Goal: Task Accomplishment & Management: Manage account settings

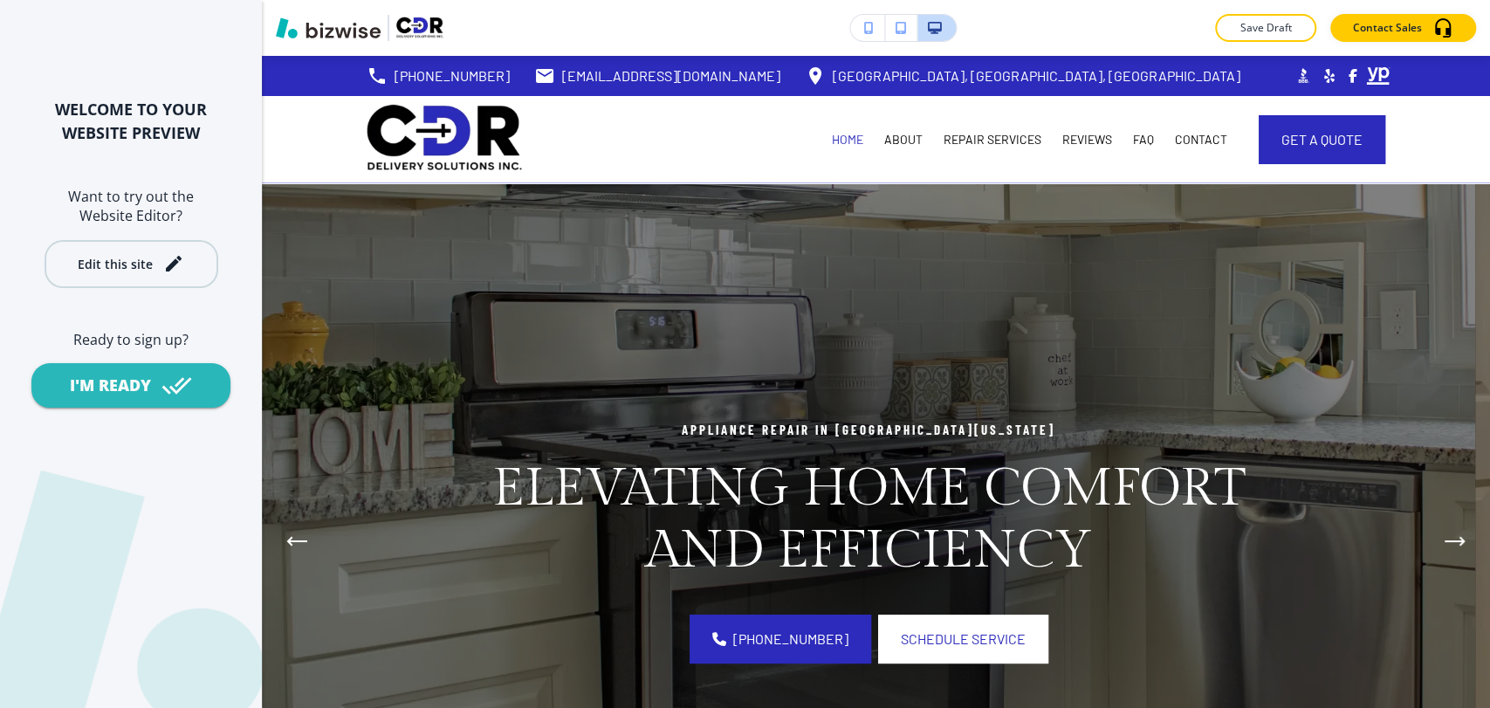
click at [161, 278] on button "Edit this site" at bounding box center [132, 264] width 174 height 48
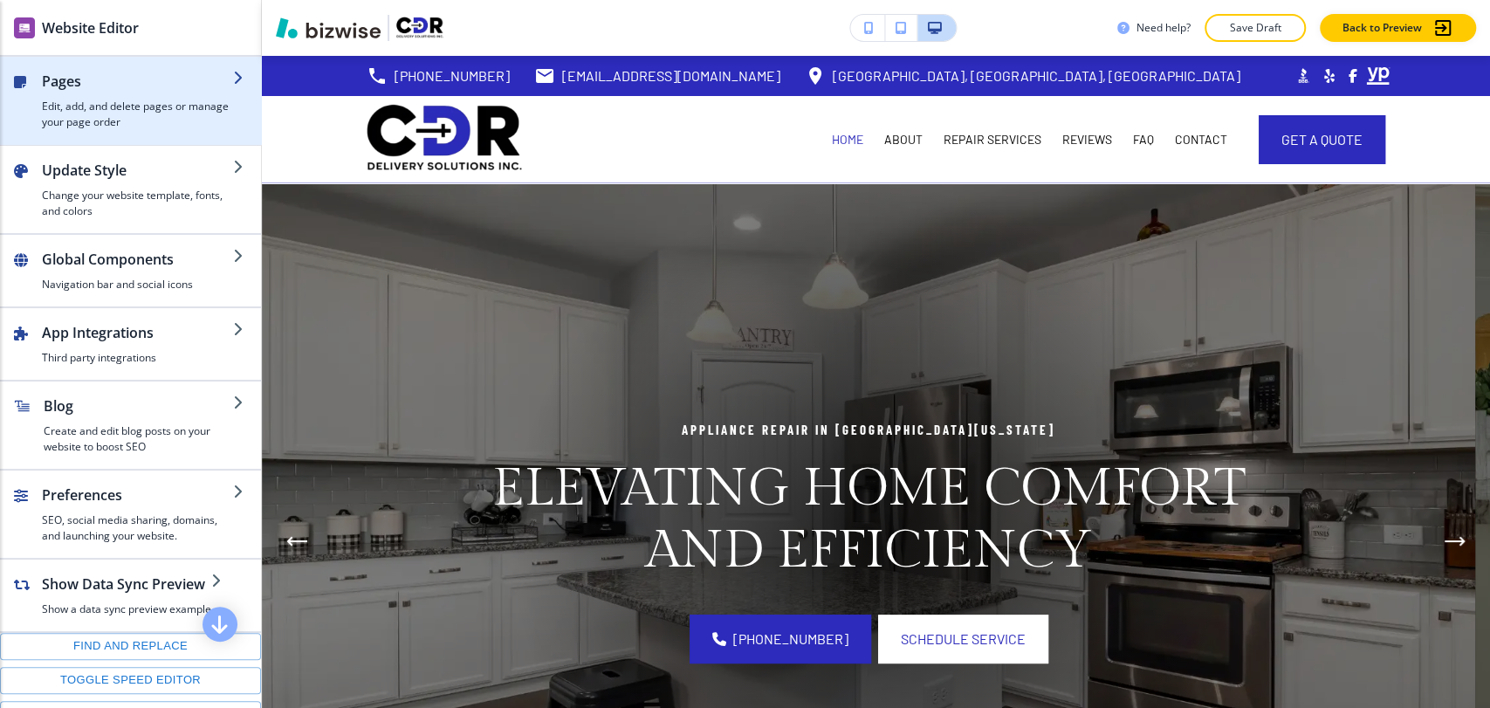
click at [100, 112] on h4 "Edit, add, and delete pages or manage your page order" at bounding box center [137, 114] width 191 height 31
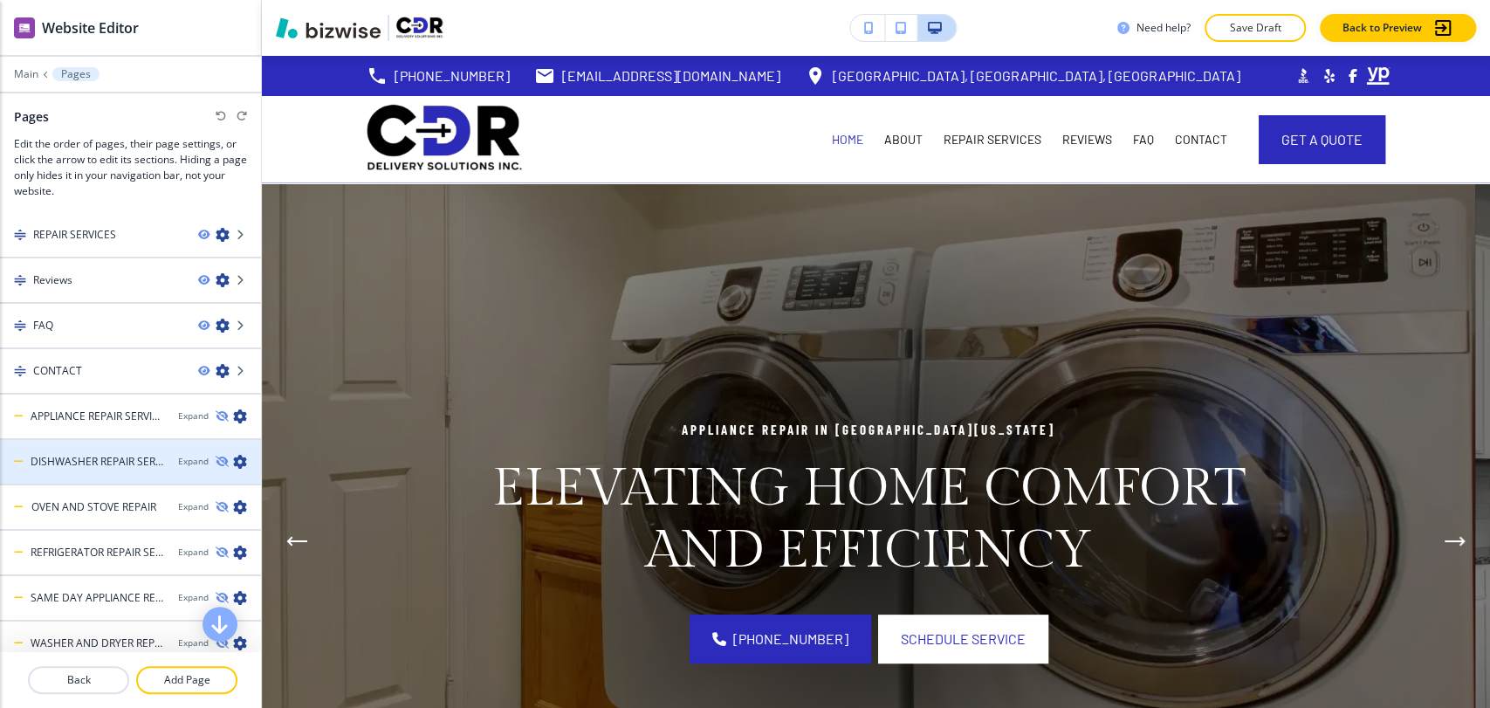
scroll to position [195, 0]
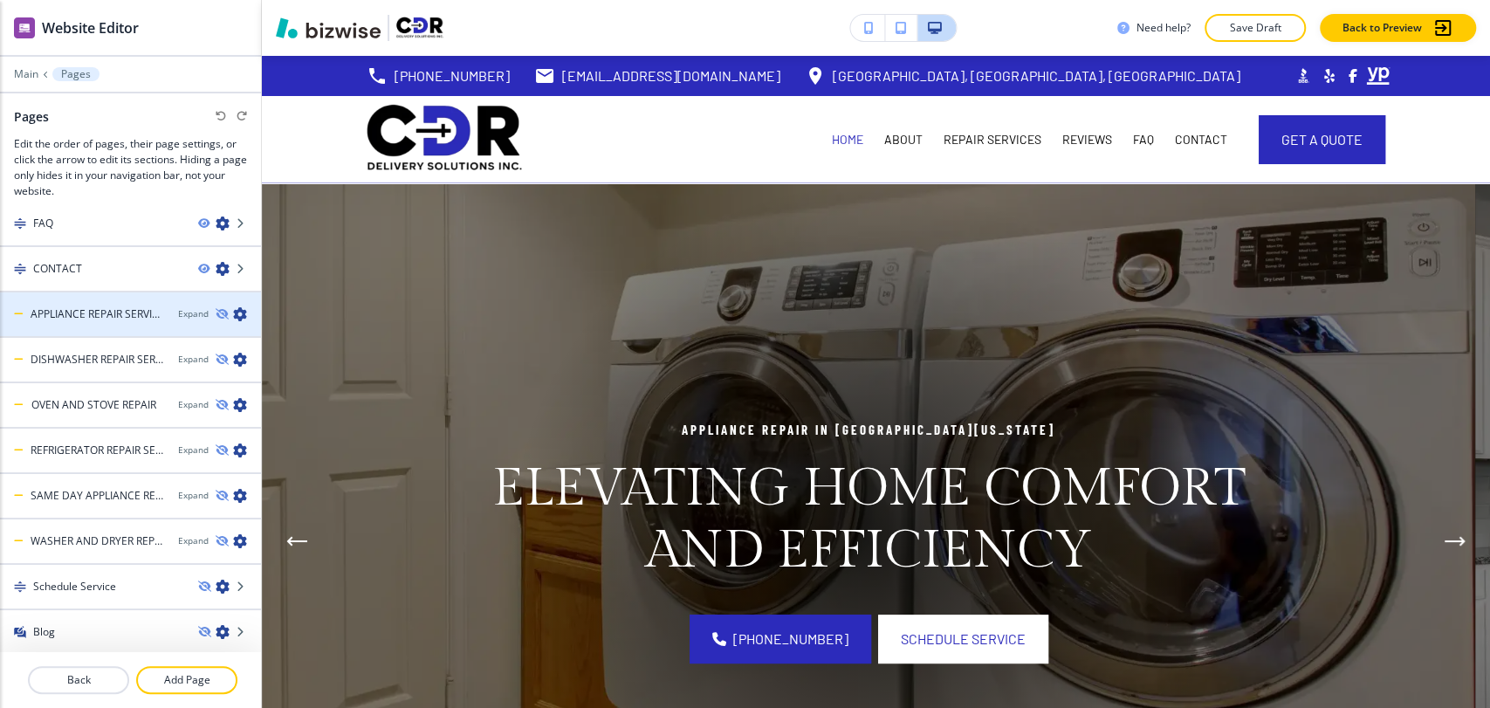
click at [233, 310] on icon "button" at bounding box center [240, 314] width 14 height 14
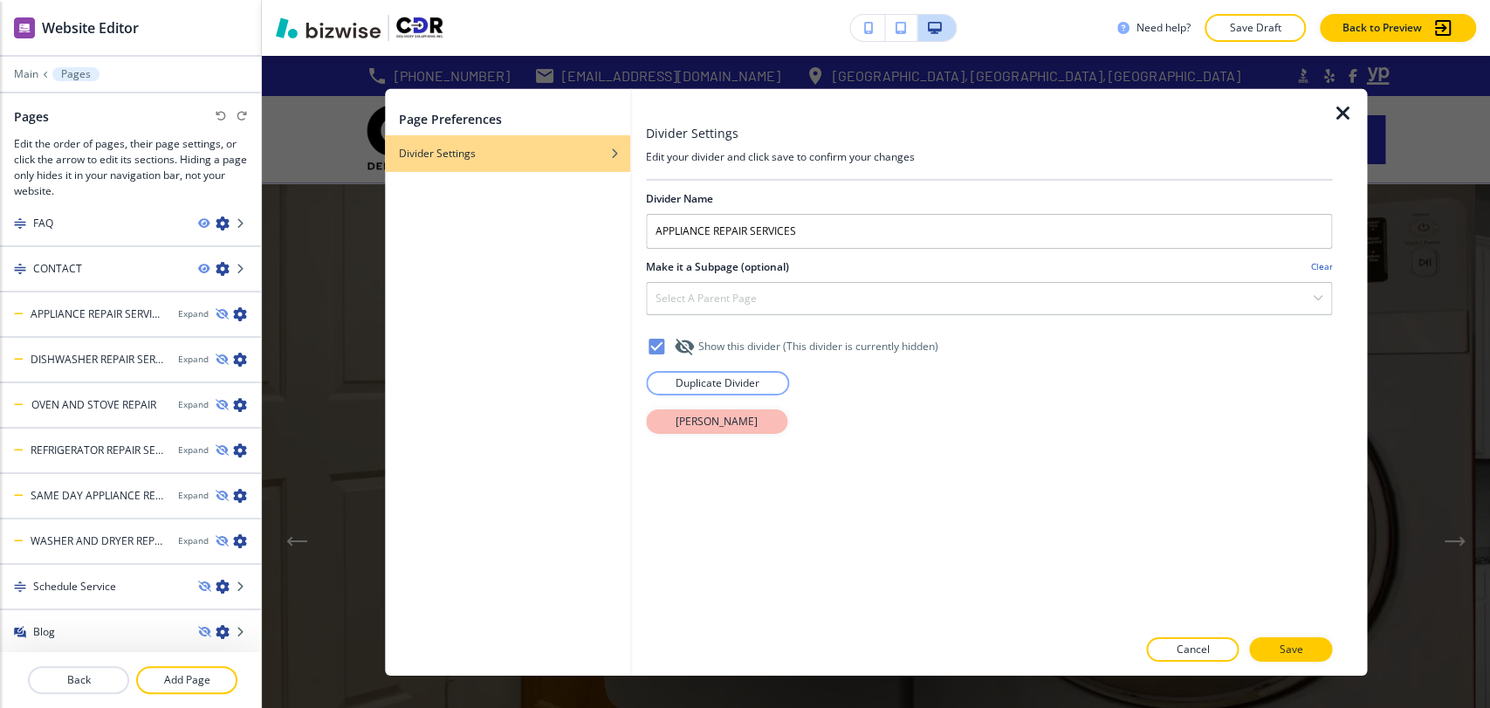
click at [703, 418] on p "[PERSON_NAME]" at bounding box center [717, 421] width 82 height 16
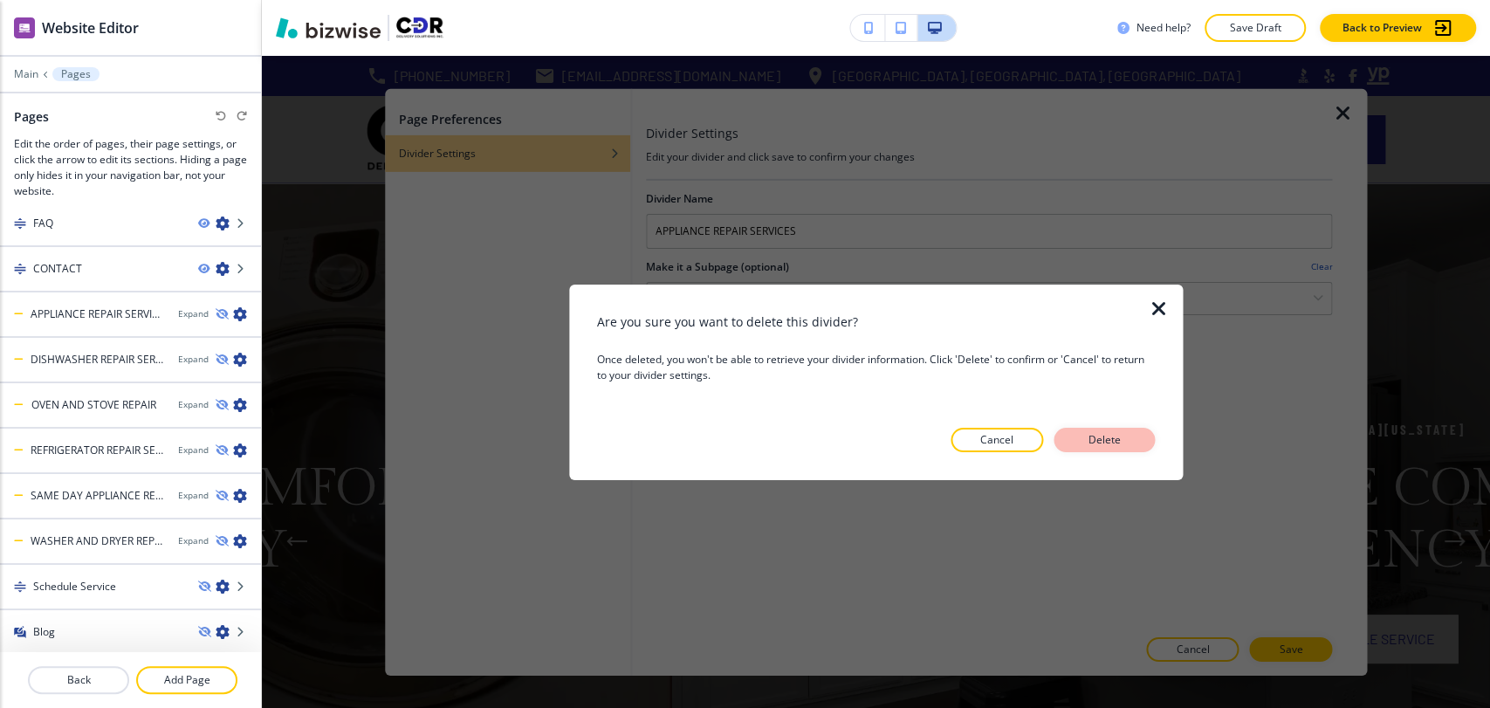
click at [1124, 443] on p "Delete" at bounding box center [1104, 440] width 42 height 16
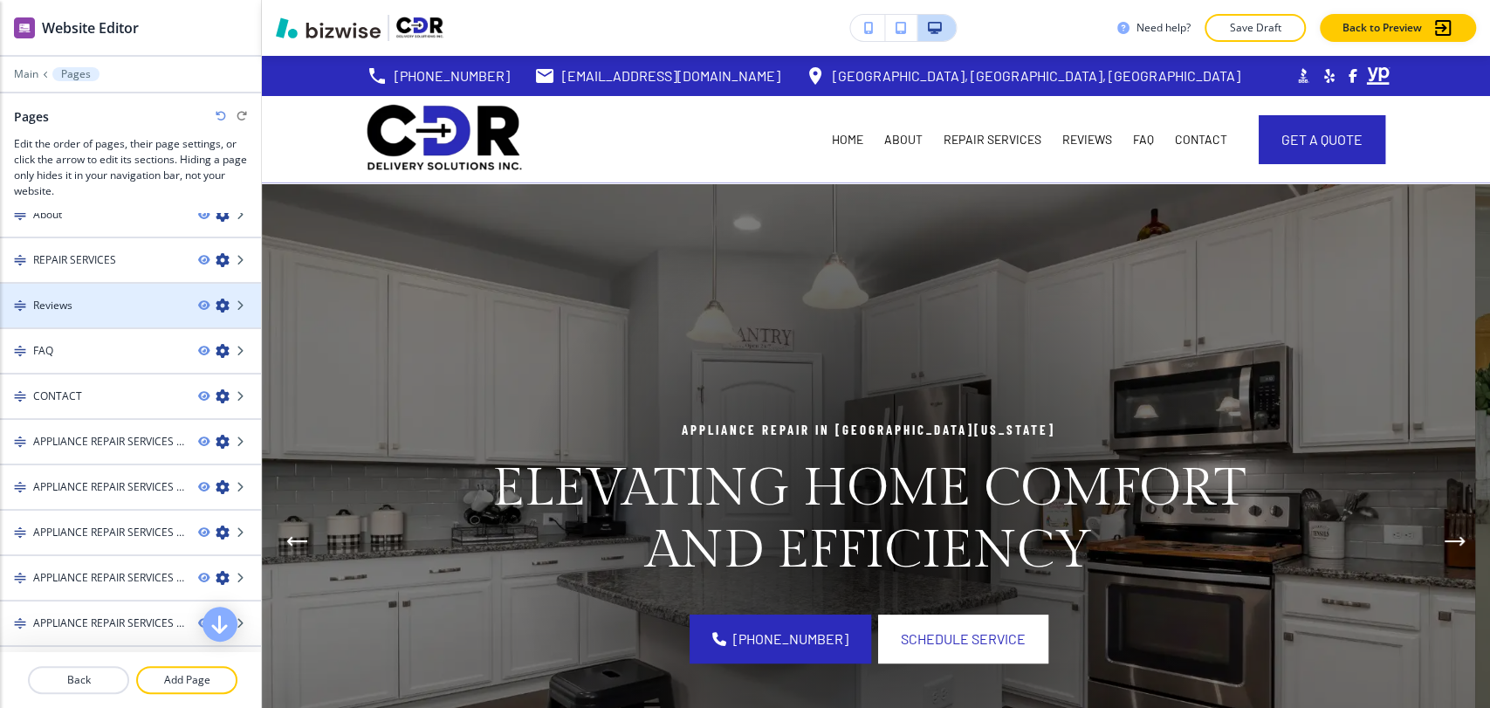
scroll to position [97, 0]
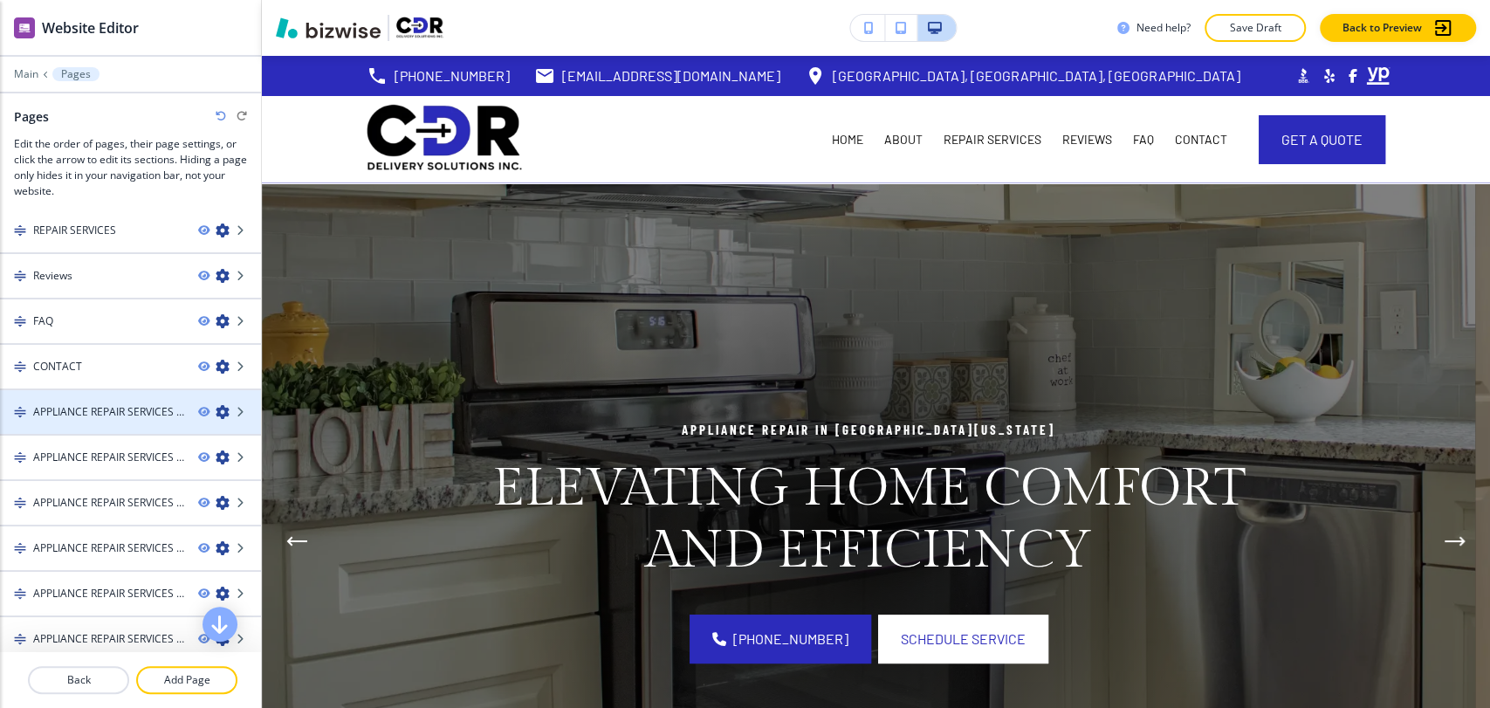
click at [216, 410] on icon "button" at bounding box center [223, 412] width 14 height 14
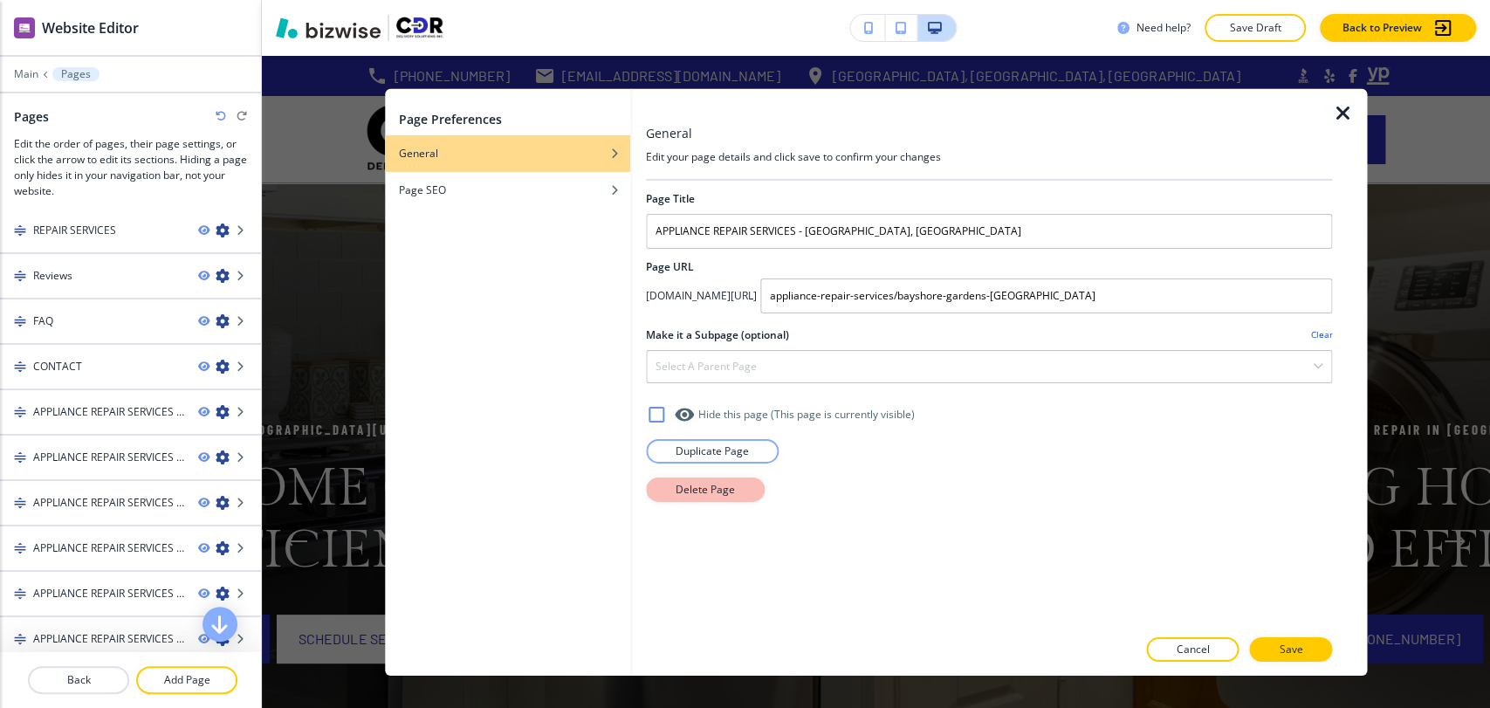
click at [664, 486] on button "Delete Page" at bounding box center [705, 489] width 119 height 24
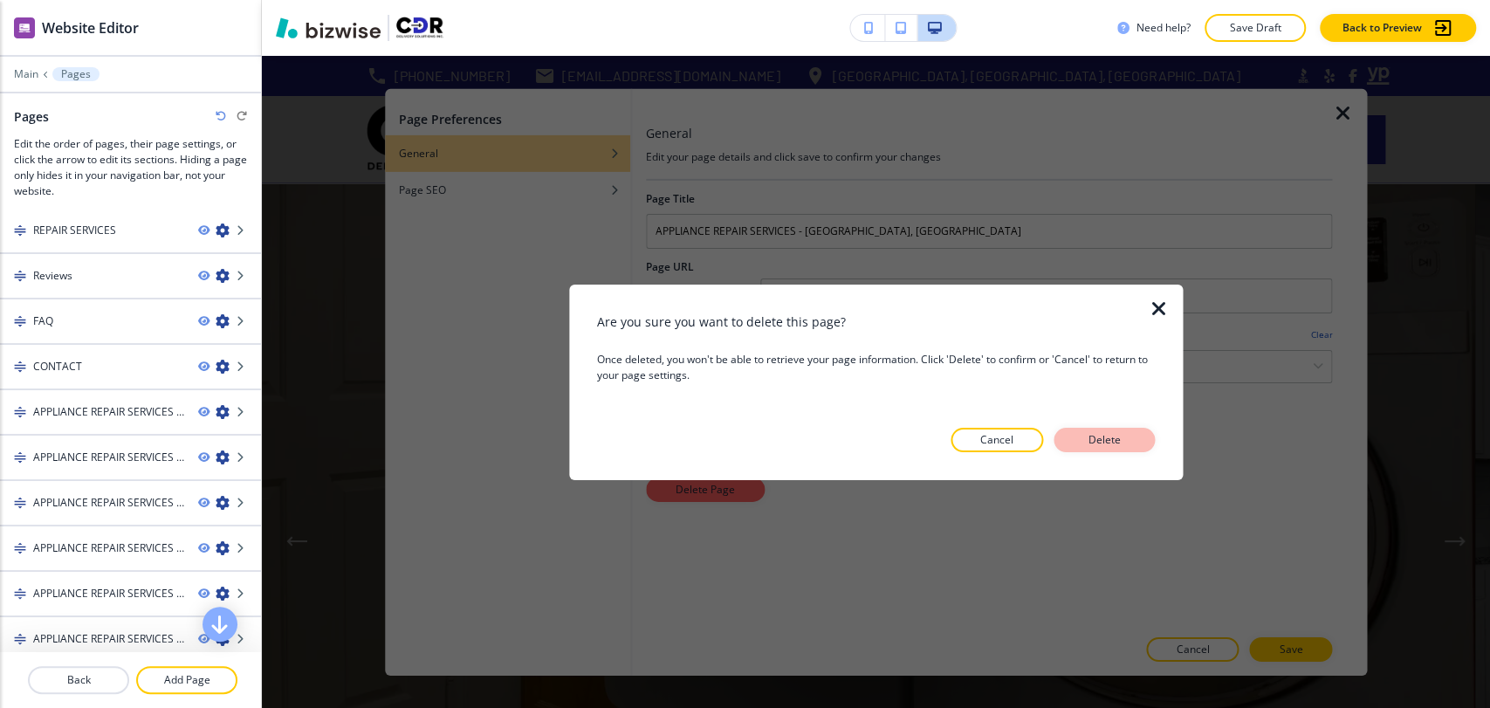
click at [1087, 432] on p "Delete" at bounding box center [1104, 440] width 42 height 16
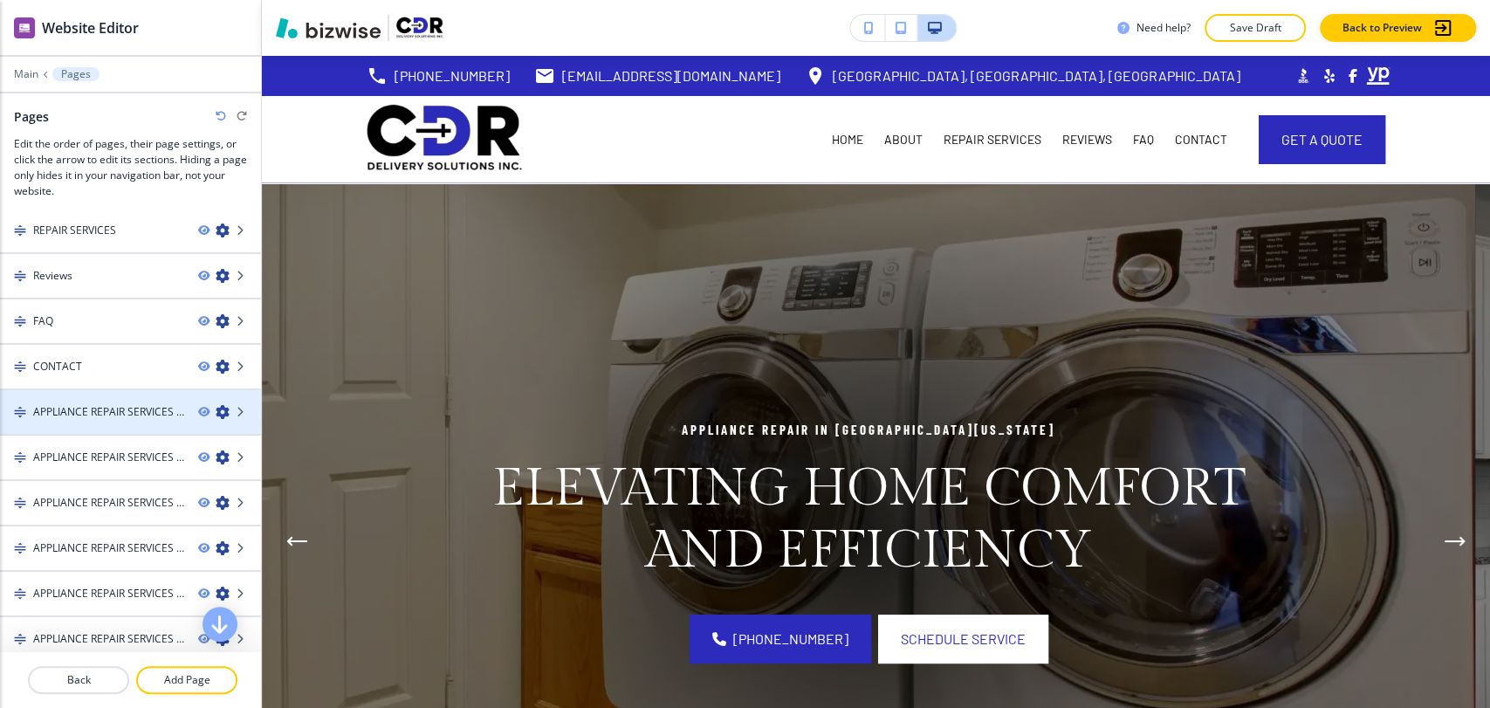
click at [216, 408] on icon "button" at bounding box center [223, 412] width 14 height 14
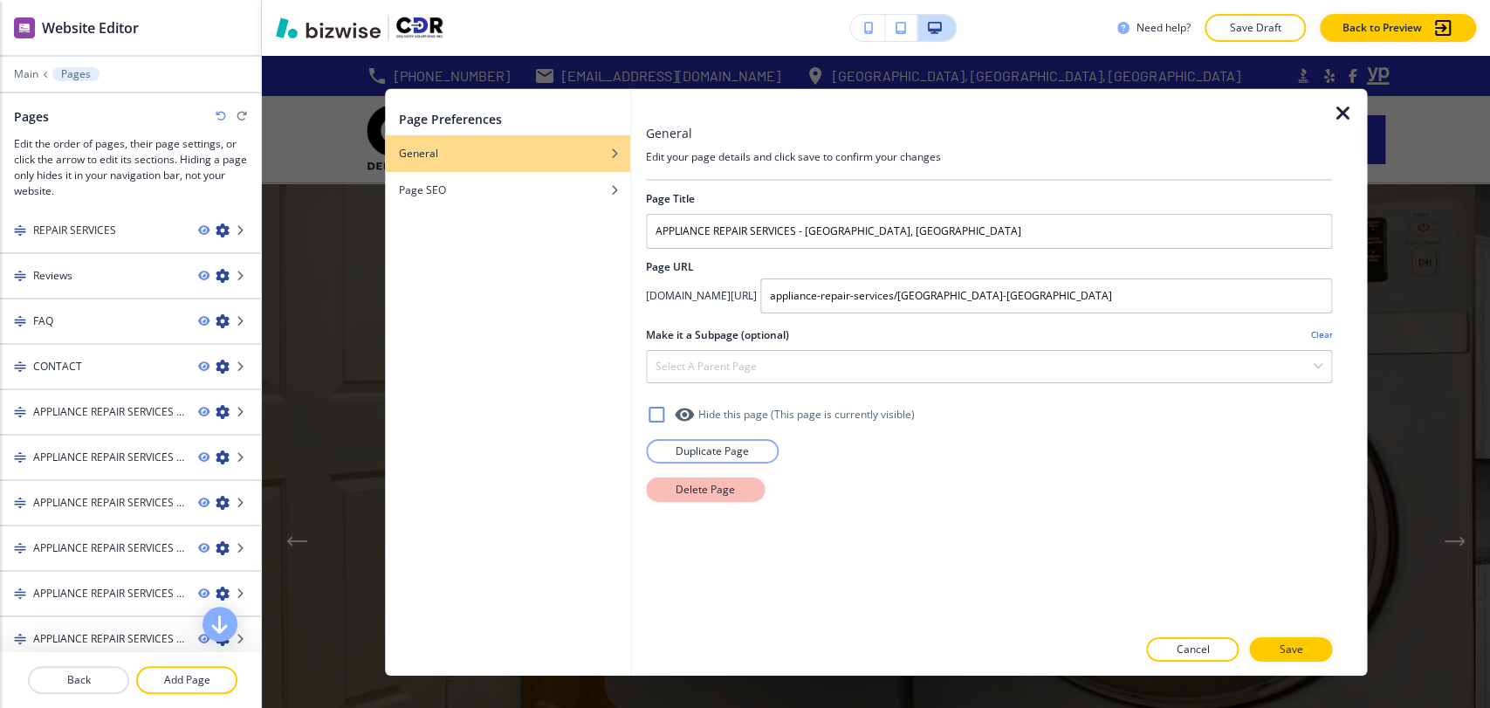
click at [730, 482] on p "Delete Page" at bounding box center [705, 489] width 59 height 16
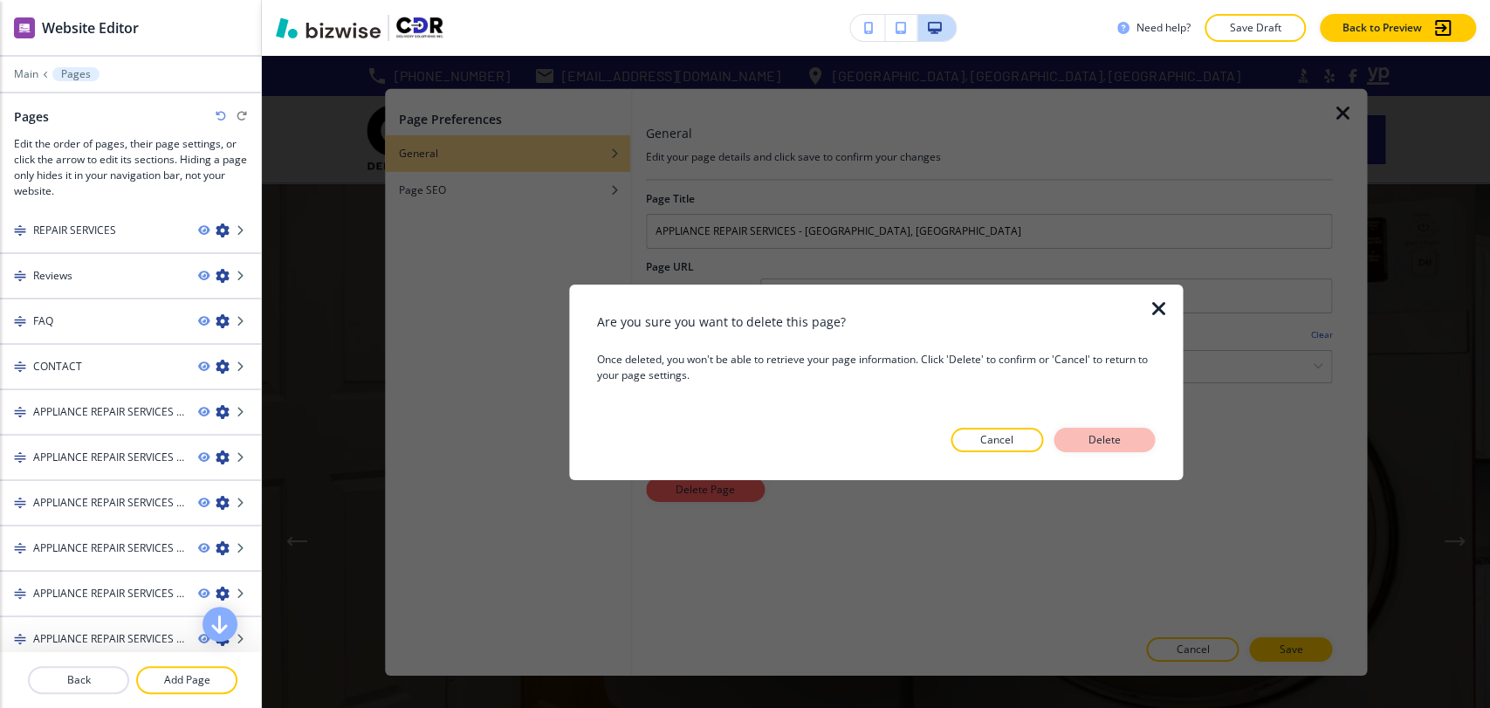
click at [1129, 443] on button "Delete" at bounding box center [1103, 440] width 101 height 24
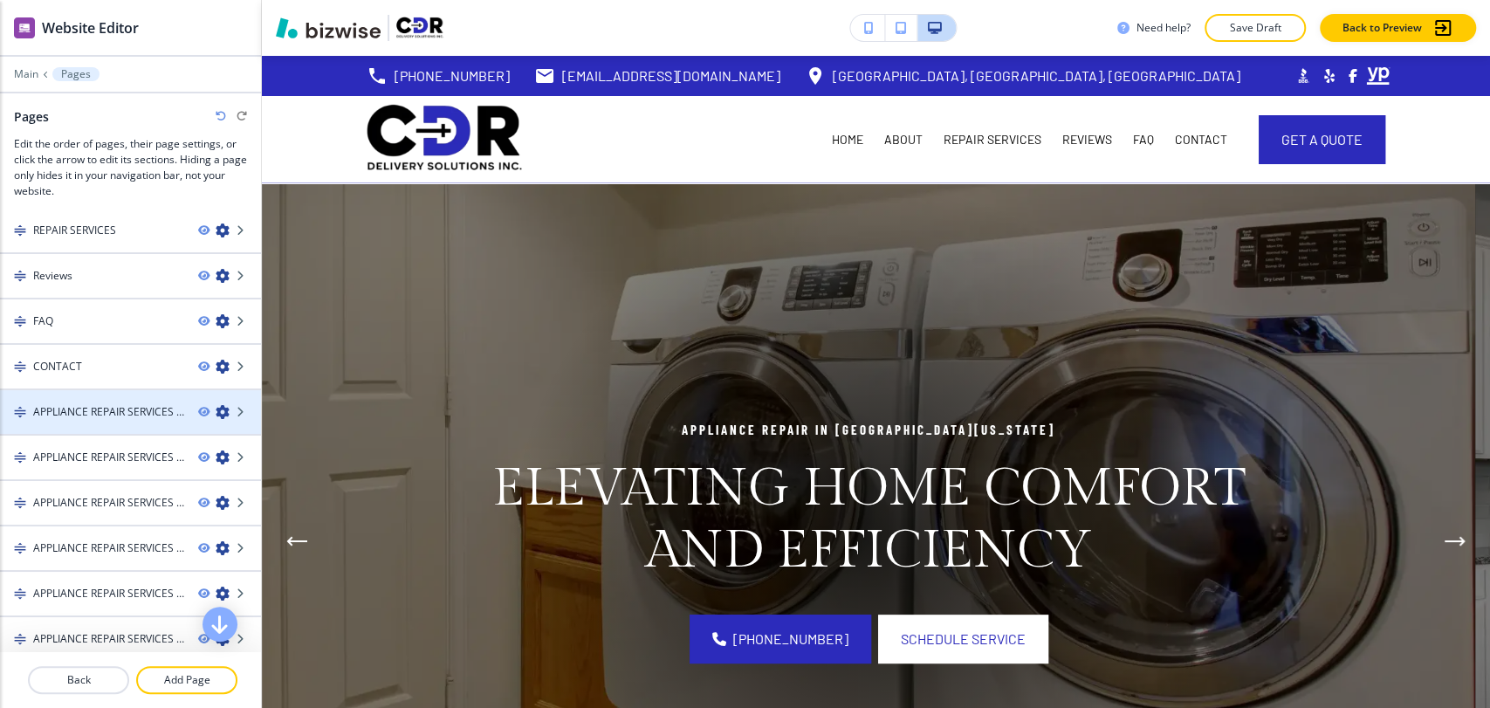
click at [216, 408] on icon "button" at bounding box center [223, 412] width 14 height 14
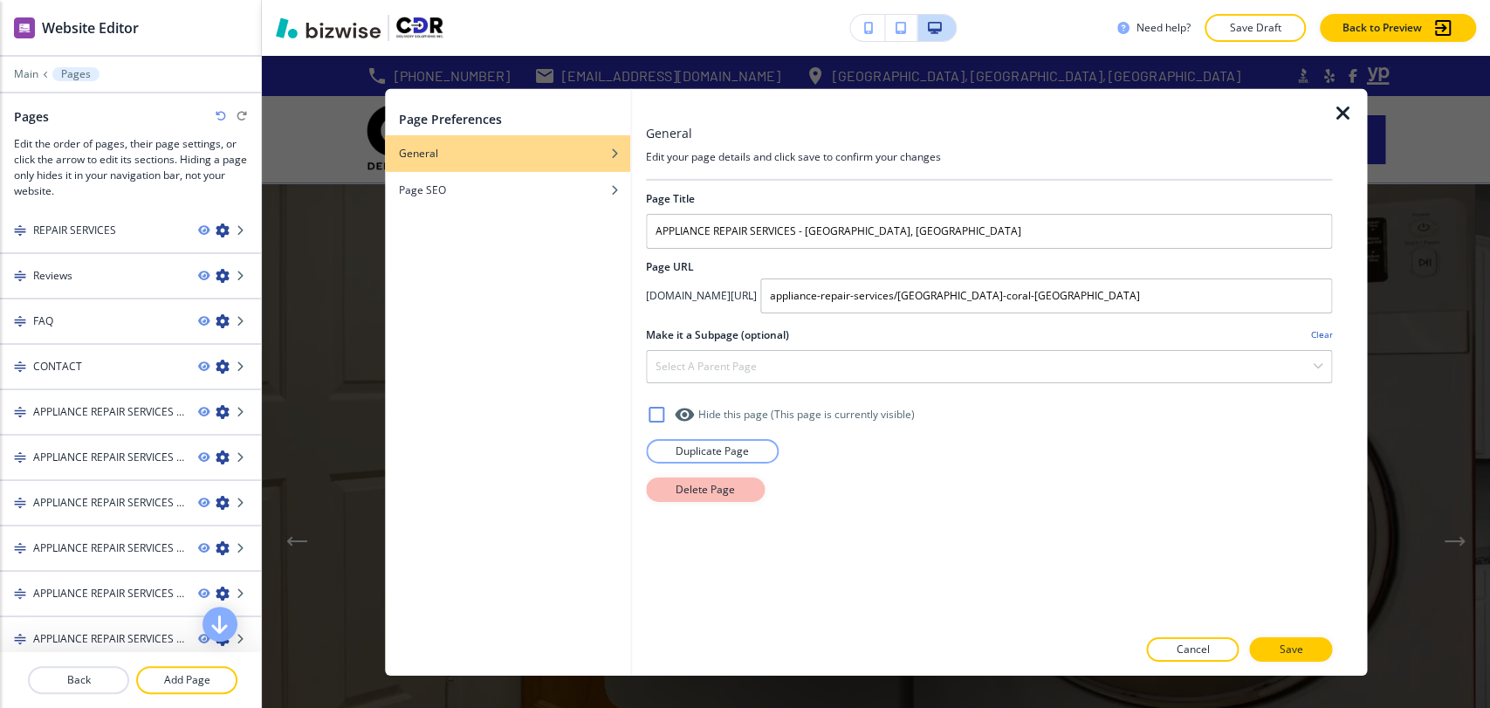
click at [695, 487] on p "Delete Page" at bounding box center [705, 489] width 59 height 16
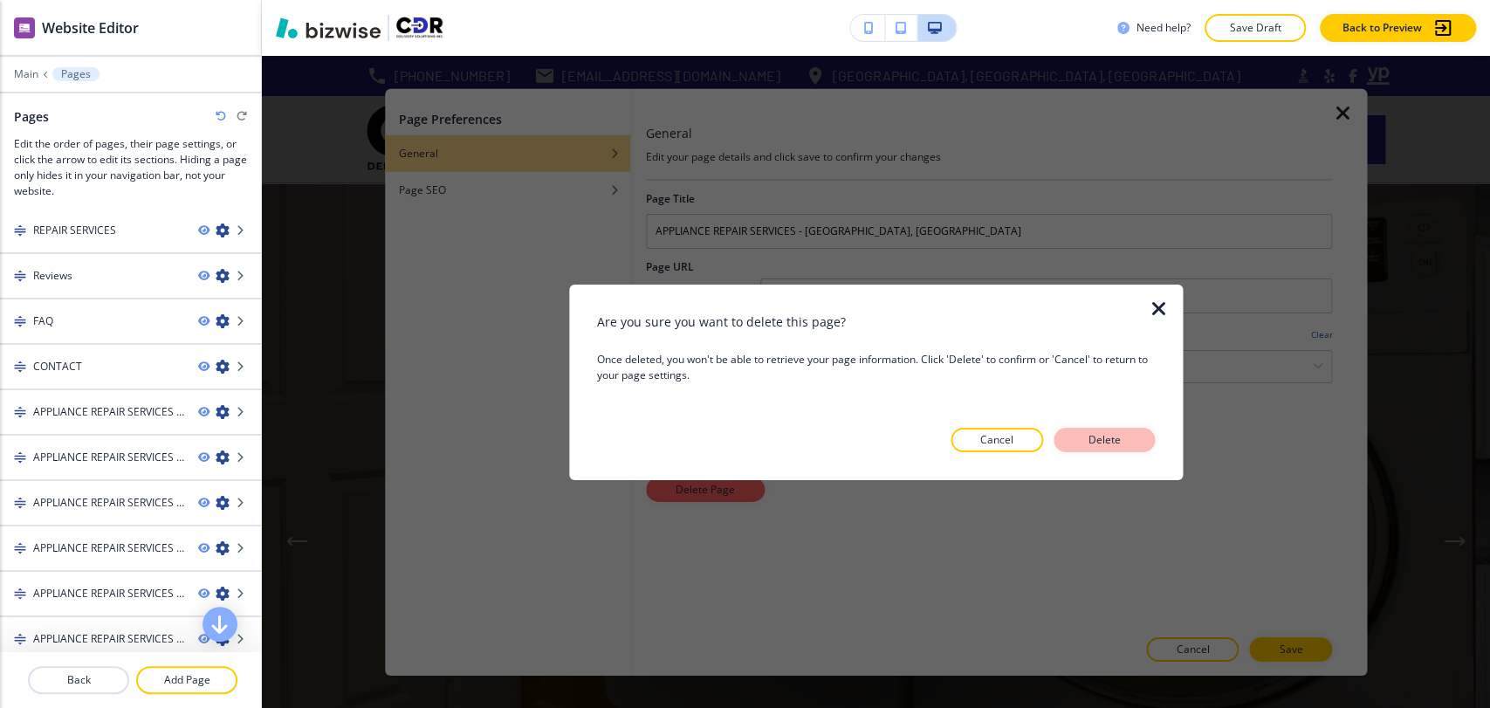
click at [1114, 436] on p "Delete" at bounding box center [1104, 440] width 42 height 16
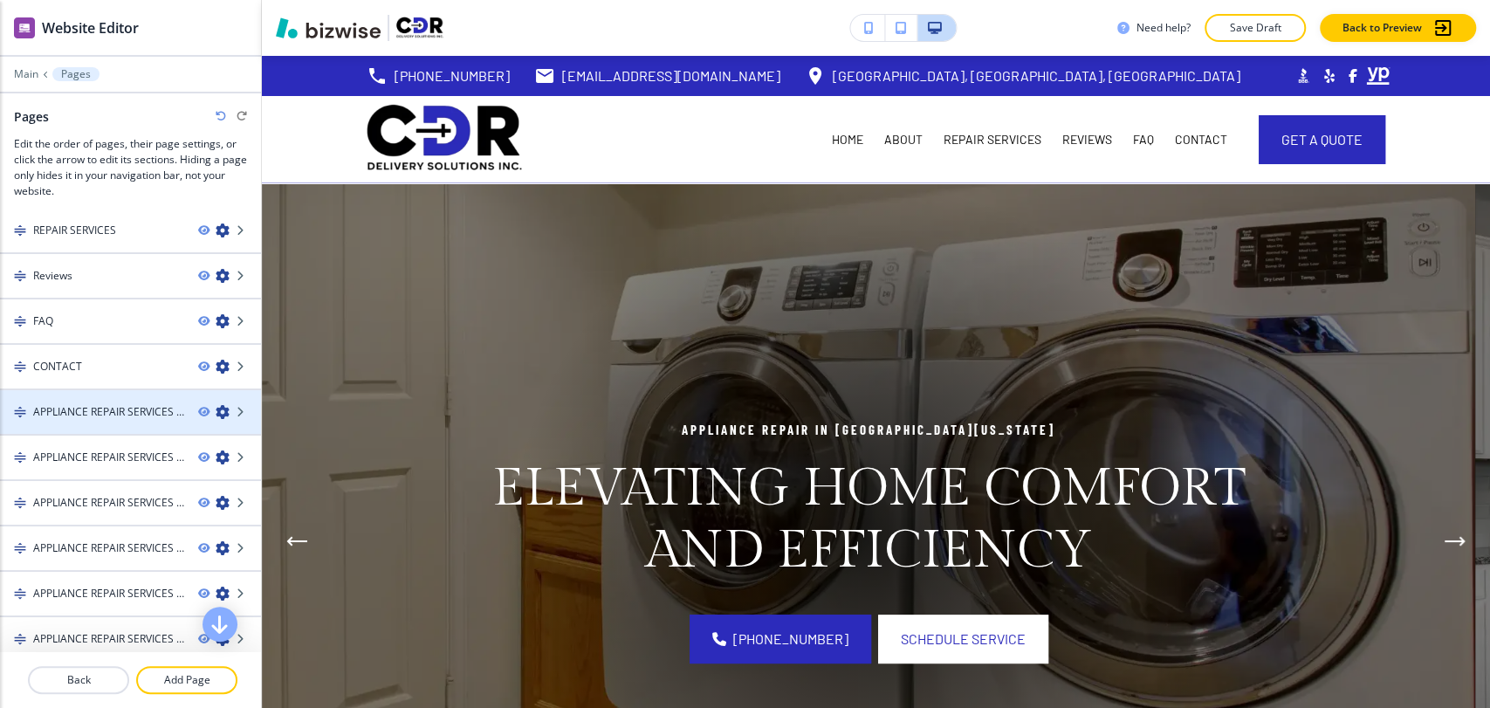
click at [216, 415] on icon "button" at bounding box center [223, 412] width 14 height 14
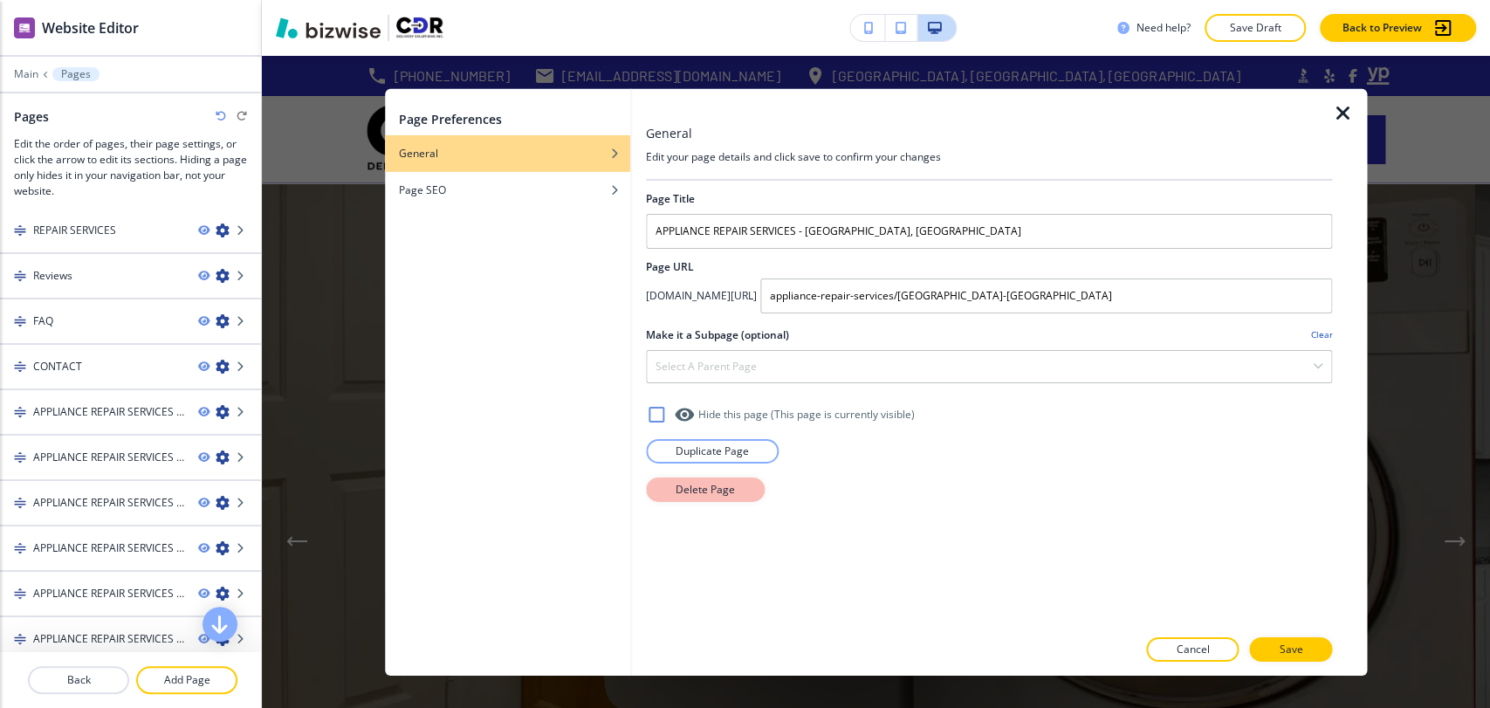
click at [676, 484] on p "Delete Page" at bounding box center [705, 489] width 59 height 16
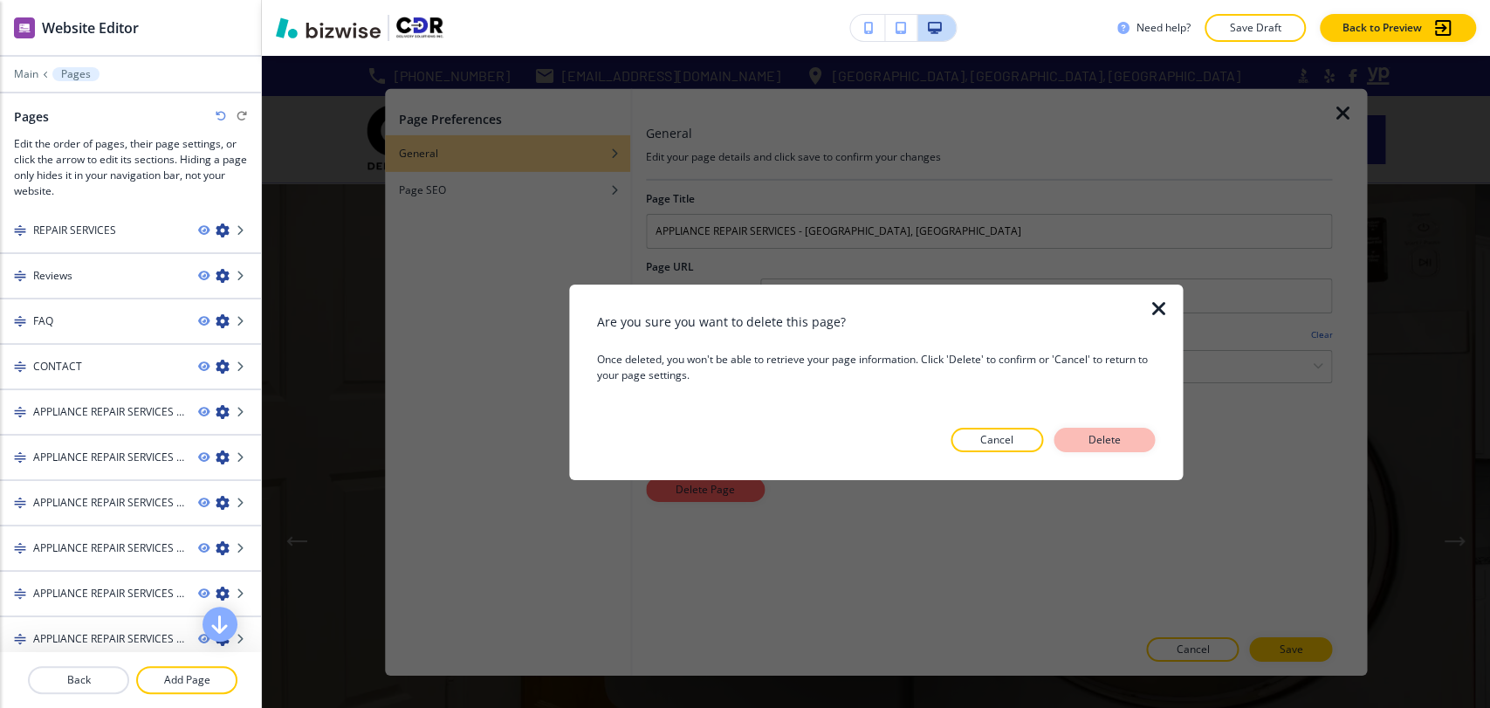
click at [1115, 442] on p "Delete" at bounding box center [1104, 440] width 42 height 16
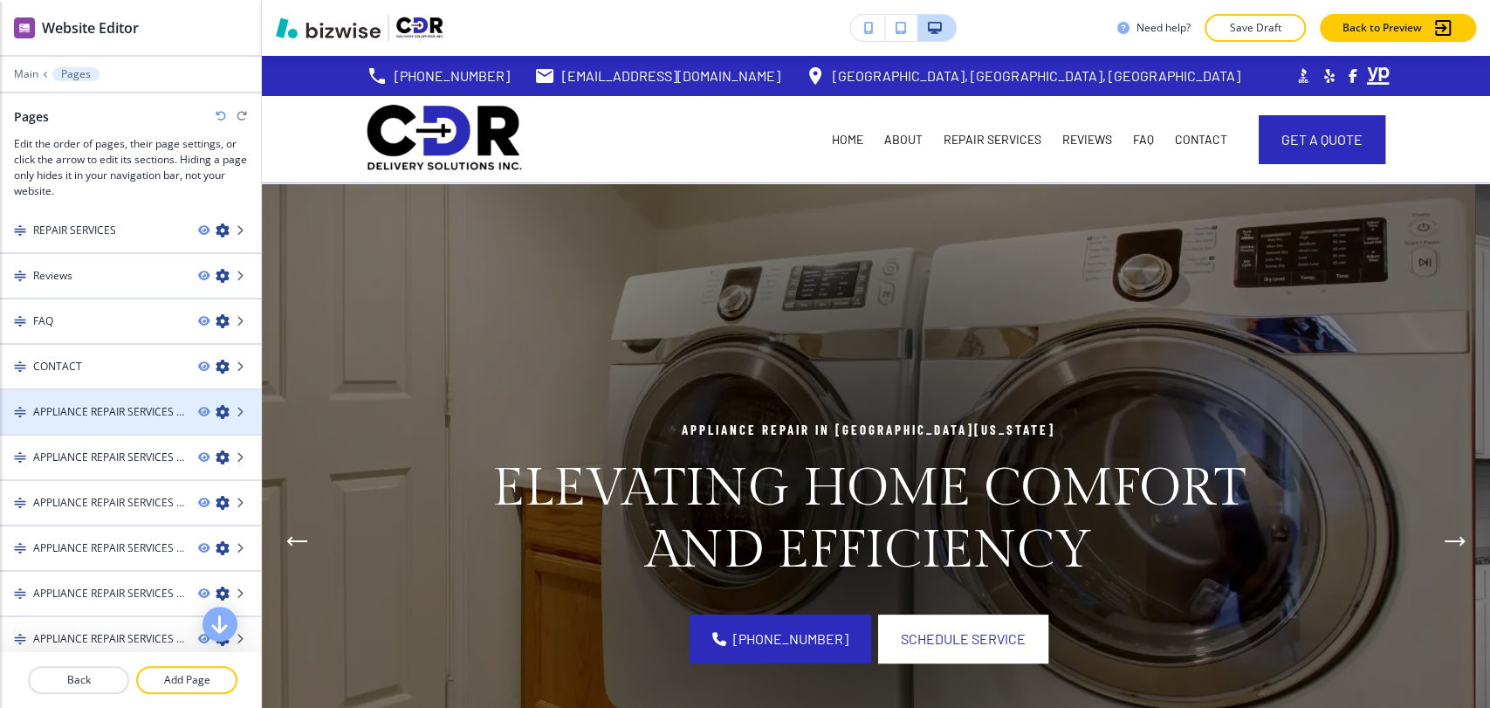
click at [216, 408] on icon "button" at bounding box center [223, 412] width 14 height 14
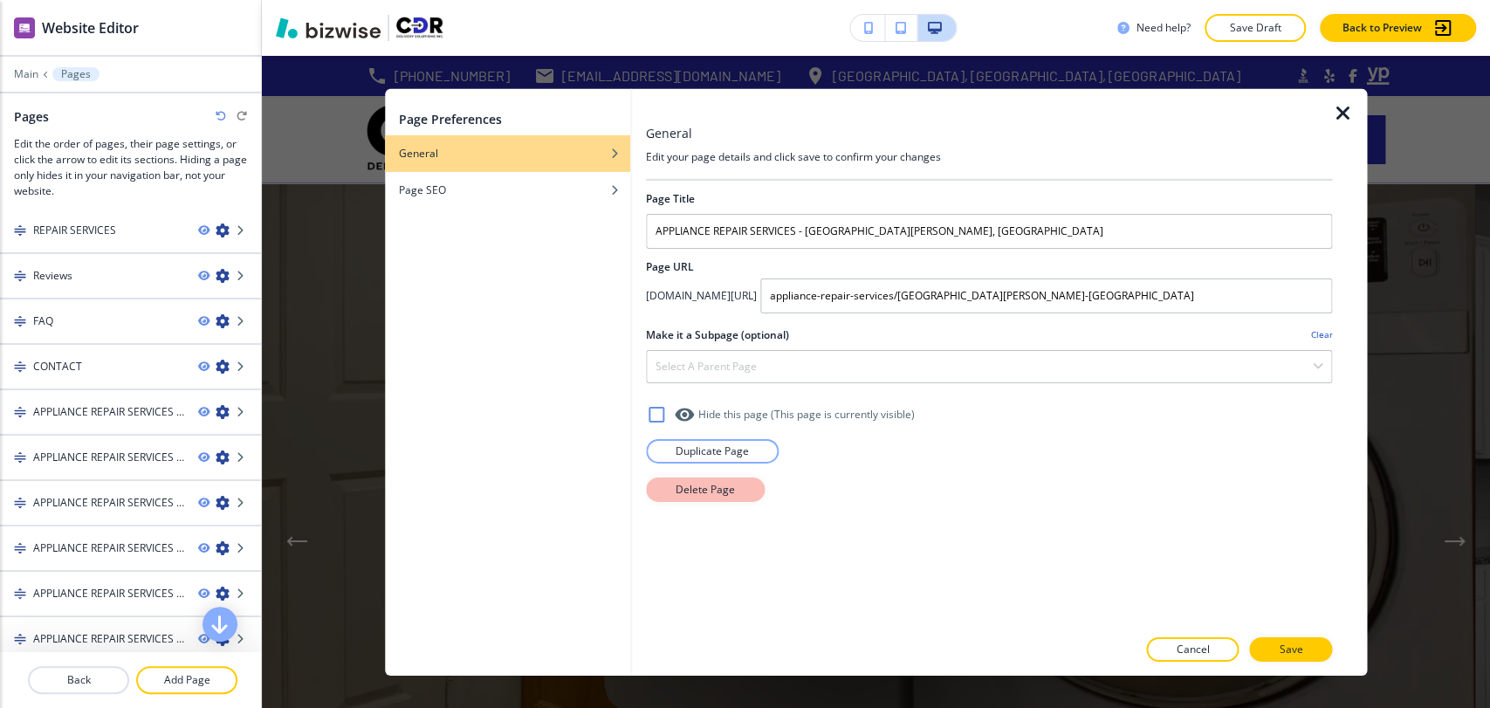
click at [721, 498] on button "Delete Page" at bounding box center [705, 489] width 119 height 24
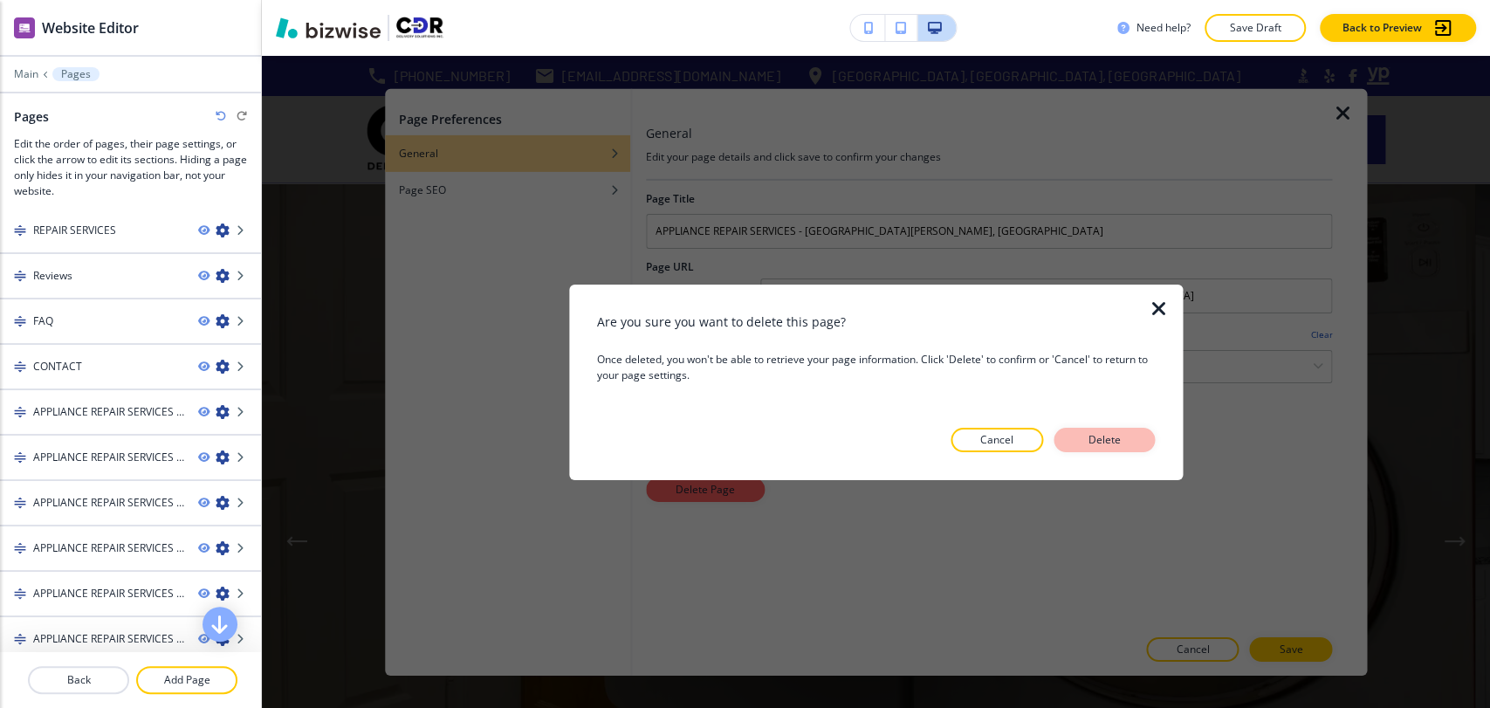
click at [1118, 447] on p "Delete" at bounding box center [1104, 440] width 42 height 16
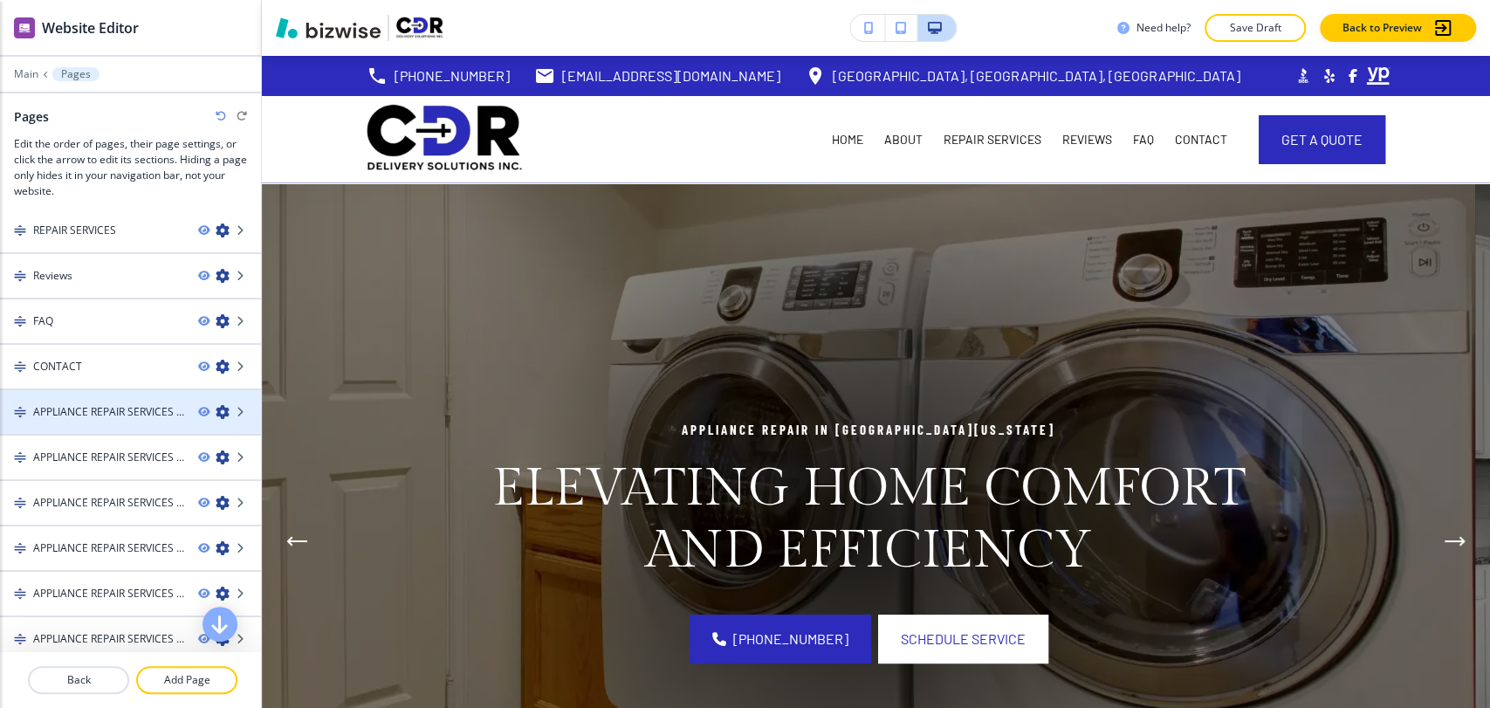
click at [216, 409] on icon "button" at bounding box center [223, 412] width 14 height 14
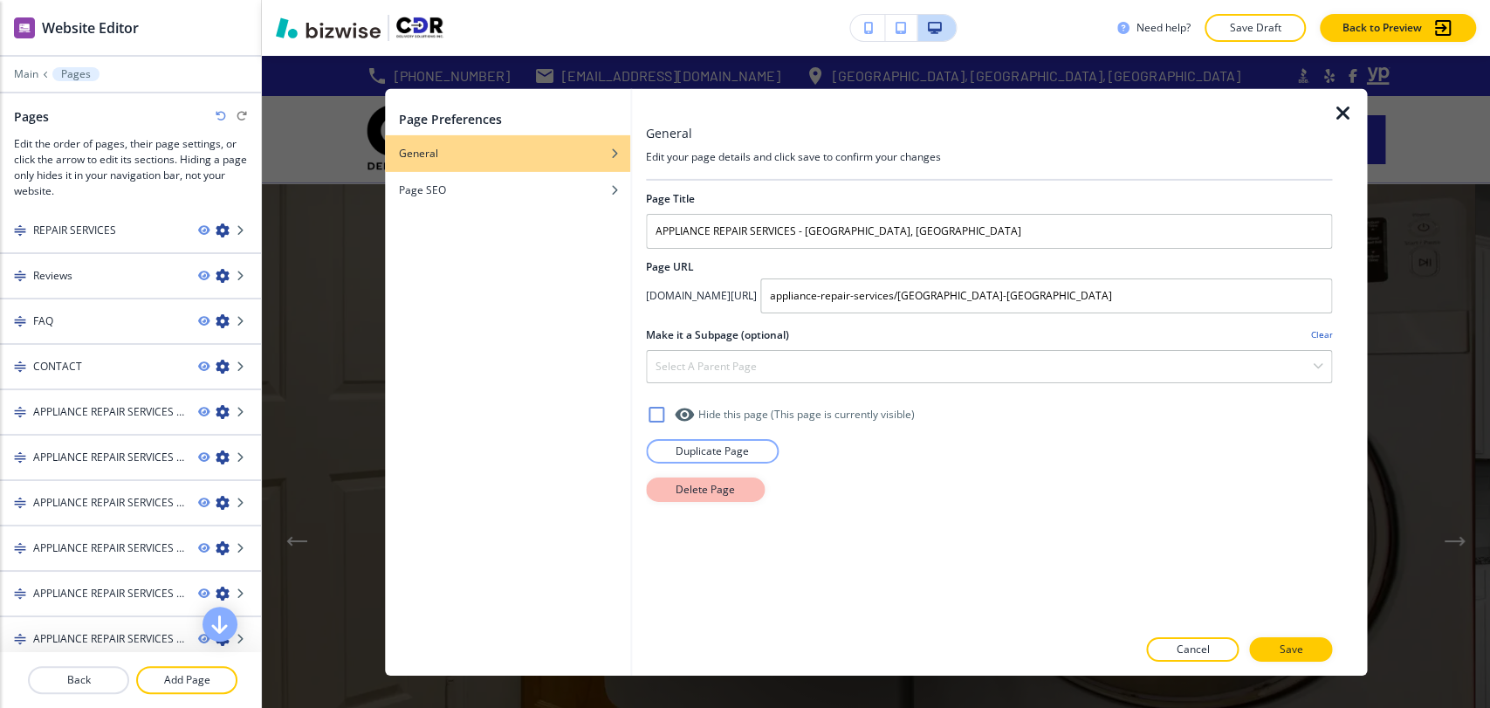
click at [734, 487] on button "Delete Page" at bounding box center [705, 489] width 119 height 24
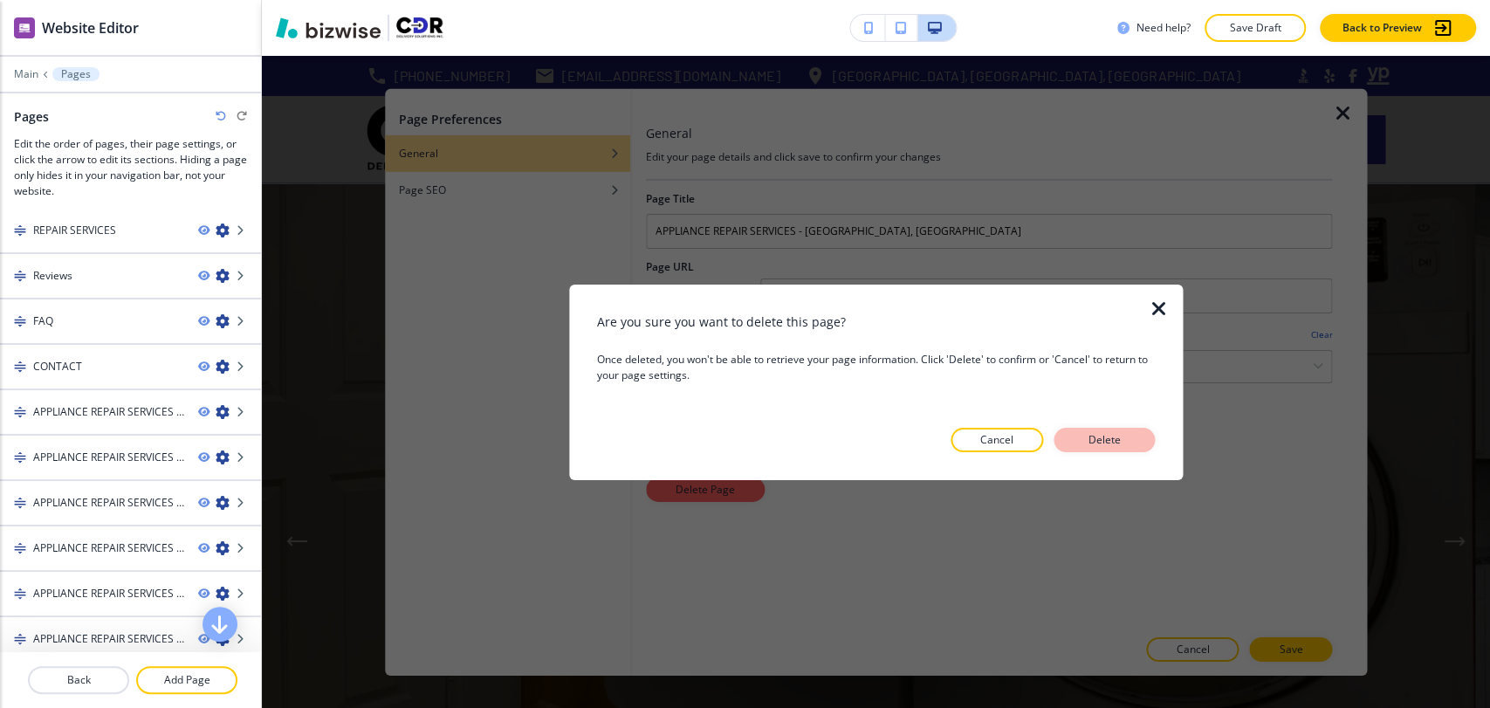
click at [1114, 429] on button "Delete" at bounding box center [1103, 440] width 101 height 24
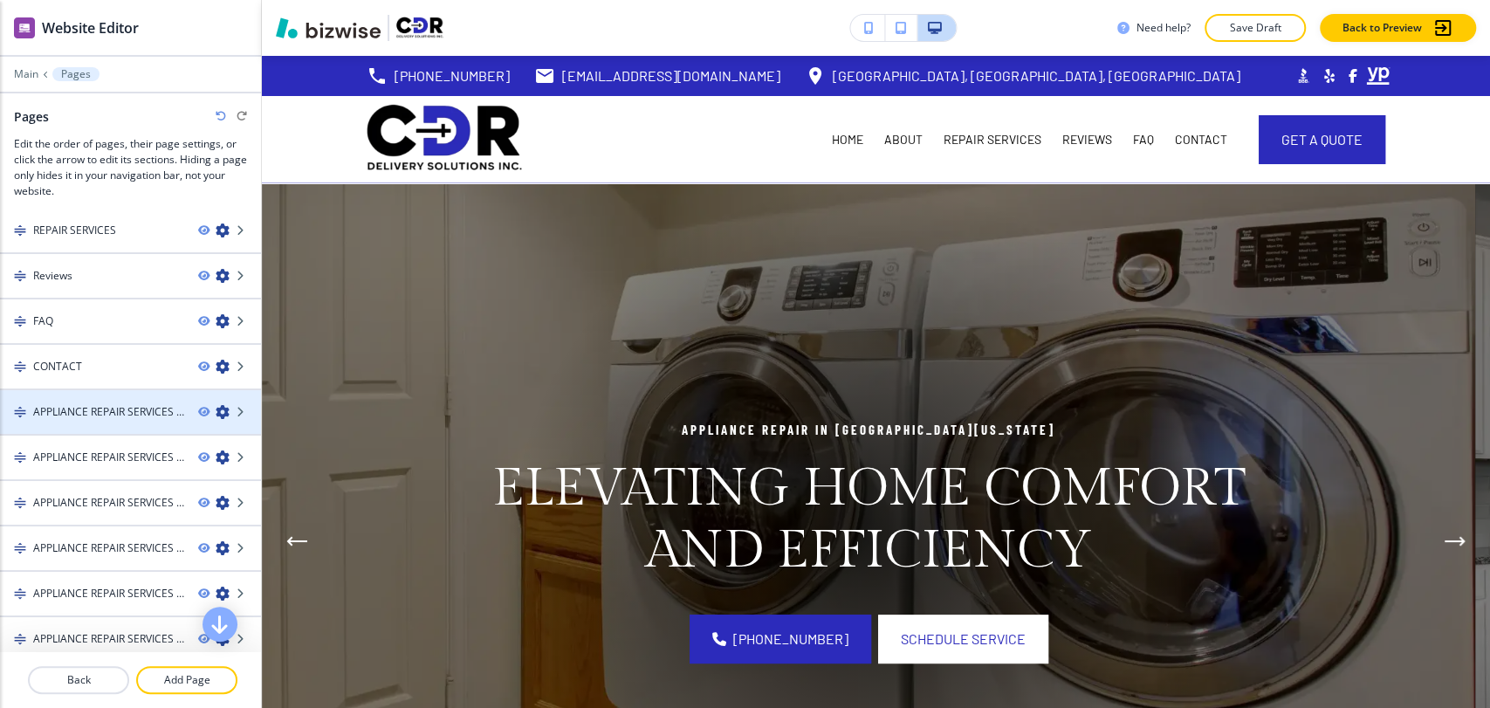
click at [216, 411] on icon "button" at bounding box center [223, 412] width 14 height 14
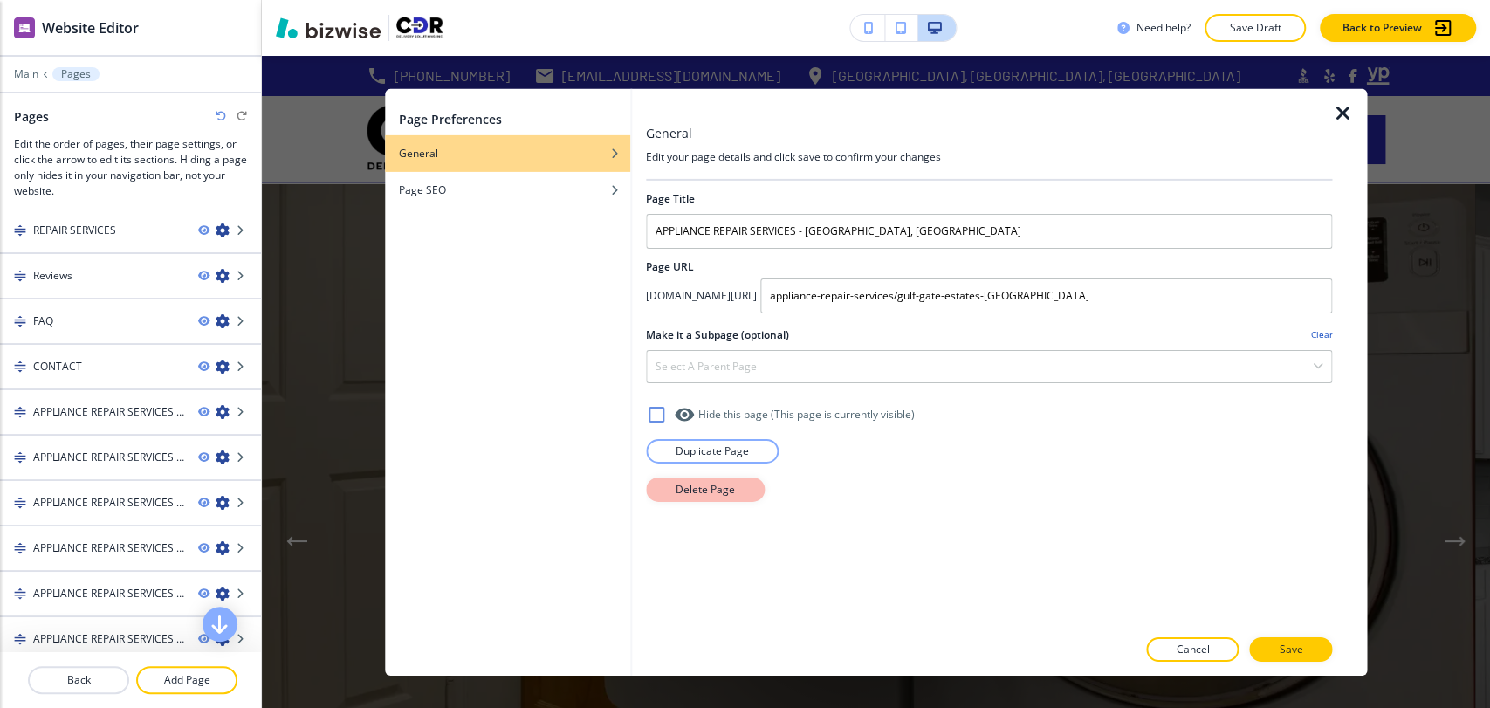
click at [672, 485] on button "Delete Page" at bounding box center [705, 489] width 119 height 24
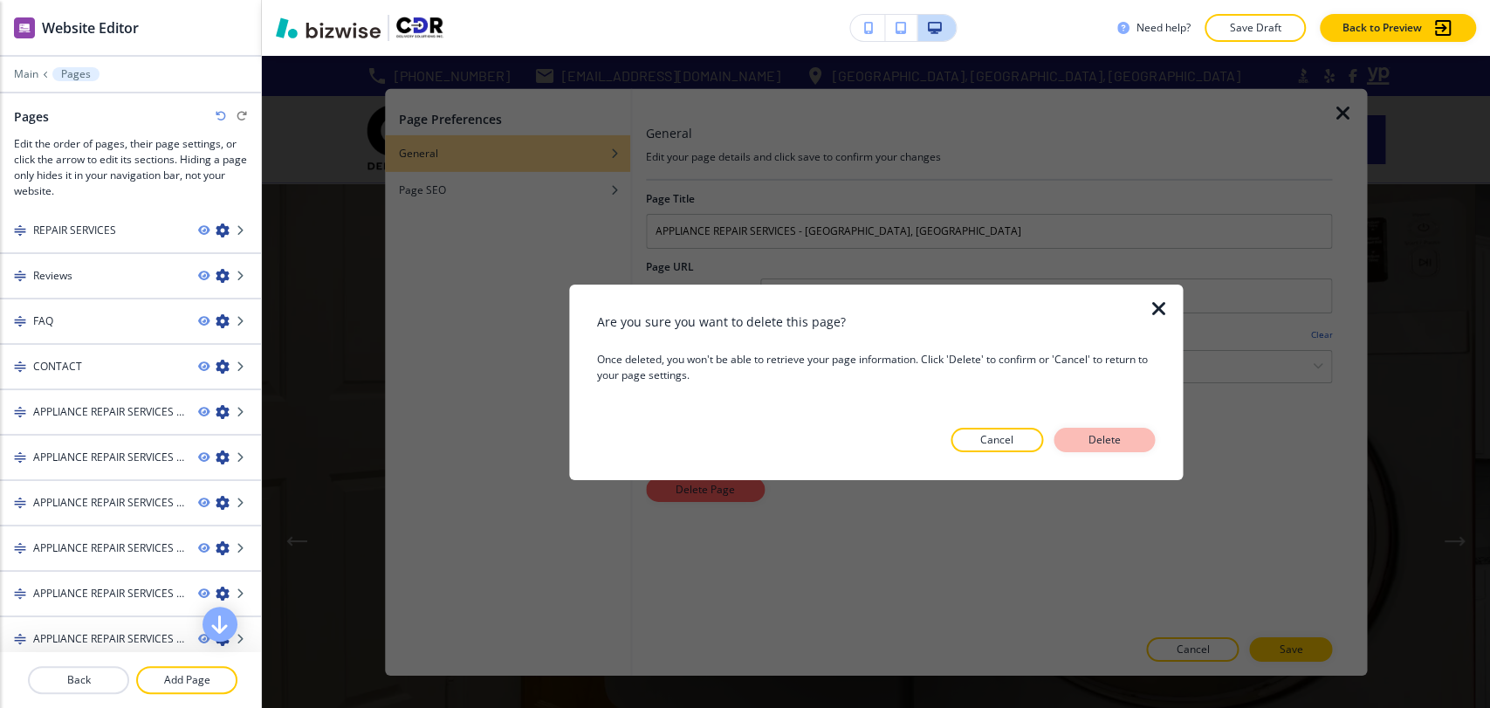
click at [1073, 441] on button "Delete" at bounding box center [1103, 440] width 101 height 24
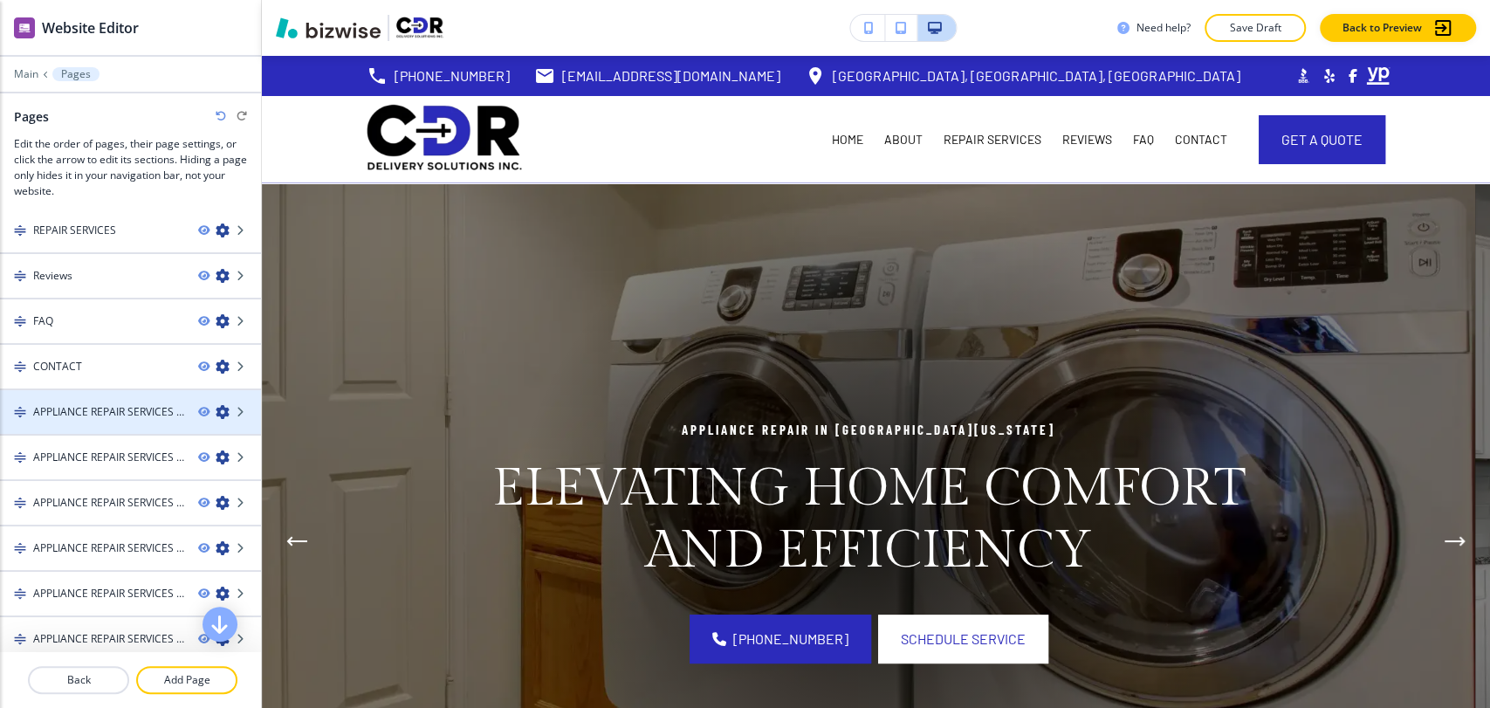
click at [216, 407] on icon "button" at bounding box center [223, 412] width 14 height 14
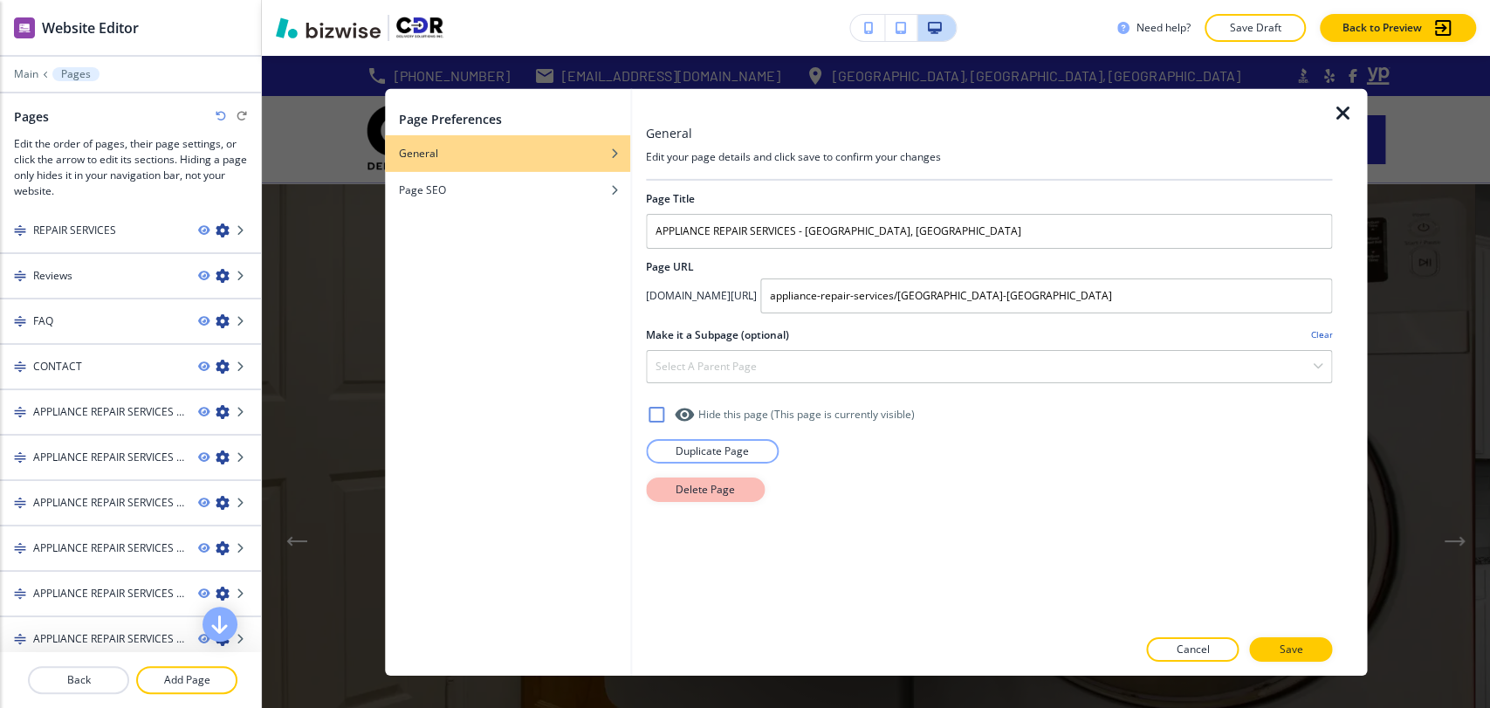
click at [680, 492] on p "Delete Page" at bounding box center [705, 489] width 59 height 16
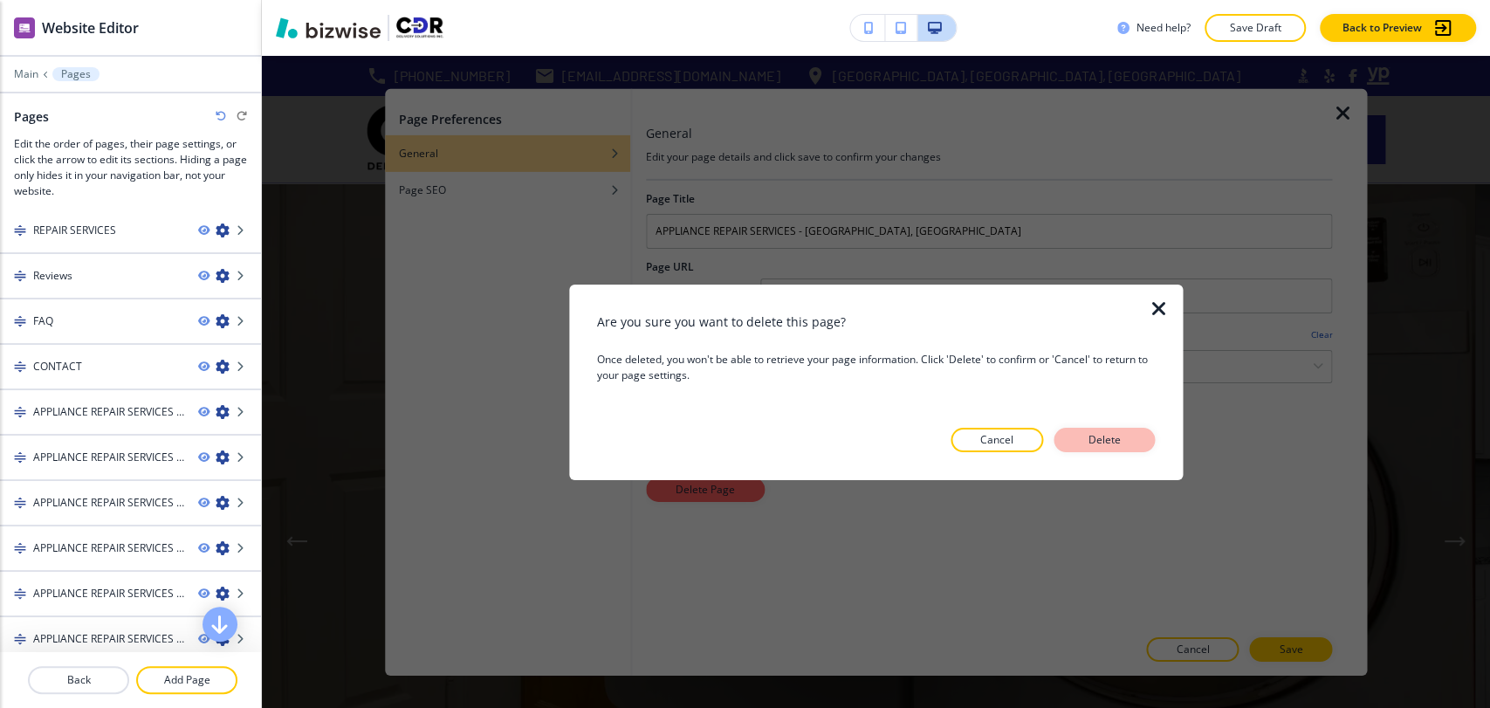
click at [1134, 430] on button "Delete" at bounding box center [1103, 440] width 101 height 24
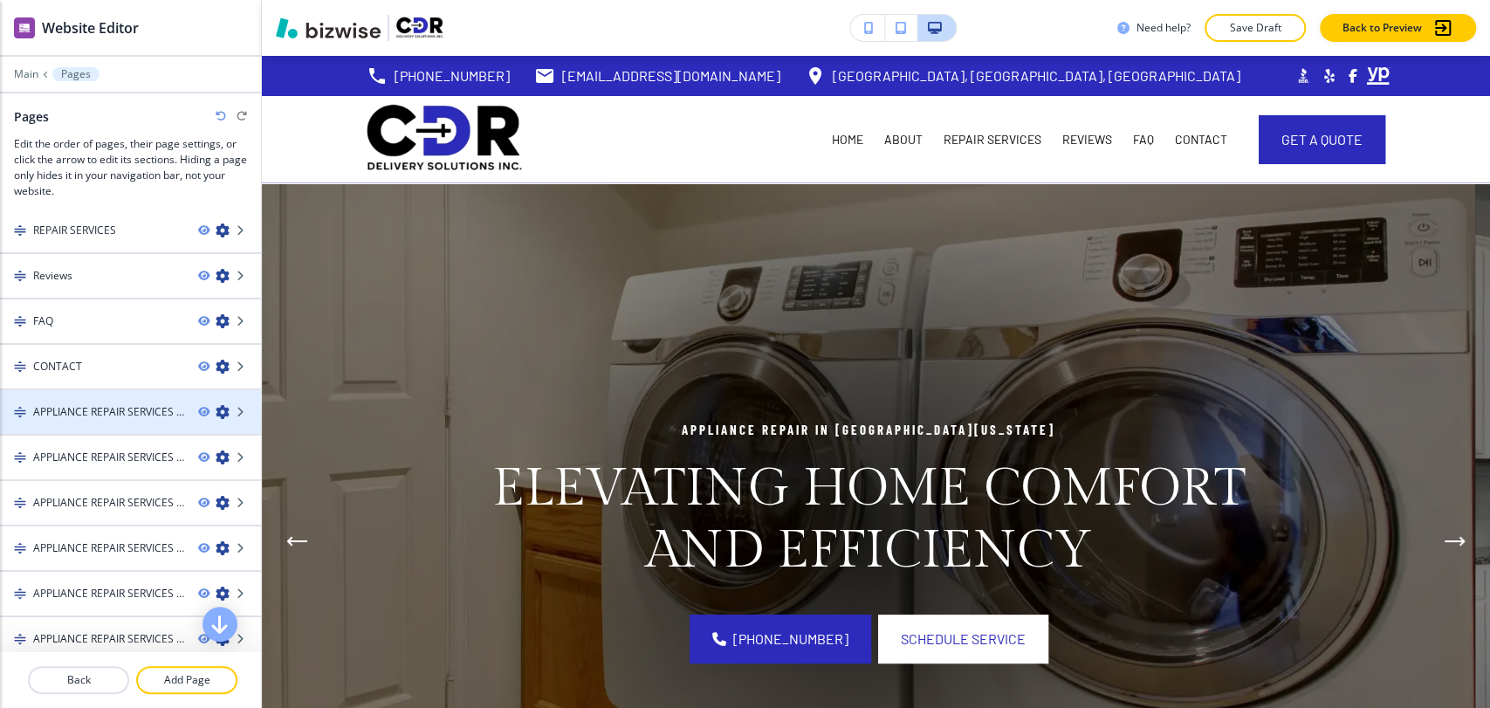
click at [216, 409] on icon "button" at bounding box center [223, 412] width 14 height 14
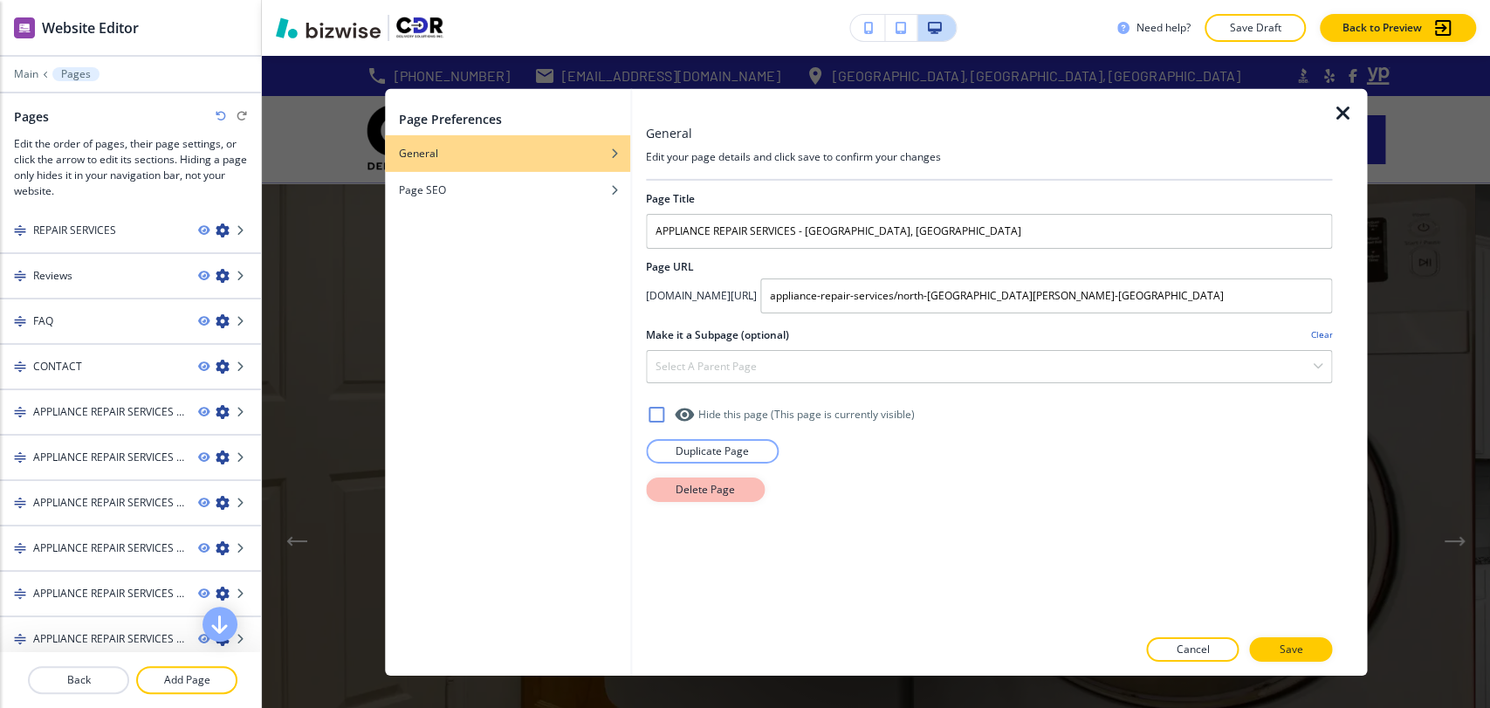
click at [712, 485] on p "Delete Page" at bounding box center [705, 489] width 59 height 16
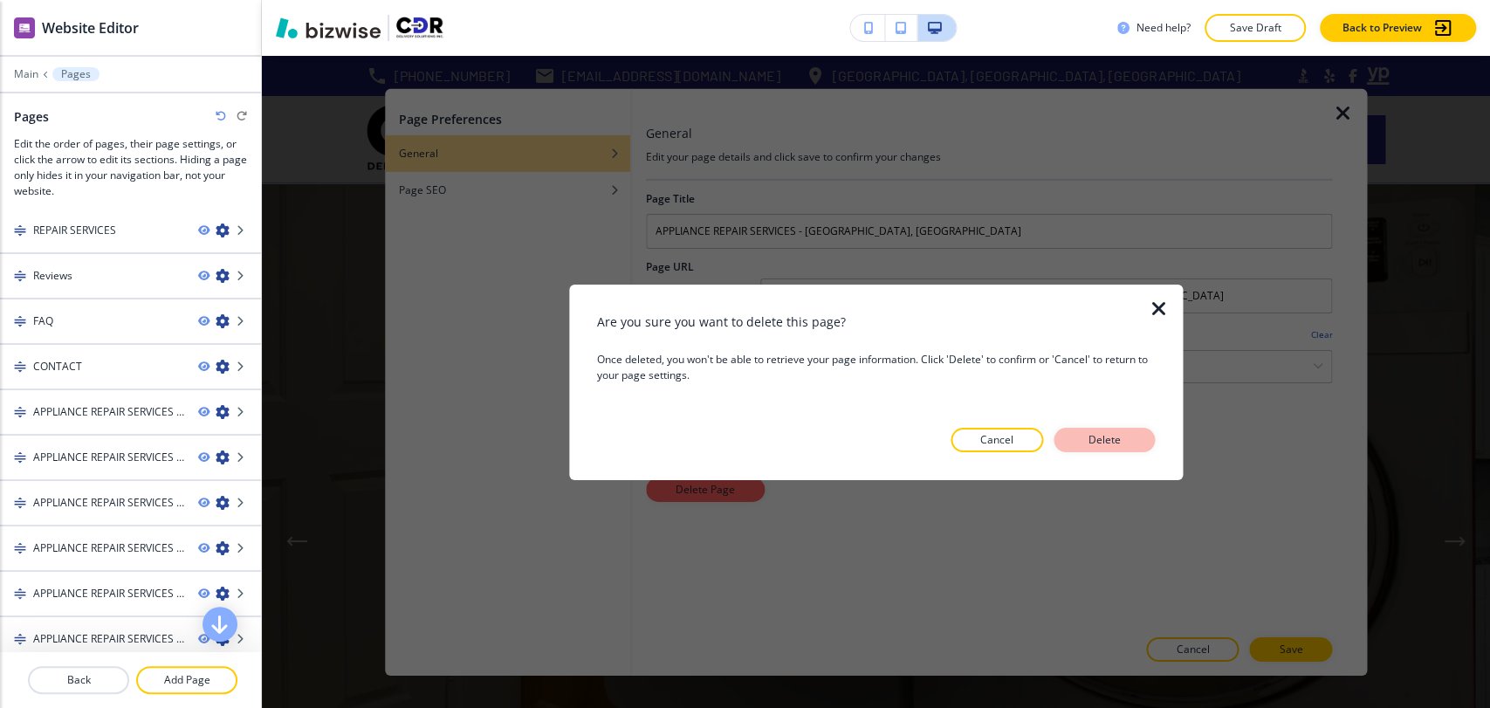
click at [1119, 437] on p "Delete" at bounding box center [1104, 440] width 42 height 16
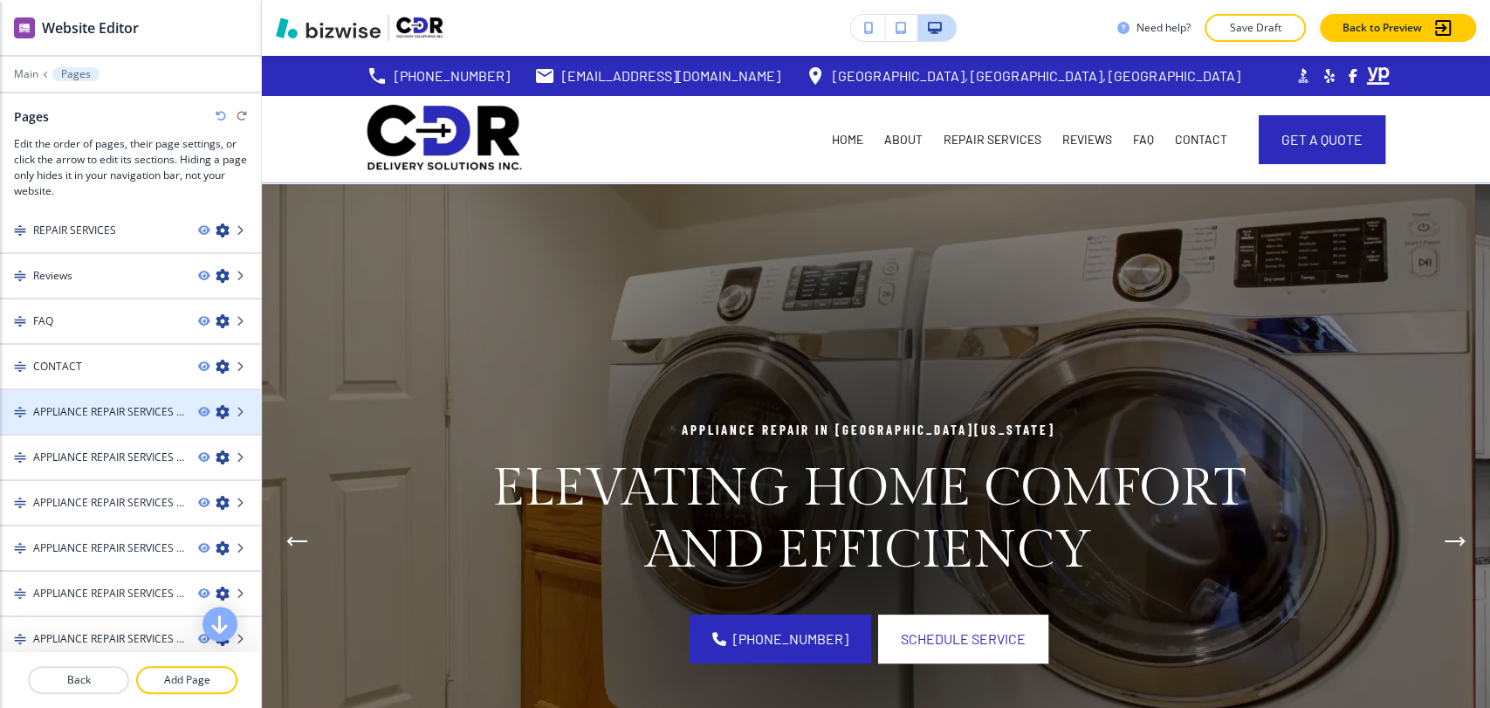
click at [216, 410] on icon "button" at bounding box center [223, 412] width 14 height 14
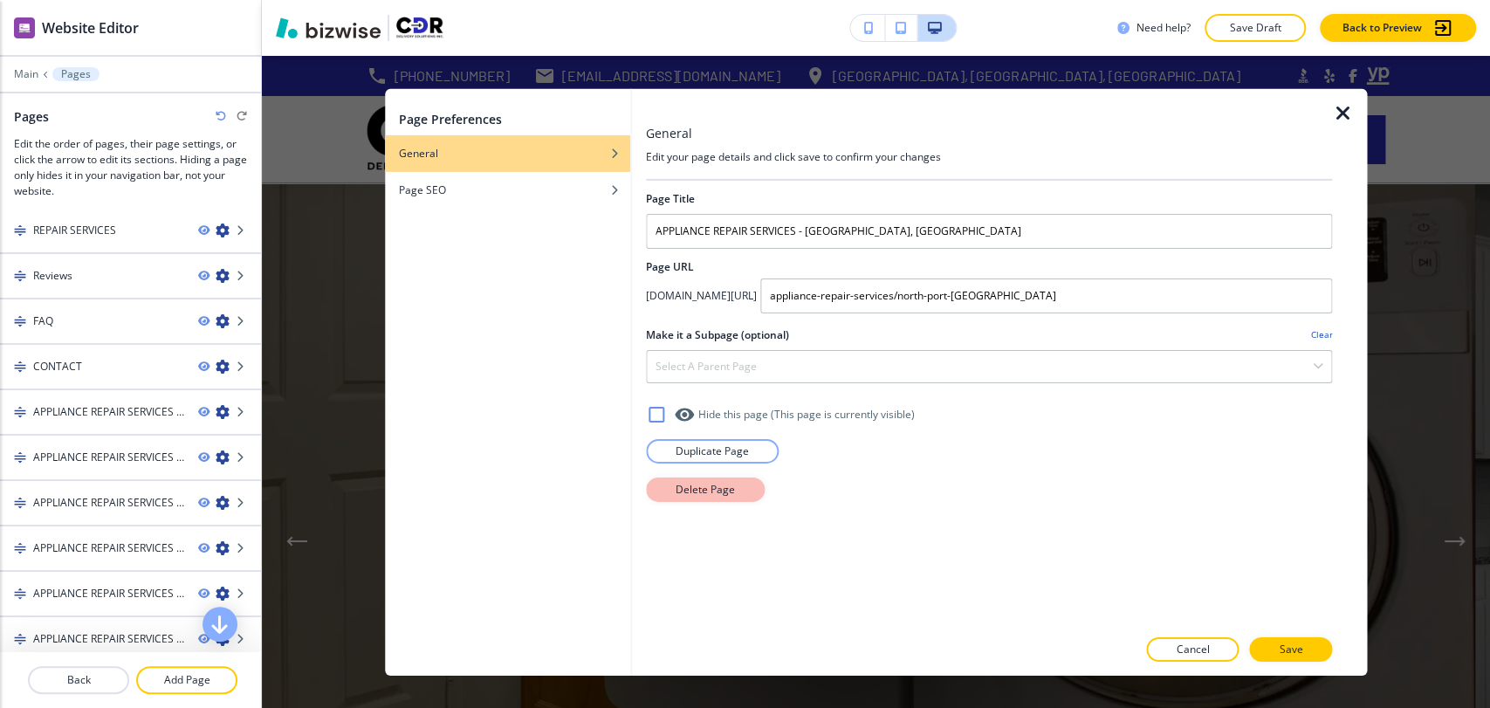
click at [689, 494] on p "Delete Page" at bounding box center [705, 489] width 59 height 16
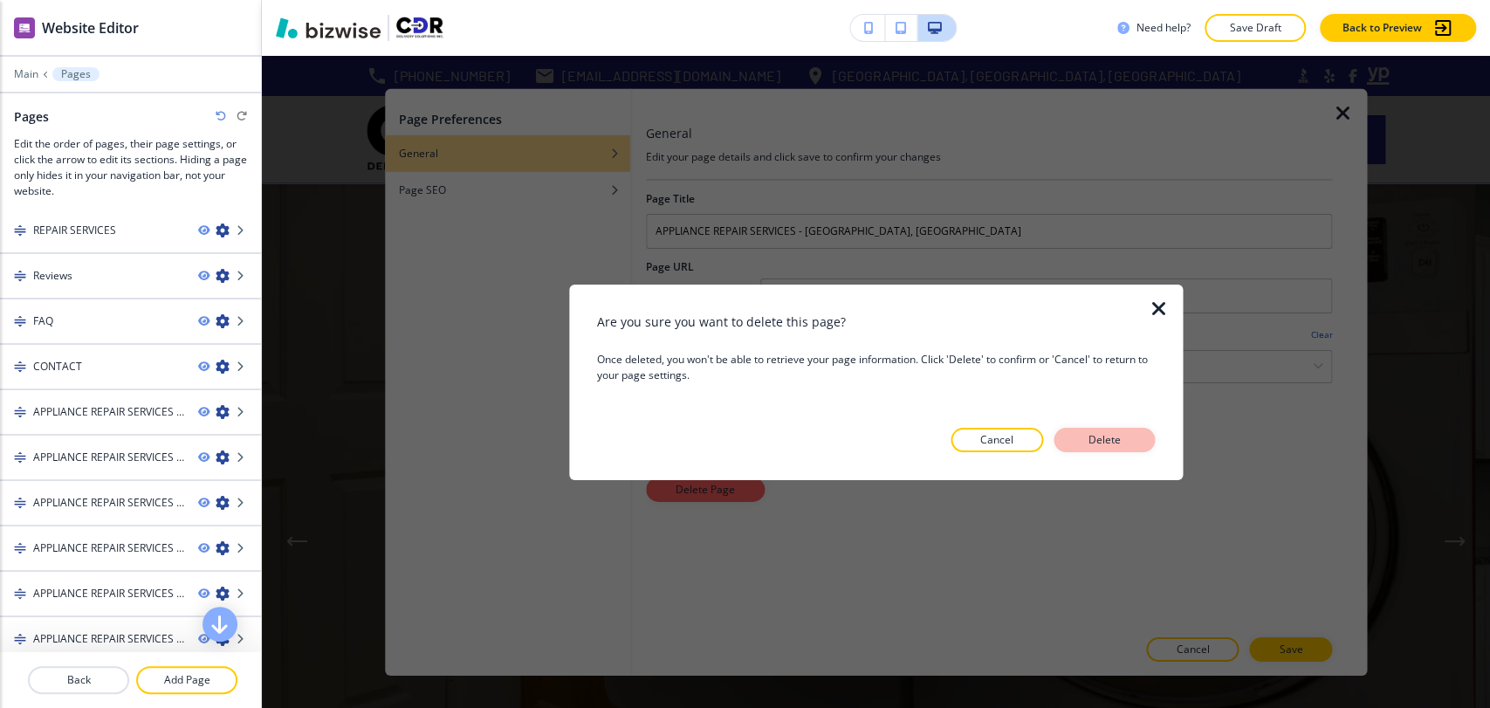
click at [1089, 435] on p "Delete" at bounding box center [1104, 440] width 42 height 16
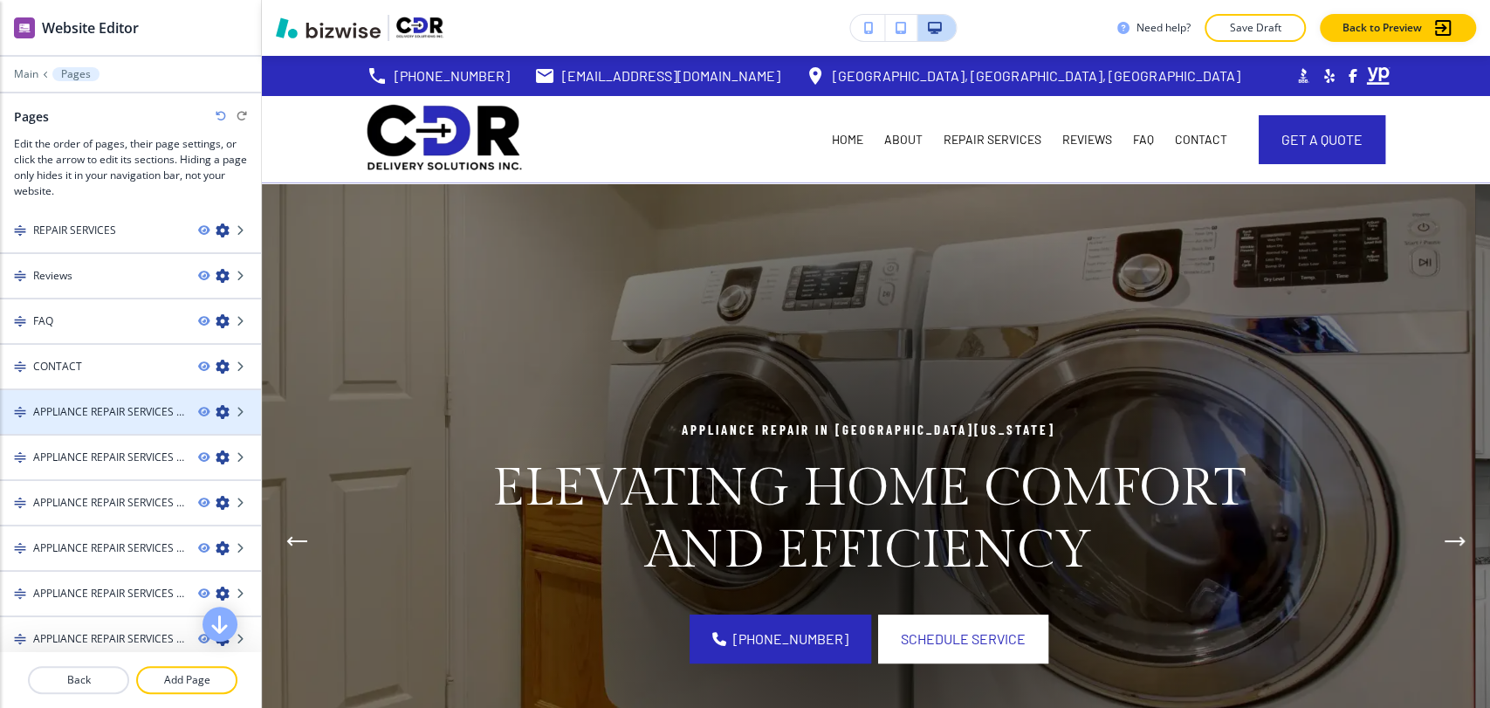
click at [216, 412] on icon "button" at bounding box center [223, 412] width 14 height 14
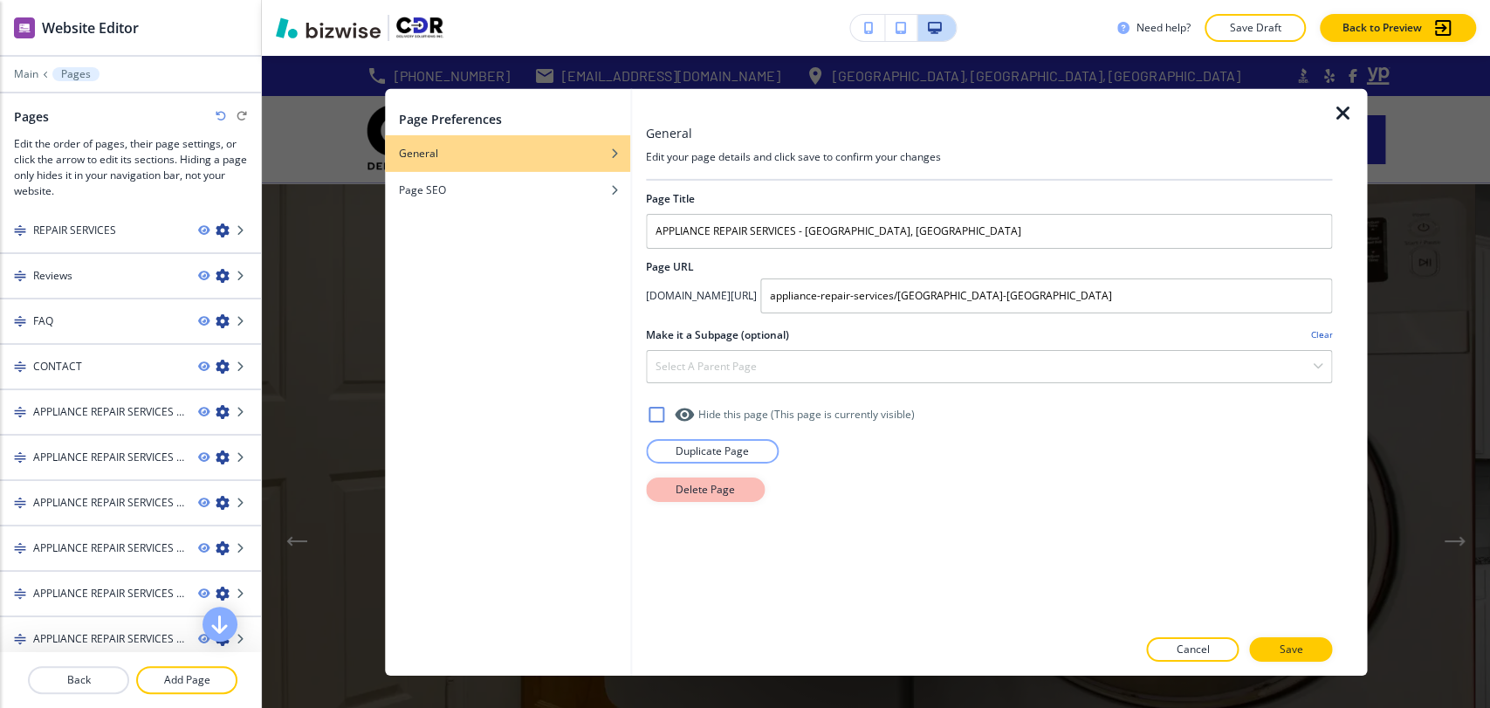
click at [711, 498] on button "Delete Page" at bounding box center [705, 489] width 119 height 24
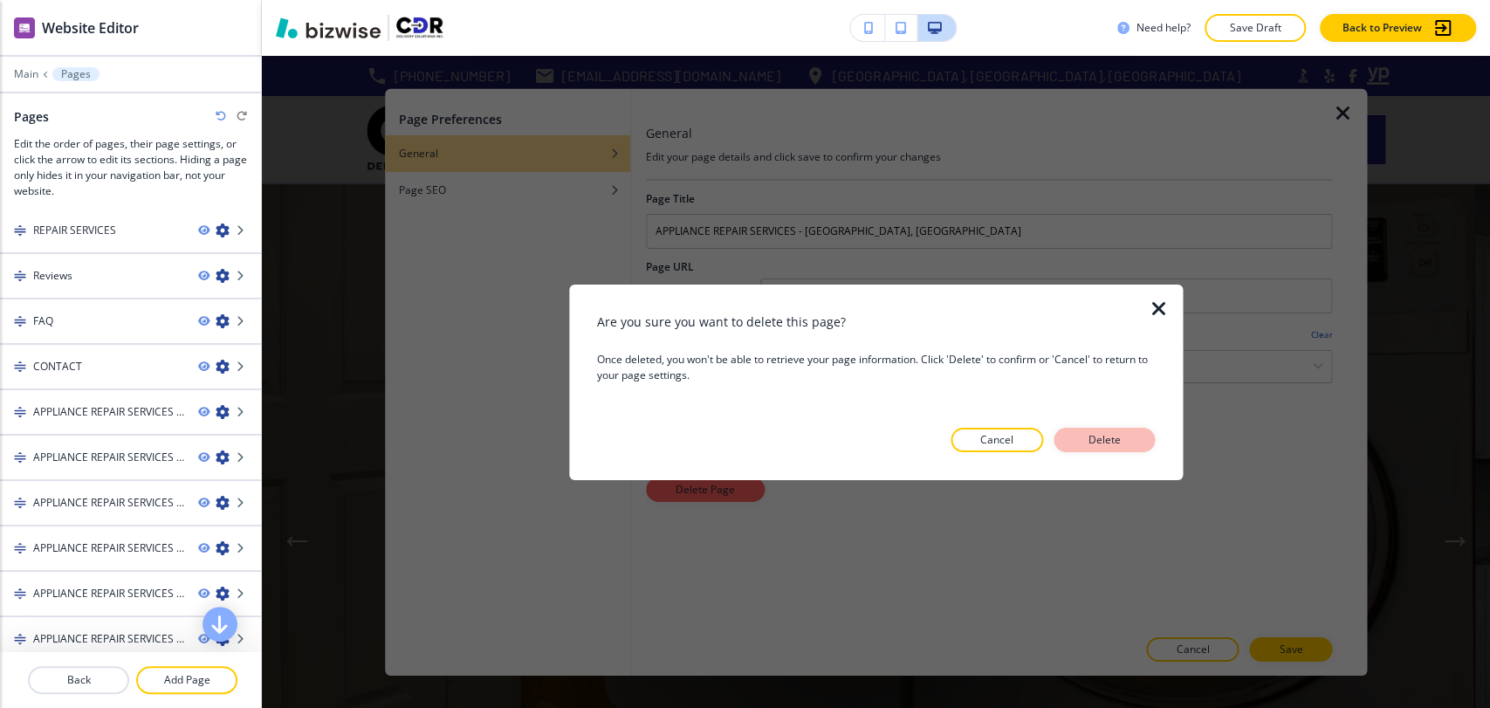
click at [1110, 433] on p "Delete" at bounding box center [1104, 440] width 42 height 16
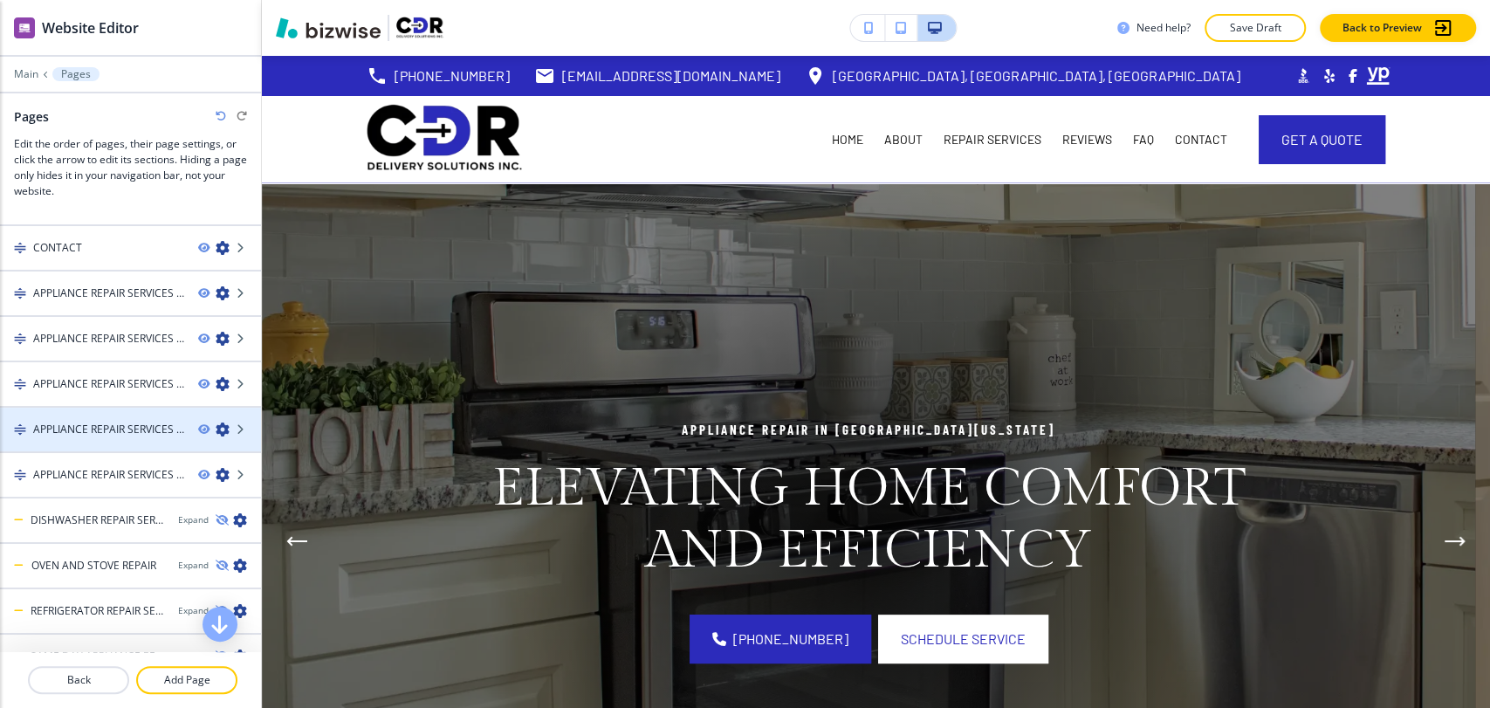
scroll to position [182, 0]
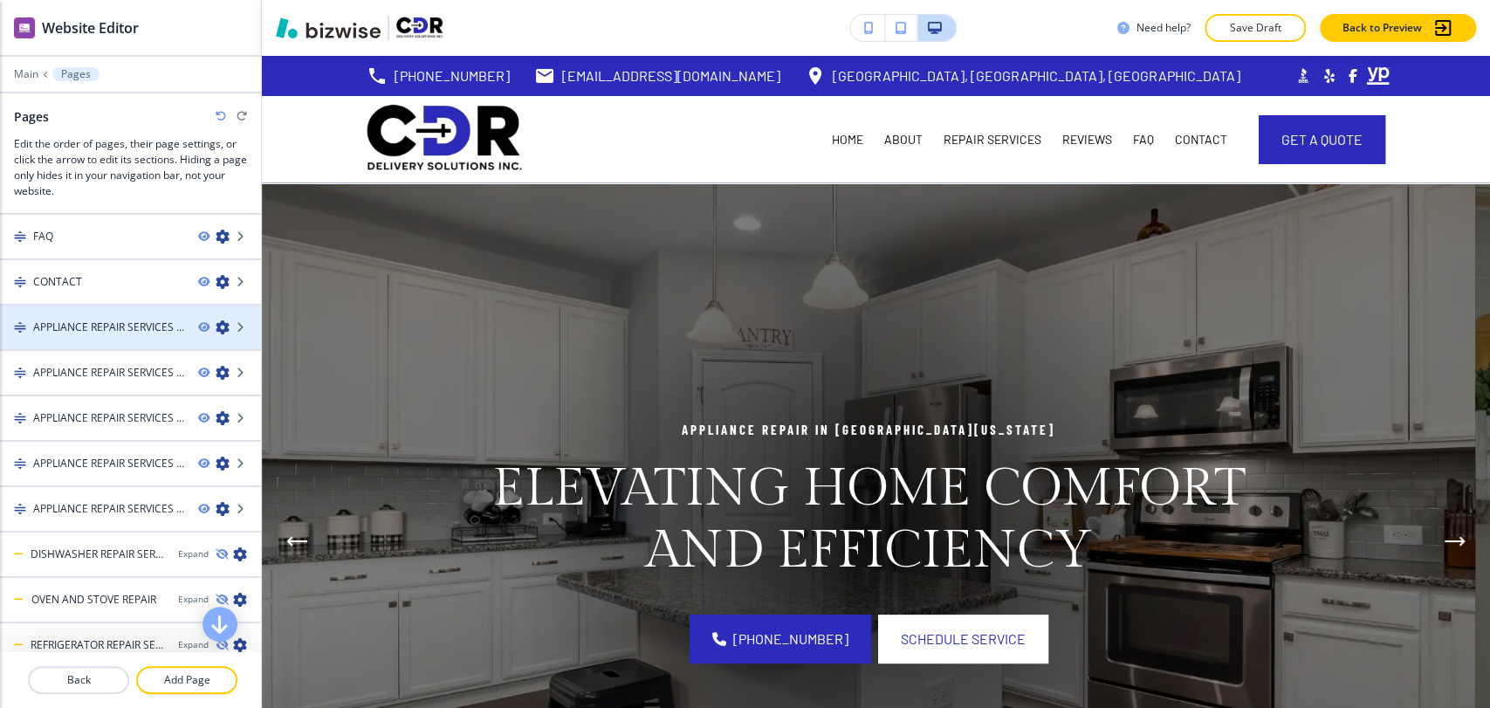
click at [216, 322] on icon "button" at bounding box center [223, 327] width 14 height 14
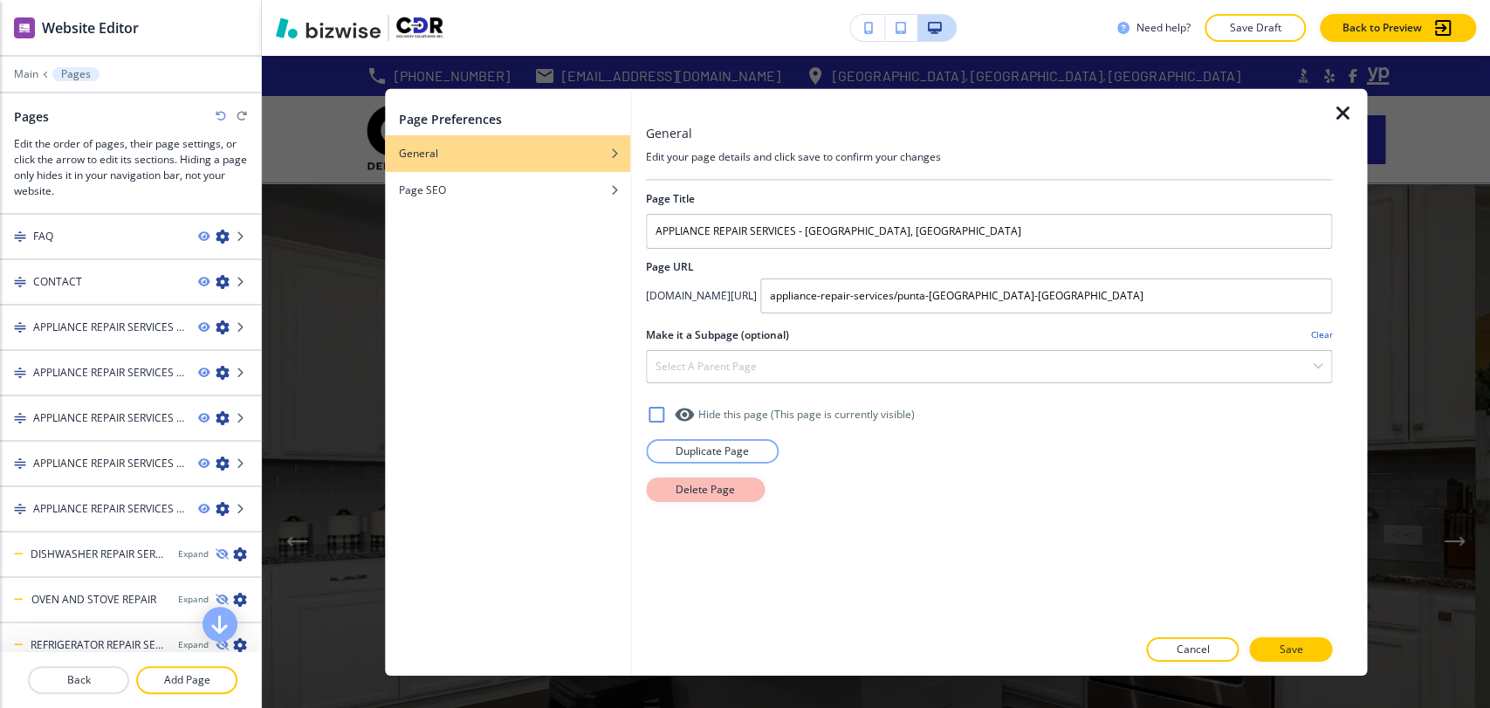
click at [719, 492] on p "Delete Page" at bounding box center [705, 489] width 59 height 16
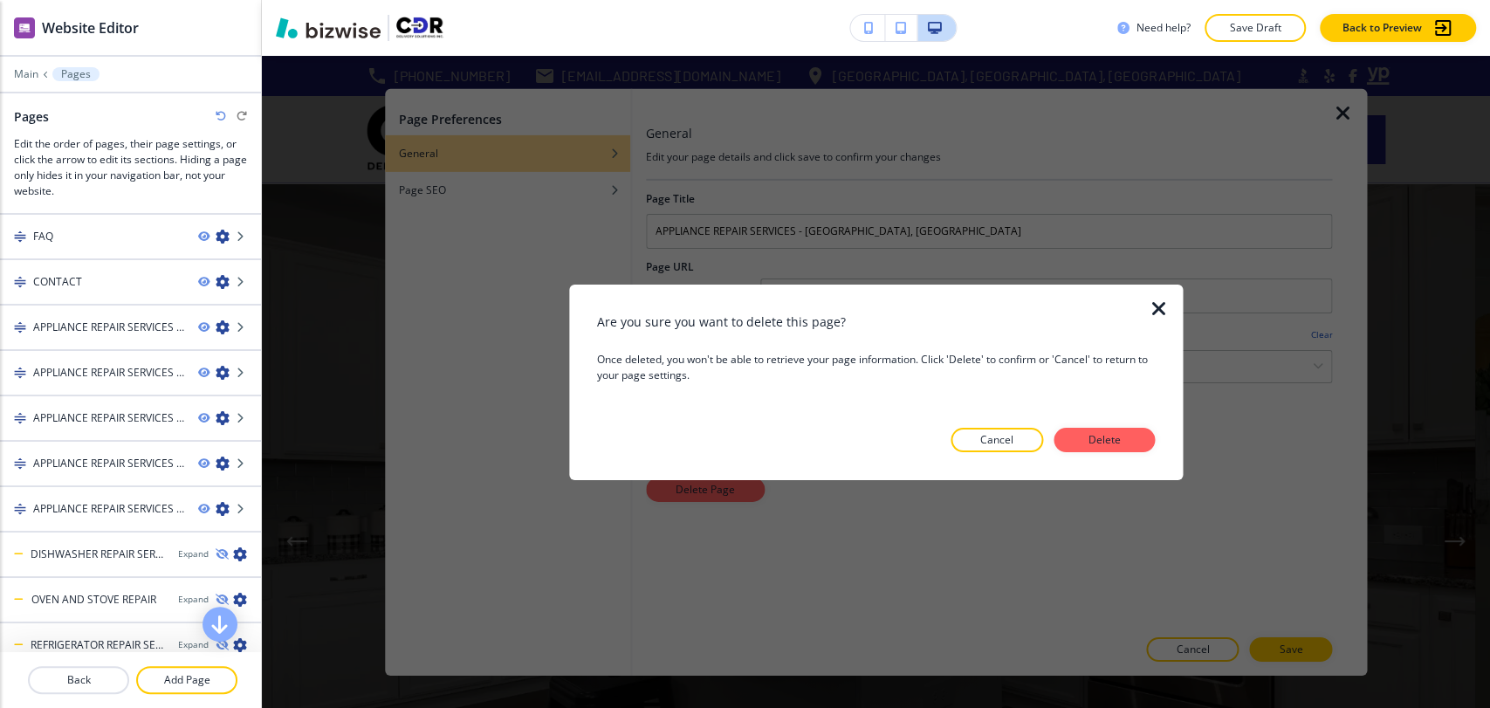
click at [1104, 435] on p "Delete" at bounding box center [1104, 440] width 42 height 16
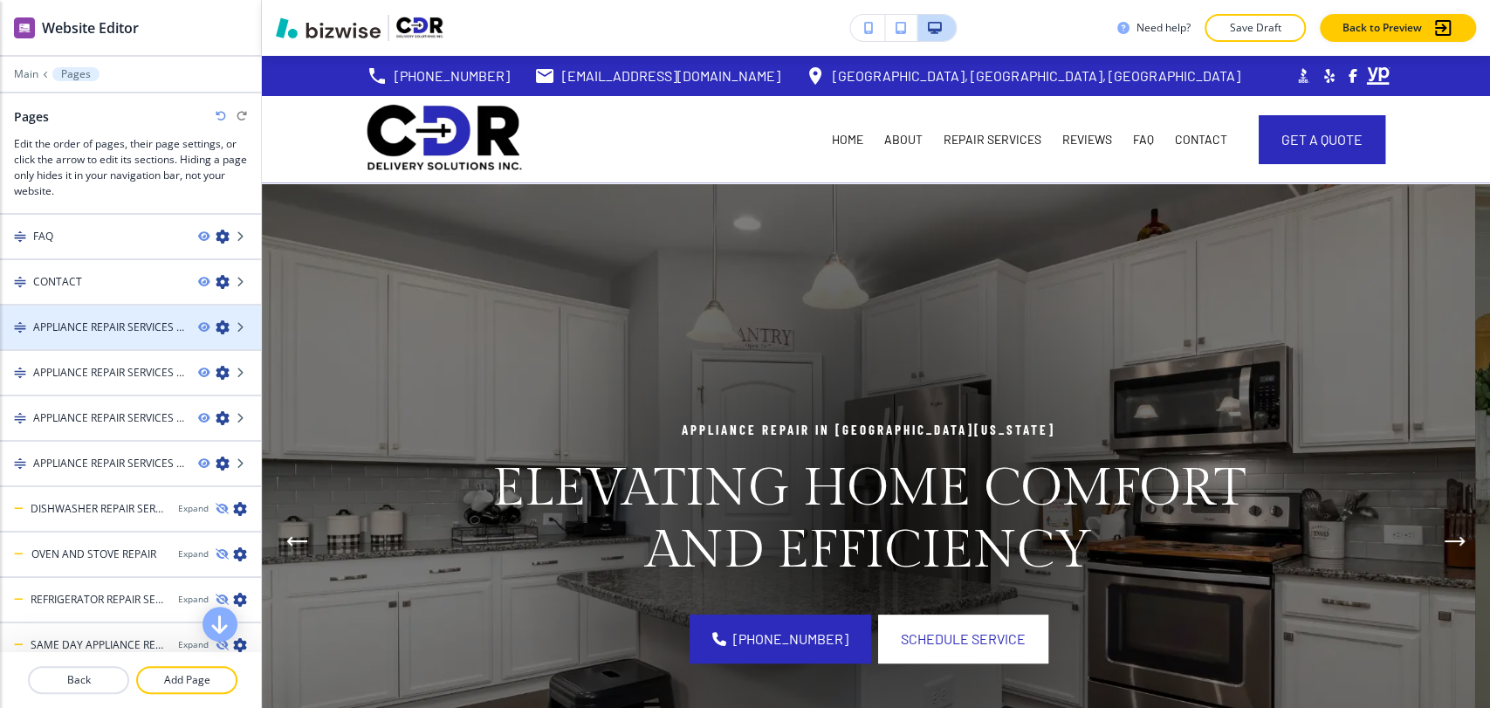
click at [216, 329] on icon "button" at bounding box center [223, 327] width 14 height 14
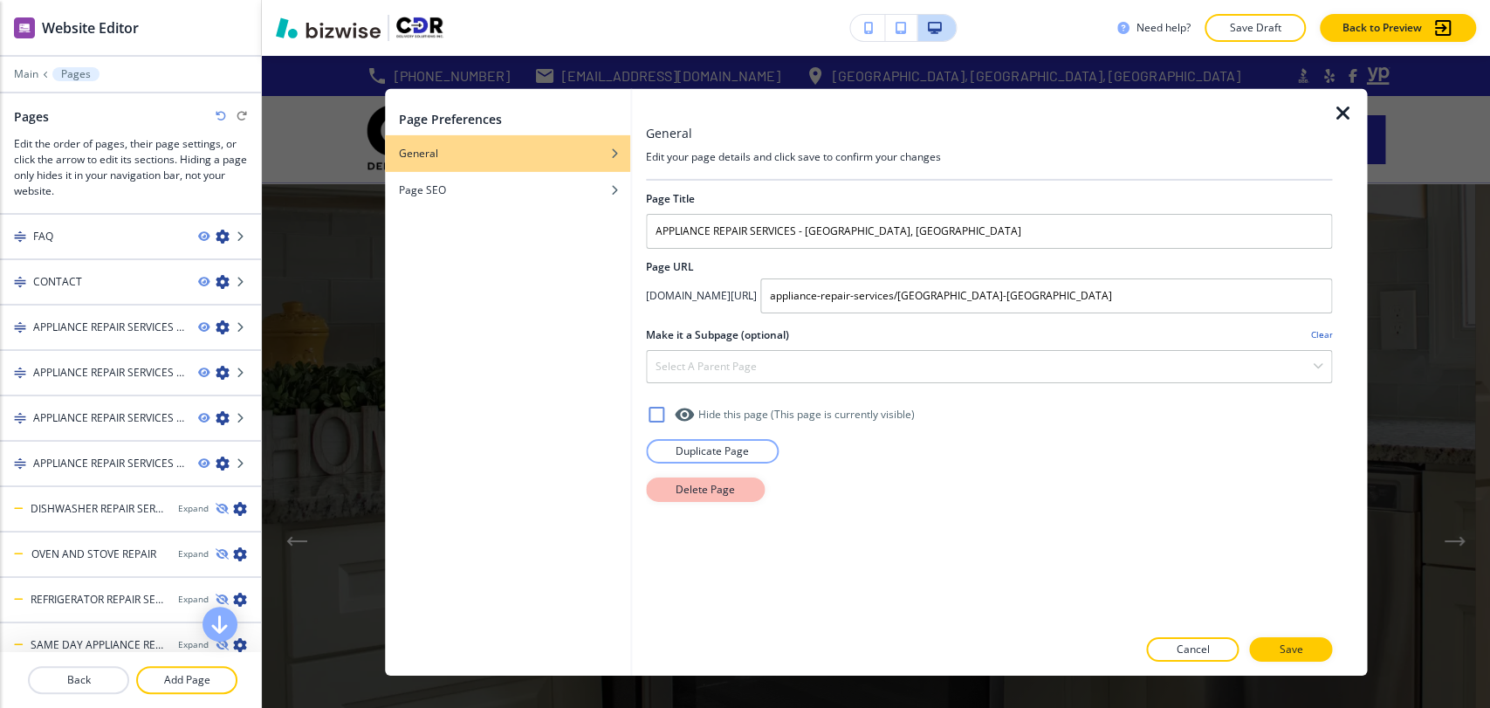
click at [730, 489] on p "Delete Page" at bounding box center [705, 489] width 59 height 16
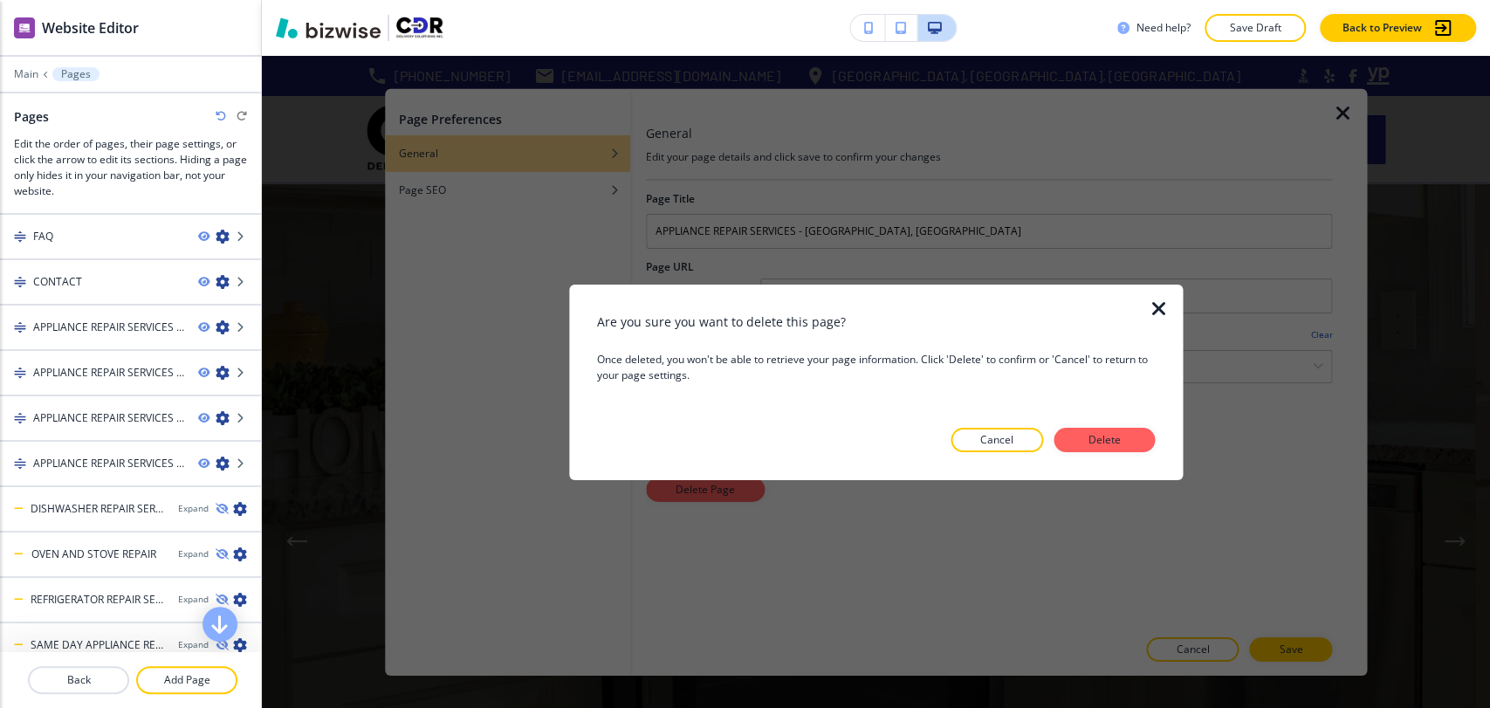
click at [1109, 425] on div "Are you sure you want to delete this page? Once deleted, you won't be able to r…" at bounding box center [876, 382] width 559 height 140
click at [1075, 443] on button "Delete" at bounding box center [1103, 440] width 101 height 24
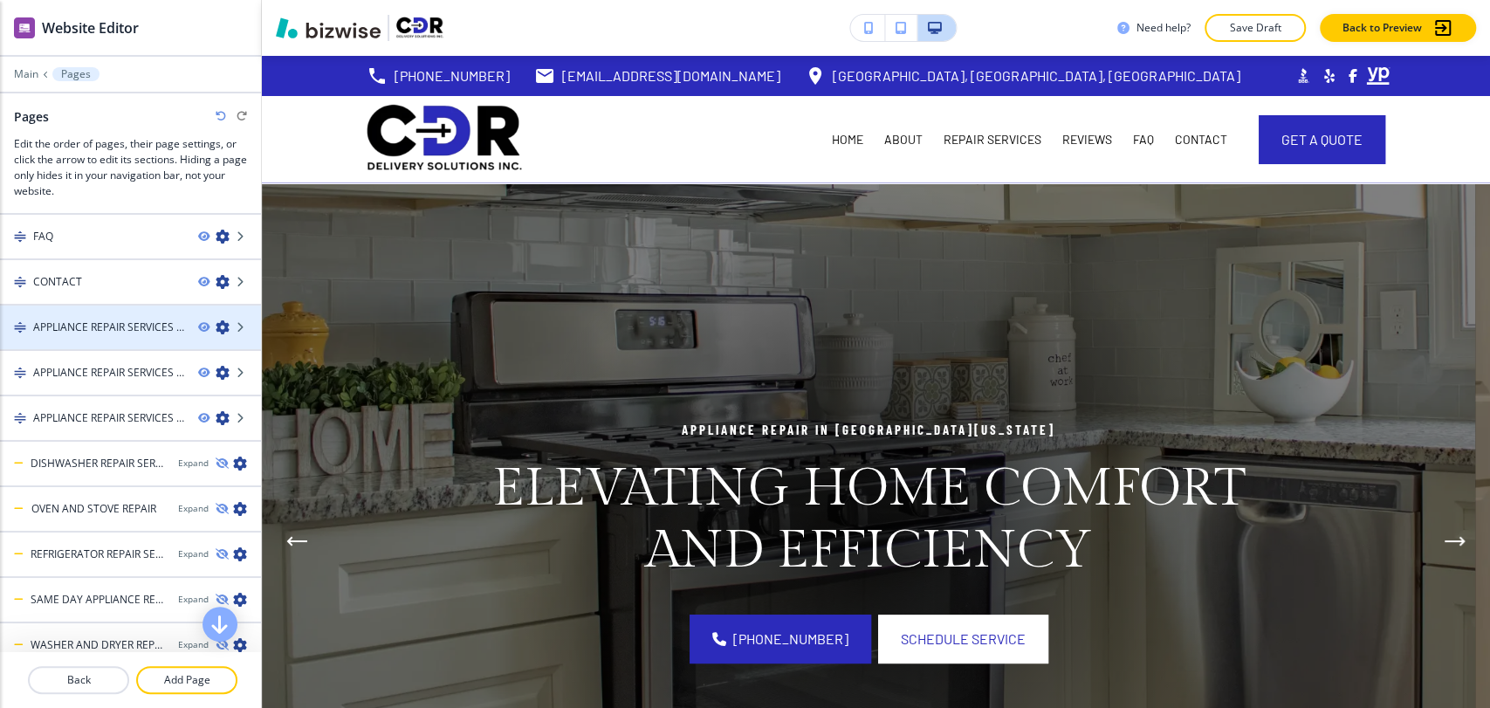
click at [216, 320] on icon "button" at bounding box center [223, 327] width 14 height 14
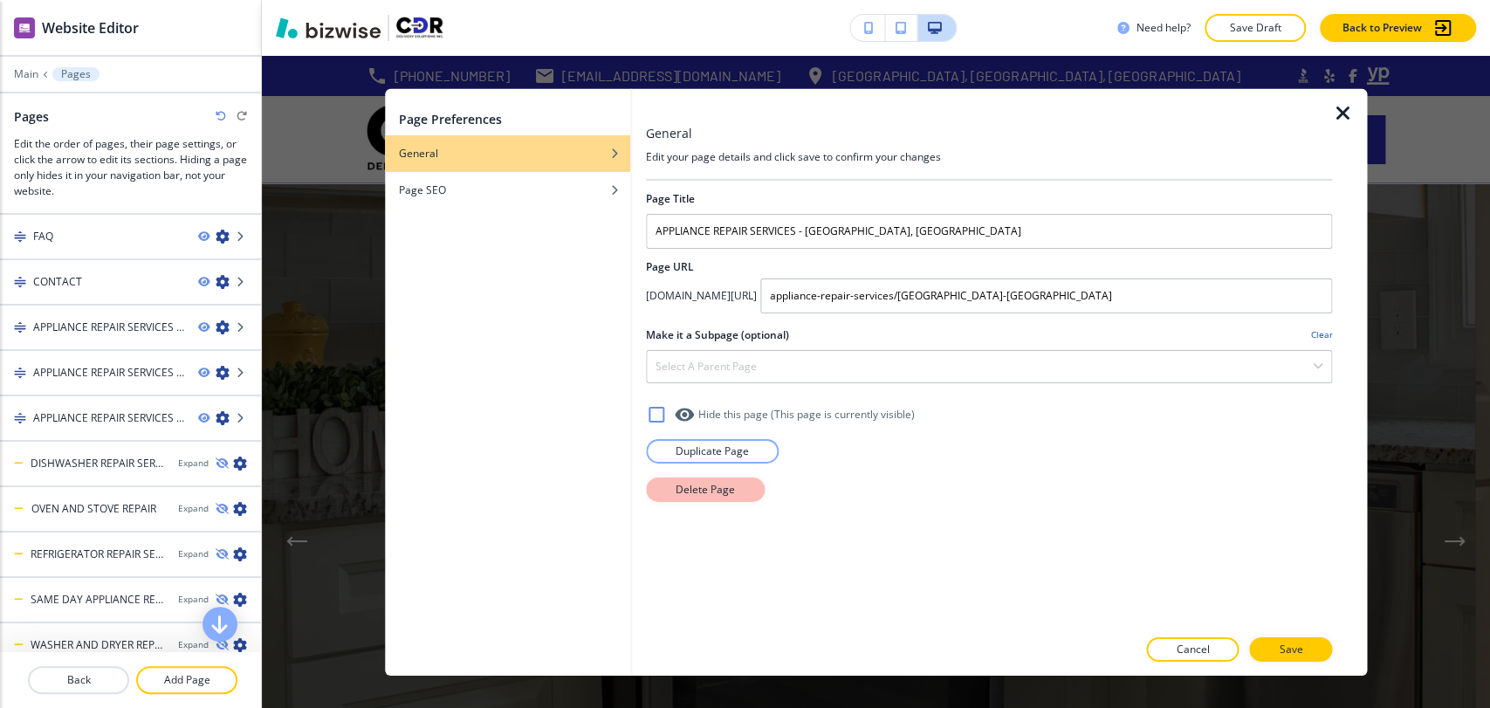
click at [730, 489] on p "Delete Page" at bounding box center [705, 489] width 59 height 16
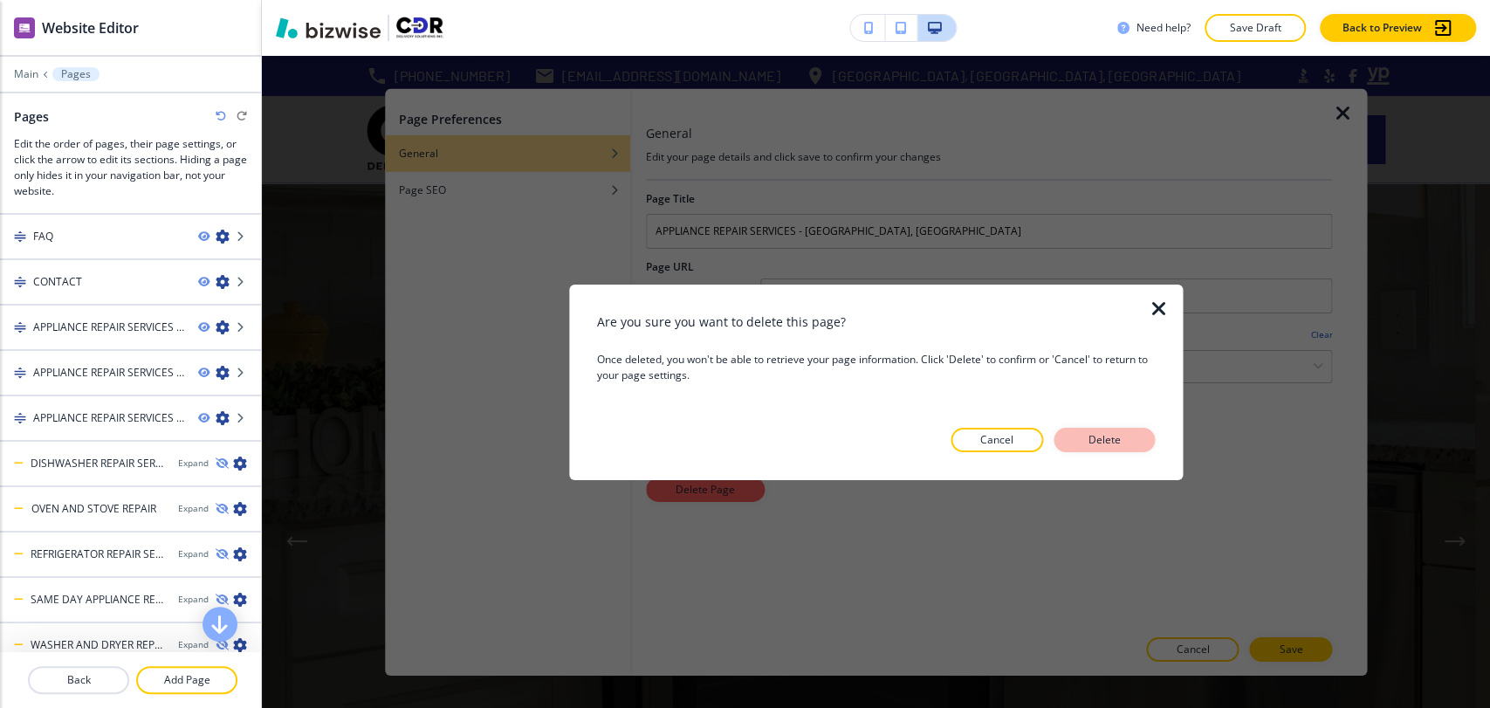
click at [1089, 442] on p "Delete" at bounding box center [1104, 440] width 42 height 16
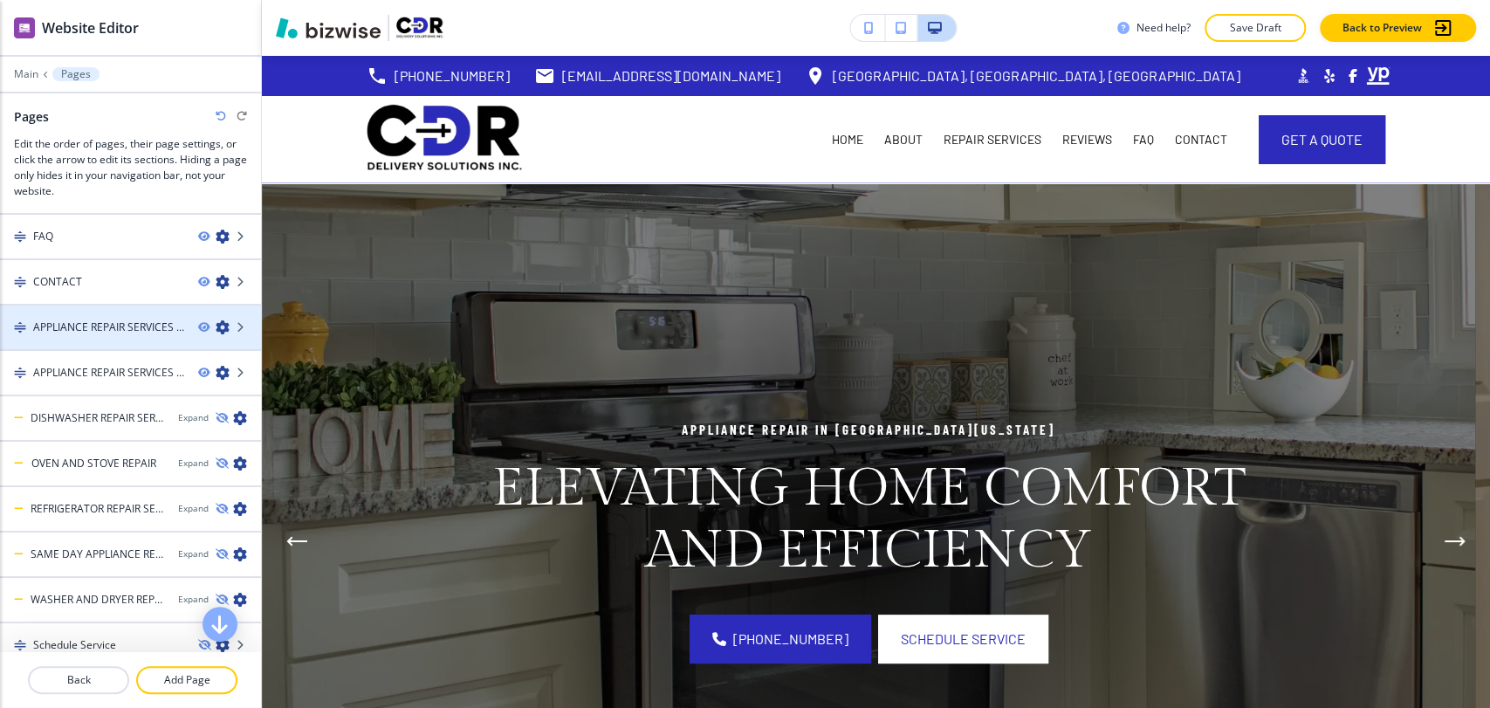
click at [216, 326] on icon "button" at bounding box center [223, 327] width 14 height 14
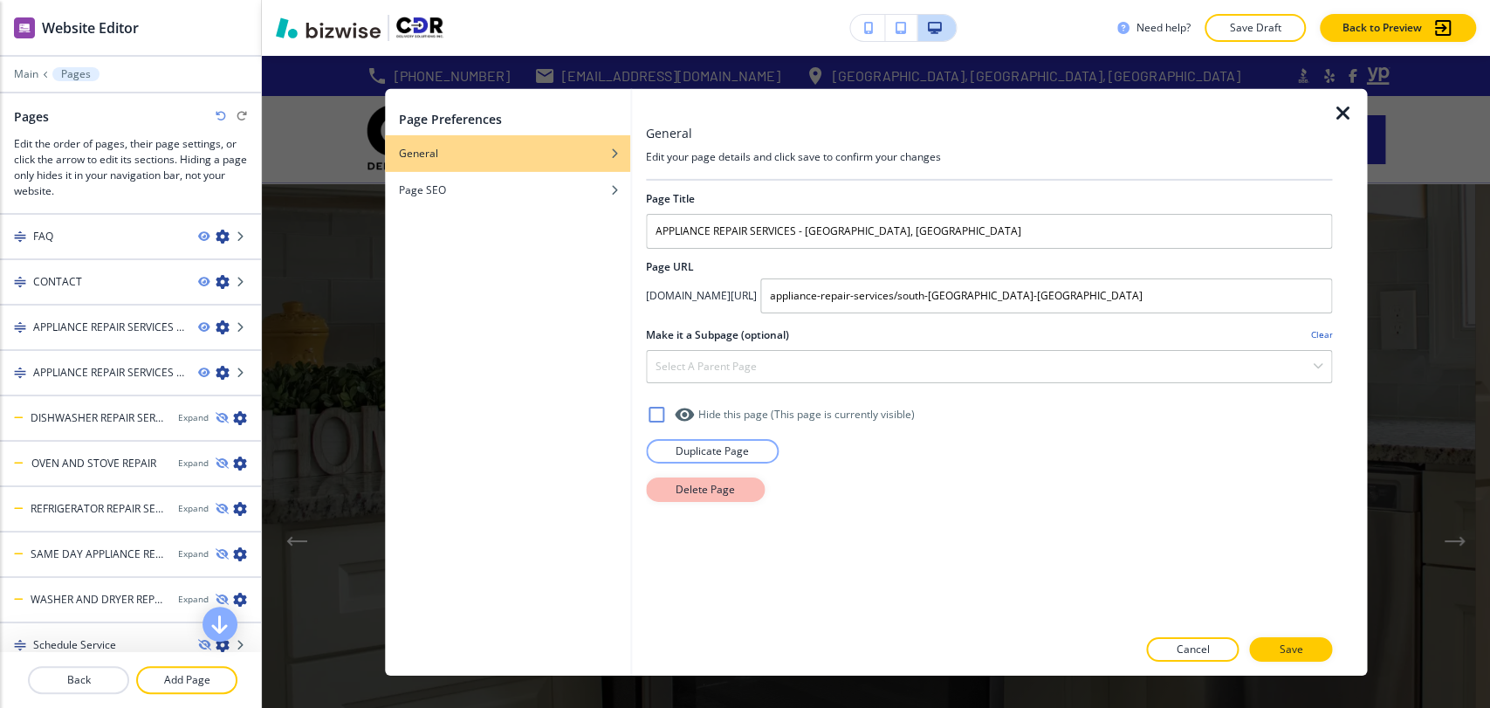
click at [712, 493] on p "Delete Page" at bounding box center [705, 489] width 59 height 16
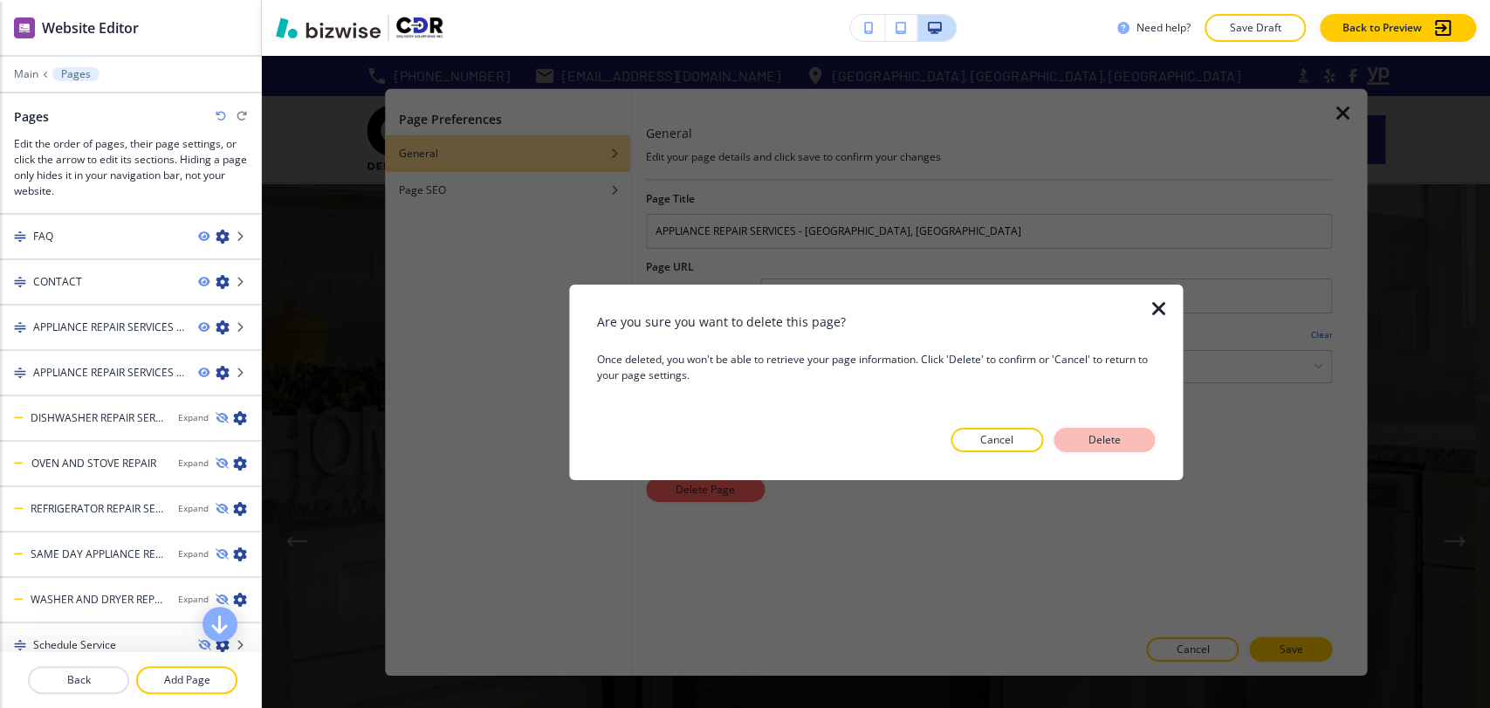
click at [1083, 433] on p "Delete" at bounding box center [1104, 440] width 42 height 16
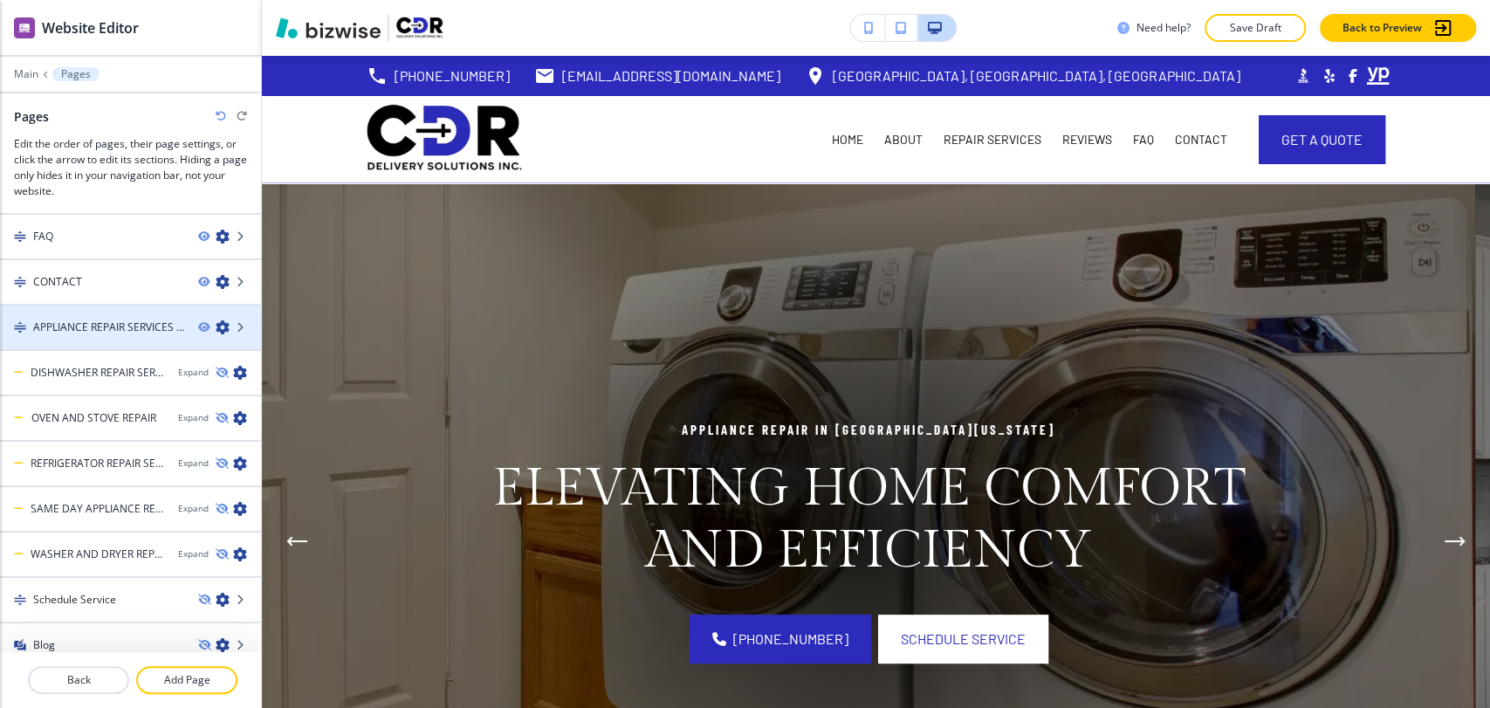
click at [216, 323] on icon "button" at bounding box center [223, 327] width 14 height 14
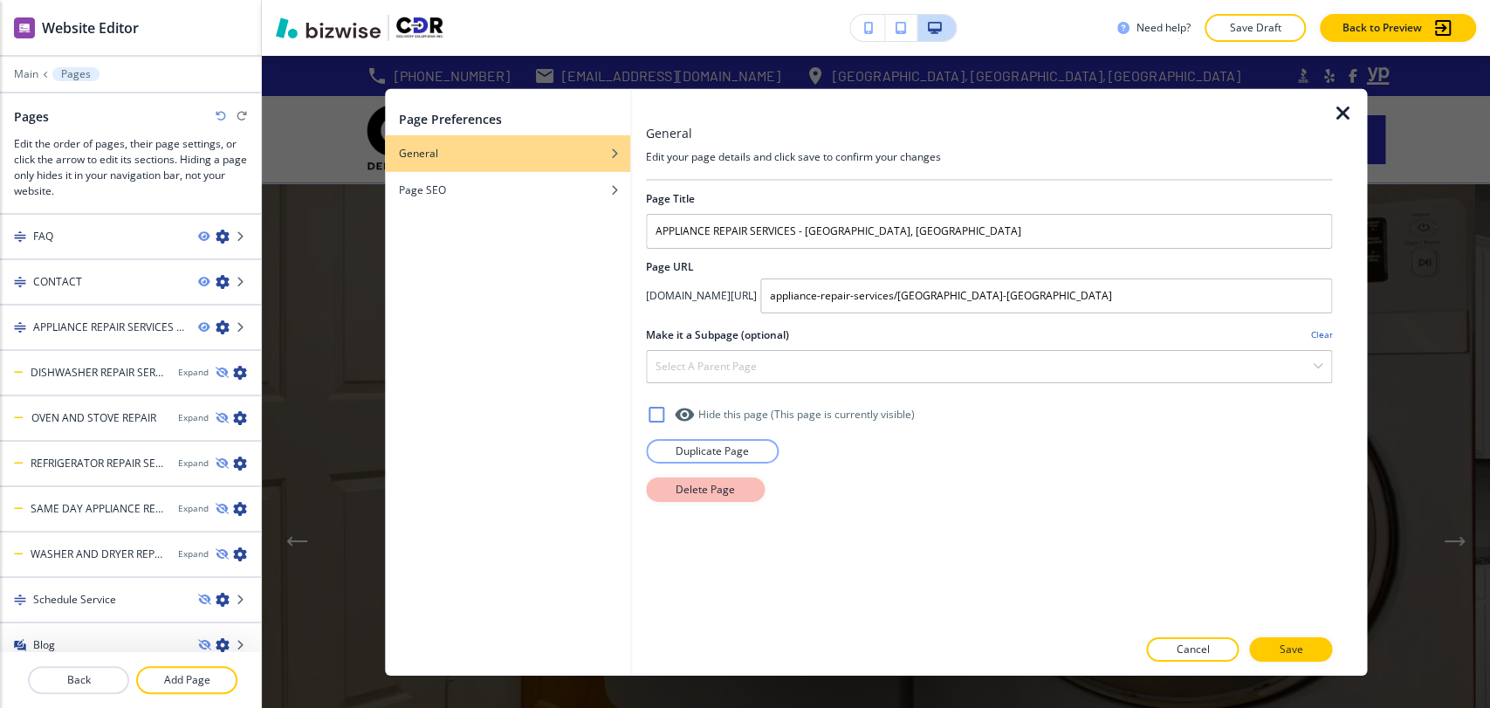
click at [664, 483] on button "Delete Page" at bounding box center [705, 489] width 119 height 24
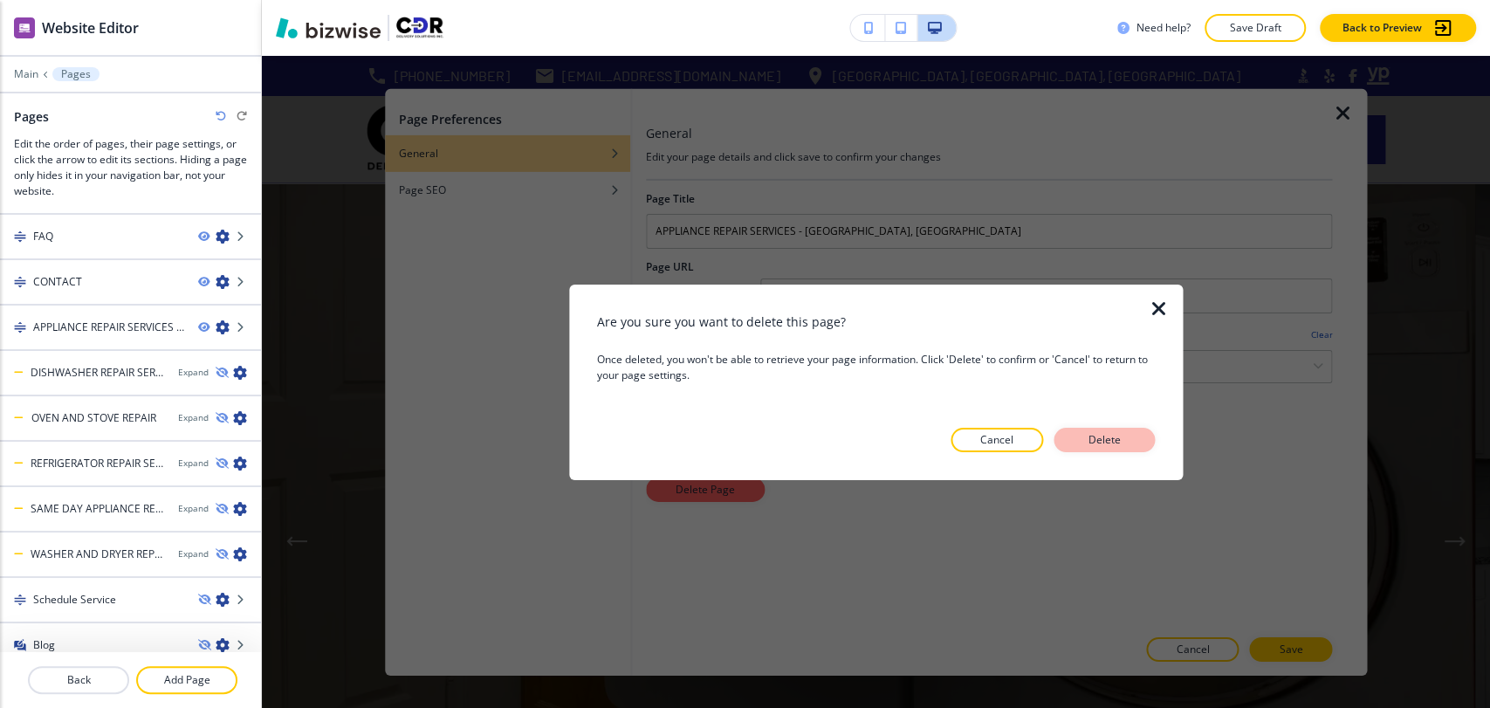
click at [1117, 443] on p "Delete" at bounding box center [1104, 440] width 42 height 16
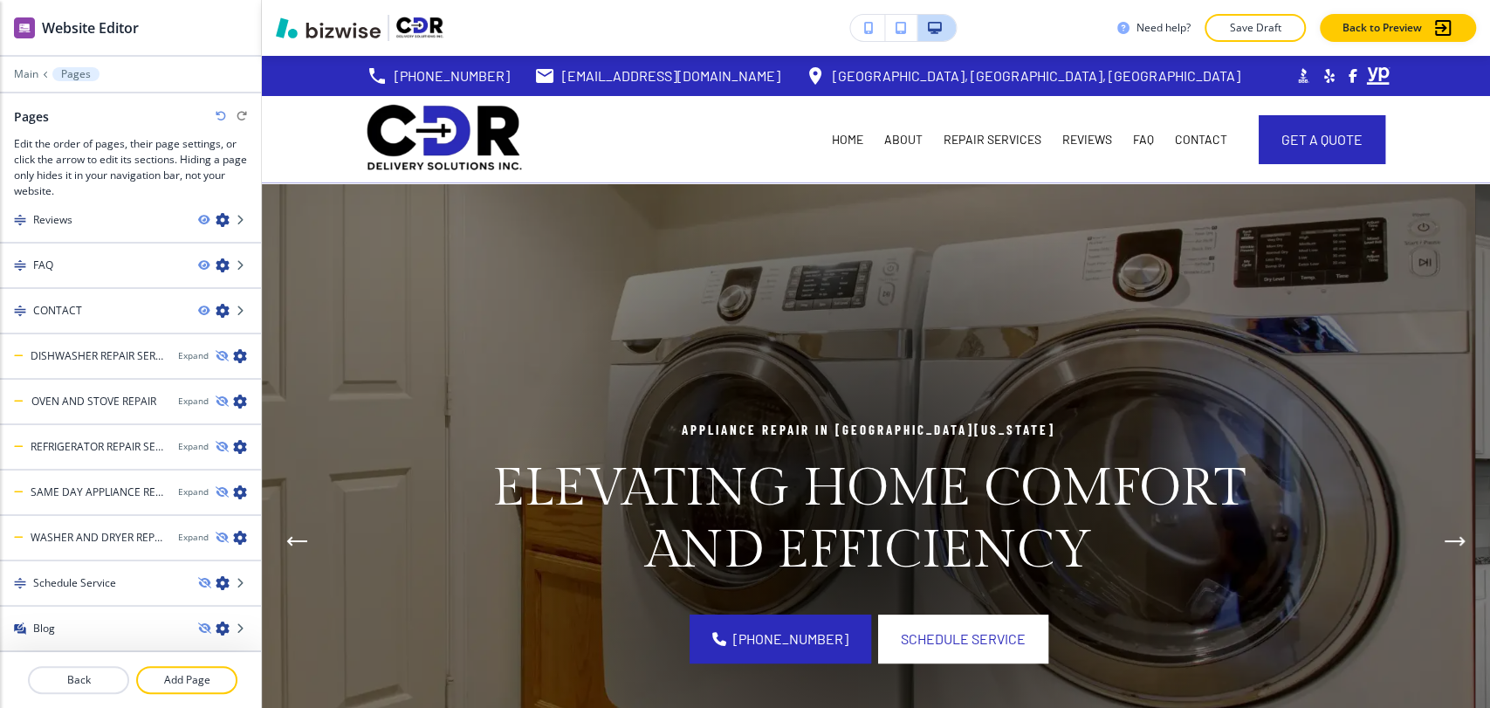
scroll to position [149, 0]
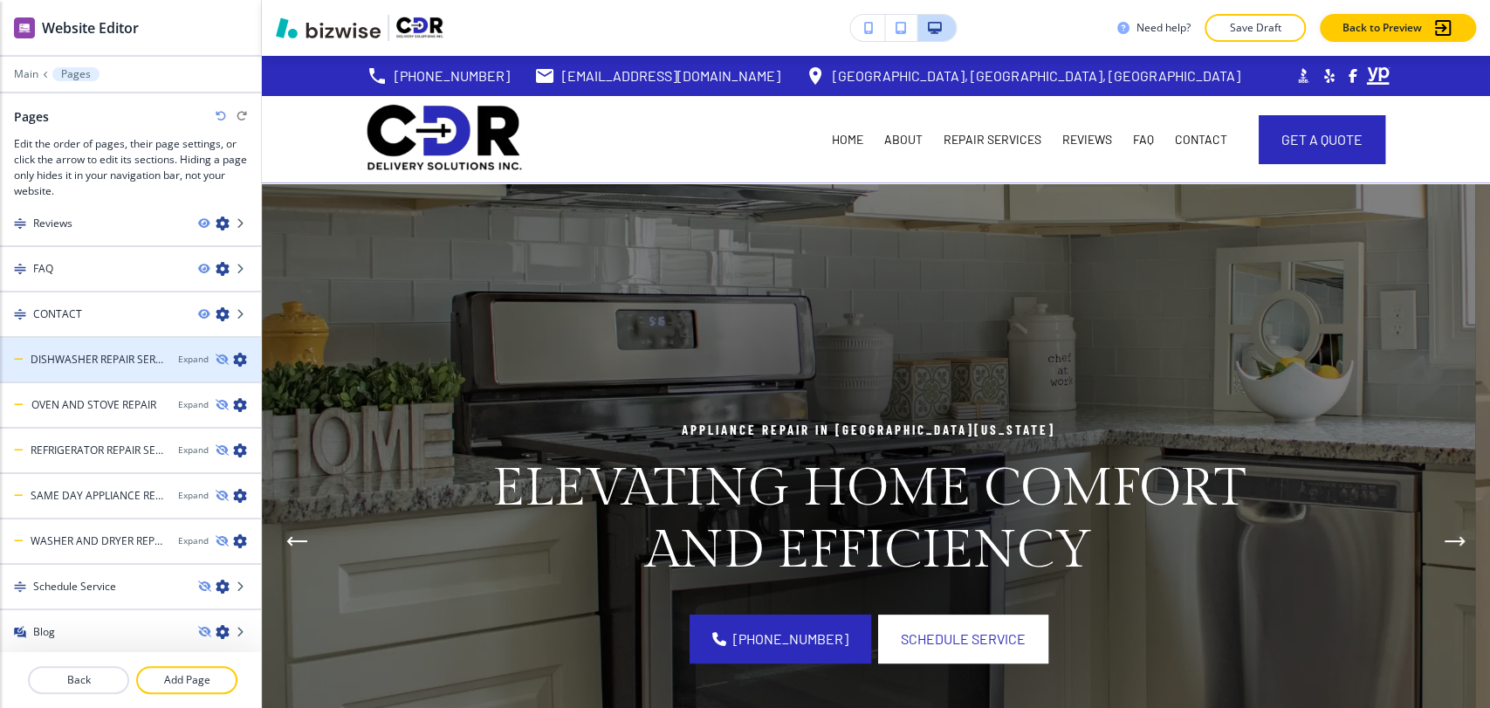
click at [233, 356] on icon "button" at bounding box center [240, 360] width 14 height 14
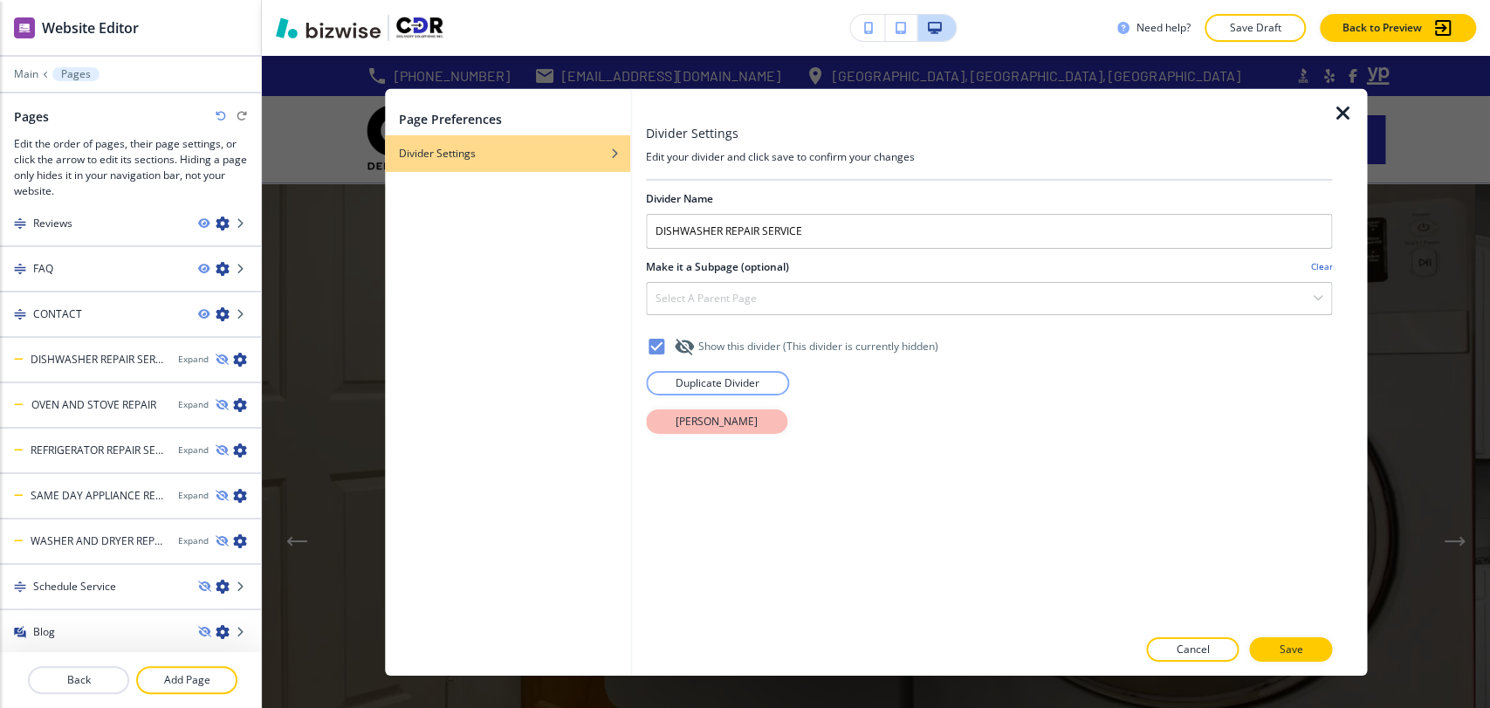
click at [749, 429] on button "[PERSON_NAME]" at bounding box center [716, 420] width 141 height 24
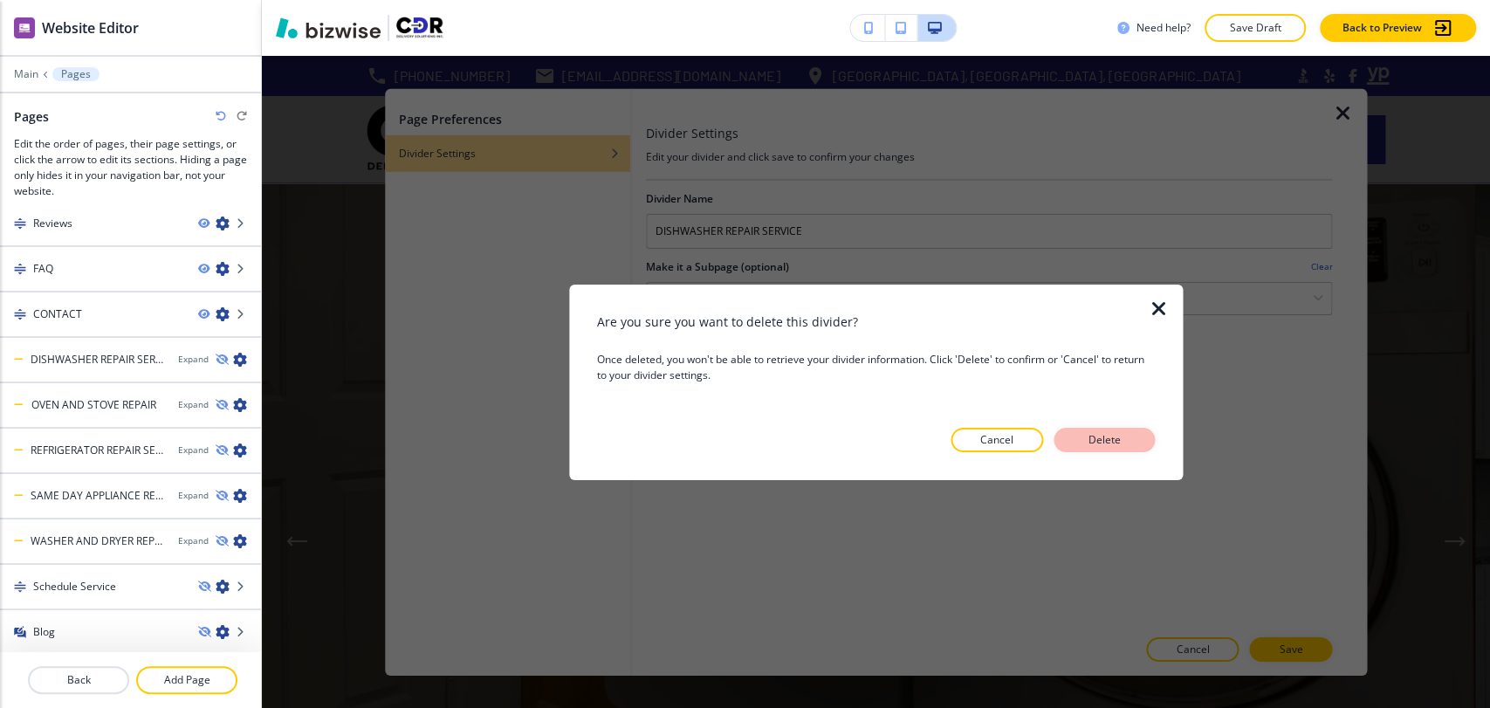
click at [1131, 439] on button "Delete" at bounding box center [1103, 440] width 101 height 24
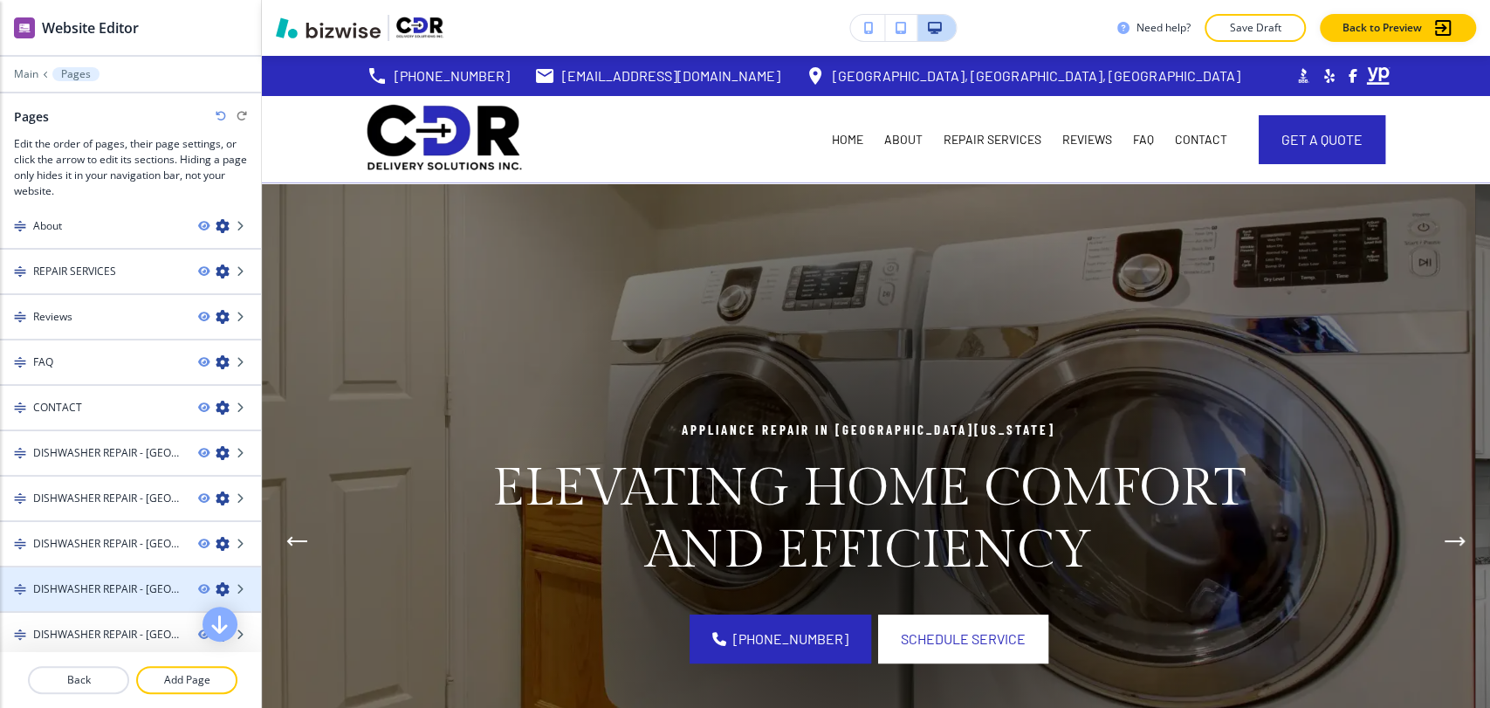
scroll to position [51, 0]
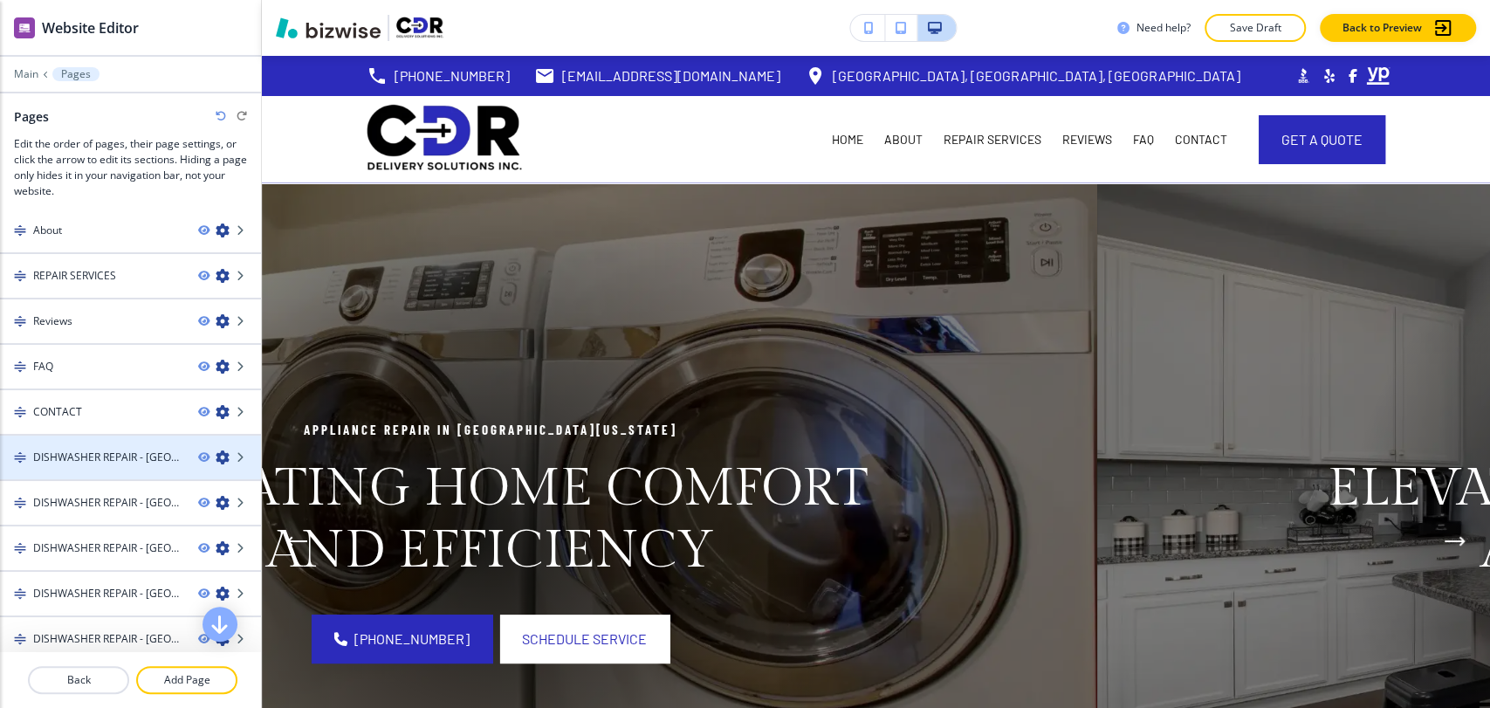
click at [216, 450] on icon "button" at bounding box center [223, 457] width 14 height 14
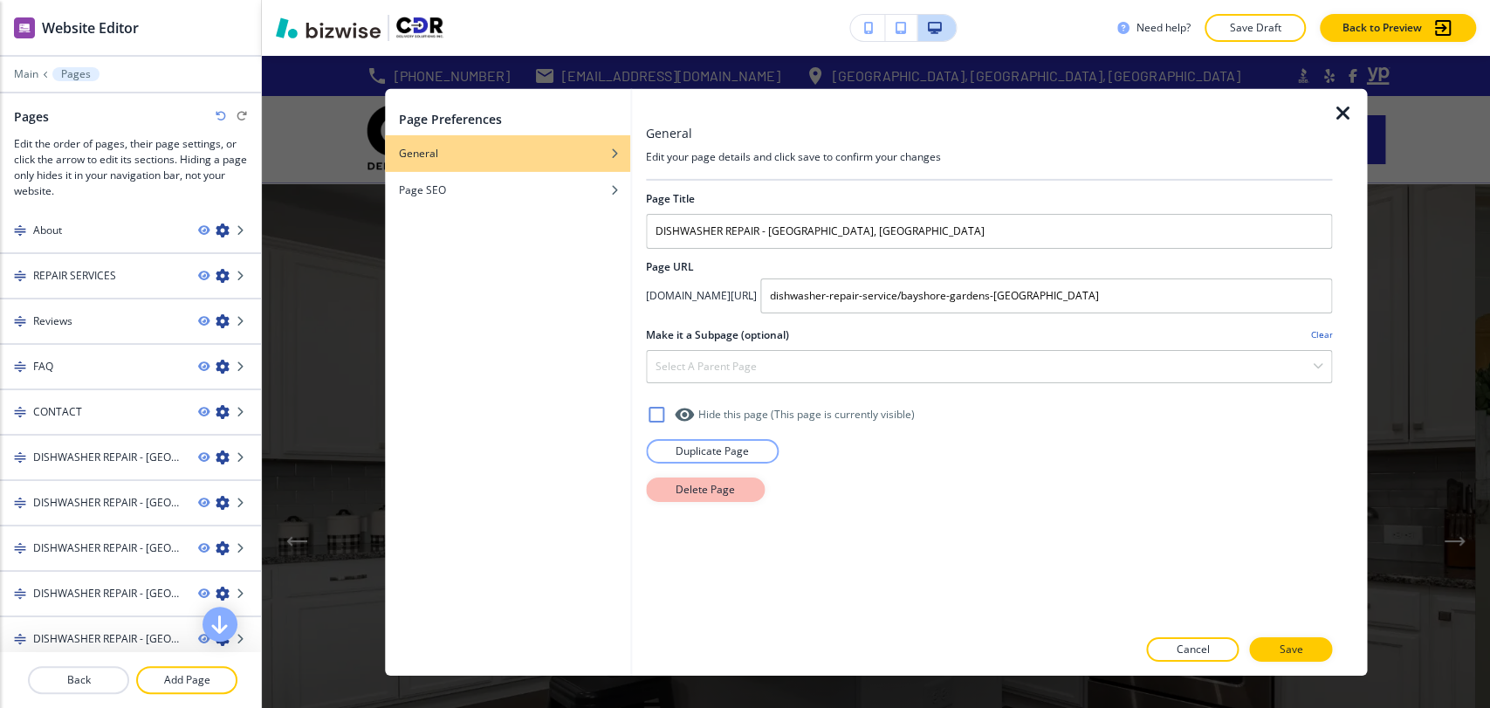
click at [689, 489] on p "Delete Page" at bounding box center [705, 489] width 59 height 16
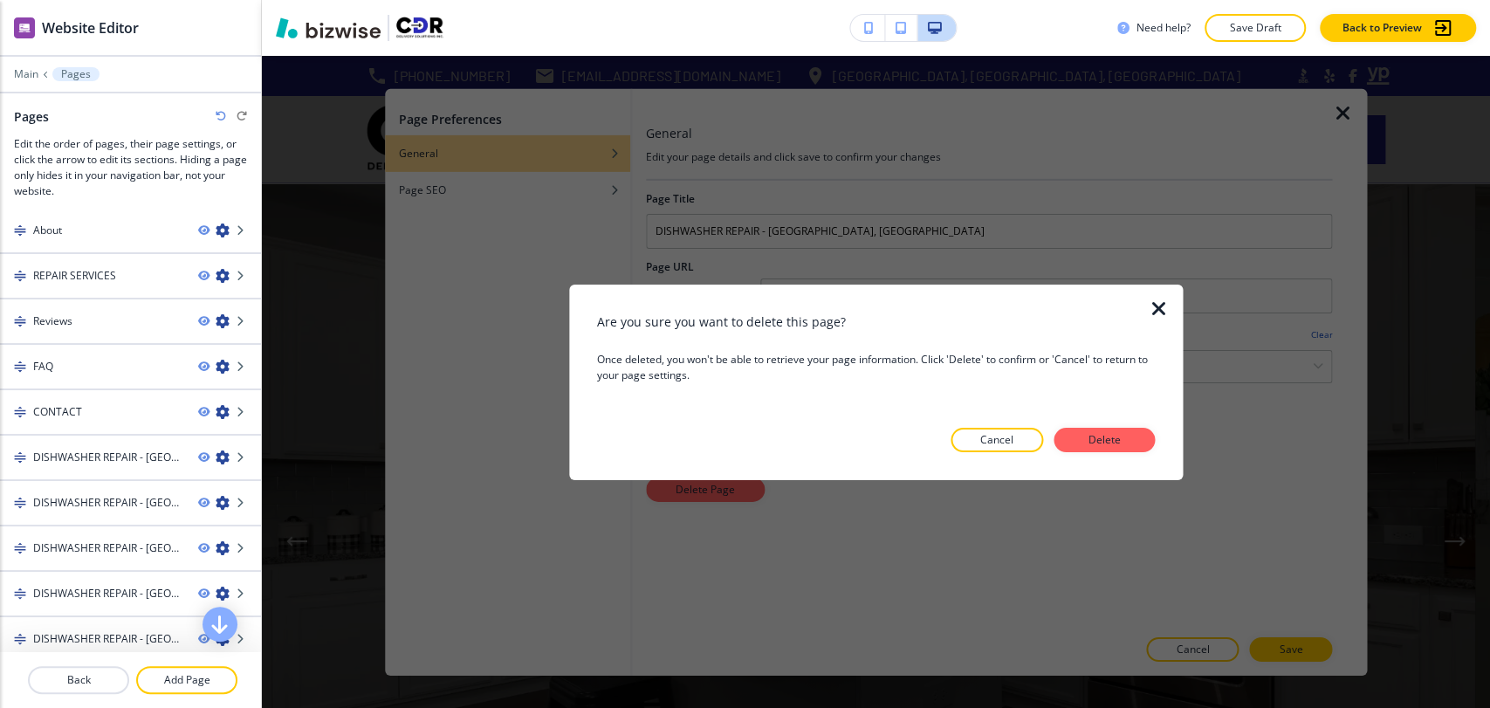
click at [1138, 424] on div "Are you sure you want to delete this page? Once deleted, you won't be able to r…" at bounding box center [876, 382] width 559 height 140
click at [1110, 433] on p "Delete" at bounding box center [1104, 440] width 42 height 16
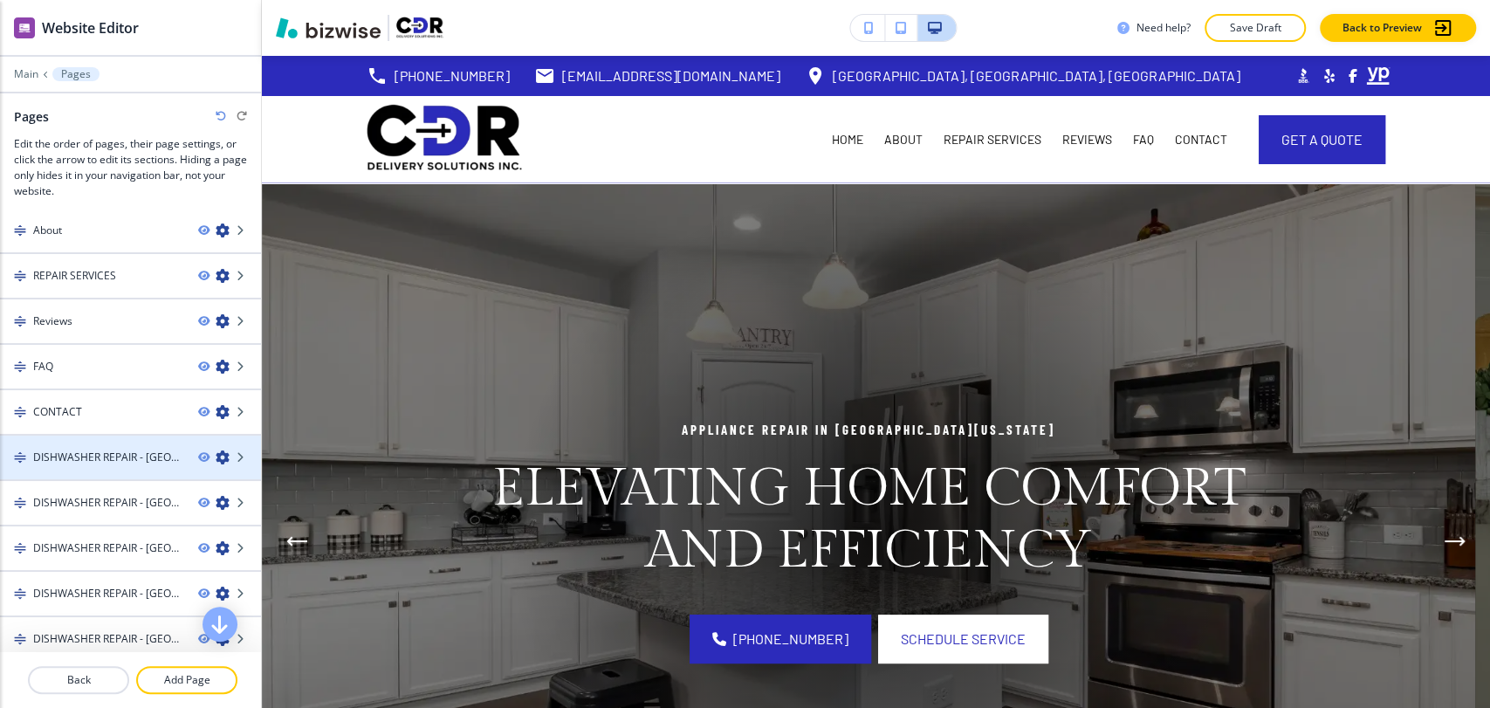
click at [216, 453] on icon "button" at bounding box center [223, 457] width 14 height 14
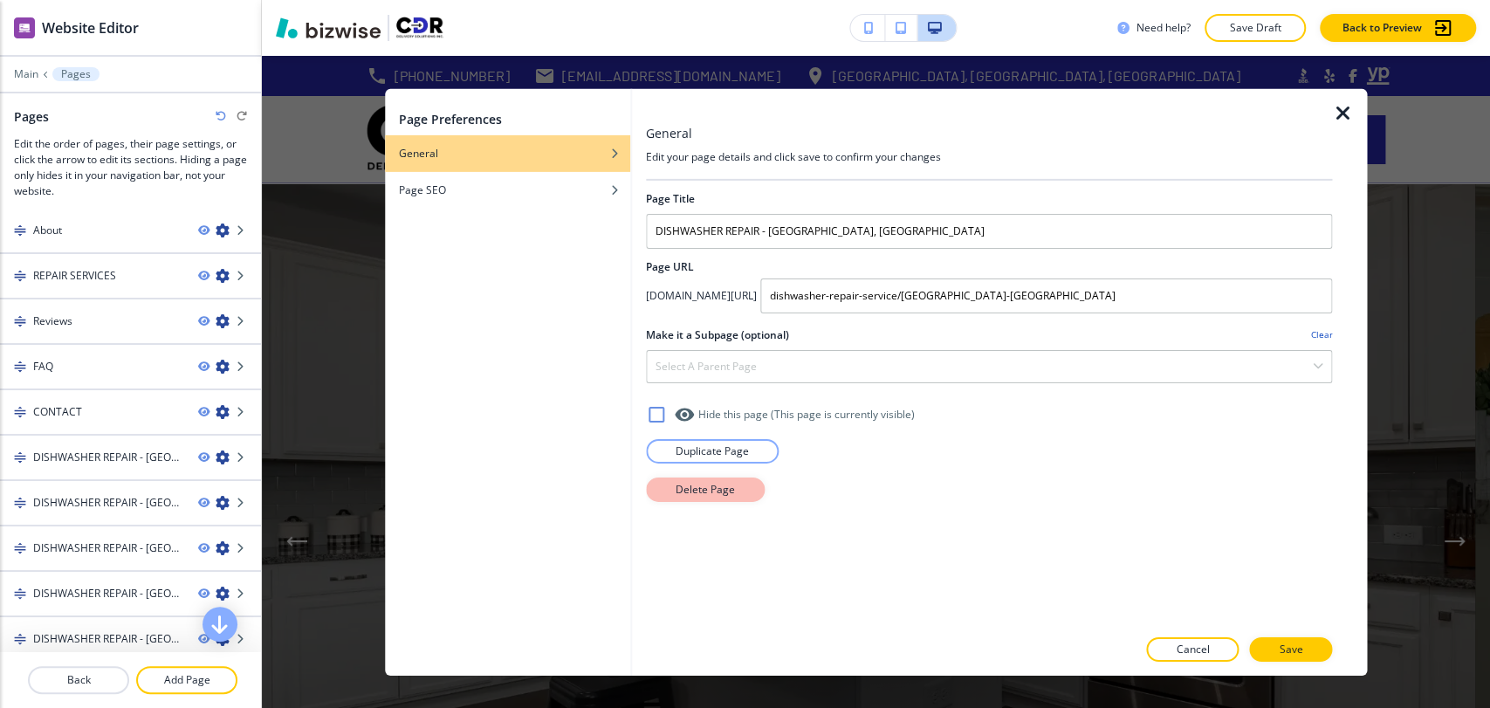
click at [750, 491] on button "Delete Page" at bounding box center [705, 489] width 119 height 24
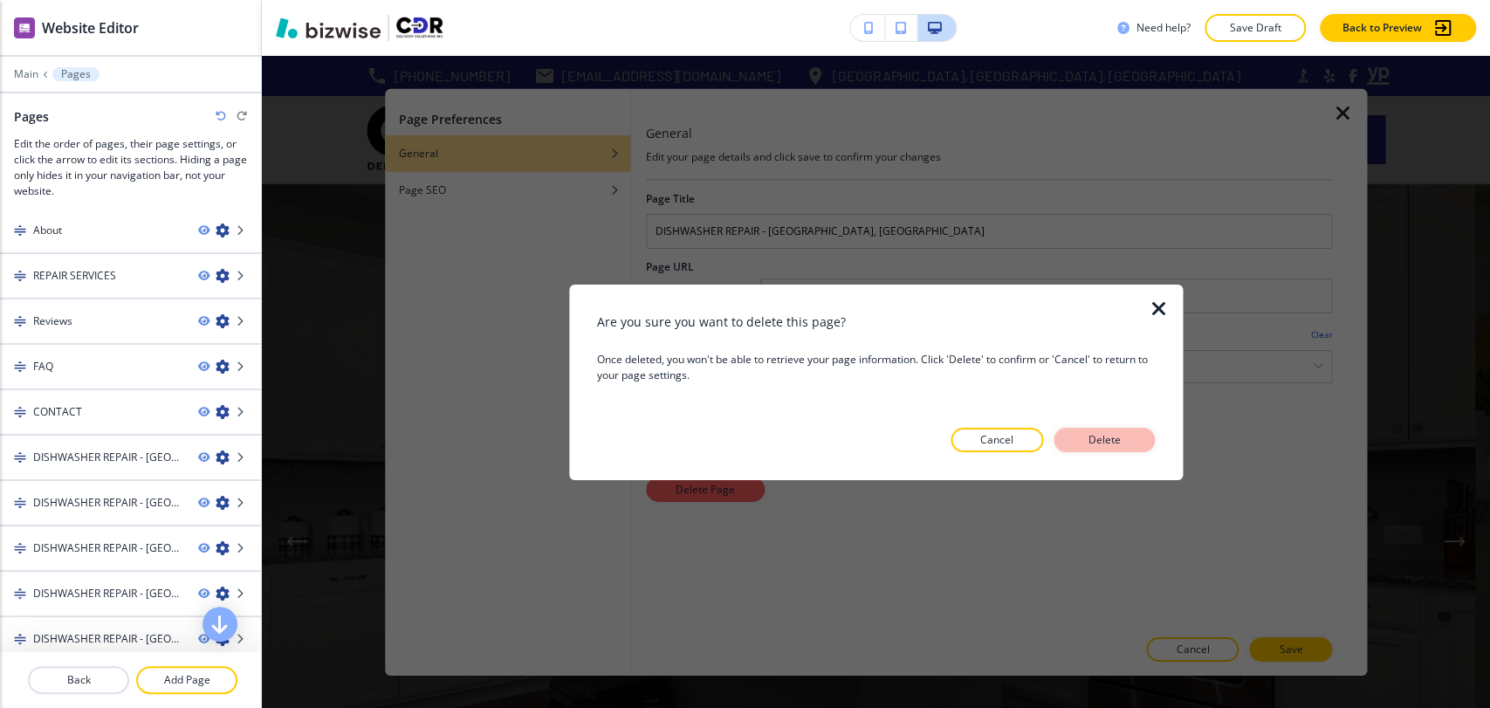
click at [1136, 430] on button "Delete" at bounding box center [1103, 440] width 101 height 24
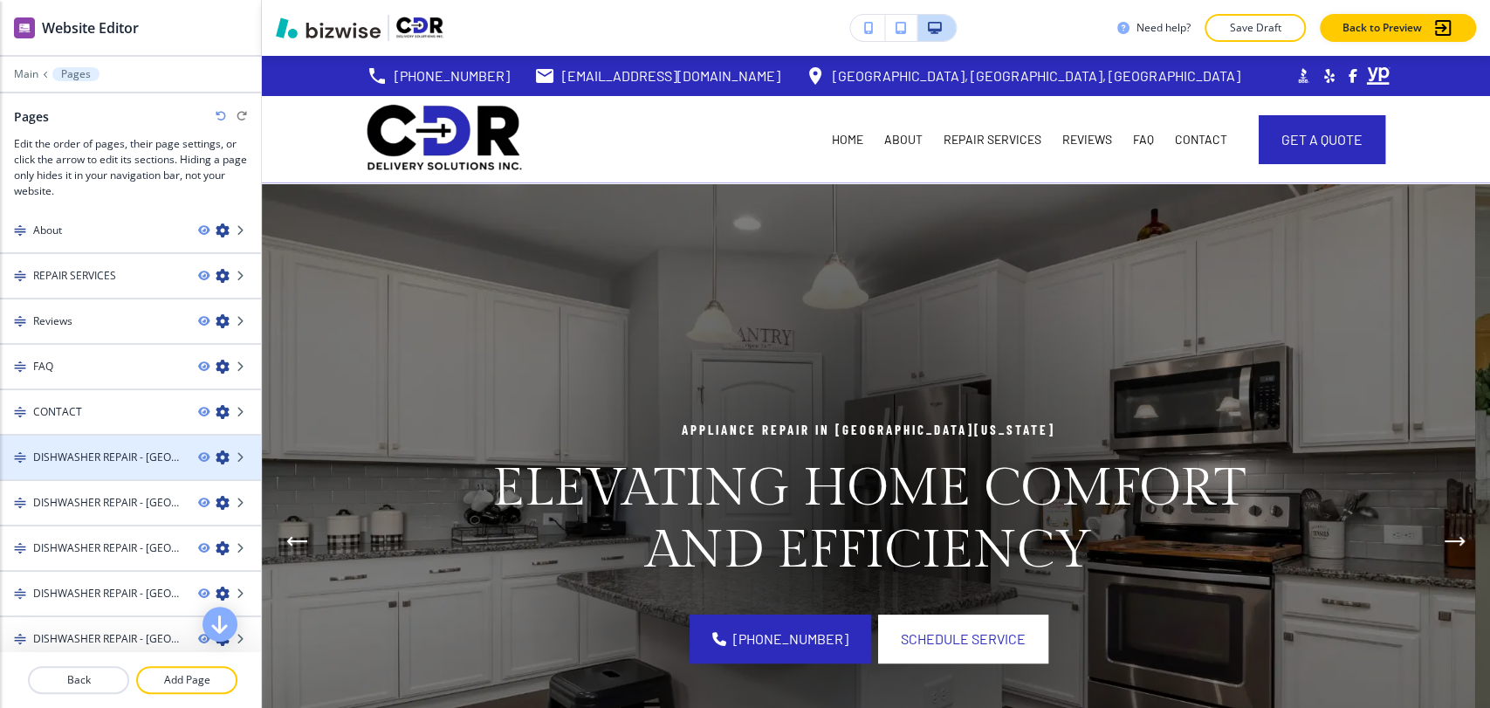
click at [216, 452] on icon "button" at bounding box center [223, 457] width 14 height 14
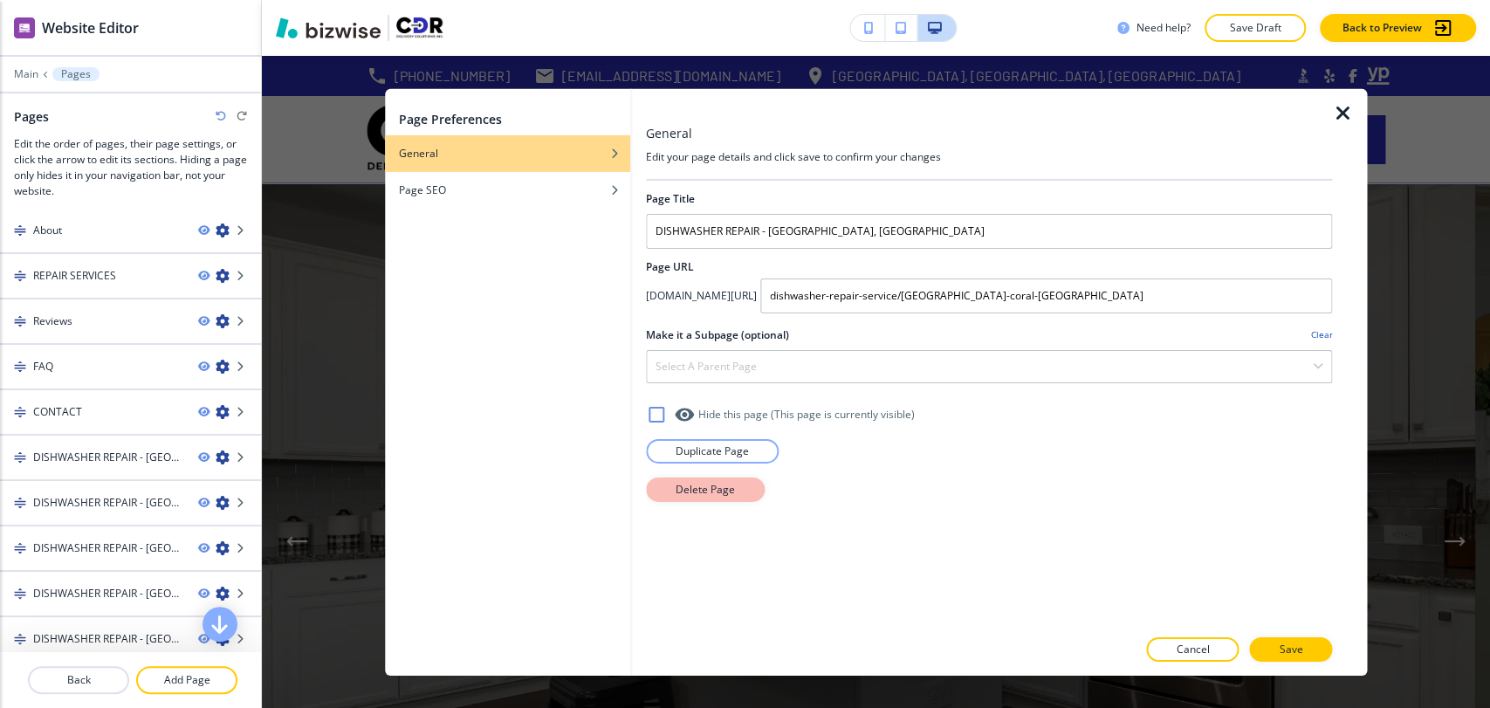
click at [744, 489] on button "Delete Page" at bounding box center [705, 489] width 119 height 24
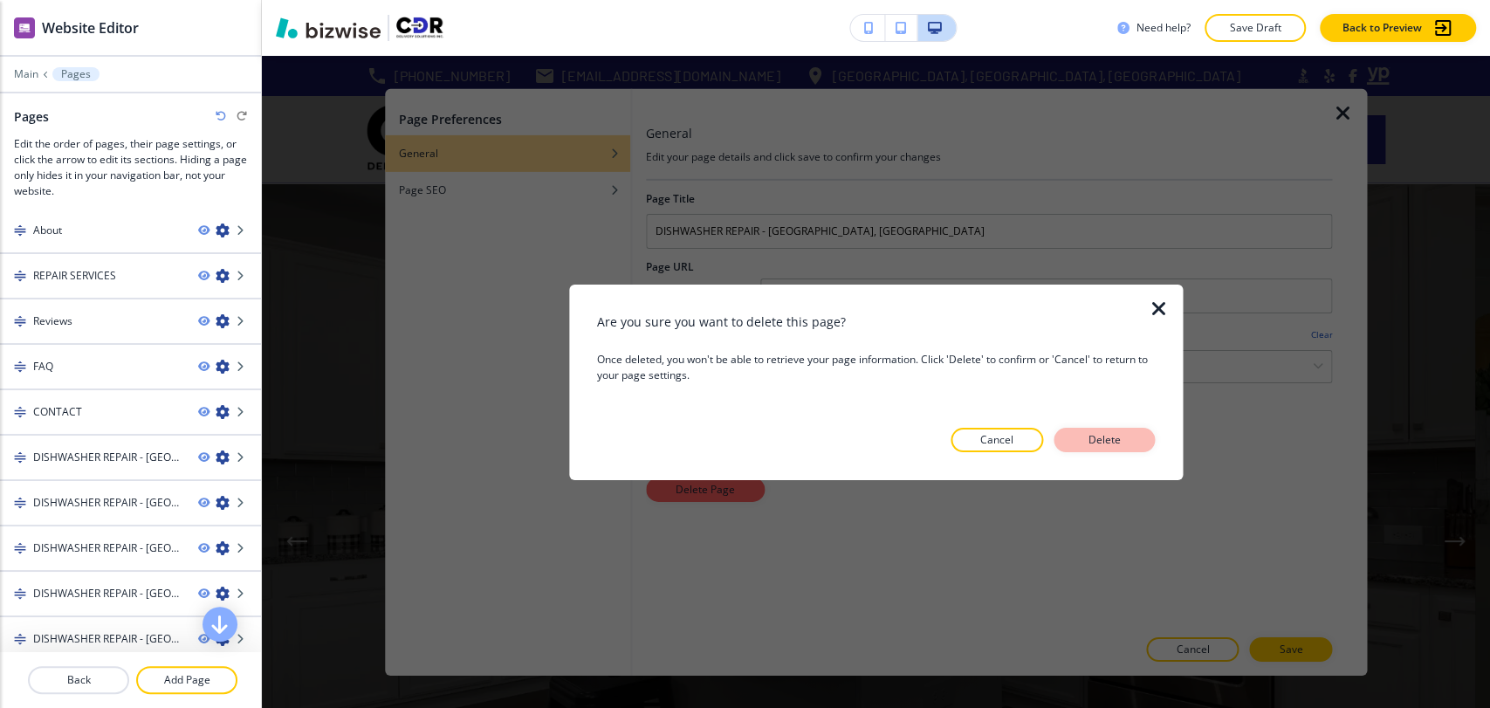
click at [1113, 438] on p "Delete" at bounding box center [1104, 440] width 42 height 16
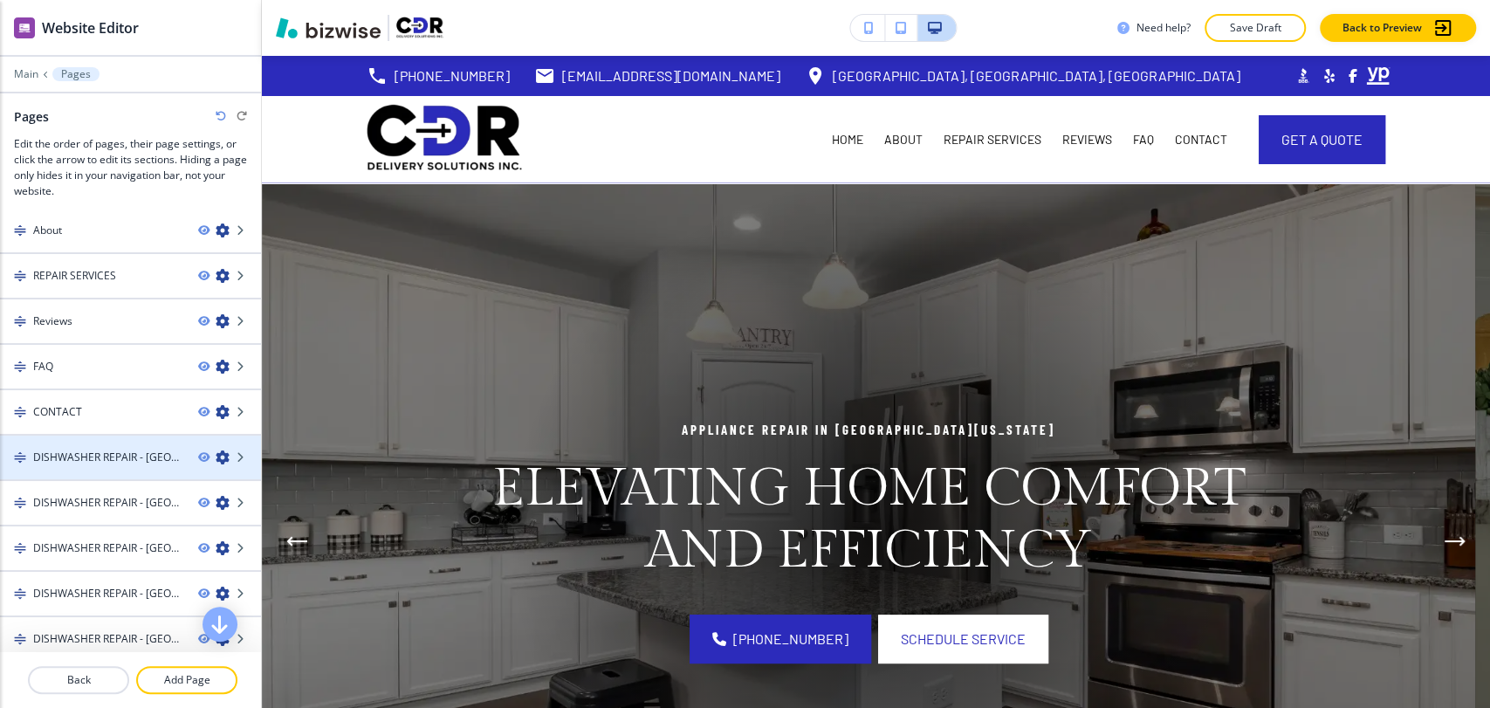
click at [216, 456] on icon "button" at bounding box center [223, 457] width 14 height 14
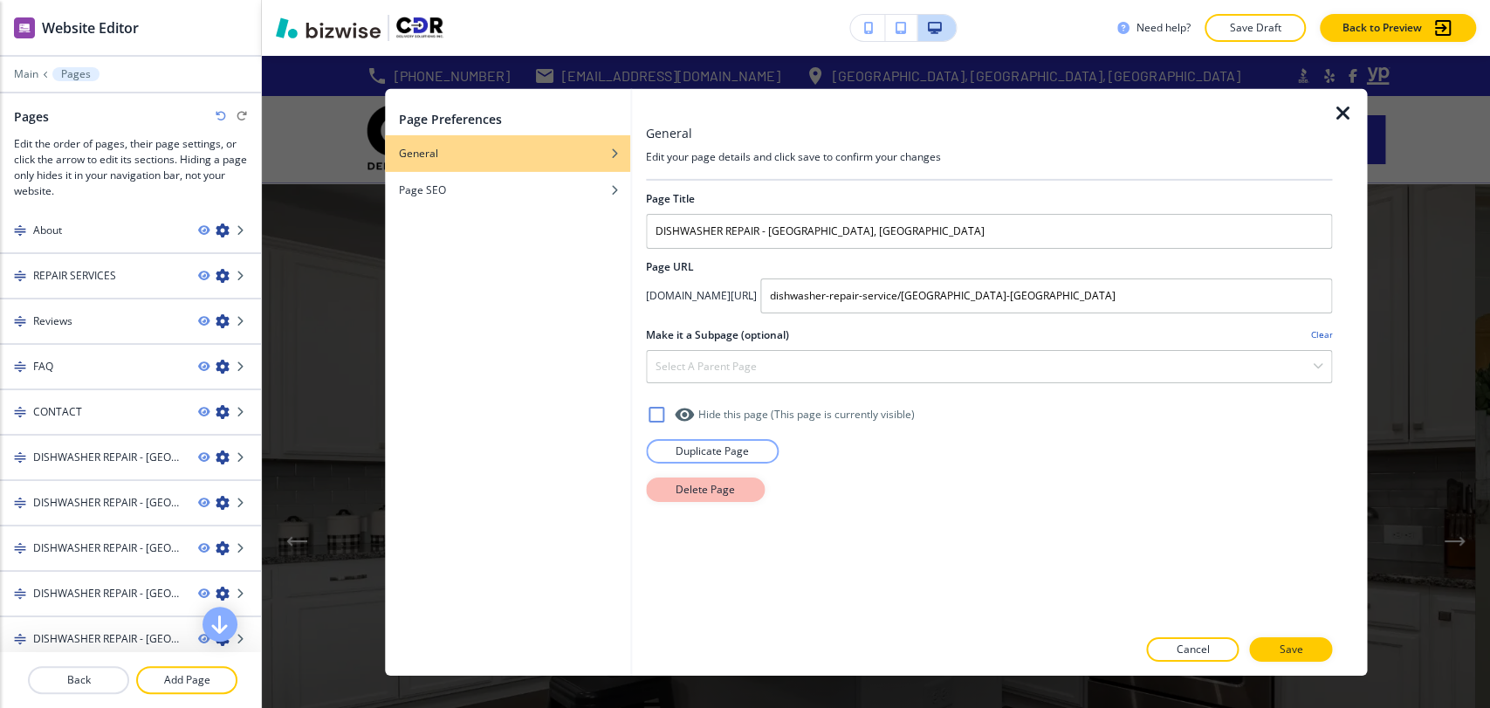
click at [699, 495] on p "Delete Page" at bounding box center [705, 489] width 59 height 16
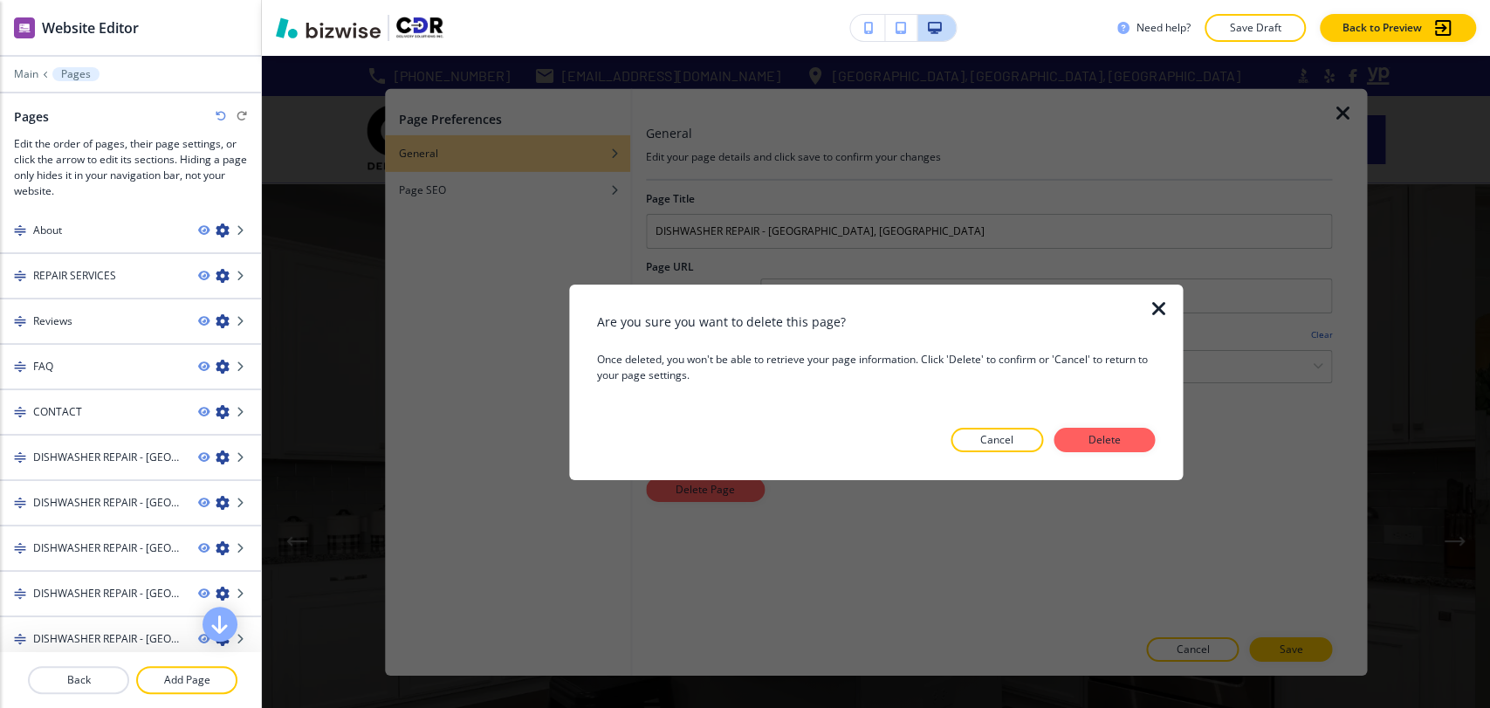
click at [1133, 423] on div "Are you sure you want to delete this page? Once deleted, you won't be able to r…" at bounding box center [876, 382] width 559 height 140
click at [1106, 435] on p "Delete" at bounding box center [1104, 440] width 42 height 16
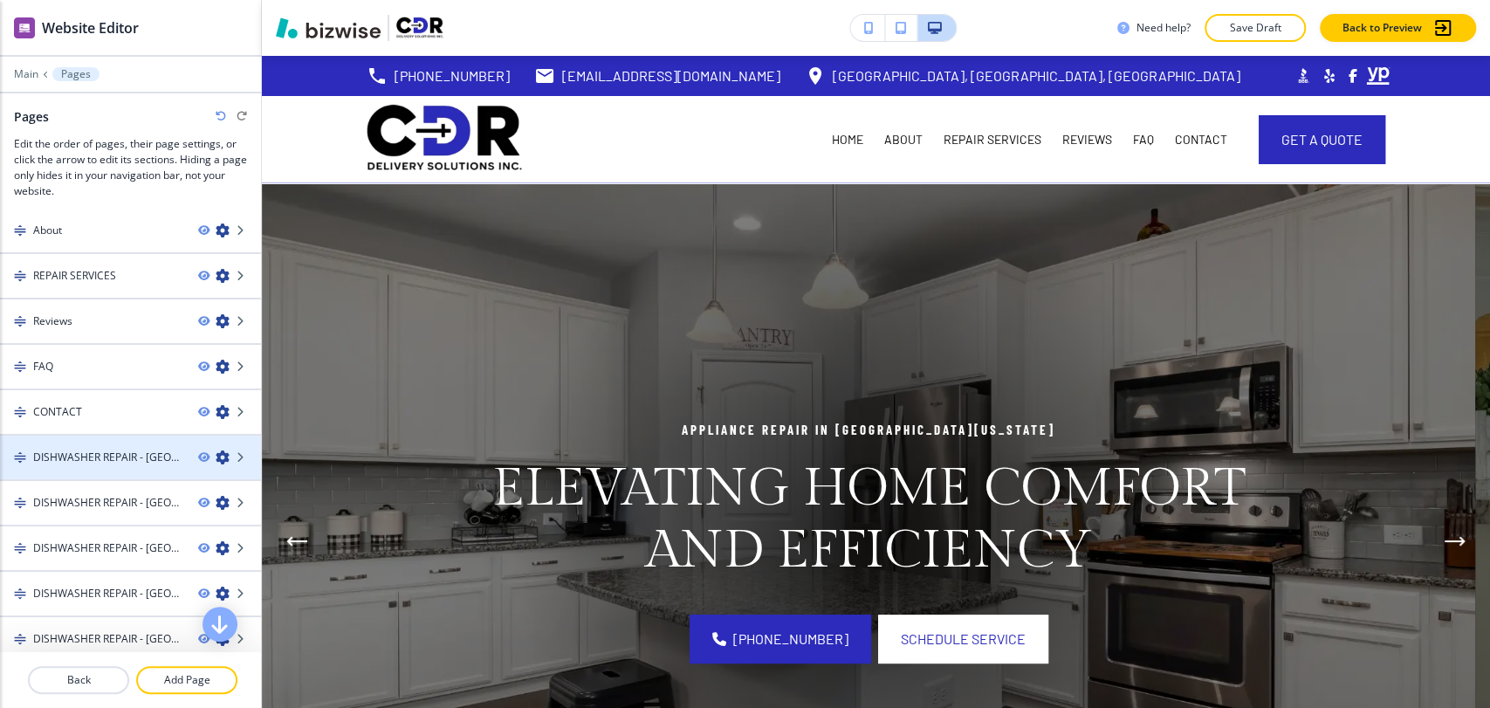
click at [216, 456] on icon "button" at bounding box center [223, 457] width 14 height 14
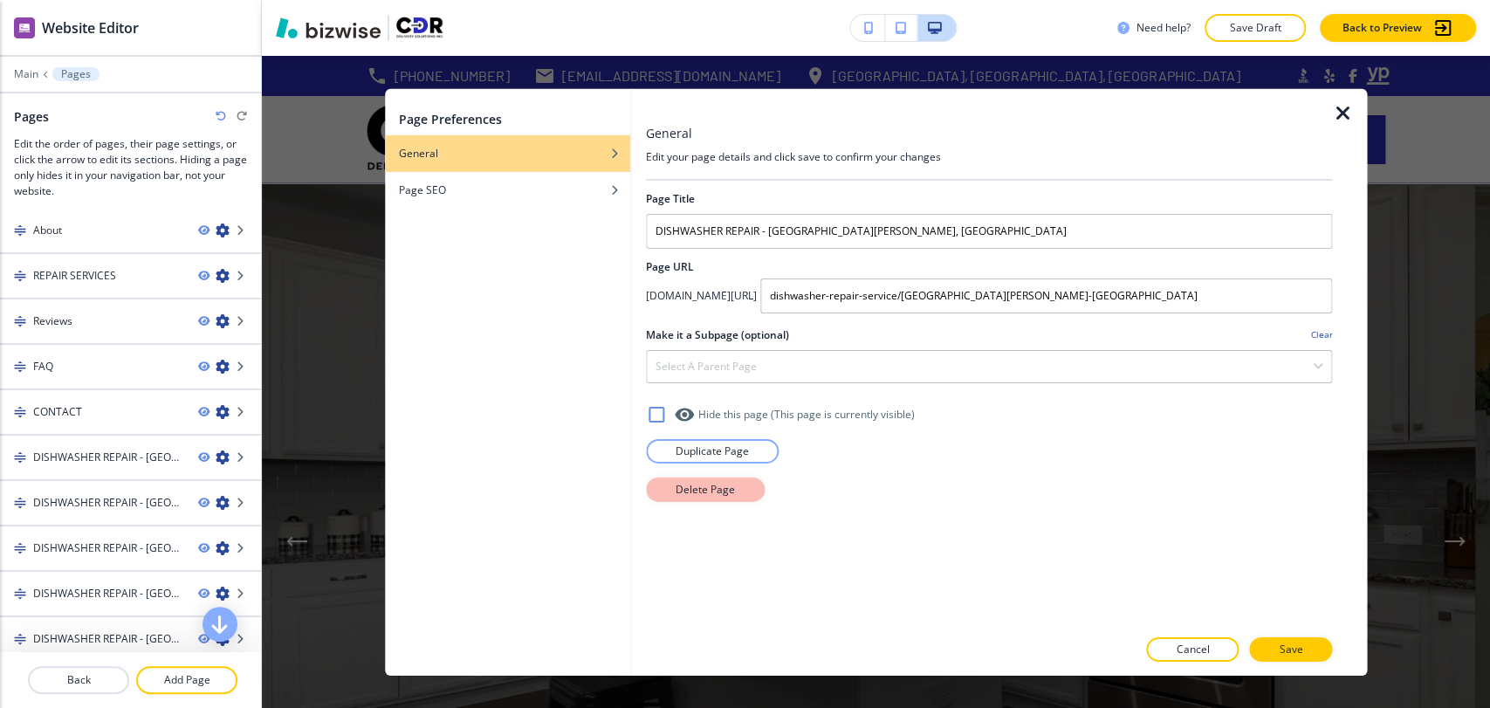
click at [696, 497] on button "Delete Page" at bounding box center [705, 489] width 119 height 24
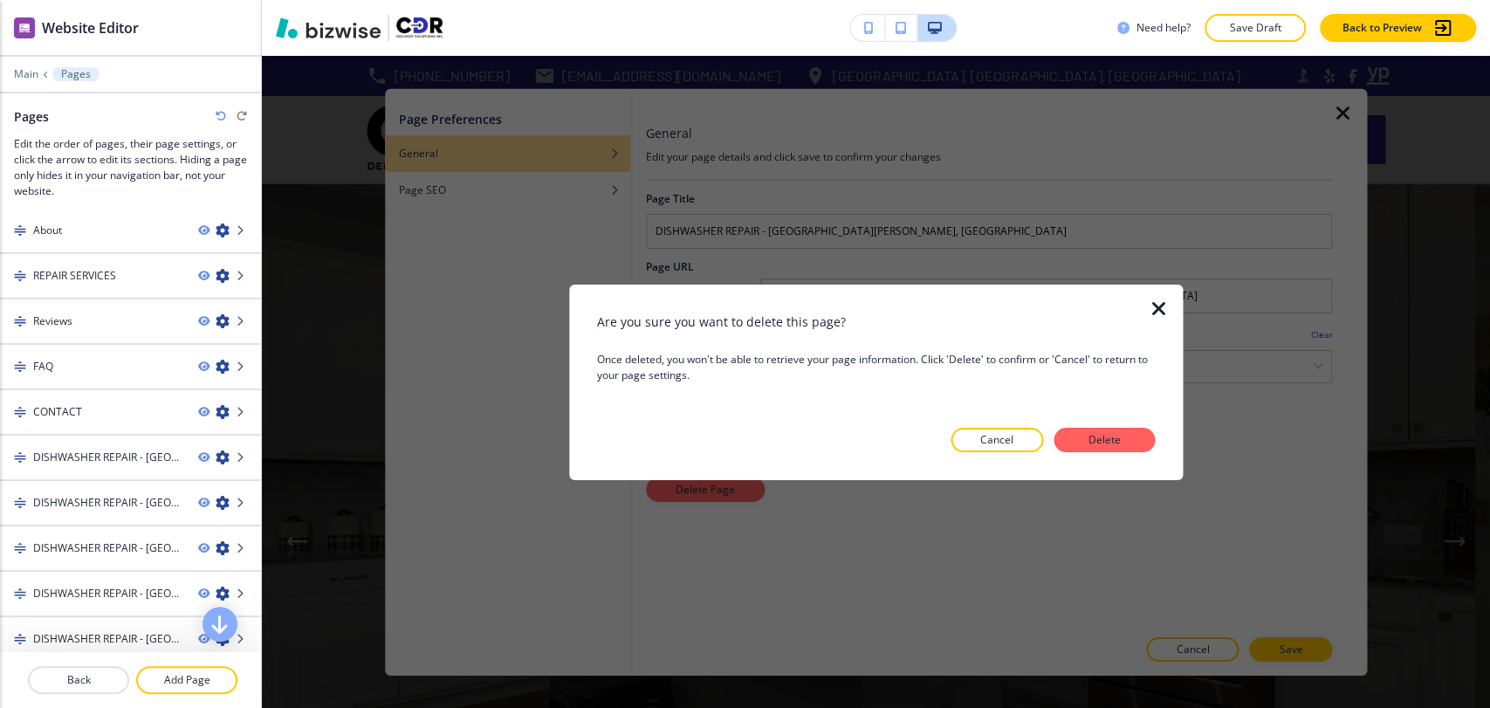
click at [1087, 441] on p "Delete" at bounding box center [1104, 440] width 42 height 16
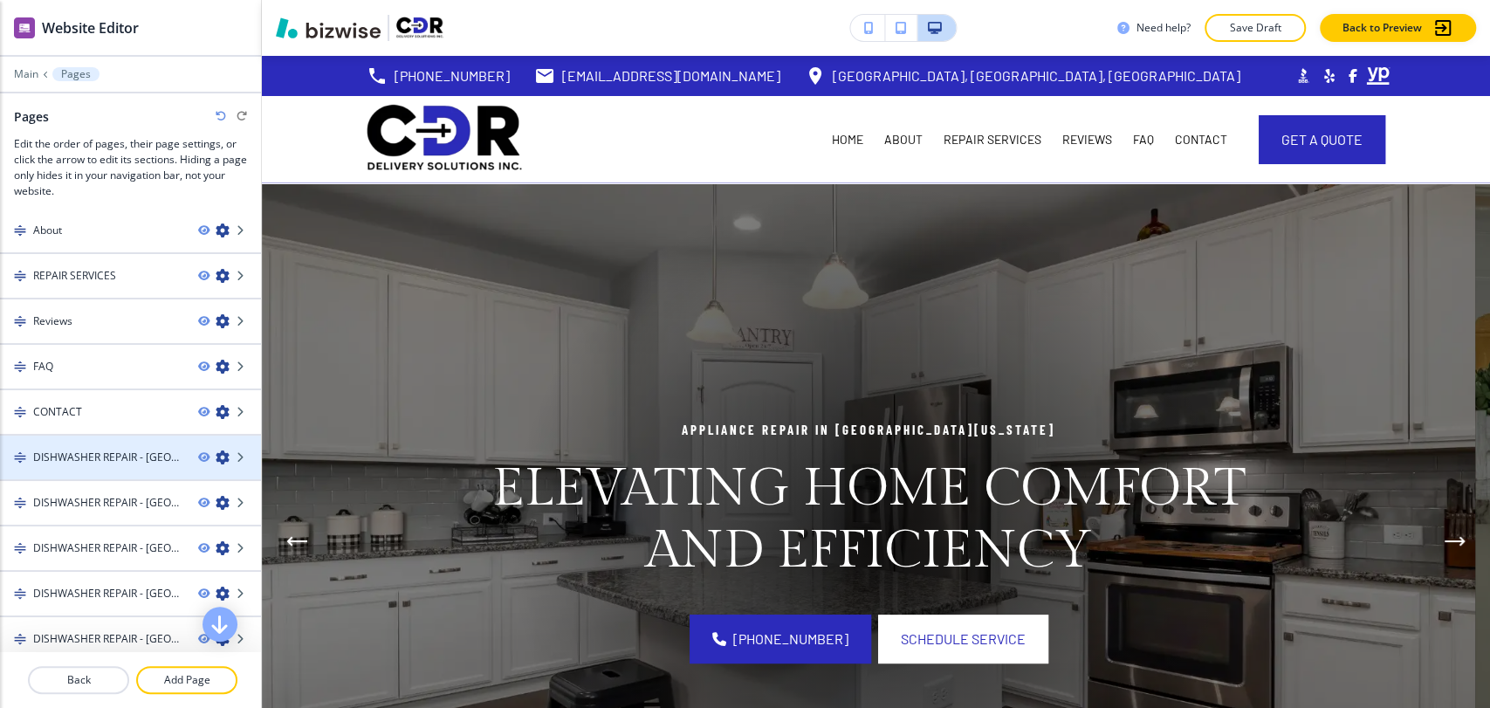
click at [216, 455] on icon "button" at bounding box center [223, 457] width 14 height 14
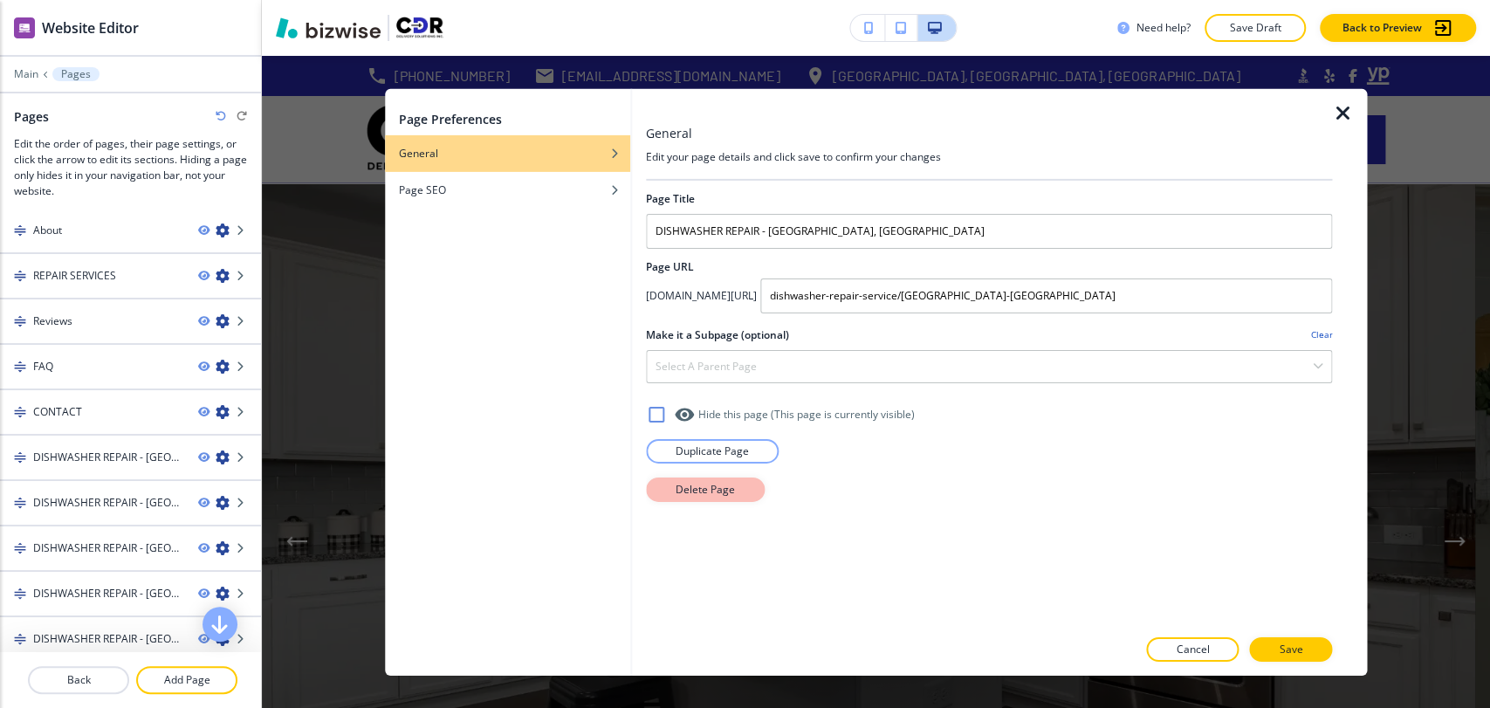
click at [698, 492] on p "Delete Page" at bounding box center [705, 489] width 59 height 16
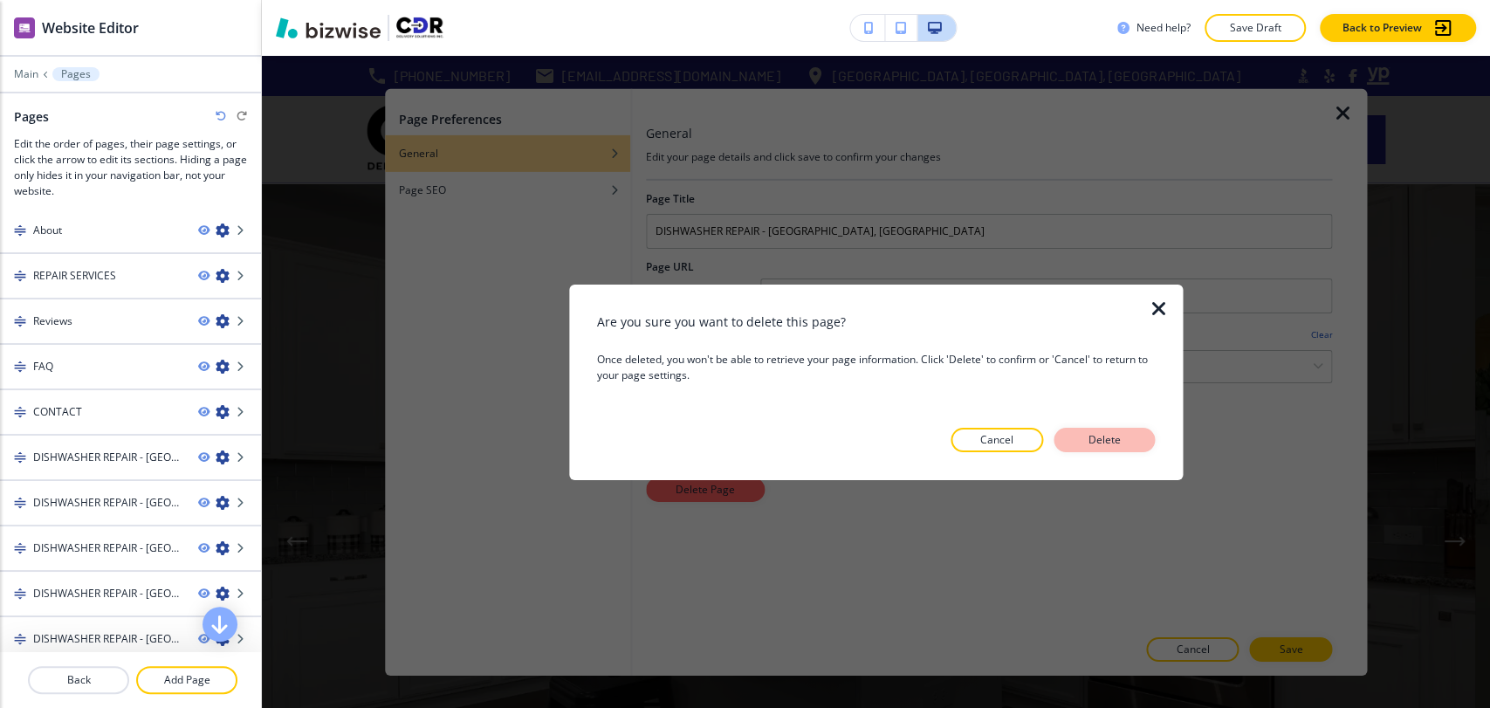
click at [1126, 429] on button "Delete" at bounding box center [1103, 440] width 101 height 24
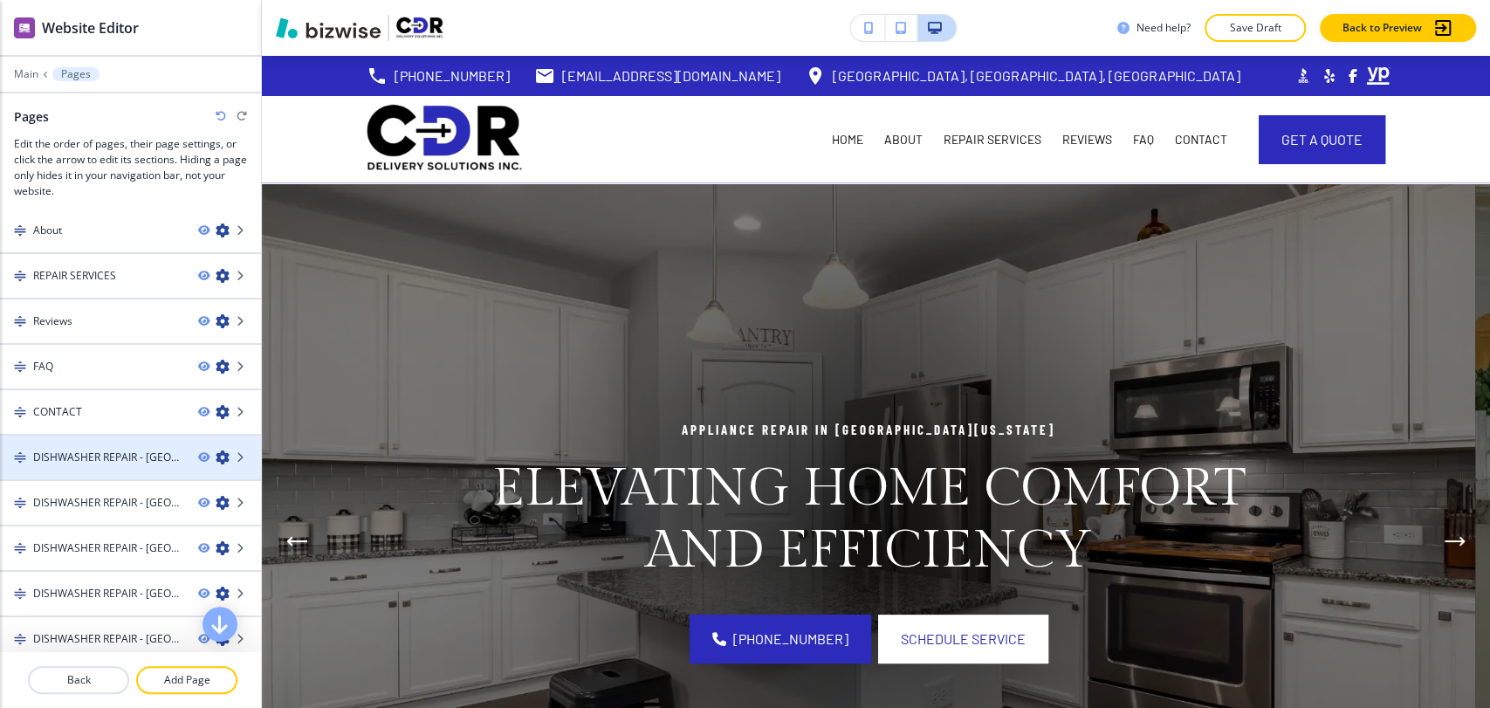
click at [216, 454] on icon "button" at bounding box center [223, 457] width 14 height 14
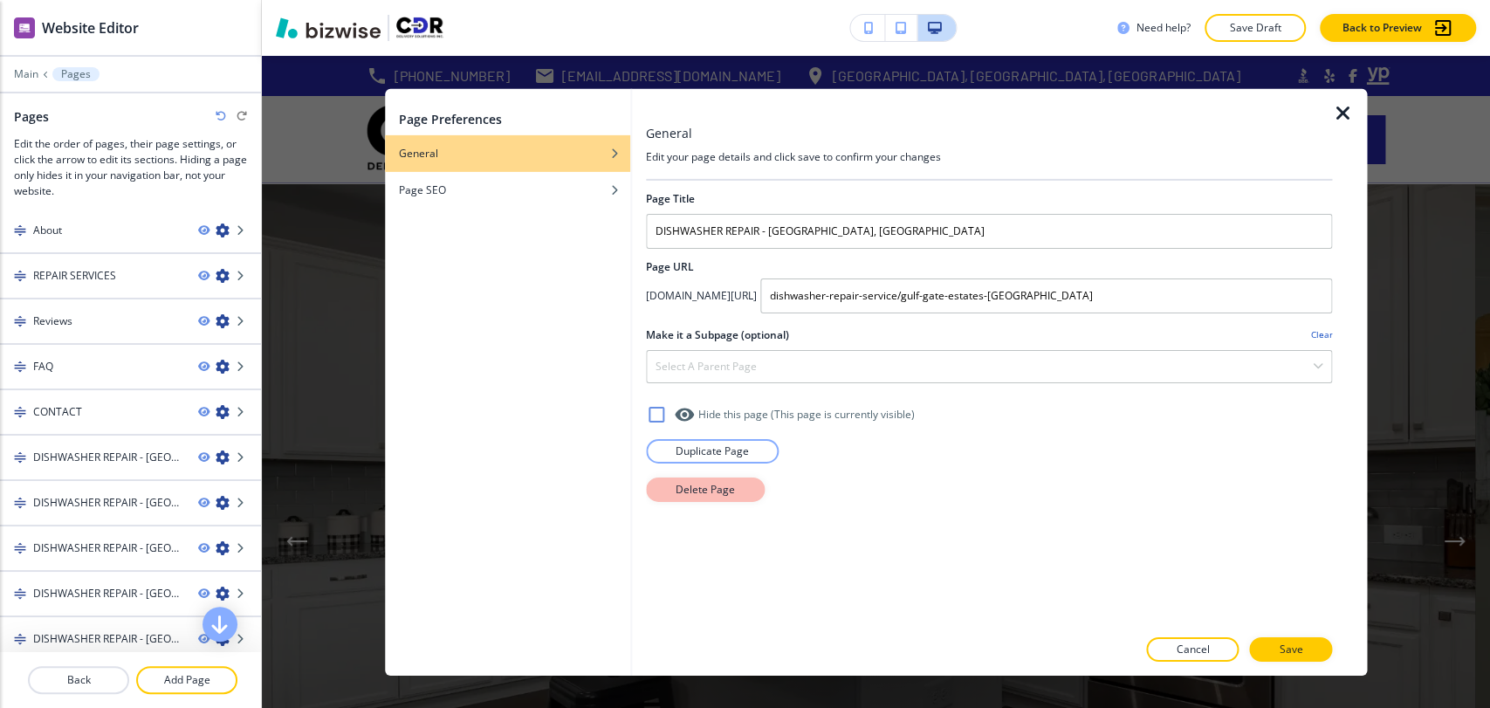
click at [655, 484] on button "Delete Page" at bounding box center [705, 489] width 119 height 24
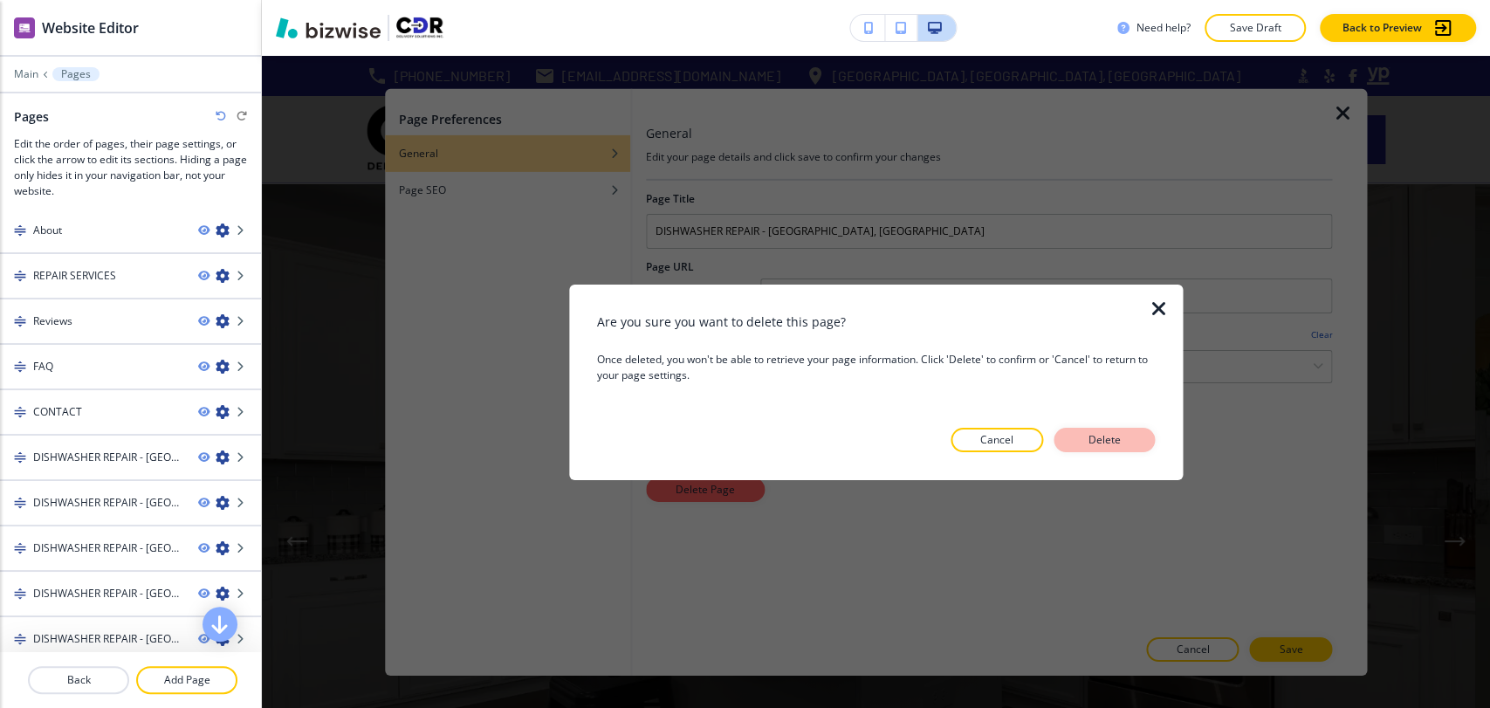
click at [1124, 436] on p "Delete" at bounding box center [1104, 440] width 42 height 16
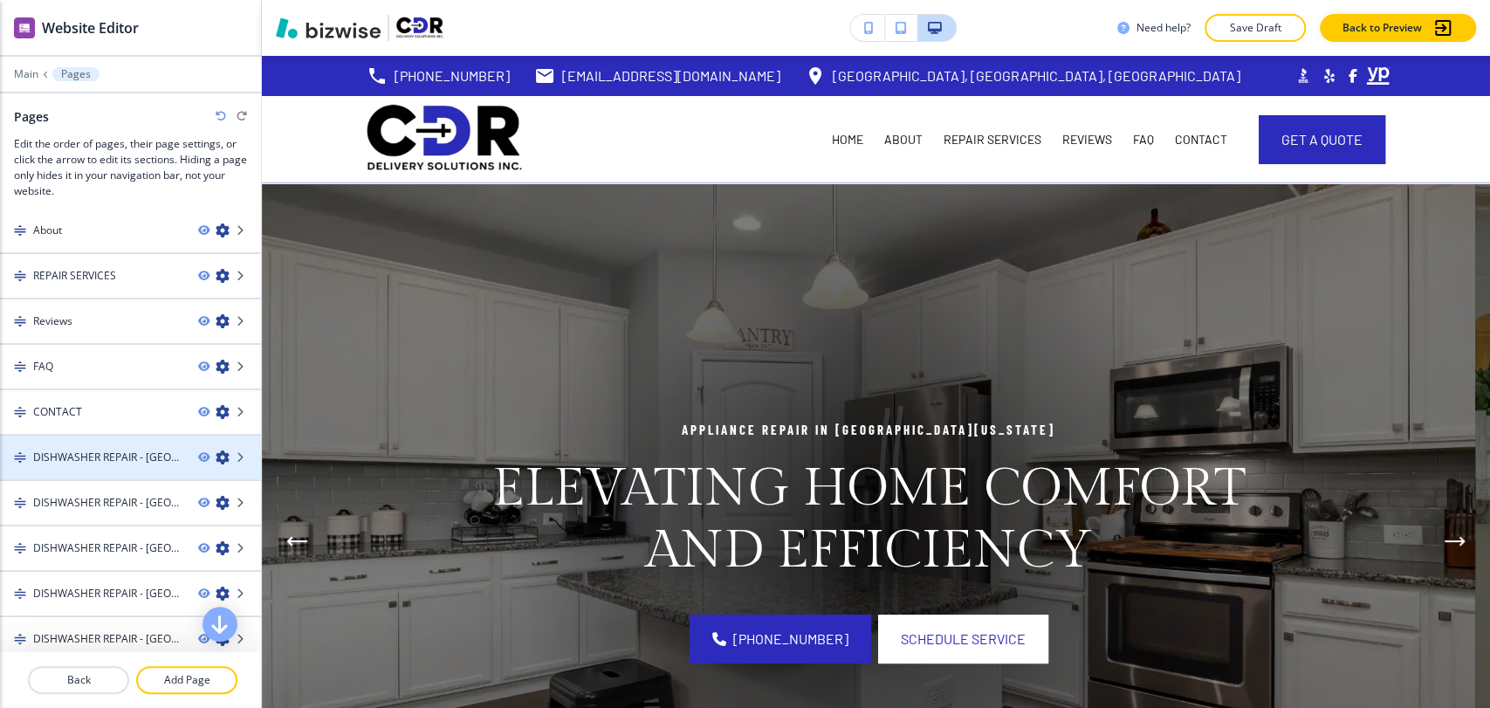
click at [216, 455] on icon "button" at bounding box center [223, 457] width 14 height 14
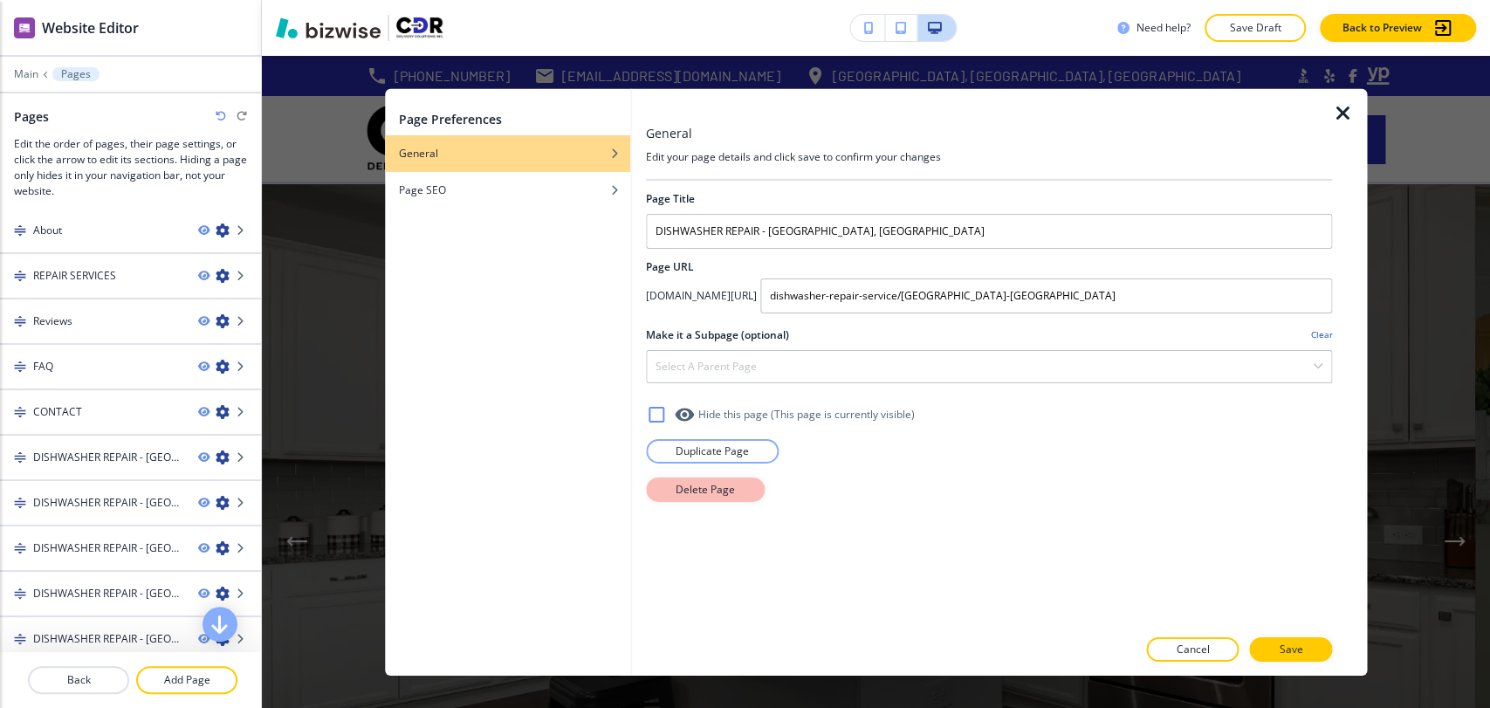
click at [744, 485] on button "Delete Page" at bounding box center [705, 489] width 119 height 24
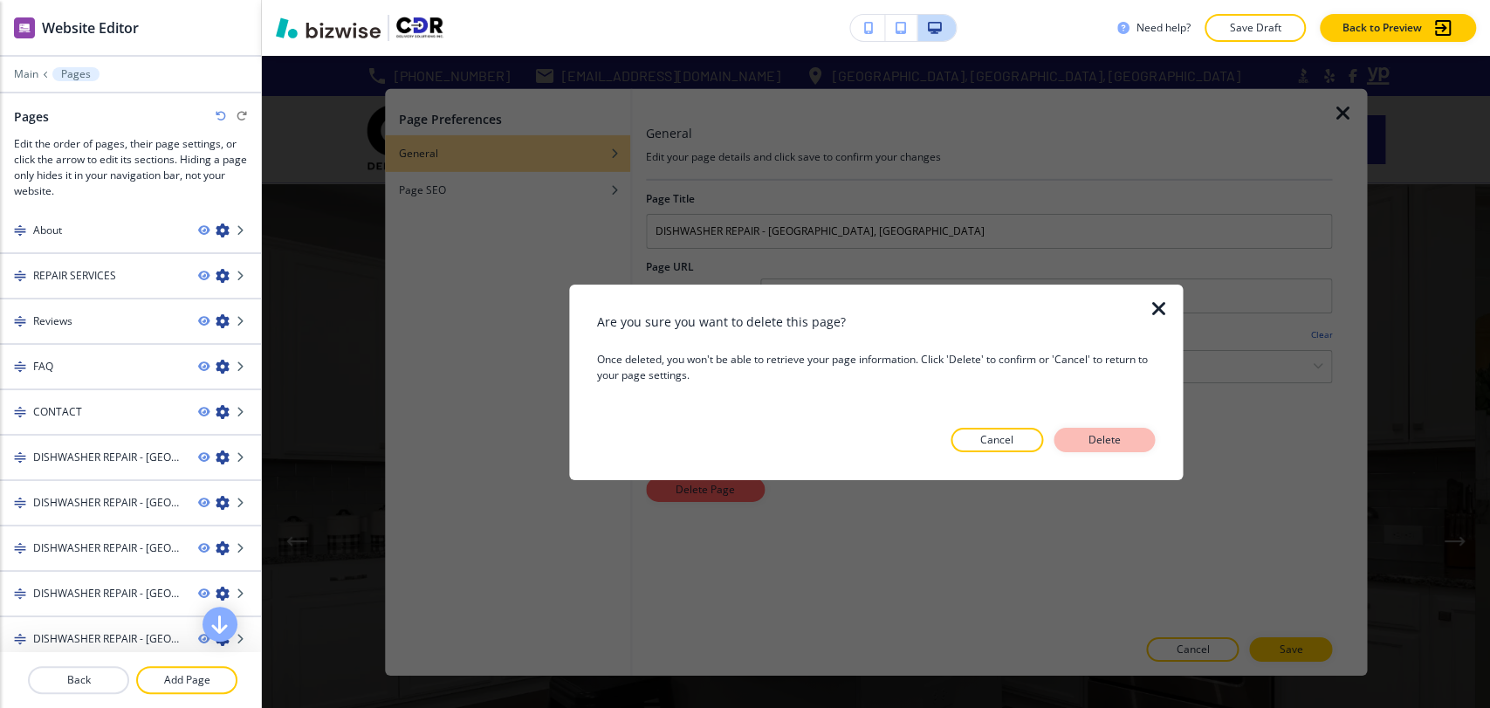
click at [1117, 442] on p "Delete" at bounding box center [1104, 440] width 42 height 16
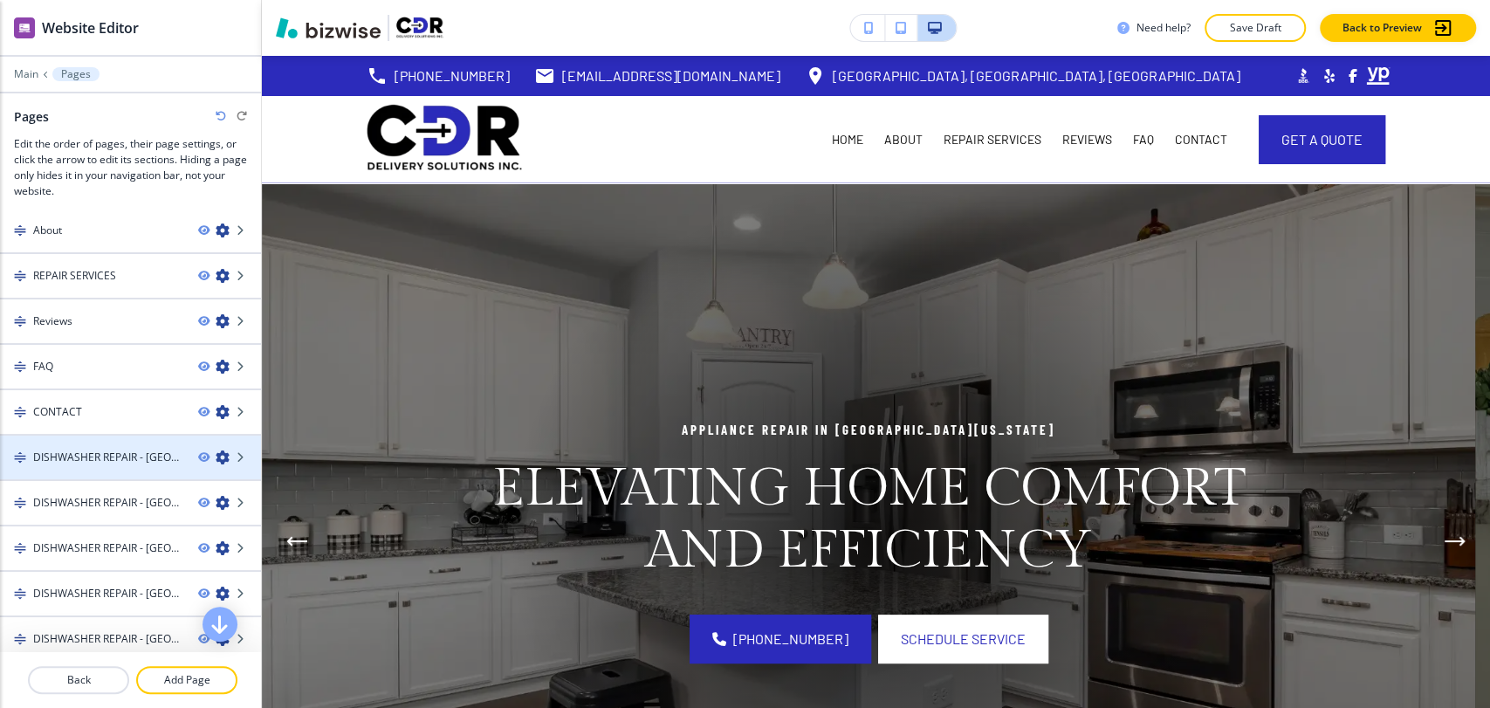
click at [216, 456] on icon "button" at bounding box center [223, 457] width 14 height 14
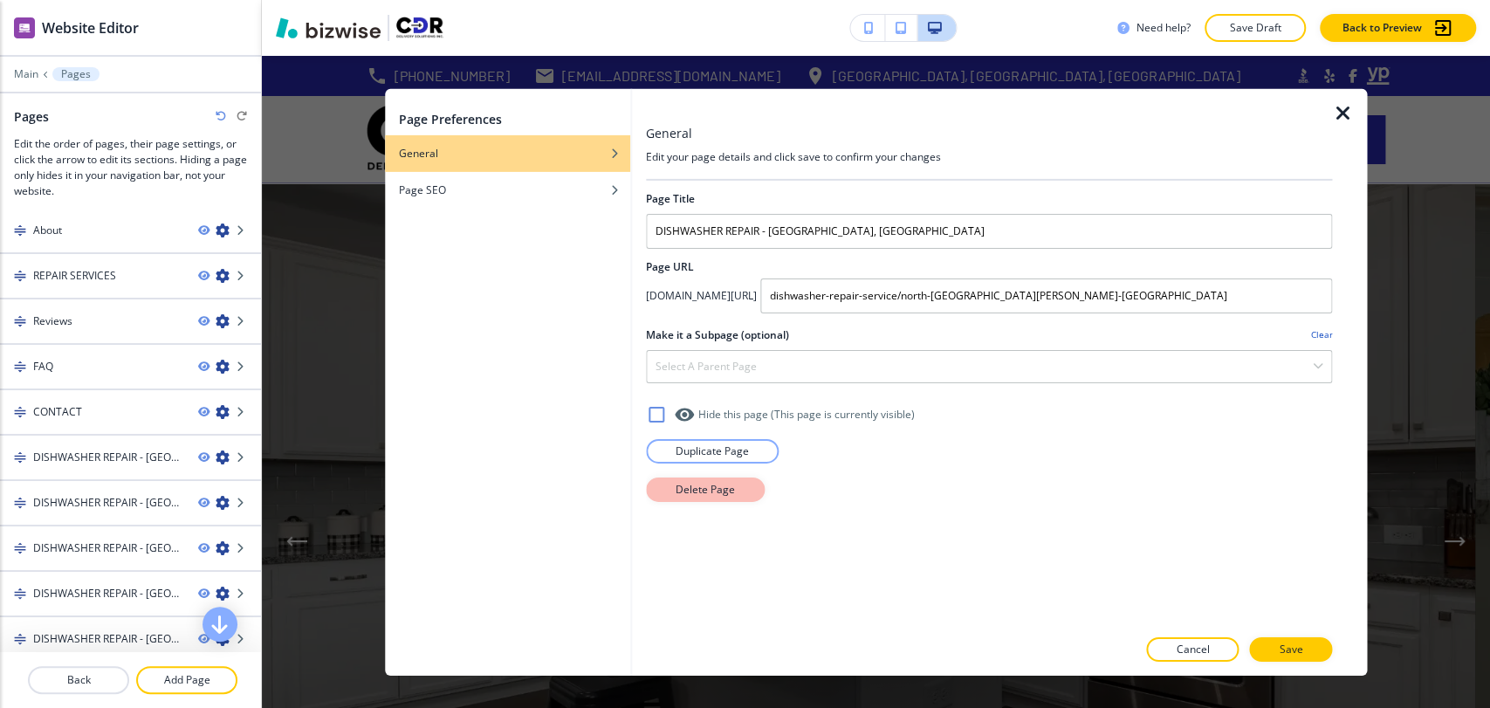
click at [689, 488] on p "Delete Page" at bounding box center [705, 489] width 59 height 16
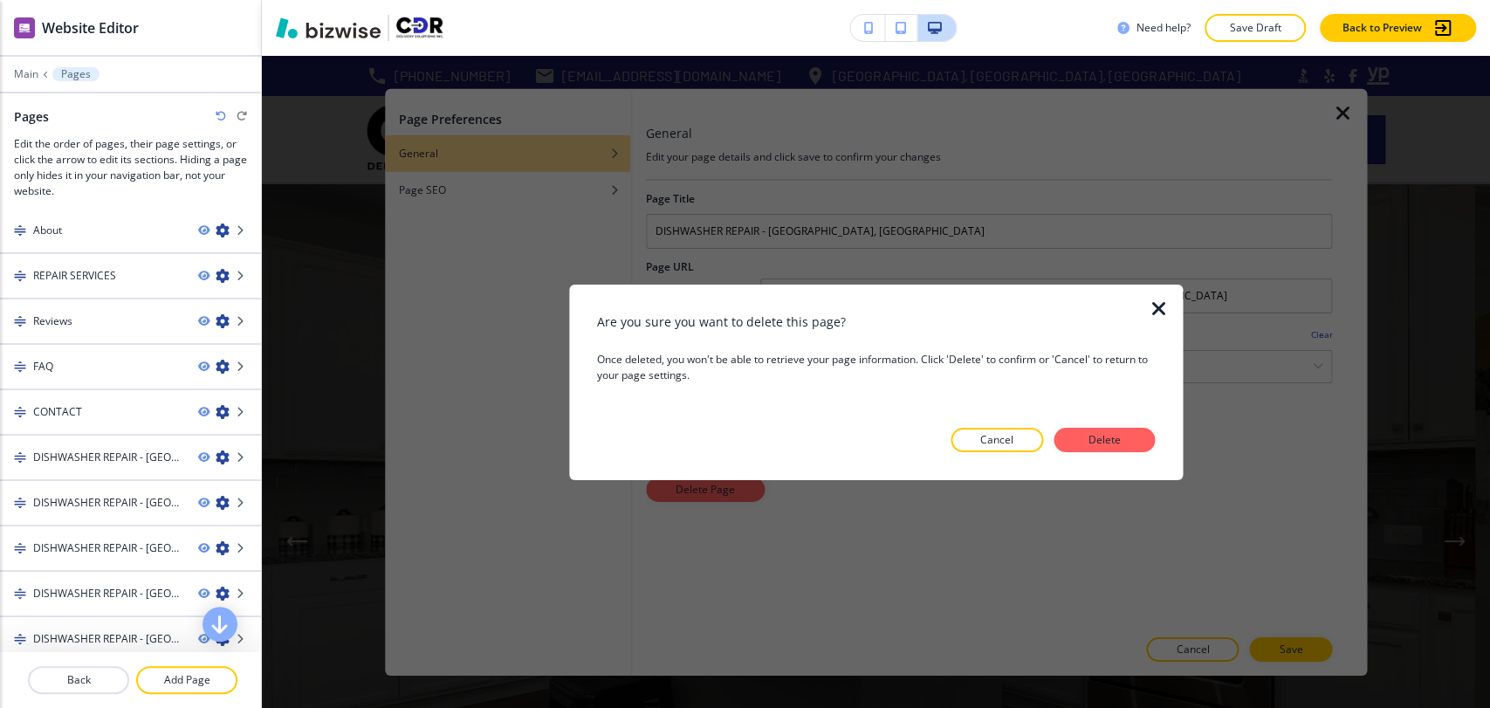
click at [1101, 423] on div "Are you sure you want to delete this page? Once deleted, you won't be able to r…" at bounding box center [876, 382] width 559 height 140
click at [1094, 432] on p "Delete" at bounding box center [1104, 440] width 42 height 16
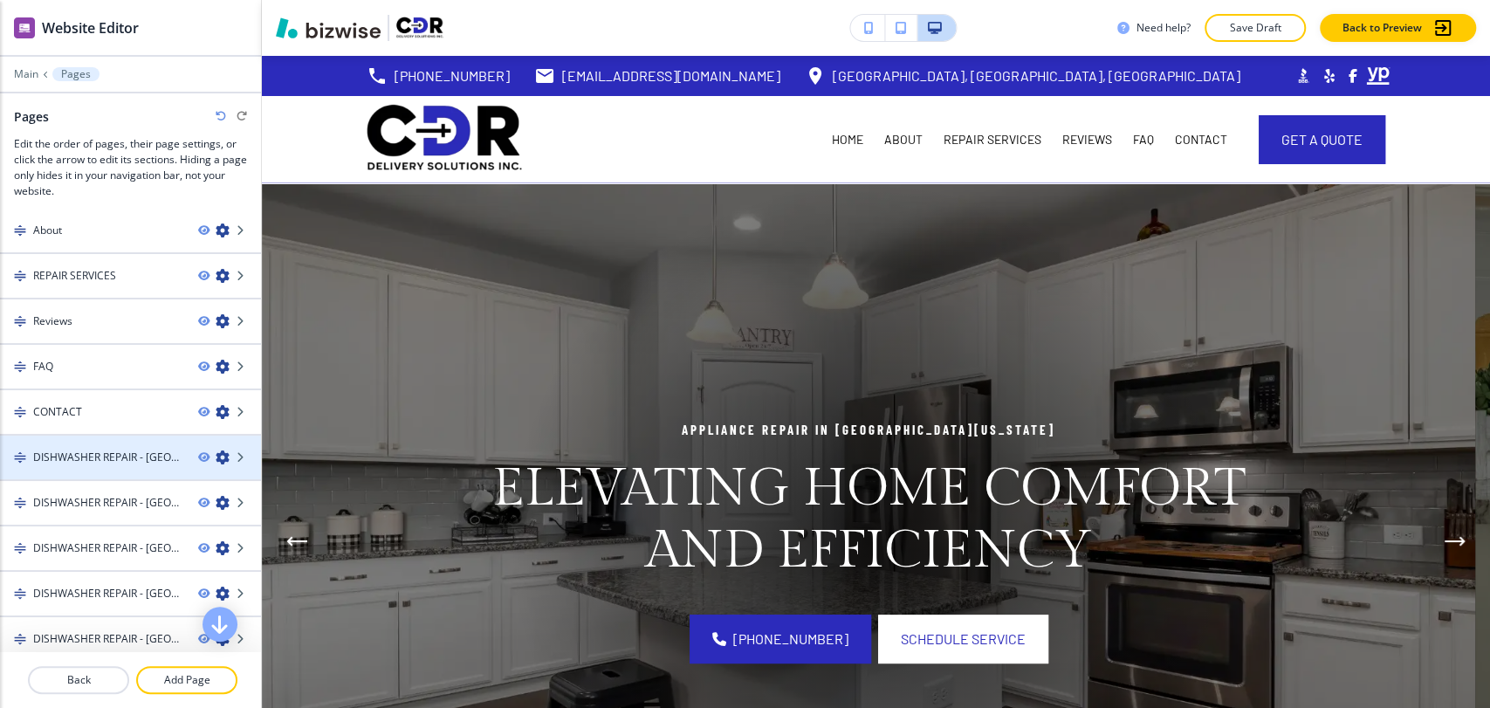
click at [216, 455] on icon "button" at bounding box center [223, 457] width 14 height 14
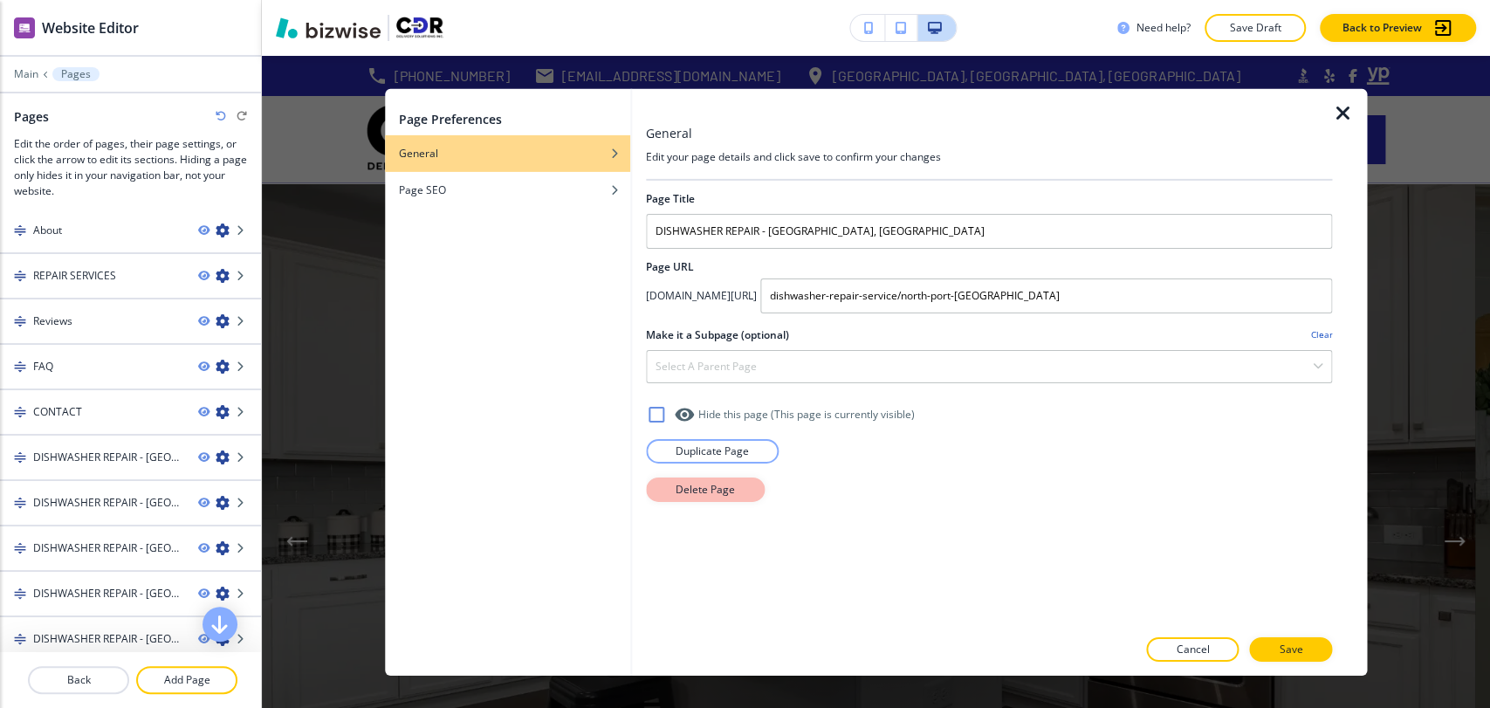
click at [665, 484] on button "Delete Page" at bounding box center [705, 489] width 119 height 24
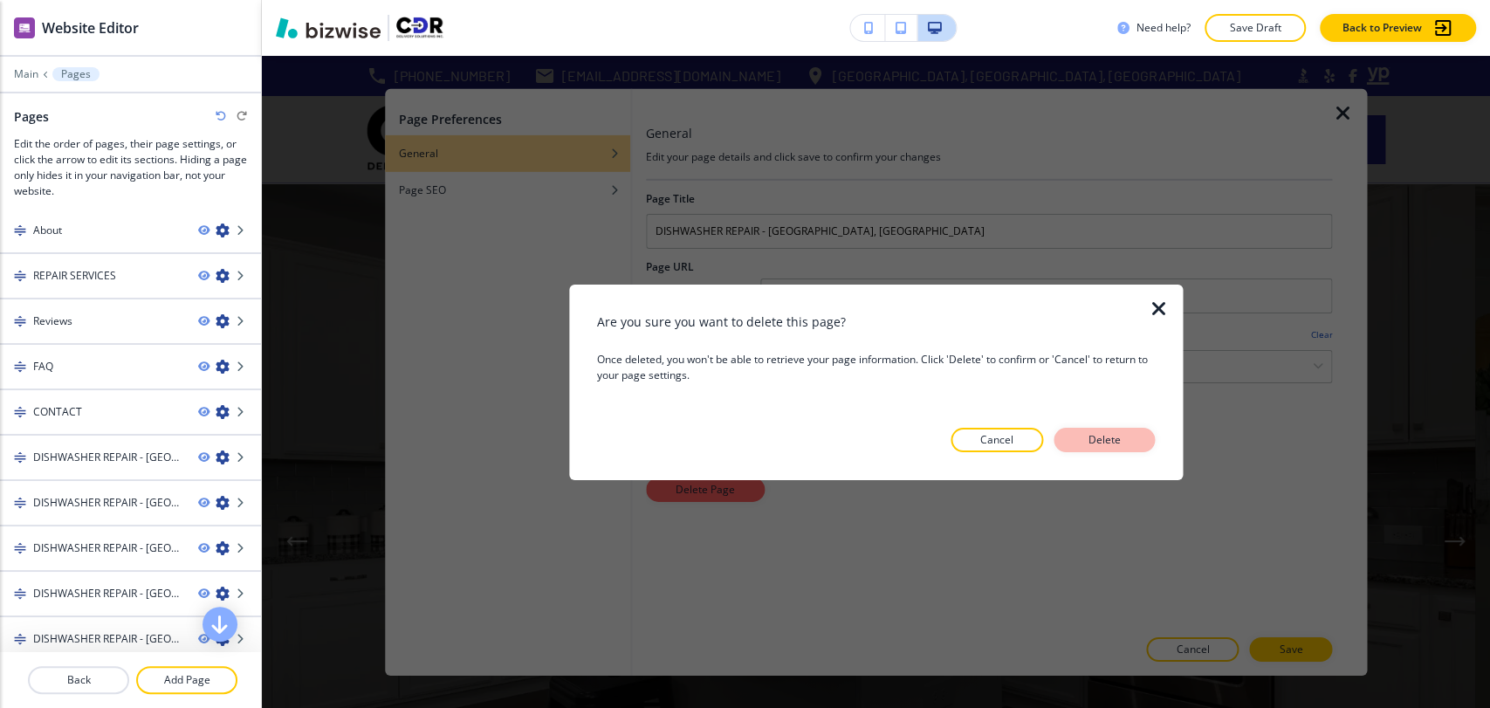
click at [1098, 435] on p "Delete" at bounding box center [1104, 440] width 42 height 16
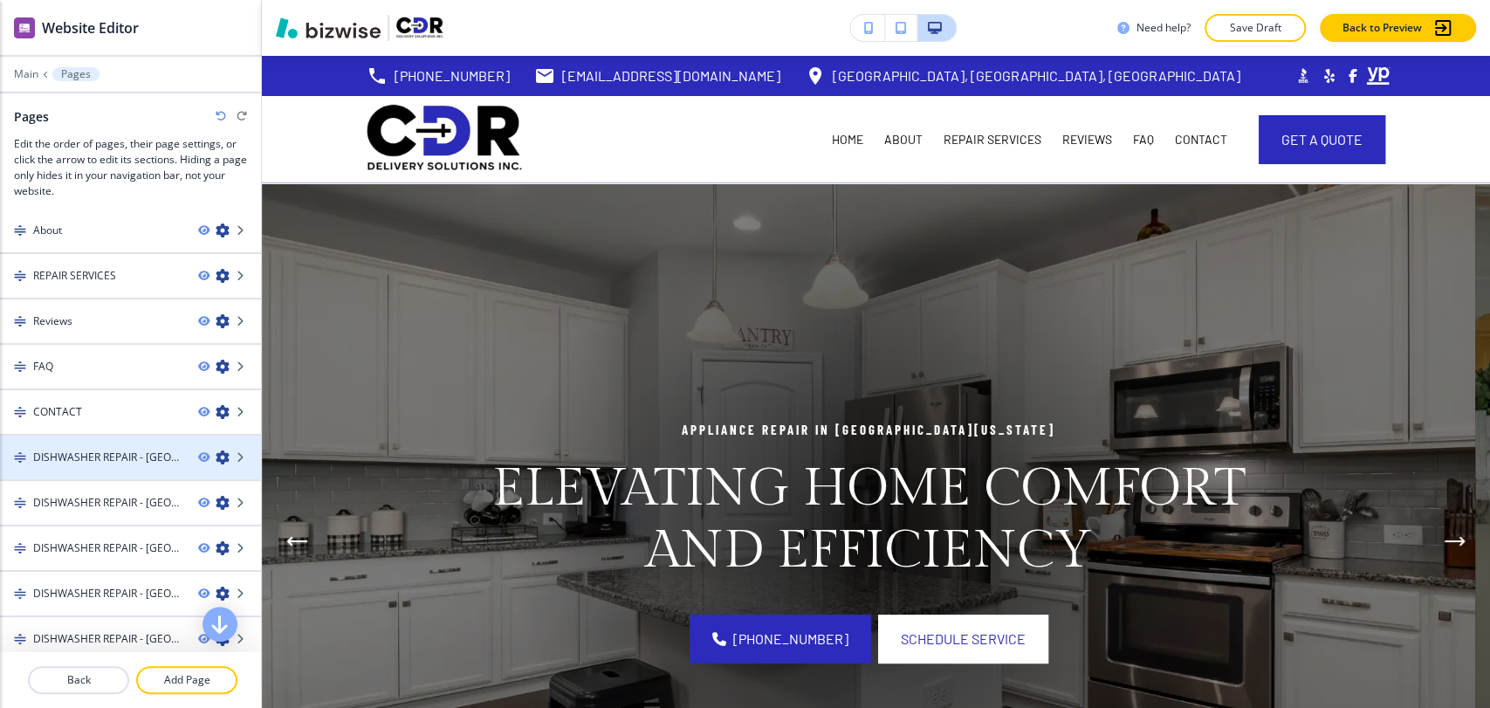
click at [216, 450] on icon "button" at bounding box center [223, 457] width 14 height 14
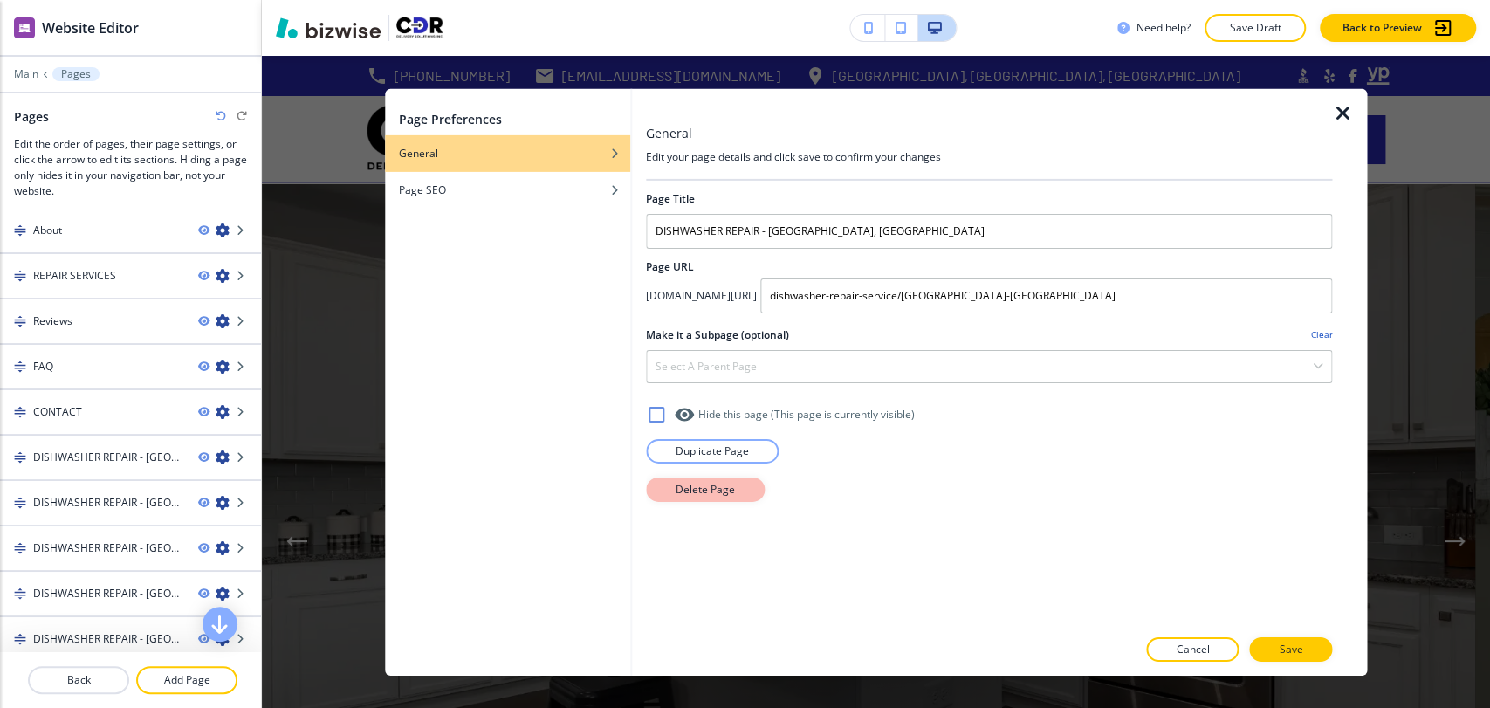
click at [676, 485] on p "Delete Page" at bounding box center [705, 489] width 59 height 16
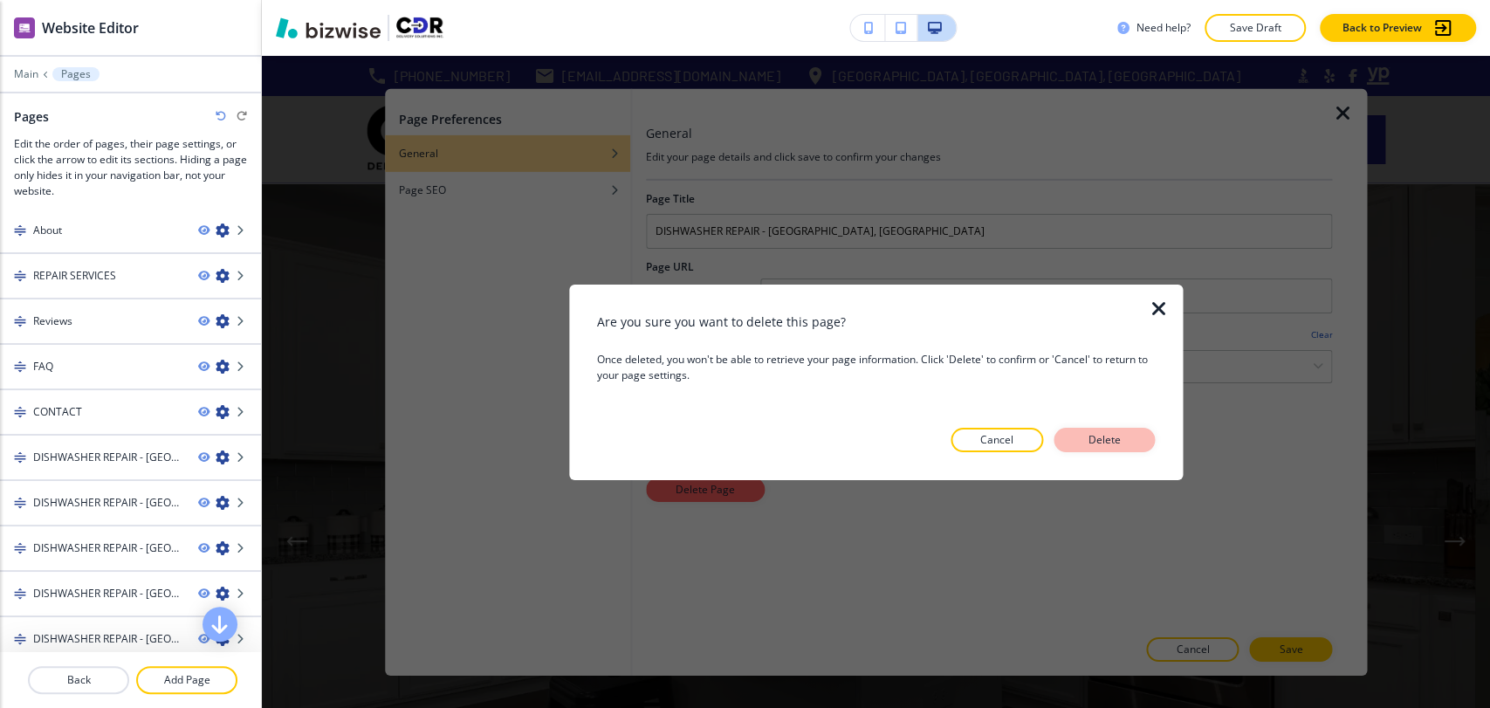
click at [1113, 429] on button "Delete" at bounding box center [1103, 440] width 101 height 24
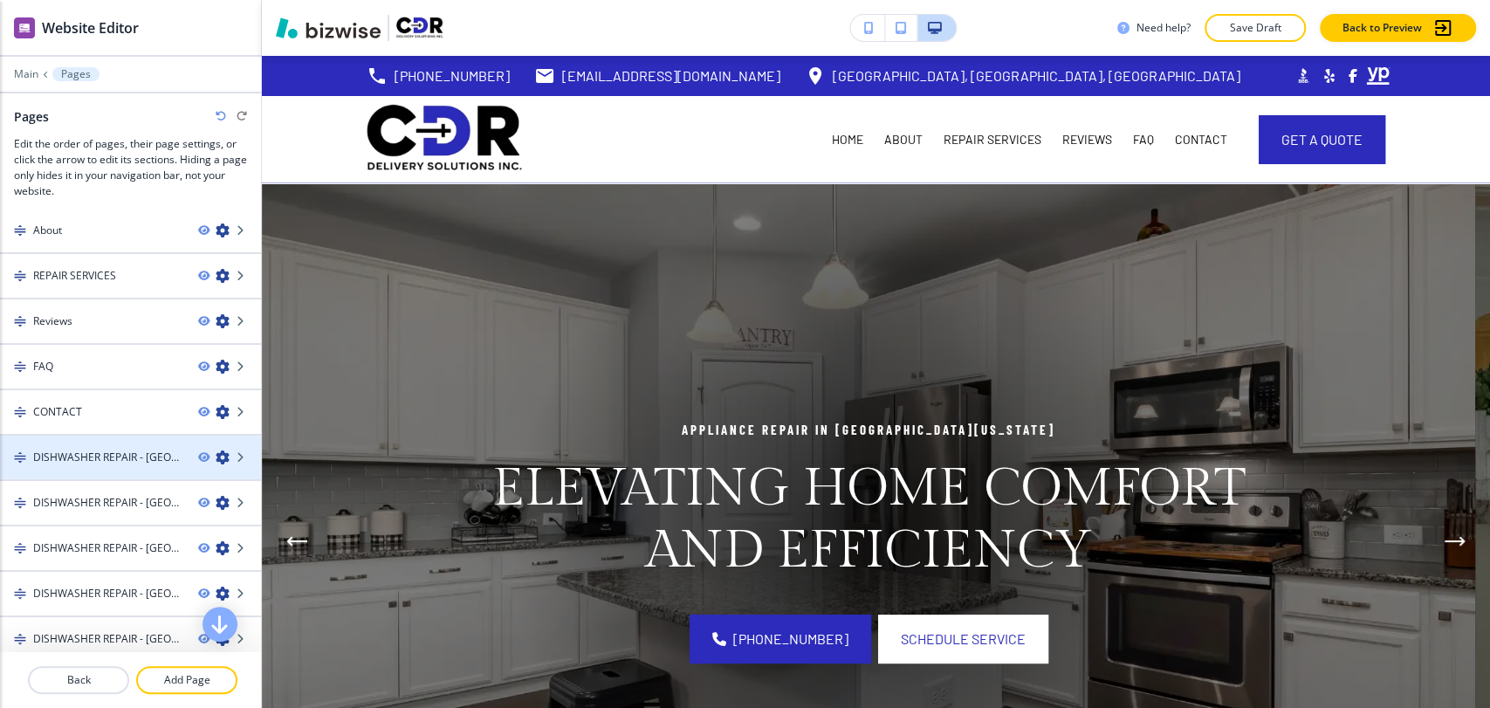
click at [216, 453] on icon "button" at bounding box center [223, 457] width 14 height 14
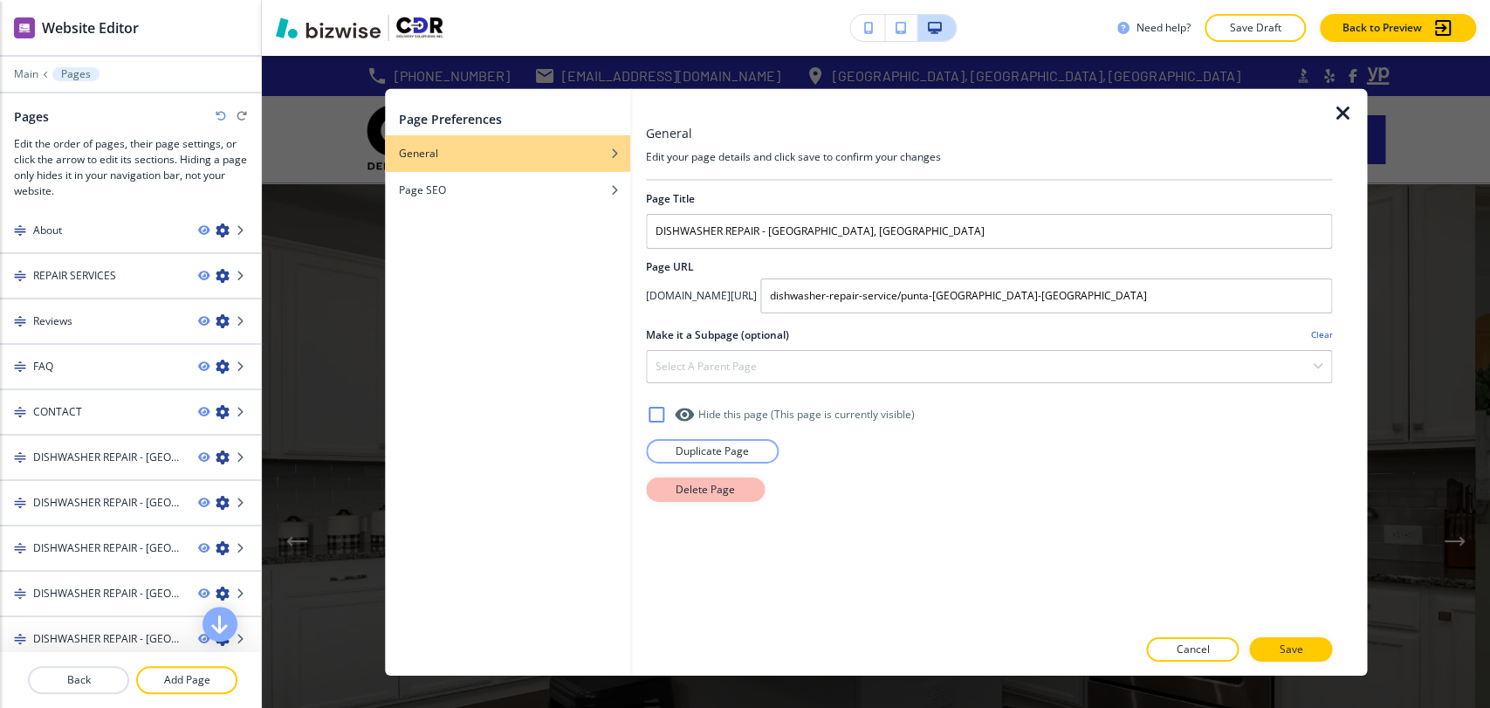
click at [724, 488] on p "Delete Page" at bounding box center [705, 489] width 59 height 16
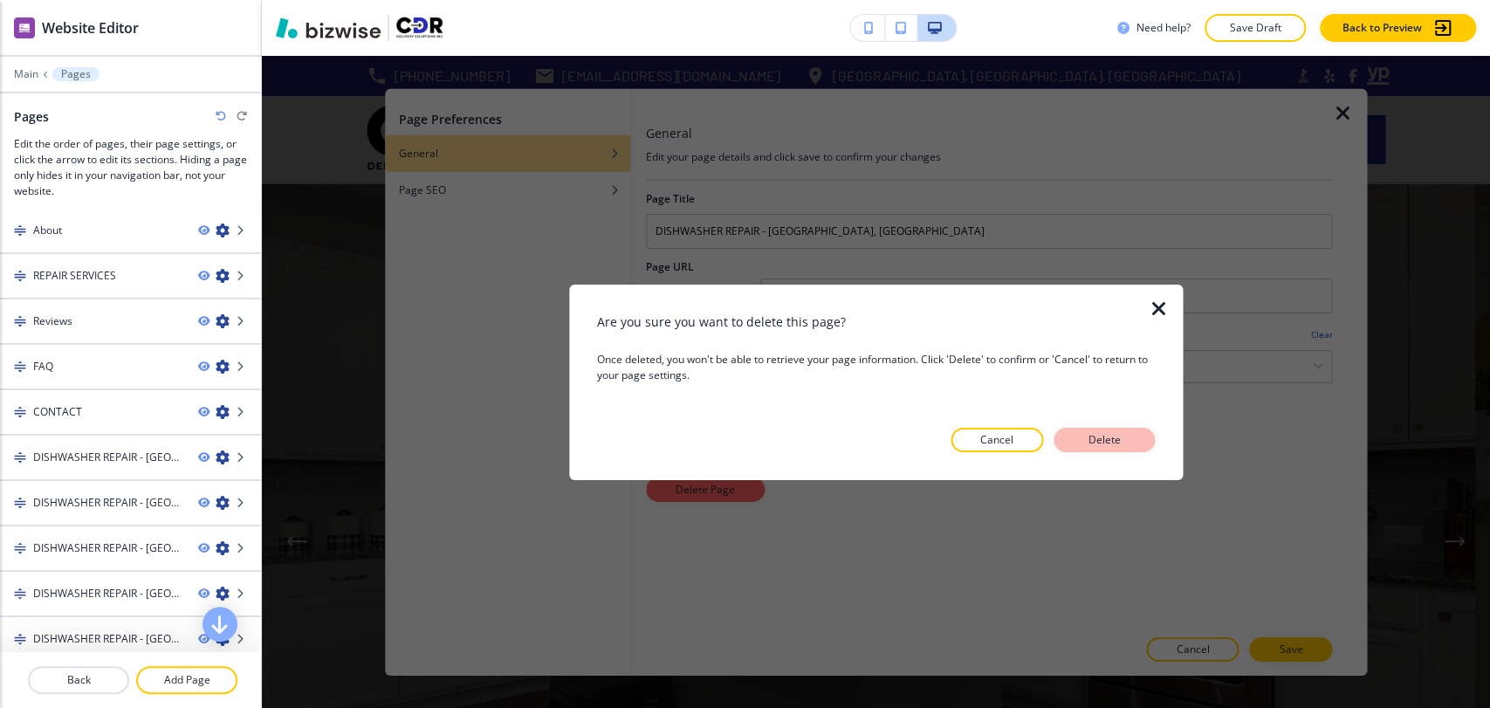
click at [1094, 443] on p "Delete" at bounding box center [1104, 440] width 42 height 16
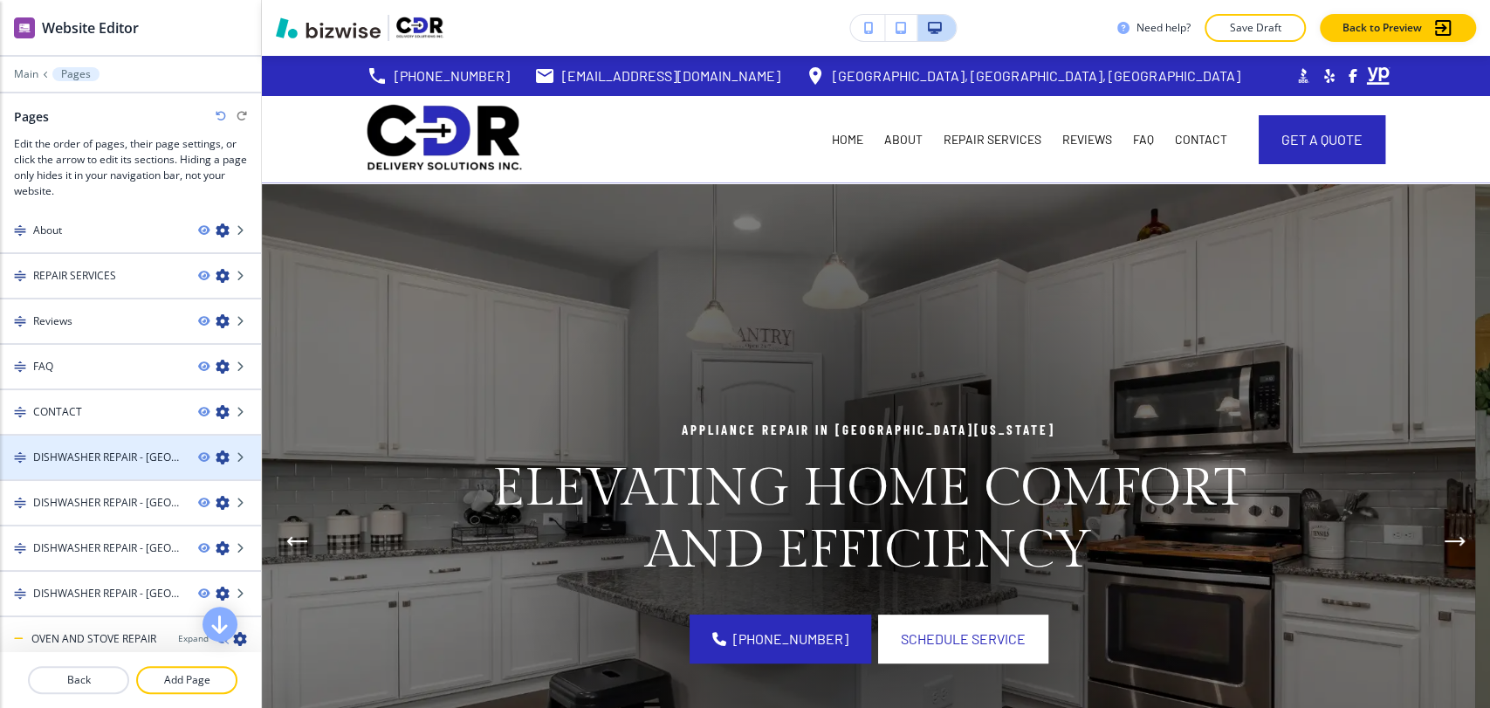
click at [216, 452] on div at bounding box center [229, 457] width 63 height 14
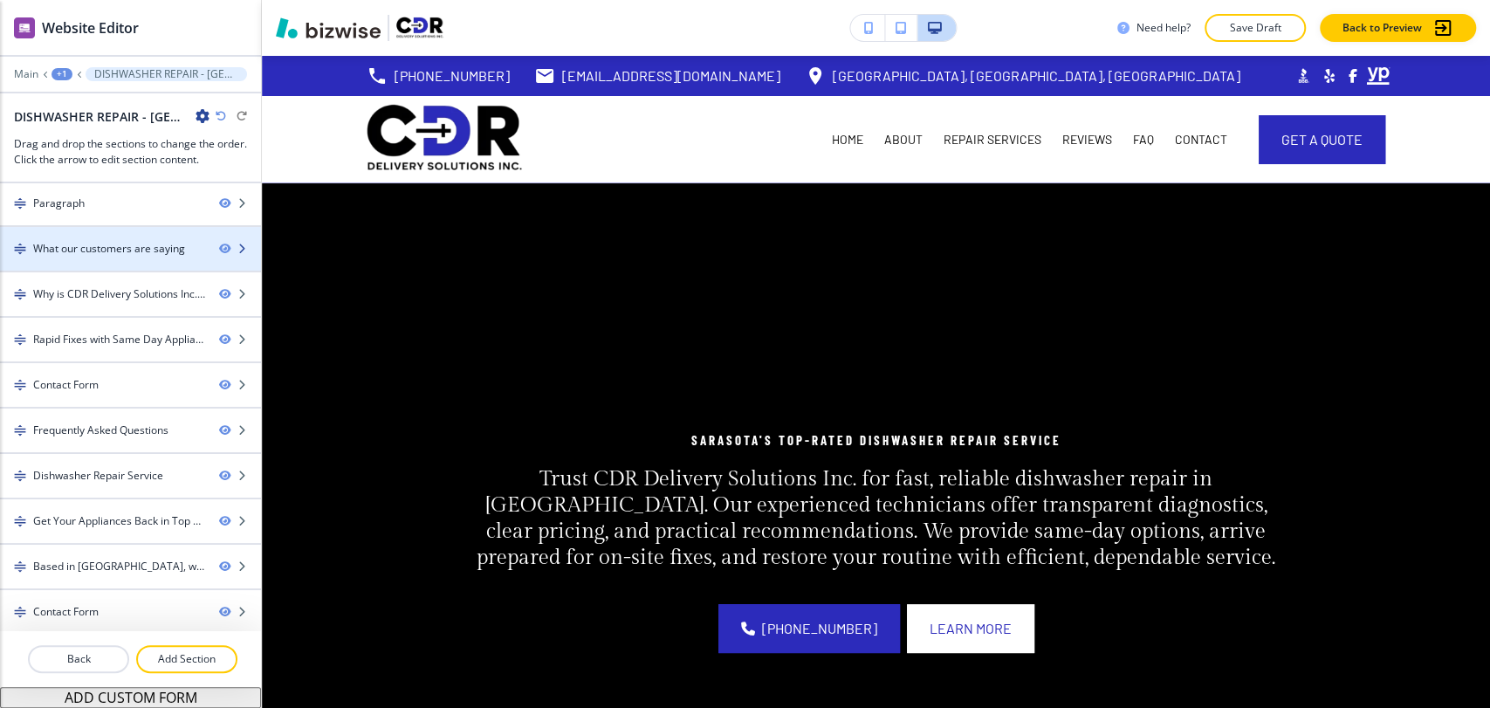
scroll to position [0, 0]
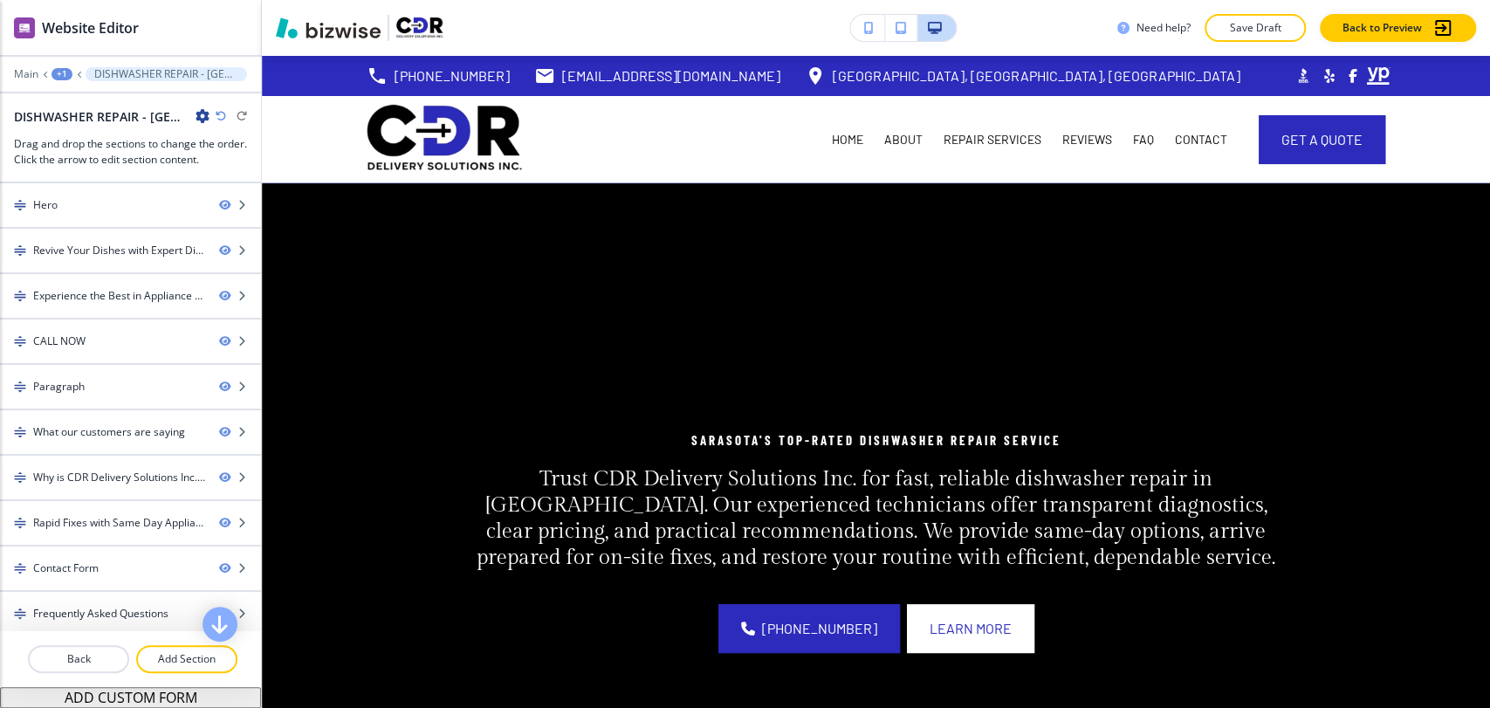
click at [58, 75] on div "+1" at bounding box center [61, 74] width 21 height 12
click at [82, 105] on p "Pages" at bounding box center [107, 103] width 89 height 16
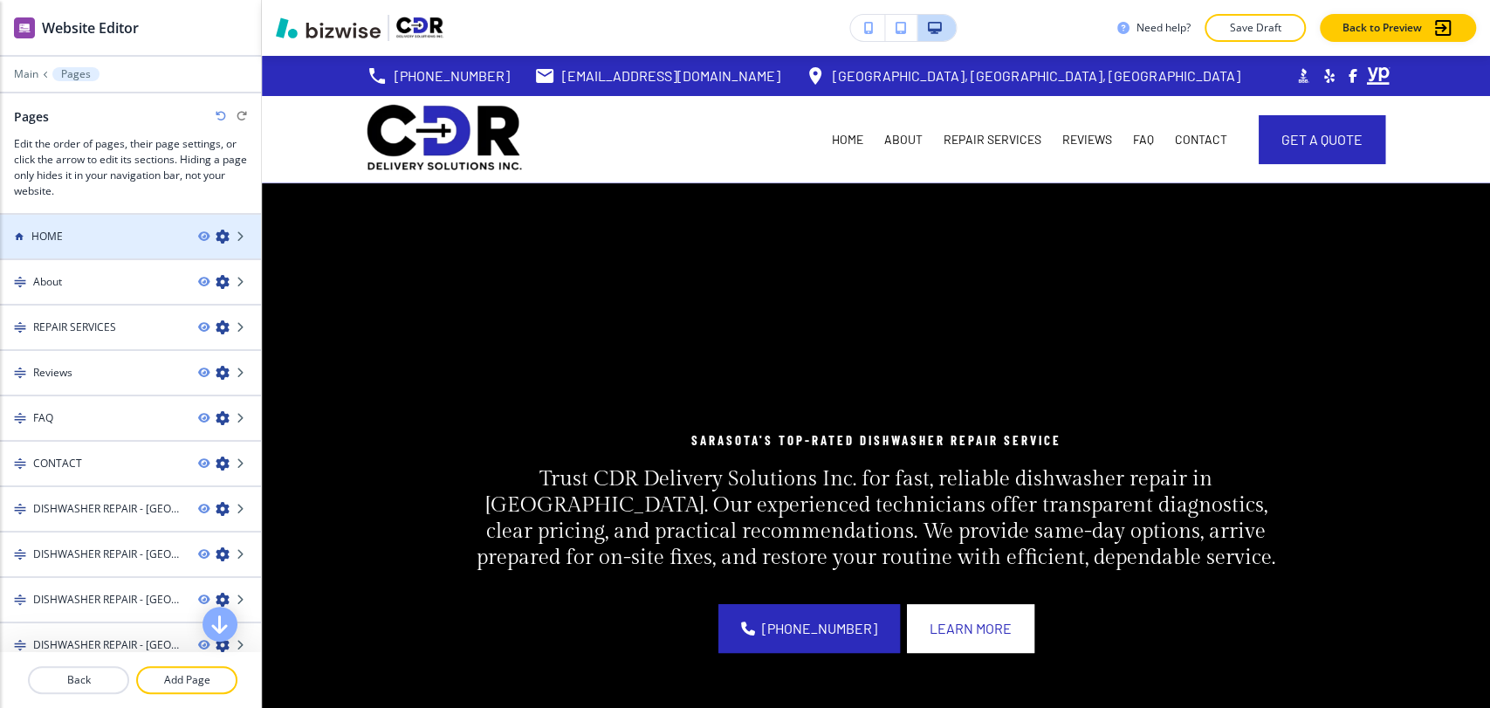
click at [123, 237] on div "HOME" at bounding box center [92, 237] width 184 height 16
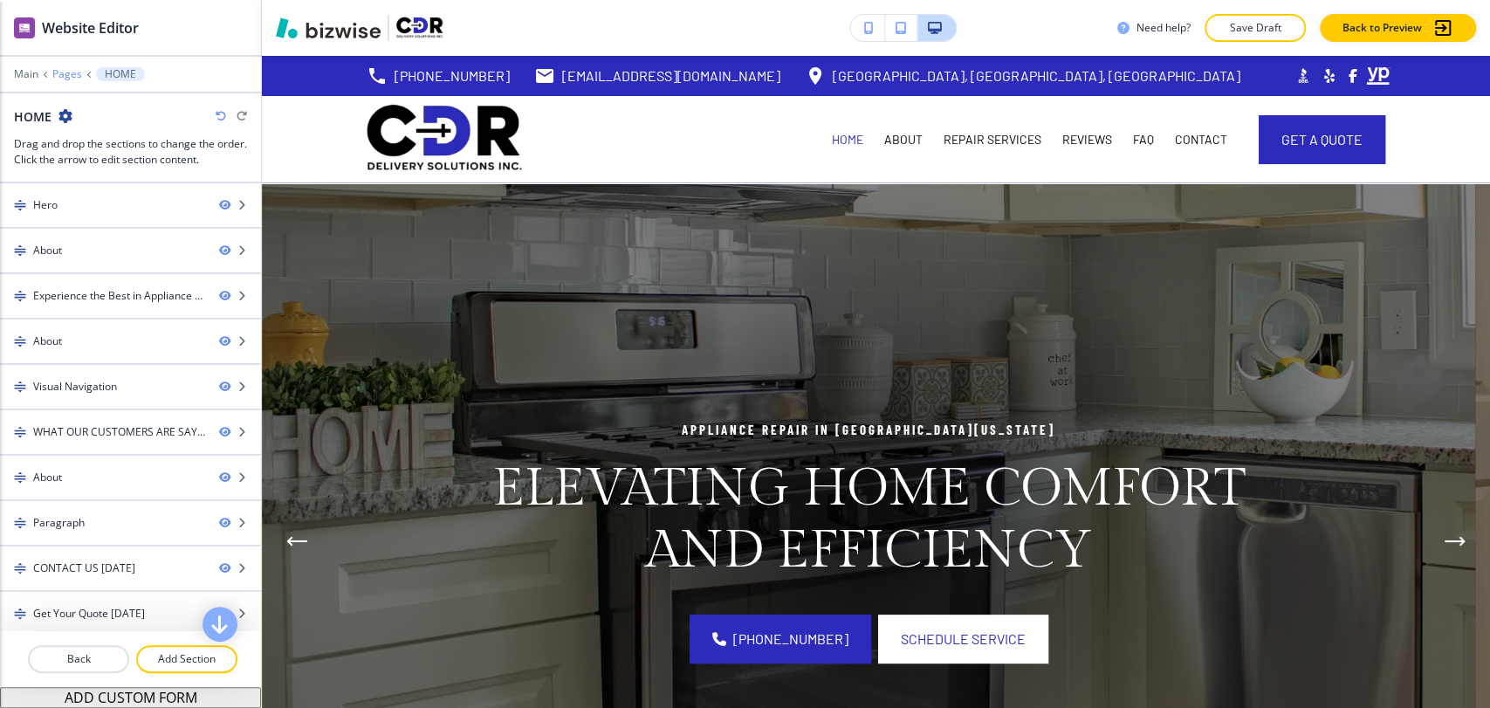
click at [71, 69] on p "Pages" at bounding box center [67, 74] width 30 height 12
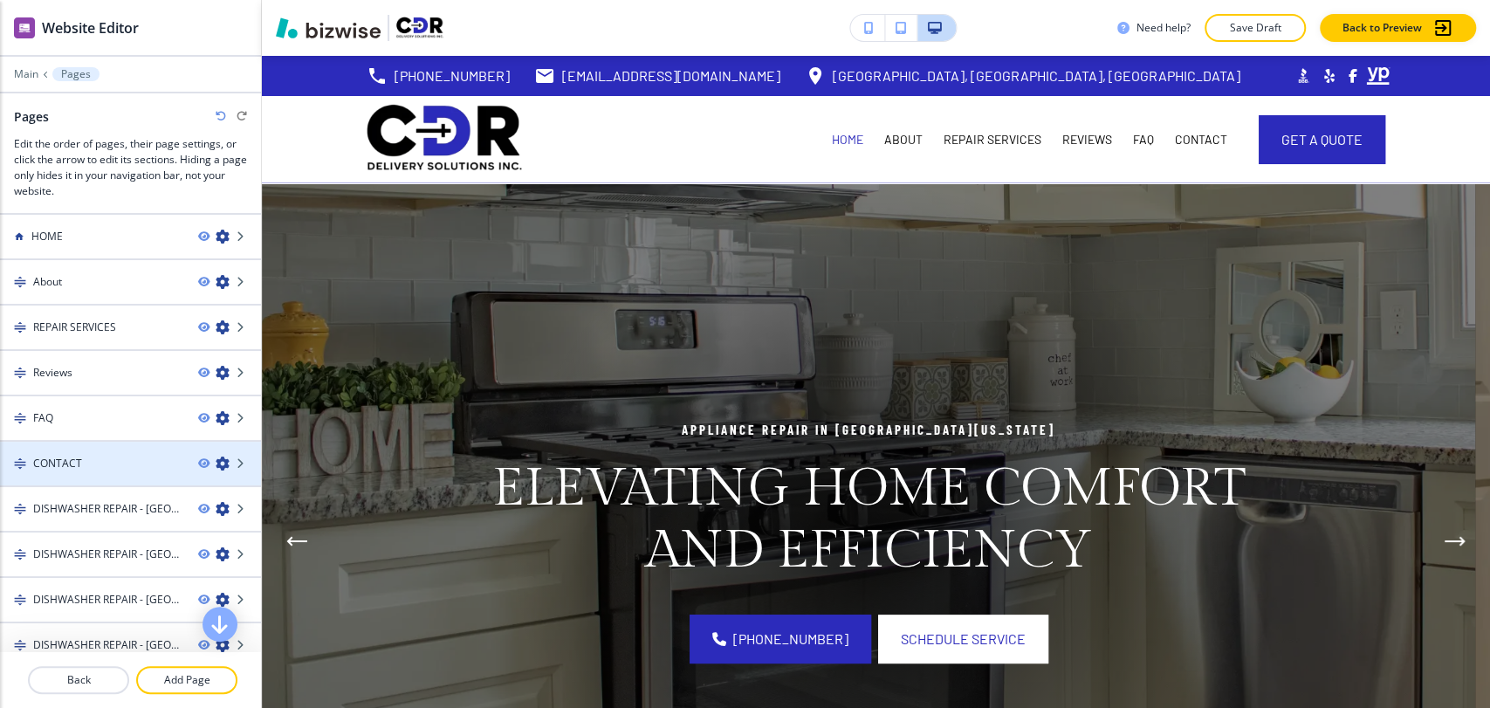
scroll to position [97, 0]
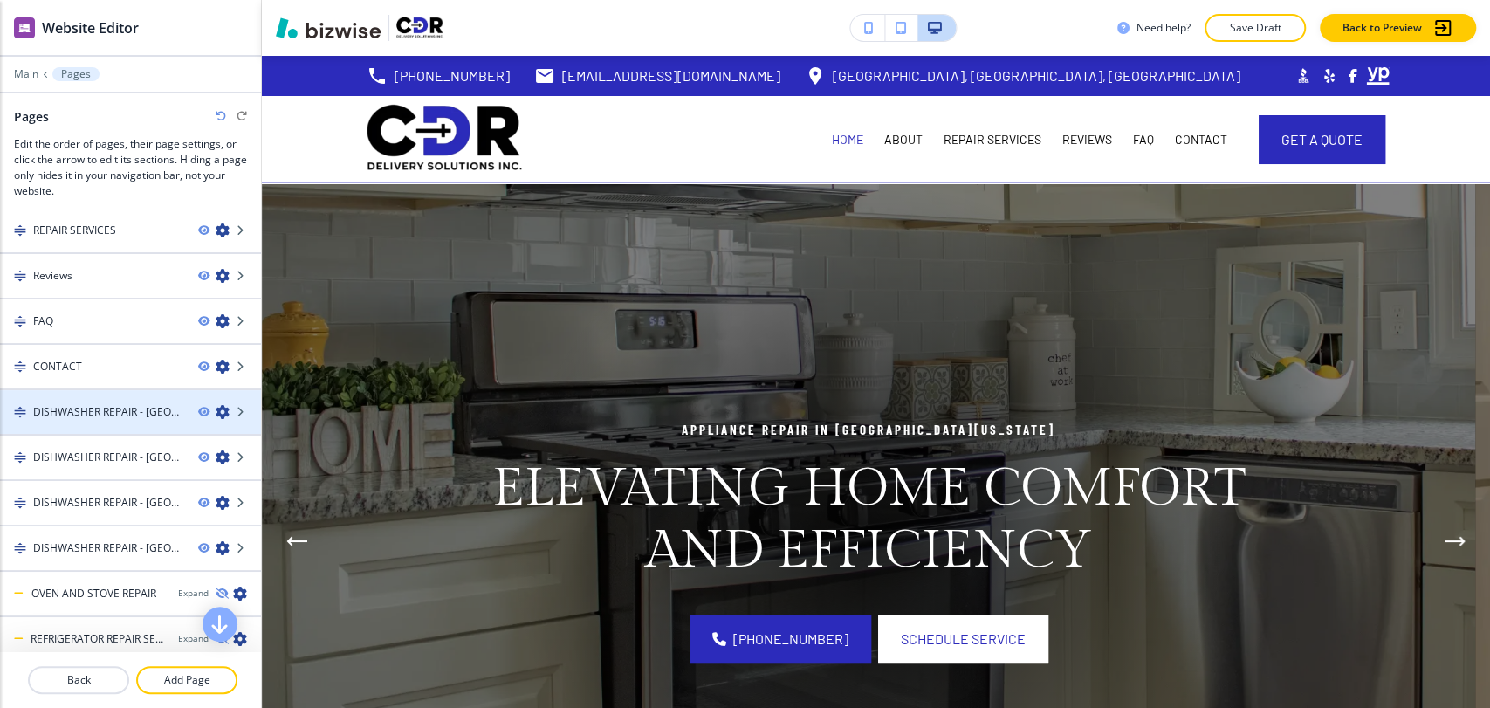
click at [216, 407] on icon "button" at bounding box center [223, 412] width 14 height 14
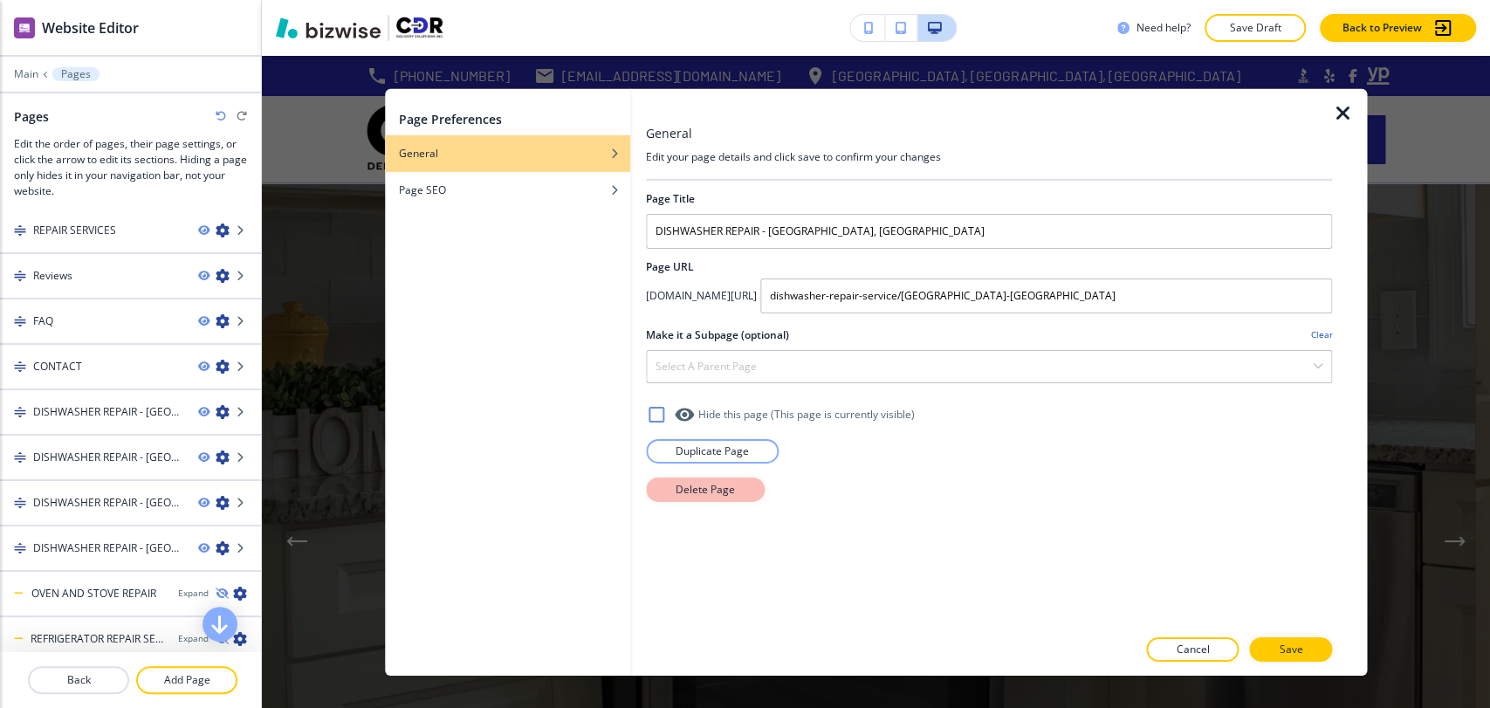
click at [721, 491] on p "Delete Page" at bounding box center [705, 489] width 59 height 16
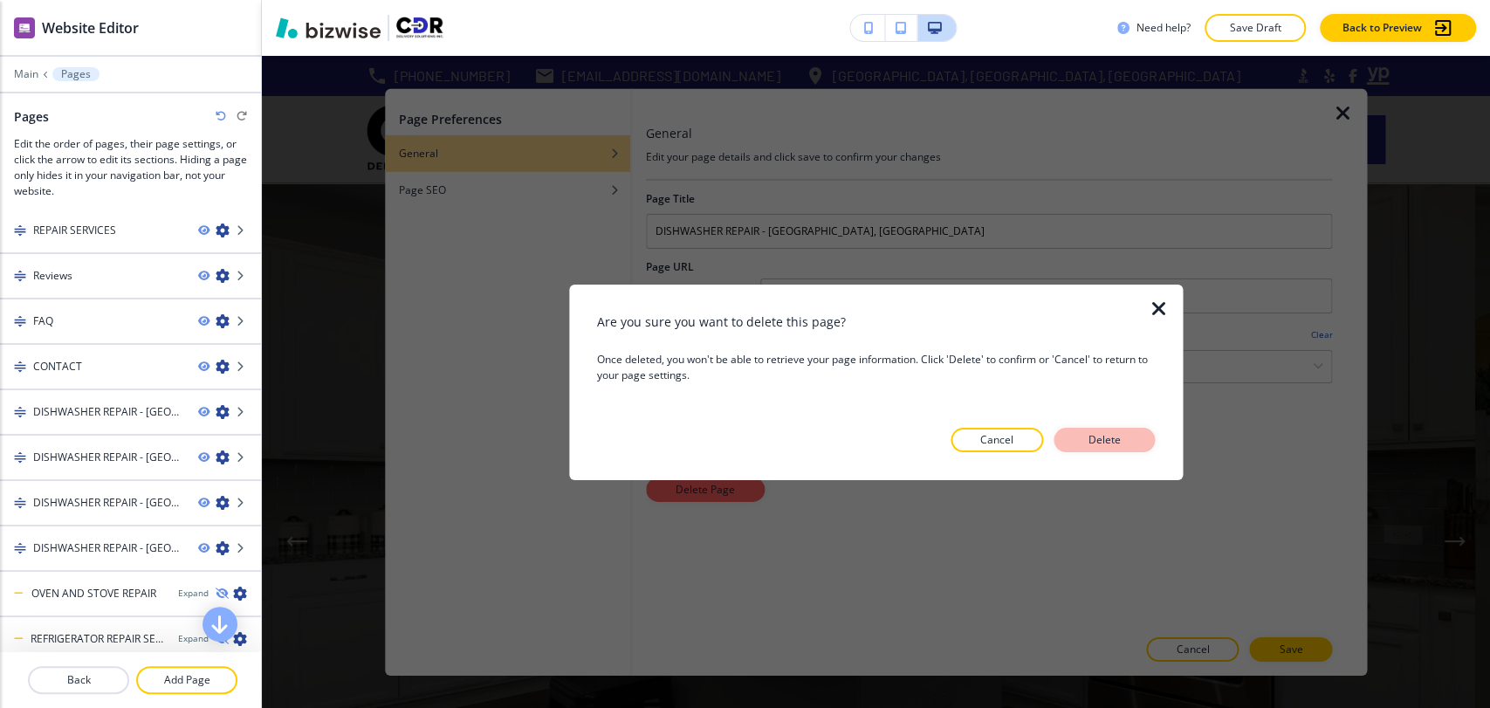
click at [1131, 437] on button "Delete" at bounding box center [1103, 440] width 101 height 24
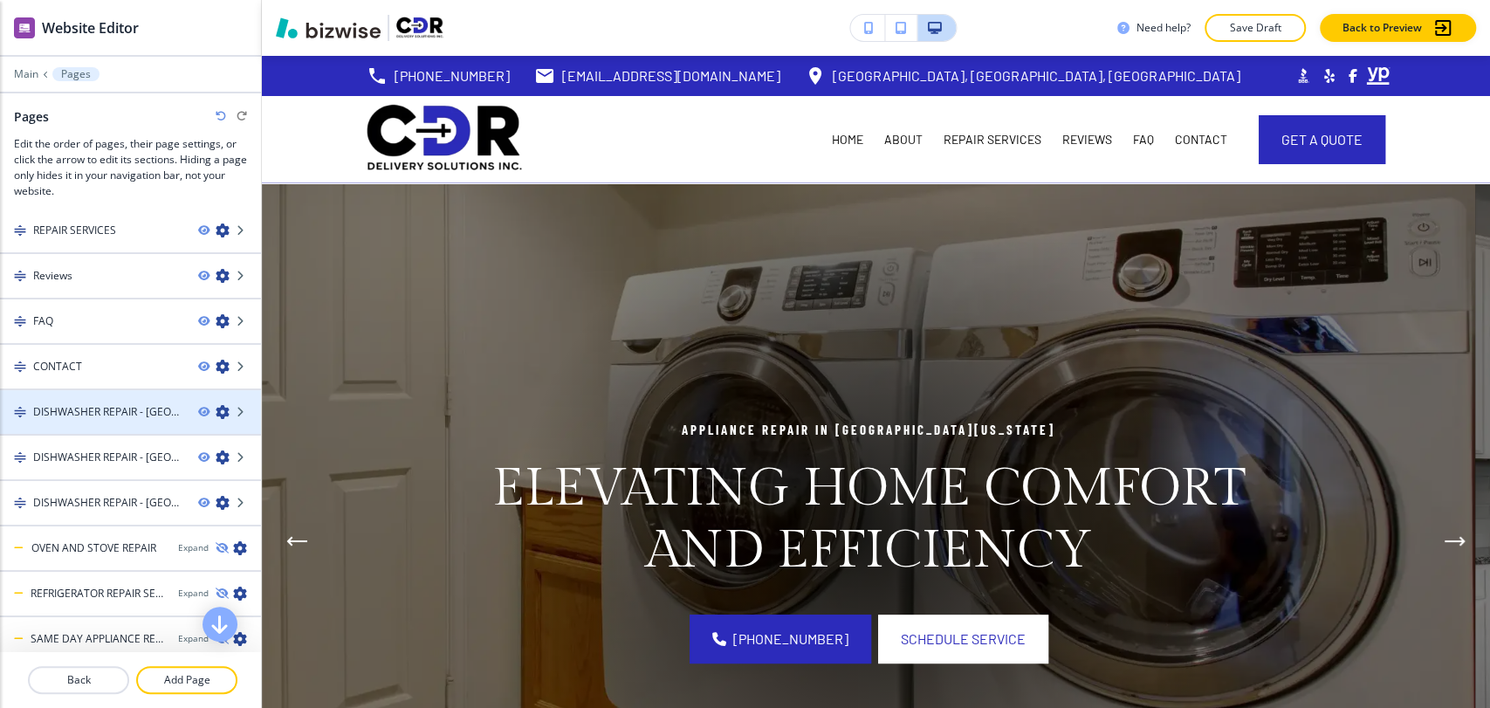
click at [216, 407] on icon "button" at bounding box center [223, 412] width 14 height 14
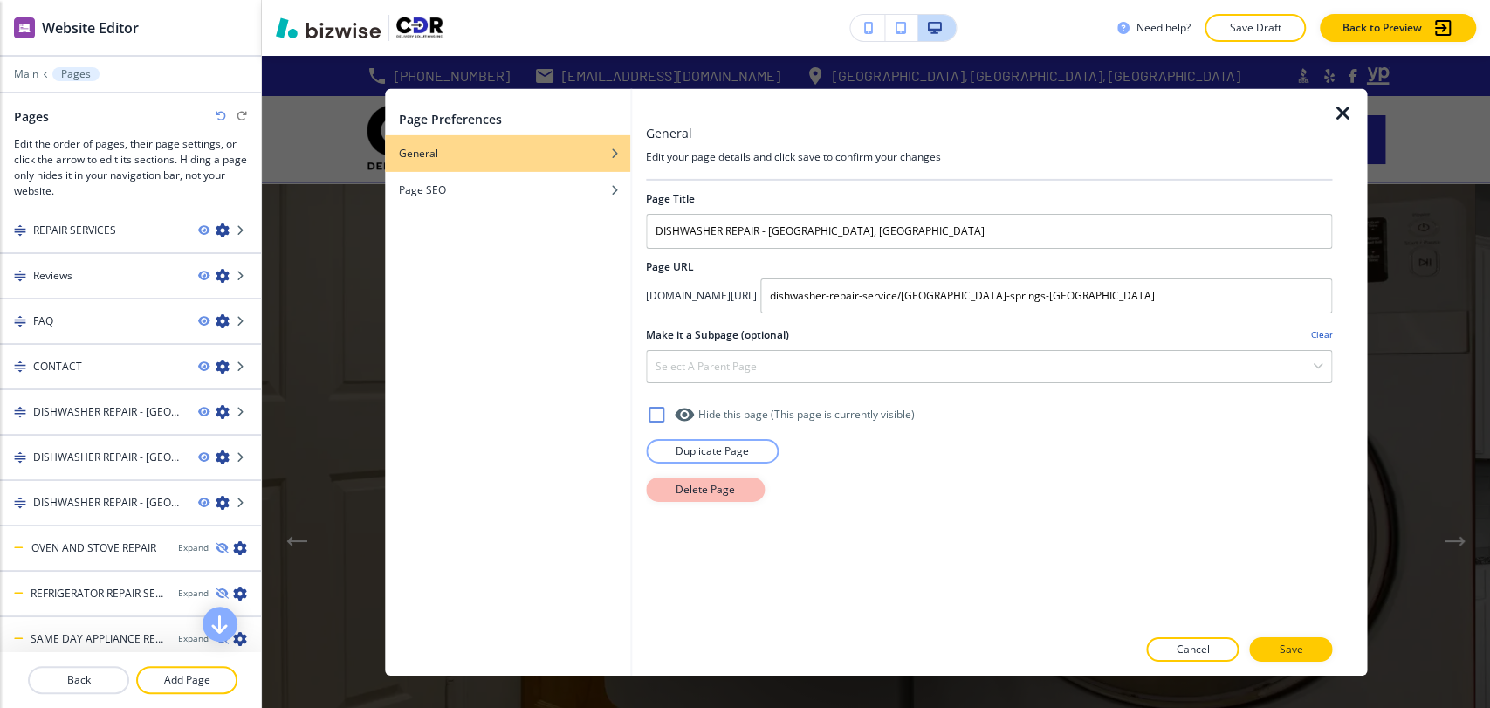
click at [703, 487] on p "Delete Page" at bounding box center [705, 489] width 59 height 16
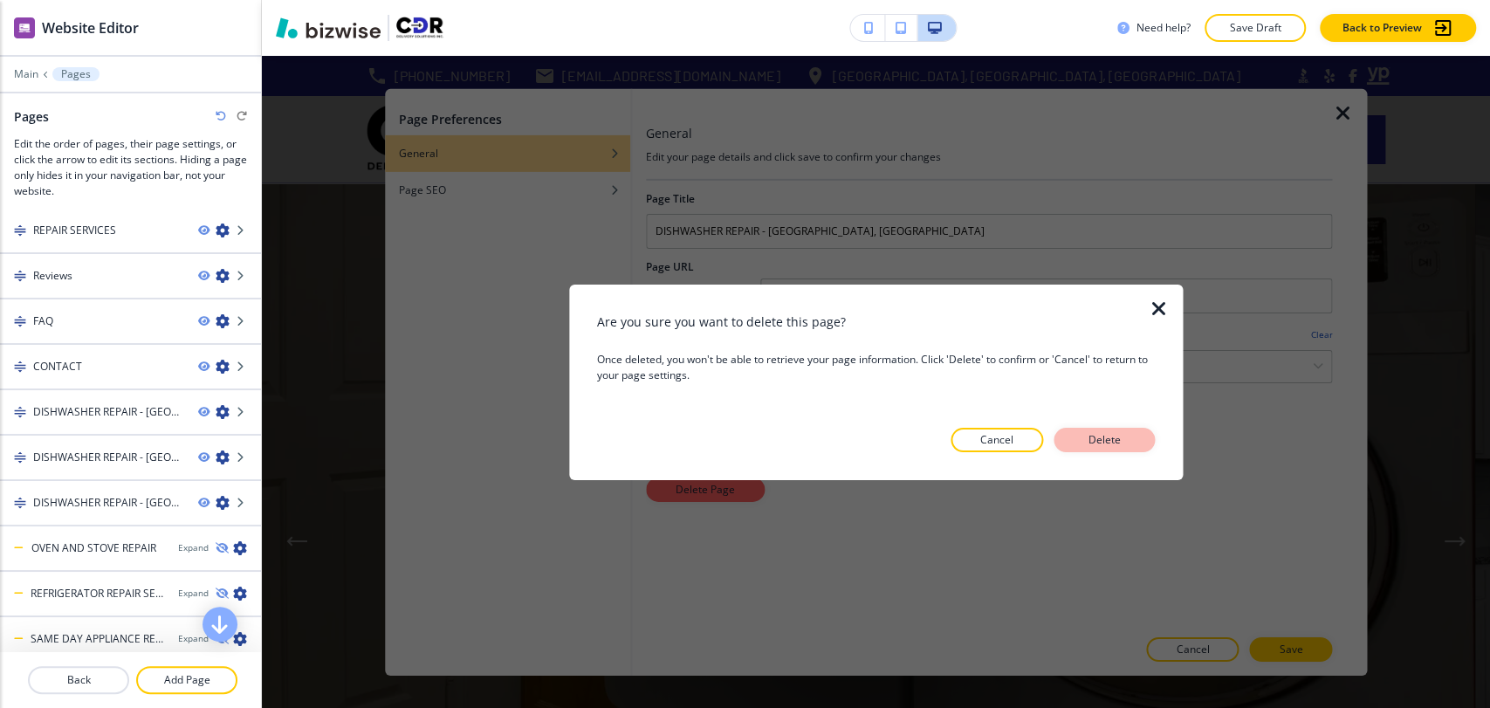
click at [1139, 433] on button "Delete" at bounding box center [1103, 440] width 101 height 24
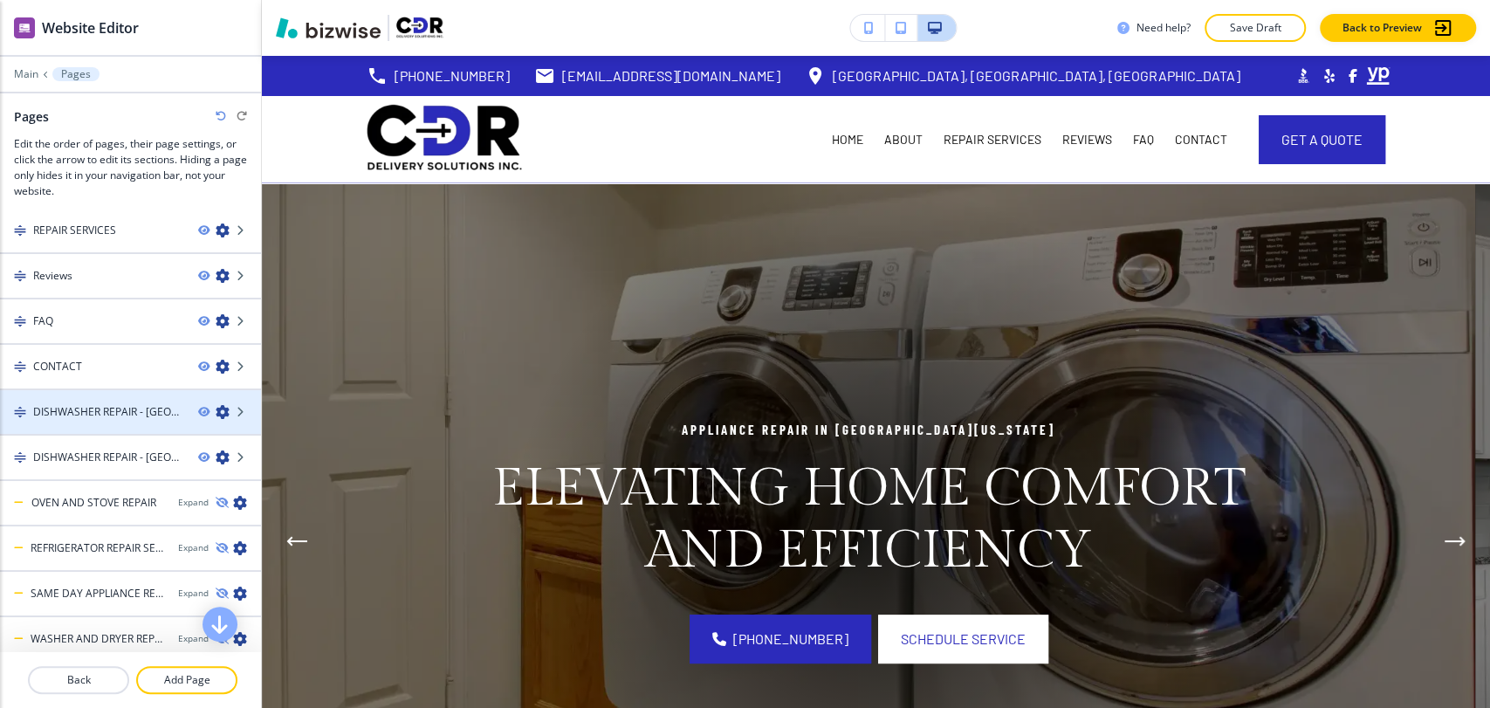
click at [216, 408] on icon "button" at bounding box center [223, 412] width 14 height 14
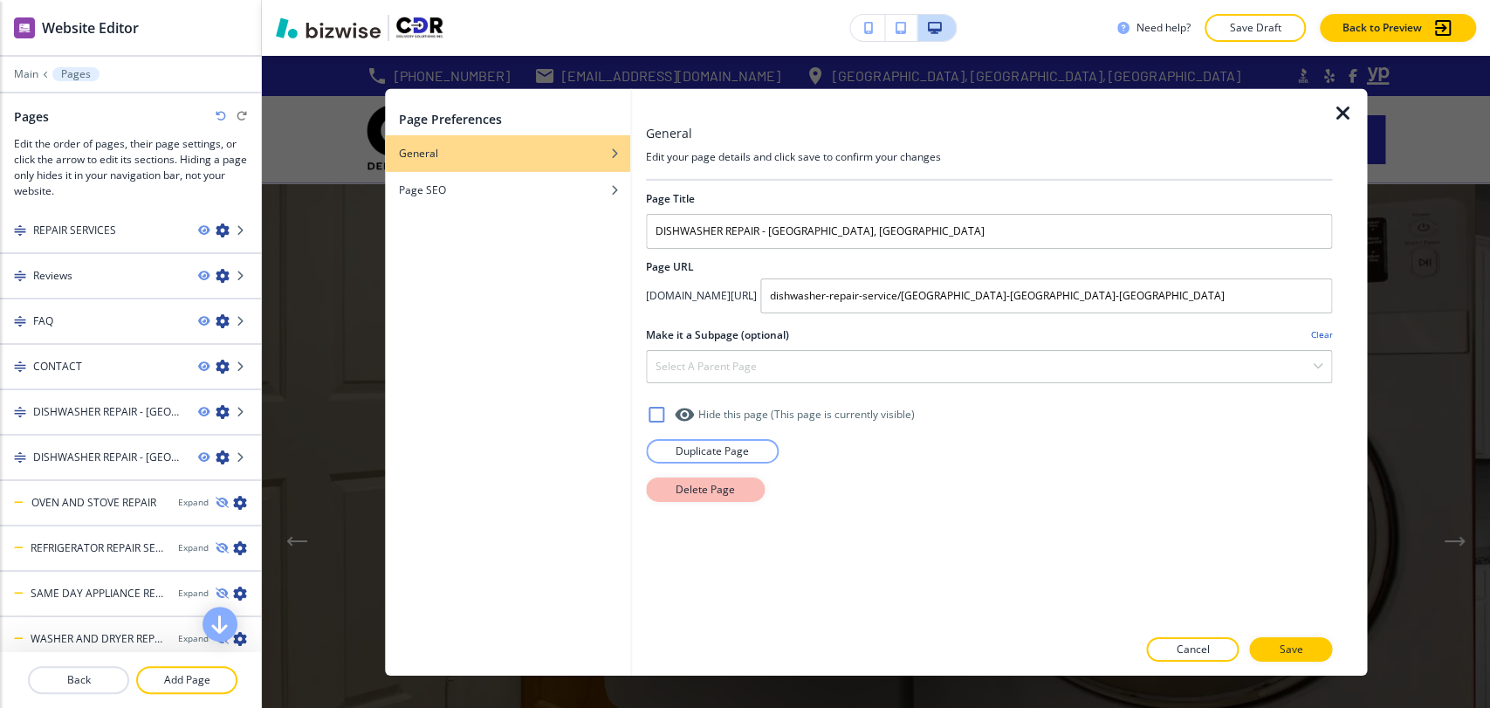
click at [697, 490] on p "Delete Page" at bounding box center [705, 489] width 59 height 16
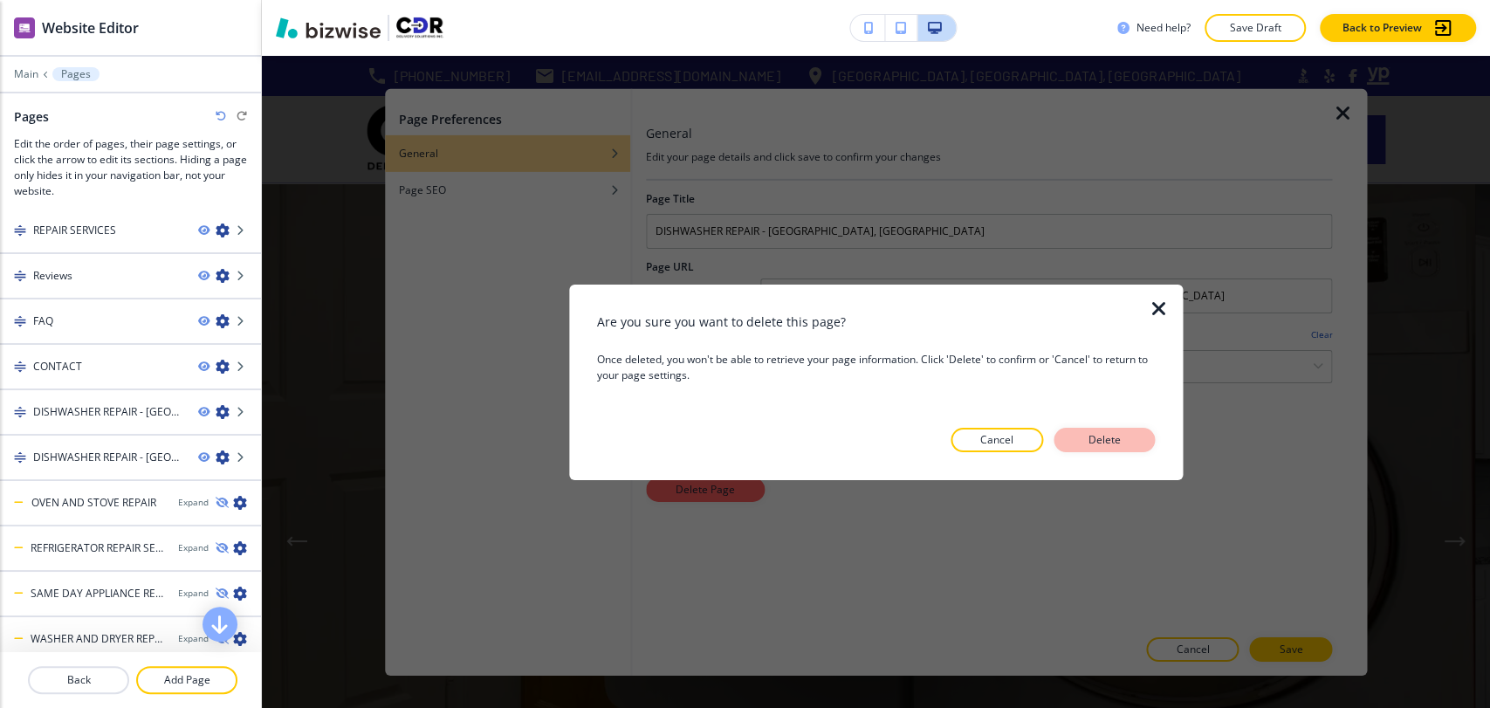
click at [1107, 437] on p "Delete" at bounding box center [1104, 440] width 42 height 16
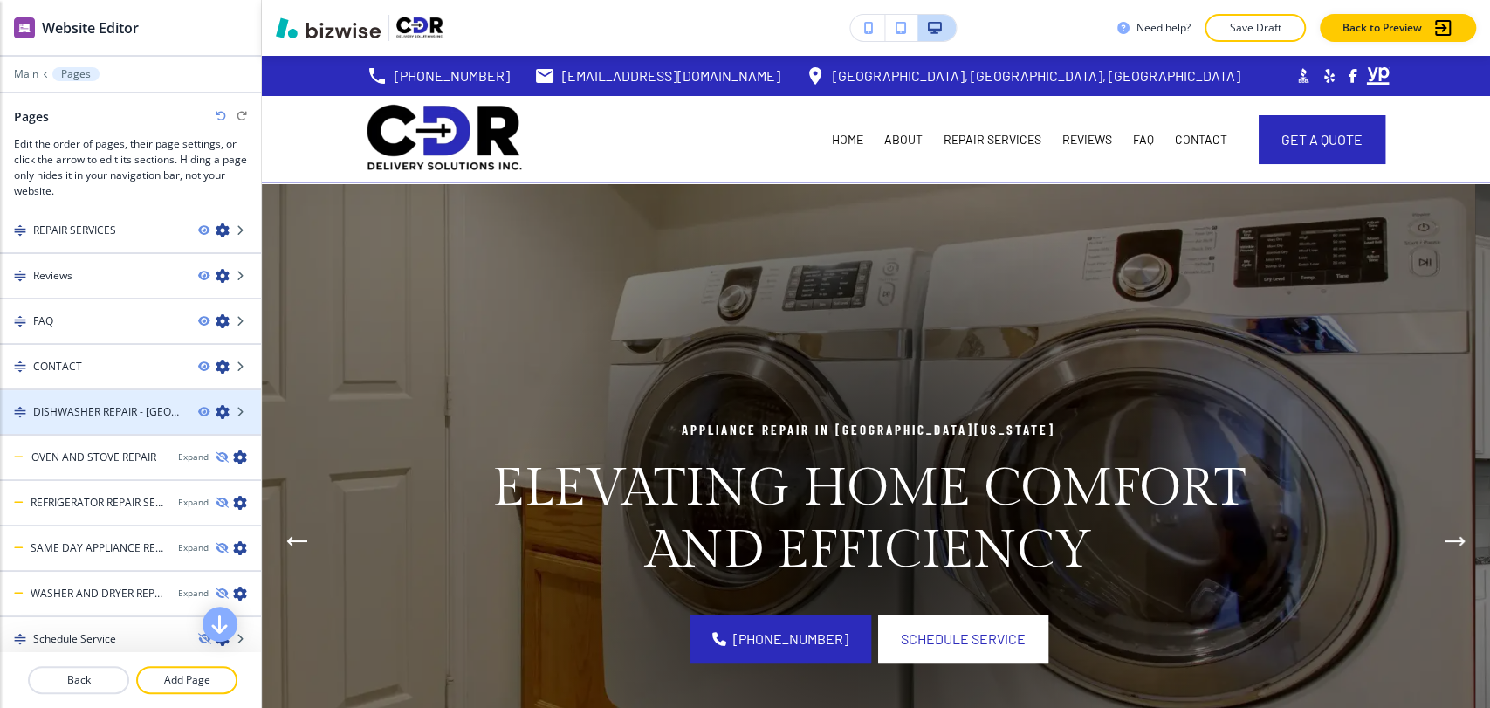
click at [216, 411] on icon "button" at bounding box center [223, 412] width 14 height 14
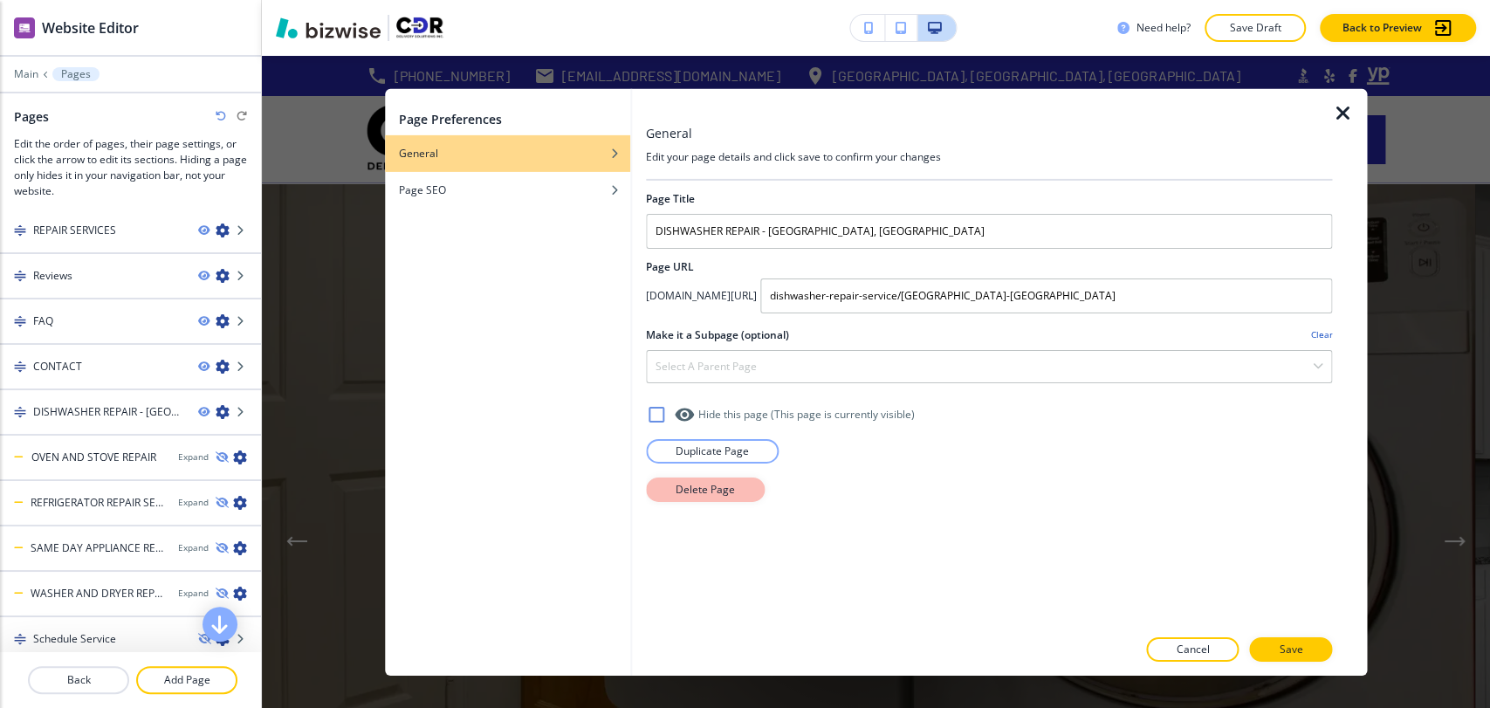
click at [683, 495] on p "Delete Page" at bounding box center [705, 489] width 59 height 16
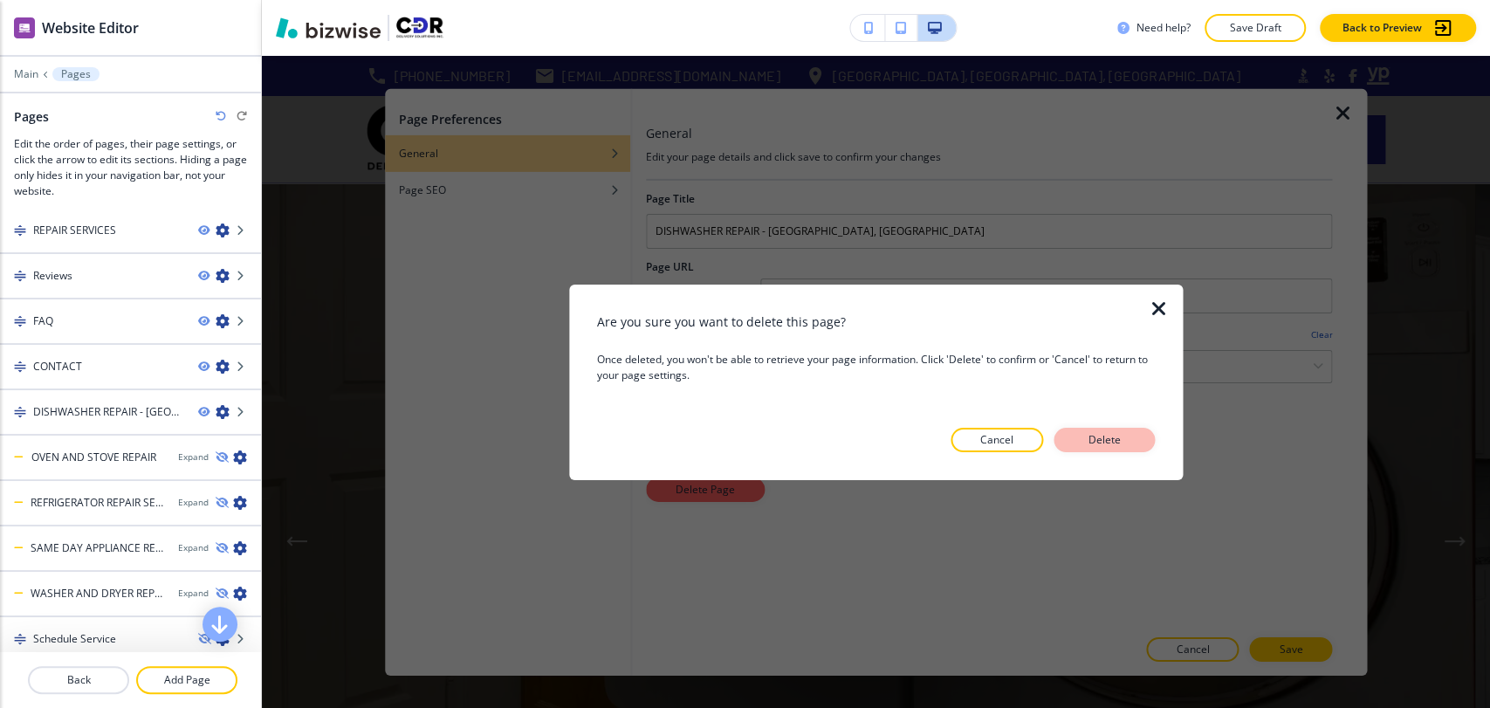
click at [1101, 429] on button "Delete" at bounding box center [1103, 440] width 101 height 24
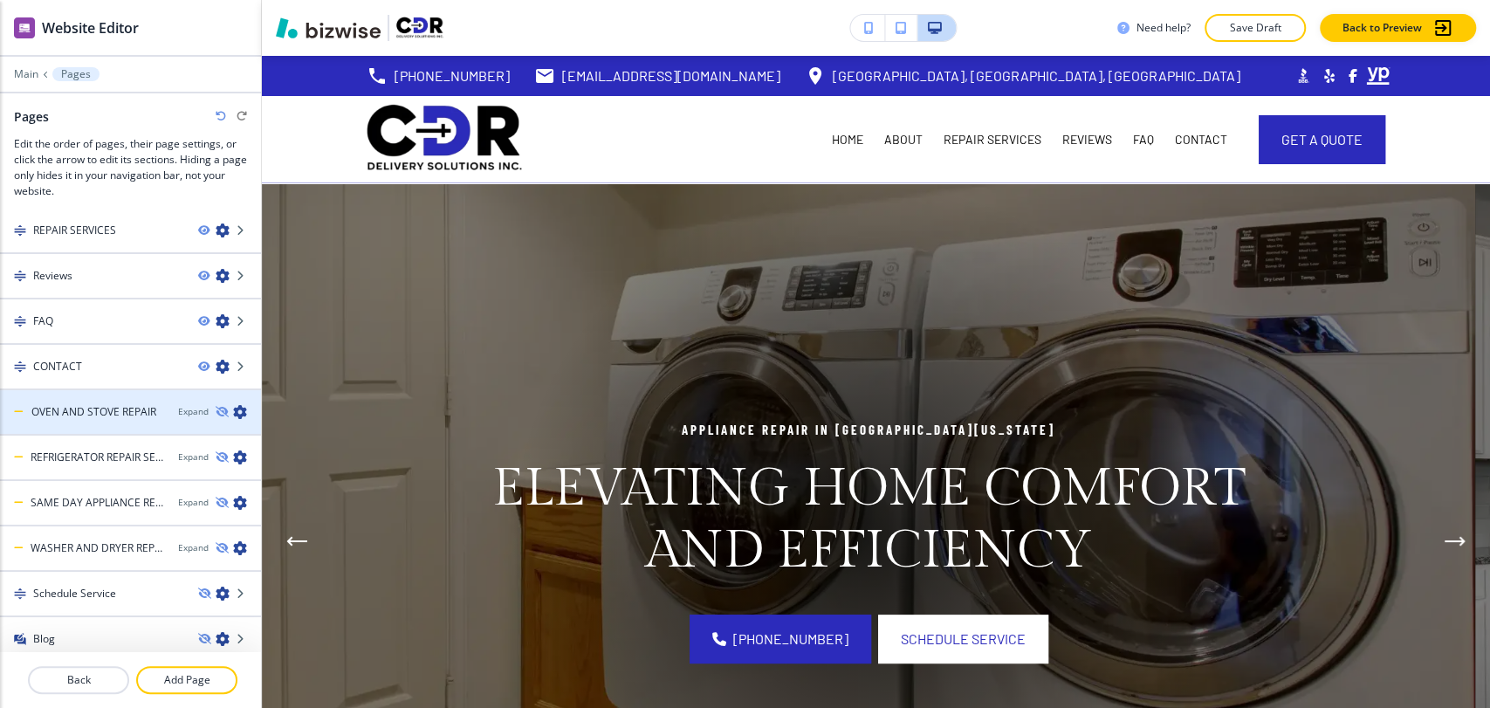
click at [233, 412] on icon "button" at bounding box center [240, 412] width 14 height 14
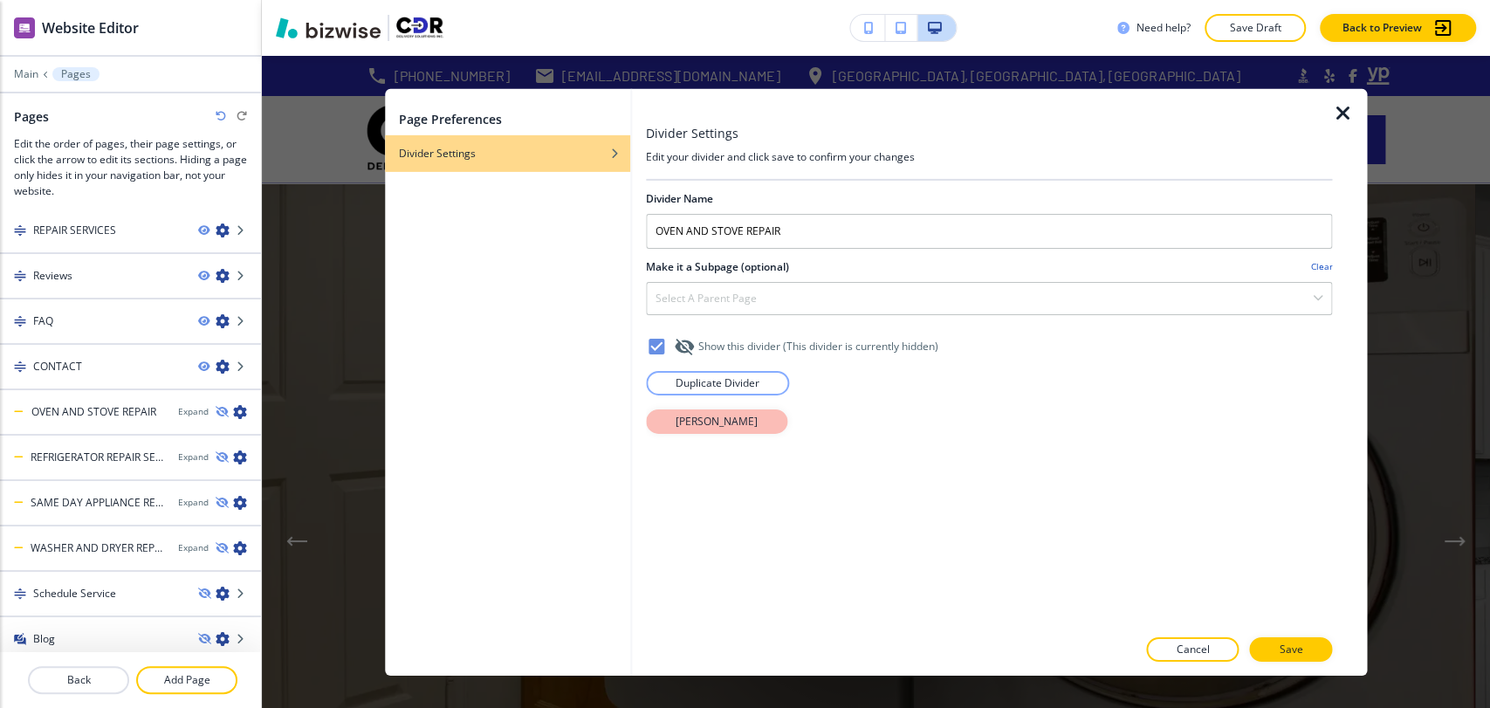
click at [713, 417] on p "[PERSON_NAME]" at bounding box center [717, 421] width 82 height 16
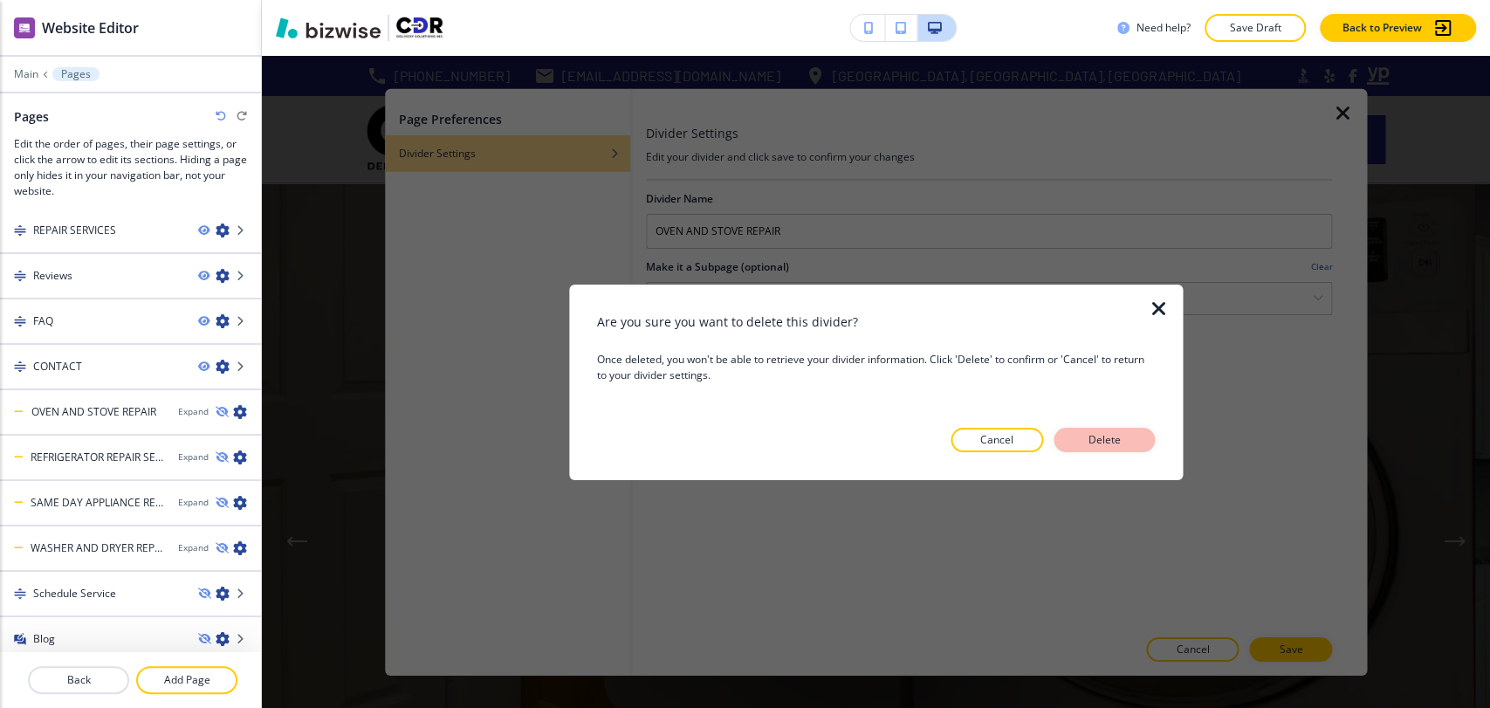
click at [1108, 441] on p "Delete" at bounding box center [1104, 440] width 42 height 16
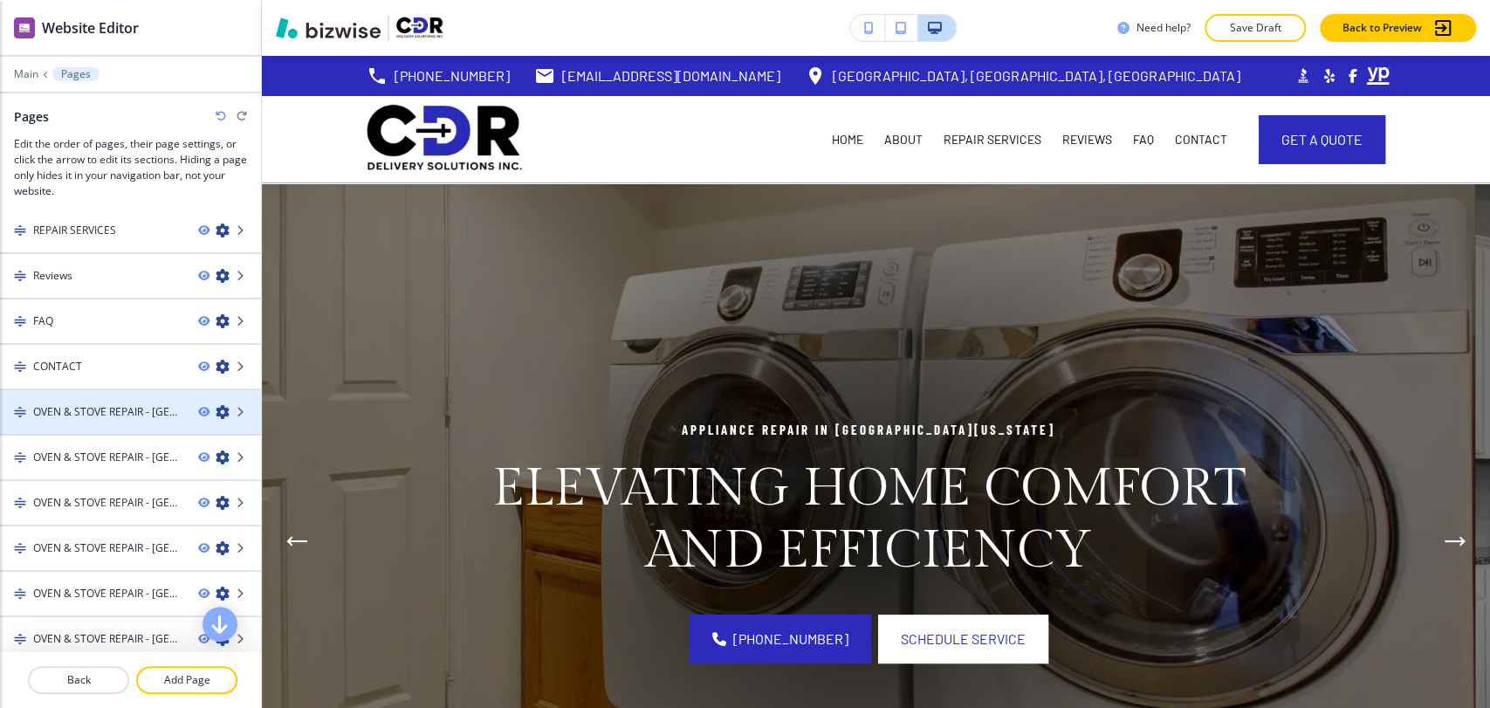
click at [216, 405] on icon "button" at bounding box center [223, 412] width 14 height 14
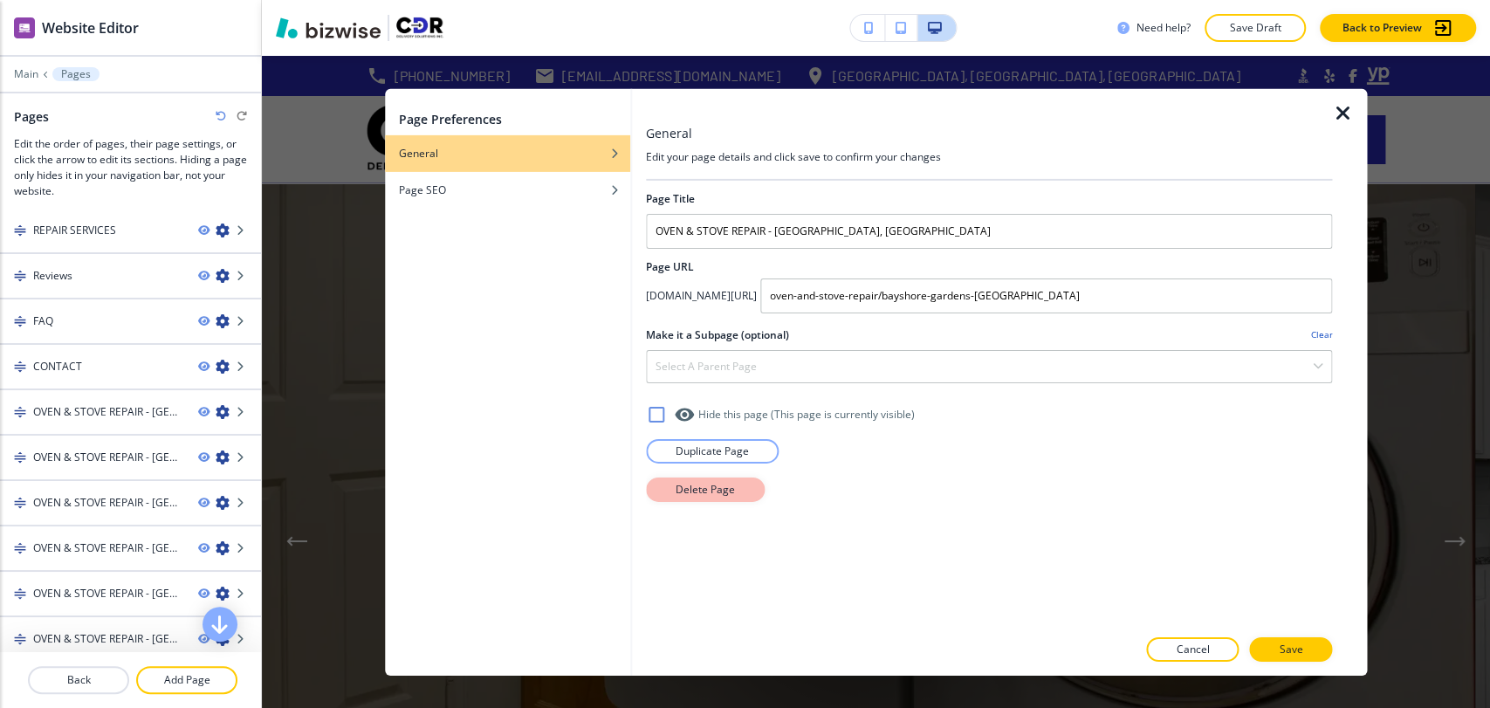
click at [698, 481] on p "Delete Page" at bounding box center [705, 489] width 59 height 16
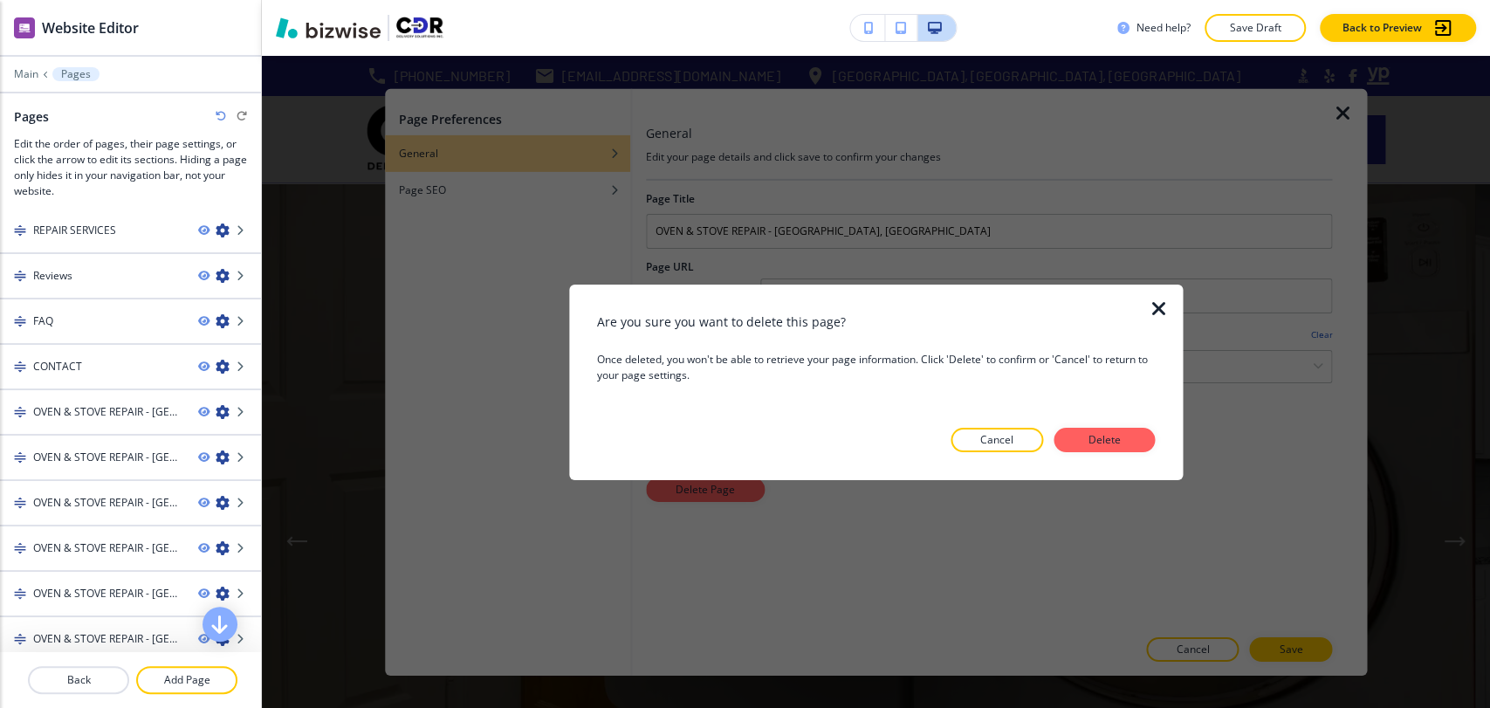
click at [1134, 441] on button "Delete" at bounding box center [1103, 440] width 101 height 24
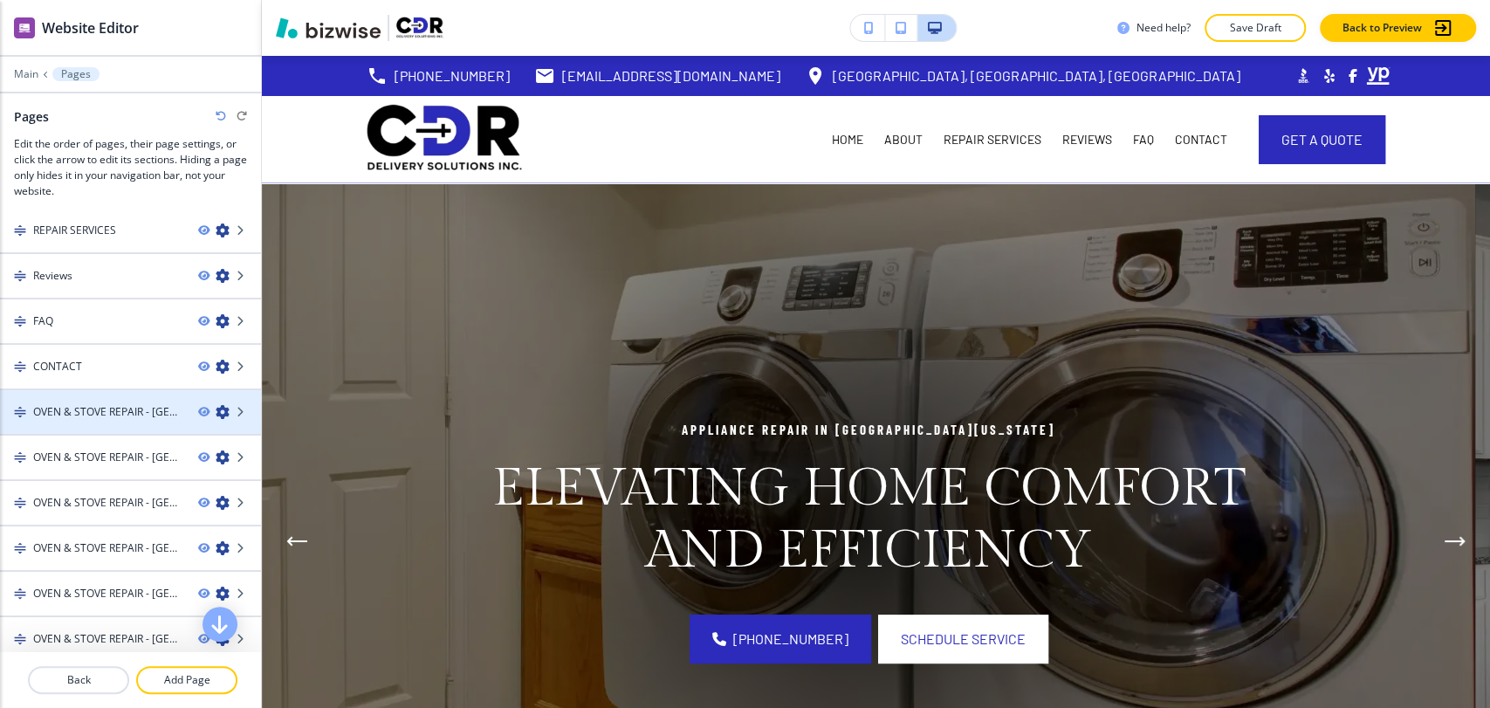
click at [216, 407] on icon "button" at bounding box center [223, 412] width 14 height 14
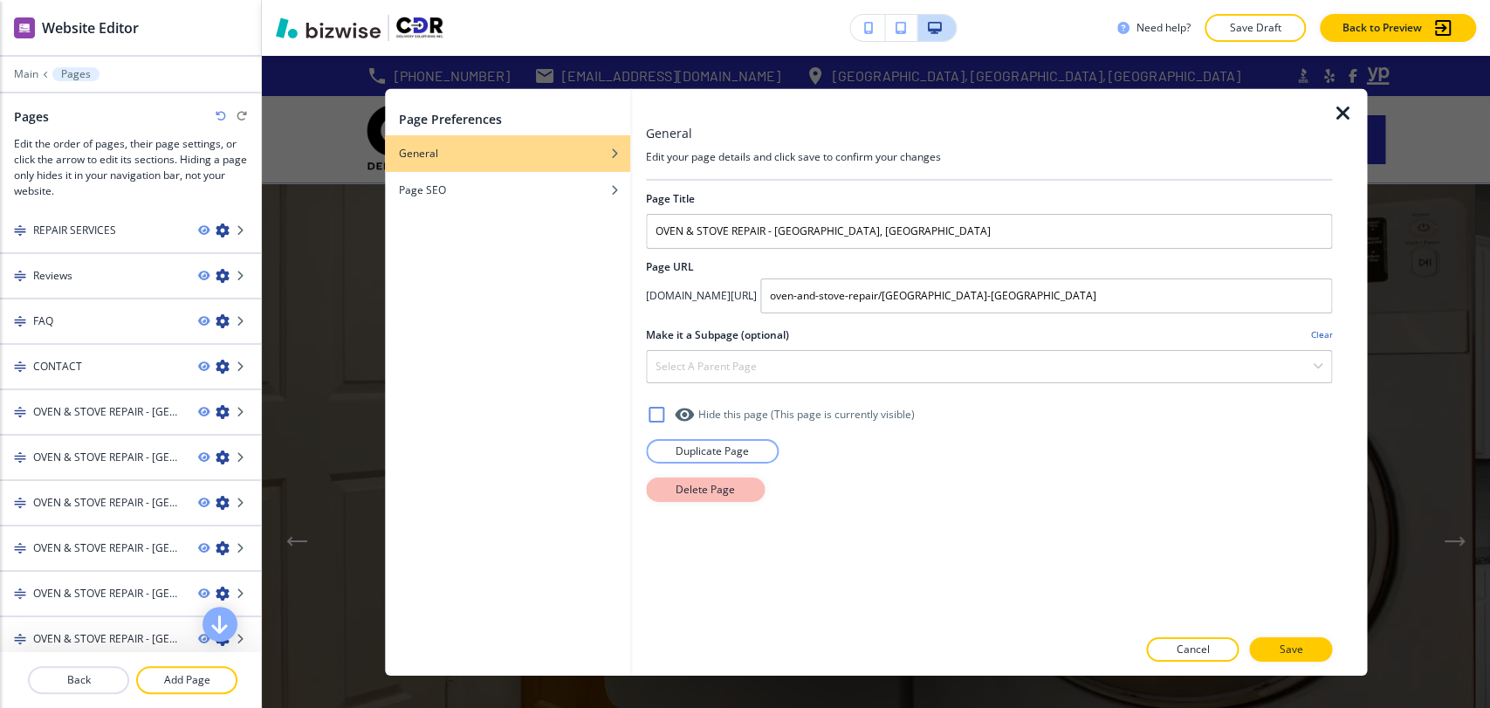
click at [723, 488] on p "Delete Page" at bounding box center [705, 489] width 59 height 16
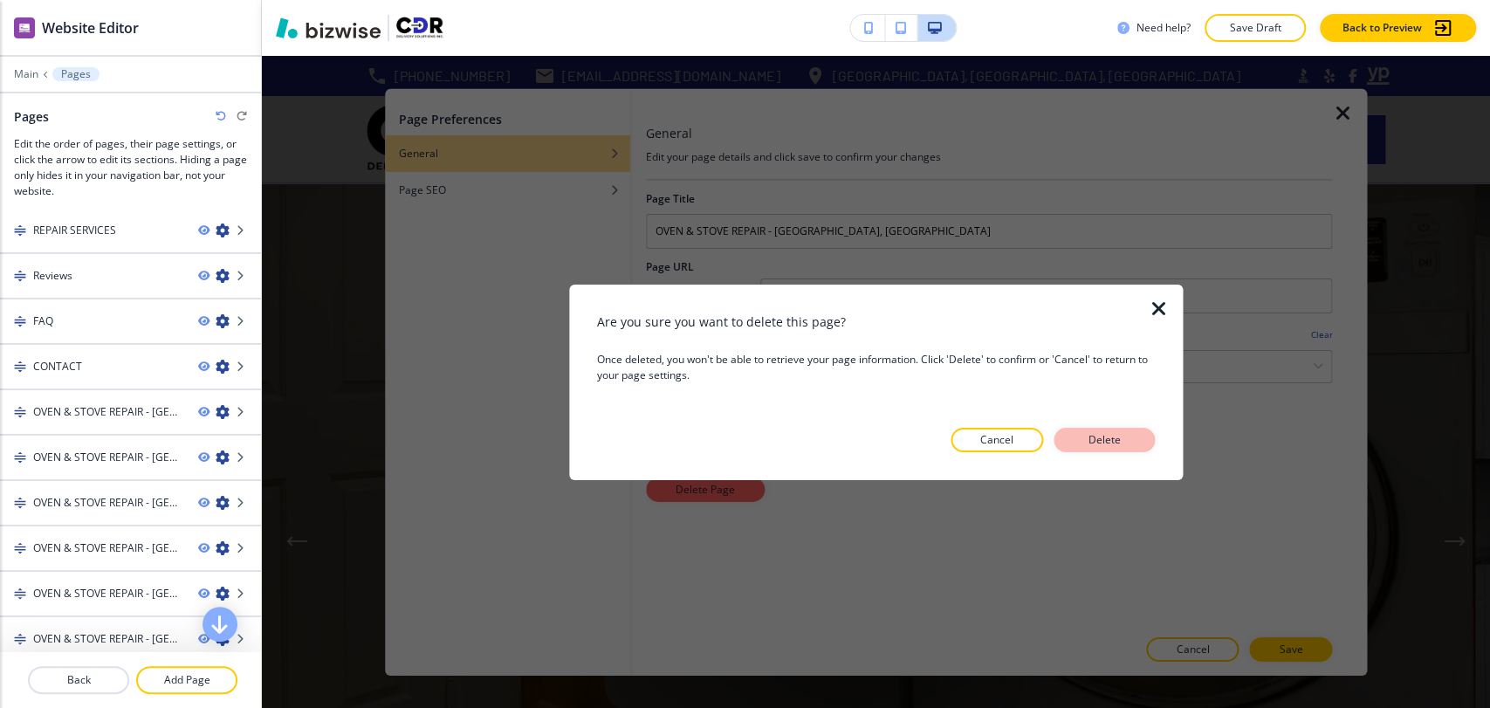
click at [1124, 434] on p "Delete" at bounding box center [1104, 440] width 42 height 16
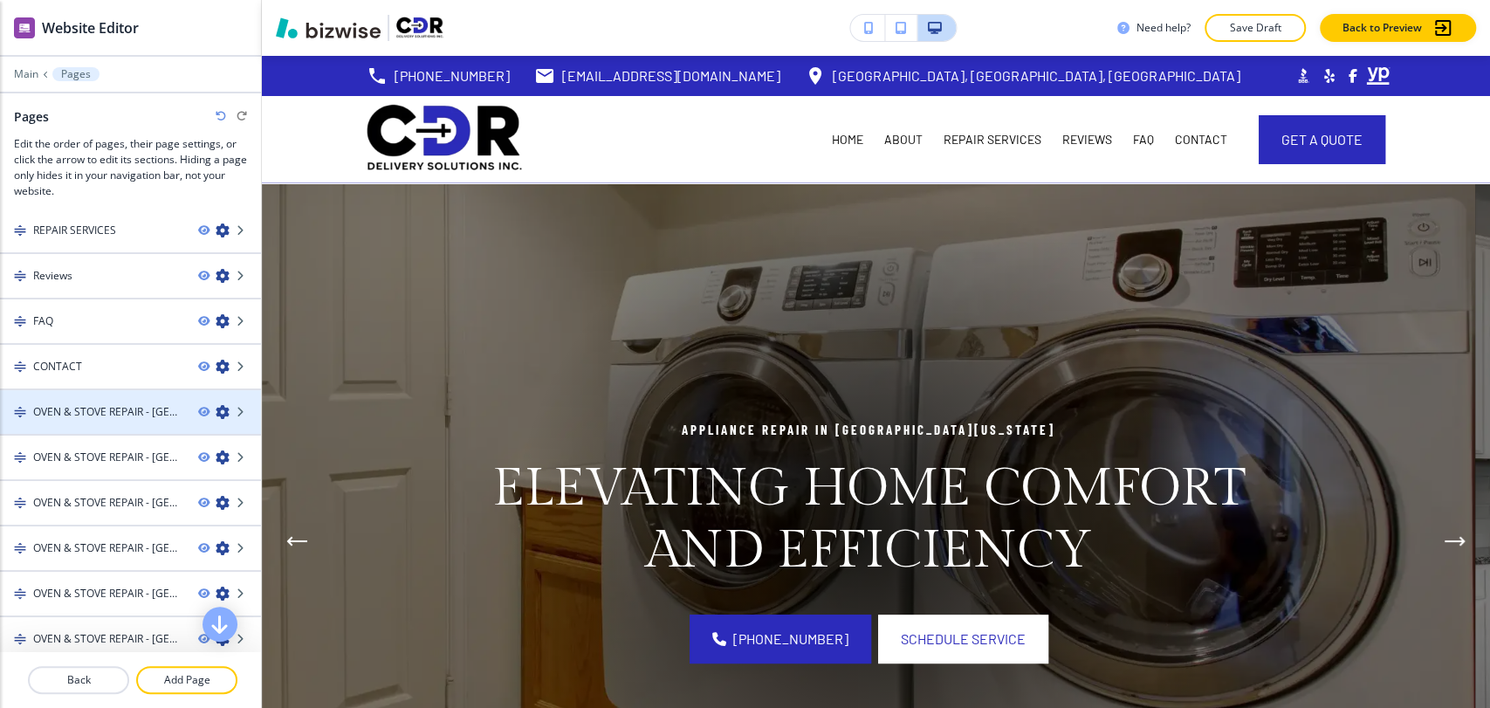
click at [216, 408] on icon "button" at bounding box center [223, 412] width 14 height 14
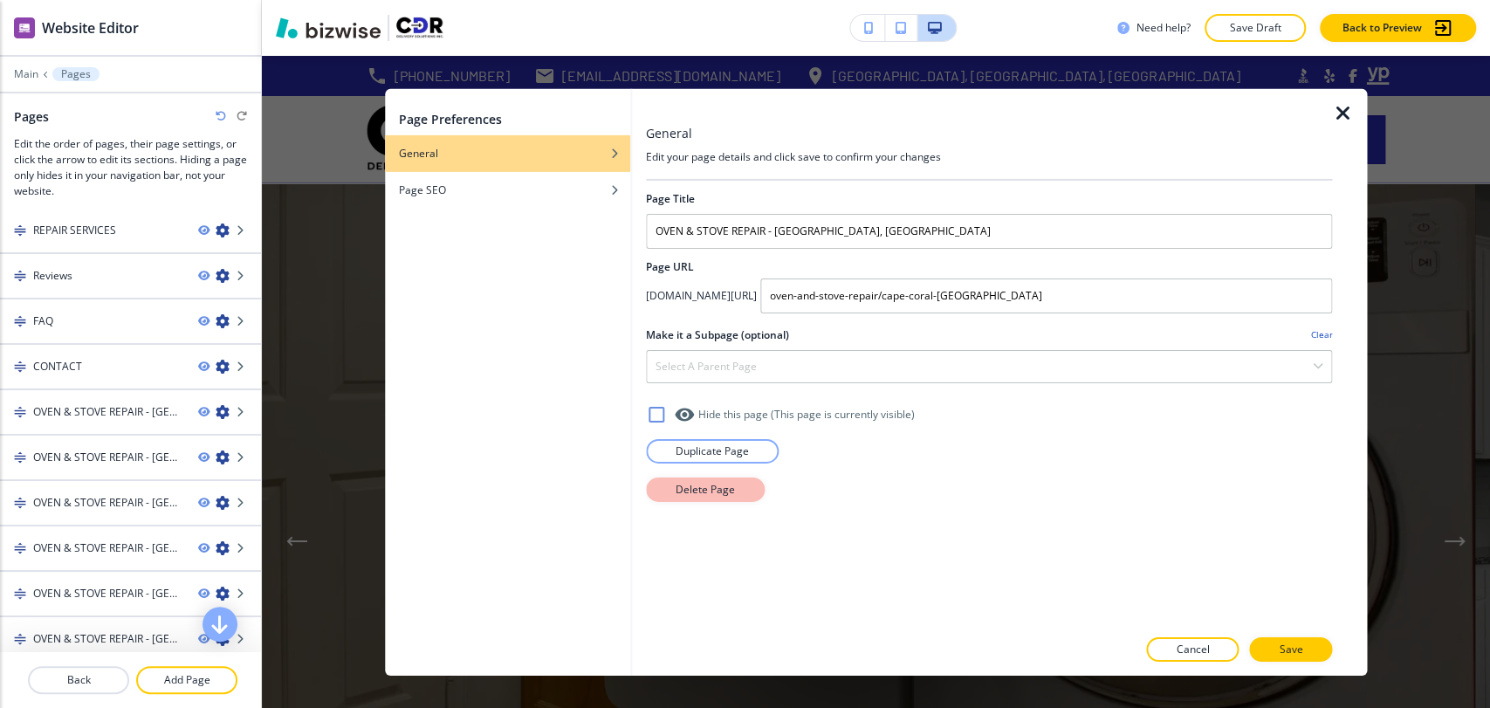
click at [670, 497] on button "Delete Page" at bounding box center [705, 489] width 119 height 24
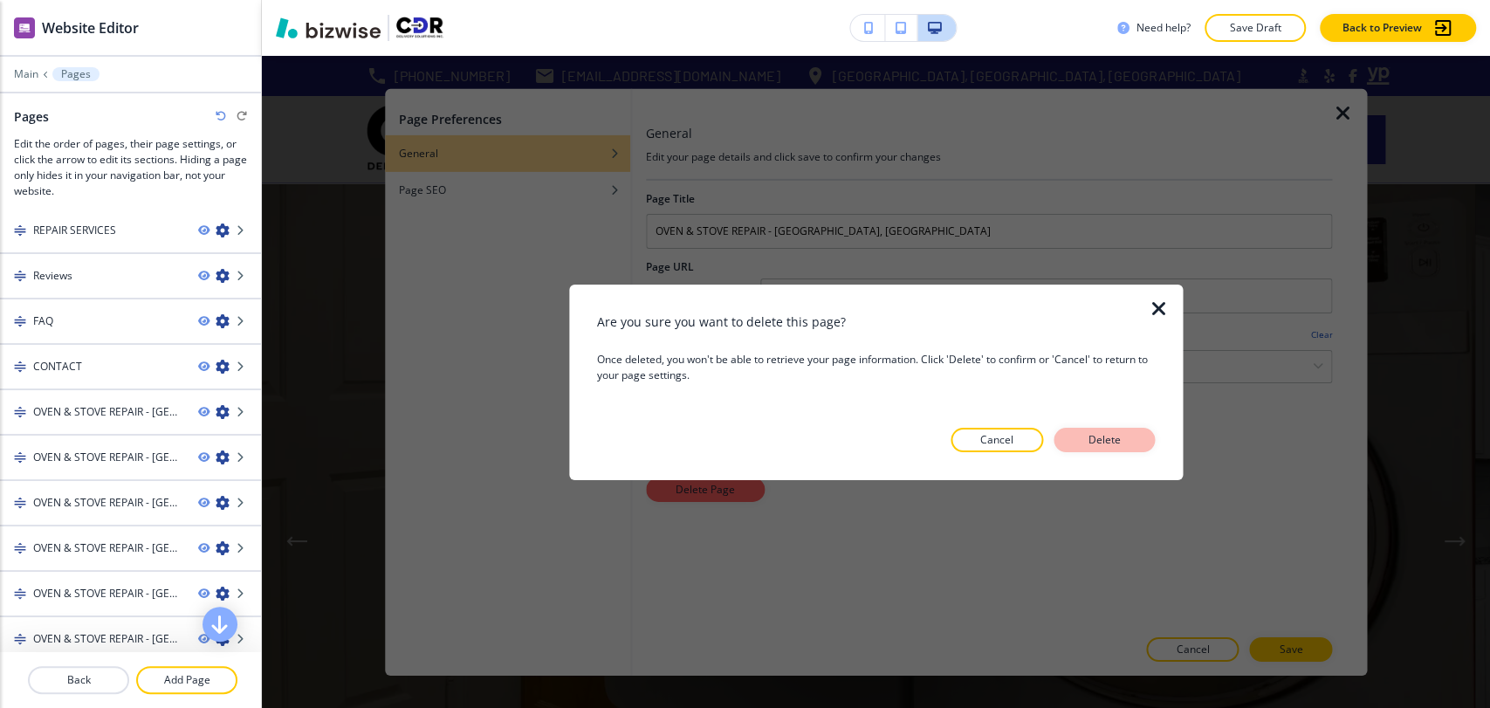
click at [1092, 442] on p "Delete" at bounding box center [1104, 440] width 42 height 16
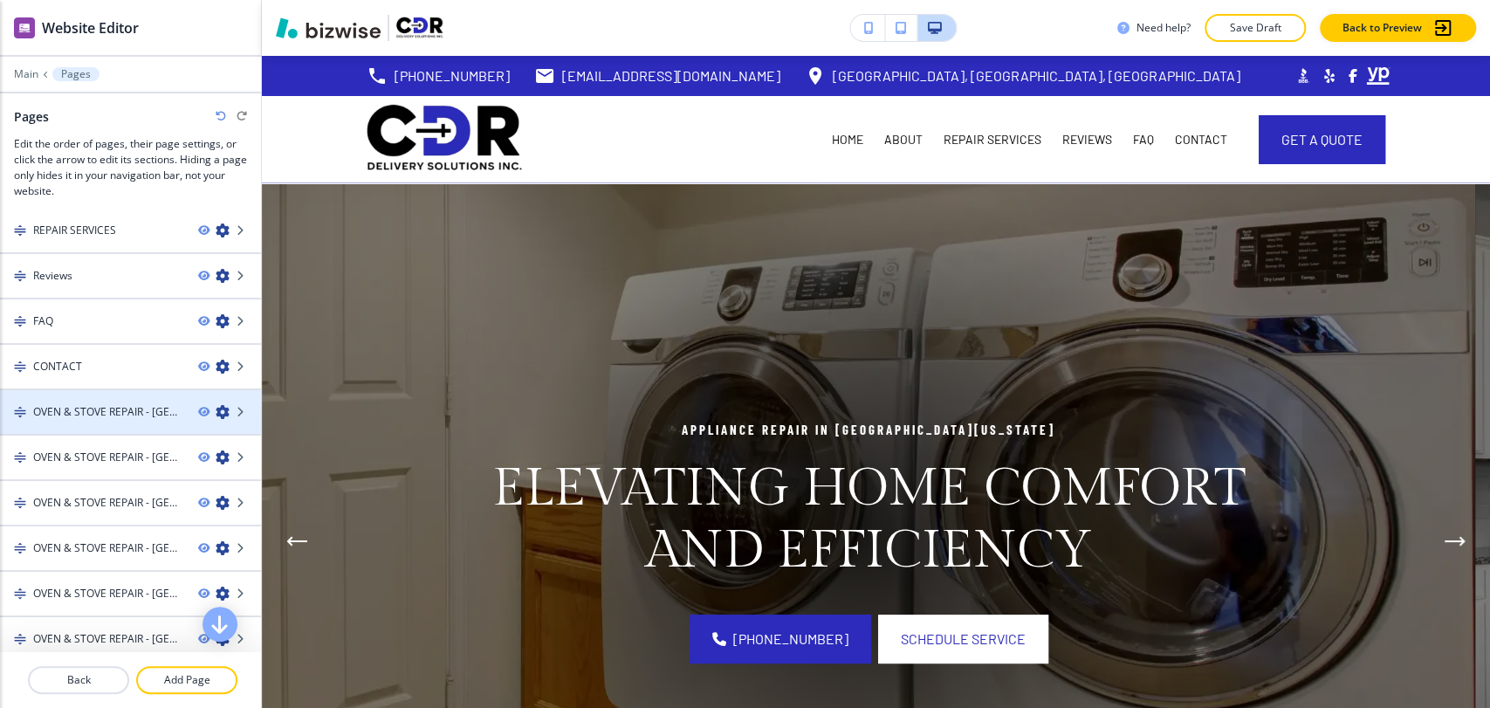
click at [216, 413] on icon "button" at bounding box center [223, 412] width 14 height 14
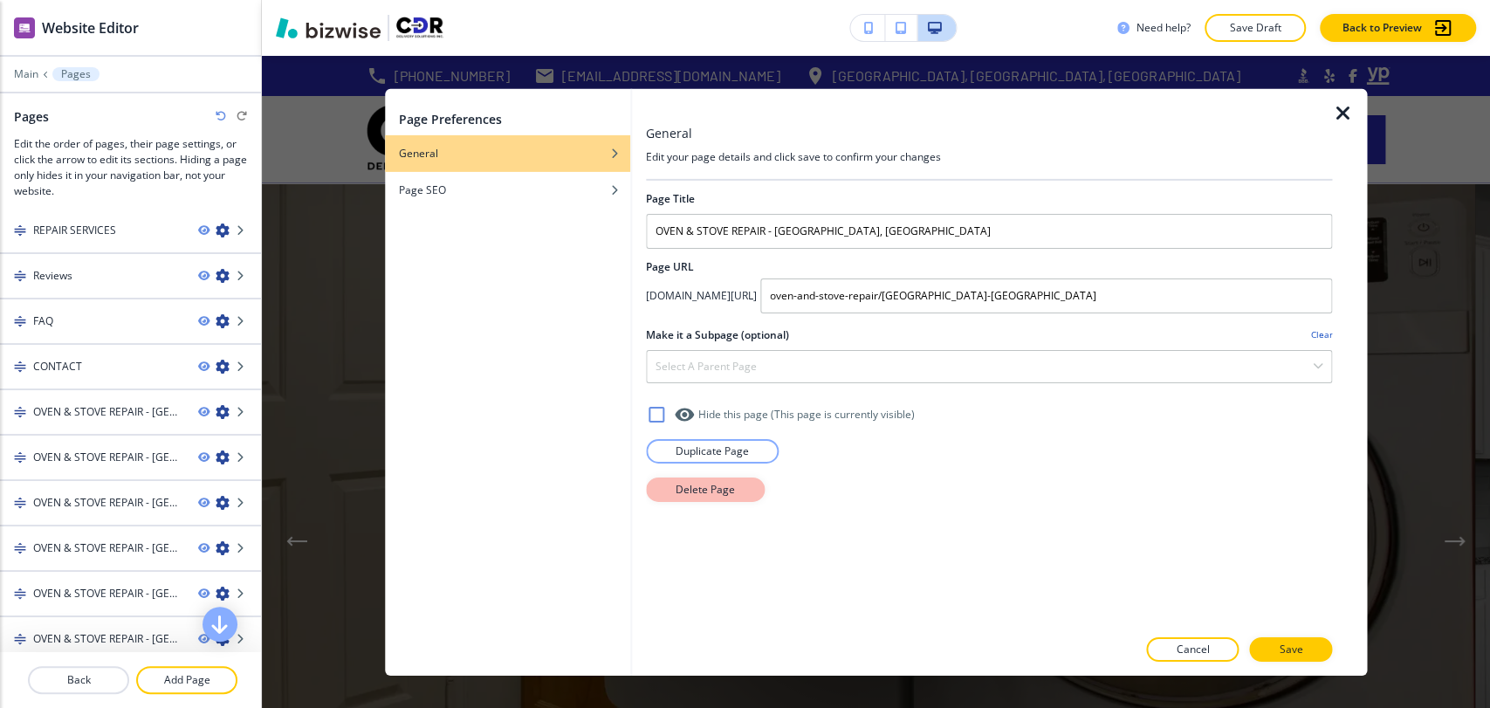
click at [660, 479] on button "Delete Page" at bounding box center [705, 489] width 119 height 24
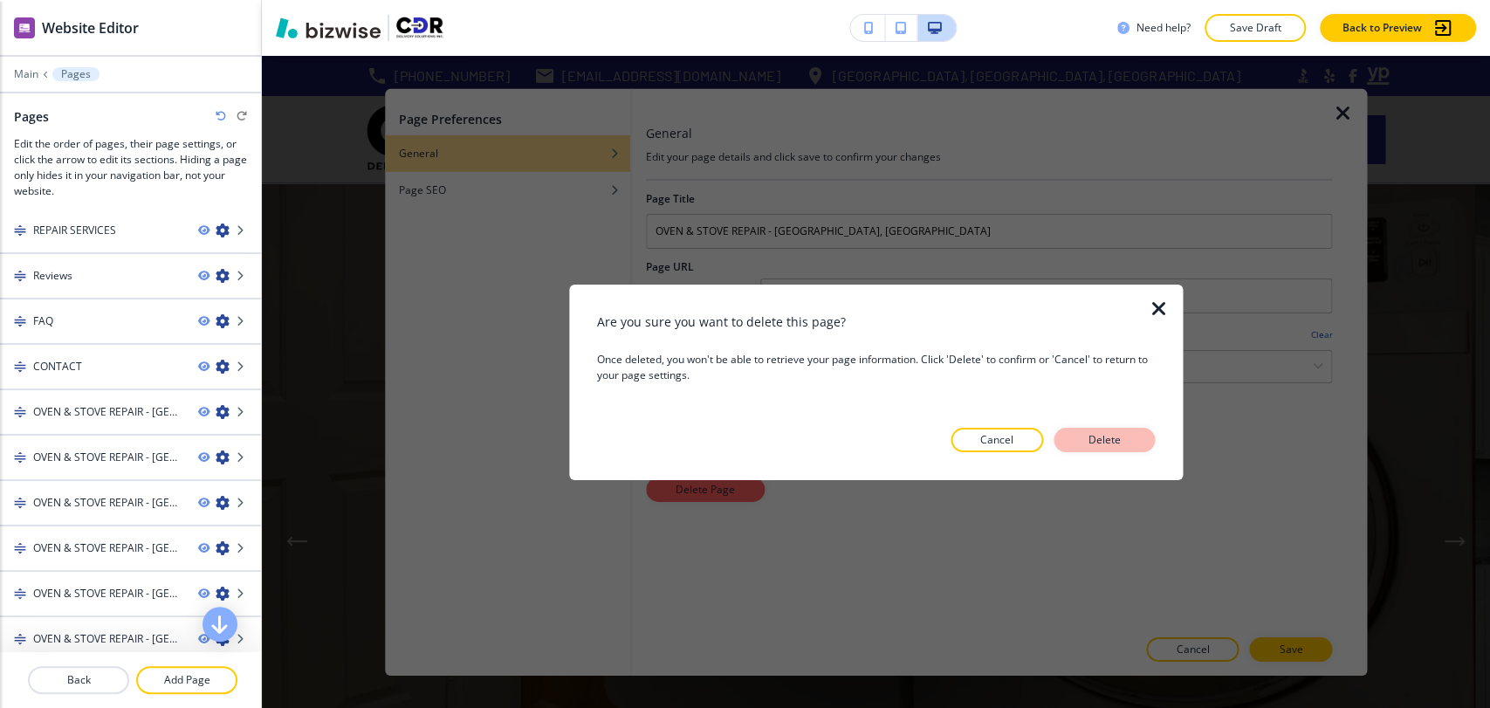
click at [1095, 445] on p "Delete" at bounding box center [1104, 440] width 42 height 16
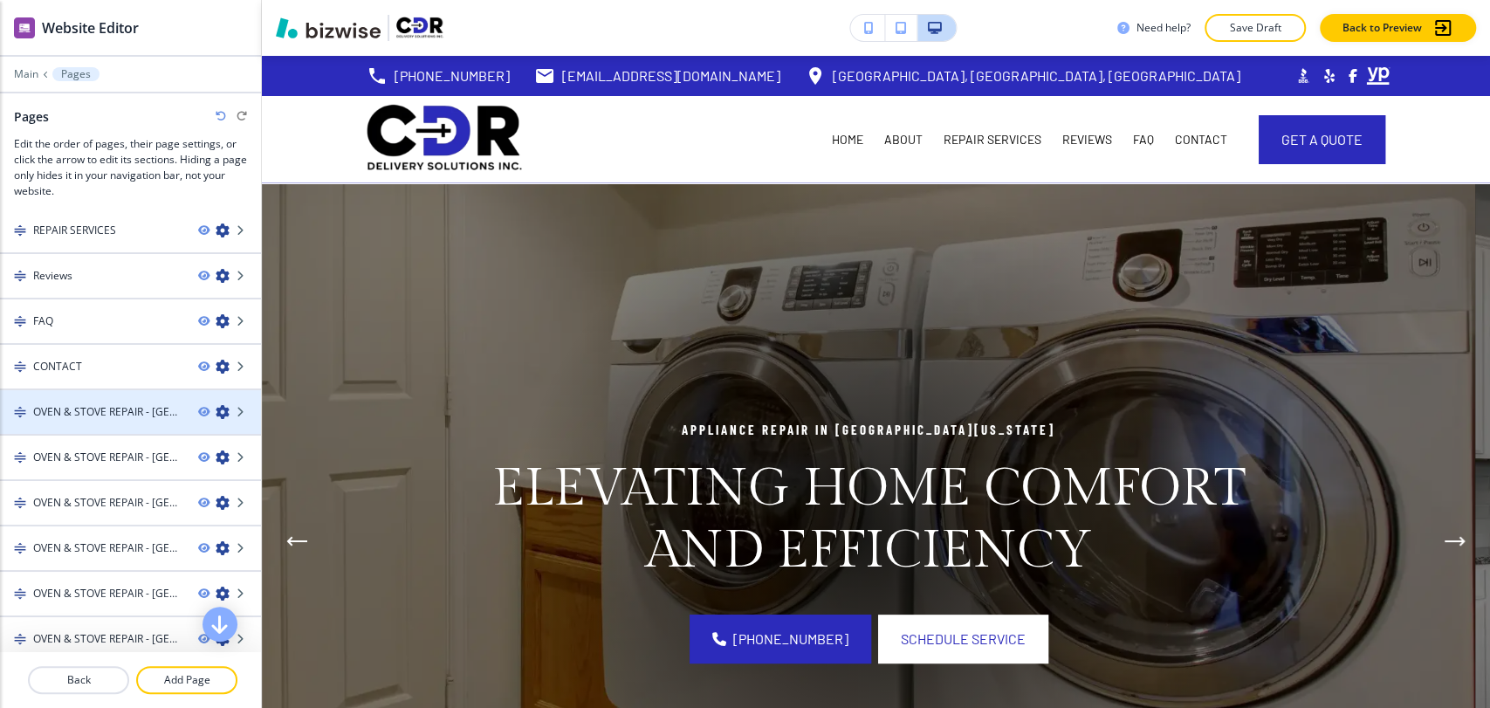
click at [216, 409] on icon "button" at bounding box center [223, 412] width 14 height 14
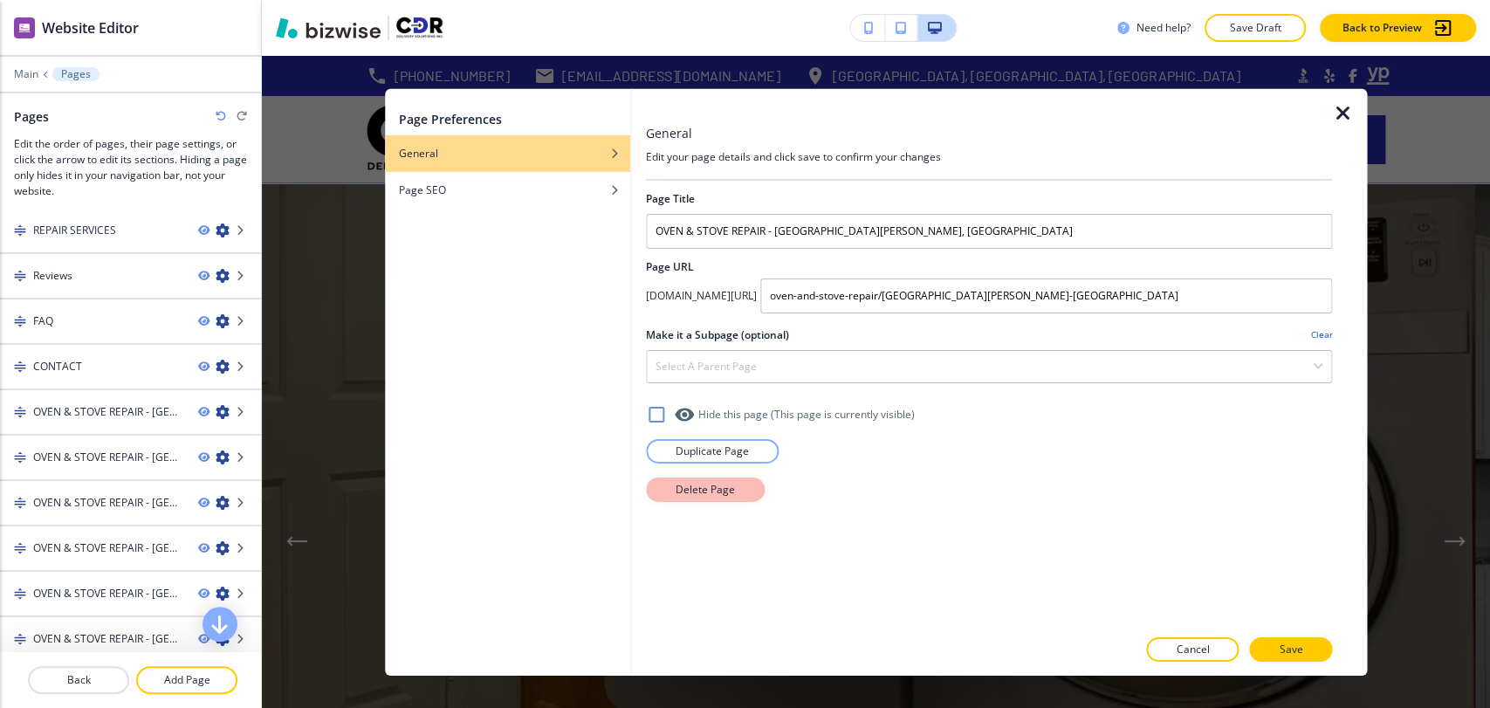
click at [692, 487] on p "Delete Page" at bounding box center [705, 489] width 59 height 16
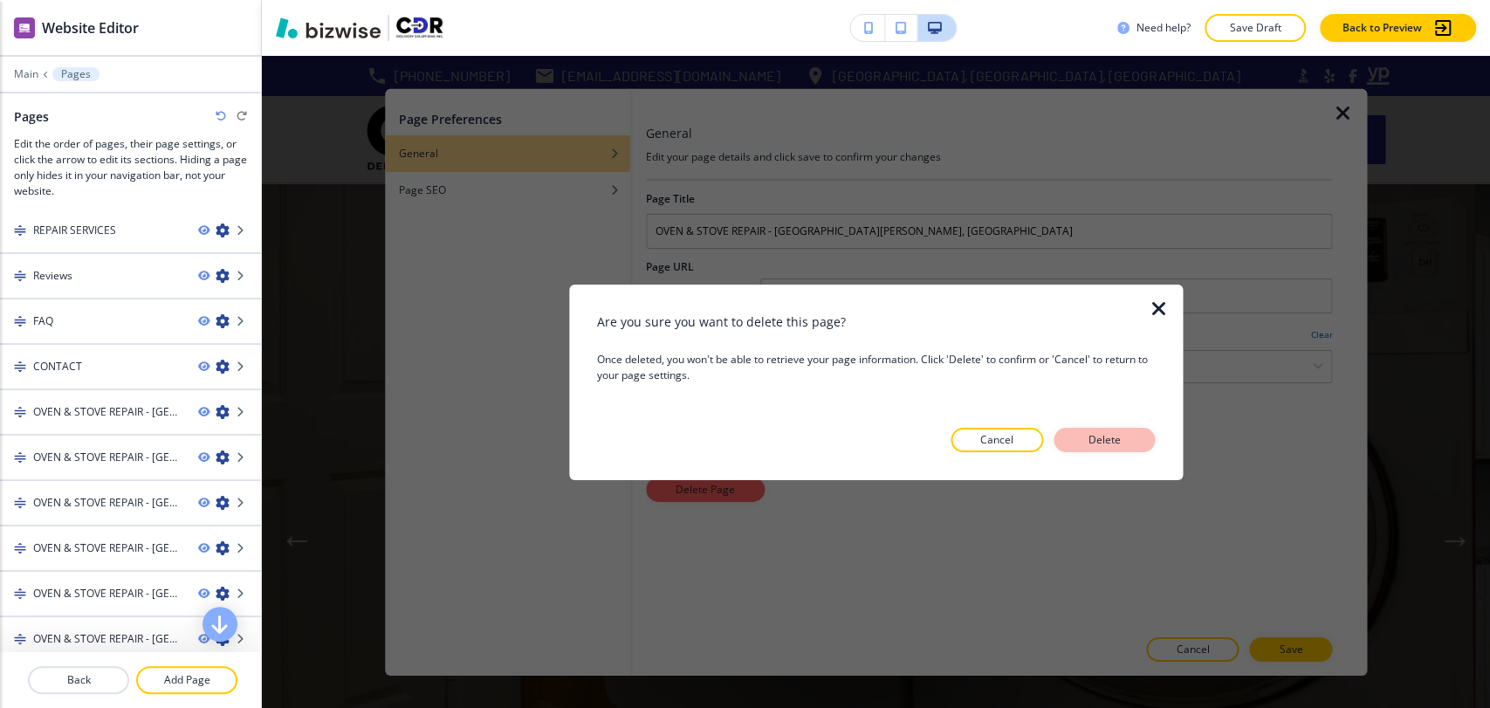
click at [1138, 441] on button "Delete" at bounding box center [1103, 440] width 101 height 24
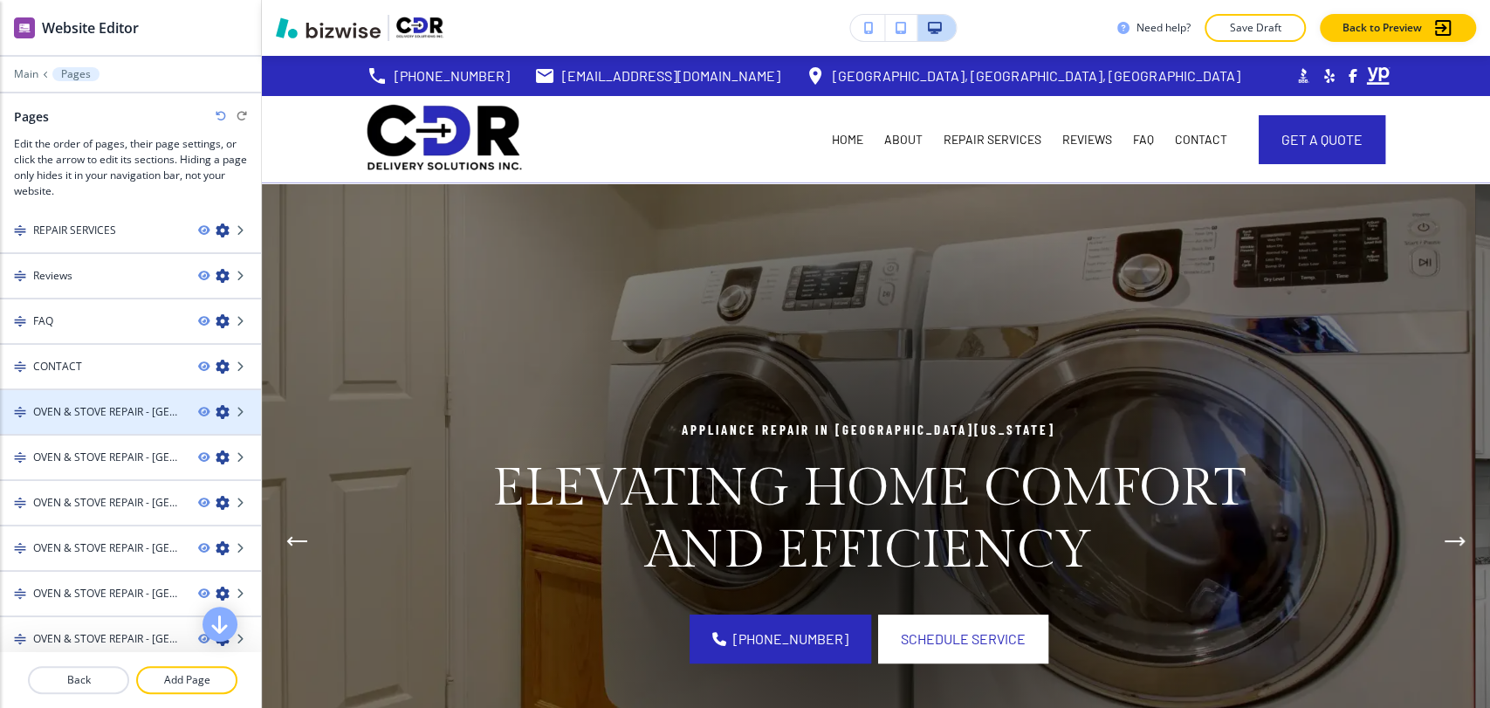
click at [216, 407] on icon "button" at bounding box center [223, 412] width 14 height 14
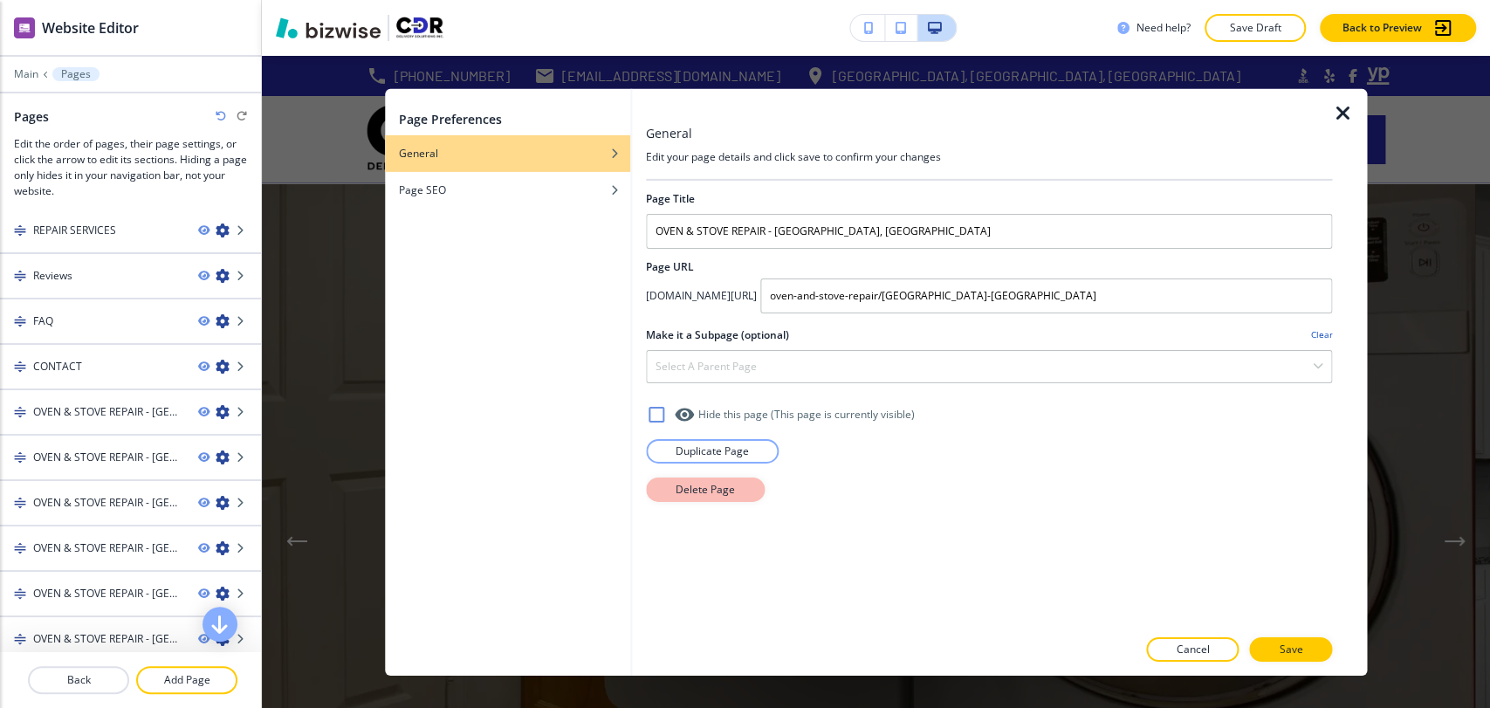
click at [702, 496] on p "Delete Page" at bounding box center [705, 489] width 59 height 16
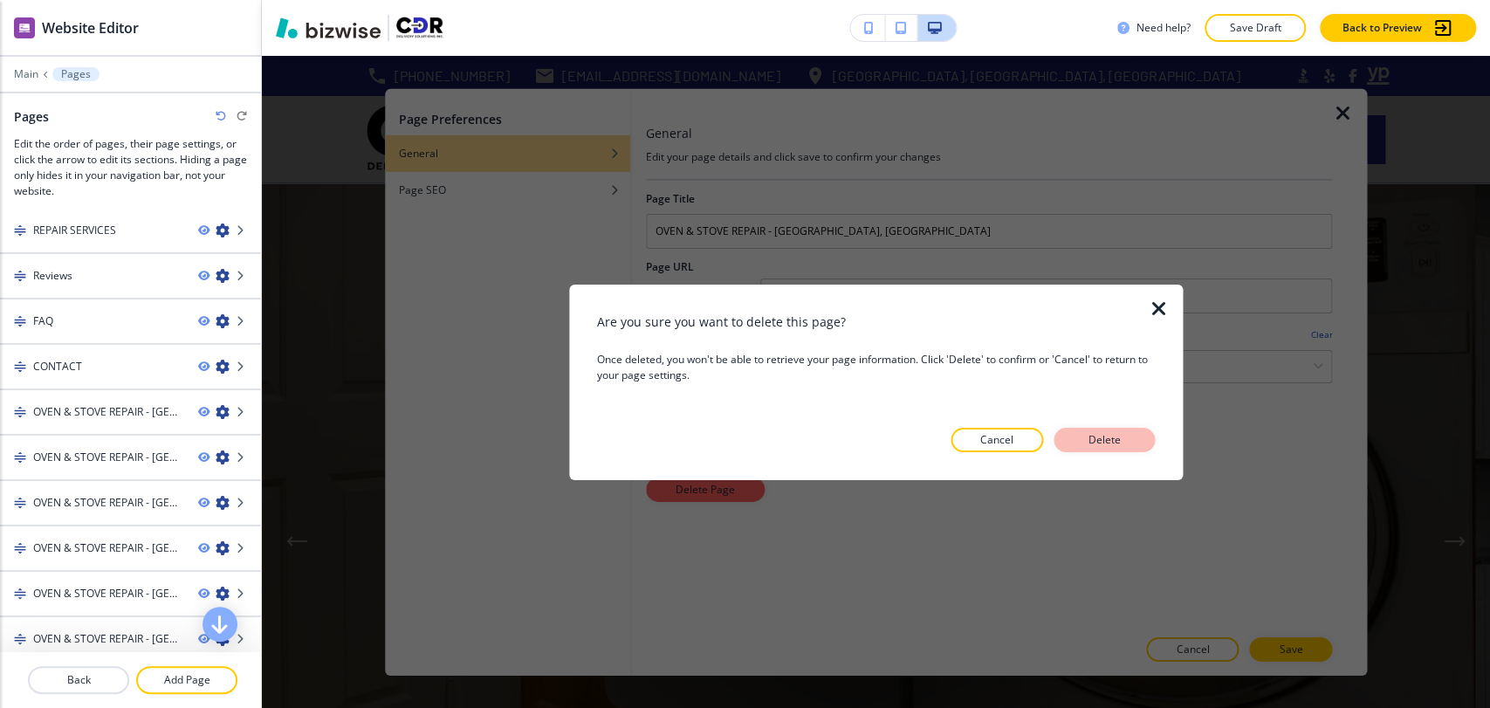
click at [1085, 432] on p "Delete" at bounding box center [1104, 440] width 42 height 16
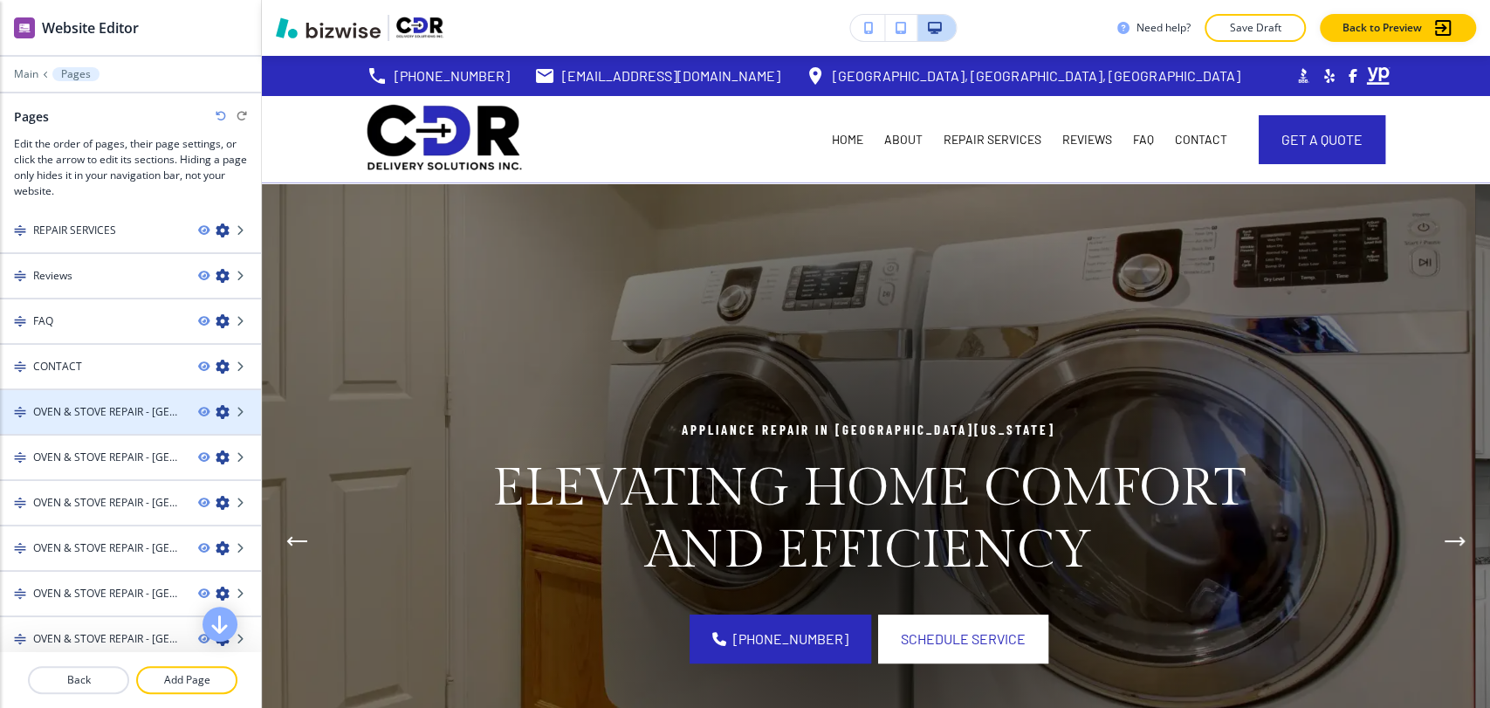
click at [216, 408] on icon "button" at bounding box center [223, 412] width 14 height 14
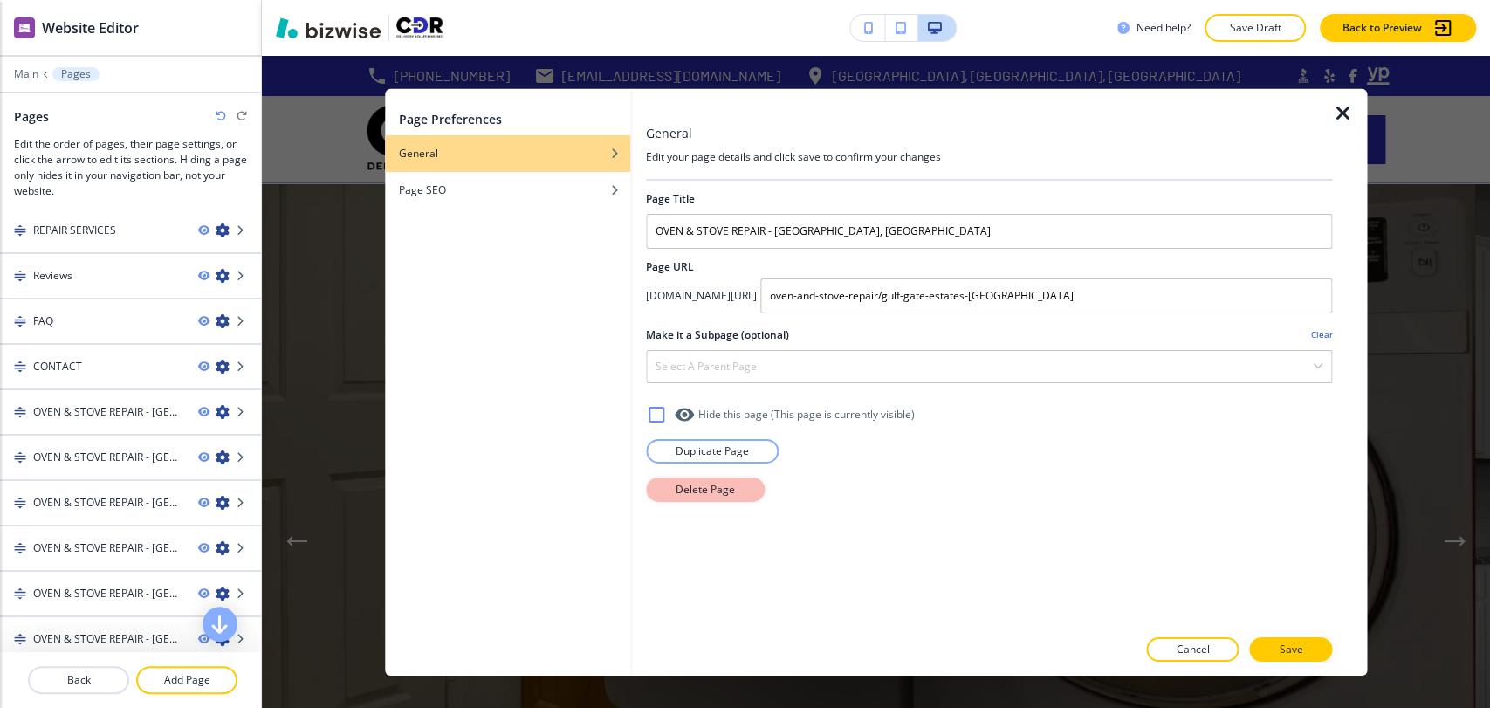
click at [717, 488] on p "Delete Page" at bounding box center [705, 489] width 59 height 16
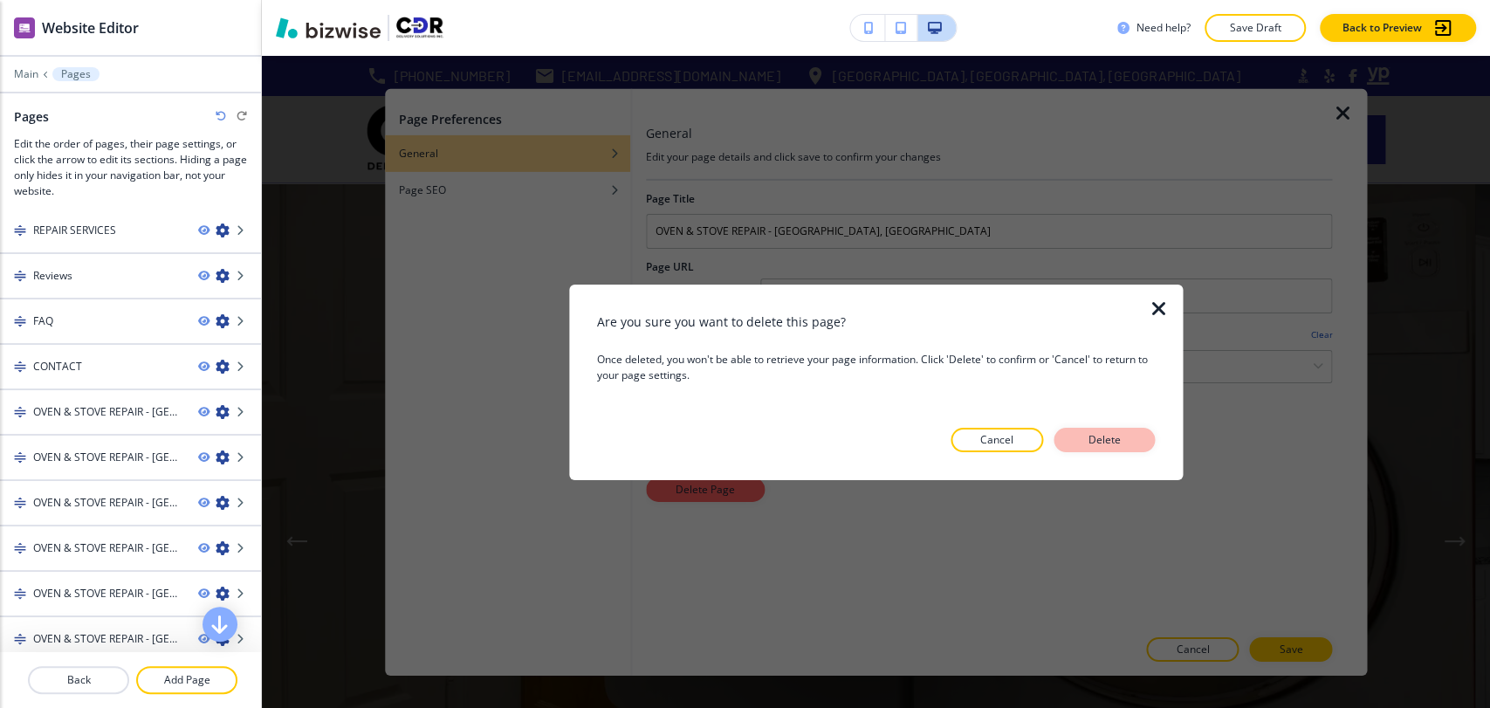
click at [1094, 432] on p "Delete" at bounding box center [1104, 440] width 42 height 16
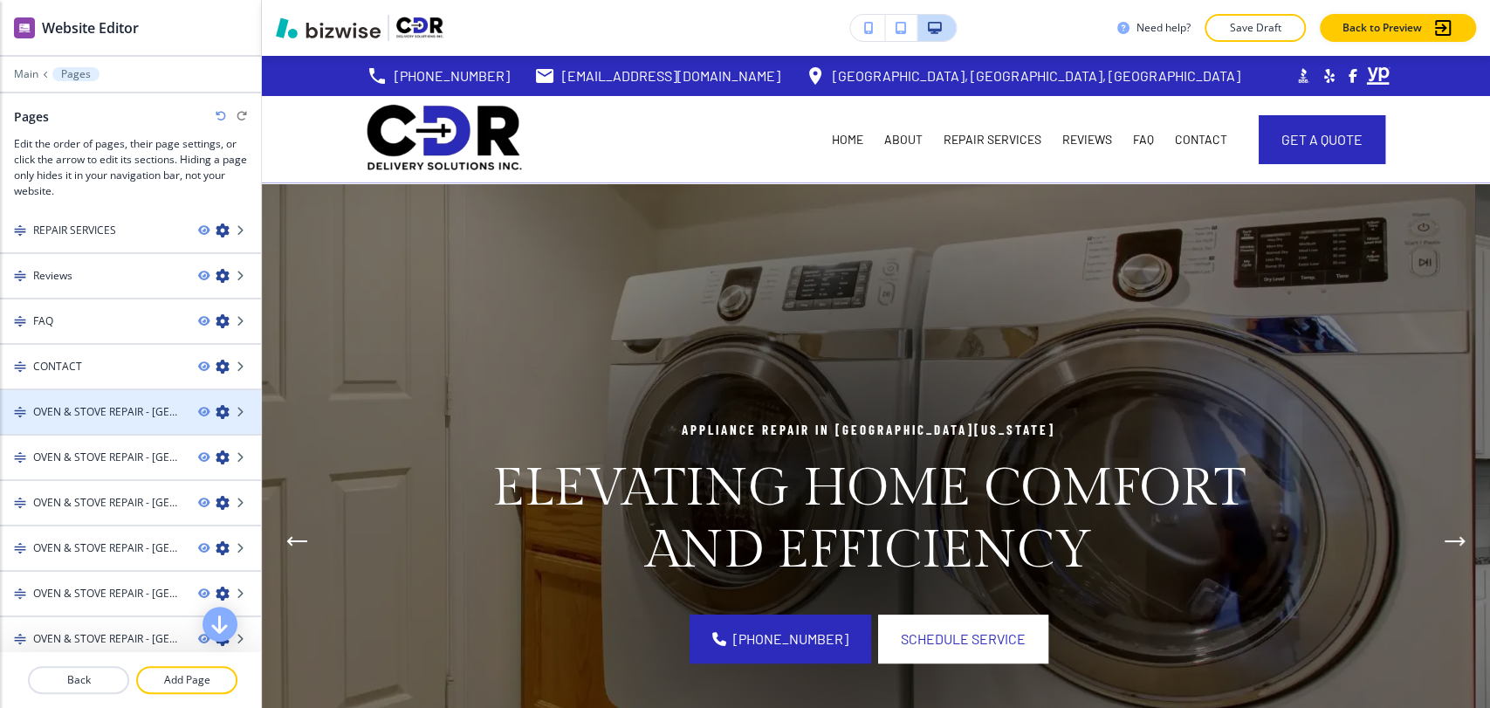
click at [216, 415] on icon "button" at bounding box center [223, 412] width 14 height 14
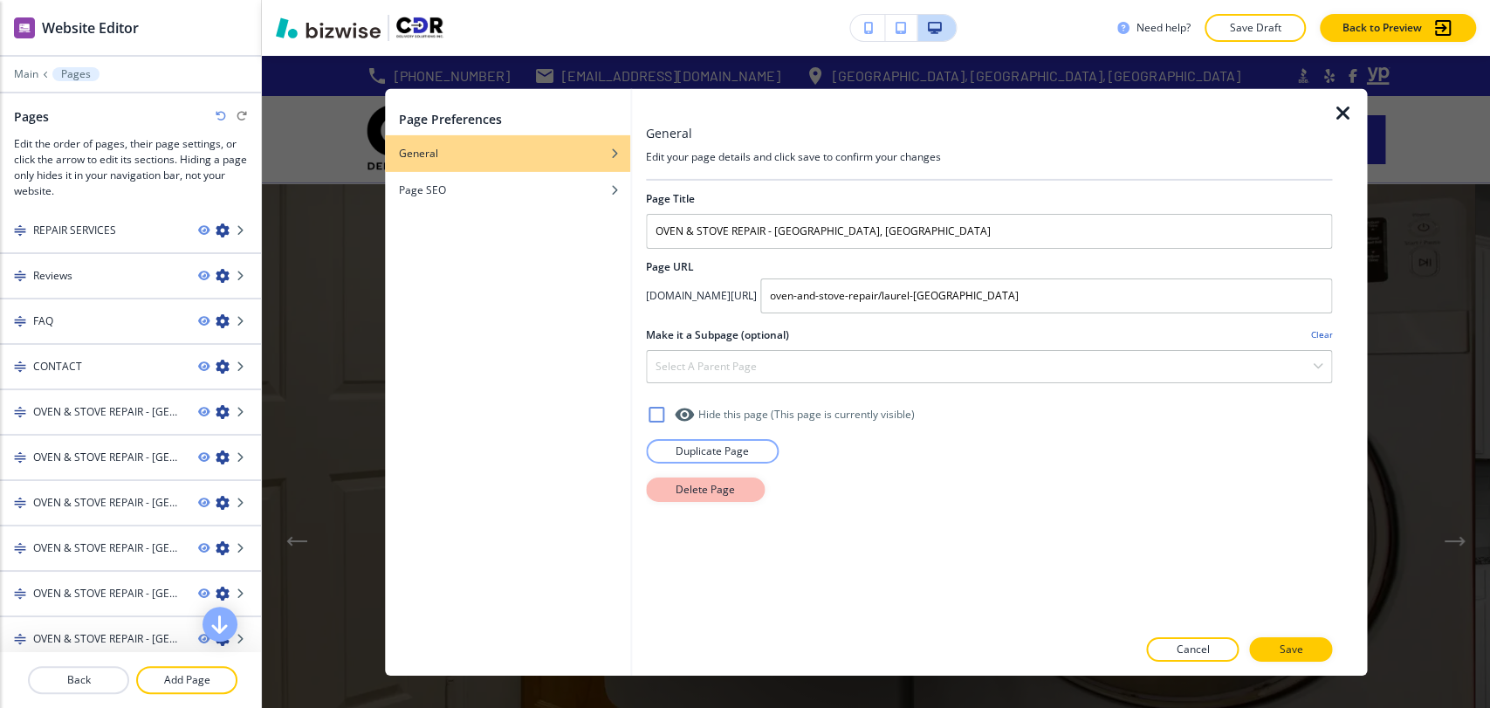
click at [739, 493] on button "Delete Page" at bounding box center [705, 489] width 119 height 24
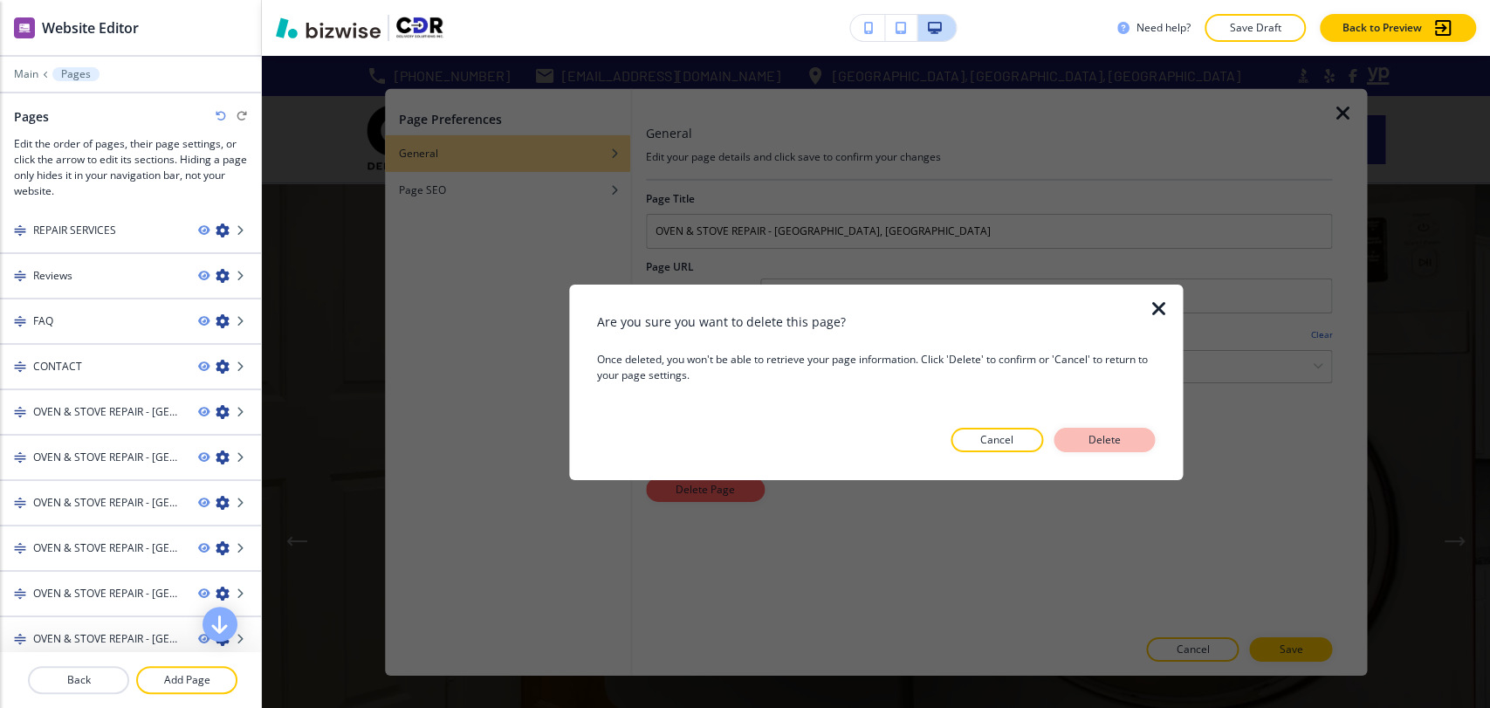
click at [1131, 449] on button "Delete" at bounding box center [1103, 440] width 101 height 24
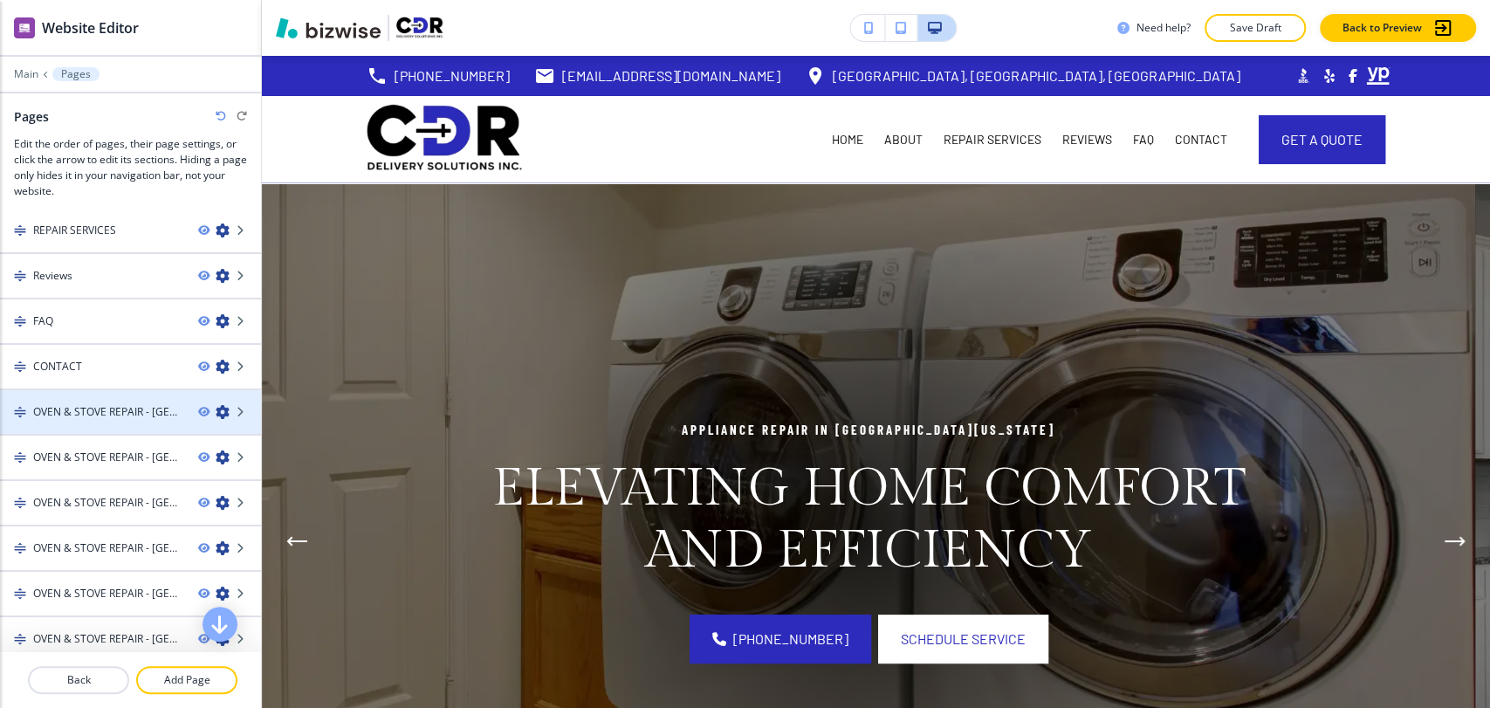
click at [216, 414] on icon "button" at bounding box center [223, 412] width 14 height 14
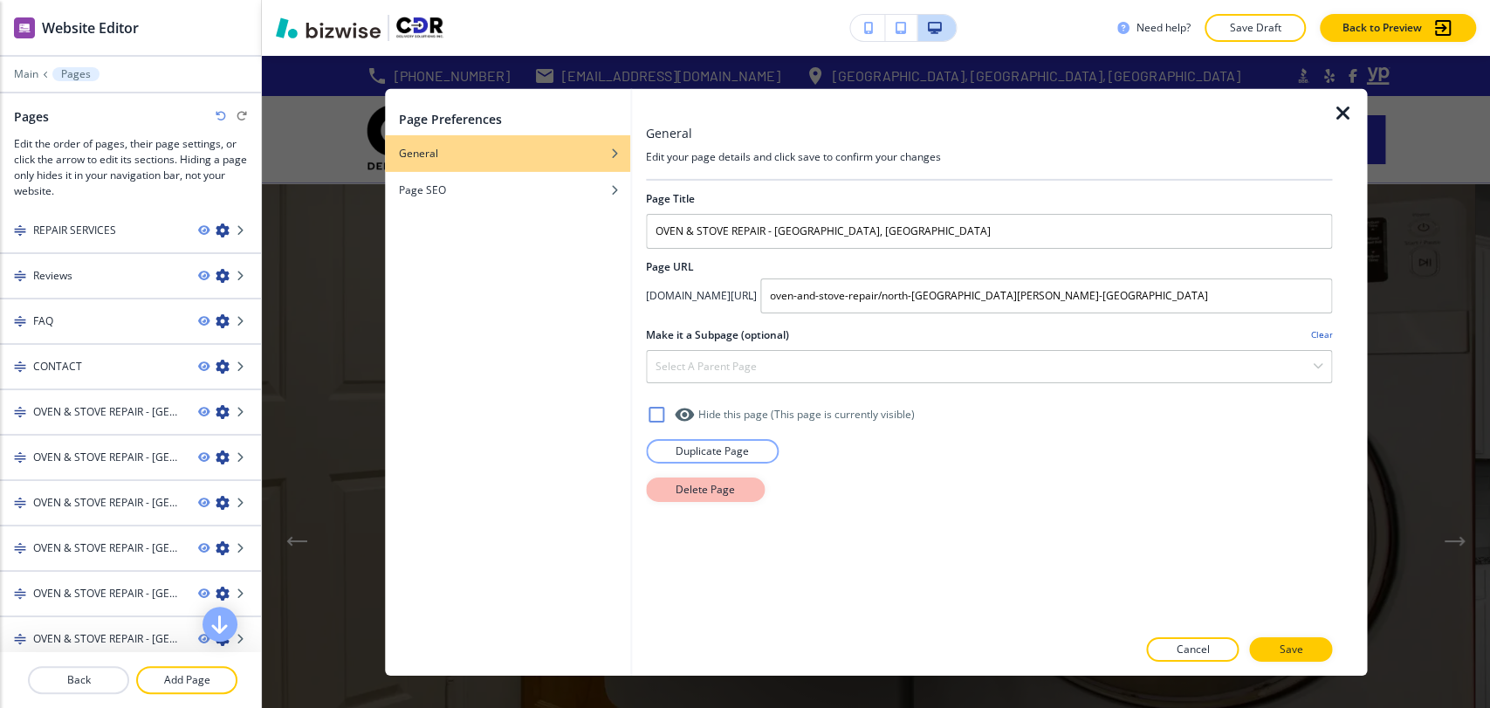
click at [693, 491] on p "Delete Page" at bounding box center [705, 489] width 59 height 16
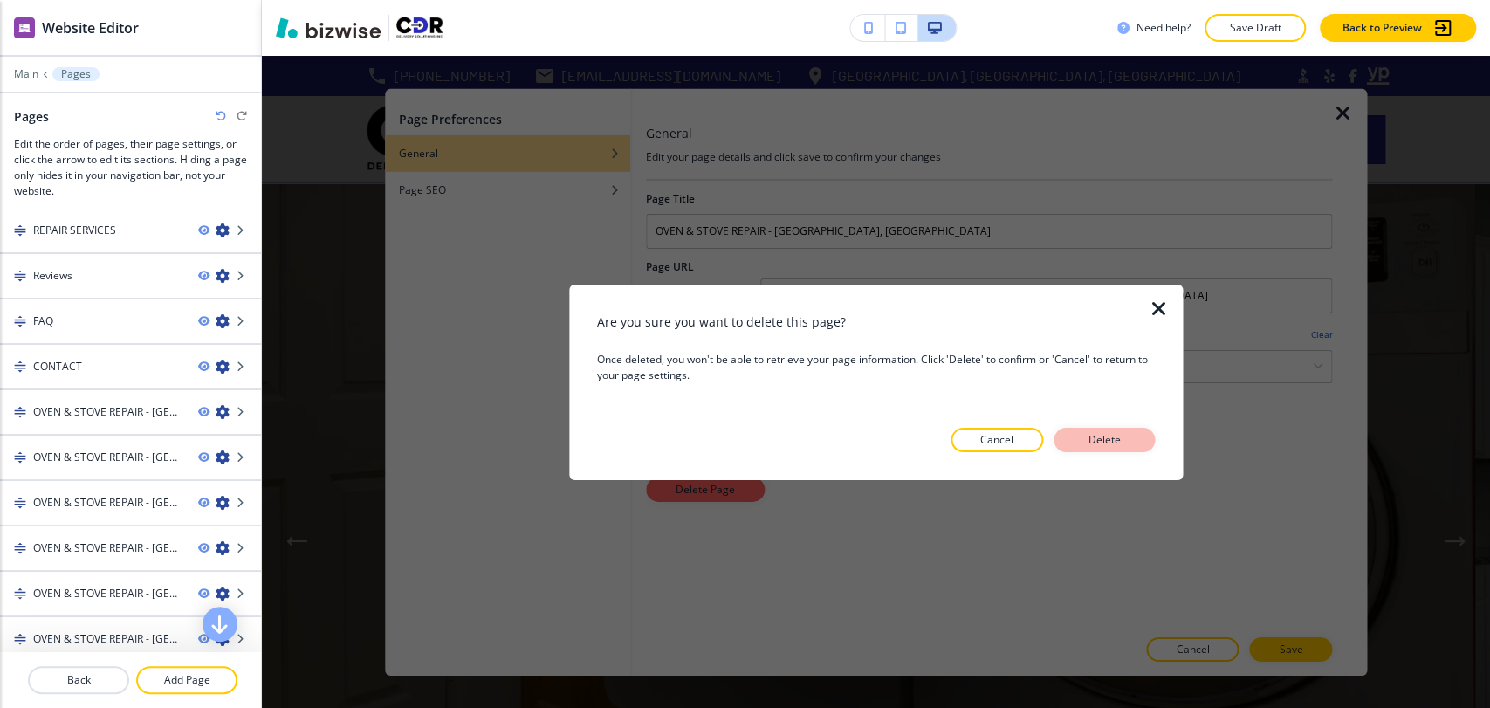
click at [1113, 438] on p "Delete" at bounding box center [1104, 440] width 42 height 16
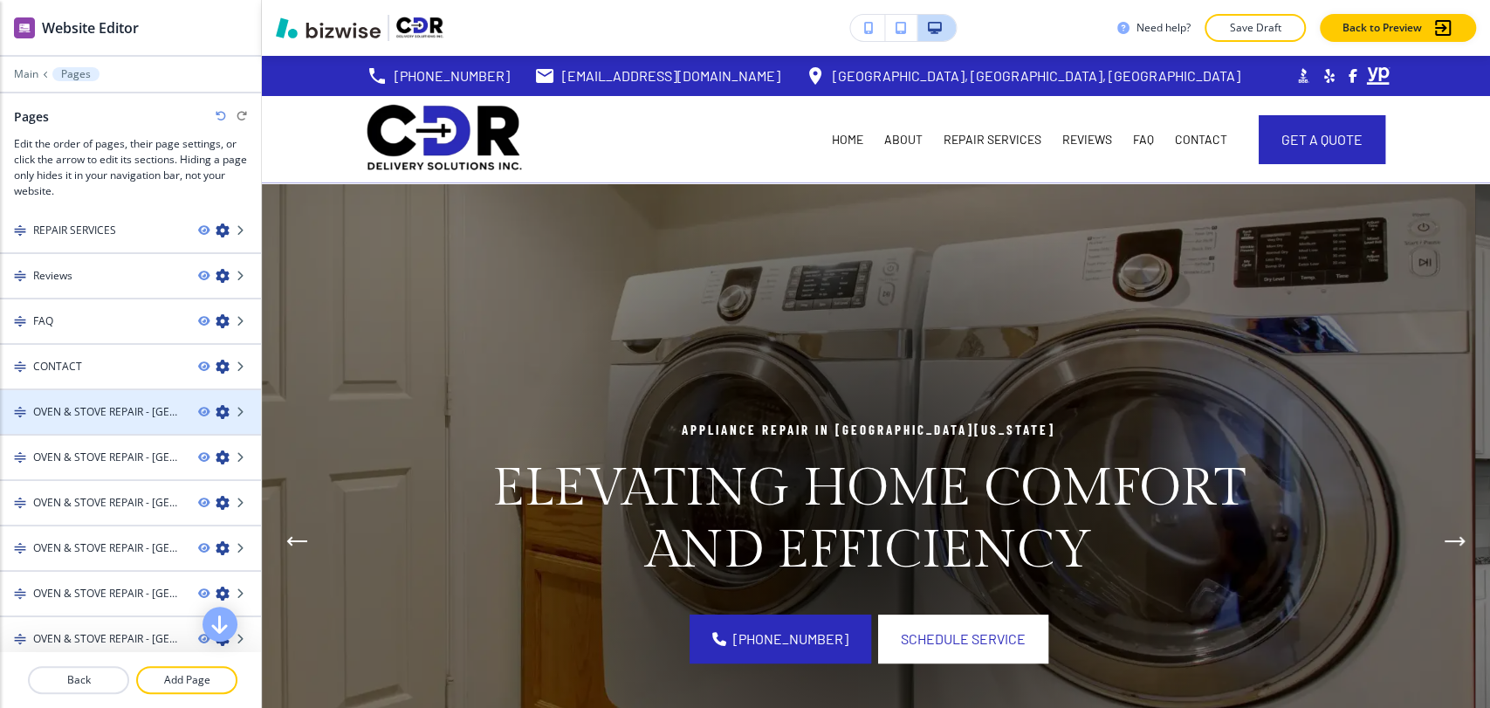
click at [216, 415] on icon "button" at bounding box center [223, 412] width 14 height 14
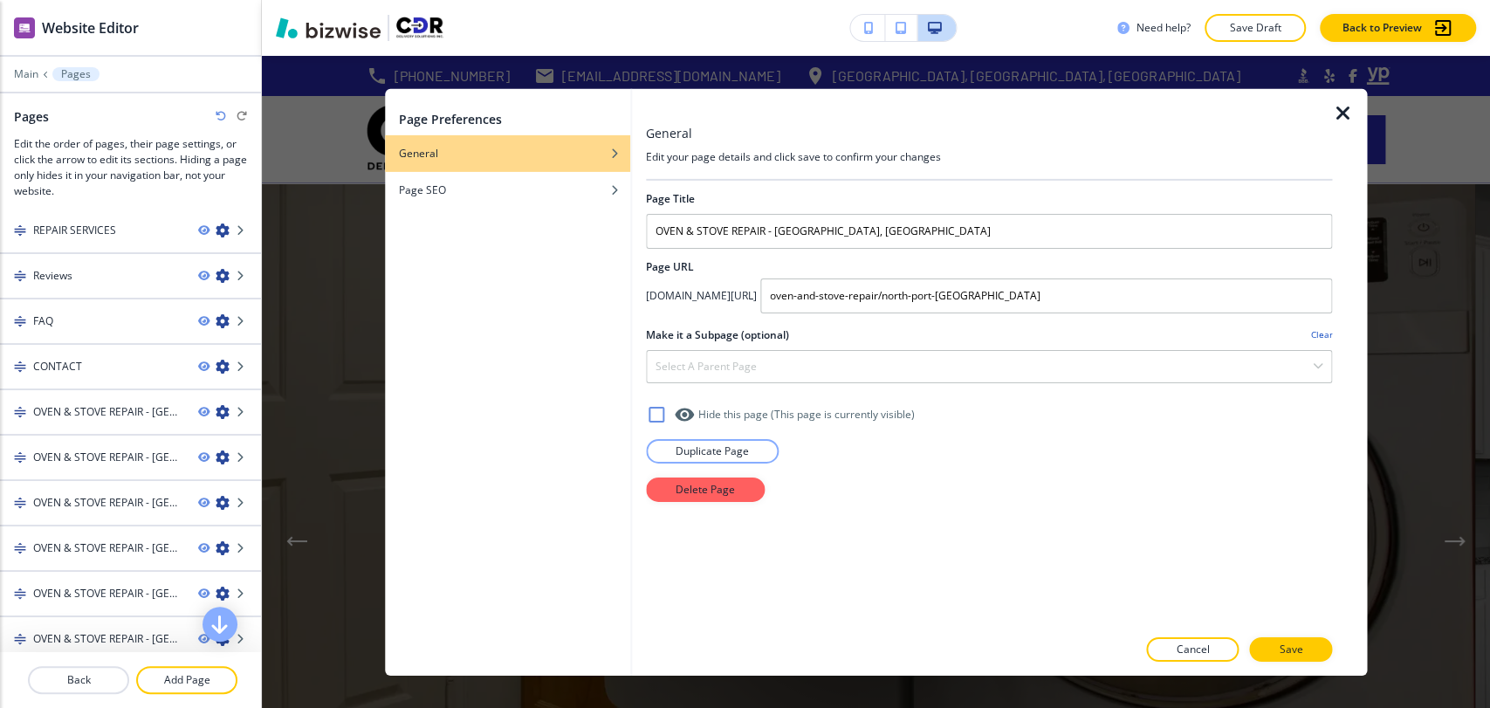
click at [762, 491] on div "Delete Page" at bounding box center [989, 489] width 686 height 24
click at [735, 491] on button "Delete Page" at bounding box center [705, 489] width 119 height 24
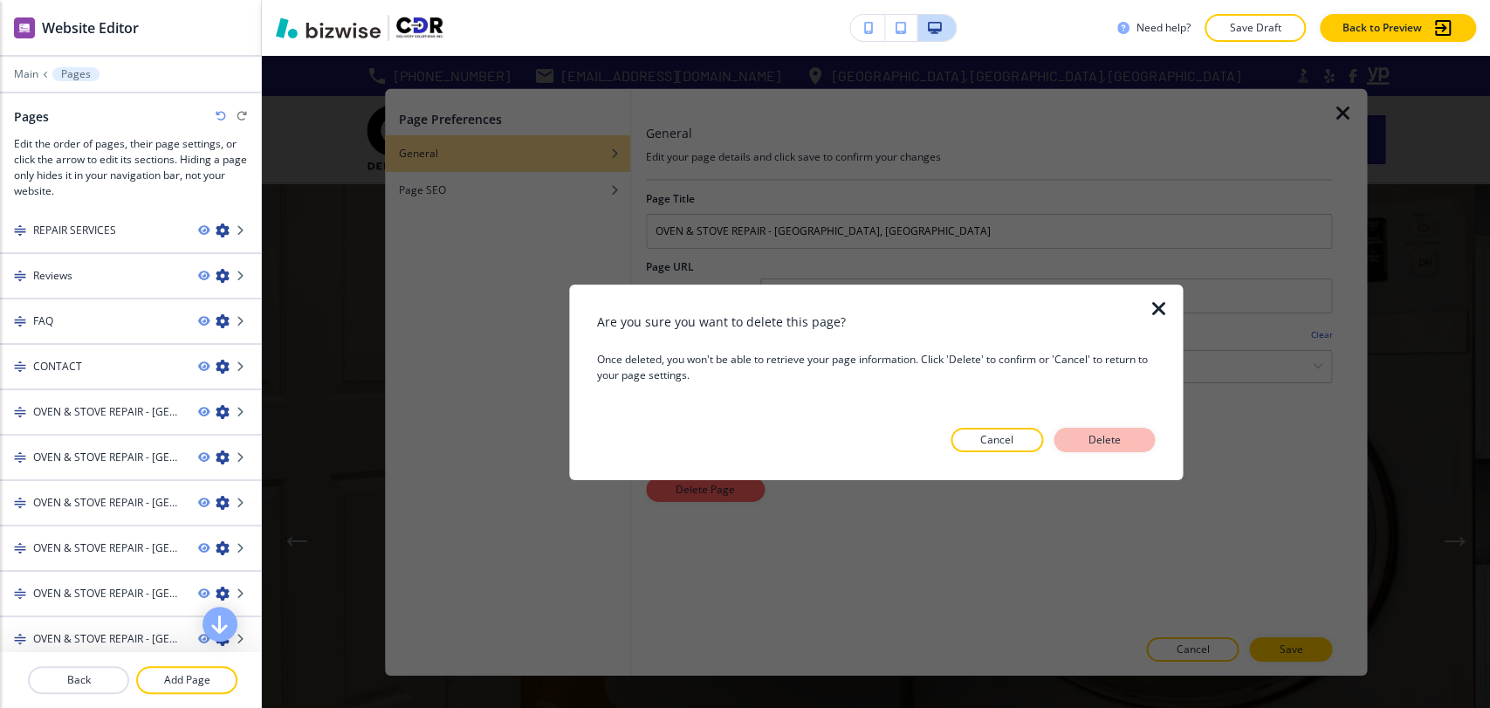
click at [1114, 436] on p "Delete" at bounding box center [1104, 440] width 42 height 16
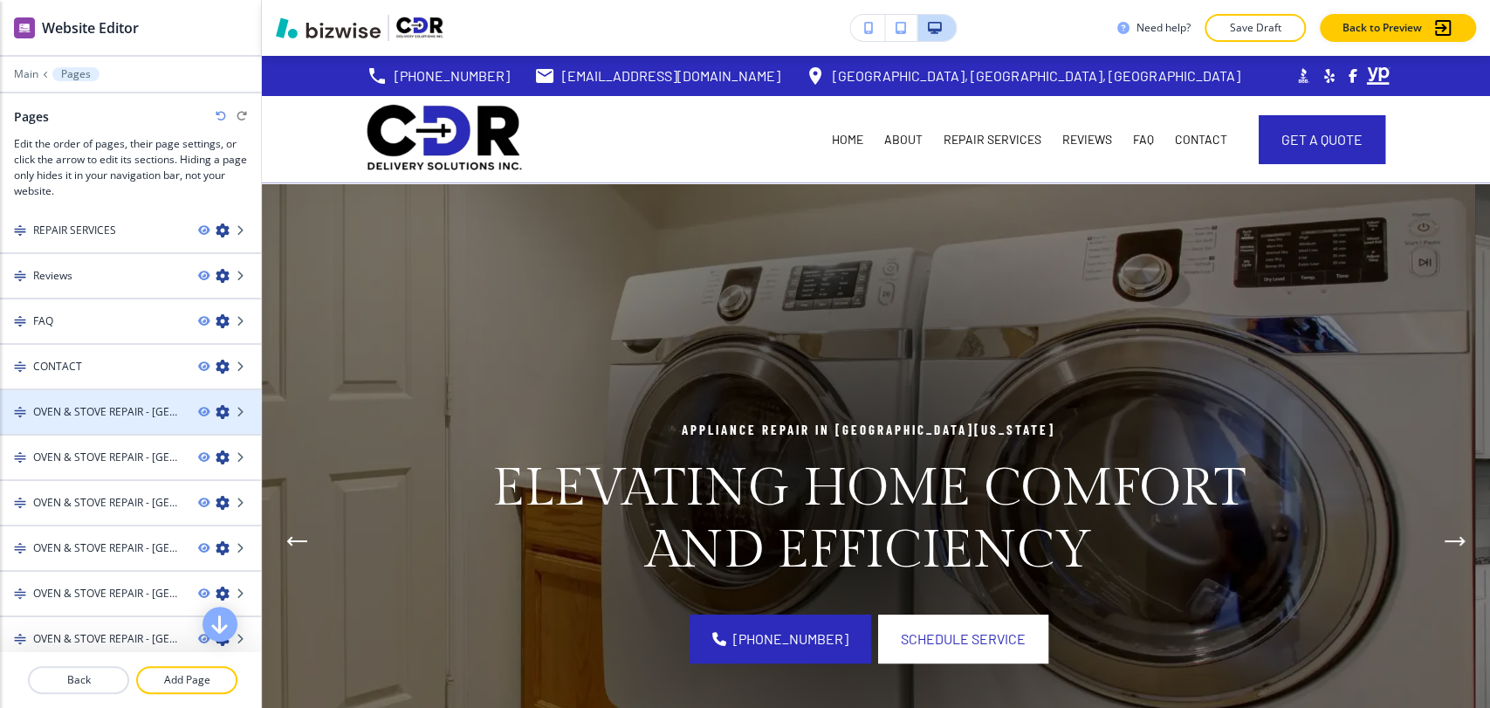
click at [216, 413] on icon "button" at bounding box center [223, 412] width 14 height 14
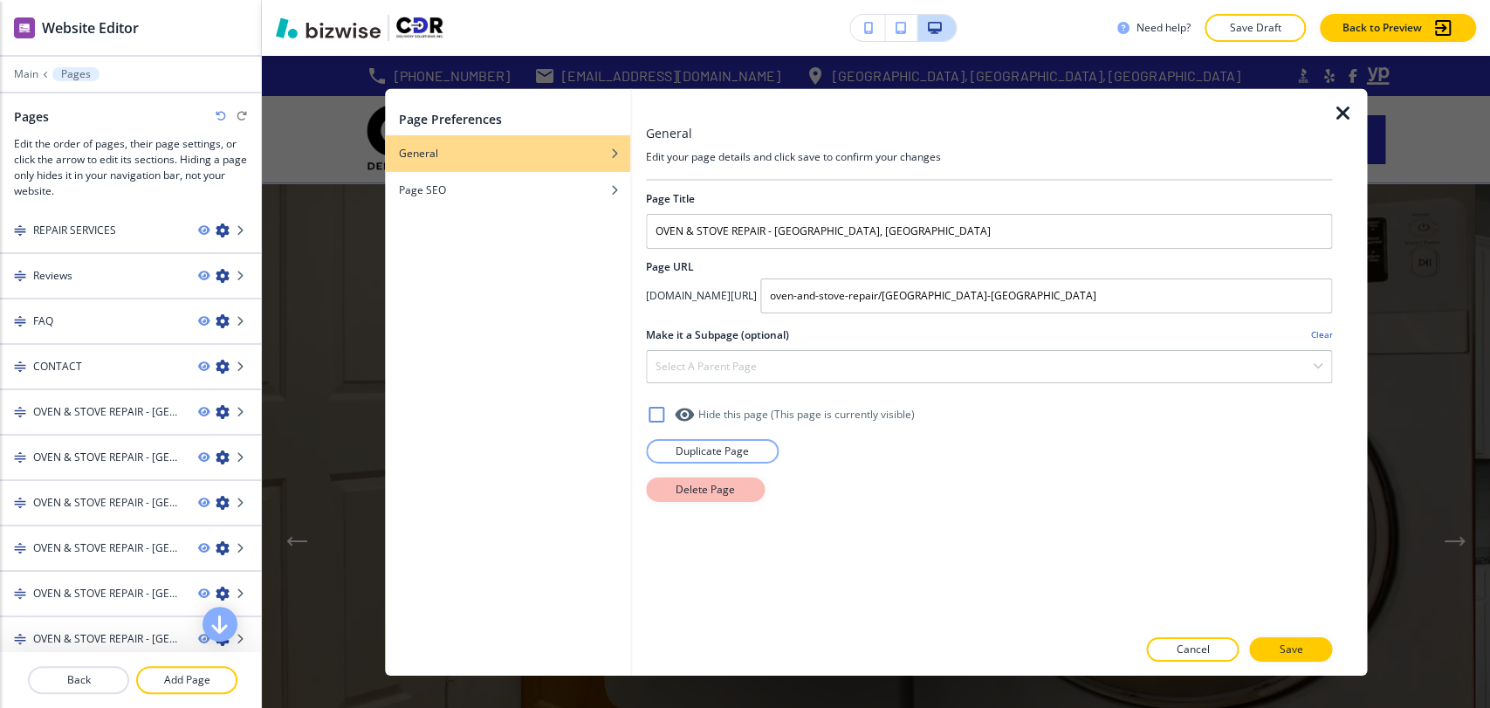
click at [708, 491] on p "Delete Page" at bounding box center [705, 489] width 59 height 16
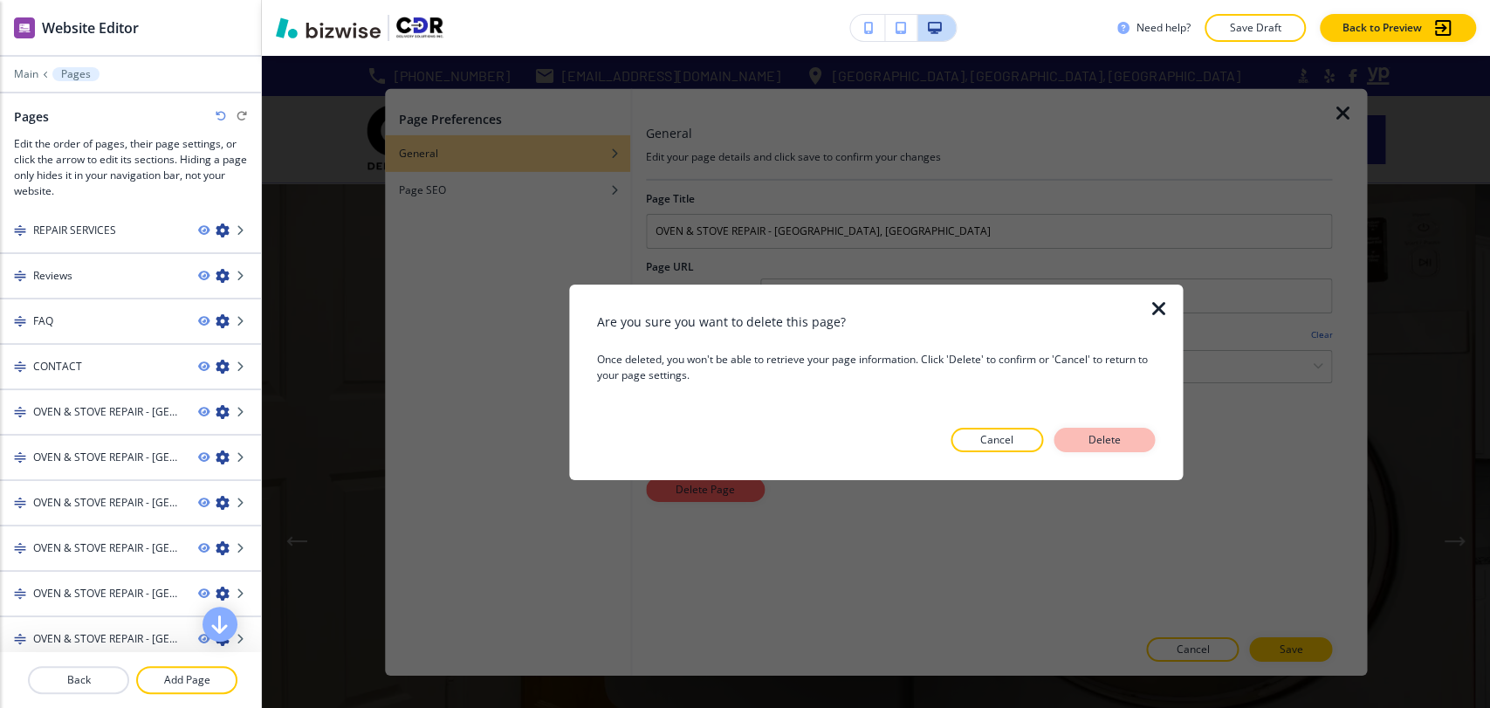
click at [1131, 433] on button "Delete" at bounding box center [1103, 440] width 101 height 24
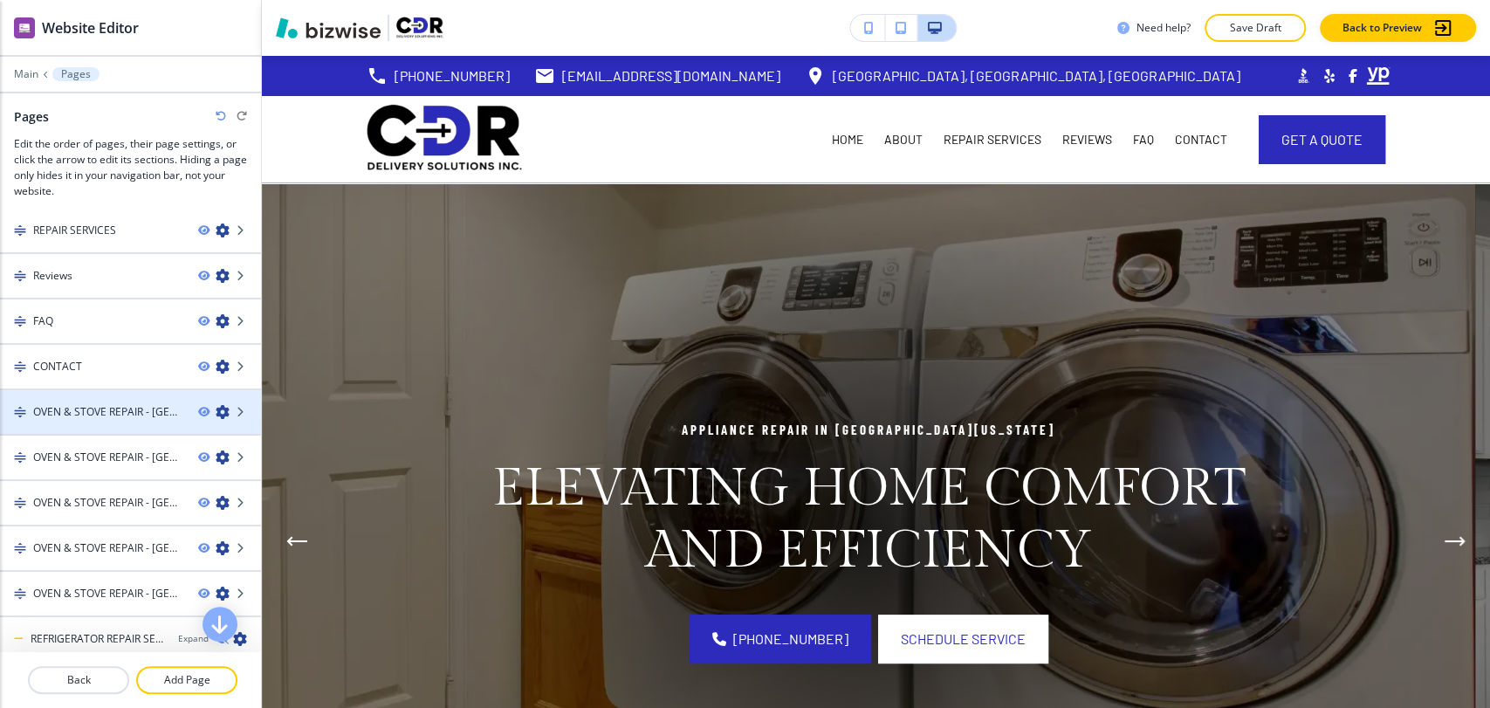
click at [216, 407] on icon "button" at bounding box center [223, 412] width 14 height 14
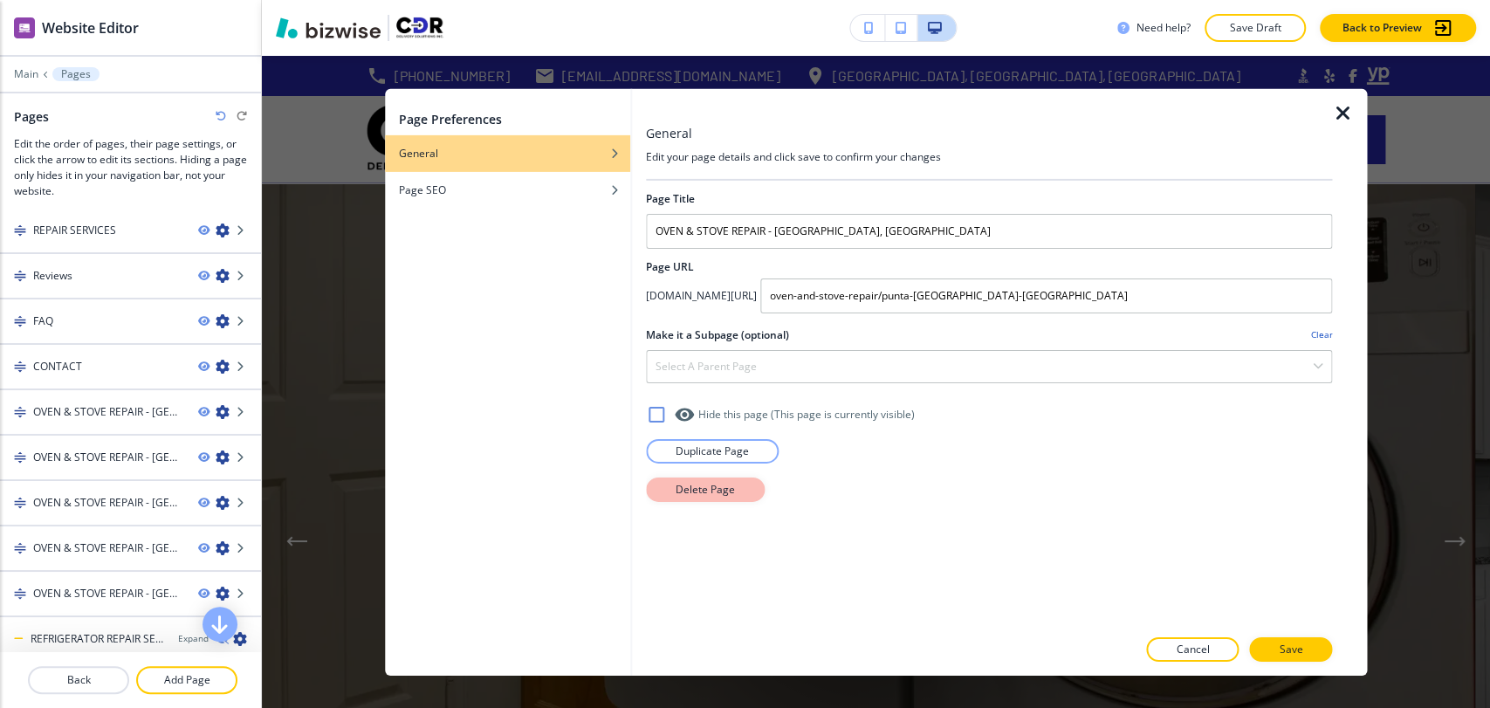
click at [711, 490] on p "Delete Page" at bounding box center [705, 489] width 59 height 16
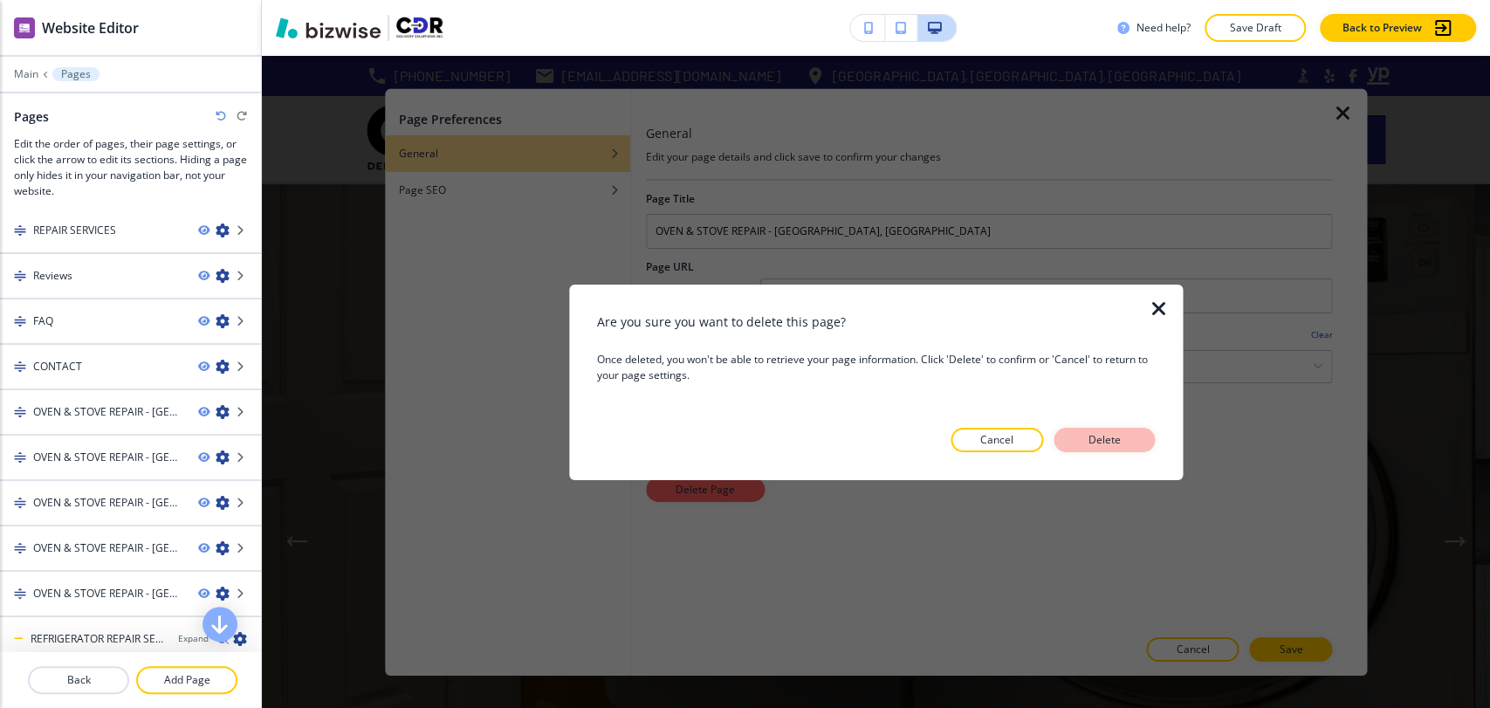
click at [1141, 435] on button "Delete" at bounding box center [1103, 440] width 101 height 24
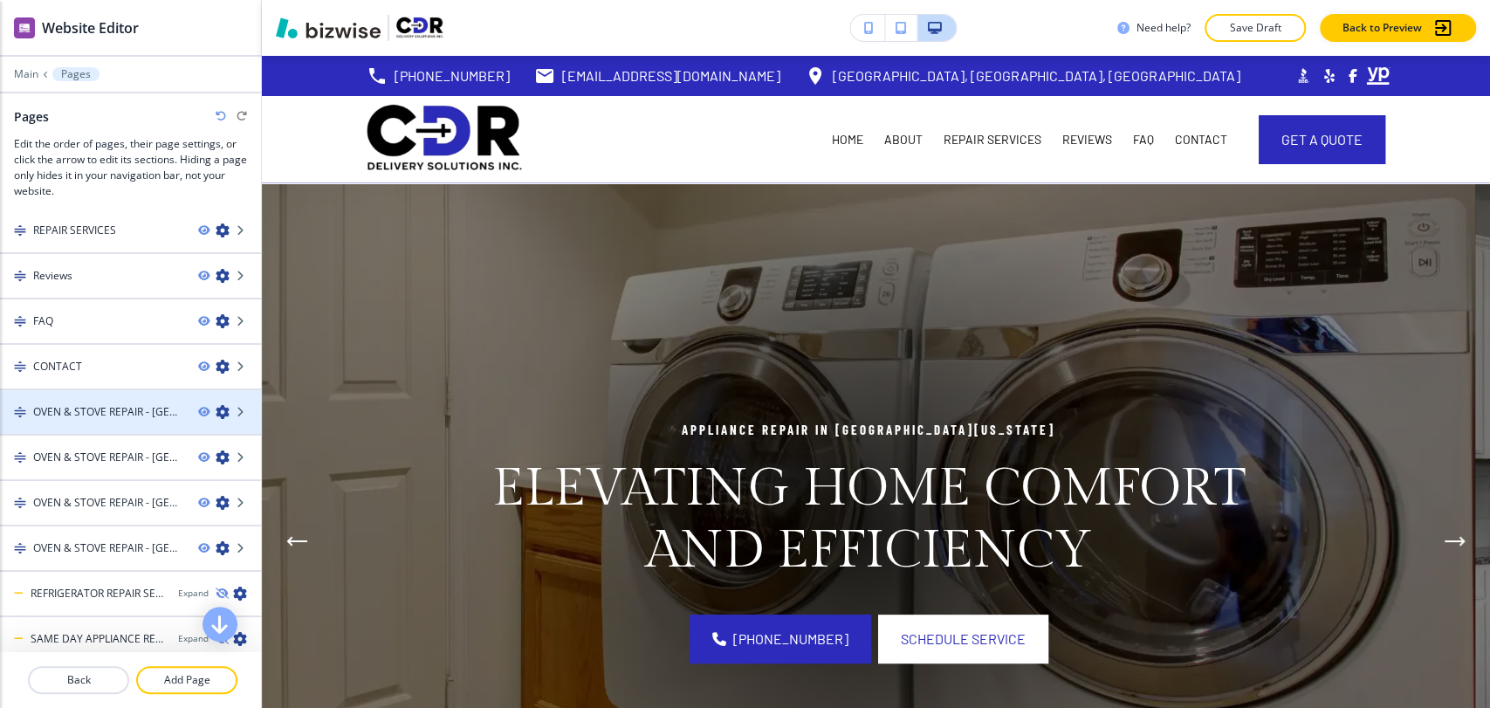
click at [216, 407] on icon "button" at bounding box center [223, 412] width 14 height 14
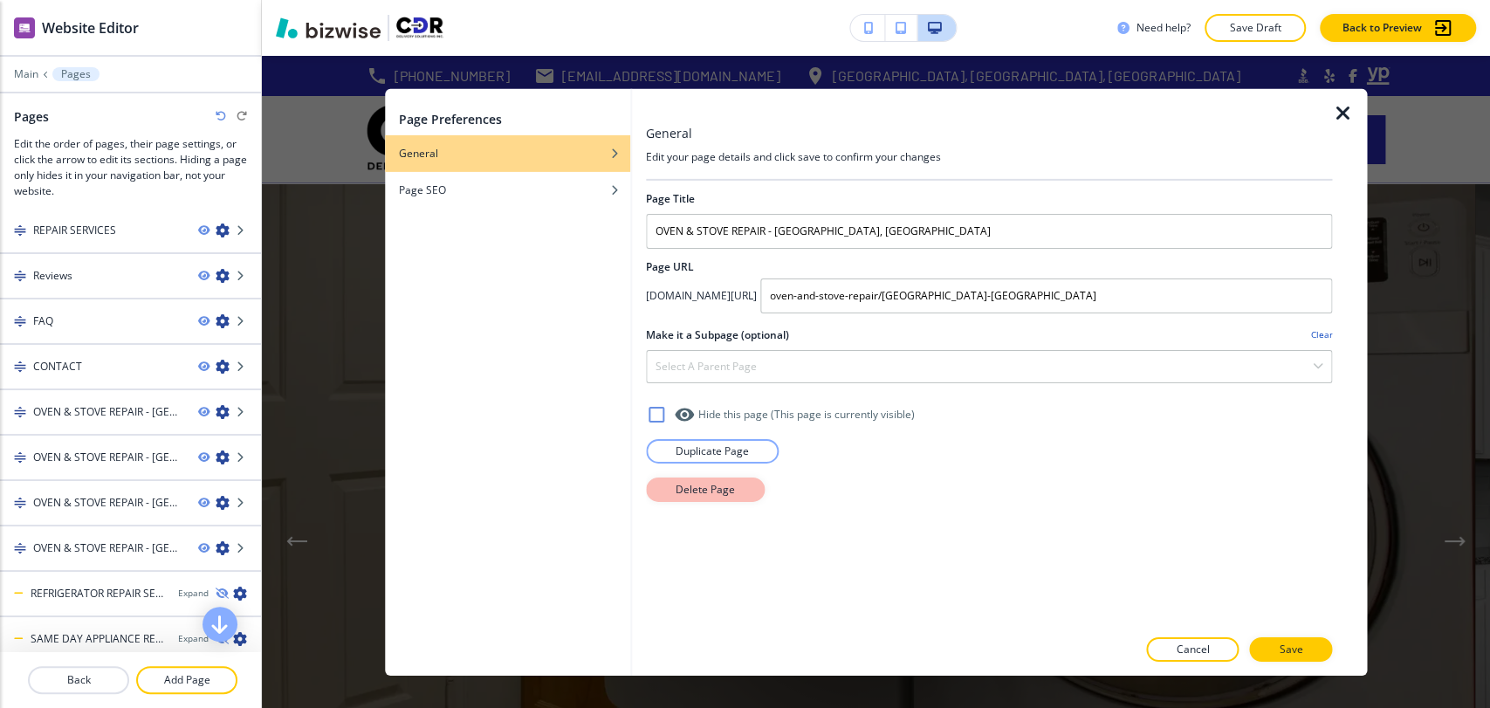
click at [753, 493] on button "Delete Page" at bounding box center [705, 489] width 119 height 24
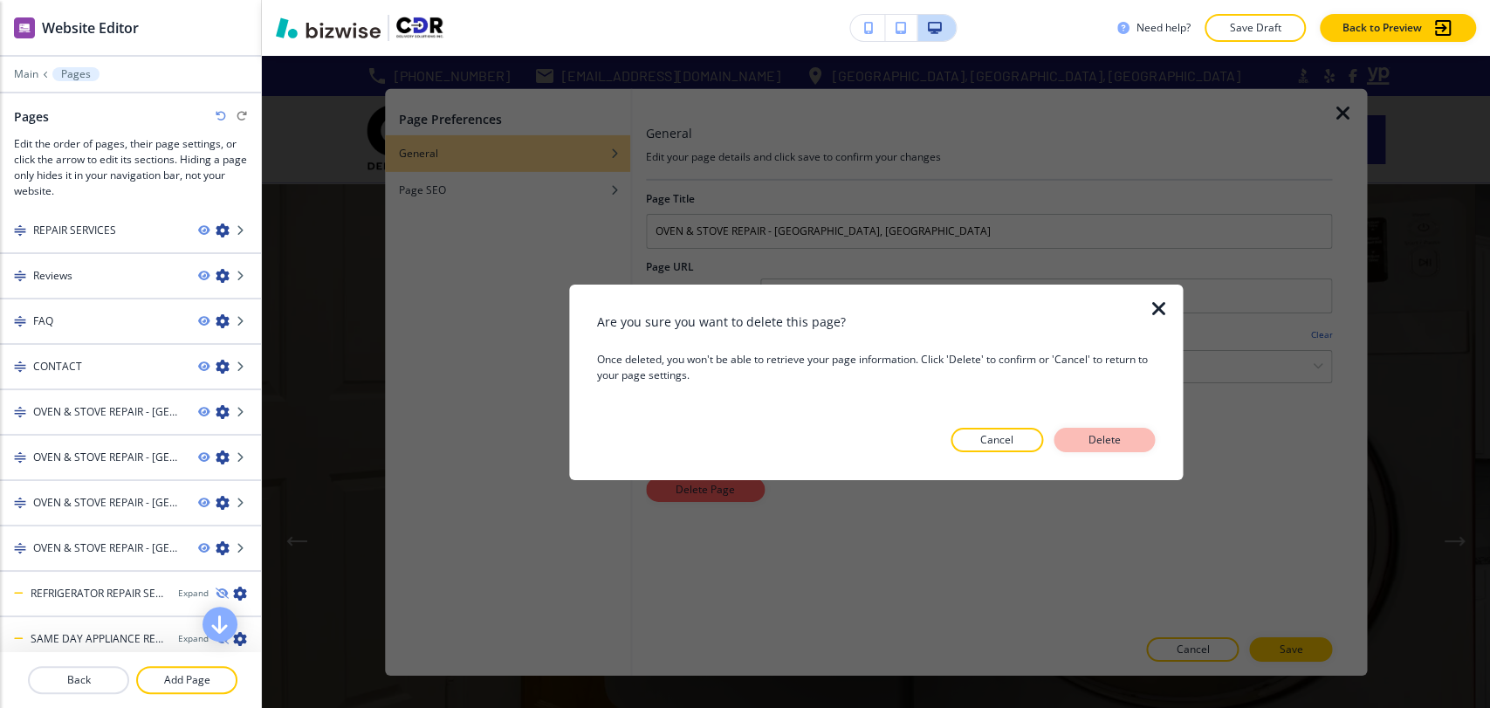
click at [1089, 432] on p "Delete" at bounding box center [1104, 440] width 42 height 16
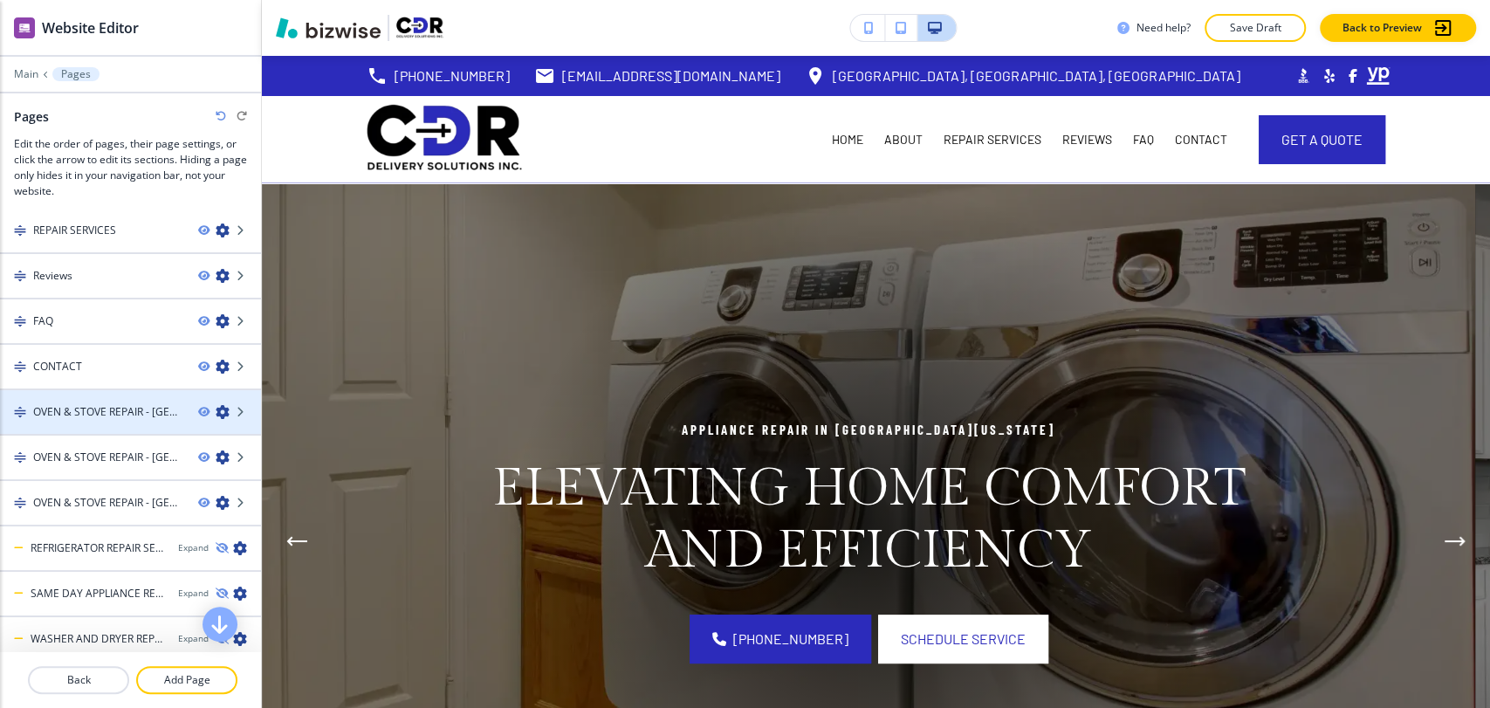
click at [216, 411] on icon "button" at bounding box center [223, 412] width 14 height 14
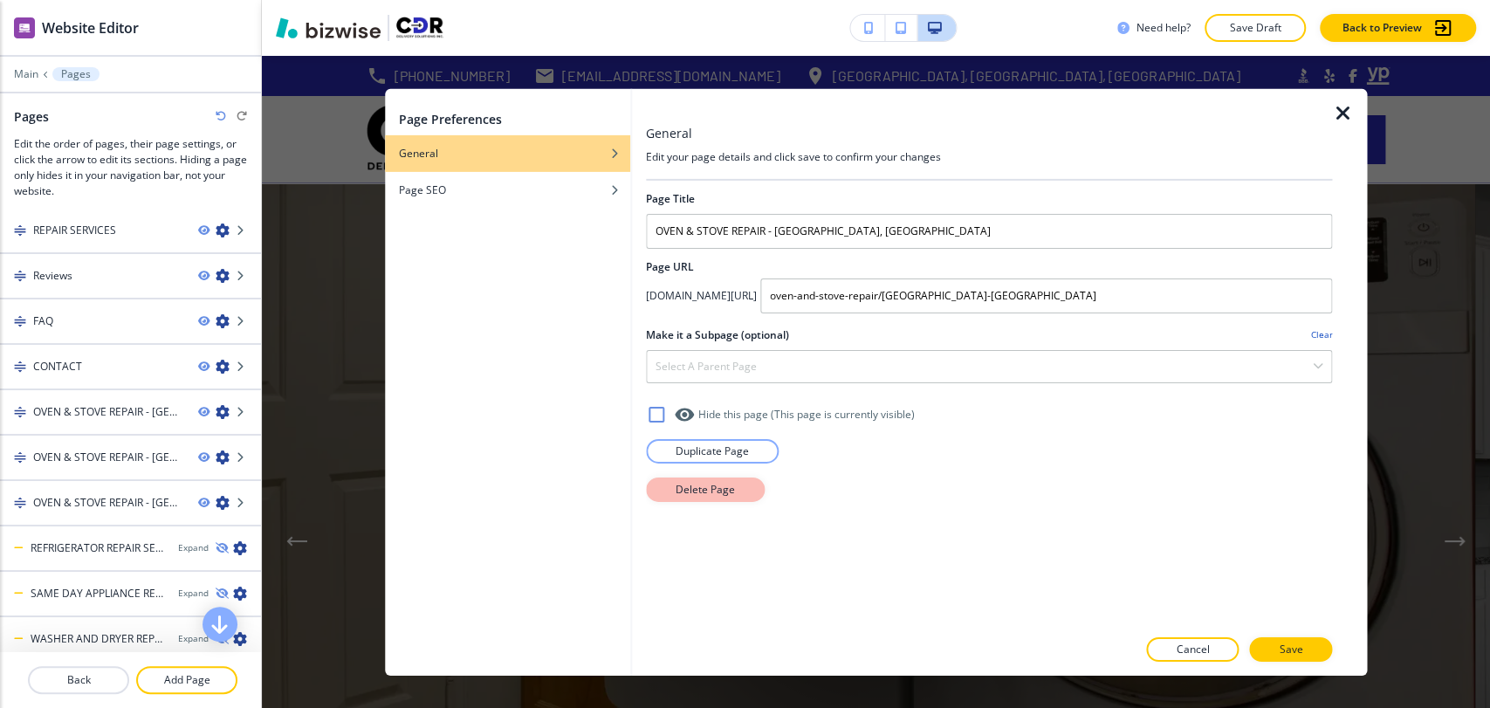
click at [711, 488] on p "Delete Page" at bounding box center [705, 489] width 59 height 16
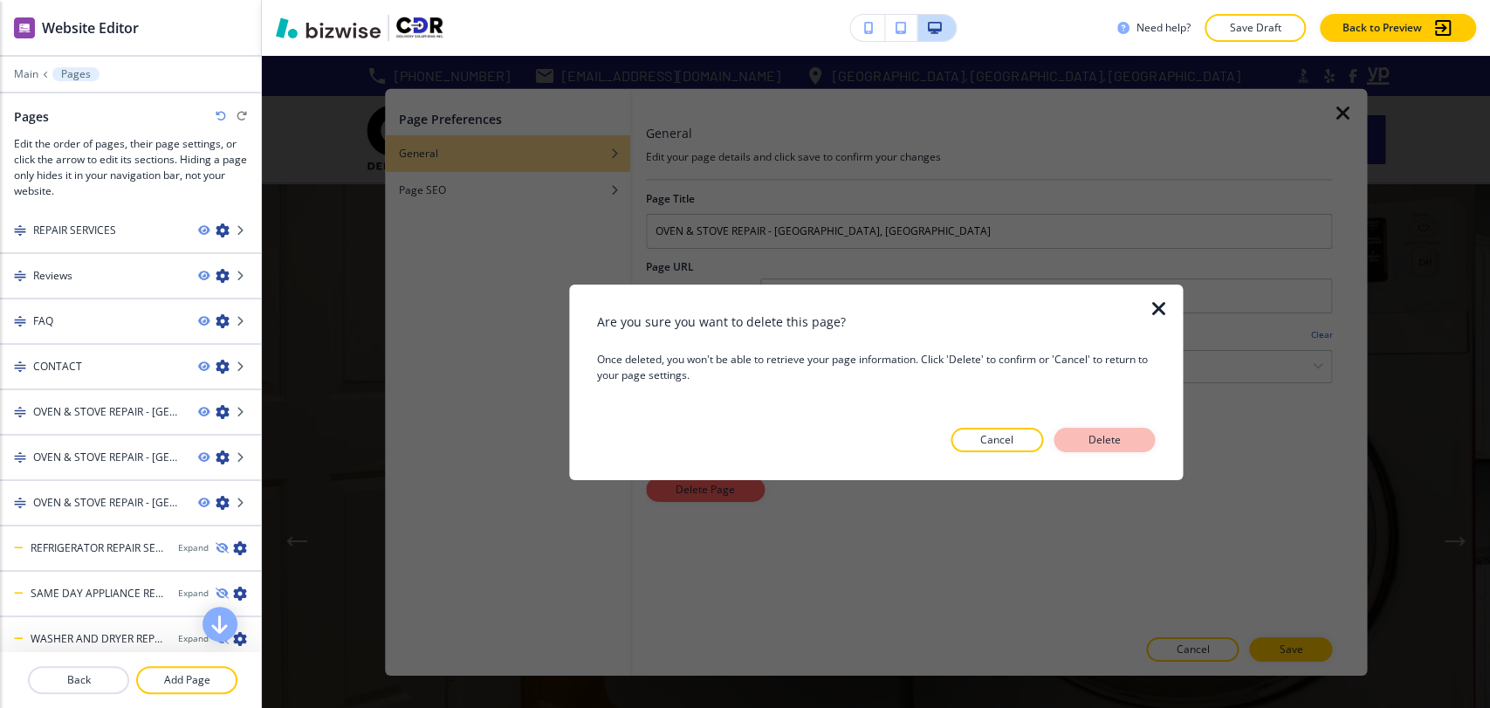
click at [1110, 435] on p "Delete" at bounding box center [1104, 440] width 42 height 16
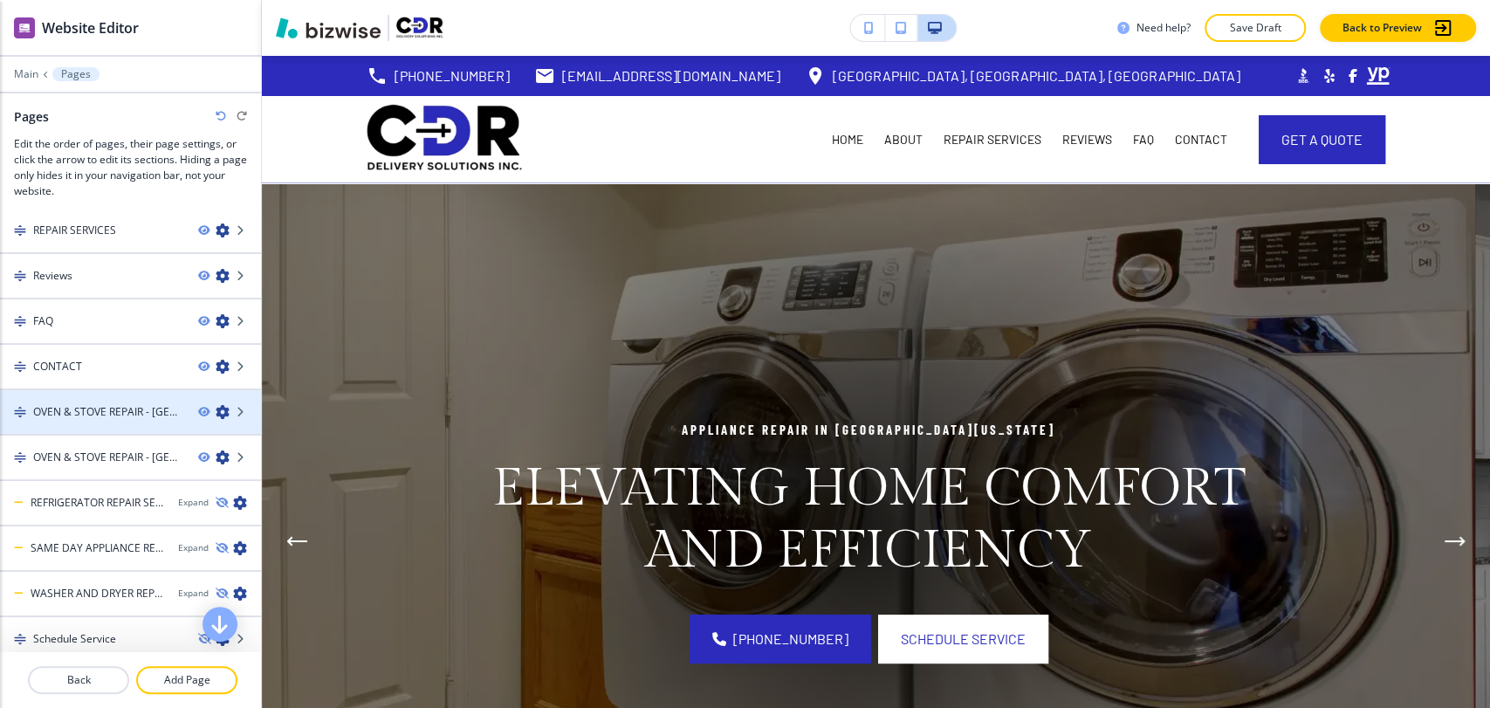
click at [216, 407] on icon "button" at bounding box center [223, 412] width 14 height 14
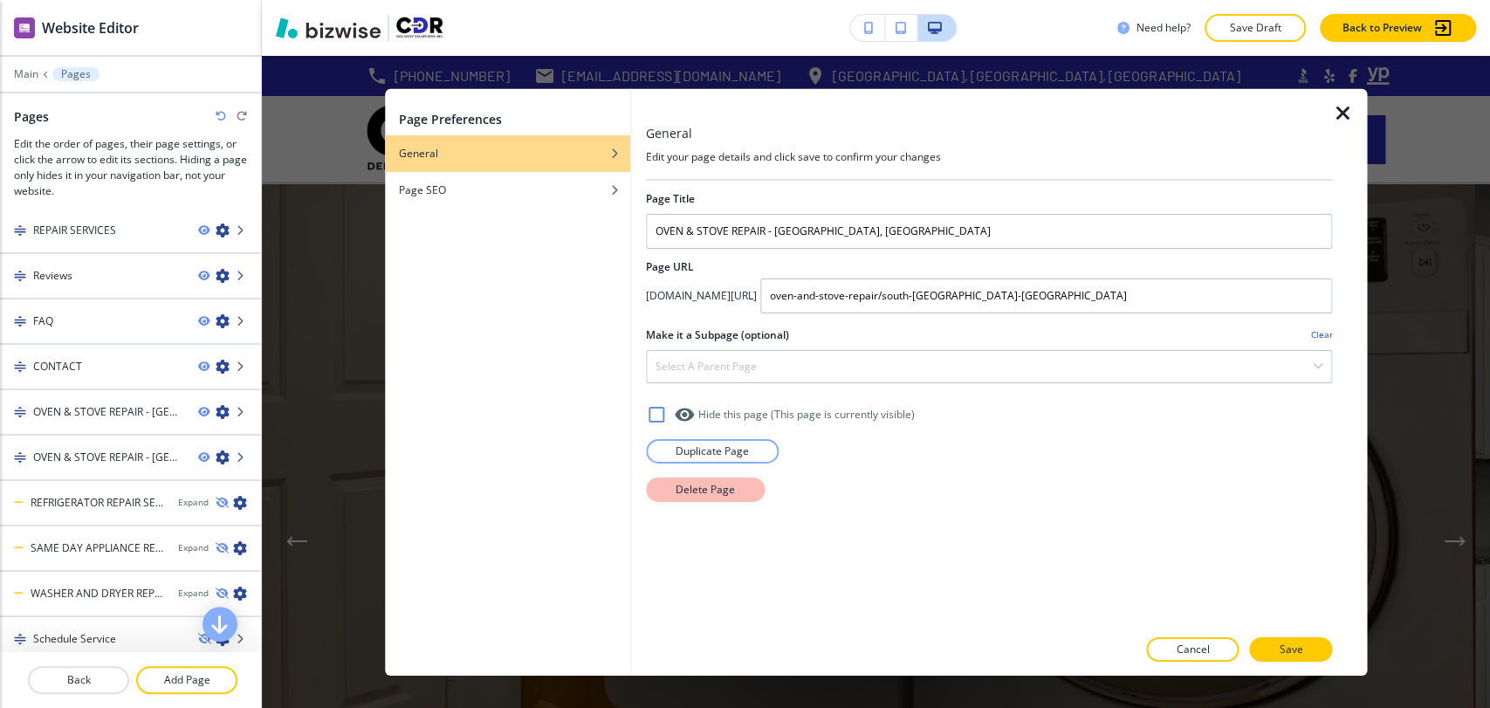
click at [704, 489] on p "Delete Page" at bounding box center [705, 489] width 59 height 16
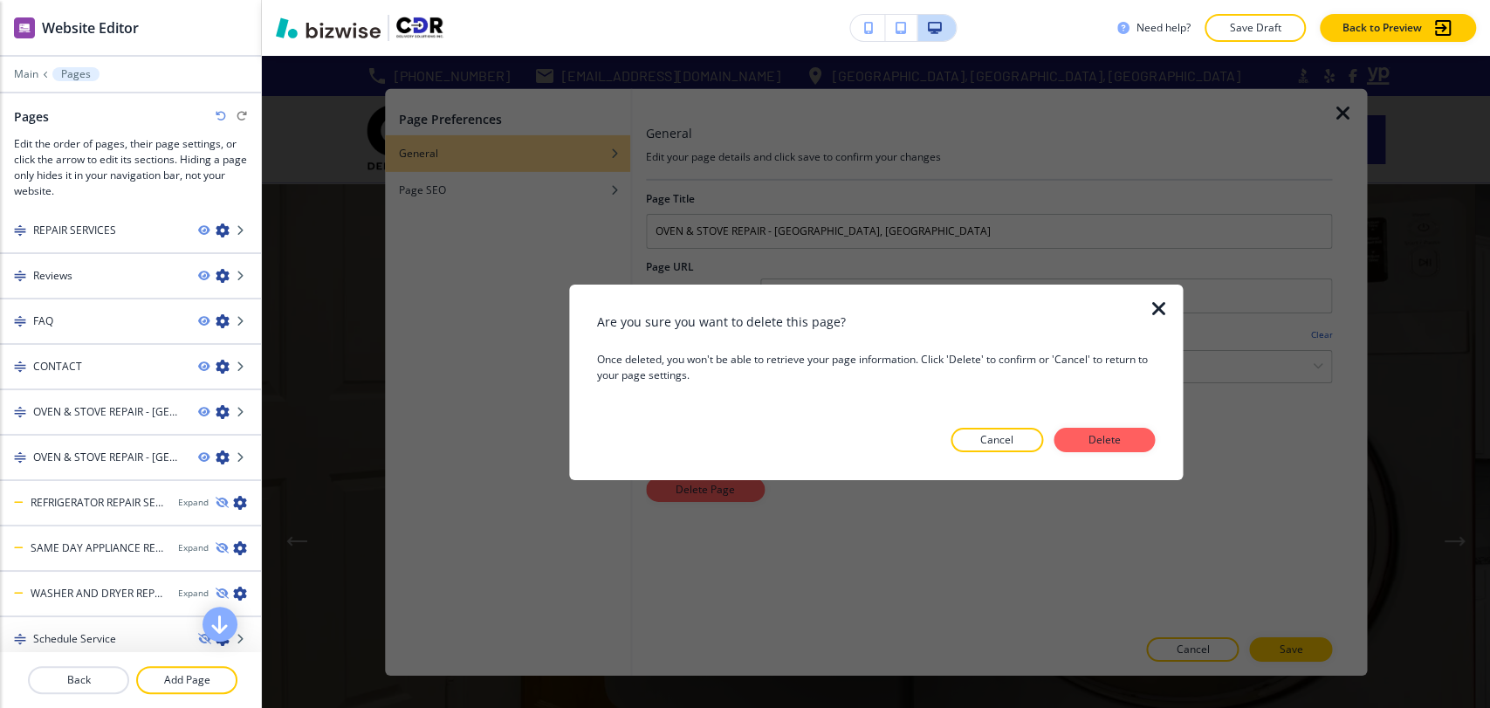
drag, startPoint x: 1119, startPoint y: 429, endPoint x: 1012, endPoint y: 416, distance: 107.2
click at [1118, 429] on button "Delete" at bounding box center [1103, 440] width 101 height 24
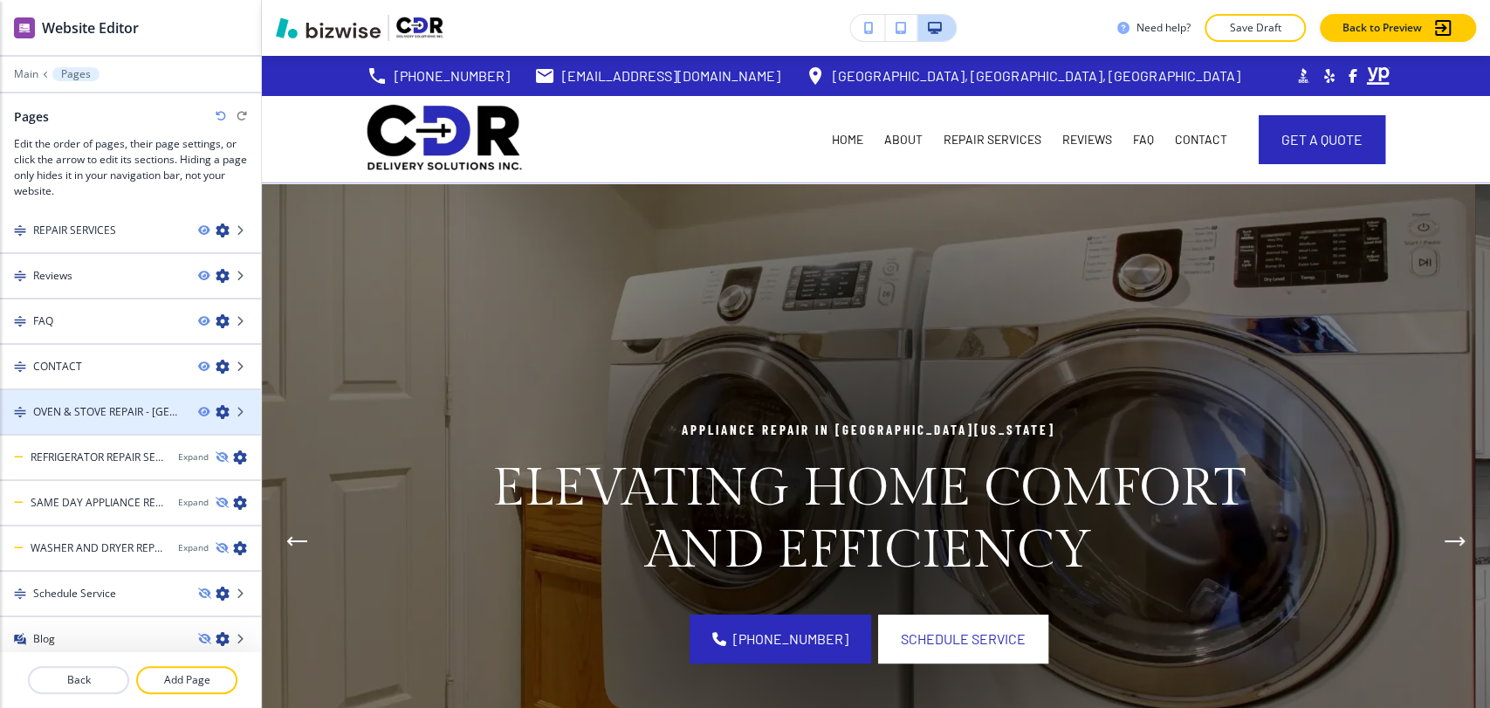
click at [216, 408] on icon "button" at bounding box center [223, 412] width 14 height 14
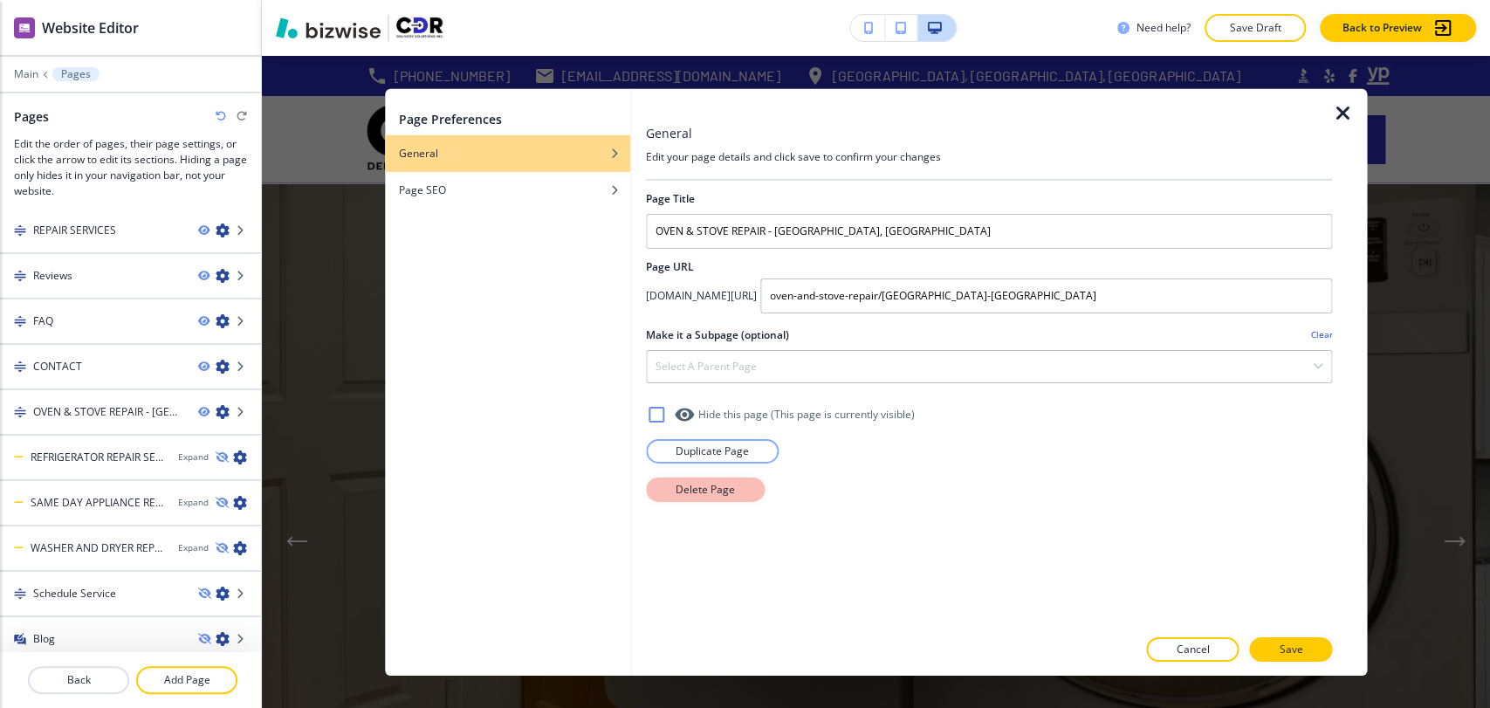
click at [710, 484] on p "Delete Page" at bounding box center [705, 489] width 59 height 16
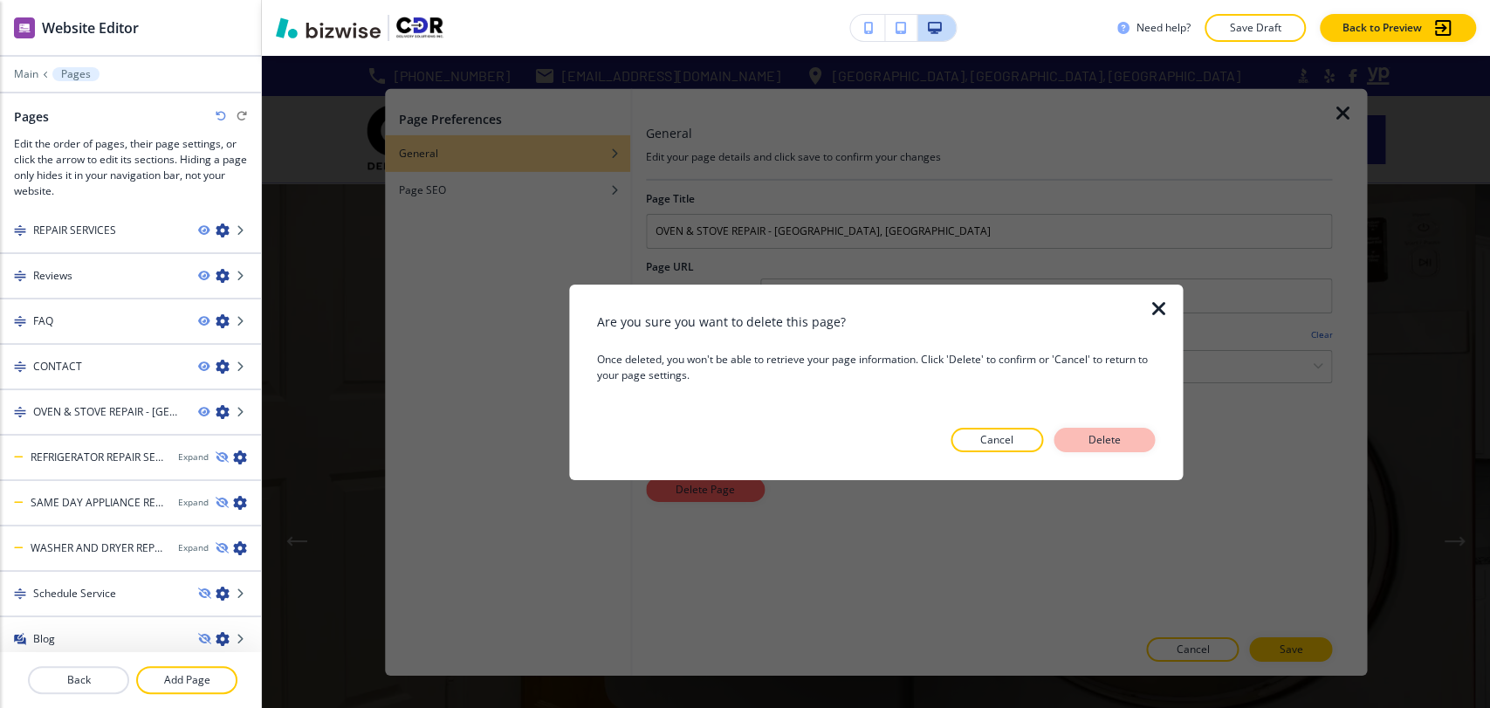
click at [1141, 435] on button "Delete" at bounding box center [1103, 440] width 101 height 24
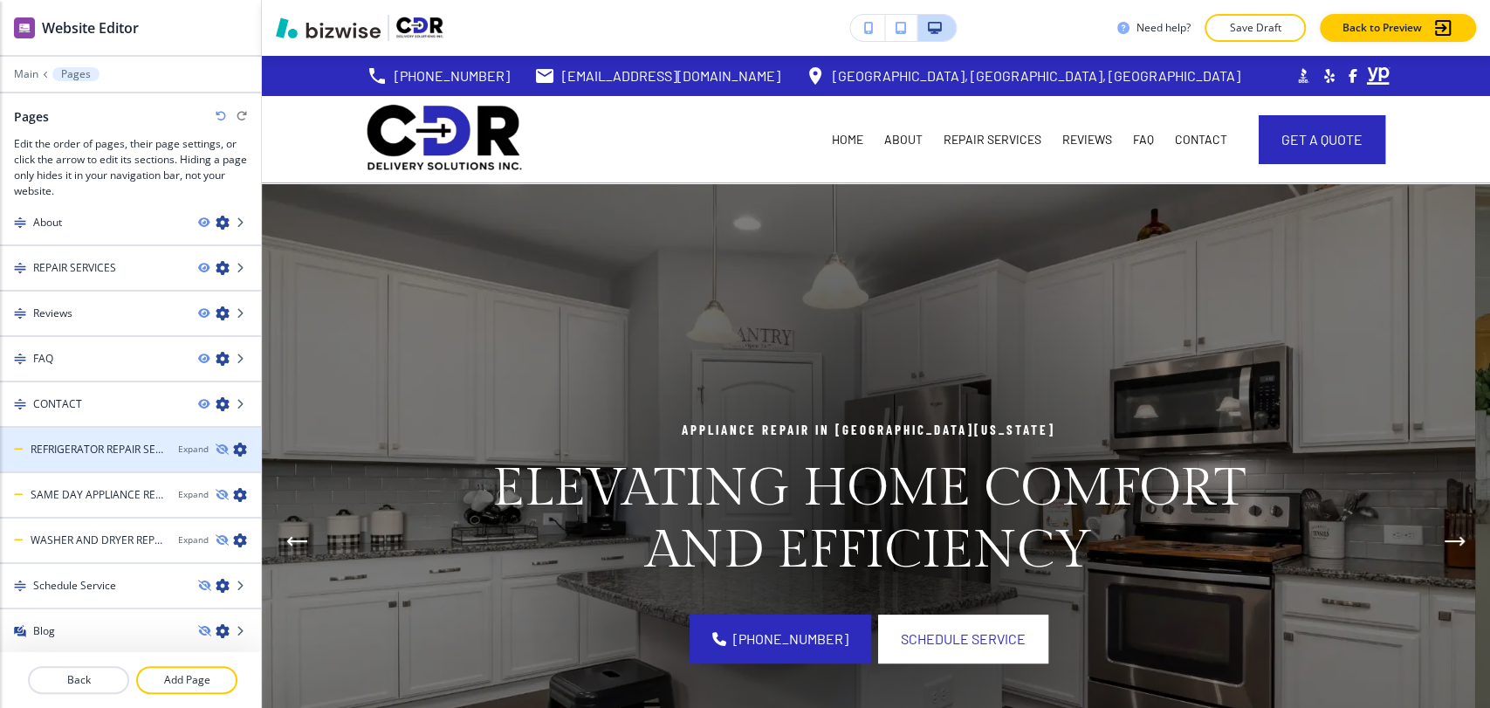
click at [233, 449] on icon "button" at bounding box center [240, 450] width 14 height 14
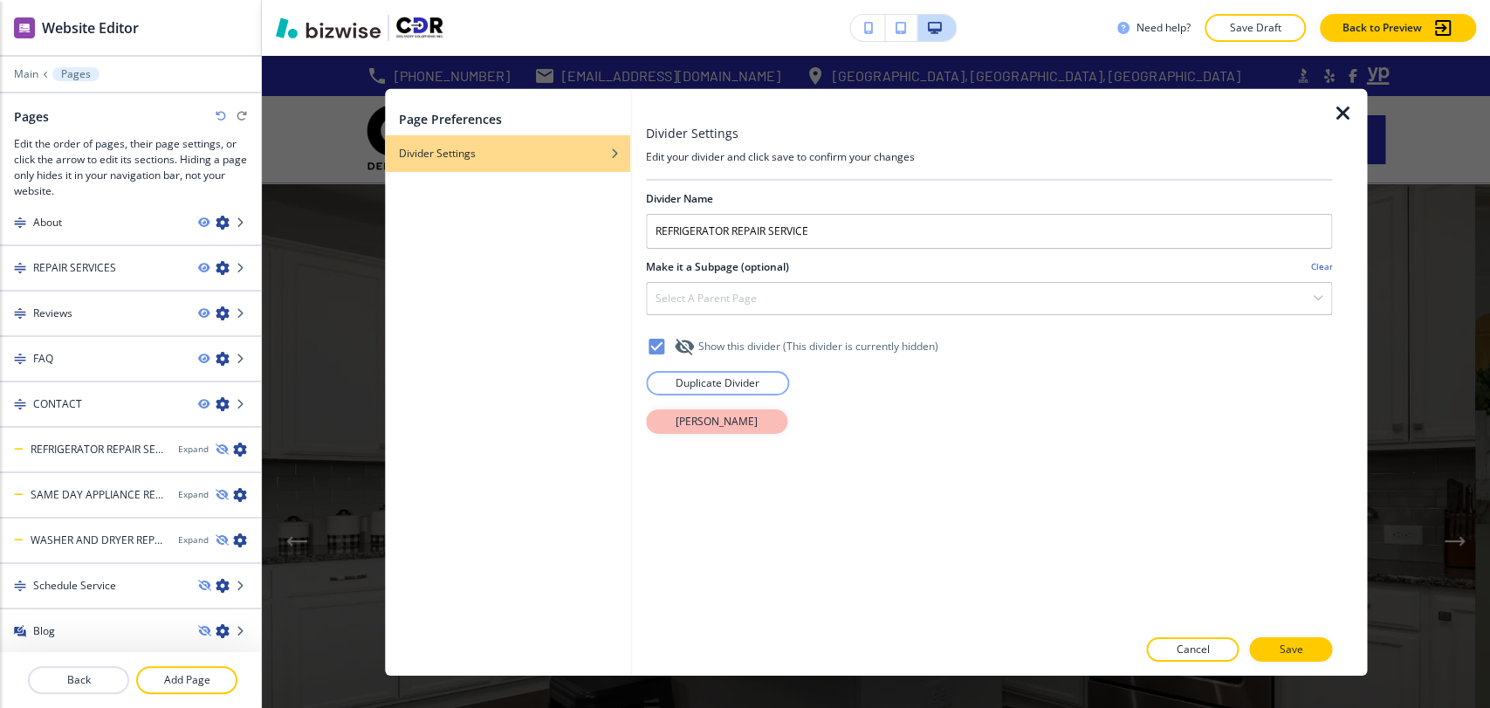
click at [688, 423] on p "[PERSON_NAME]" at bounding box center [717, 421] width 82 height 16
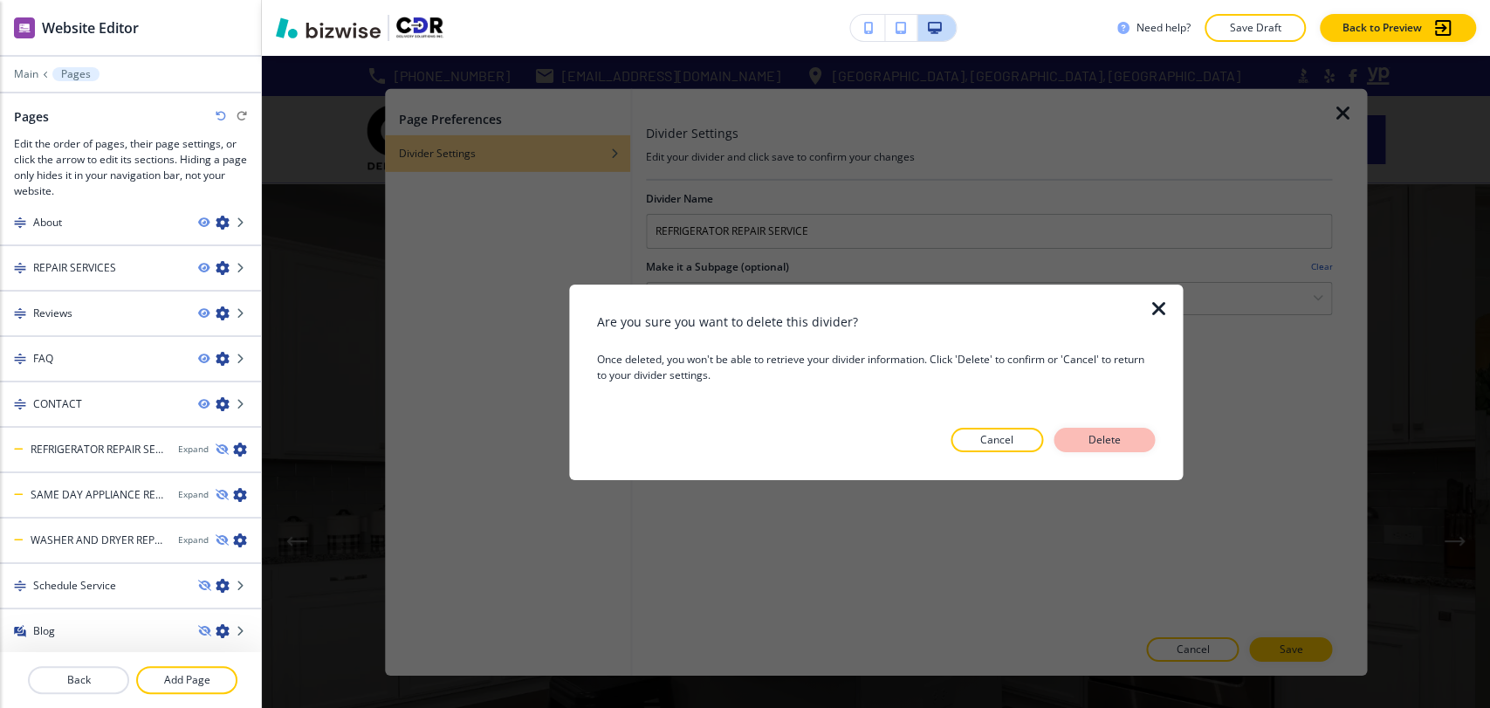
click at [1079, 439] on button "Delete" at bounding box center [1103, 440] width 101 height 24
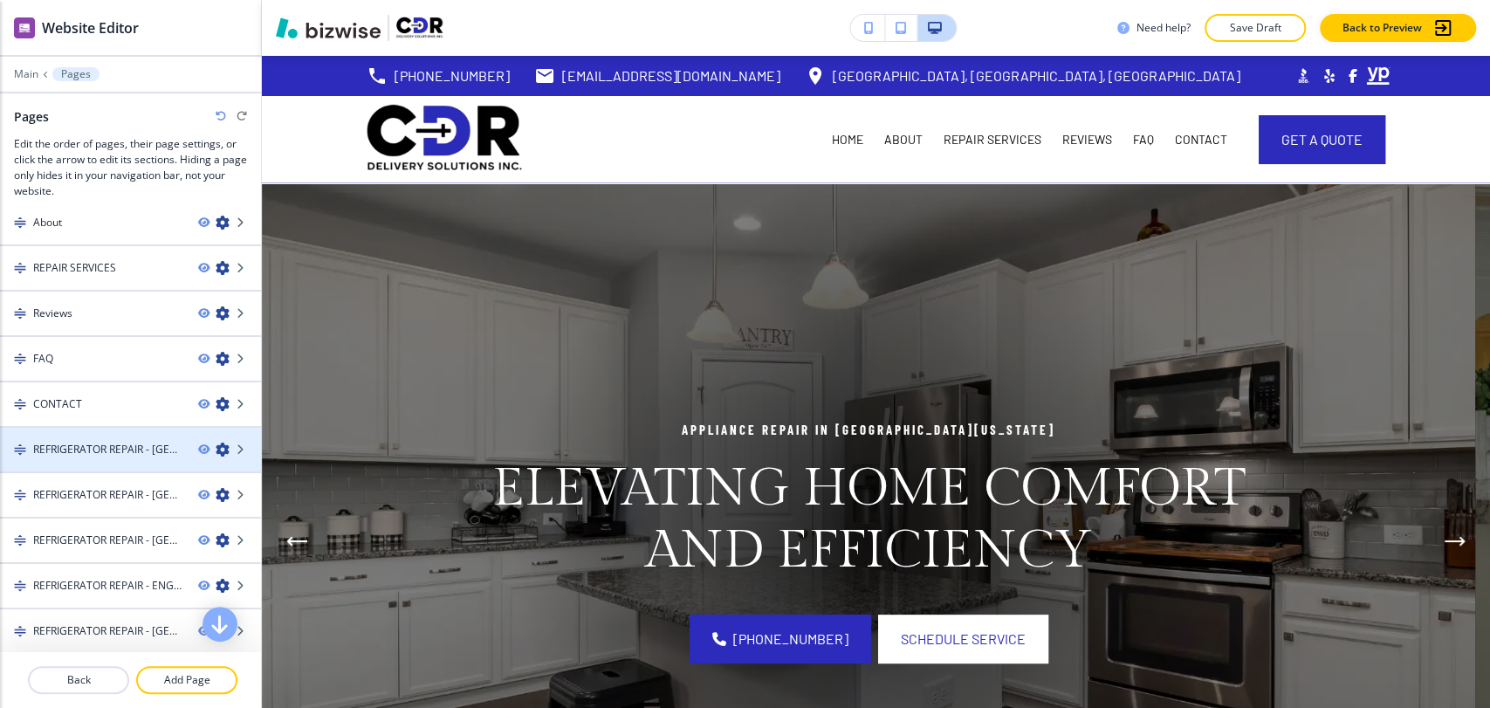
click at [216, 443] on icon "button" at bounding box center [223, 450] width 14 height 14
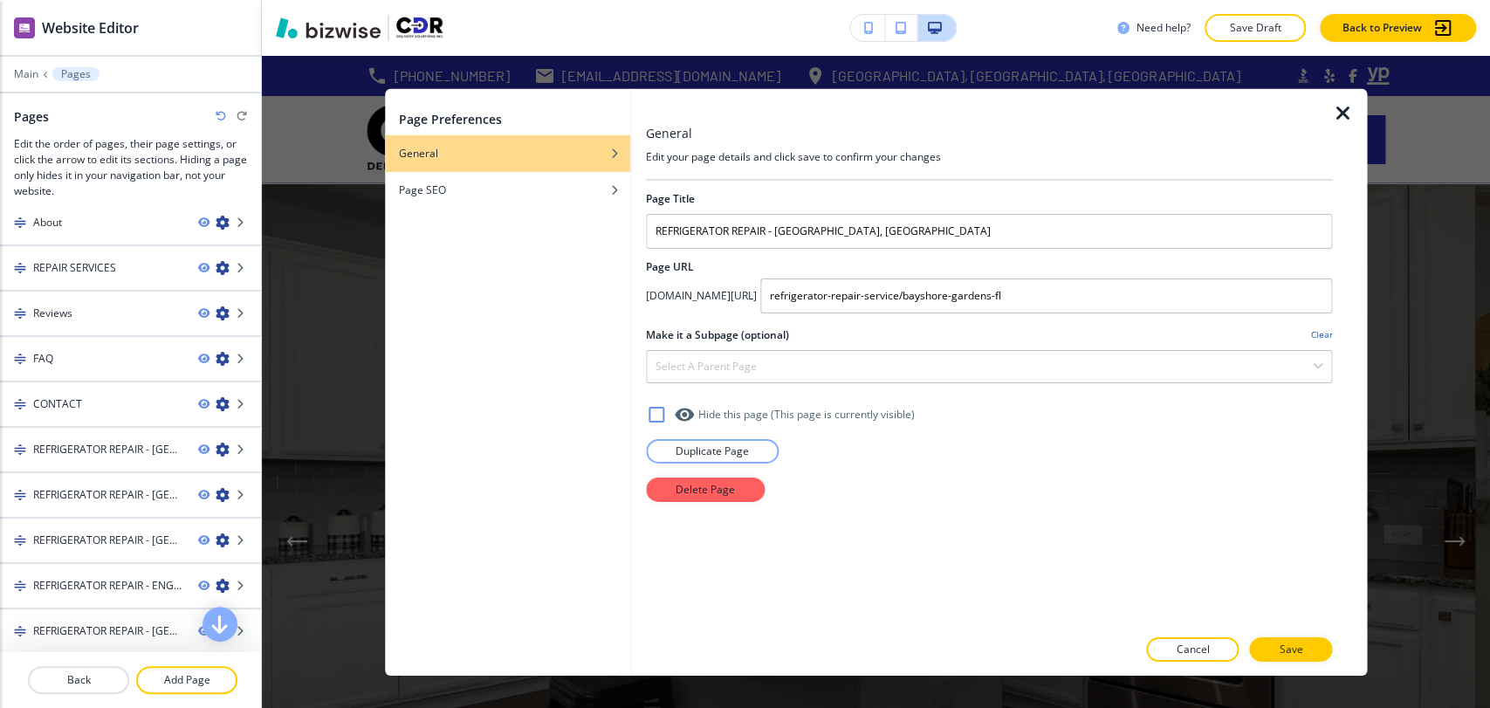
click at [716, 475] on div at bounding box center [989, 470] width 686 height 14
click at [711, 484] on p "Delete Page" at bounding box center [705, 489] width 59 height 16
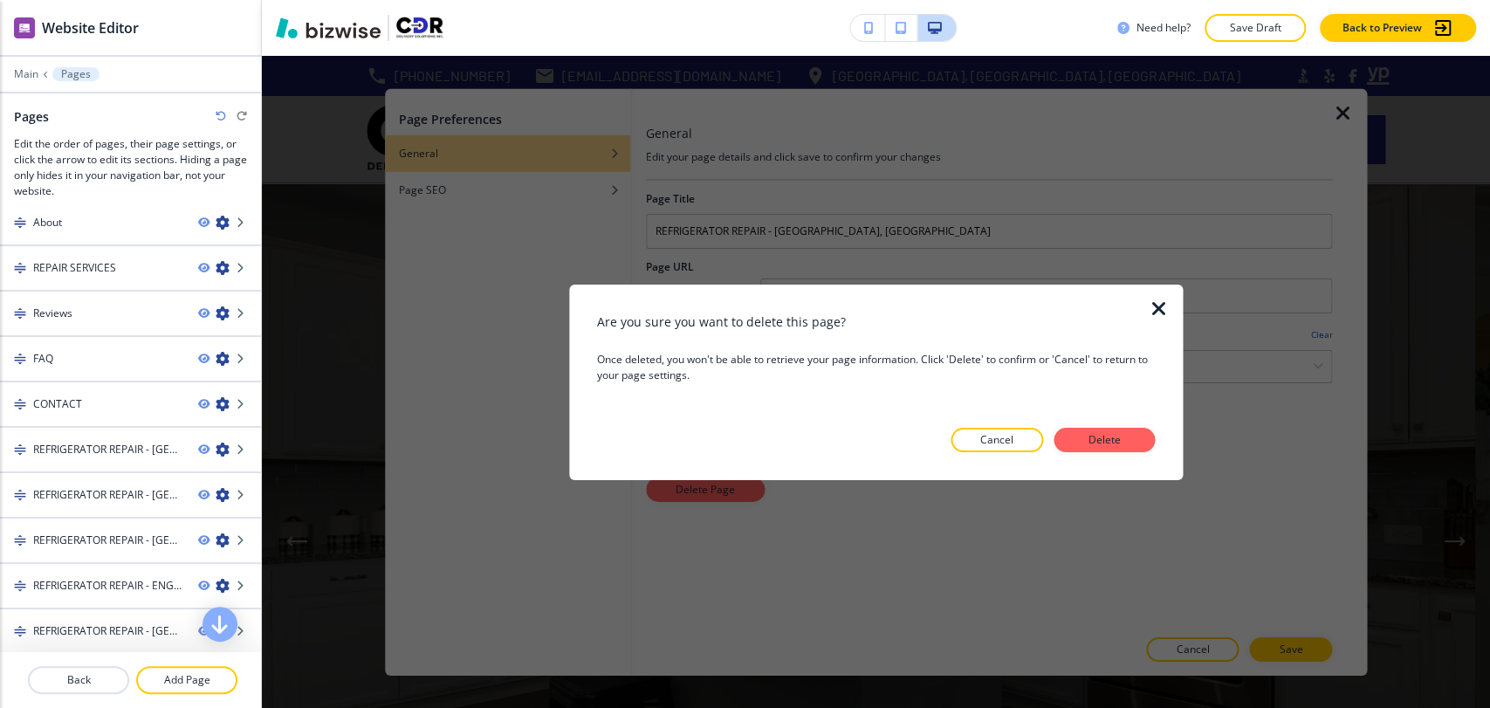
click at [1091, 425] on div "Are you sure you want to delete this page? Once deleted, you won't be able to r…" at bounding box center [876, 382] width 559 height 140
click at [1085, 424] on div "Are you sure you want to delete this page? Once deleted, you won't be able to r…" at bounding box center [876, 382] width 559 height 140
click at [1075, 434] on button "Delete" at bounding box center [1103, 440] width 101 height 24
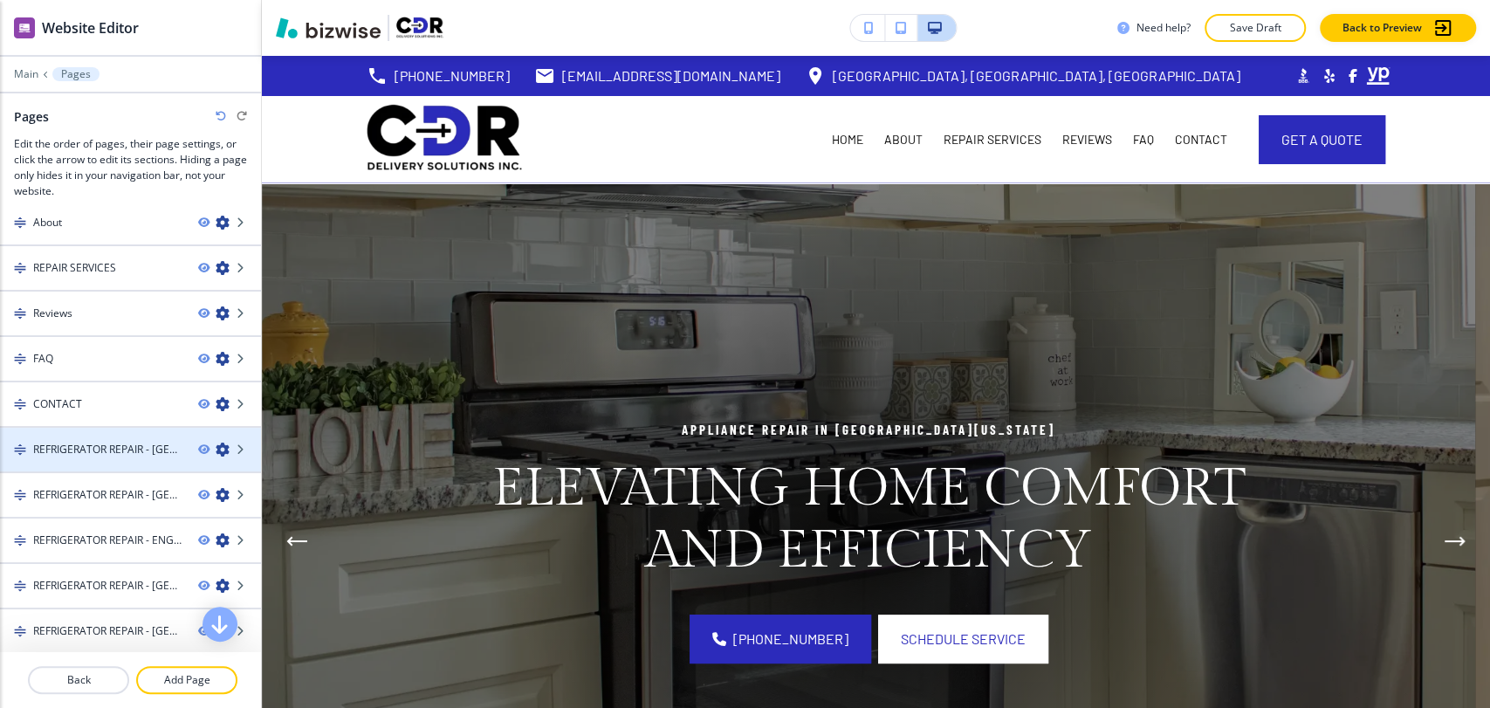
click at [216, 445] on icon "button" at bounding box center [223, 450] width 14 height 14
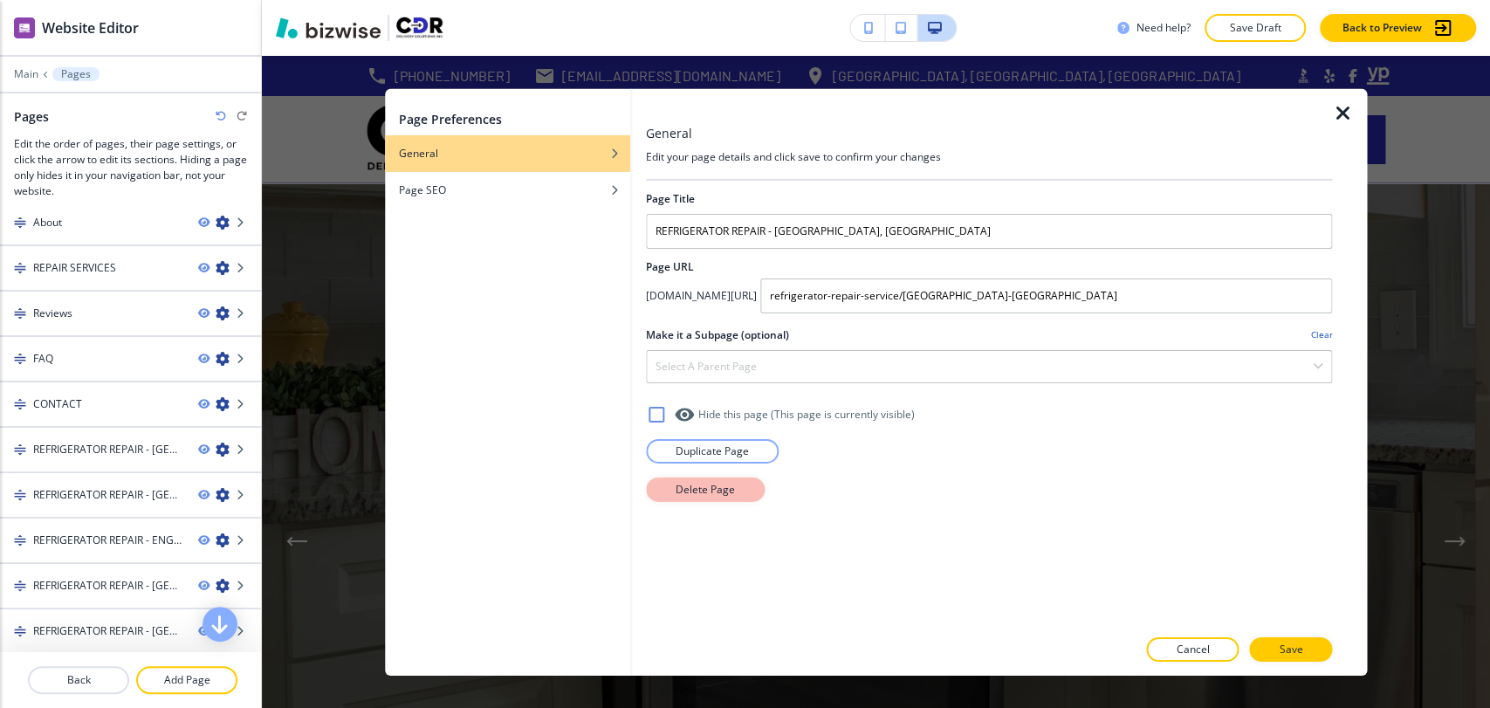
click at [651, 482] on button "Delete Page" at bounding box center [705, 489] width 119 height 24
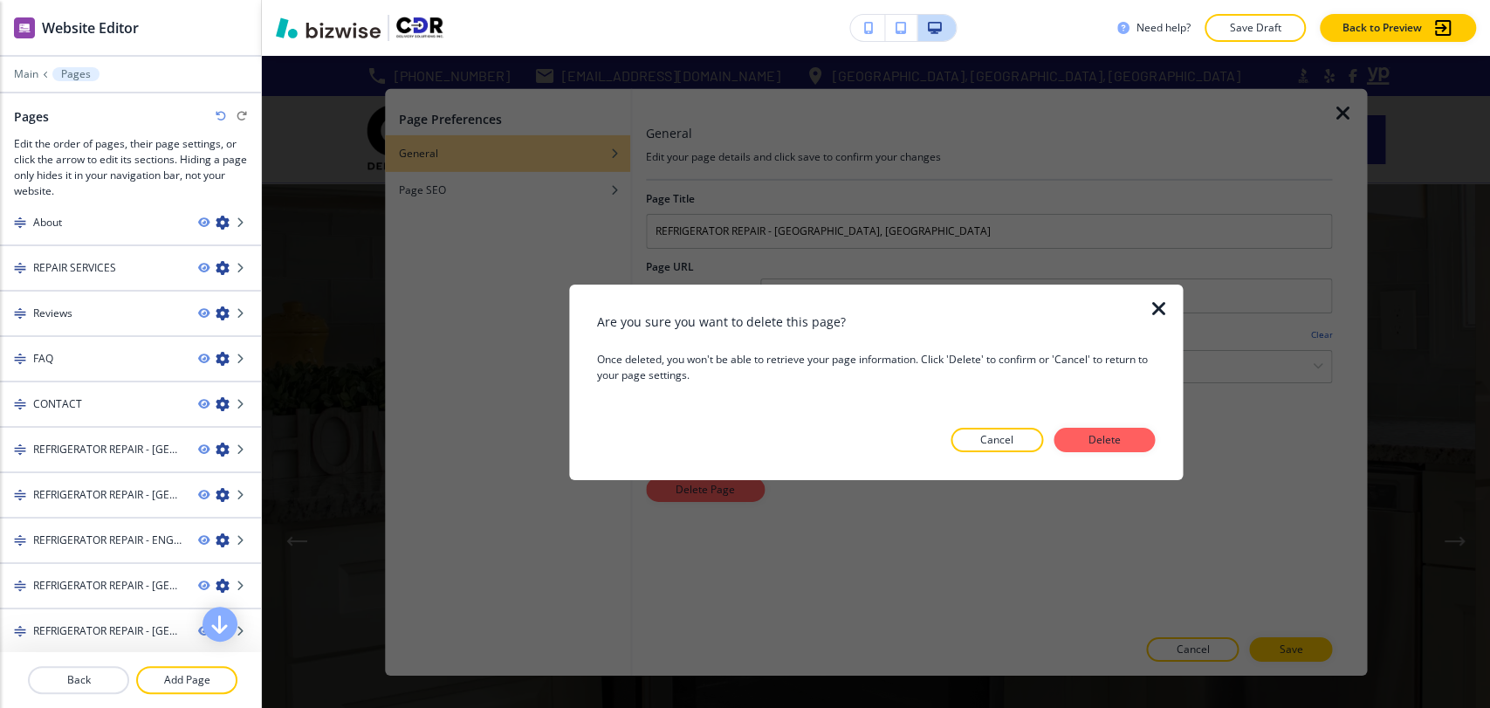
click at [1106, 419] on div "Are you sure you want to delete this page? Once deleted, you won't be able to r…" at bounding box center [876, 382] width 559 height 140
click at [1104, 435] on p "Delete" at bounding box center [1104, 440] width 42 height 16
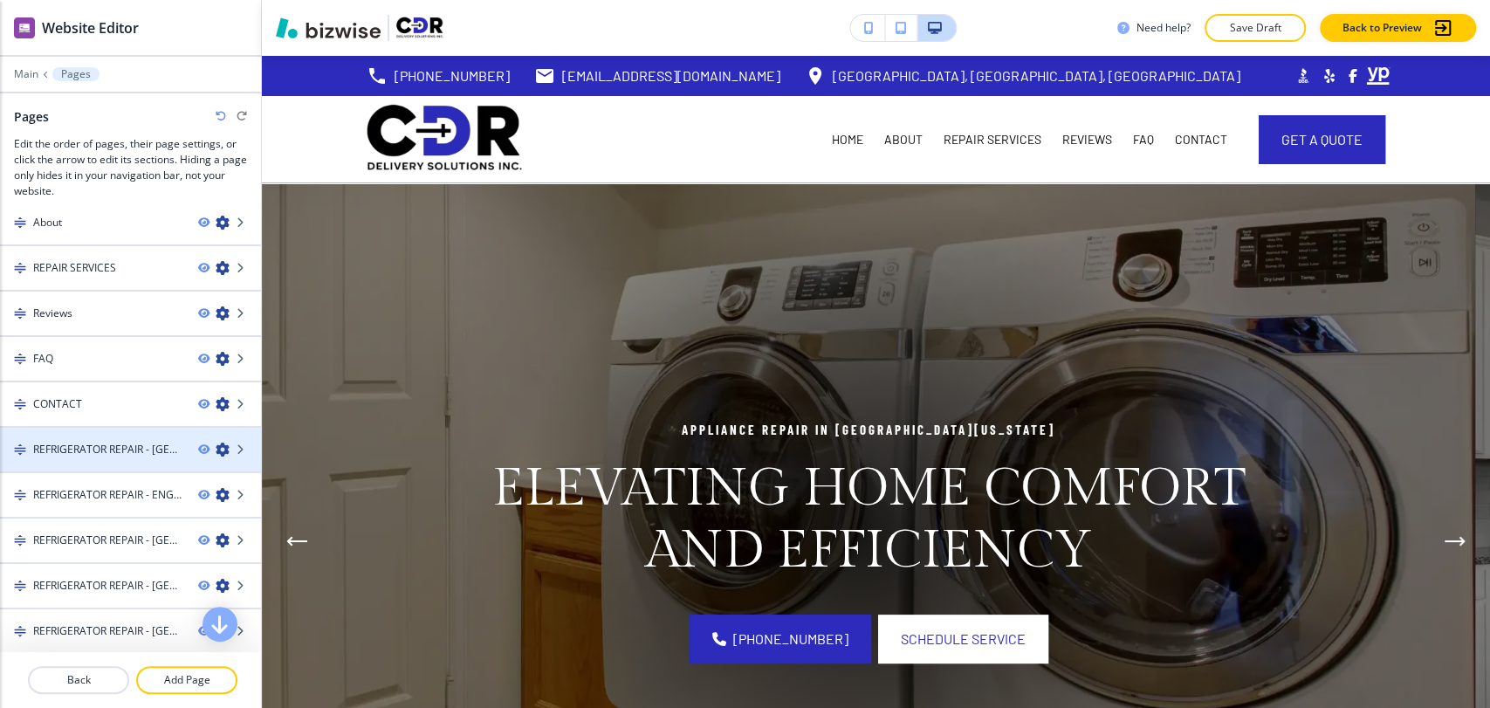
click at [216, 443] on icon "button" at bounding box center [223, 450] width 14 height 14
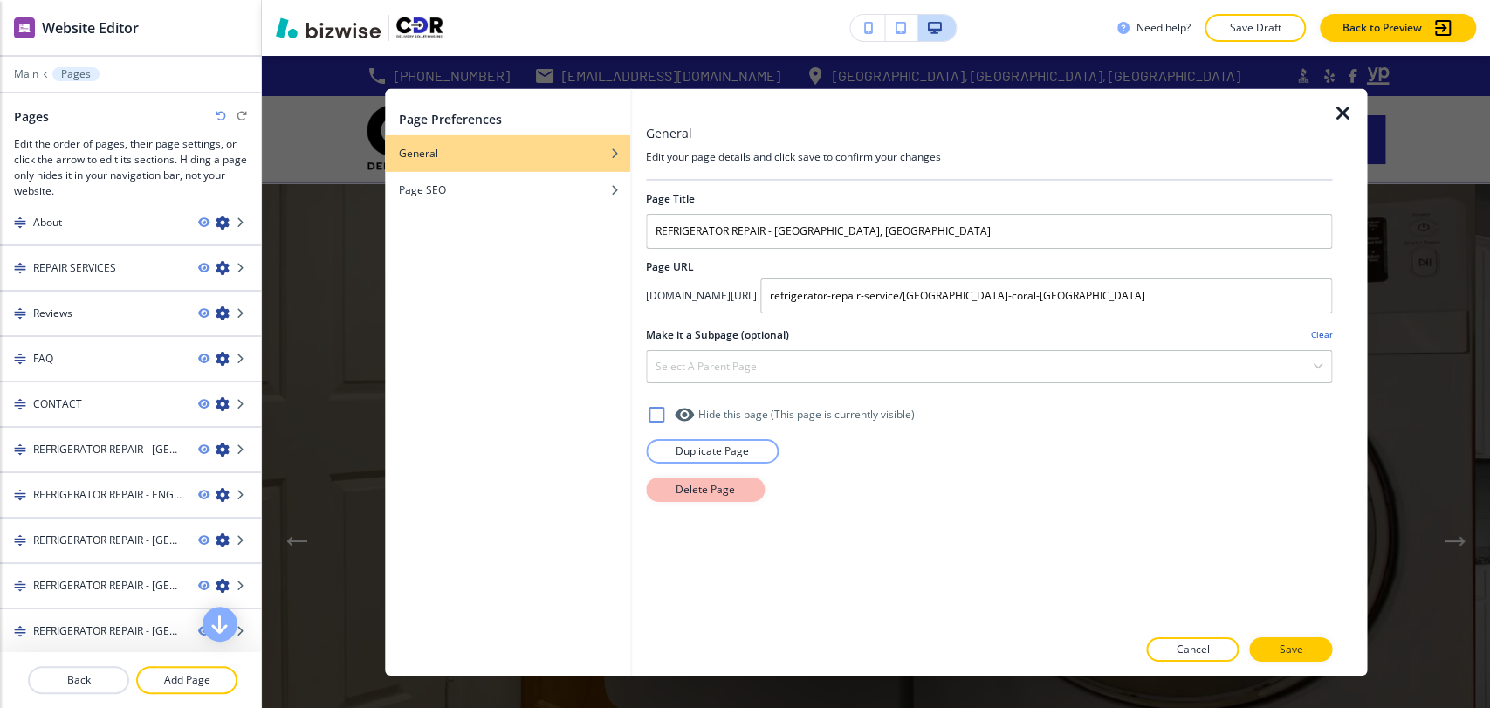
click at [689, 495] on p "Delete Page" at bounding box center [705, 489] width 59 height 16
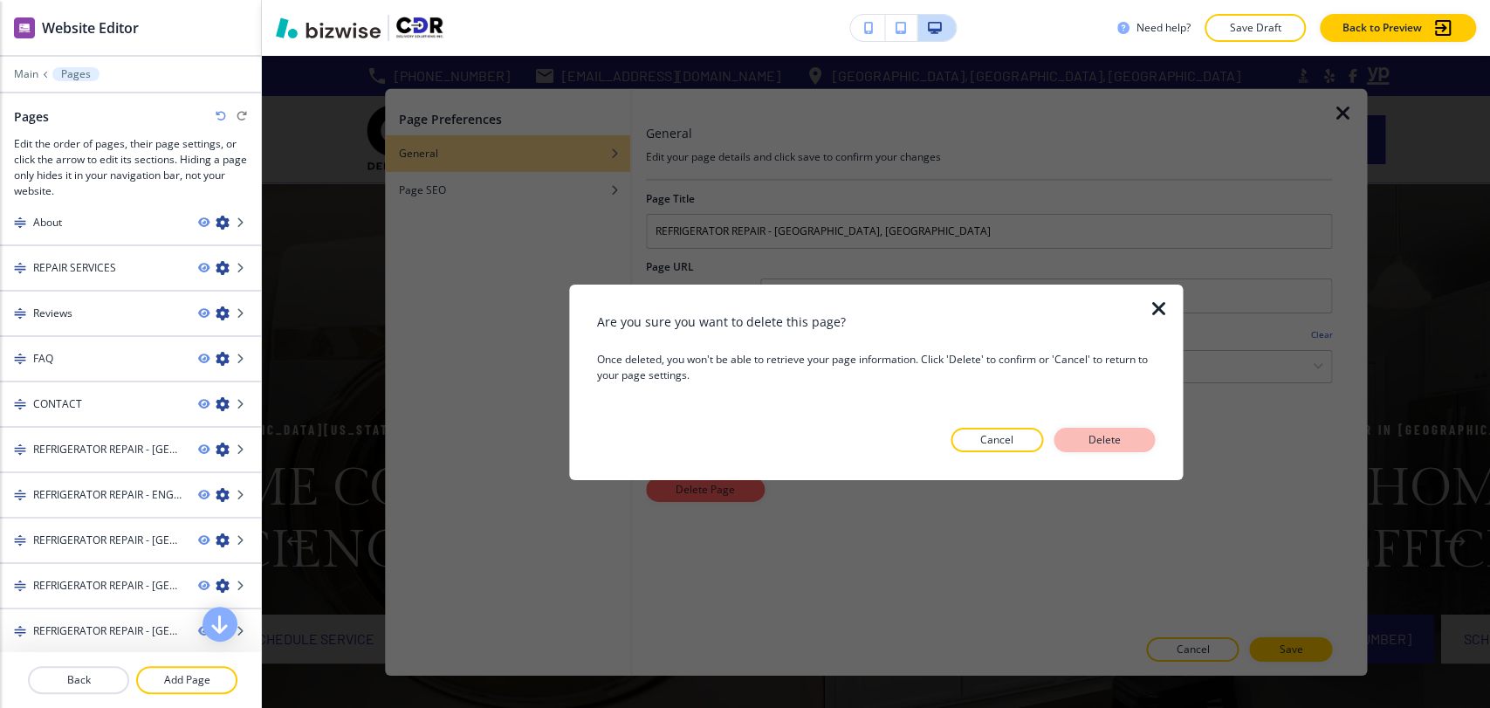
click at [1128, 432] on button "Delete" at bounding box center [1103, 440] width 101 height 24
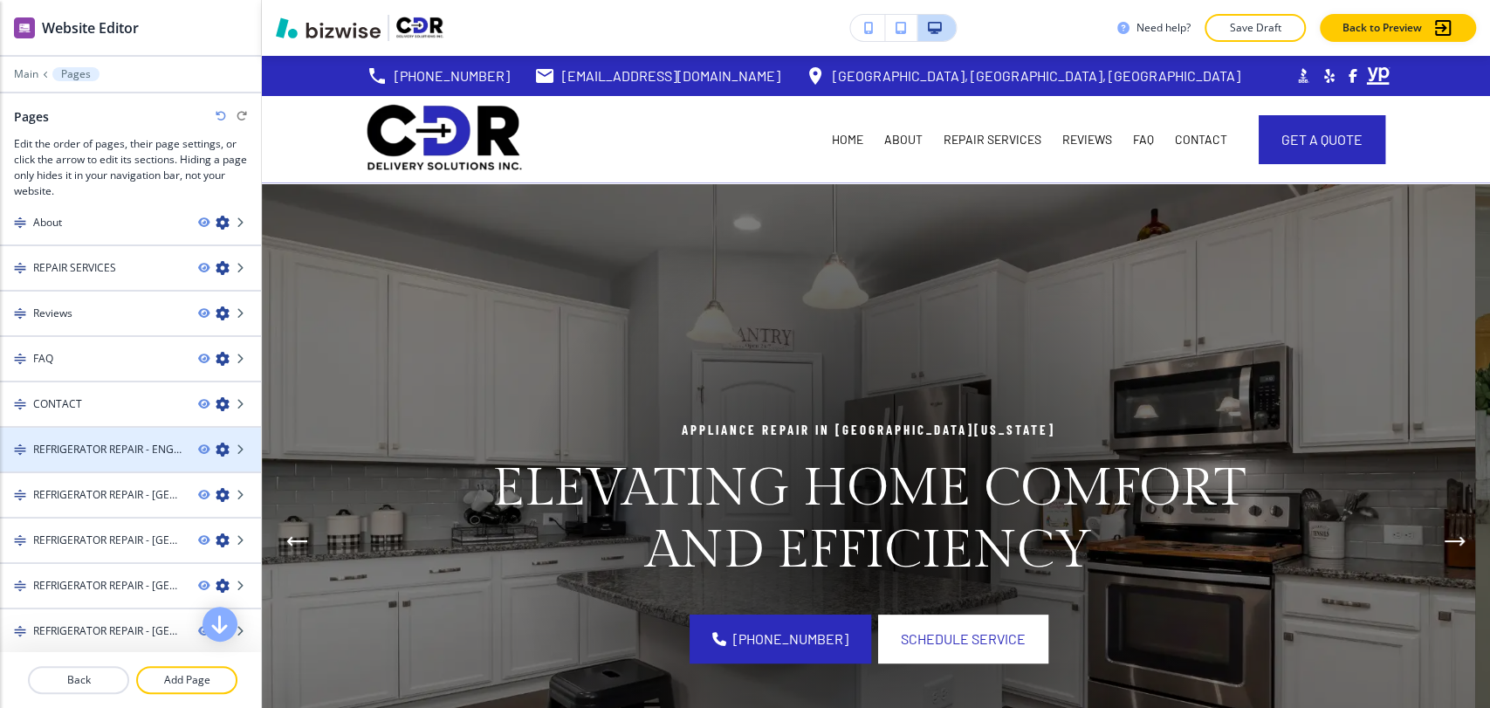
click at [216, 443] on icon "button" at bounding box center [223, 450] width 14 height 14
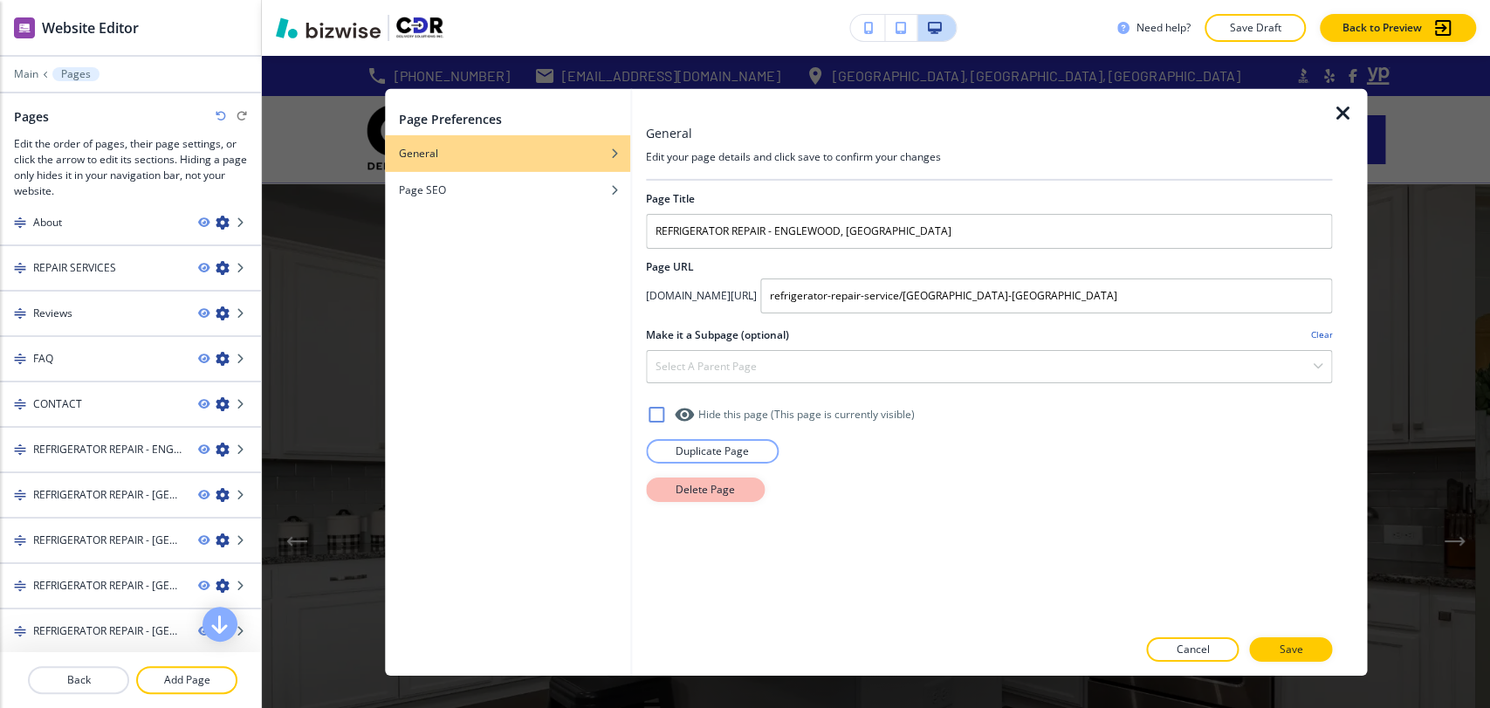
click at [705, 497] on button "Delete Page" at bounding box center [705, 489] width 119 height 24
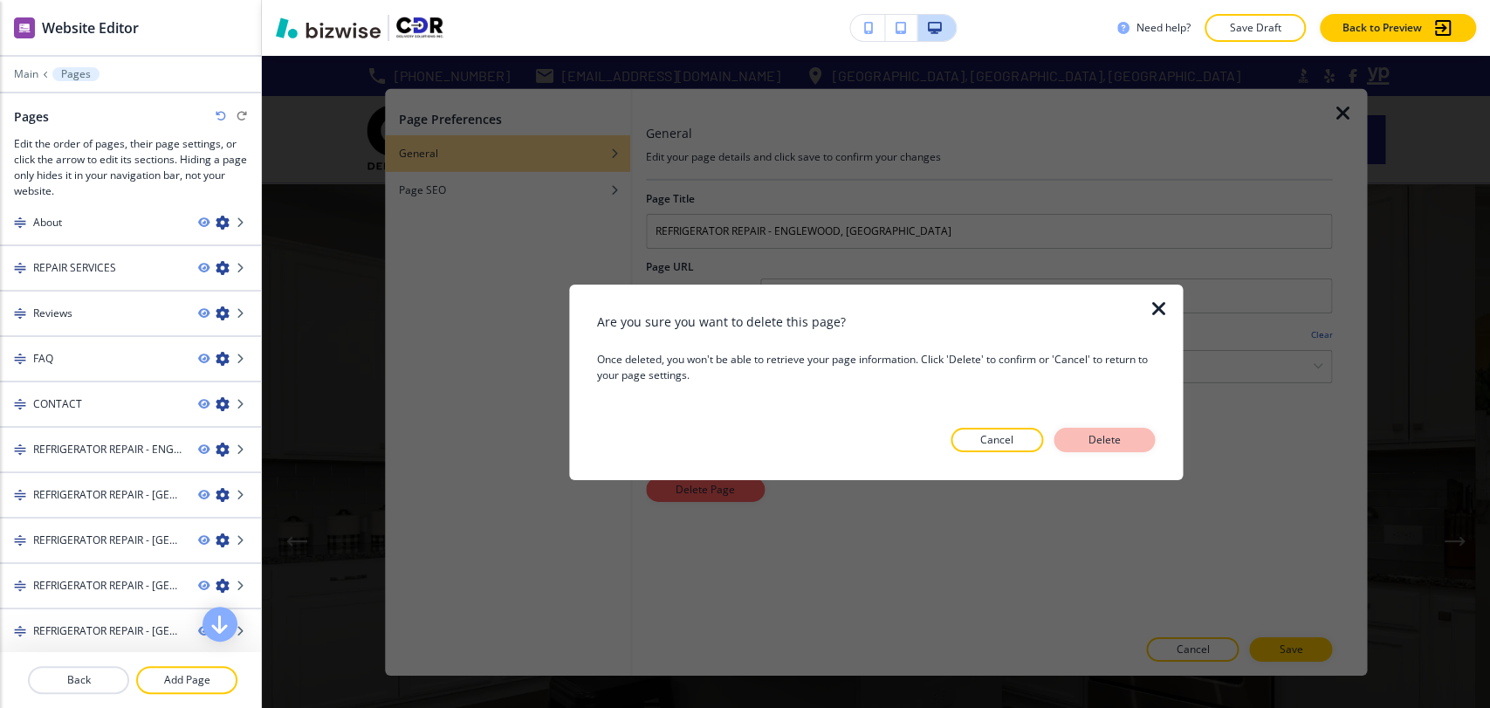
click at [1122, 435] on p "Delete" at bounding box center [1104, 440] width 42 height 16
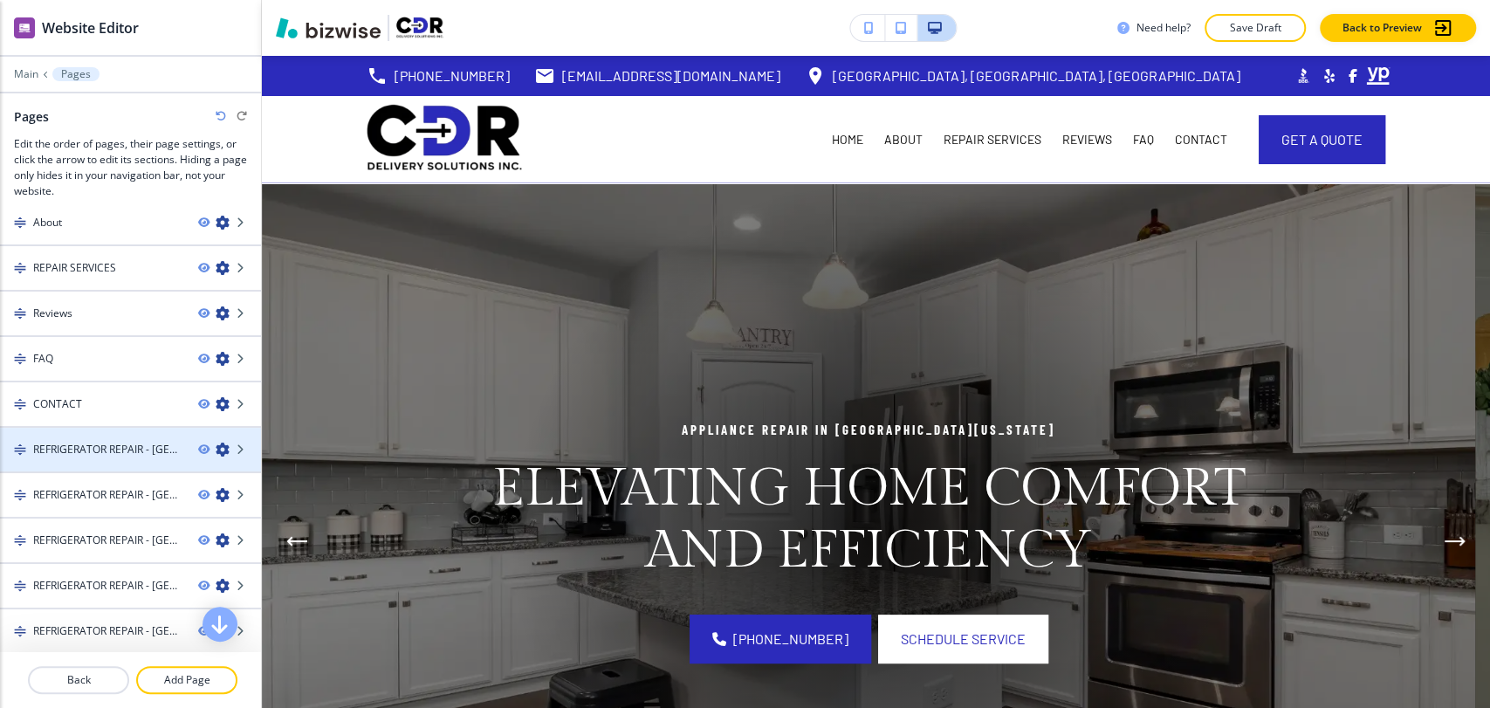
click at [216, 443] on icon "button" at bounding box center [223, 450] width 14 height 14
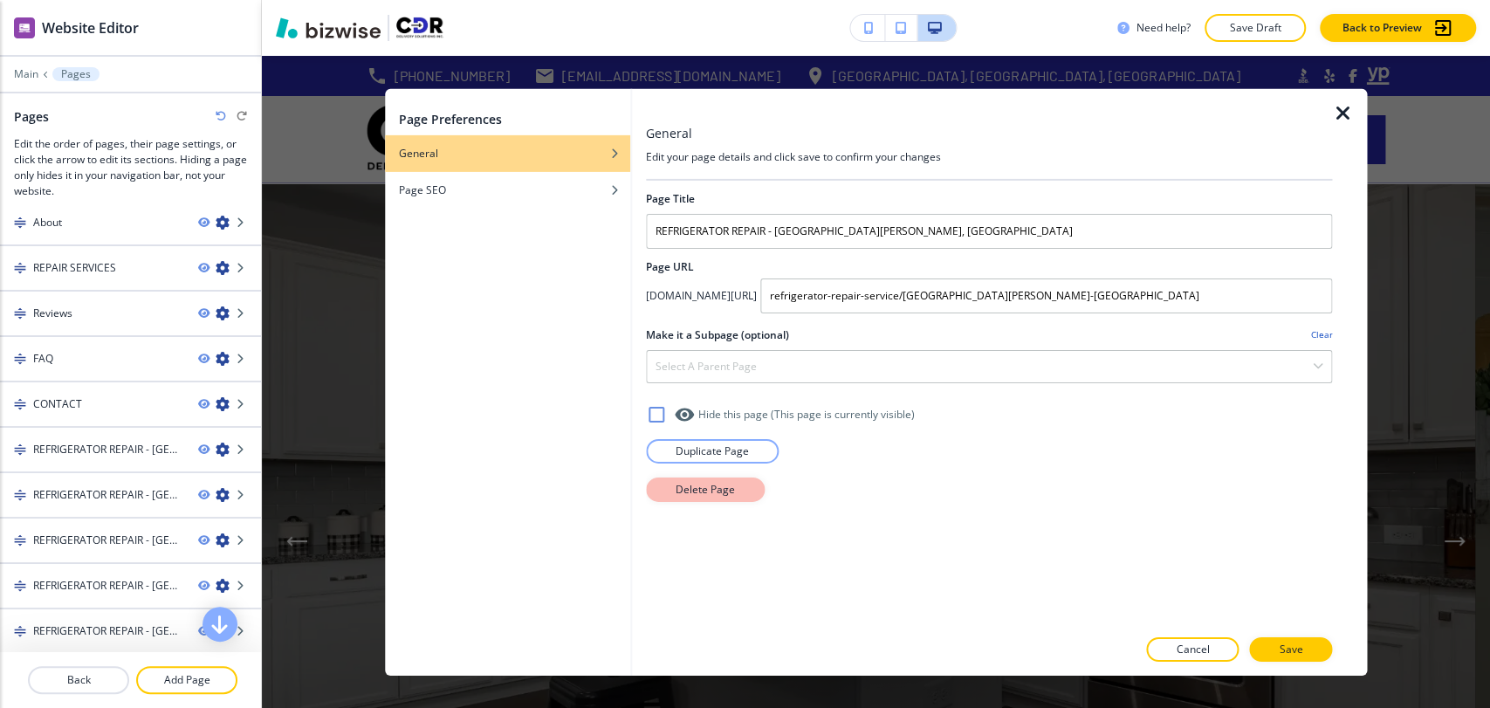
click at [705, 494] on p "Delete Page" at bounding box center [705, 489] width 59 height 16
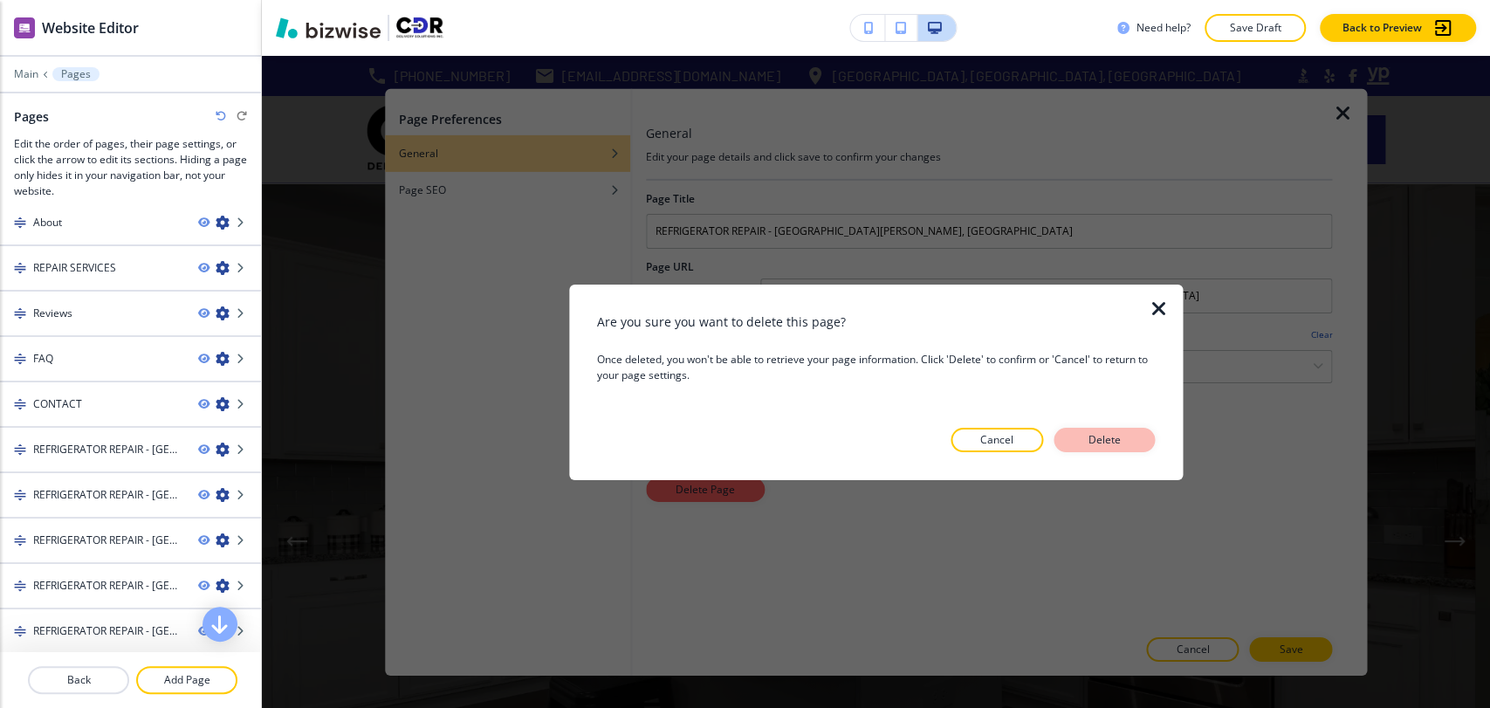
click at [1101, 437] on p "Delete" at bounding box center [1104, 440] width 42 height 16
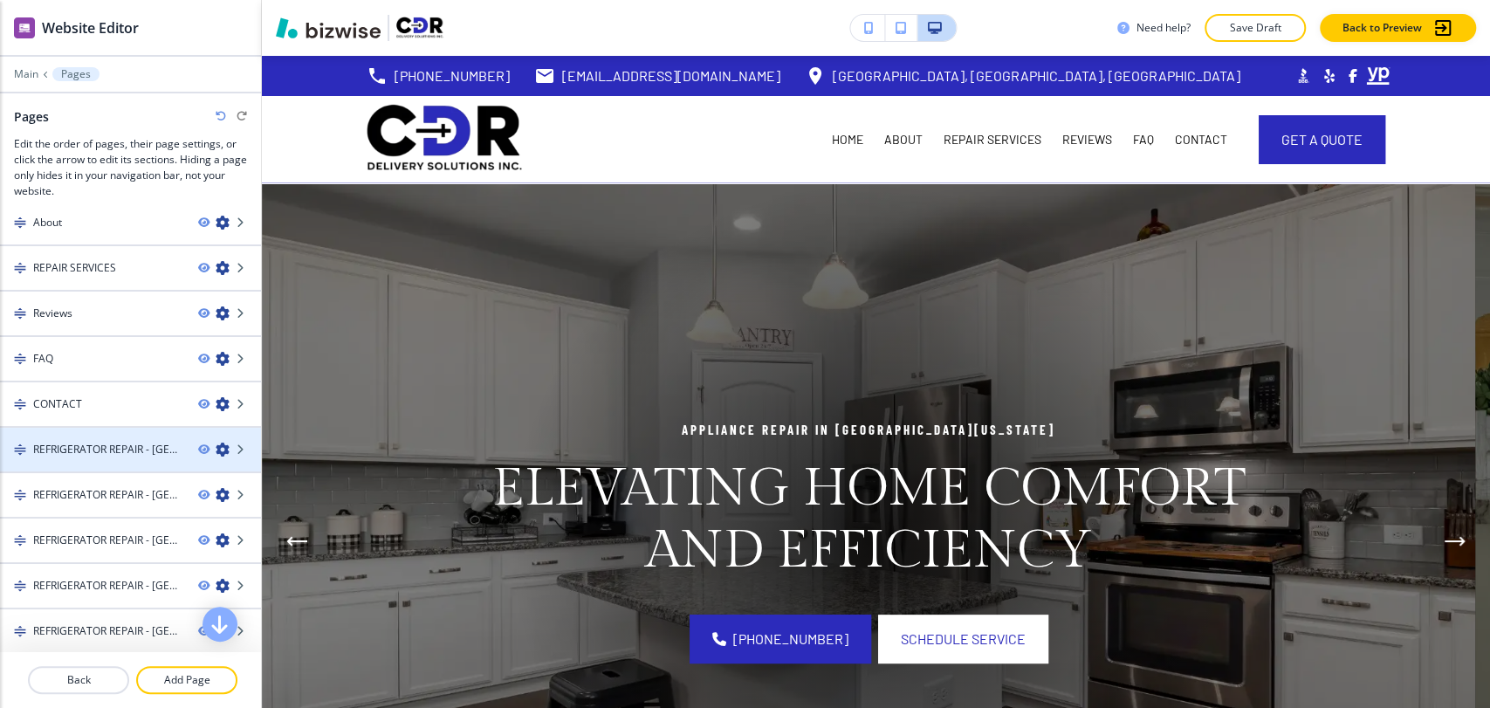
click at [216, 443] on icon "button" at bounding box center [223, 450] width 14 height 14
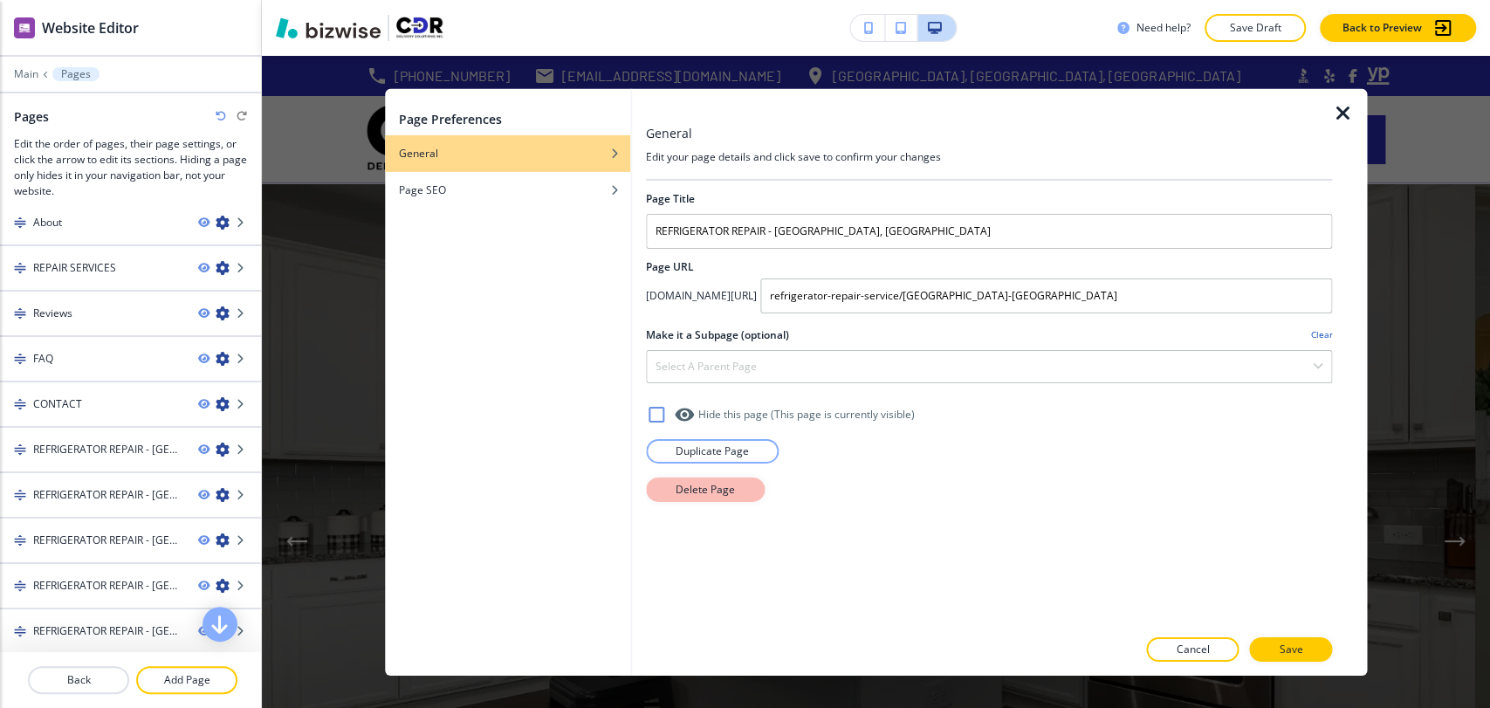
click at [720, 484] on p "Delete Page" at bounding box center [705, 489] width 59 height 16
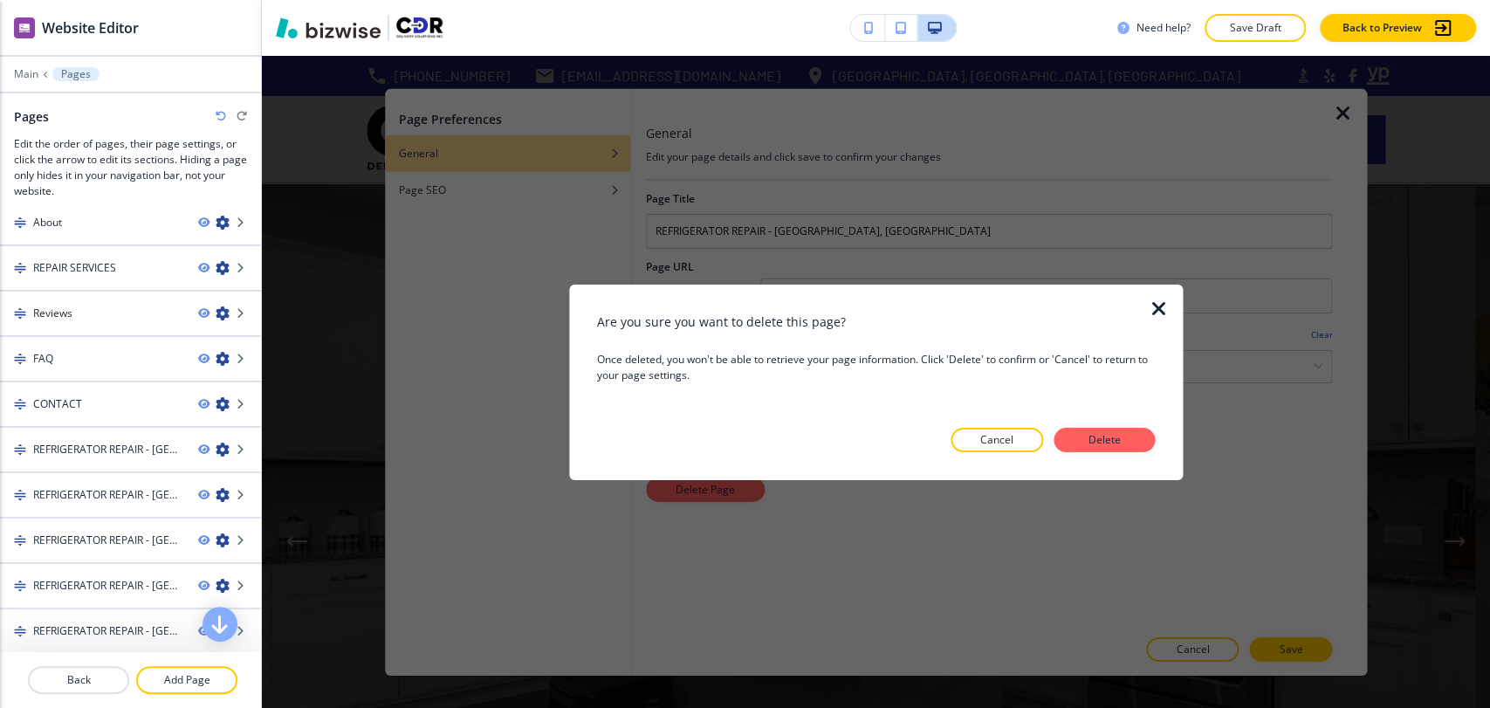
click at [1123, 439] on p "Delete" at bounding box center [1104, 440] width 42 height 16
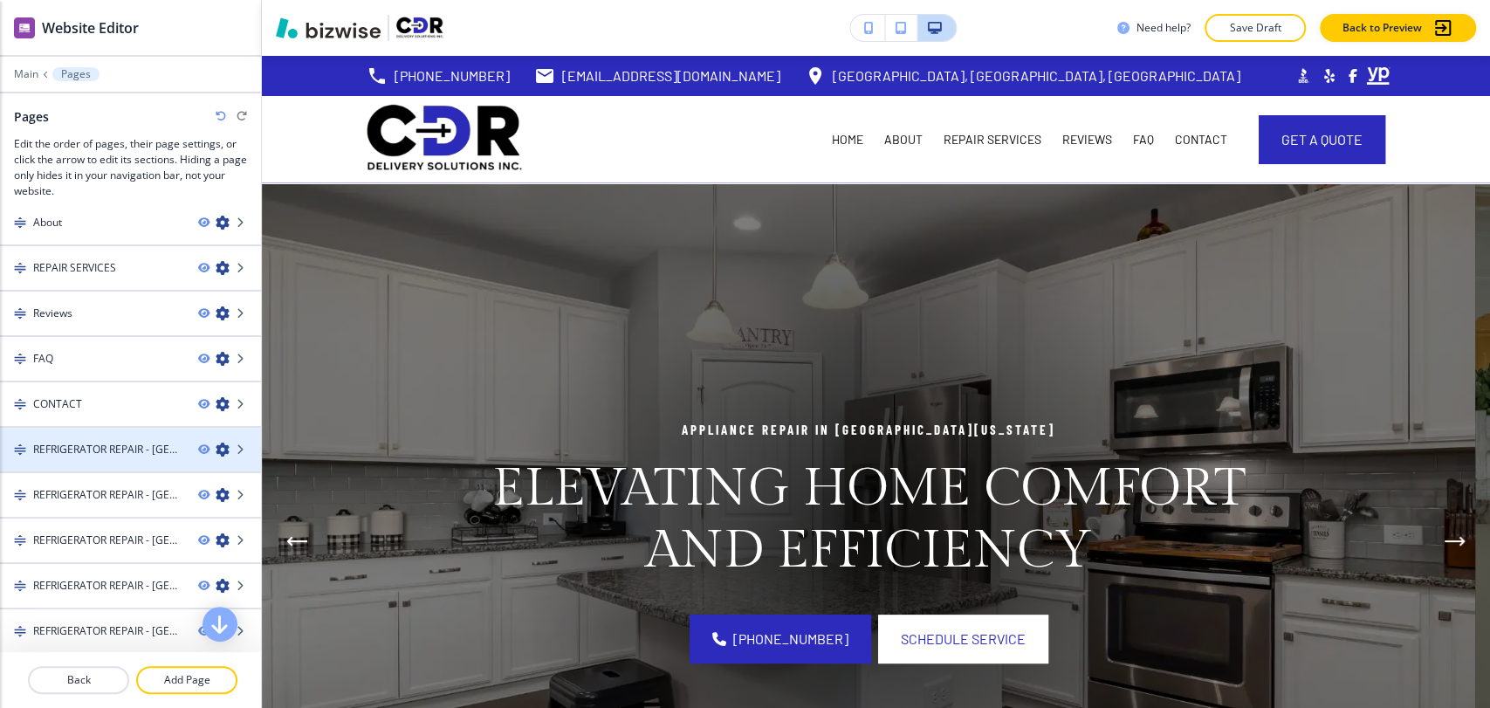
click at [216, 448] on icon "button" at bounding box center [223, 450] width 14 height 14
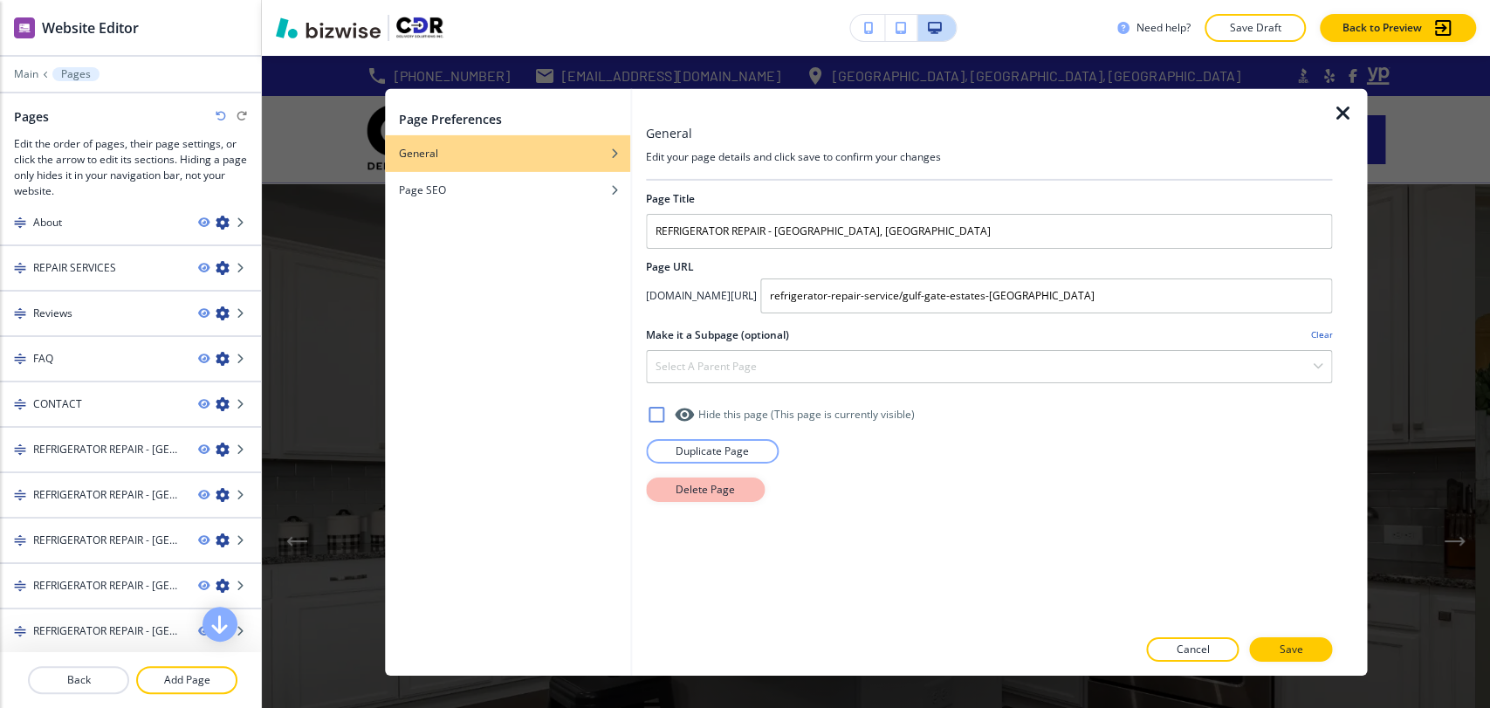
click at [679, 496] on p "Delete Page" at bounding box center [705, 489] width 59 height 16
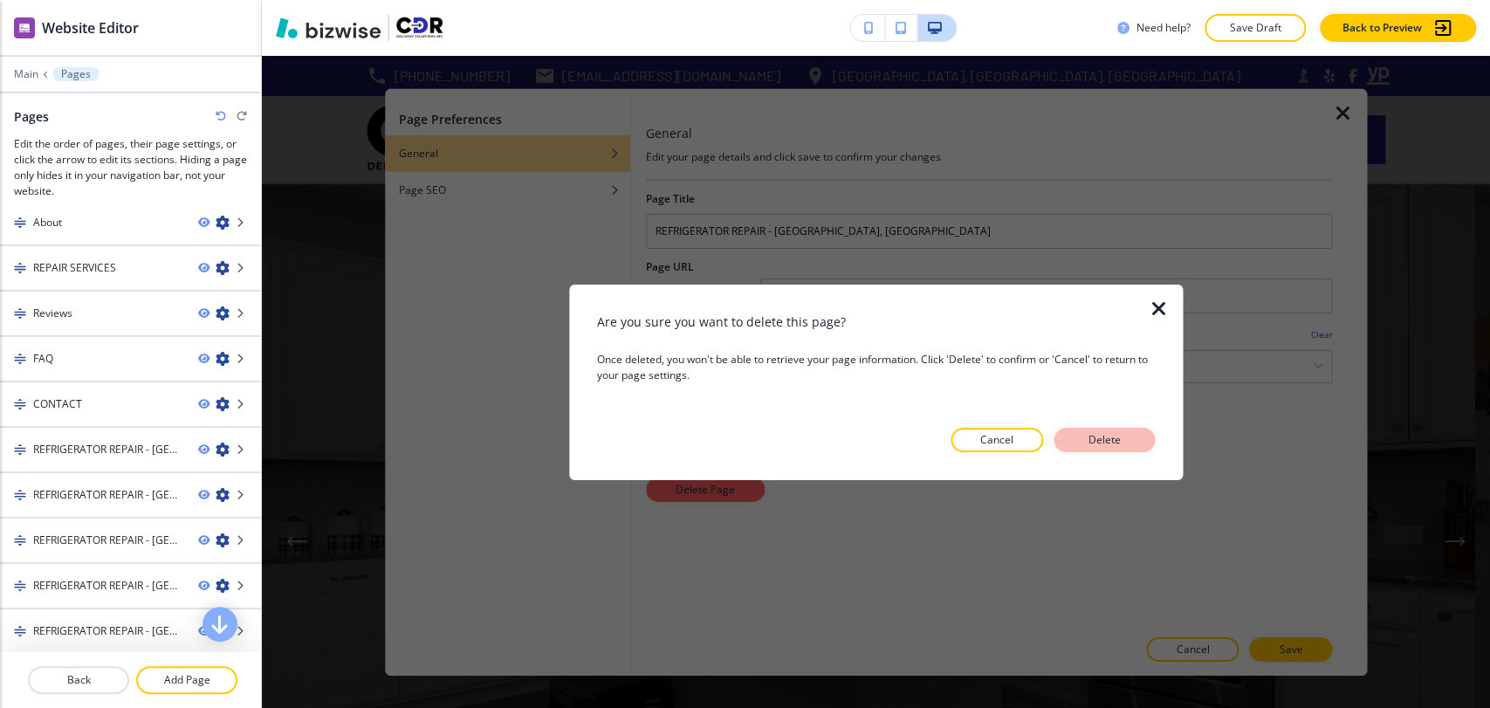
click at [1095, 432] on p "Delete" at bounding box center [1104, 440] width 42 height 16
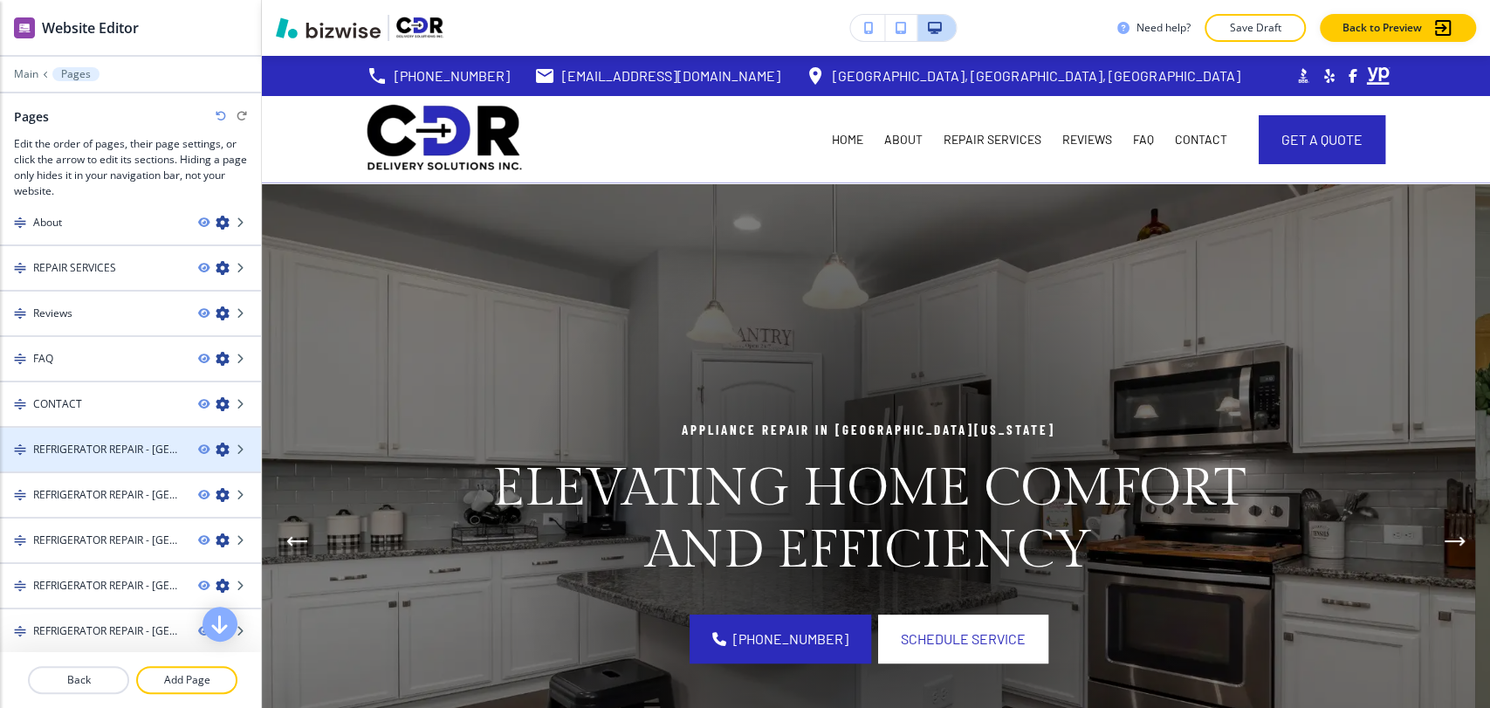
click at [216, 449] on icon "button" at bounding box center [223, 450] width 14 height 14
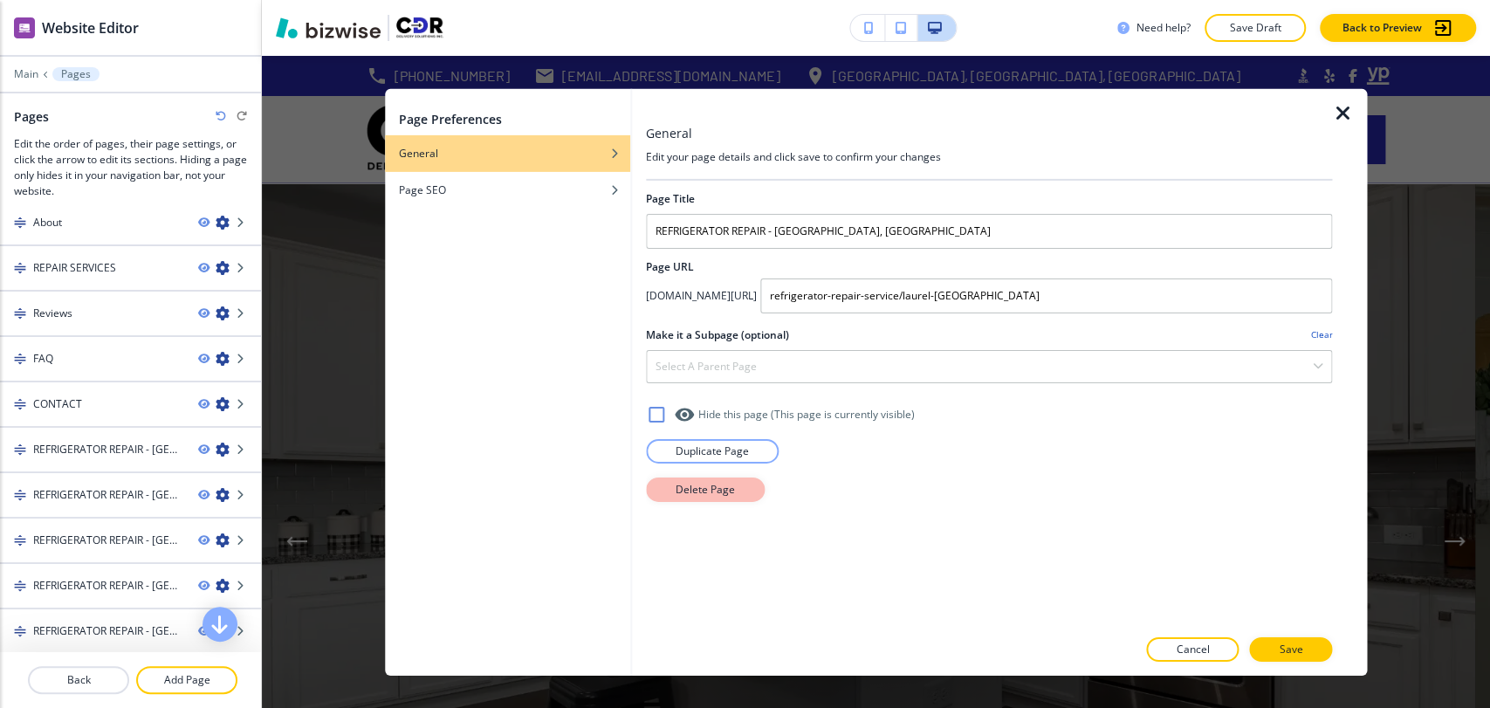
click at [717, 491] on p "Delete Page" at bounding box center [705, 489] width 59 height 16
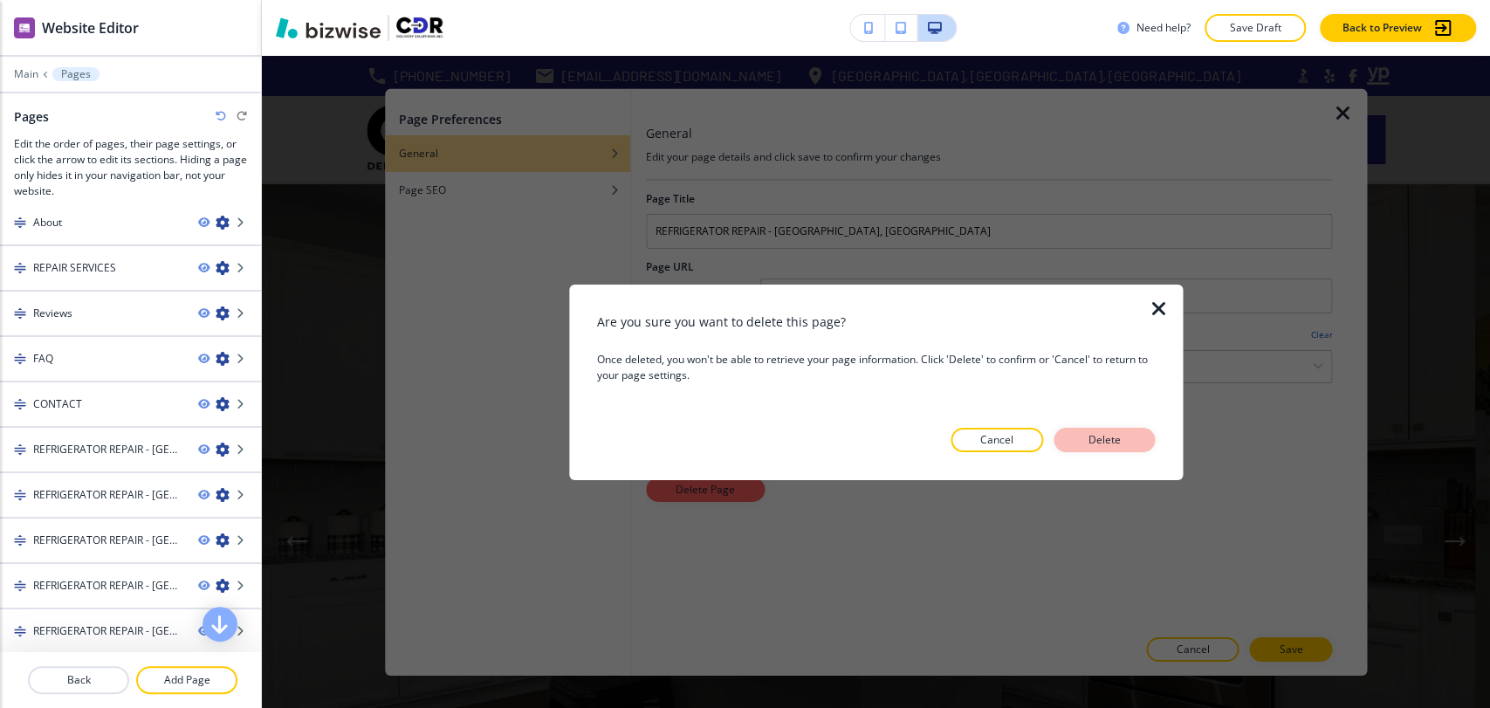
click at [1111, 435] on p "Delete" at bounding box center [1104, 440] width 42 height 16
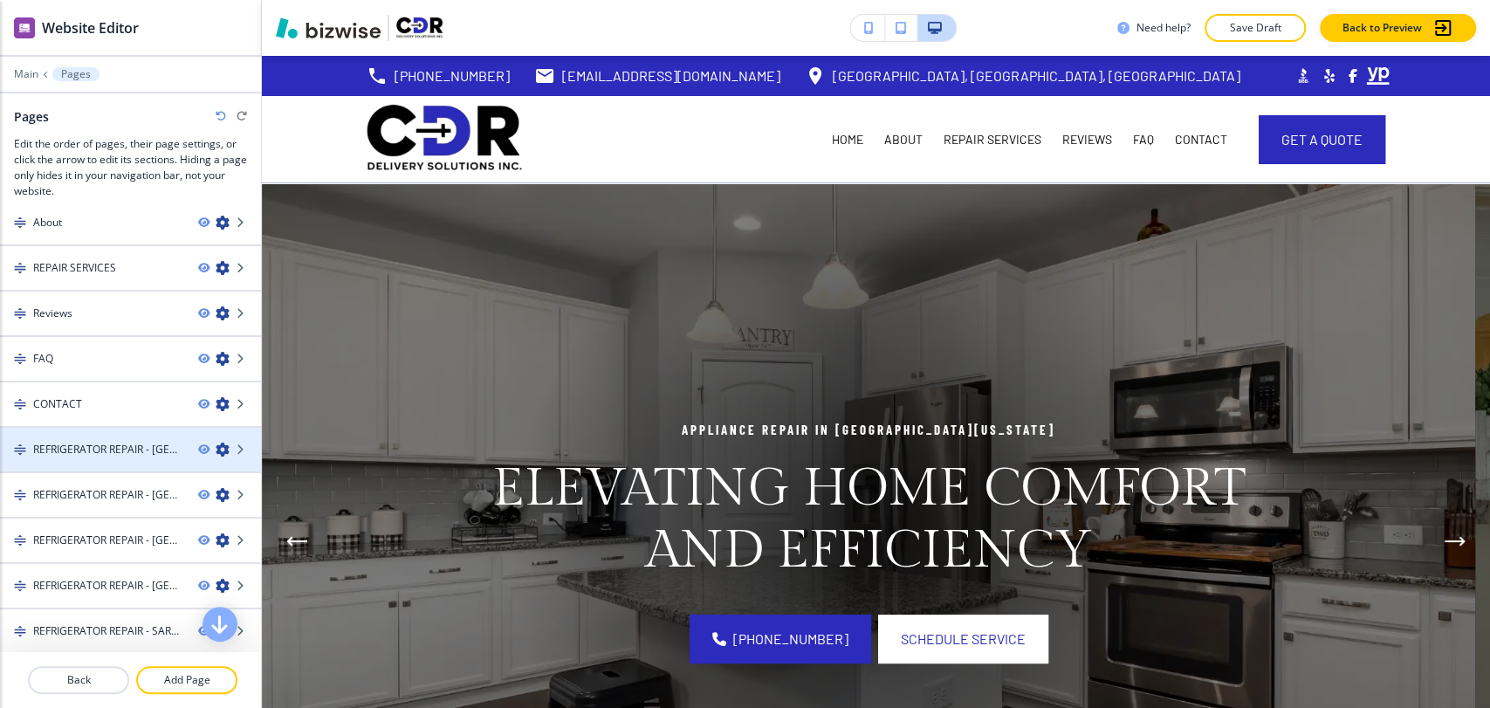
click at [216, 445] on icon "button" at bounding box center [223, 450] width 14 height 14
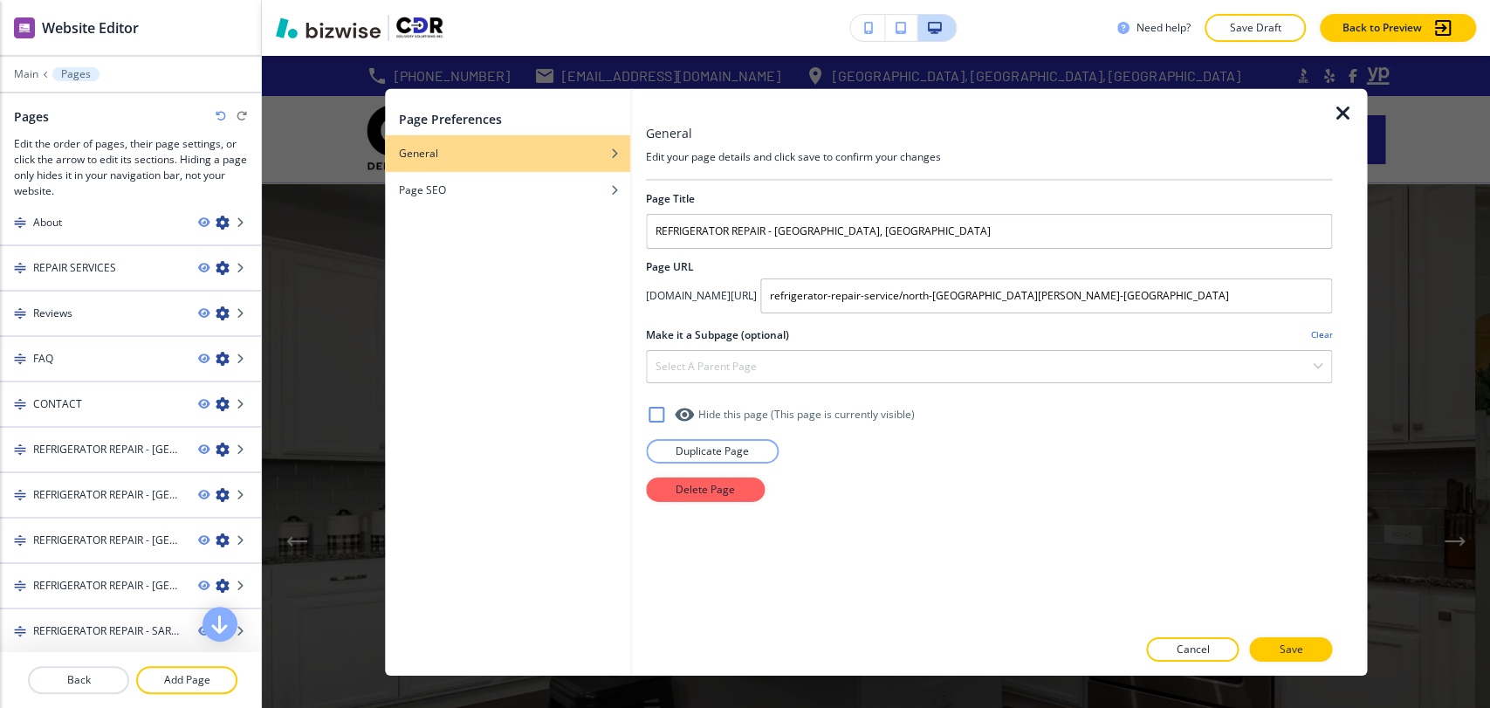
click at [769, 493] on div "Delete Page" at bounding box center [989, 489] width 686 height 24
click at [740, 492] on button "Delete Page" at bounding box center [705, 489] width 119 height 24
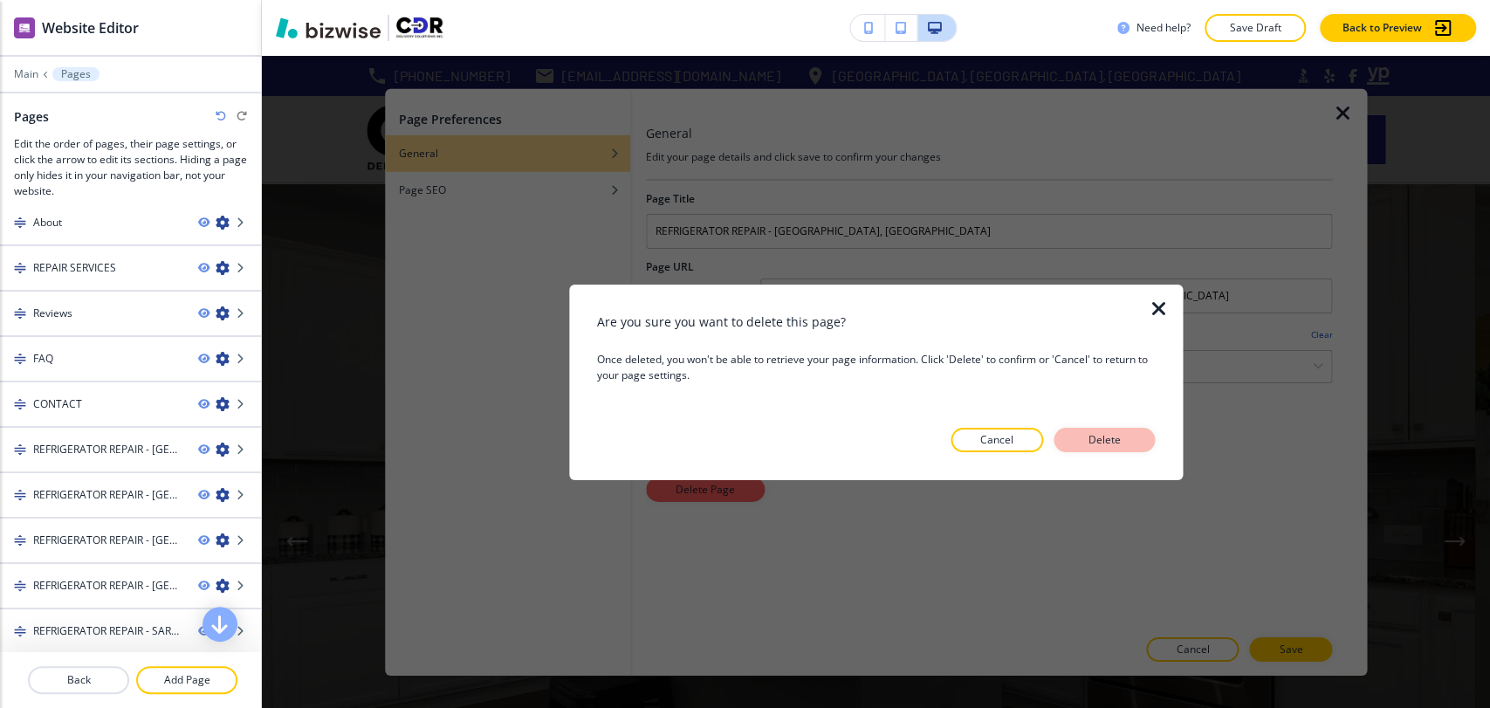
click at [1106, 435] on p "Delete" at bounding box center [1104, 440] width 42 height 16
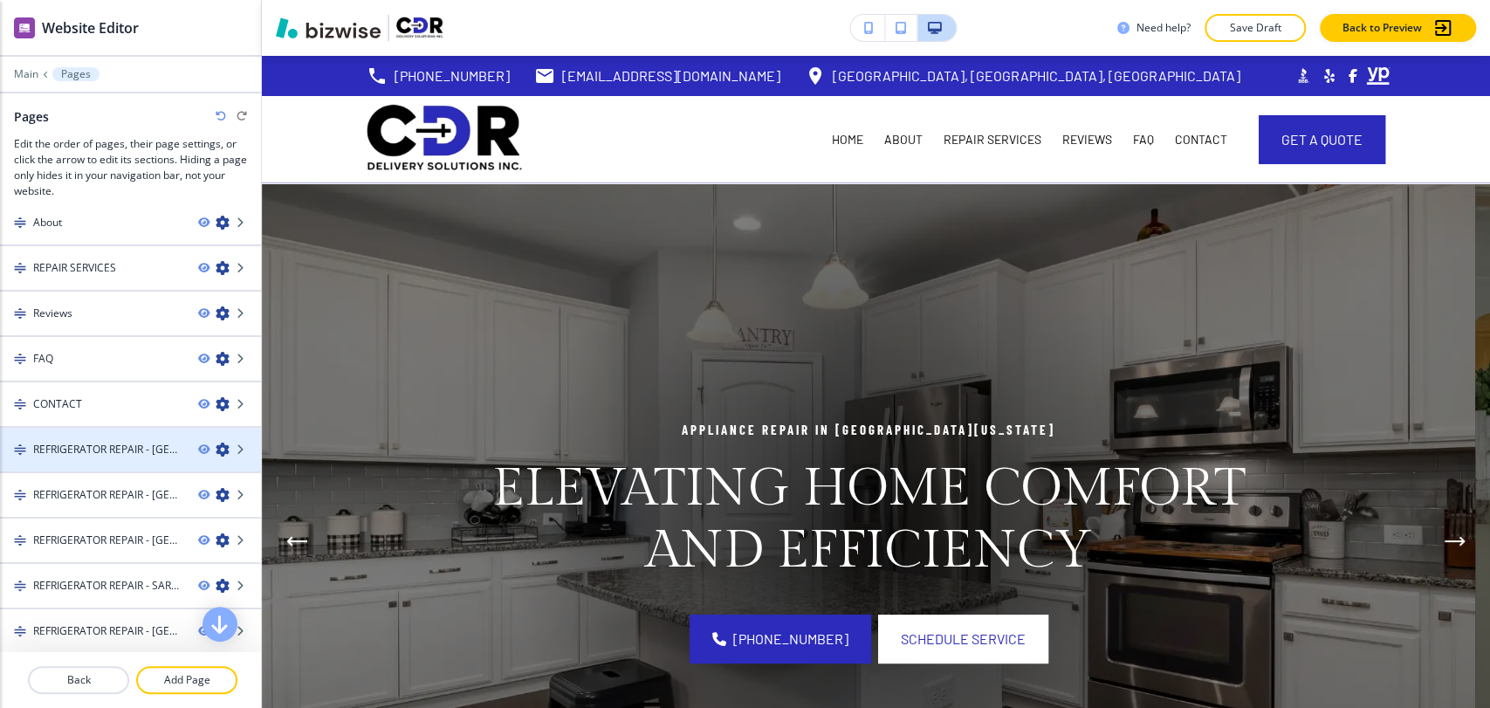
click at [216, 449] on icon "button" at bounding box center [223, 450] width 14 height 14
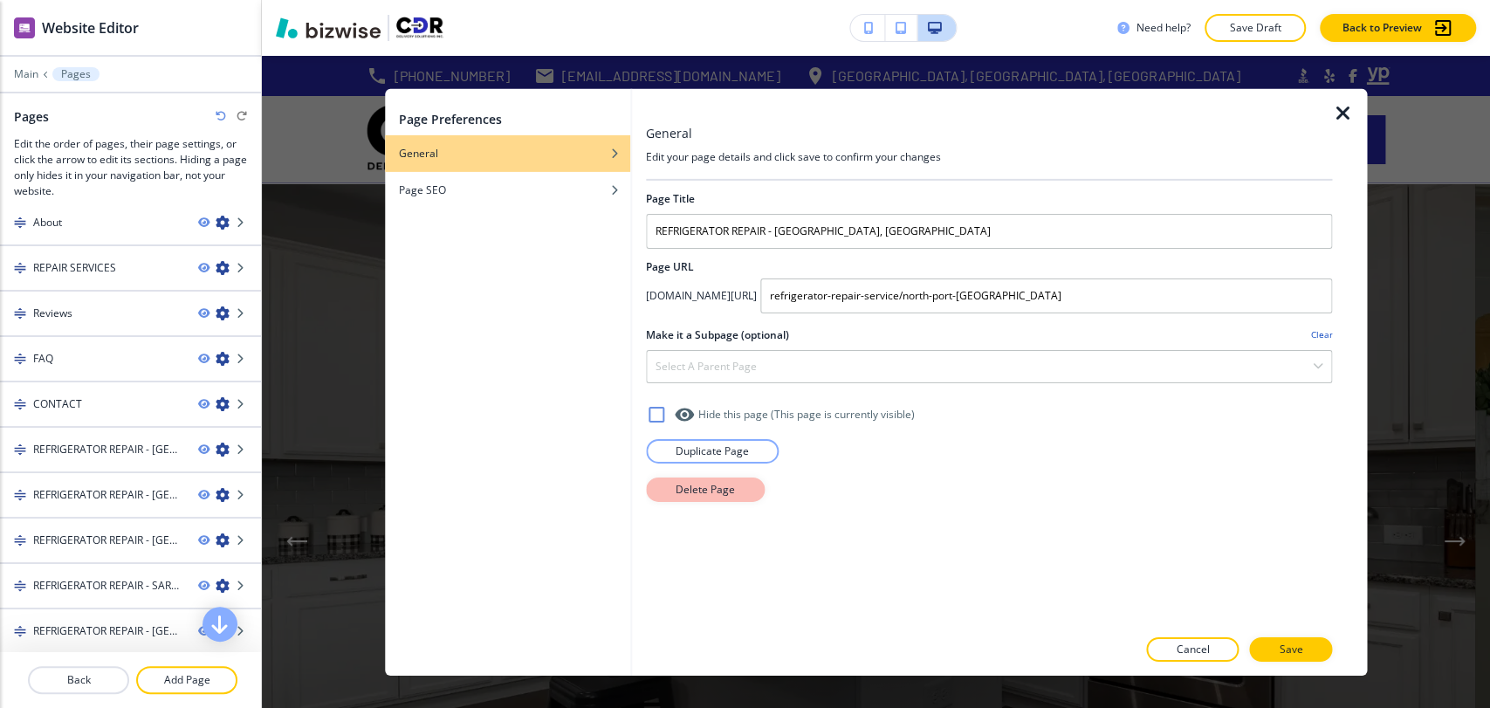
click at [691, 496] on p "Delete Page" at bounding box center [705, 489] width 59 height 16
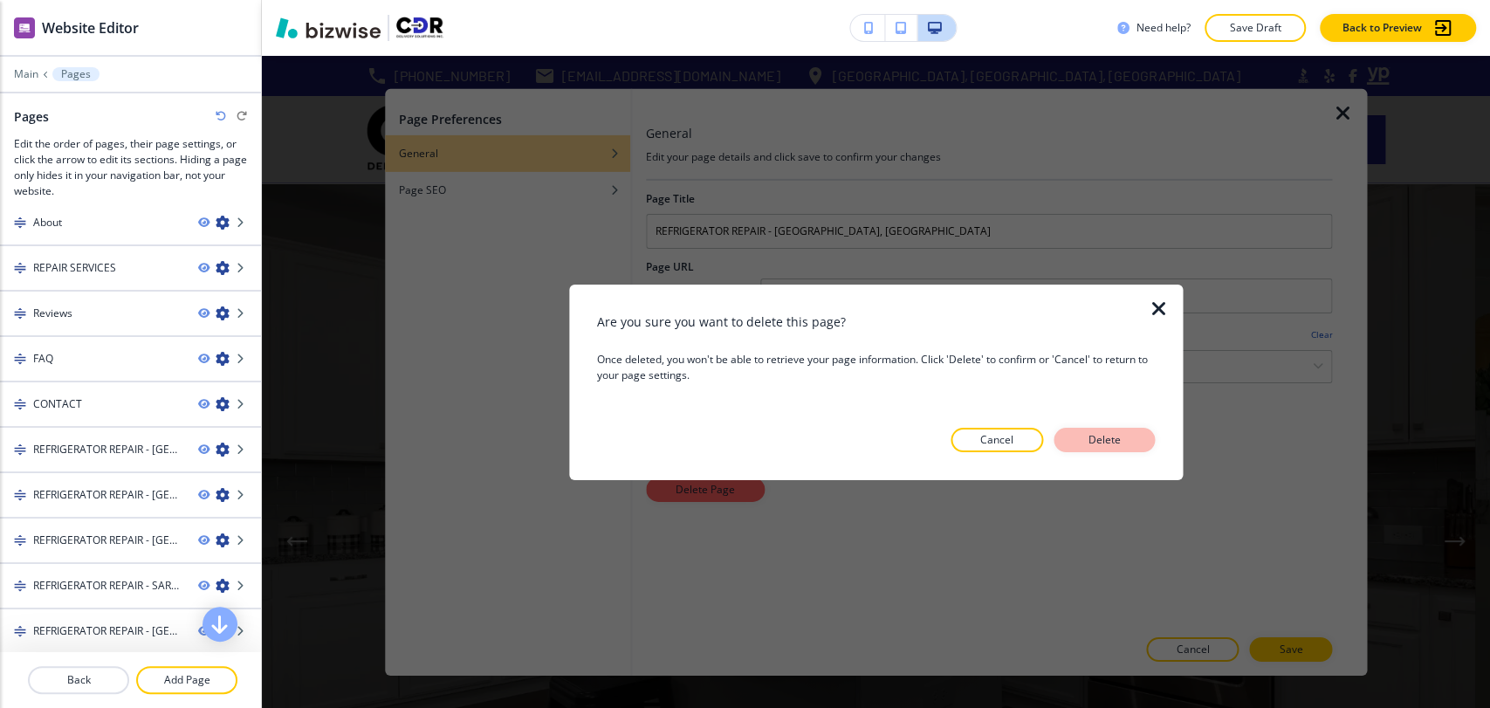
click at [1133, 432] on button "Delete" at bounding box center [1103, 440] width 101 height 24
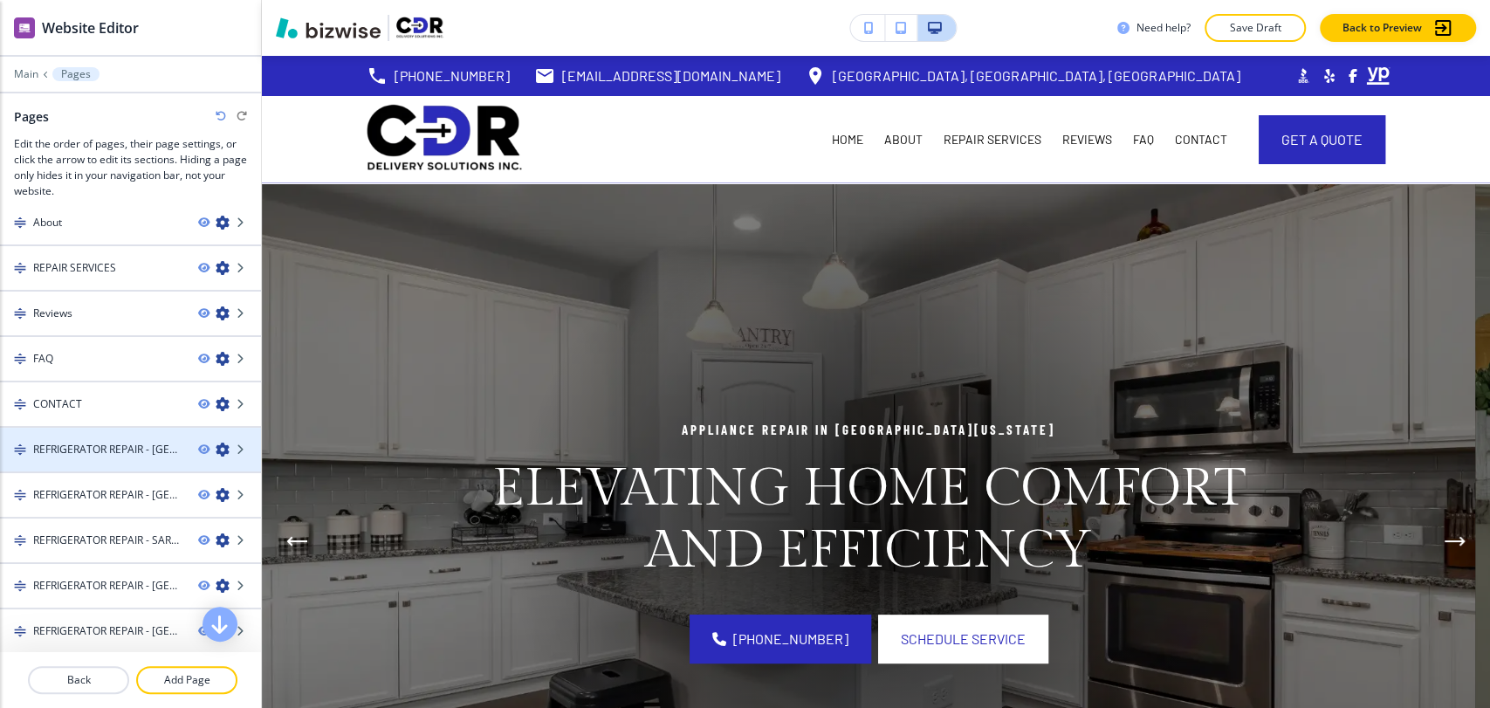
click at [216, 443] on icon "button" at bounding box center [223, 450] width 14 height 14
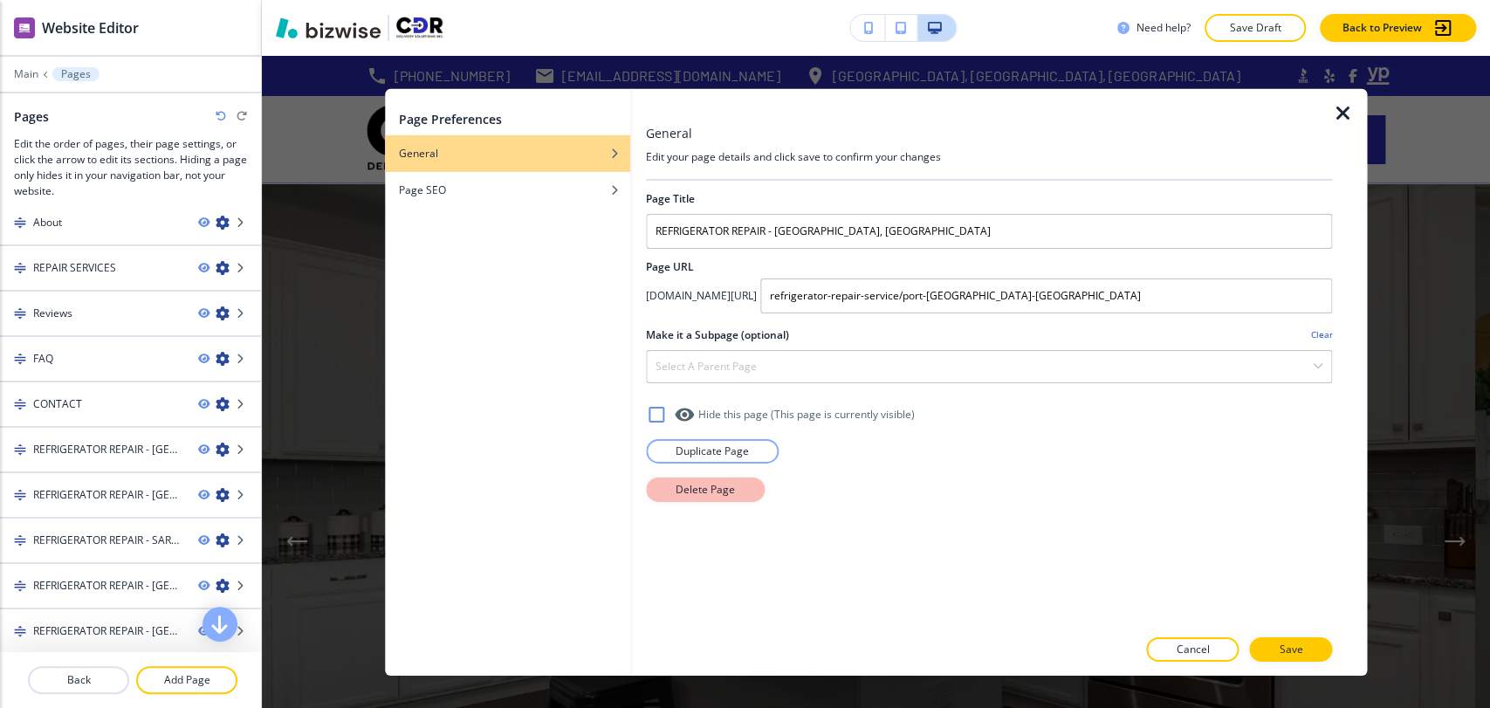
click at [686, 490] on p "Delete Page" at bounding box center [705, 489] width 59 height 16
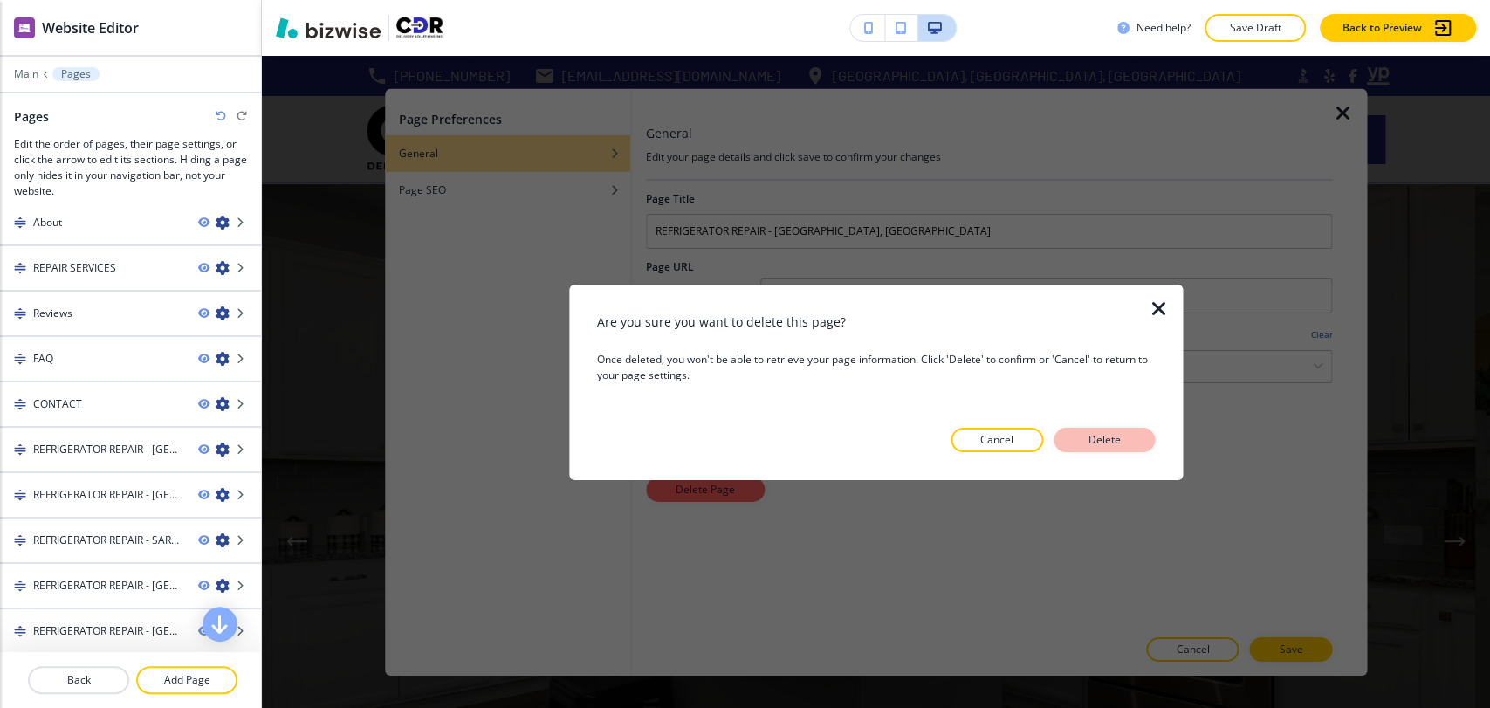
click at [1110, 436] on p "Delete" at bounding box center [1104, 440] width 42 height 16
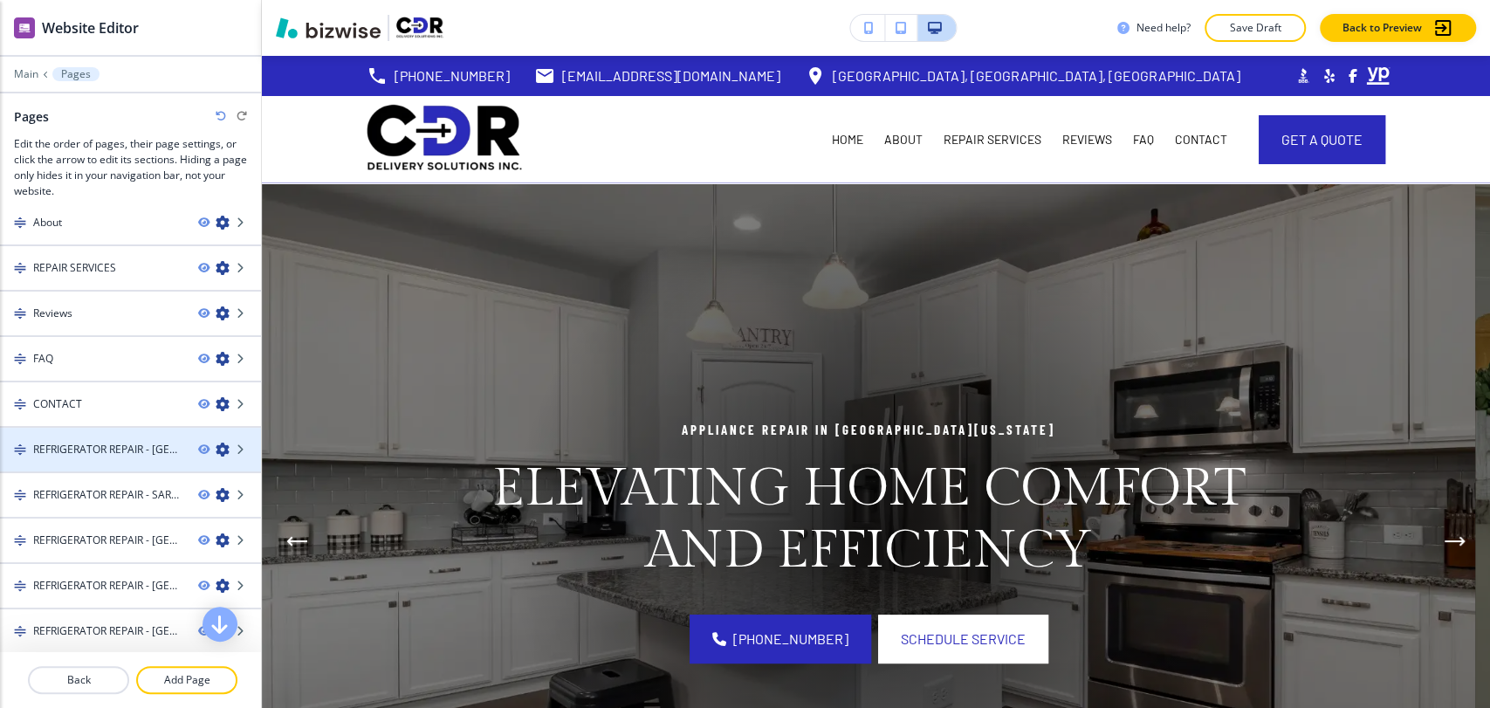
click at [216, 444] on icon "button" at bounding box center [223, 450] width 14 height 14
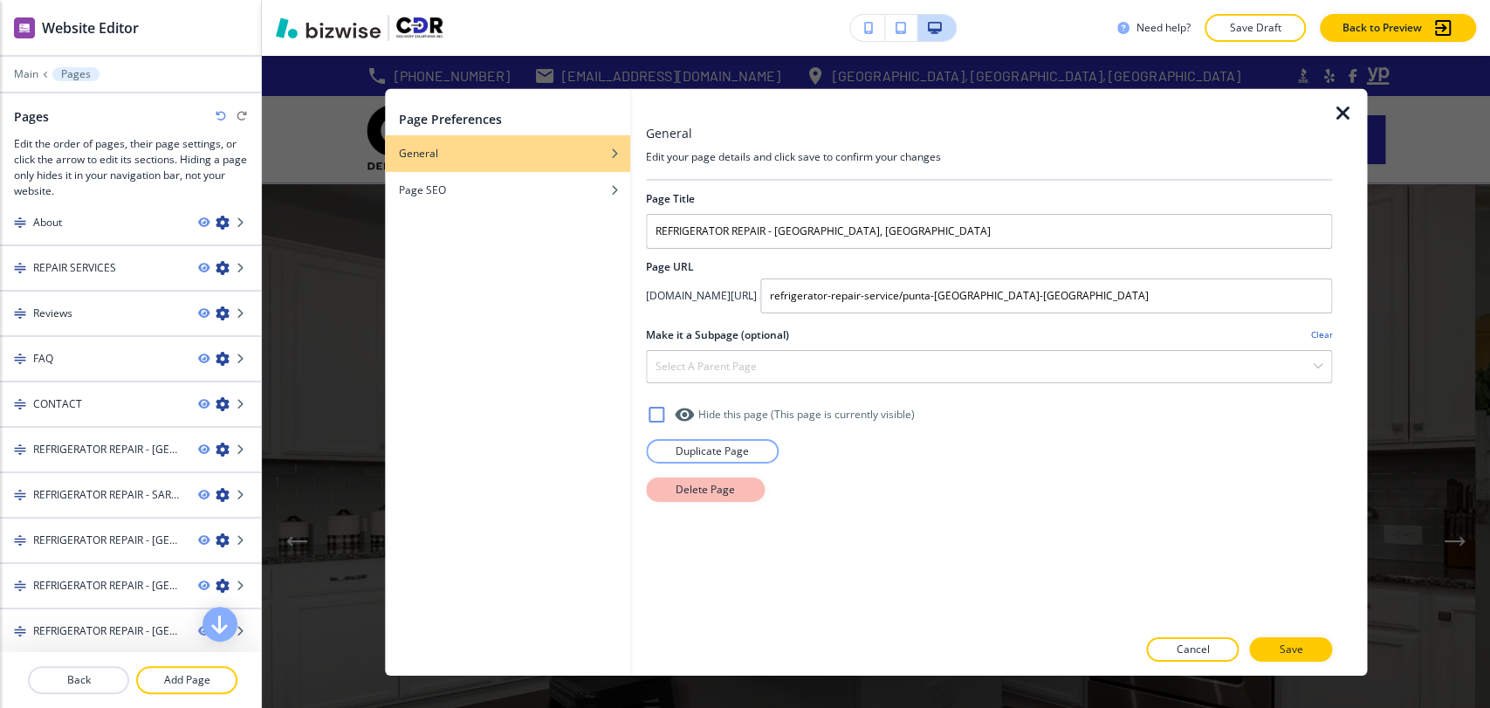
click at [684, 497] on button "Delete Page" at bounding box center [705, 489] width 119 height 24
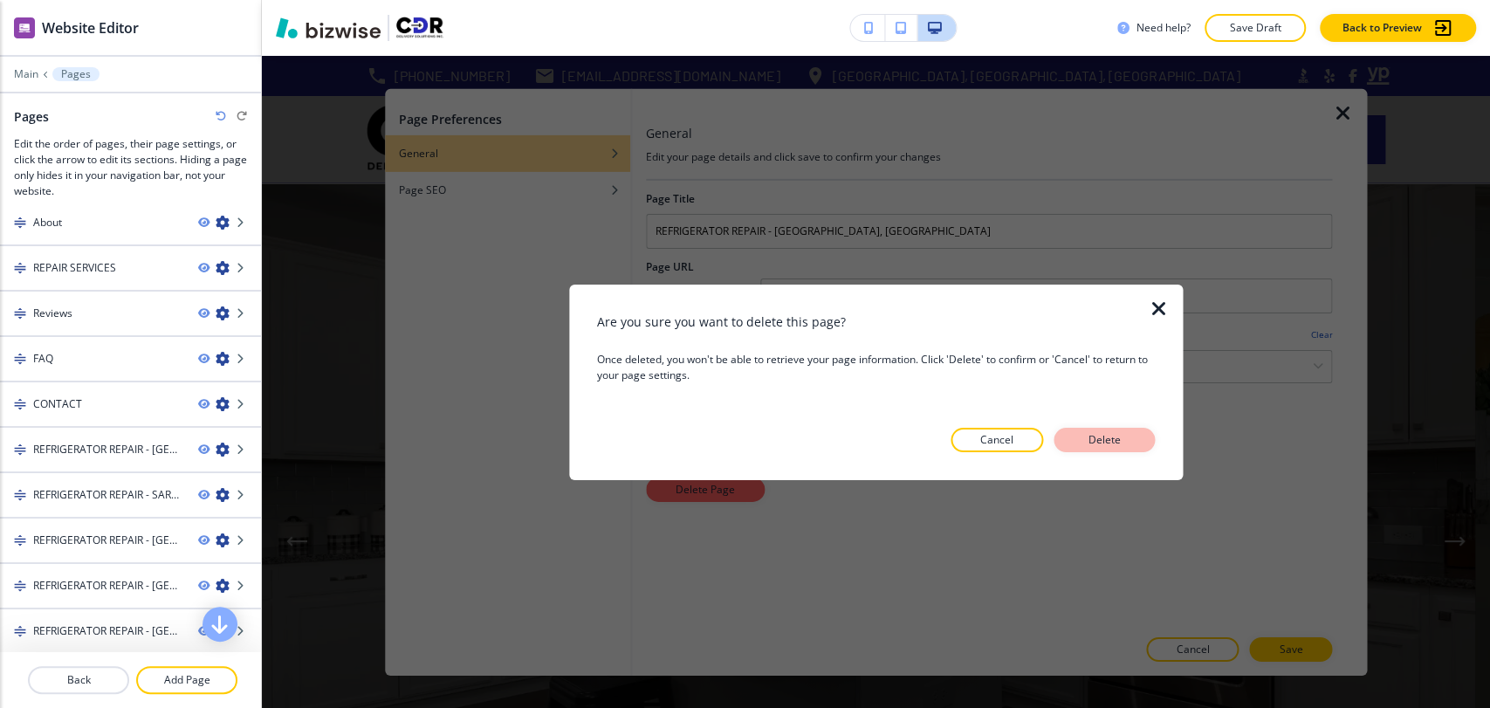
click at [1083, 442] on p "Delete" at bounding box center [1104, 440] width 42 height 16
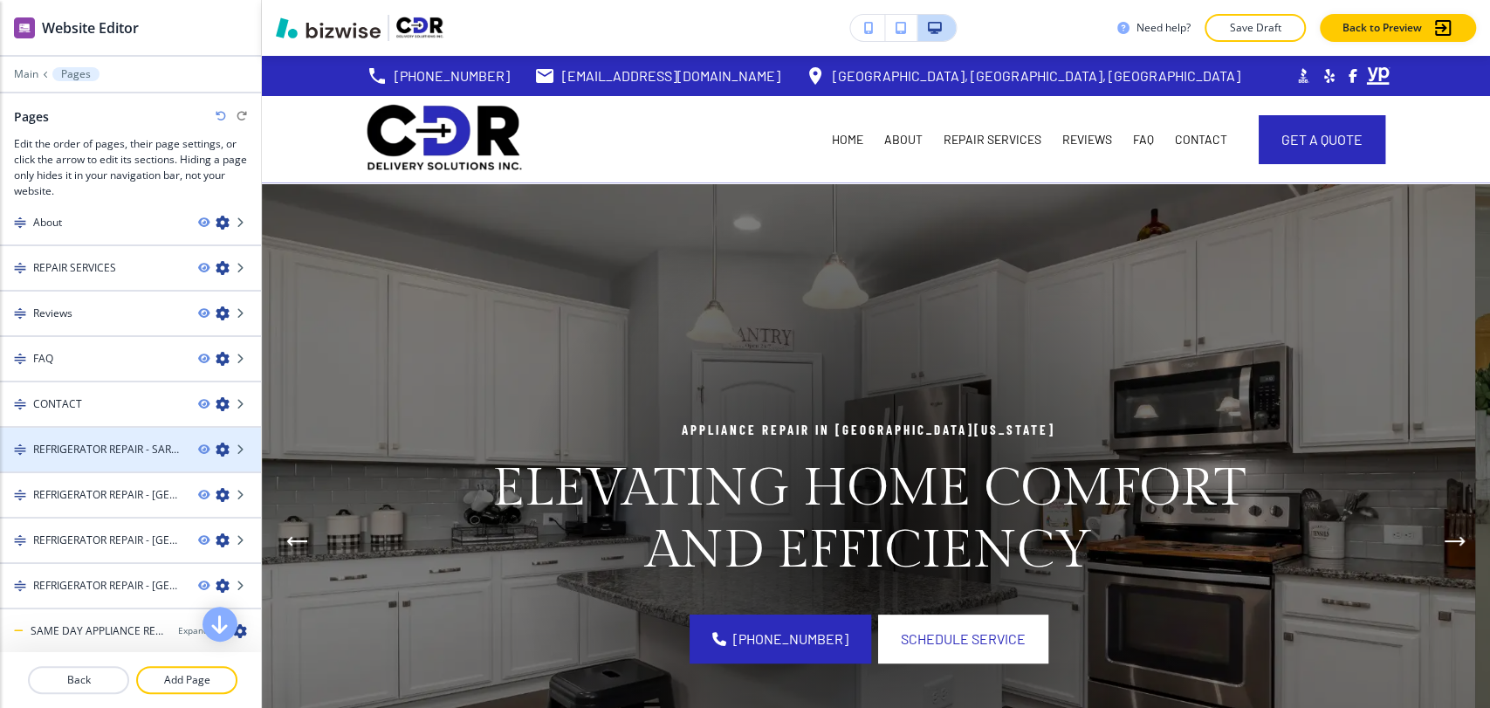
click at [216, 444] on icon "button" at bounding box center [223, 450] width 14 height 14
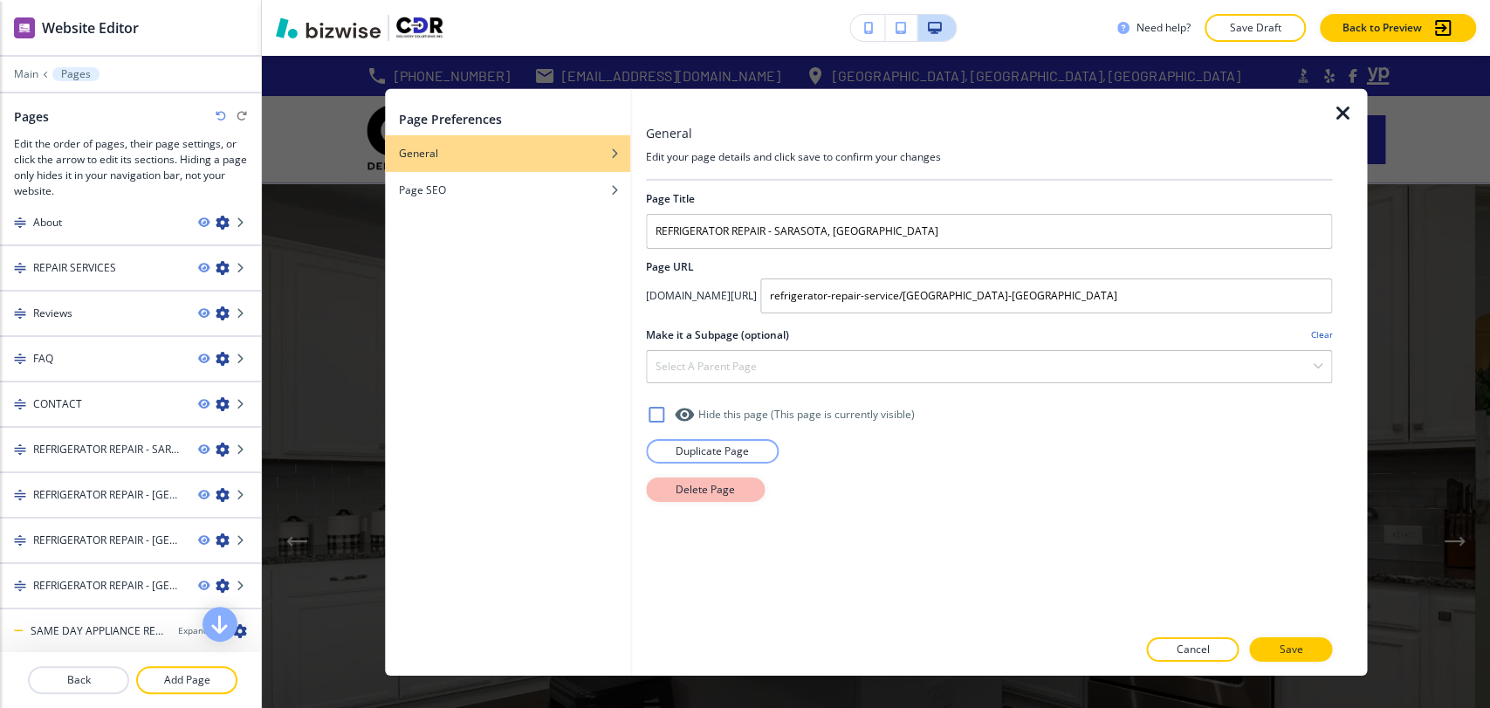
click at [718, 491] on p "Delete Page" at bounding box center [705, 489] width 59 height 16
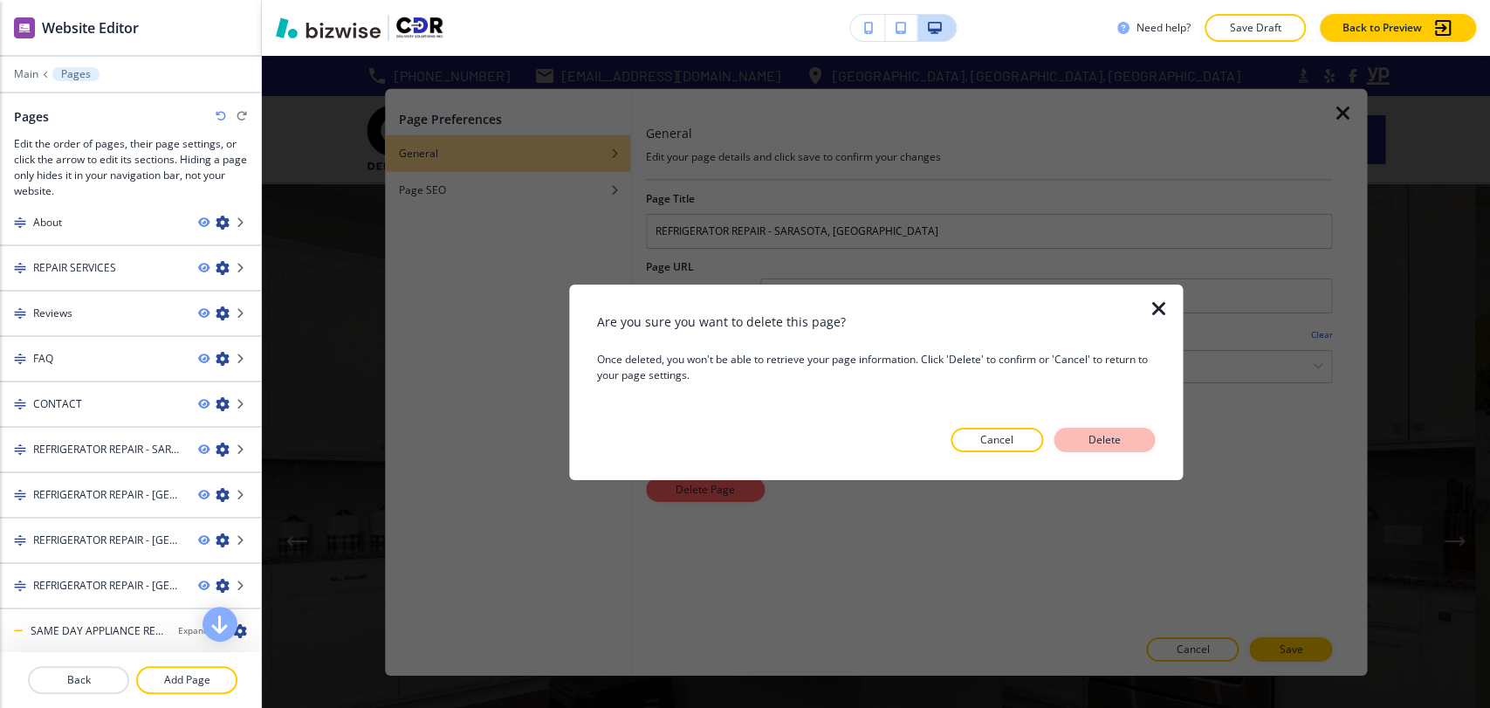
click at [1092, 442] on p "Delete" at bounding box center [1104, 440] width 42 height 16
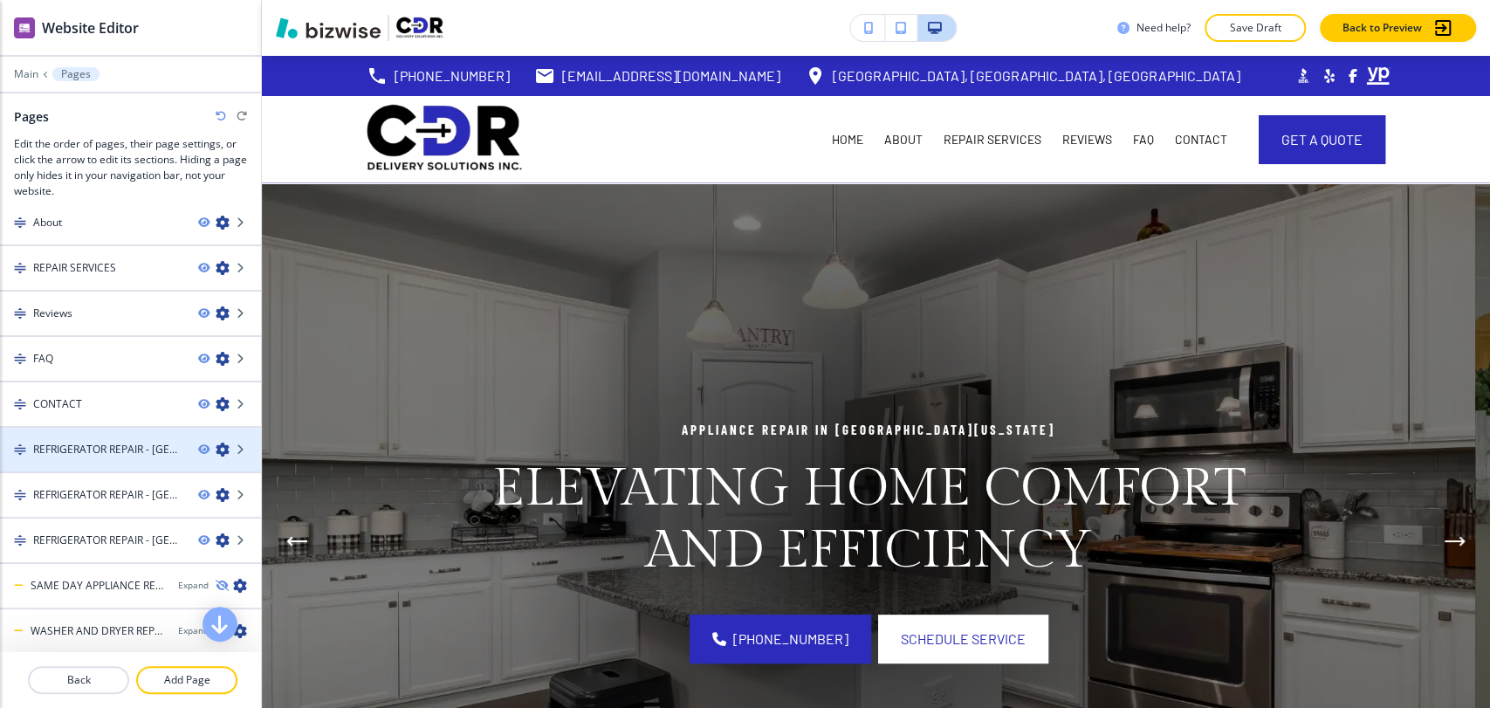
click at [216, 445] on icon "button" at bounding box center [223, 450] width 14 height 14
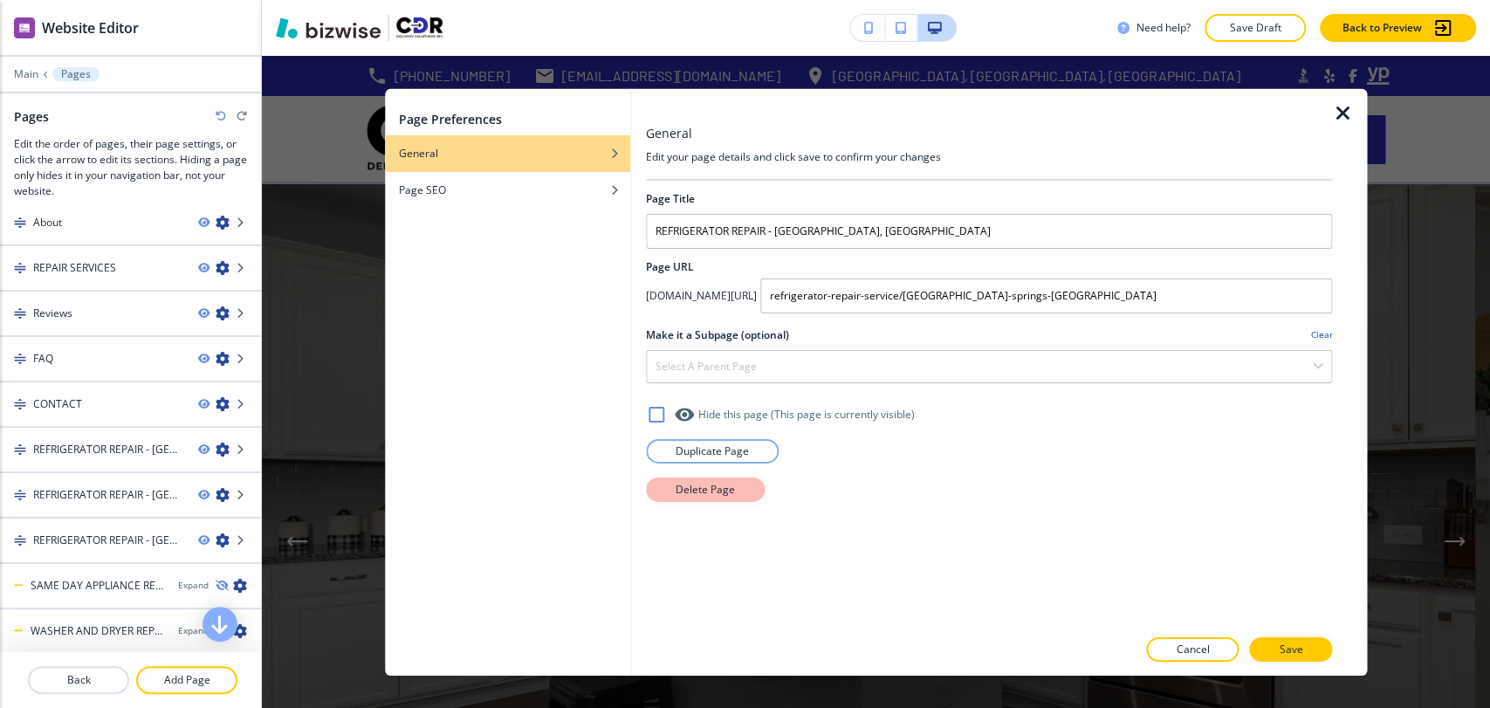
click at [745, 491] on button "Delete Page" at bounding box center [705, 489] width 119 height 24
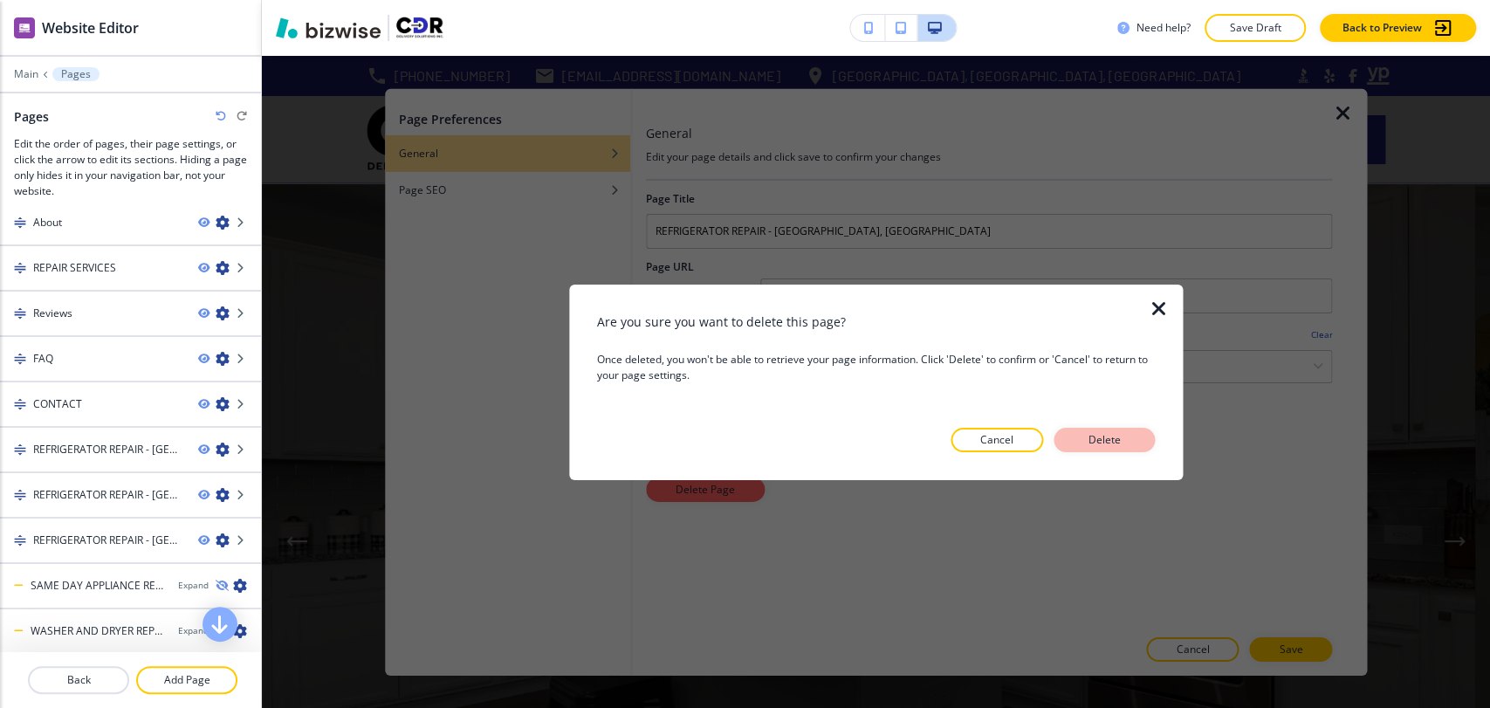
click at [1091, 428] on button "Delete" at bounding box center [1103, 440] width 101 height 24
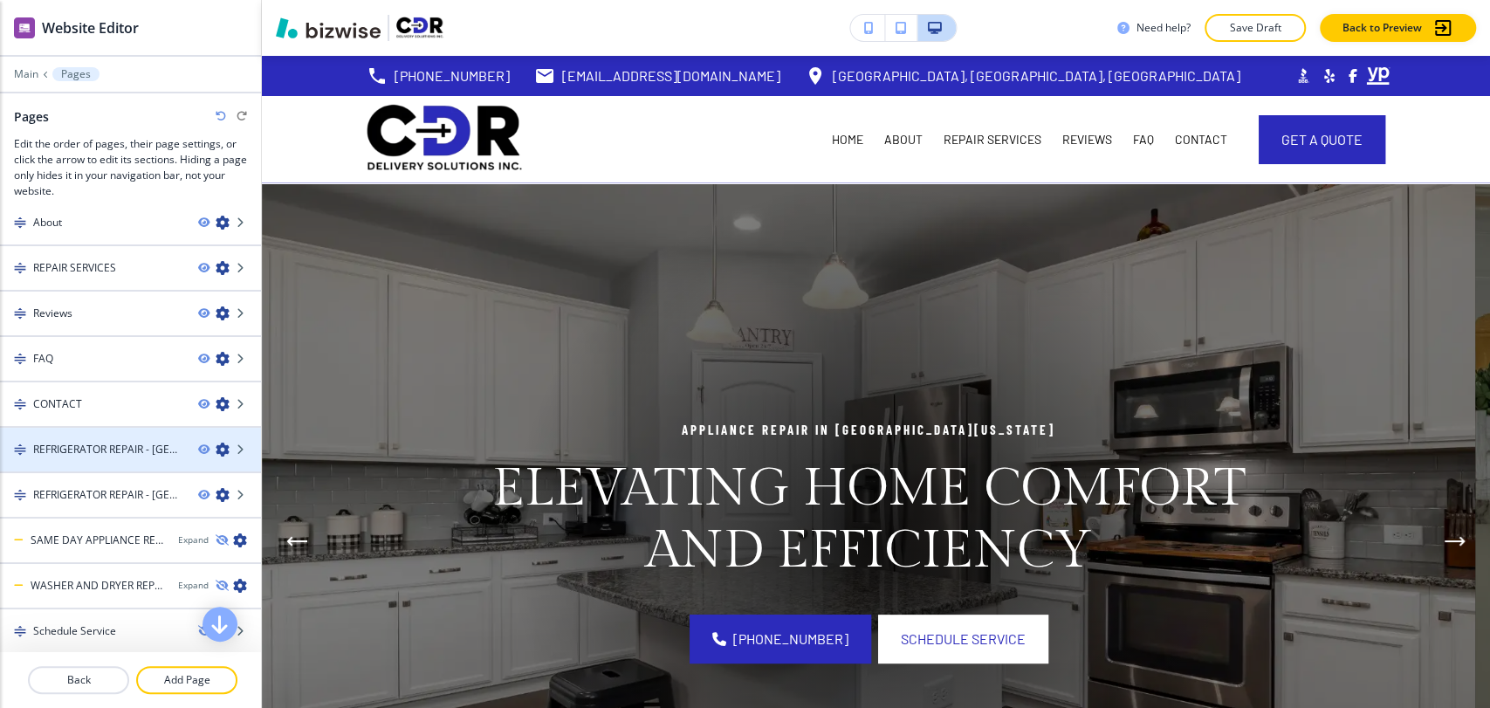
click at [200, 449] on div at bounding box center [229, 450] width 63 height 14
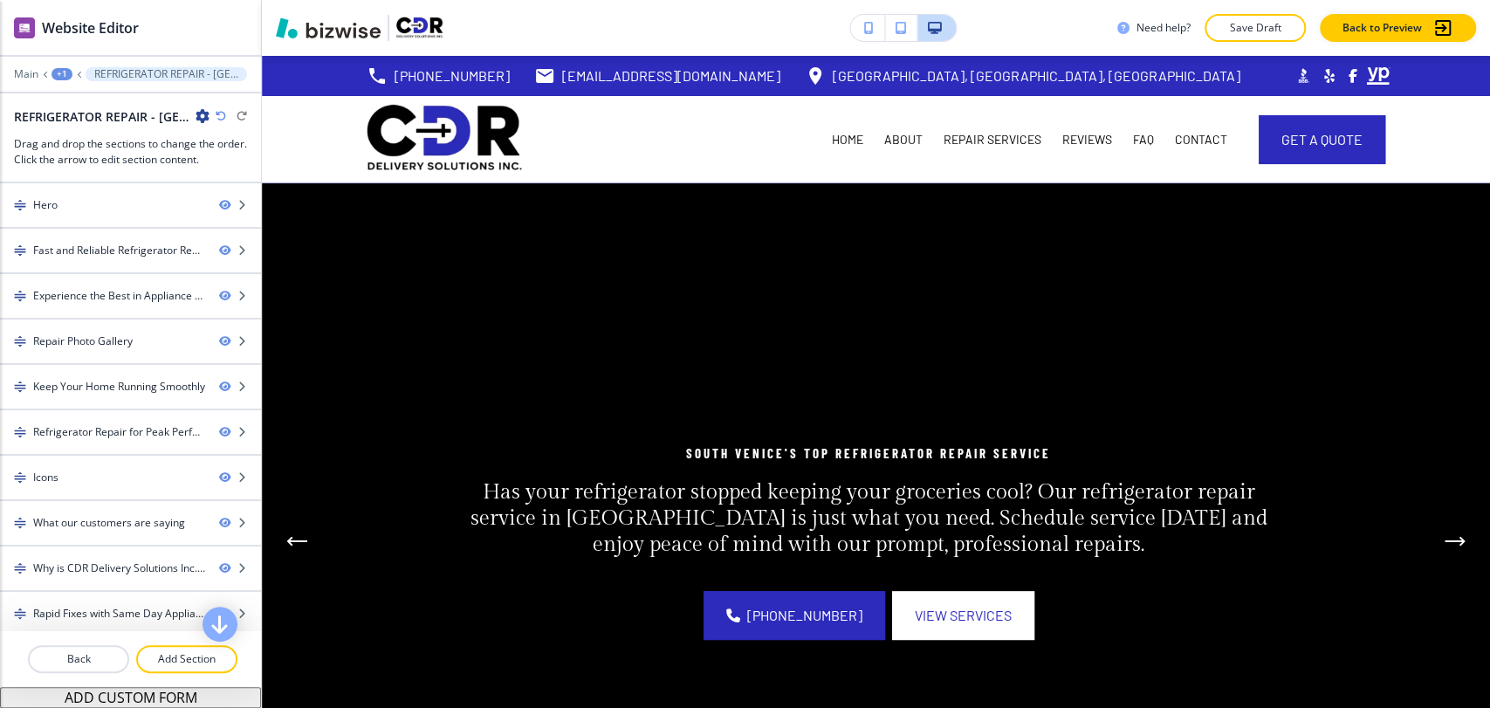
click at [59, 72] on div "+1" at bounding box center [61, 74] width 21 height 12
click at [87, 106] on p "Pages" at bounding box center [107, 103] width 89 height 16
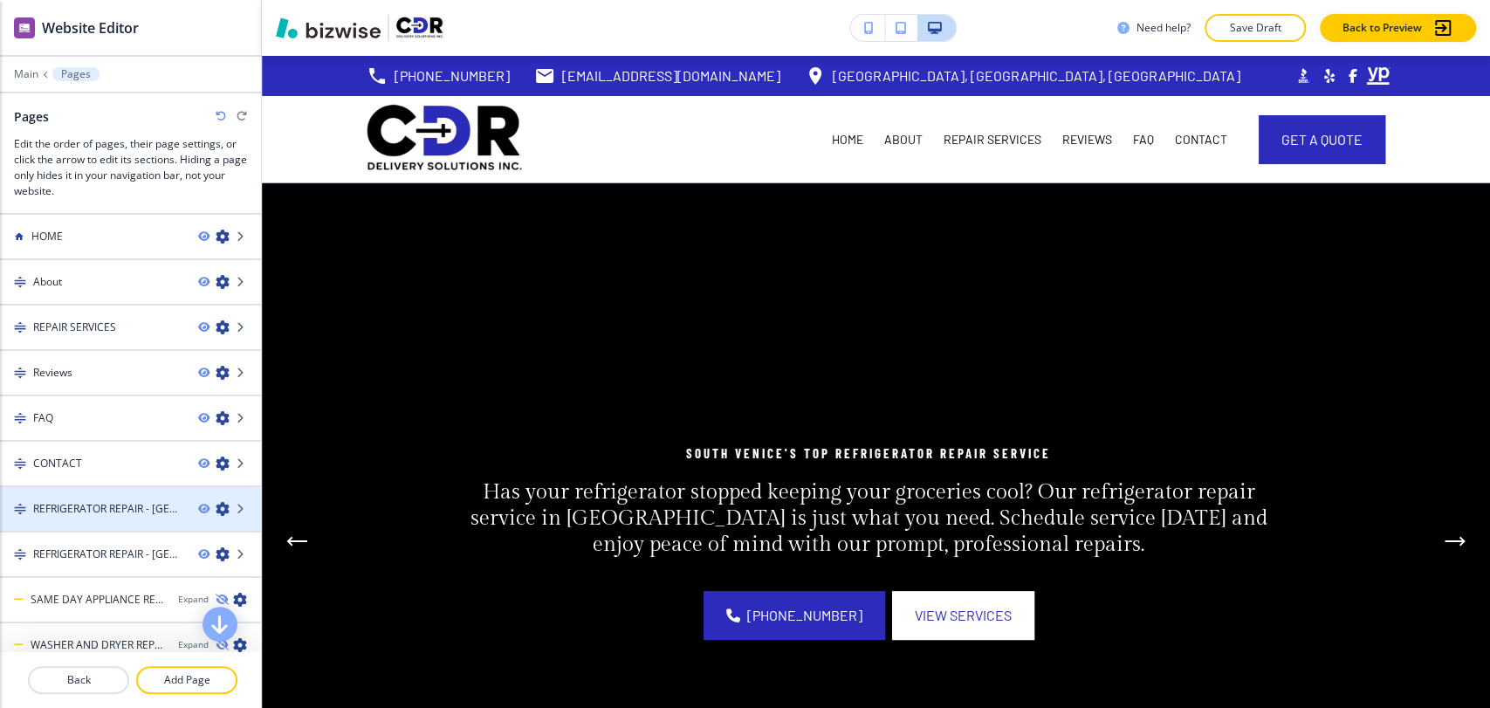
click at [216, 505] on icon "button" at bounding box center [223, 509] width 14 height 14
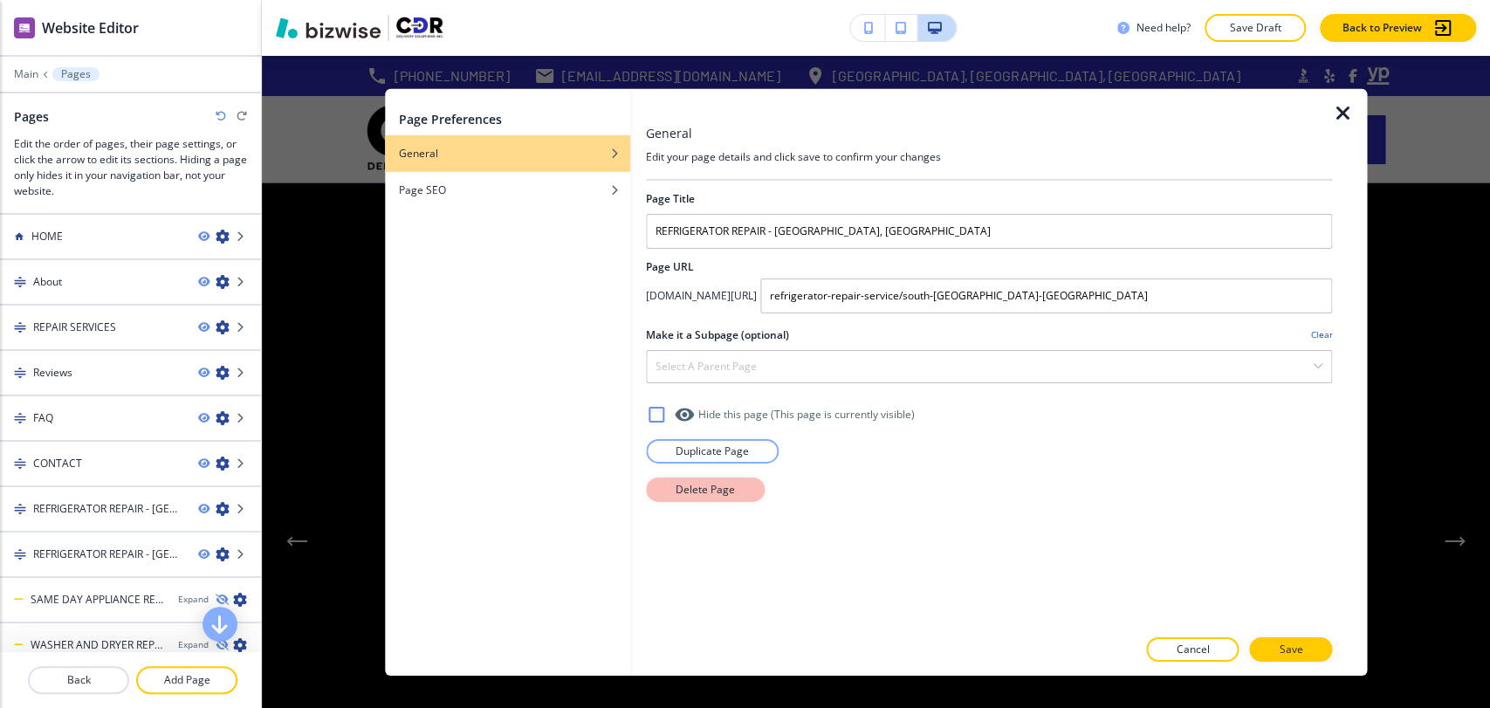
click at [727, 486] on p "Delete Page" at bounding box center [705, 489] width 59 height 16
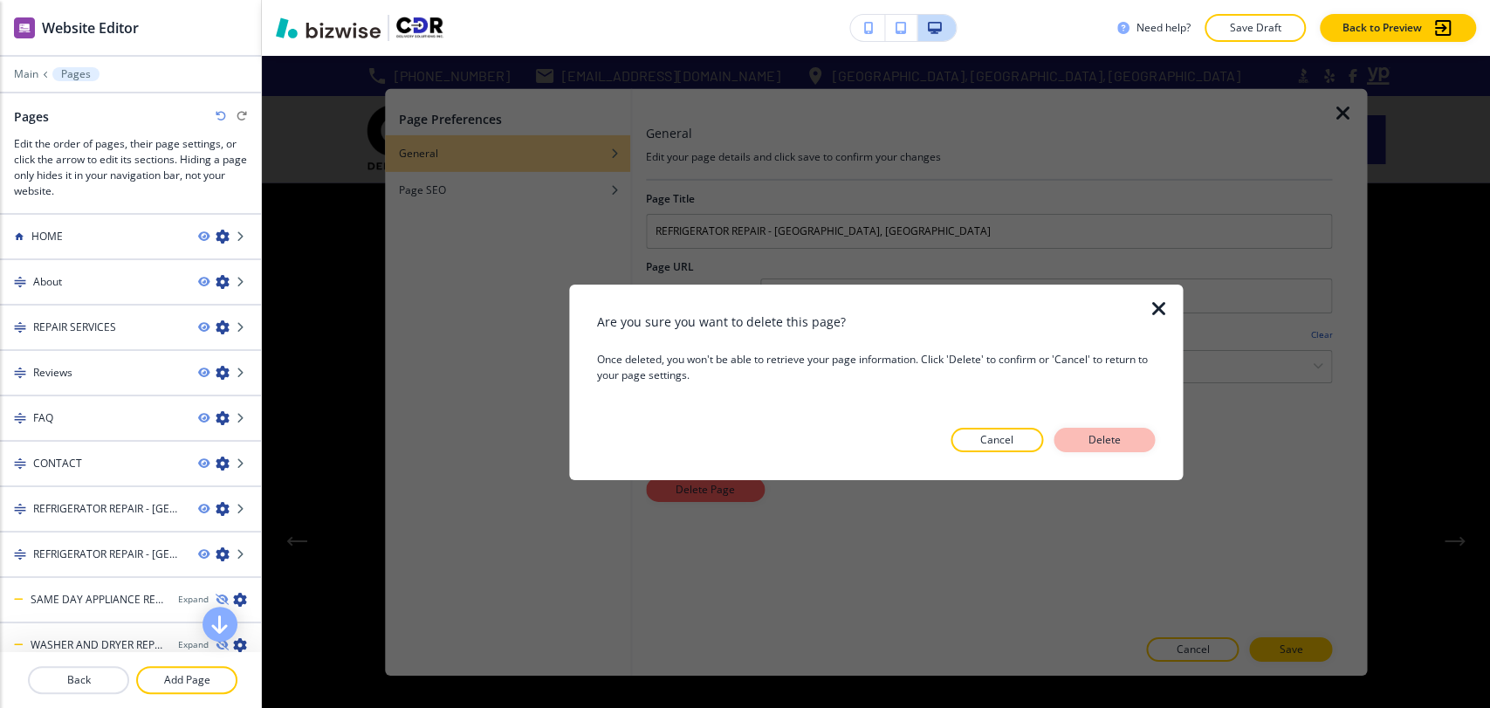
click at [1134, 435] on button "Delete" at bounding box center [1103, 440] width 101 height 24
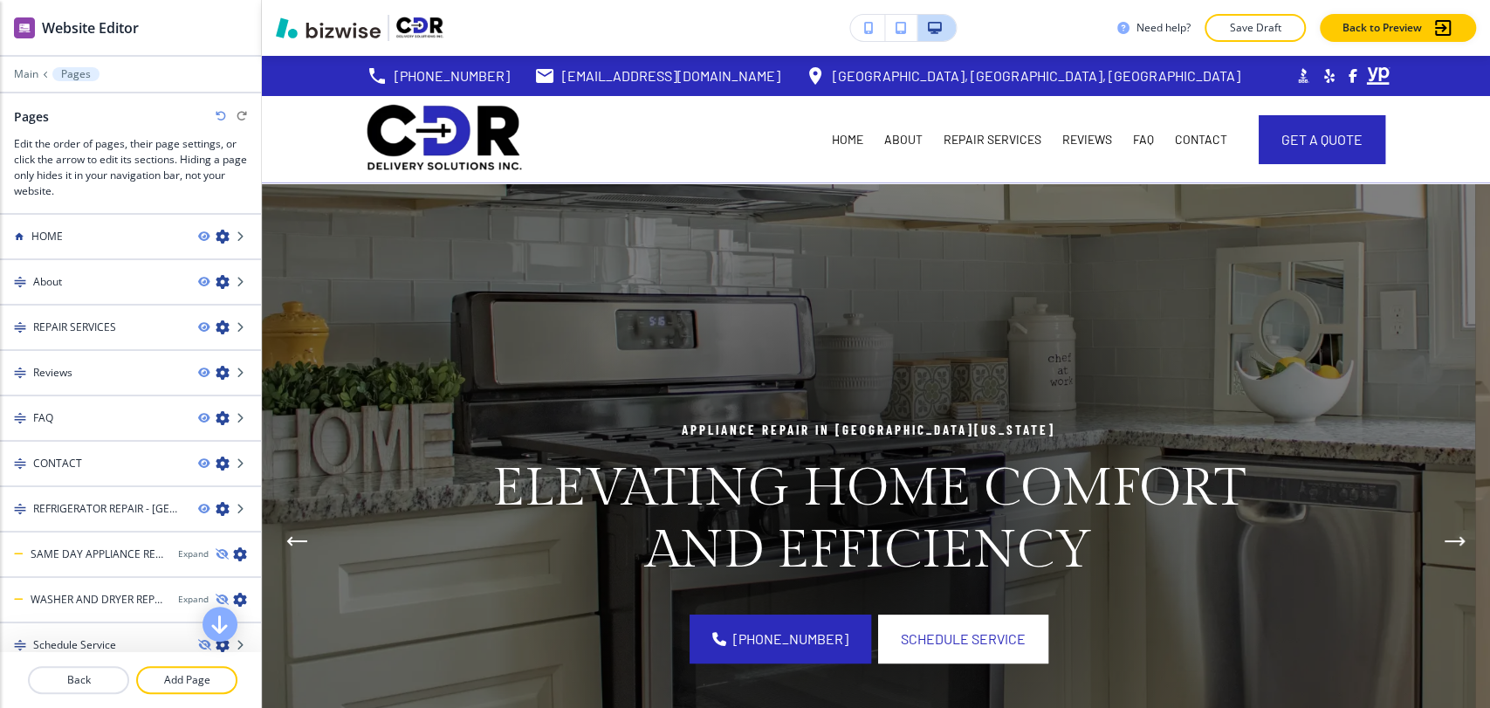
click at [216, 502] on icon "button" at bounding box center [223, 509] width 14 height 14
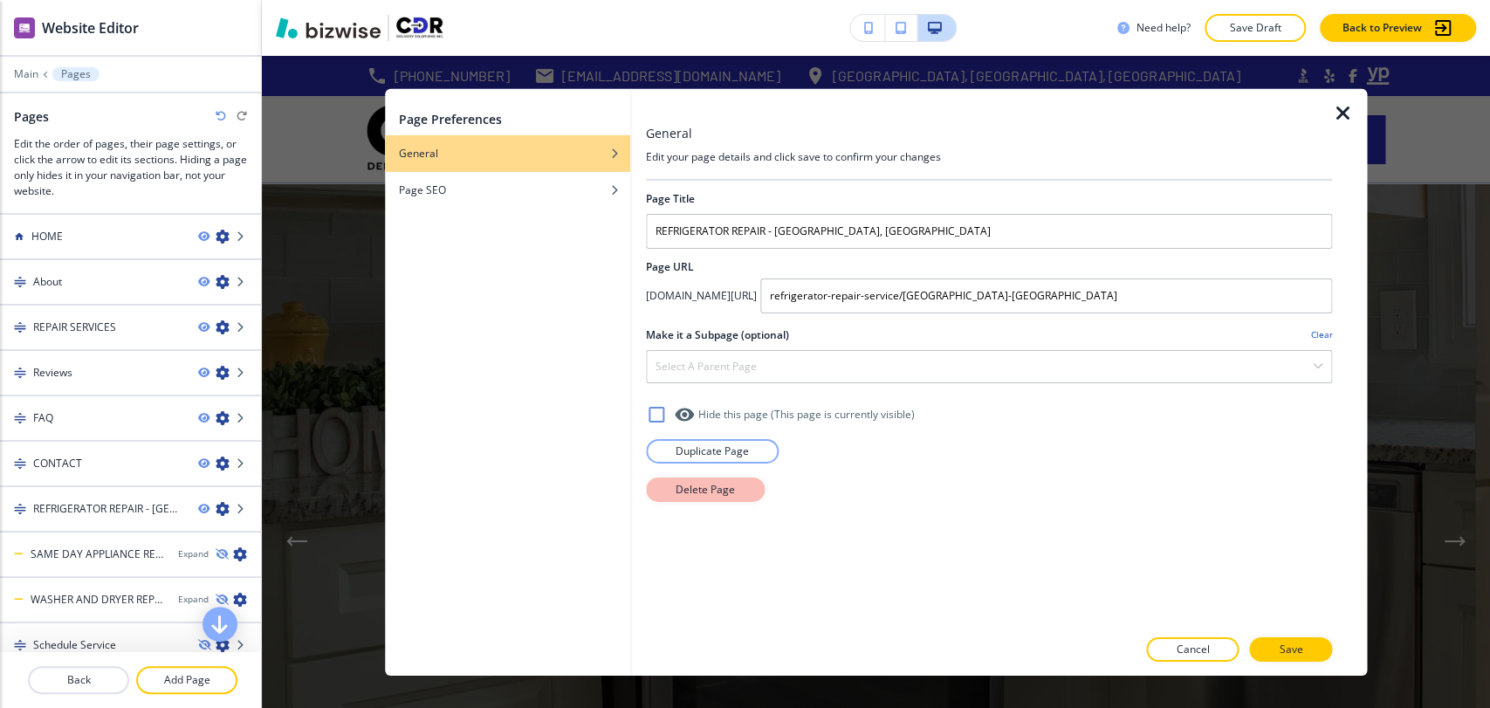
click at [684, 477] on button "Delete Page" at bounding box center [705, 489] width 119 height 24
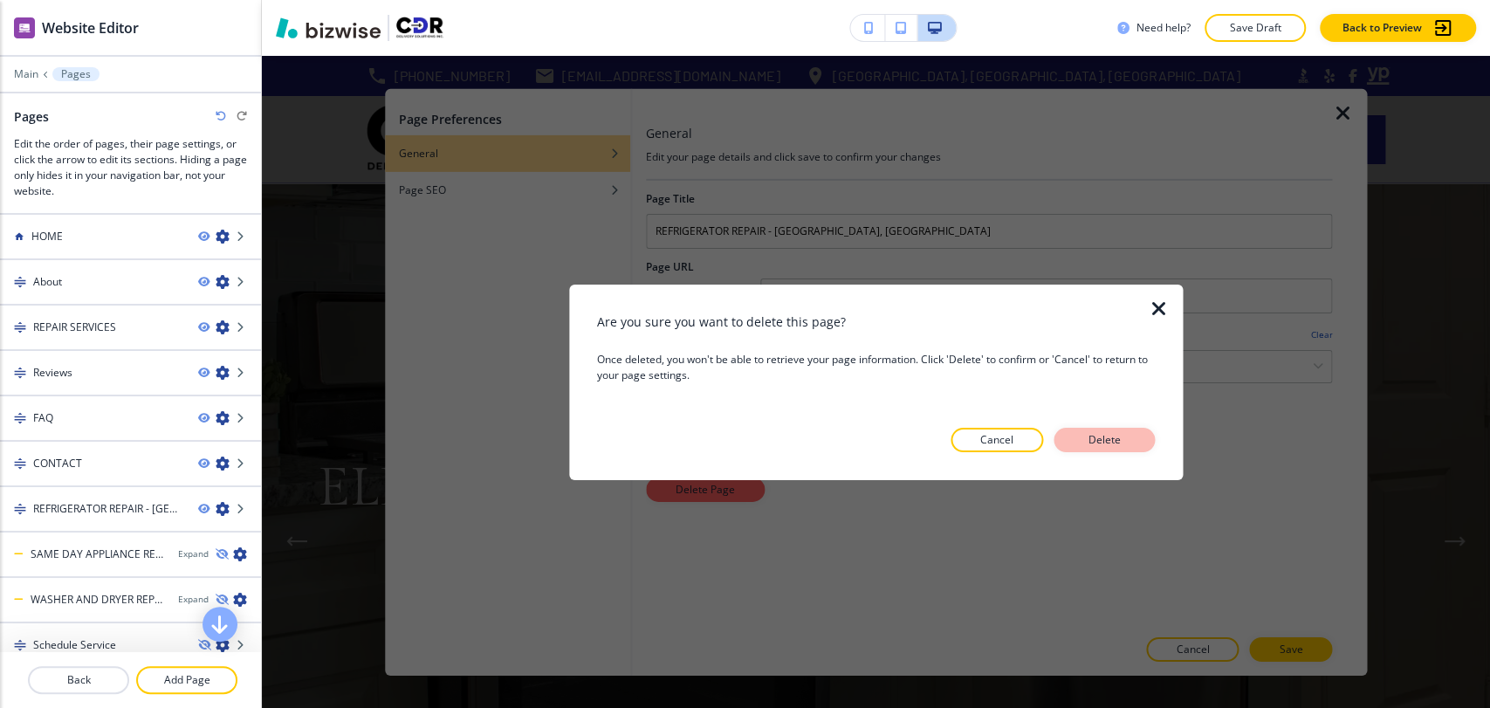
click at [1116, 436] on p "Delete" at bounding box center [1104, 440] width 42 height 16
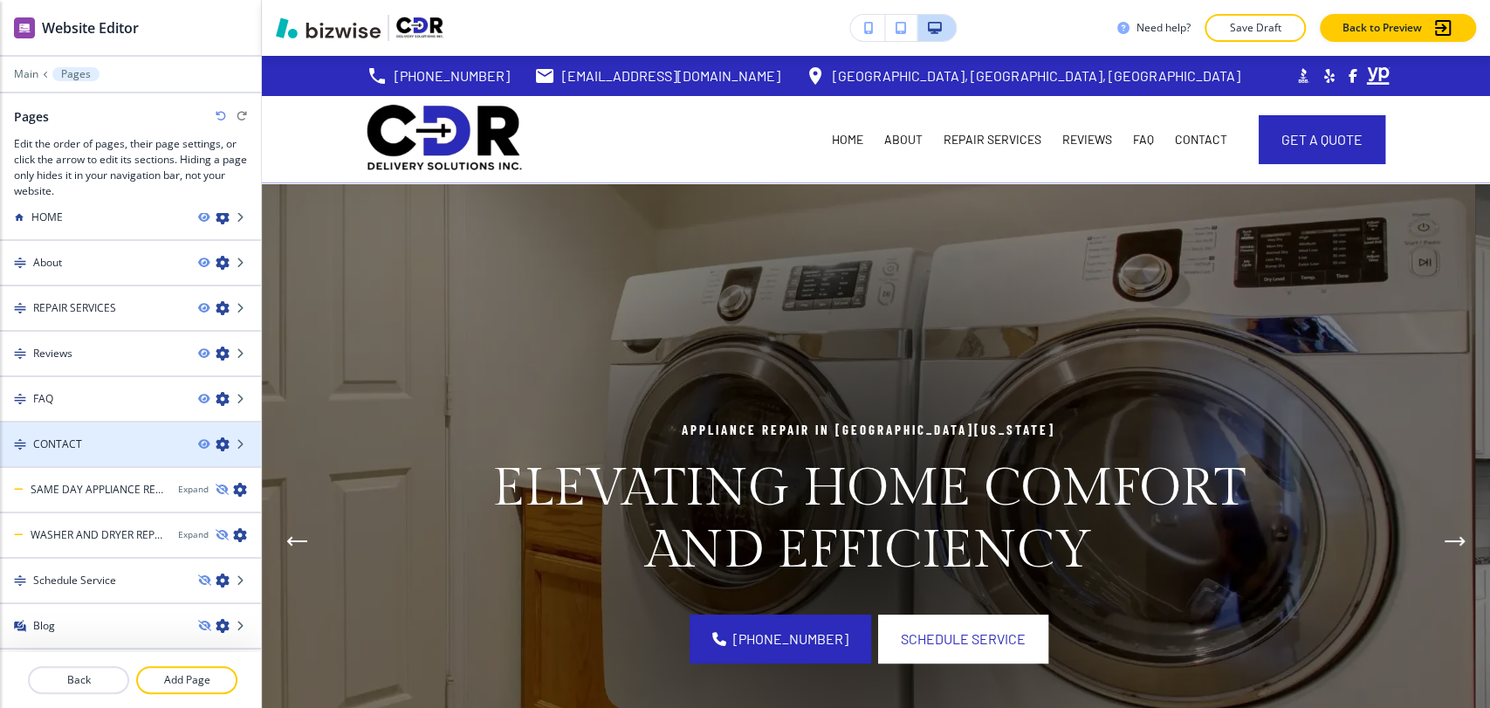
scroll to position [21, 0]
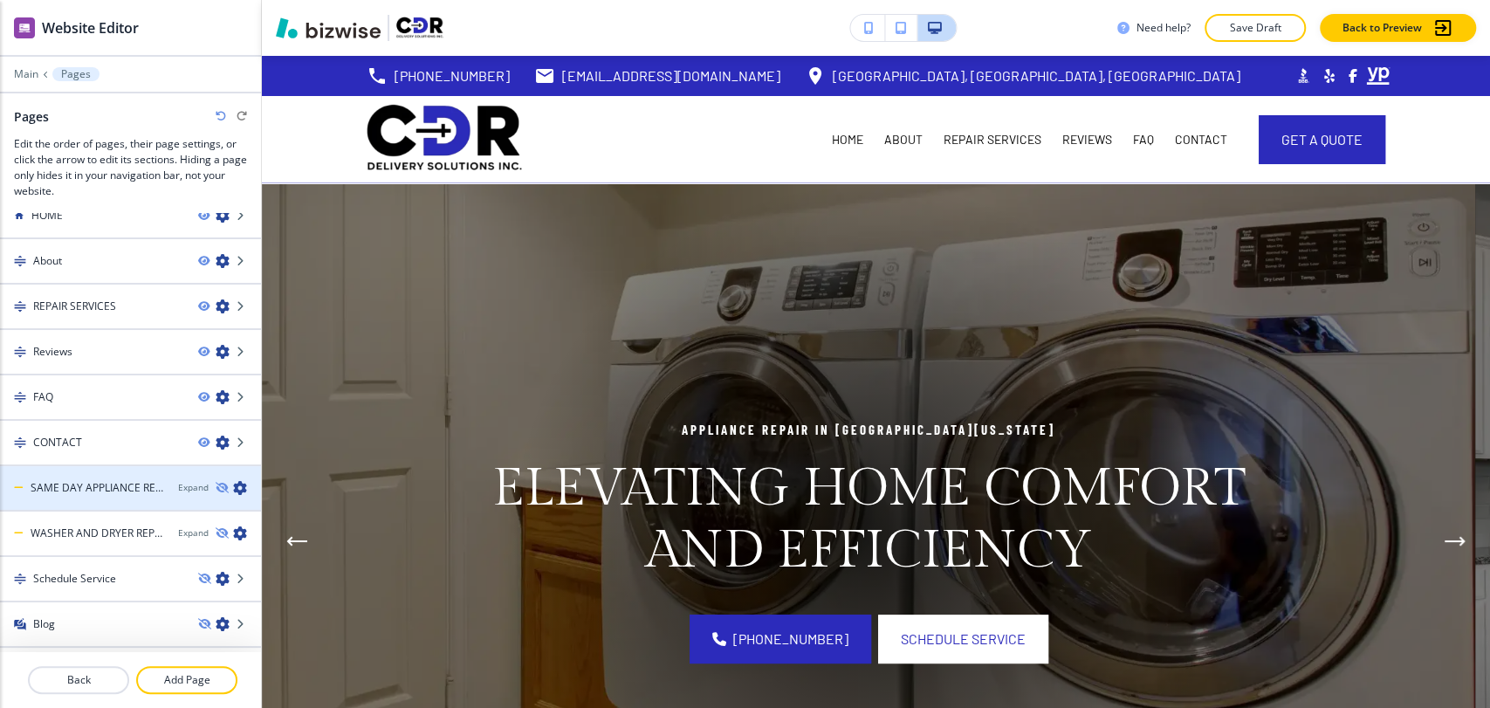
click at [233, 487] on icon "button" at bounding box center [240, 488] width 14 height 14
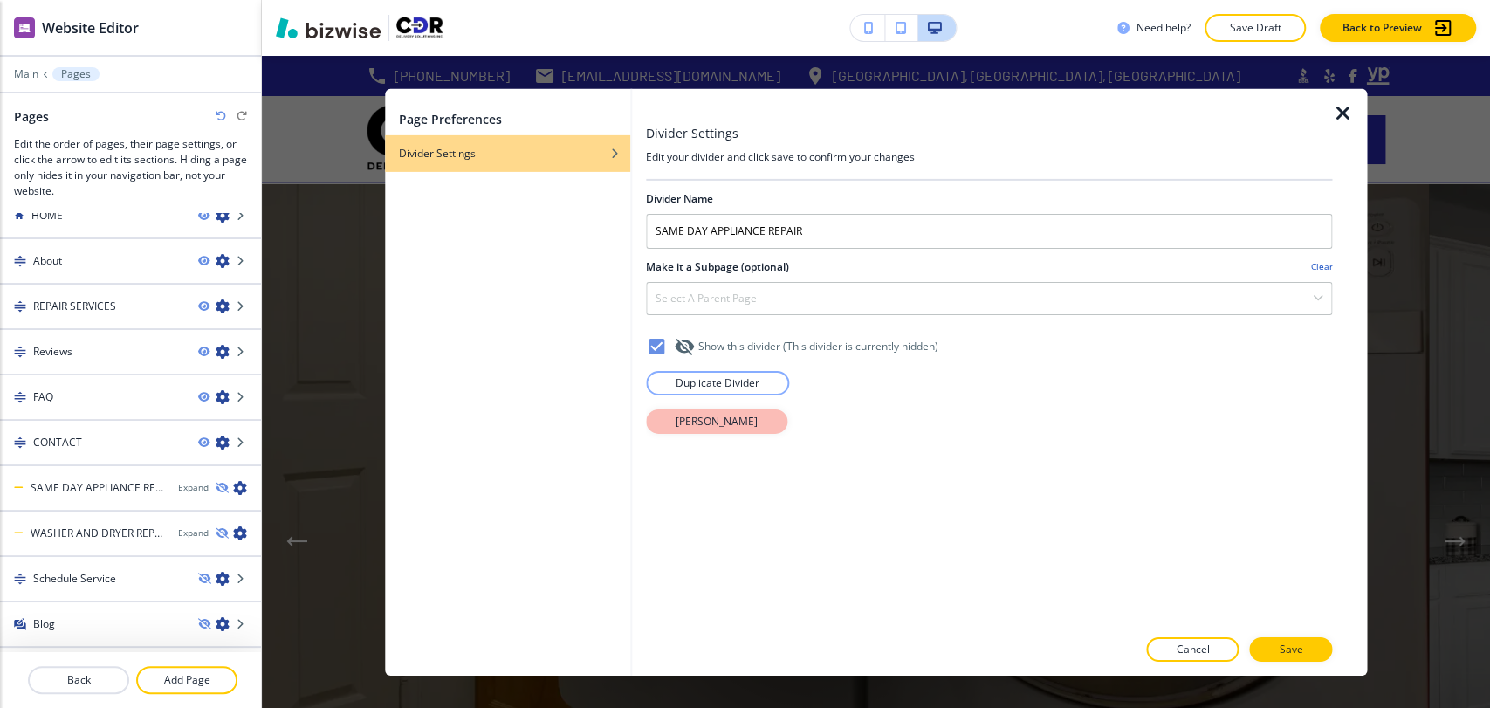
click at [708, 424] on p "[PERSON_NAME]" at bounding box center [717, 421] width 82 height 16
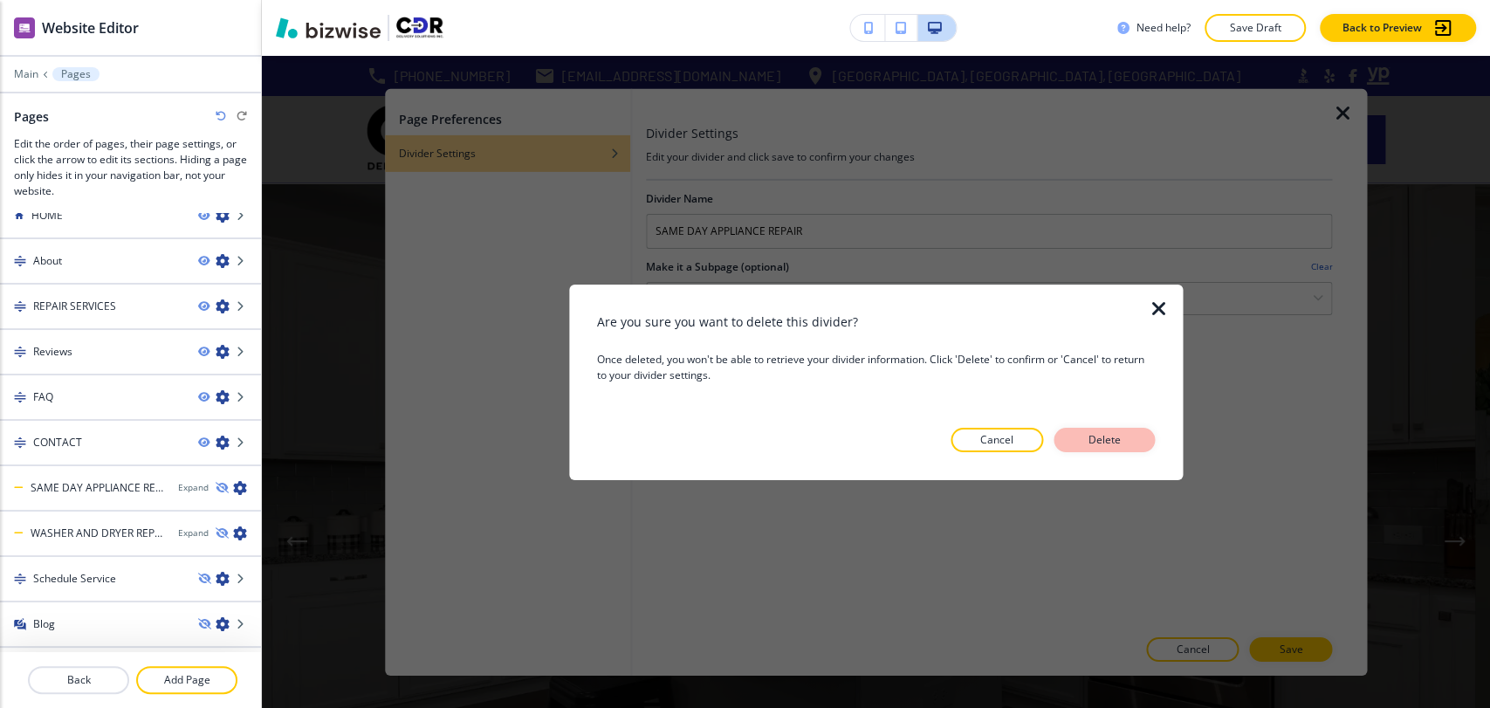
click at [1126, 433] on button "Delete" at bounding box center [1103, 440] width 101 height 24
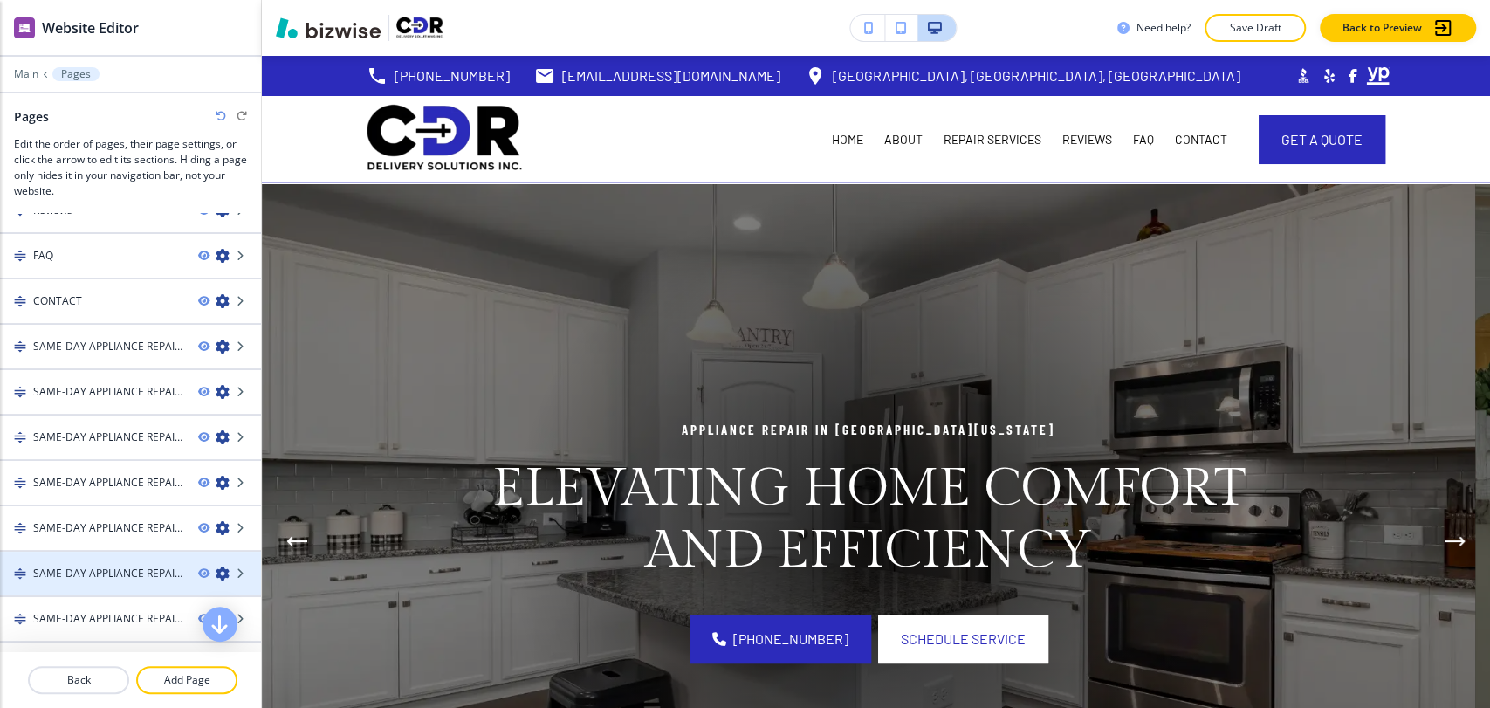
scroll to position [215, 0]
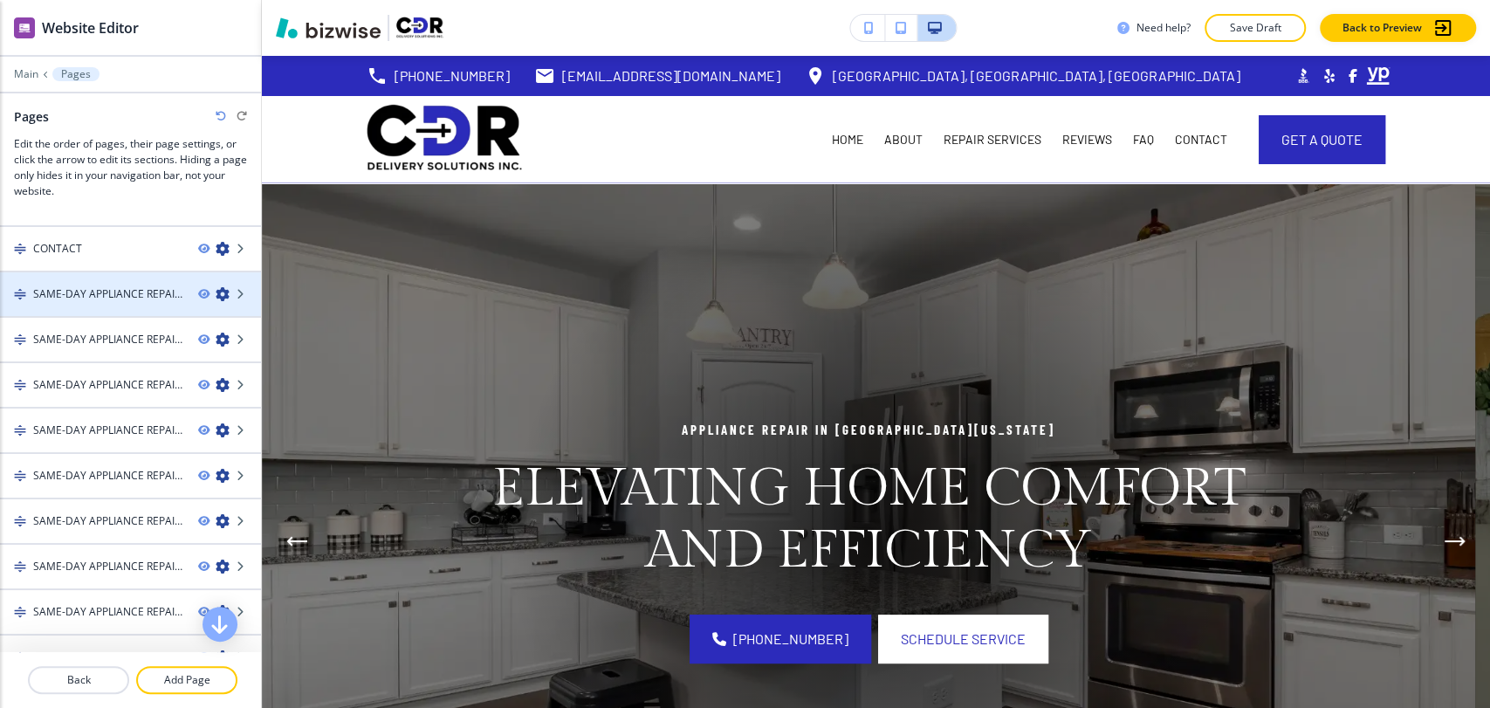
click at [216, 292] on icon "button" at bounding box center [223, 294] width 14 height 14
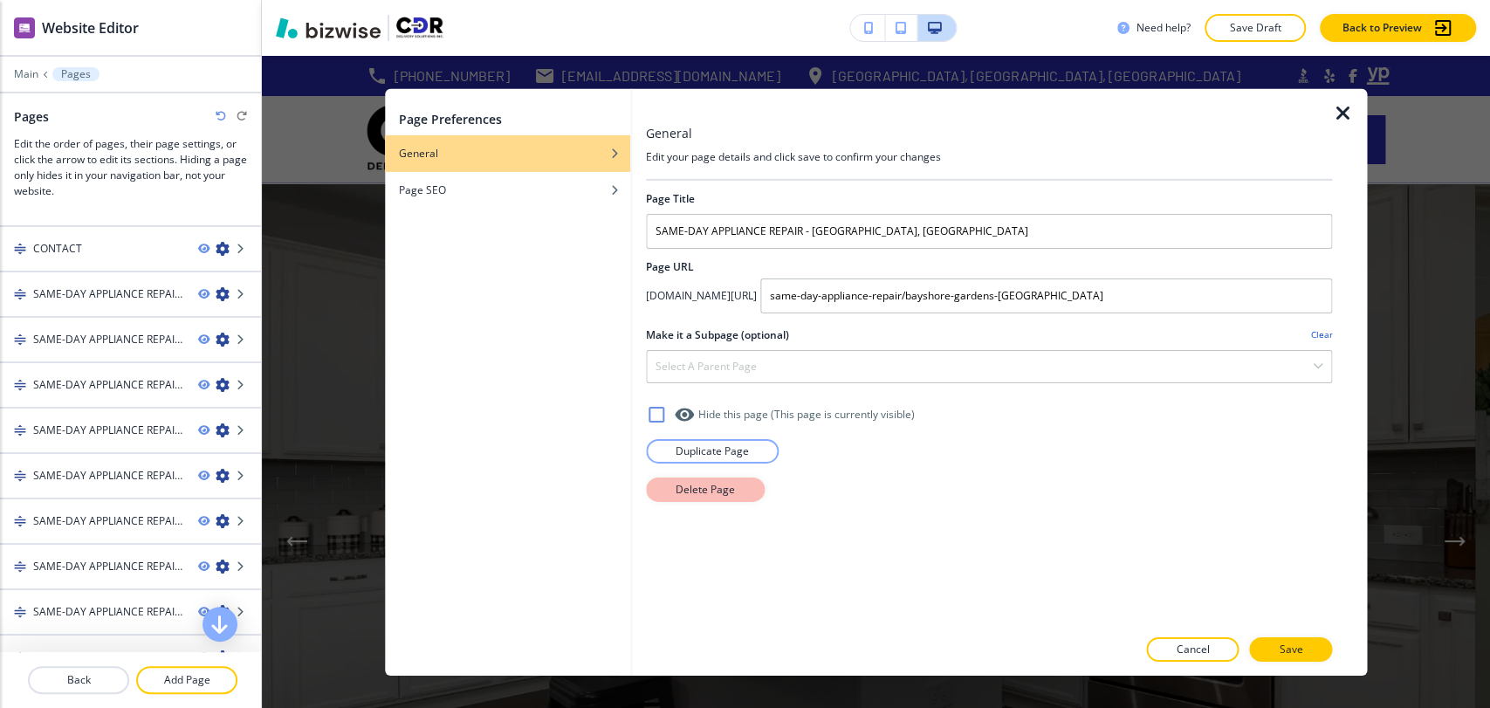
click at [696, 482] on p "Delete Page" at bounding box center [705, 489] width 59 height 16
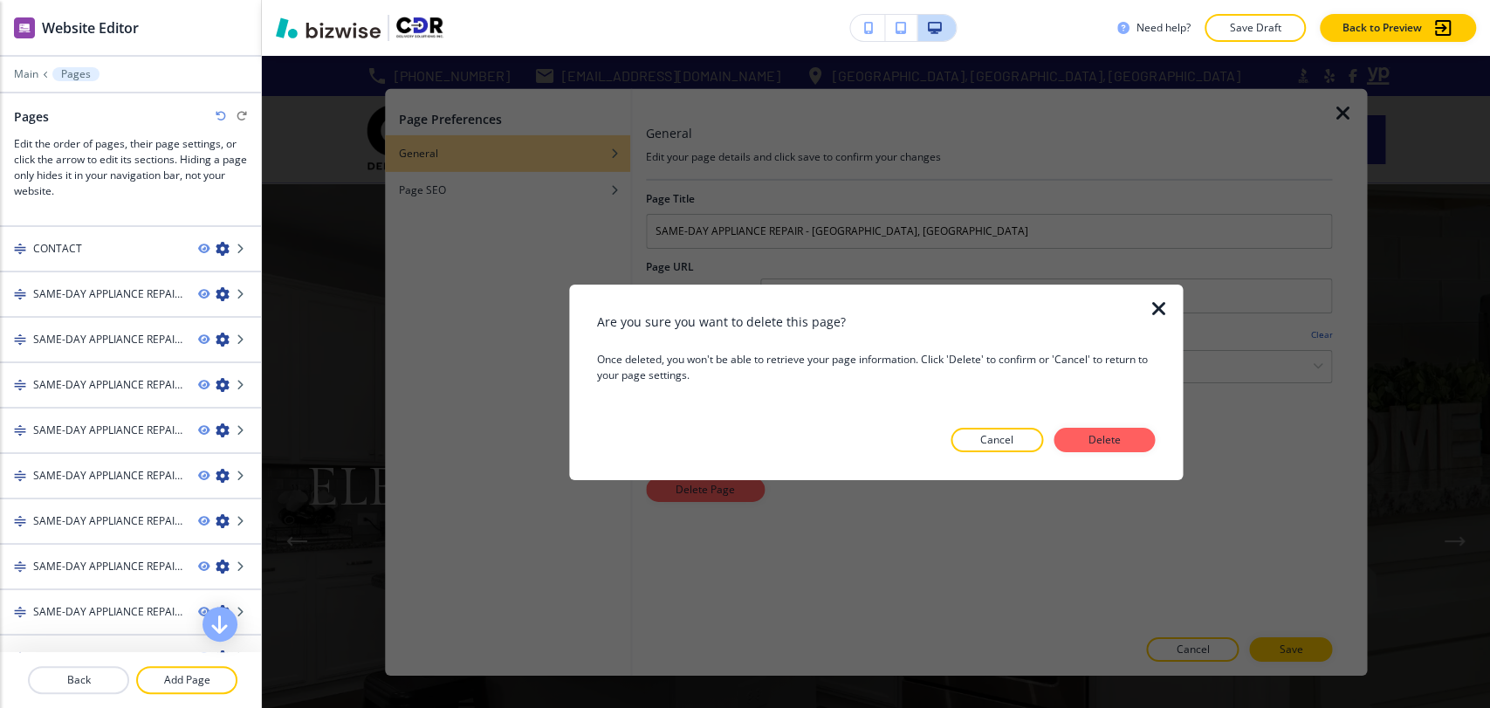
drag, startPoint x: 1099, startPoint y: 442, endPoint x: 412, endPoint y: 394, distance: 688.5
click at [1098, 443] on p "Delete" at bounding box center [1104, 440] width 42 height 16
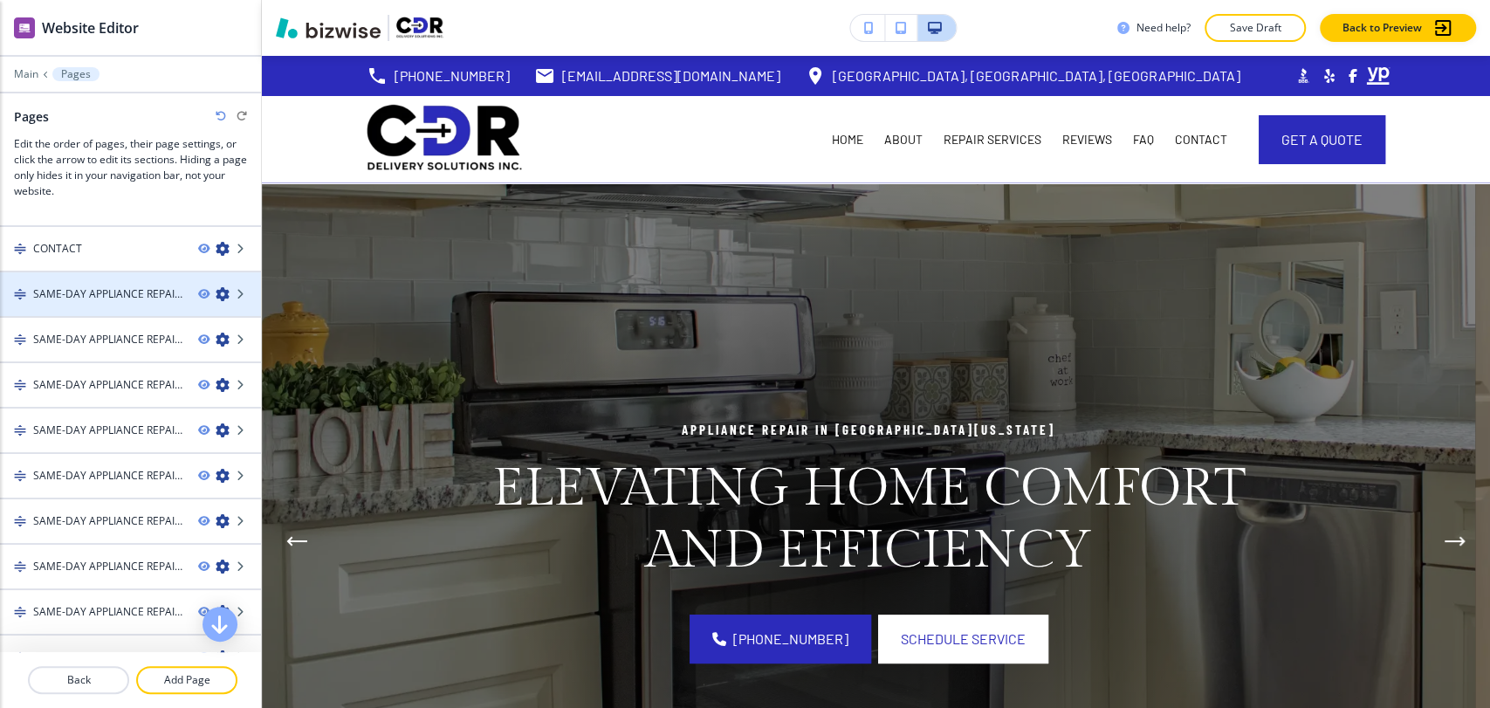
click at [216, 287] on icon "button" at bounding box center [223, 294] width 14 height 14
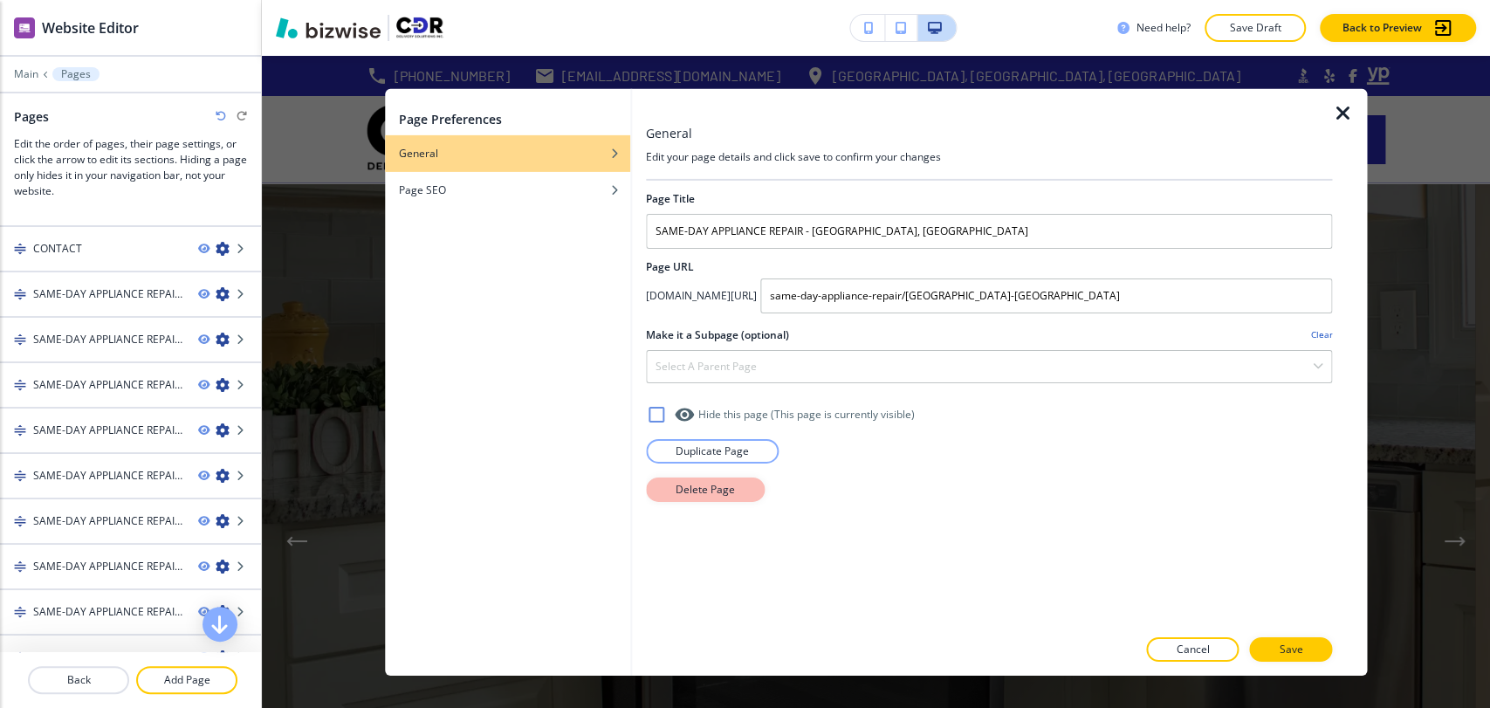
click at [705, 484] on p "Delete Page" at bounding box center [705, 489] width 59 height 16
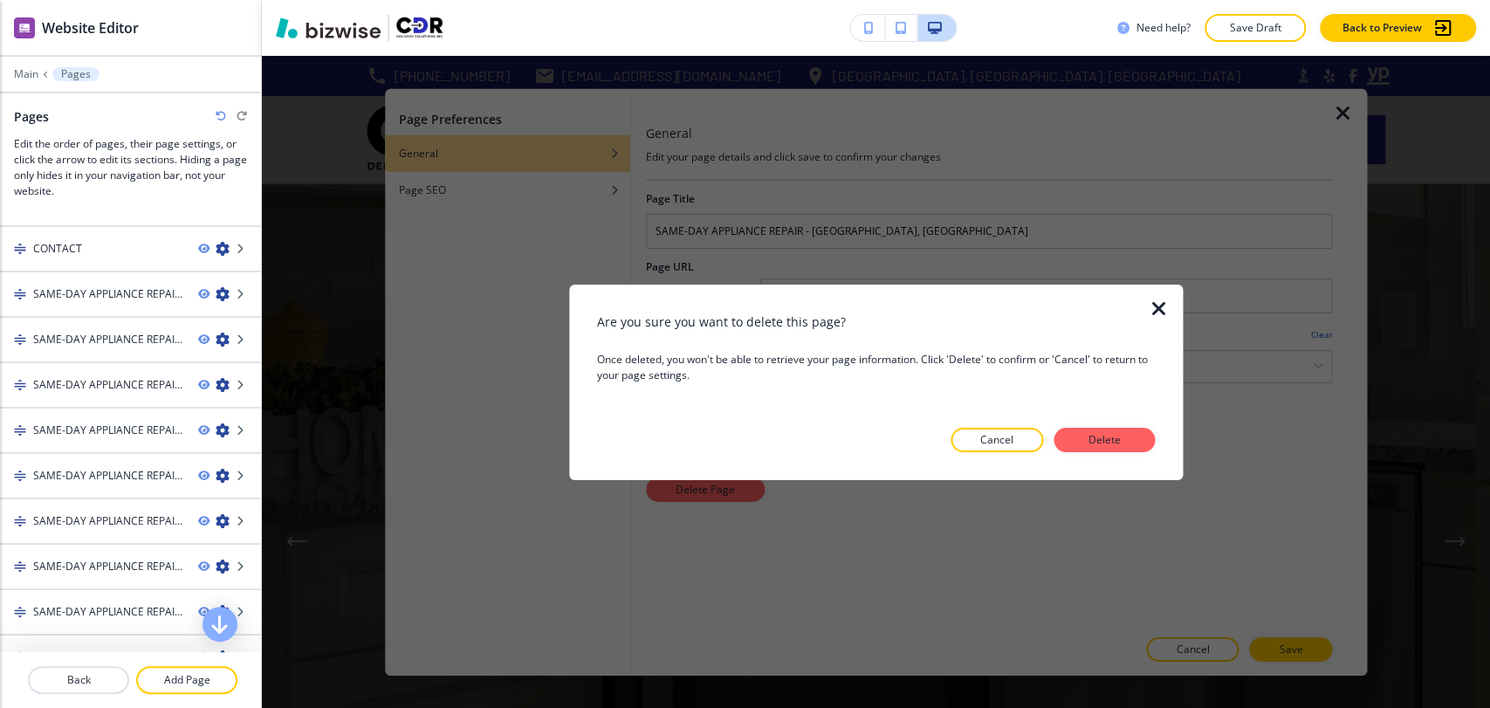
click at [1124, 436] on p "Delete" at bounding box center [1104, 440] width 42 height 16
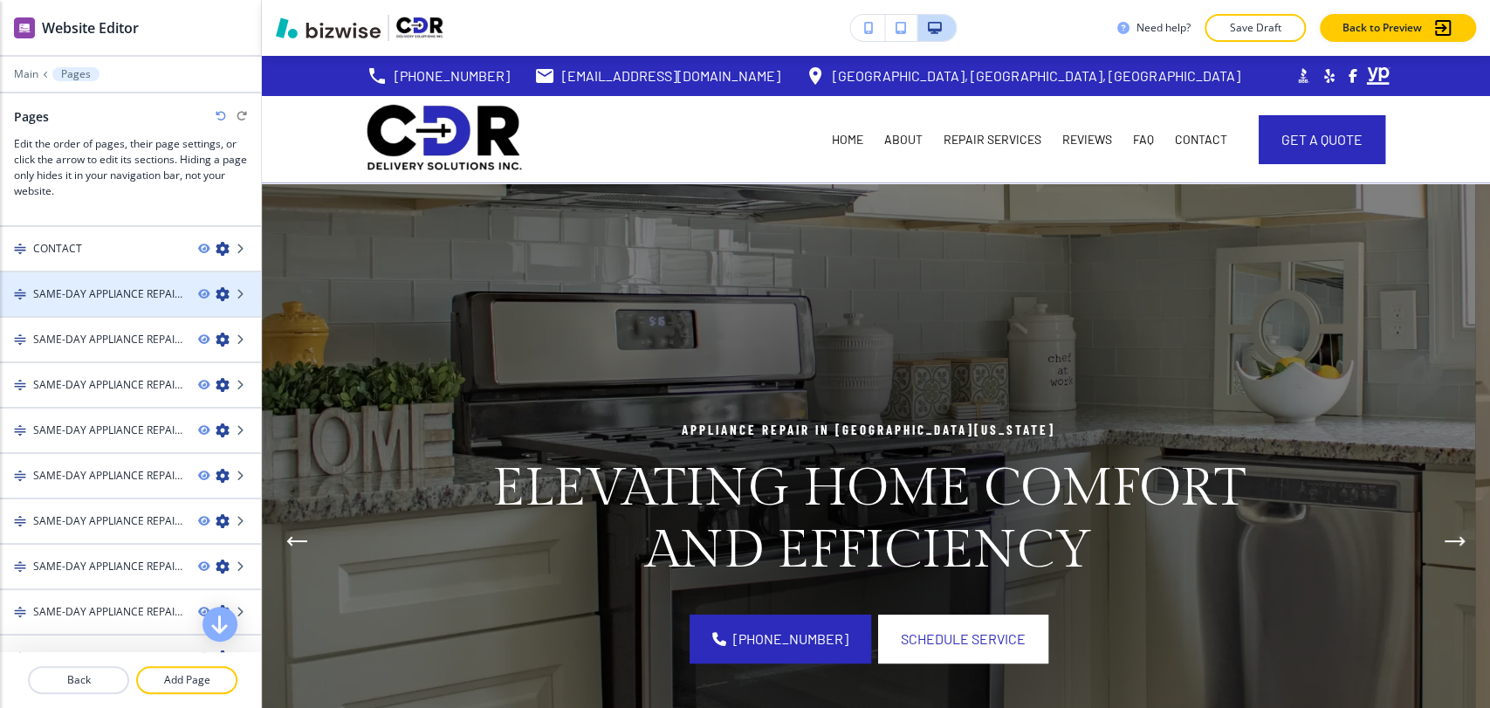
click at [216, 294] on icon "button" at bounding box center [223, 294] width 14 height 14
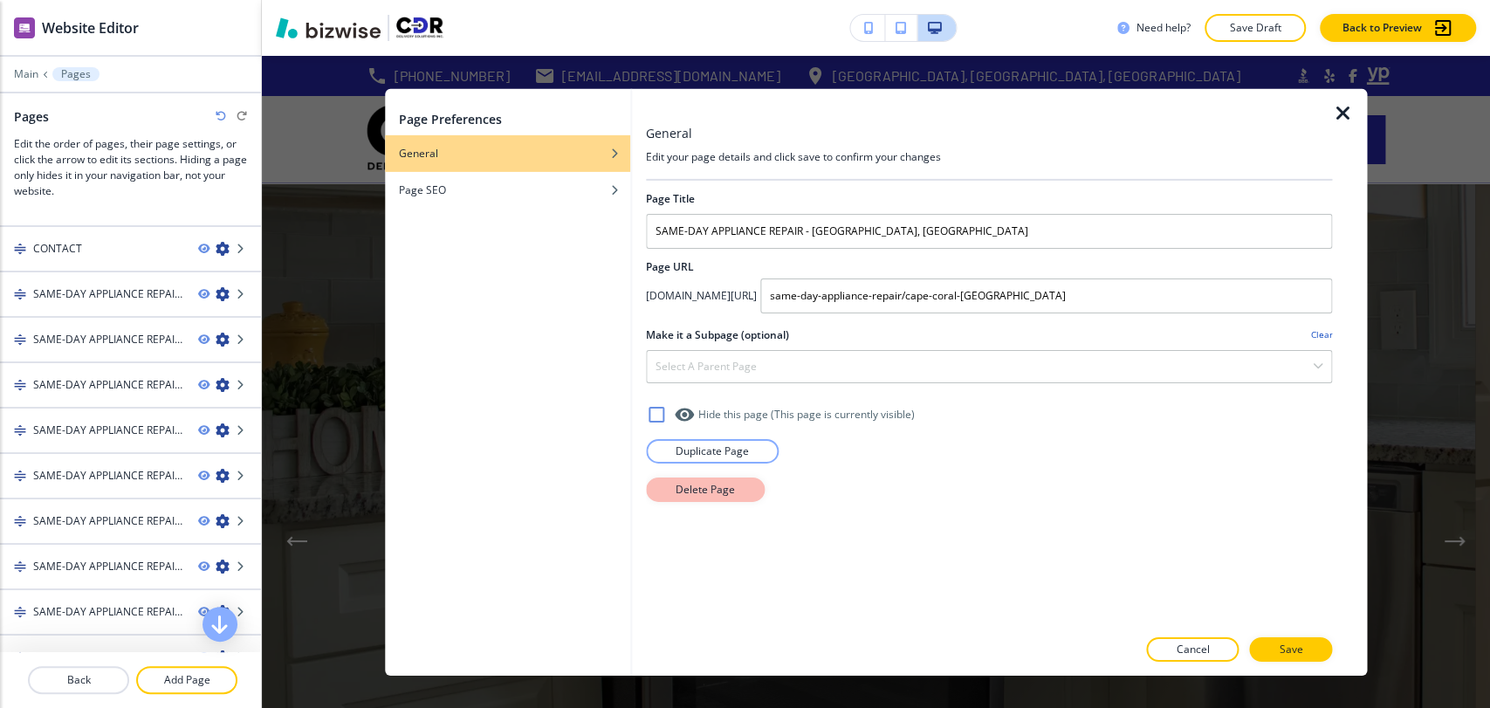
click at [736, 491] on button "Delete Page" at bounding box center [705, 489] width 119 height 24
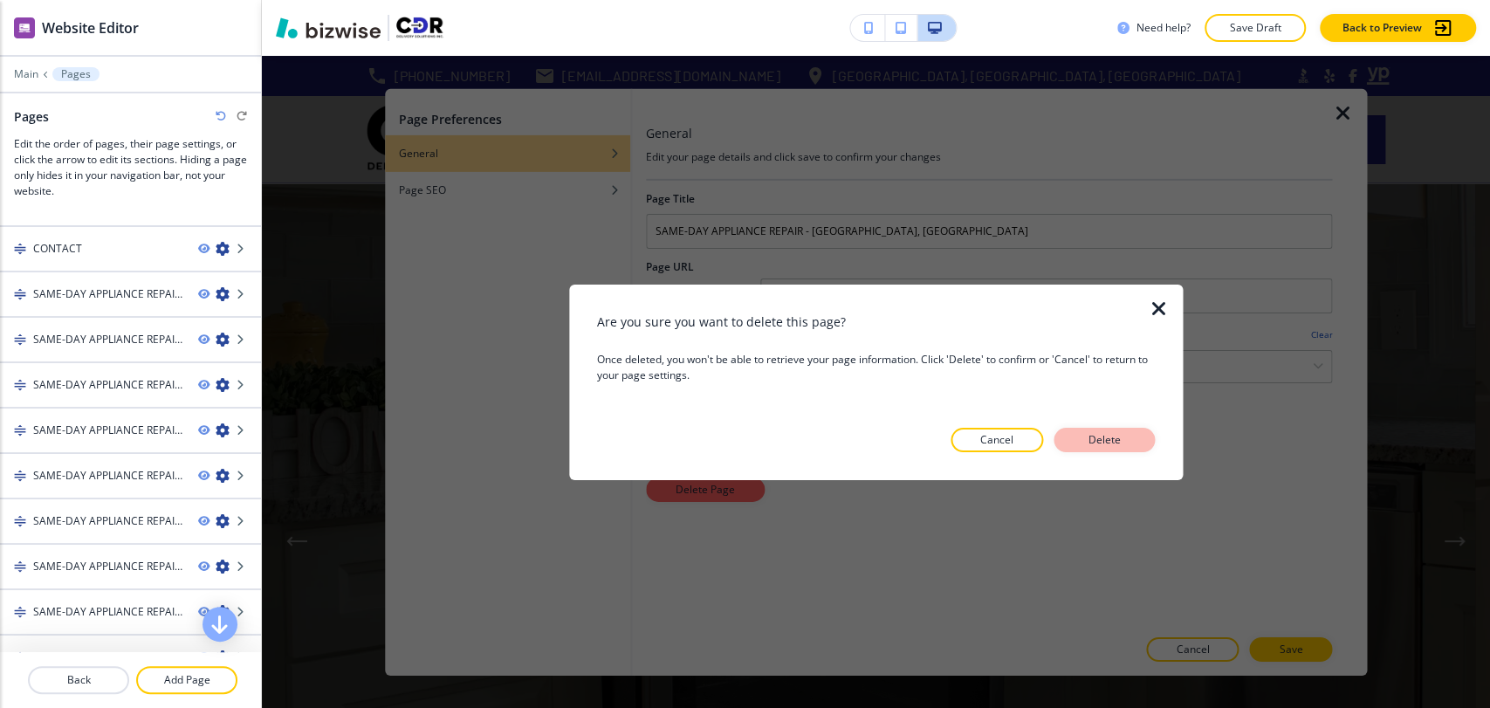
click at [1098, 439] on p "Delete" at bounding box center [1104, 440] width 42 height 16
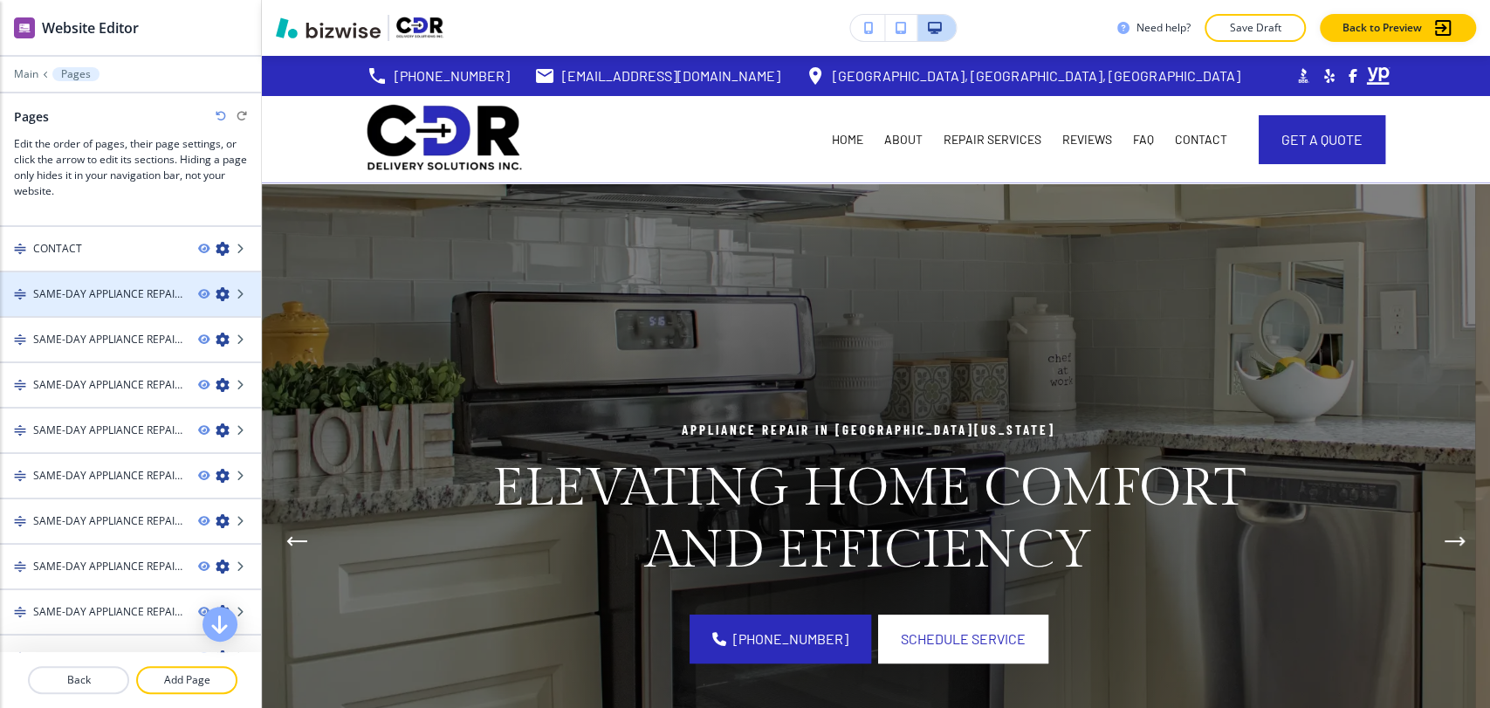
click at [216, 289] on icon "button" at bounding box center [223, 294] width 14 height 14
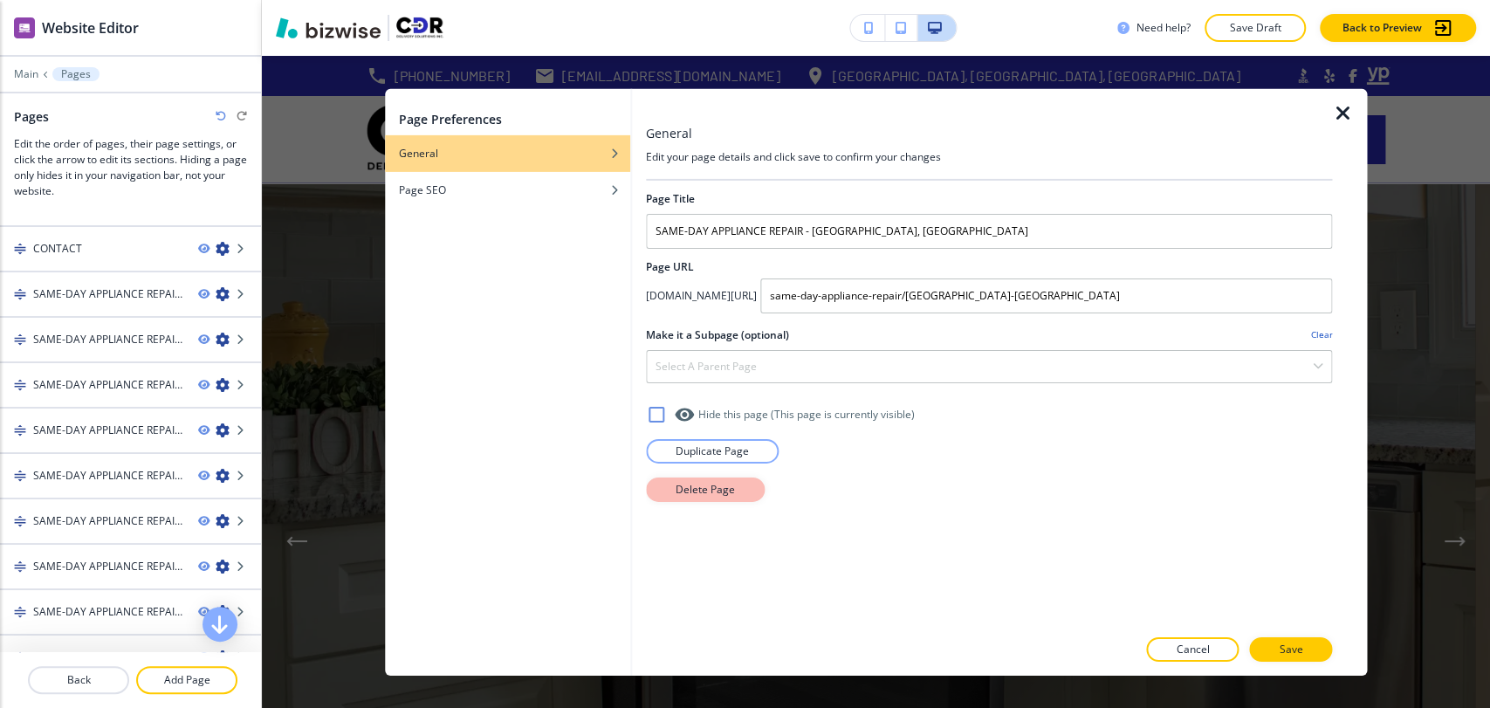
click at [670, 490] on button "Delete Page" at bounding box center [705, 489] width 119 height 24
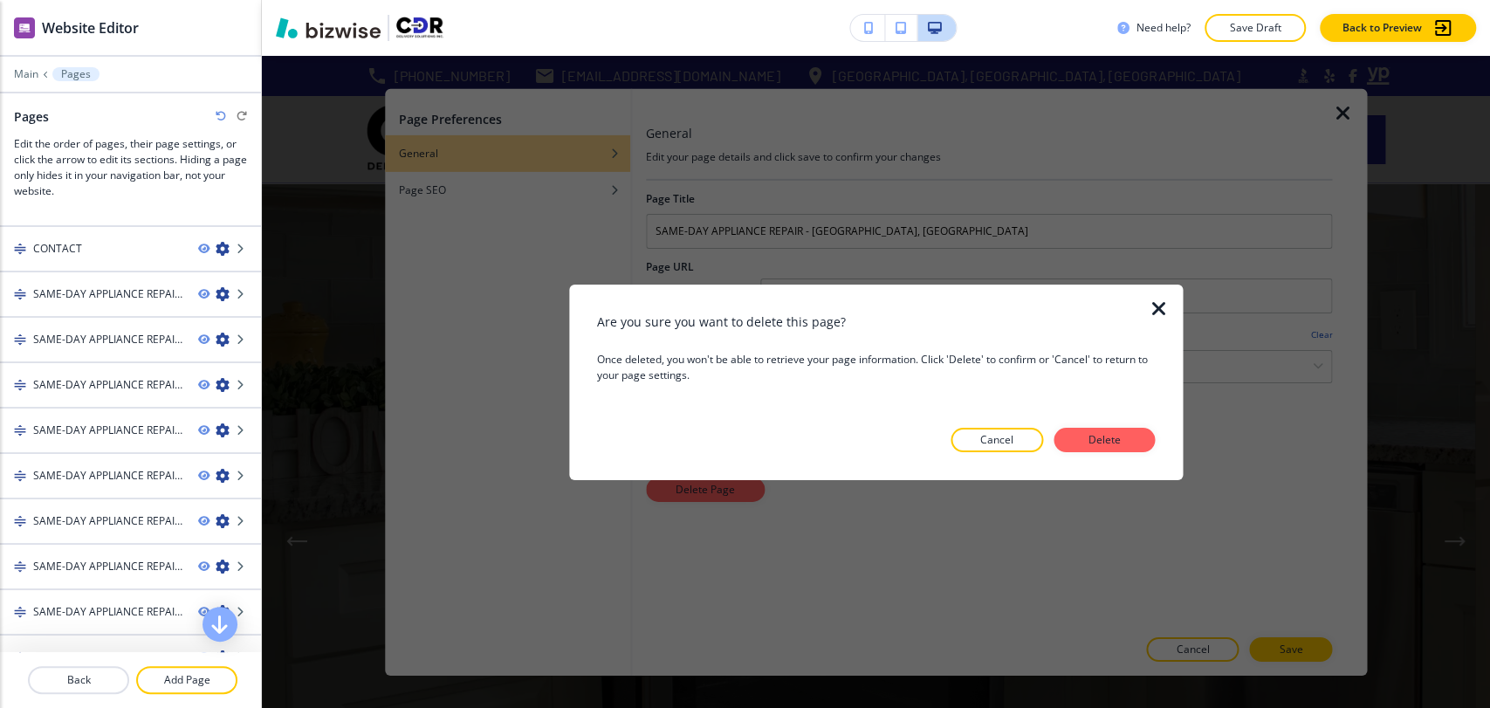
click at [1096, 442] on p "Delete" at bounding box center [1104, 440] width 42 height 16
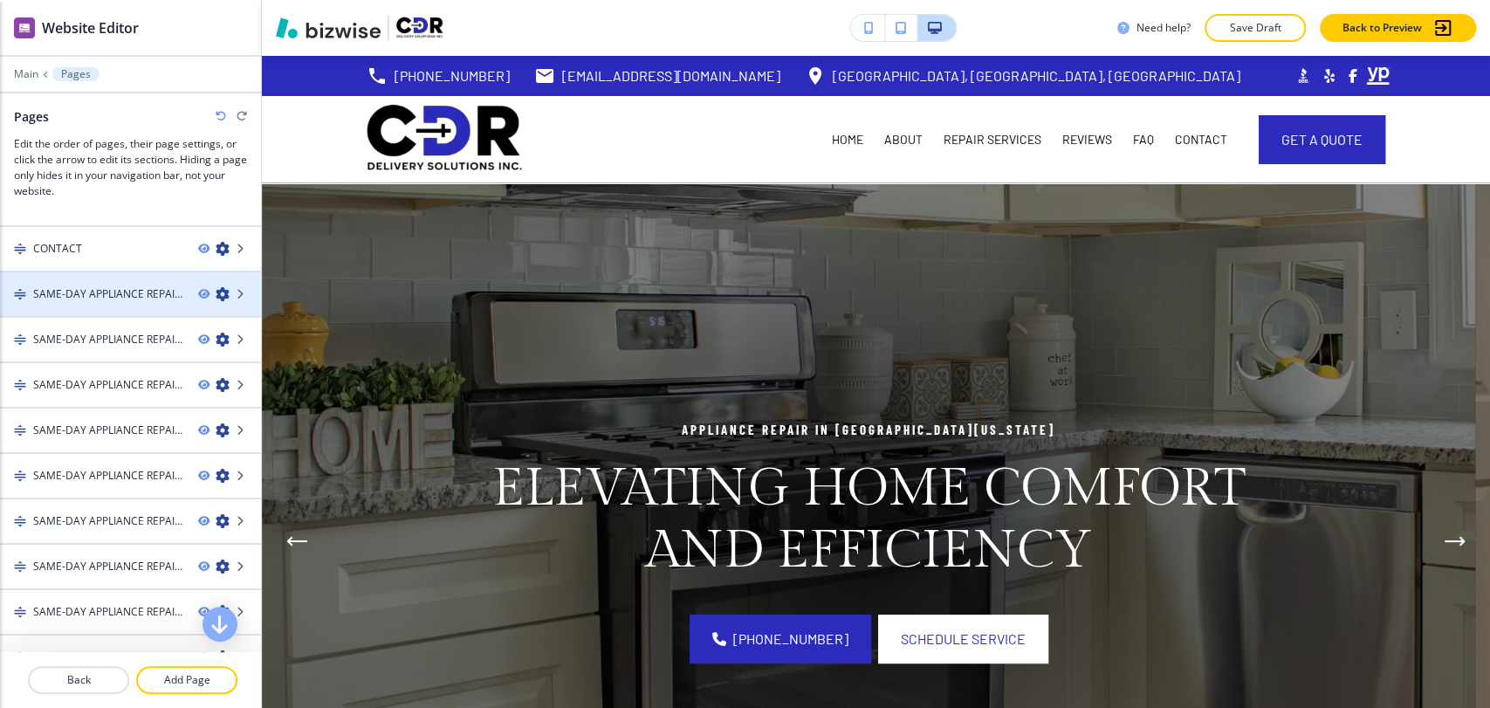
click at [216, 292] on icon "button" at bounding box center [223, 294] width 14 height 14
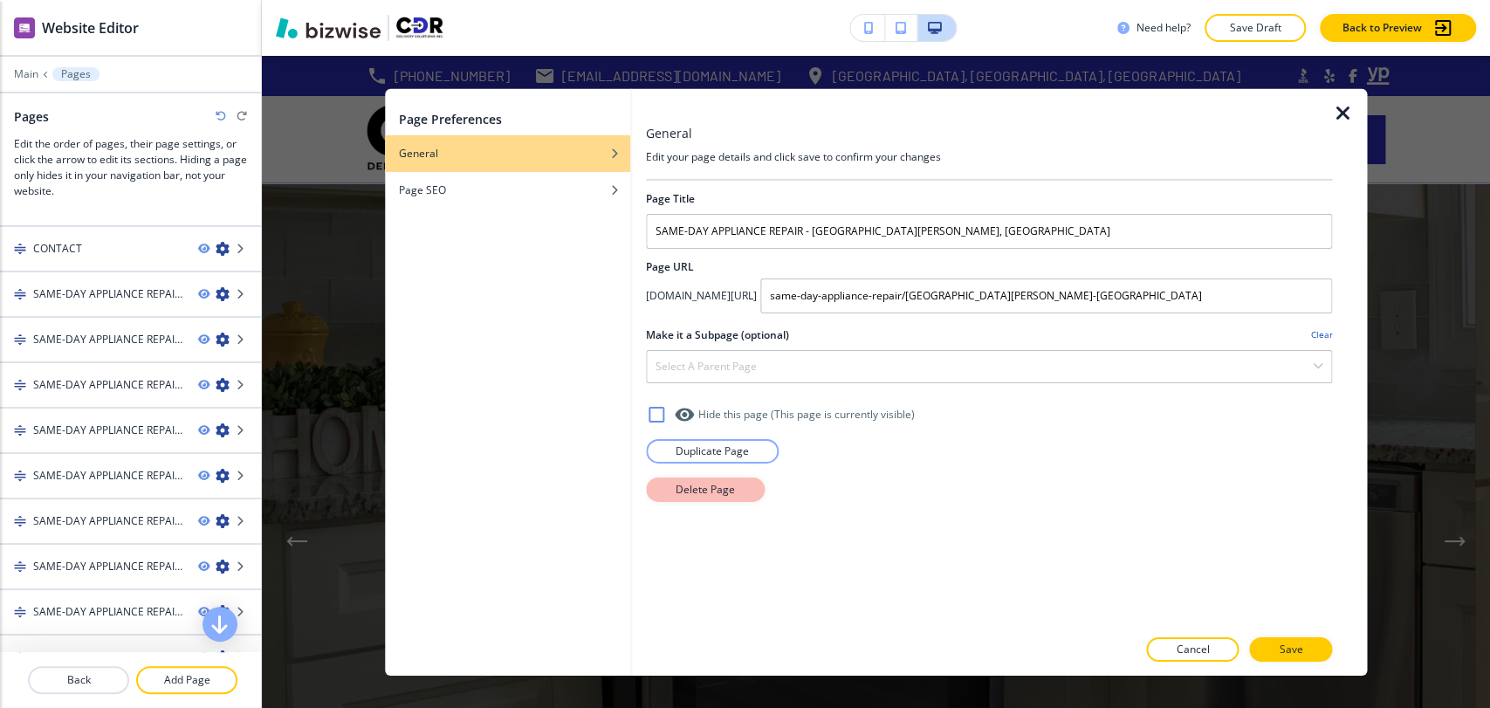
click at [698, 496] on p "Delete Page" at bounding box center [705, 489] width 59 height 16
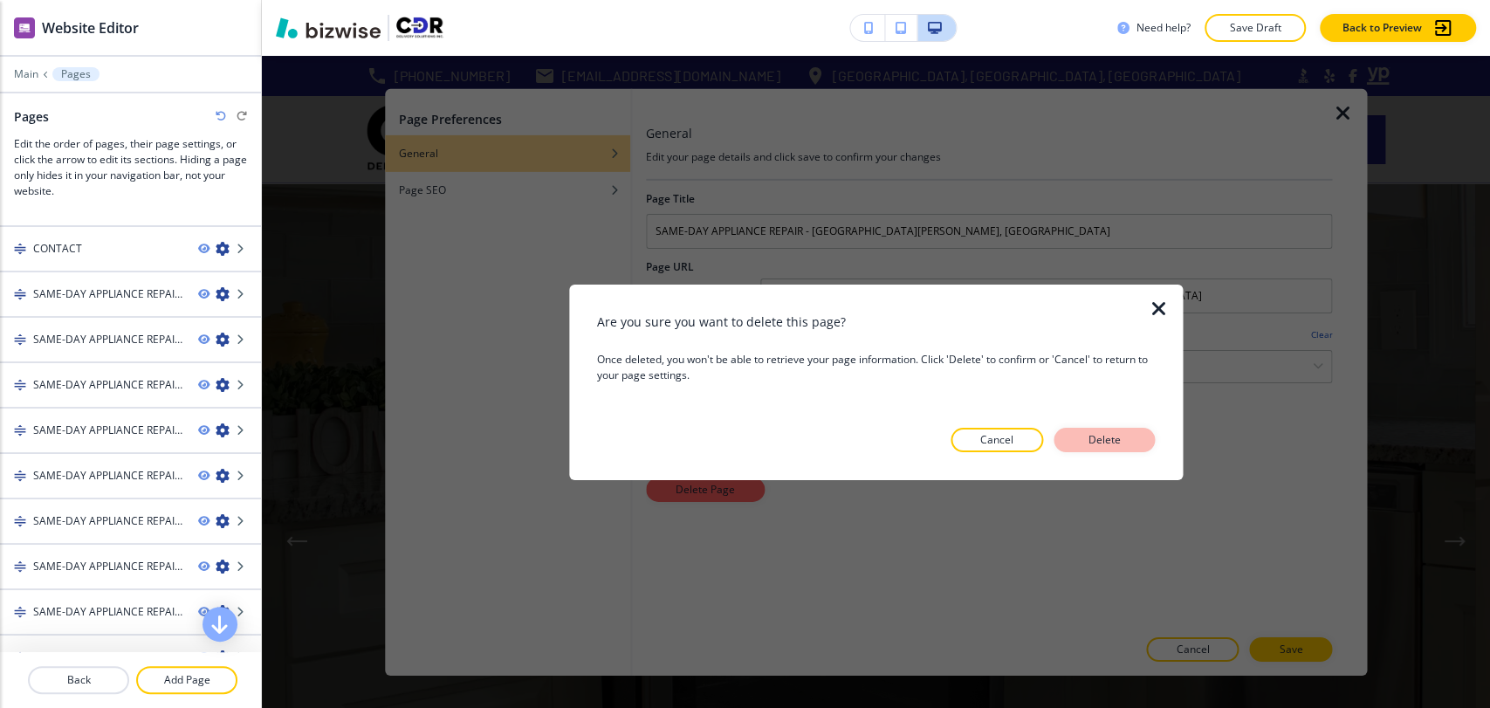
click at [1117, 436] on p "Delete" at bounding box center [1104, 440] width 42 height 16
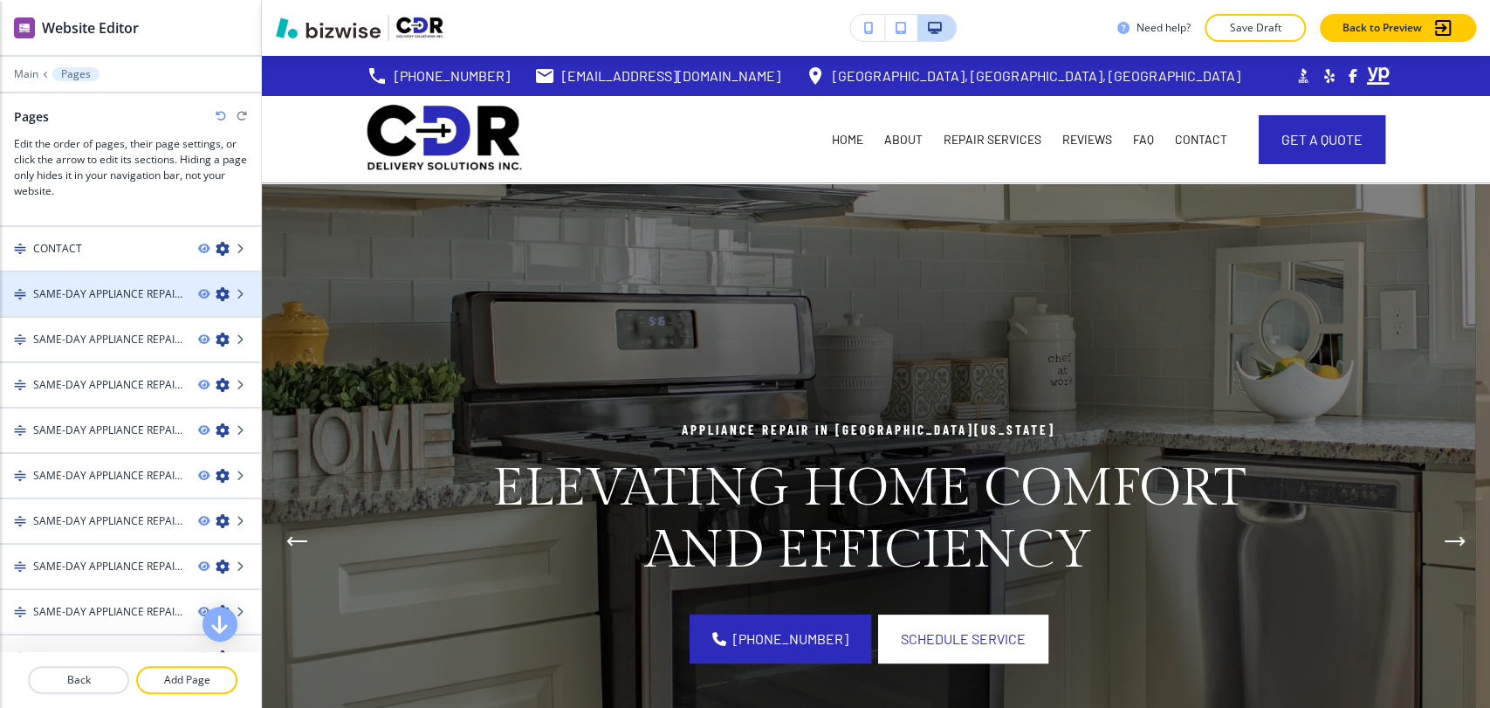
click at [216, 289] on icon "button" at bounding box center [223, 294] width 14 height 14
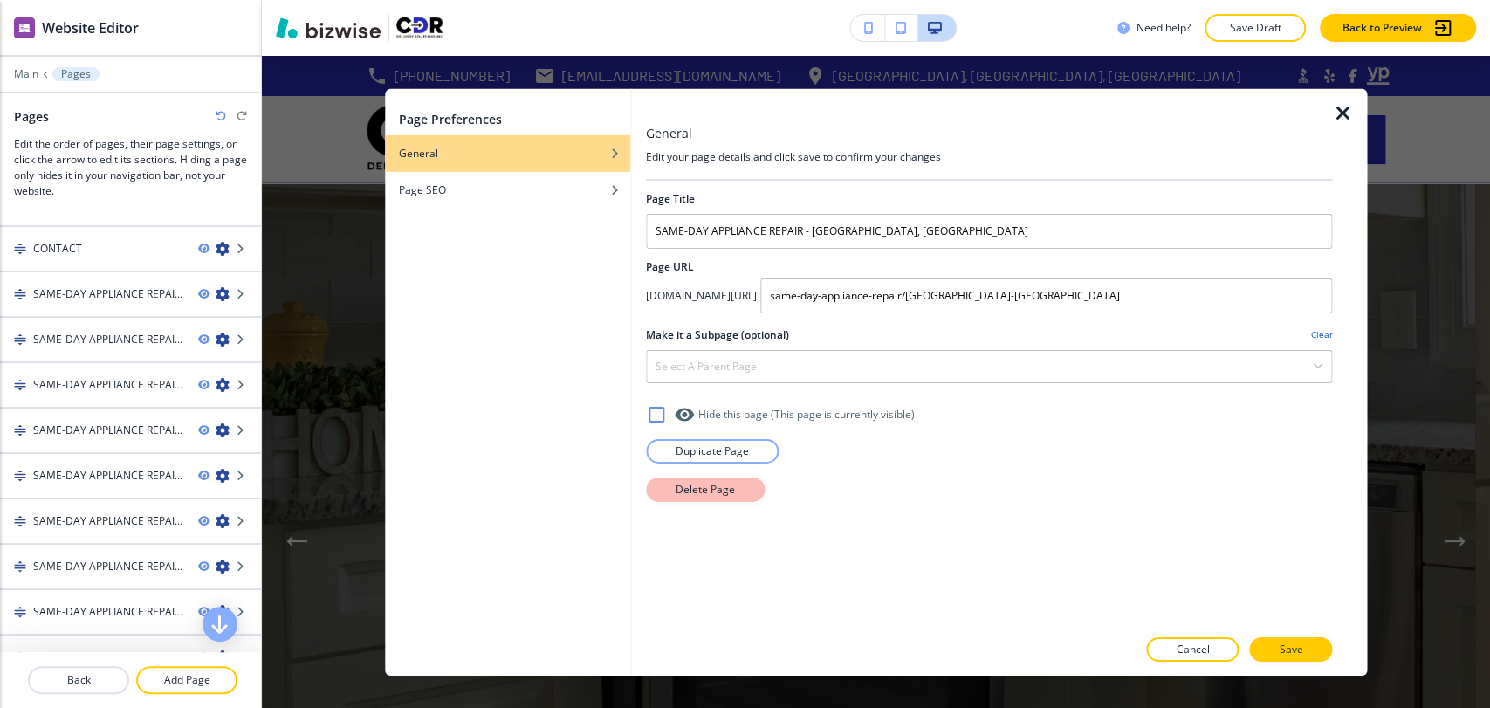
click at [676, 481] on p "Delete Page" at bounding box center [705, 489] width 59 height 16
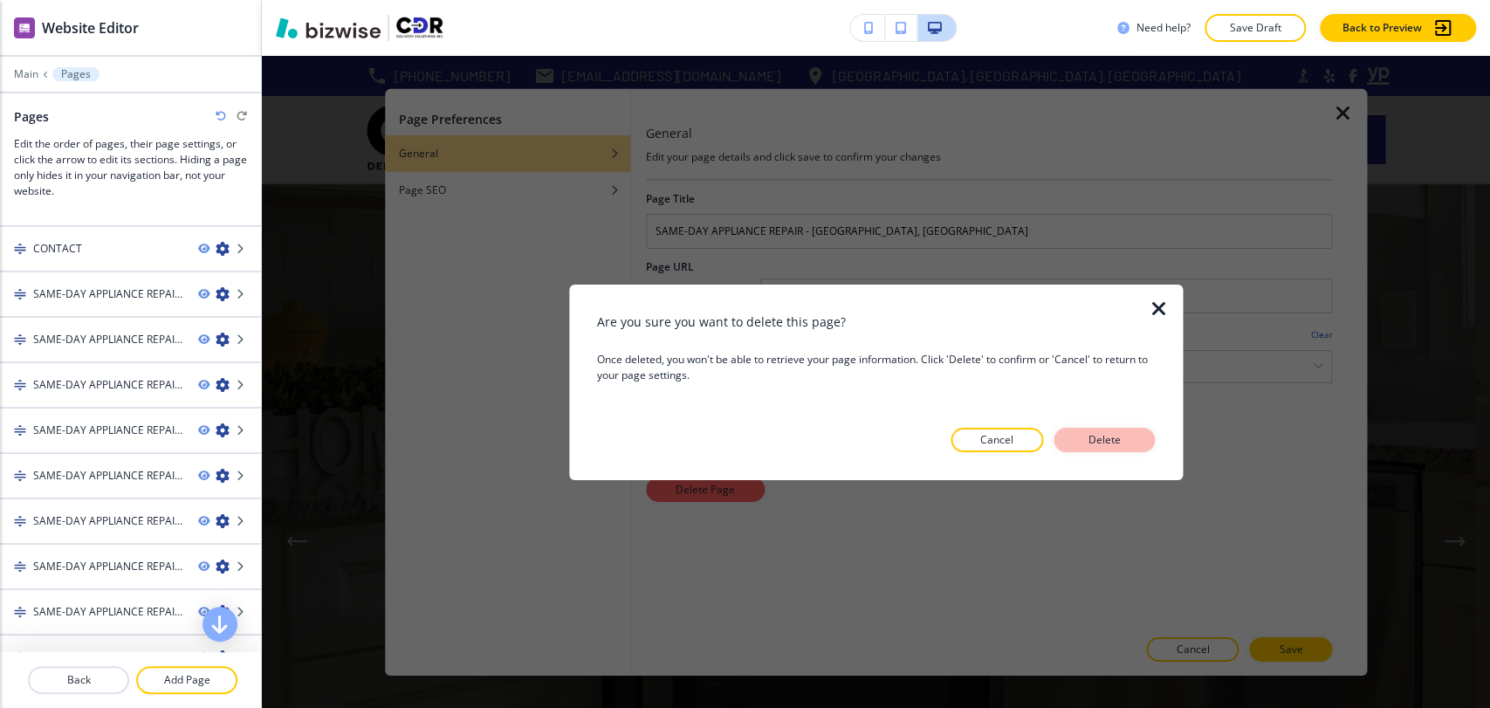
click at [1123, 433] on p "Delete" at bounding box center [1104, 440] width 42 height 16
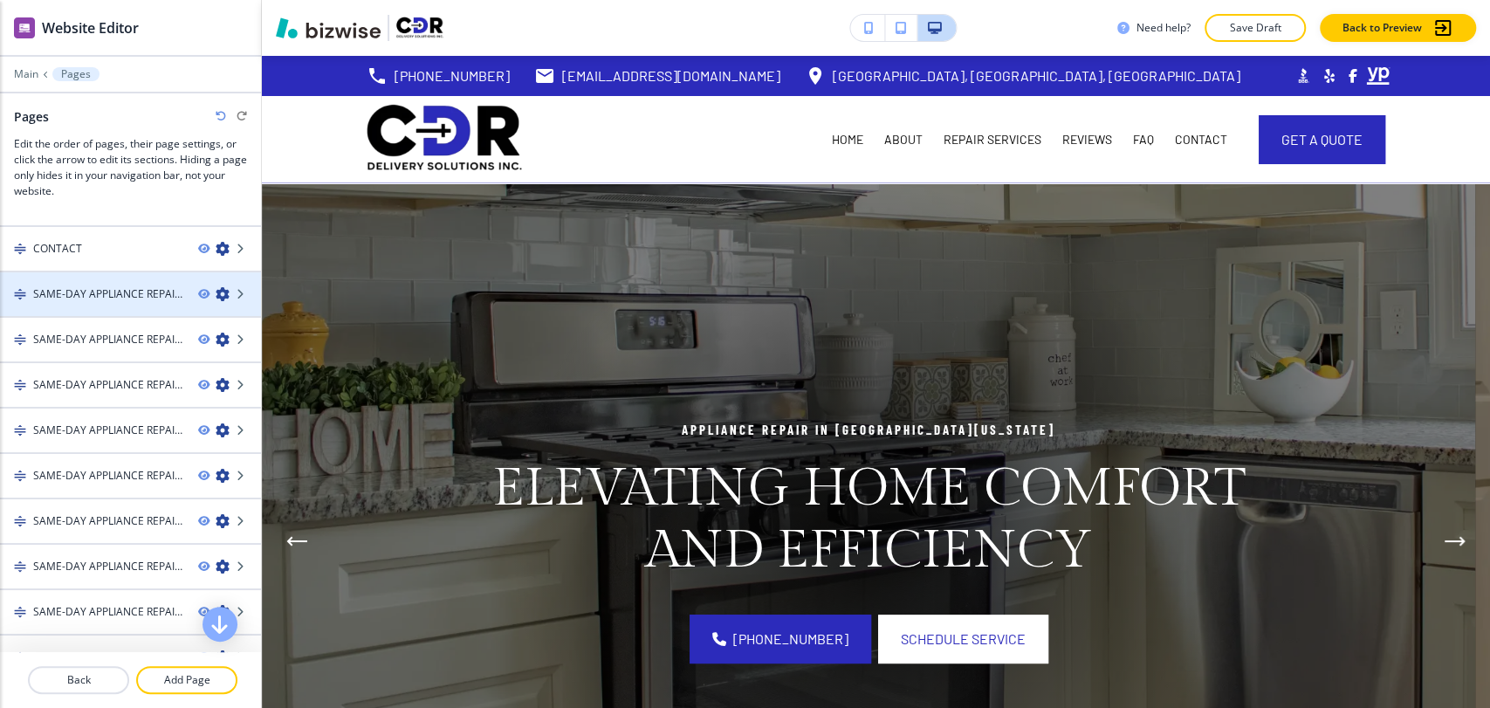
click at [216, 292] on icon "button" at bounding box center [223, 294] width 14 height 14
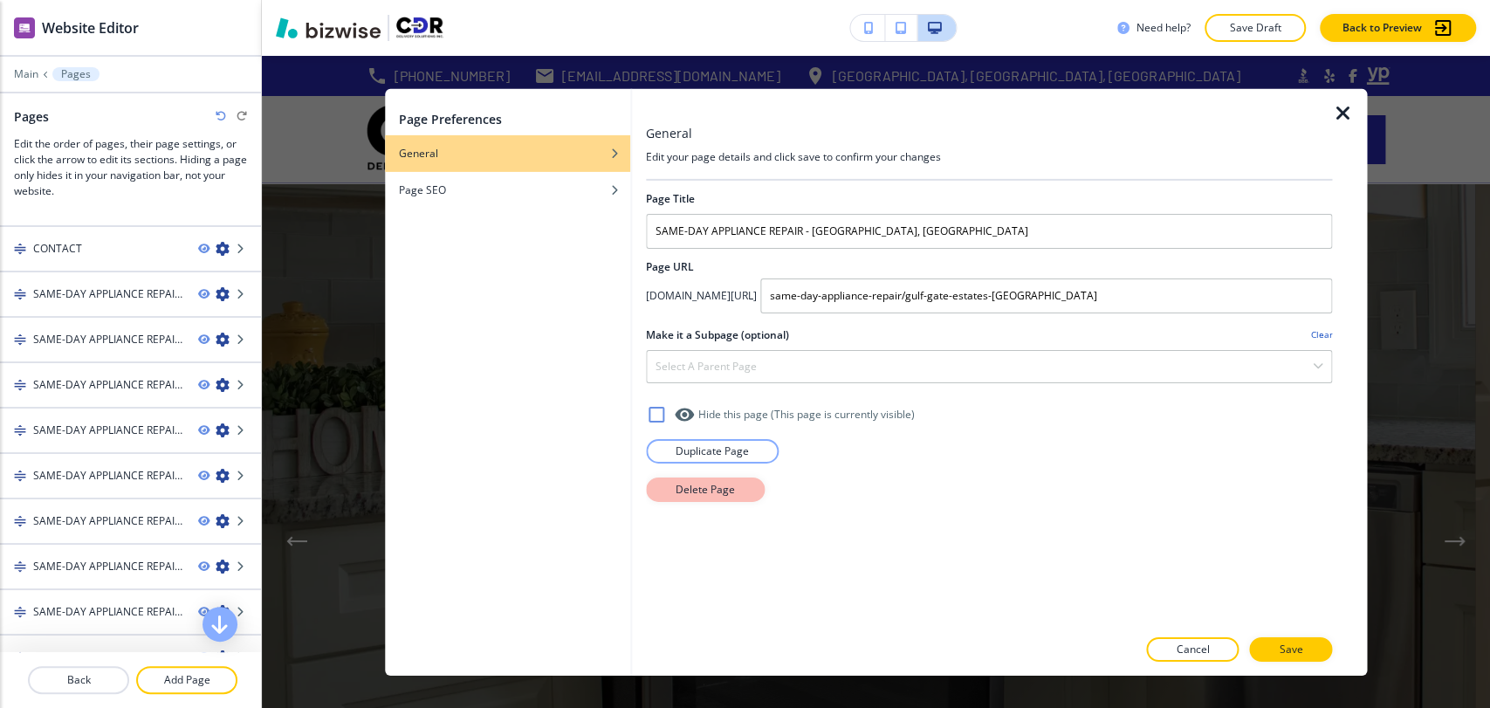
click at [702, 484] on p "Delete Page" at bounding box center [705, 489] width 59 height 16
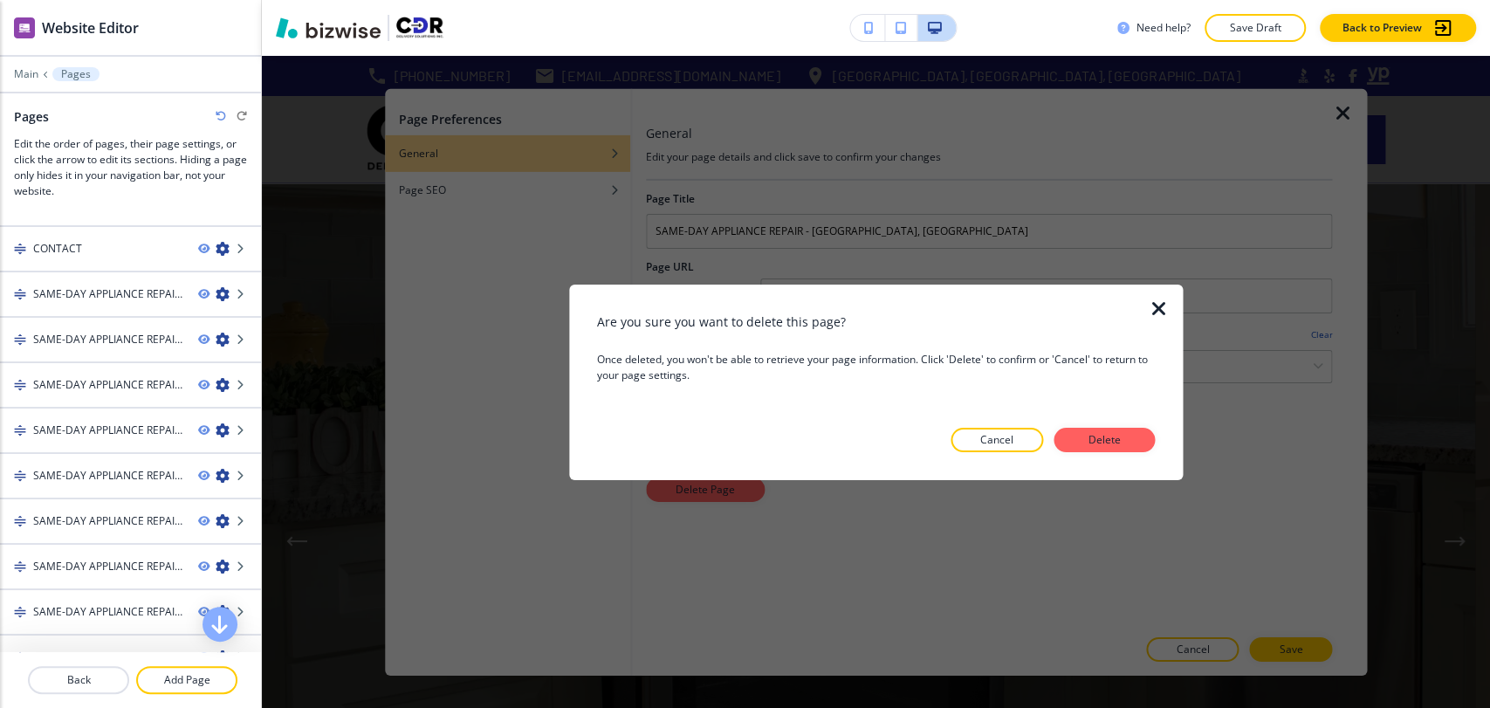
drag, startPoint x: 1090, startPoint y: 442, endPoint x: 991, endPoint y: 442, distance: 98.6
click at [1090, 442] on p "Delete" at bounding box center [1104, 440] width 42 height 16
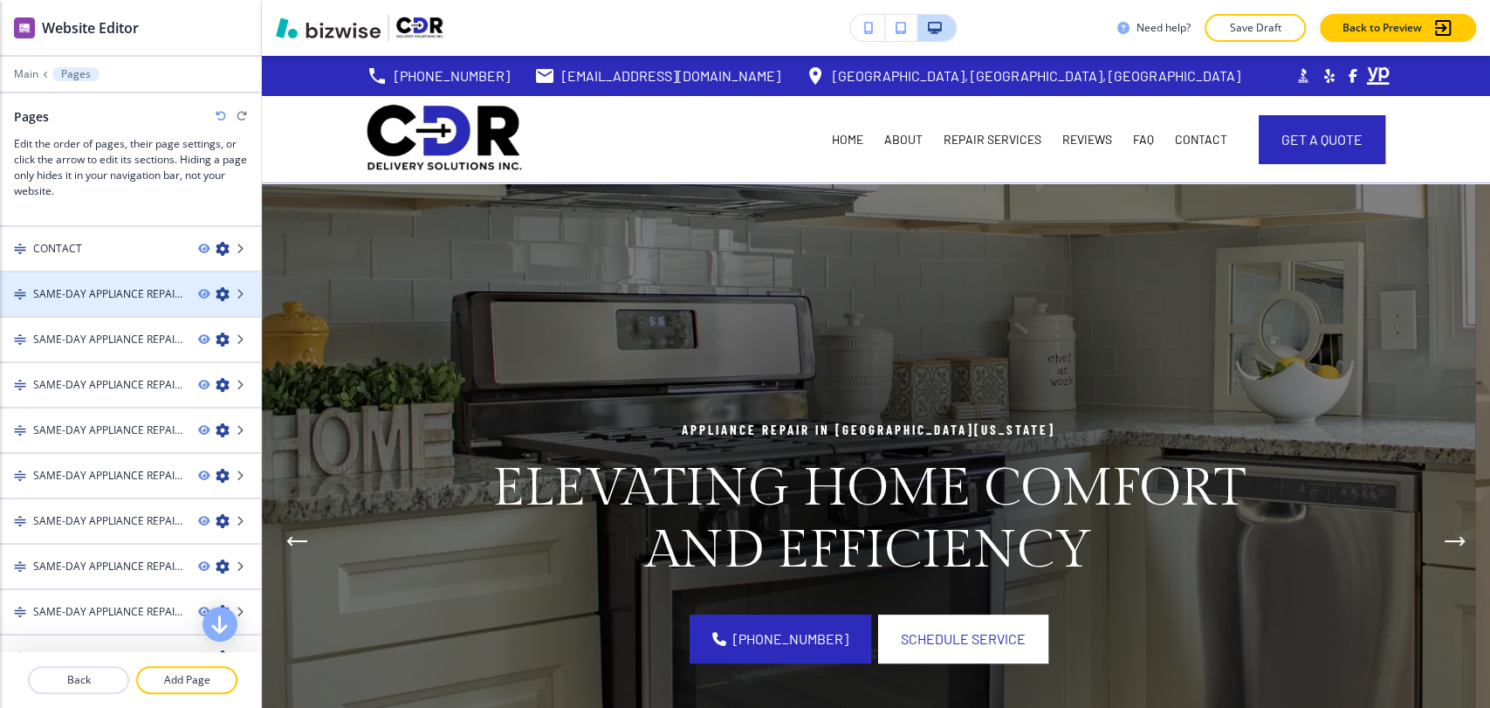
click at [216, 288] on icon "button" at bounding box center [223, 294] width 14 height 14
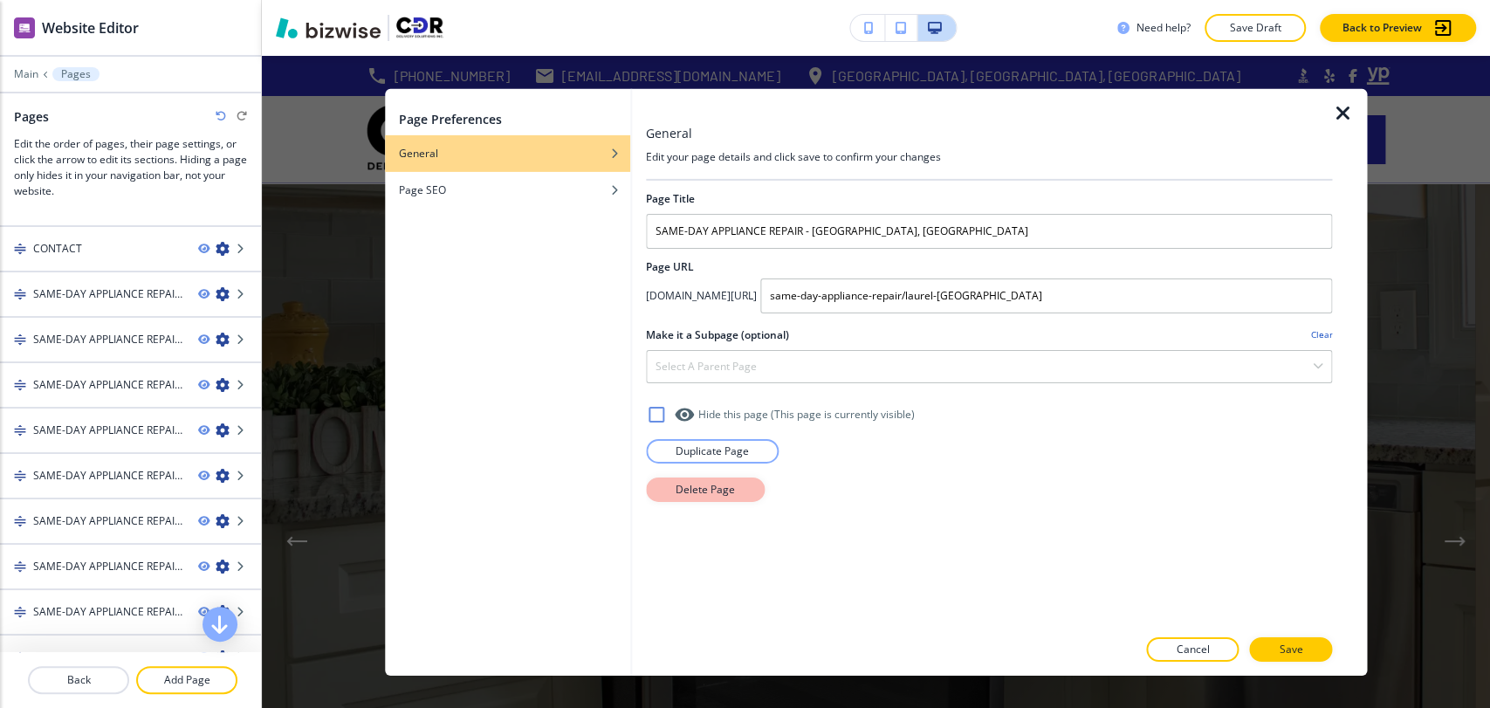
click at [684, 480] on button "Delete Page" at bounding box center [705, 489] width 119 height 24
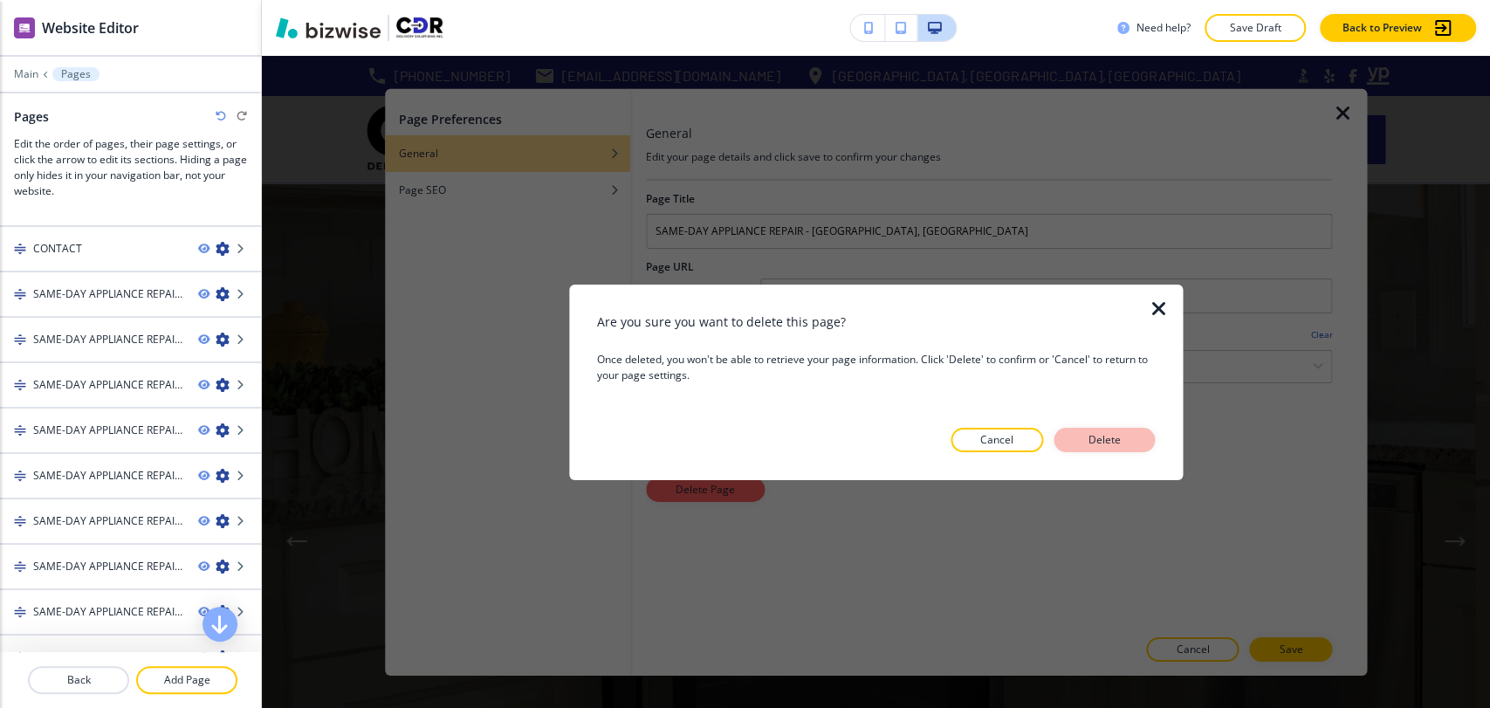
click at [1087, 436] on p "Delete" at bounding box center [1104, 440] width 42 height 16
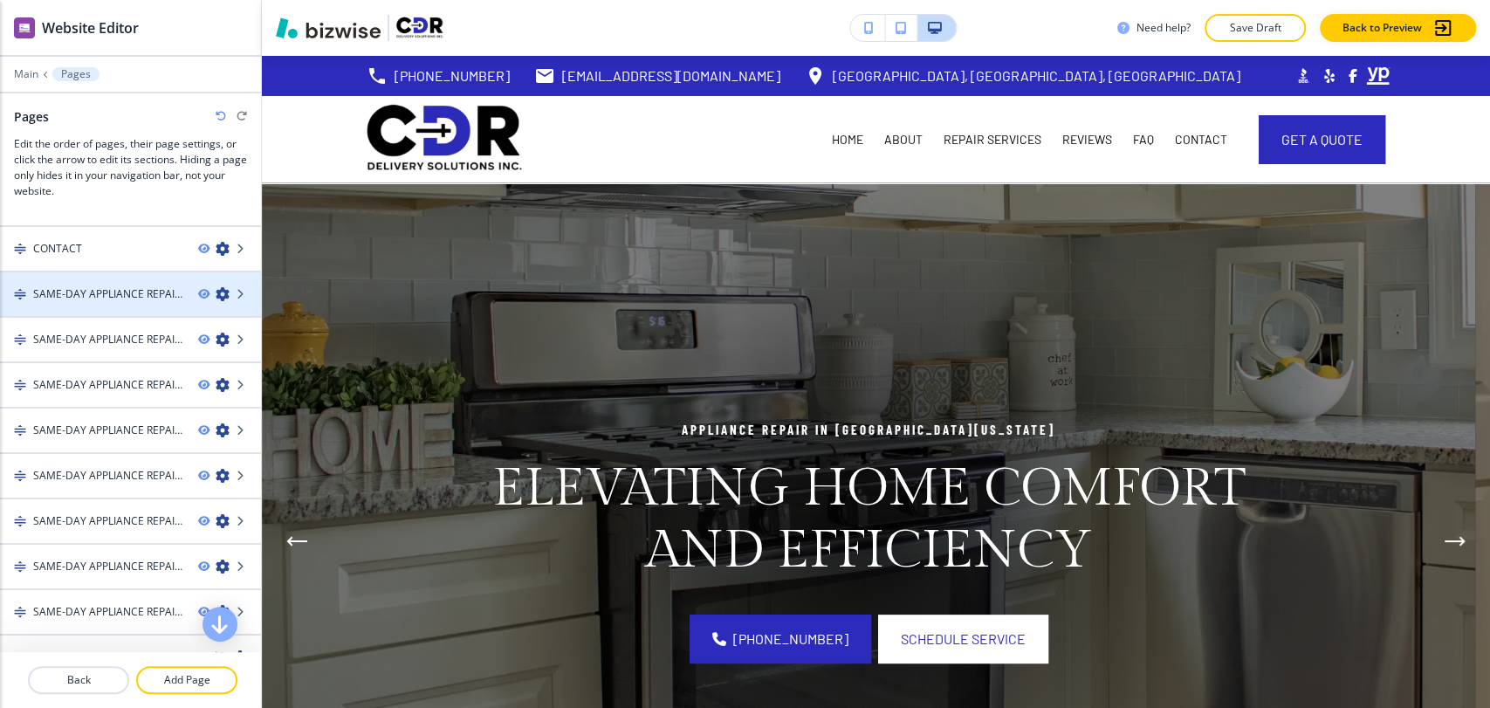
click at [216, 290] on icon "button" at bounding box center [223, 294] width 14 height 14
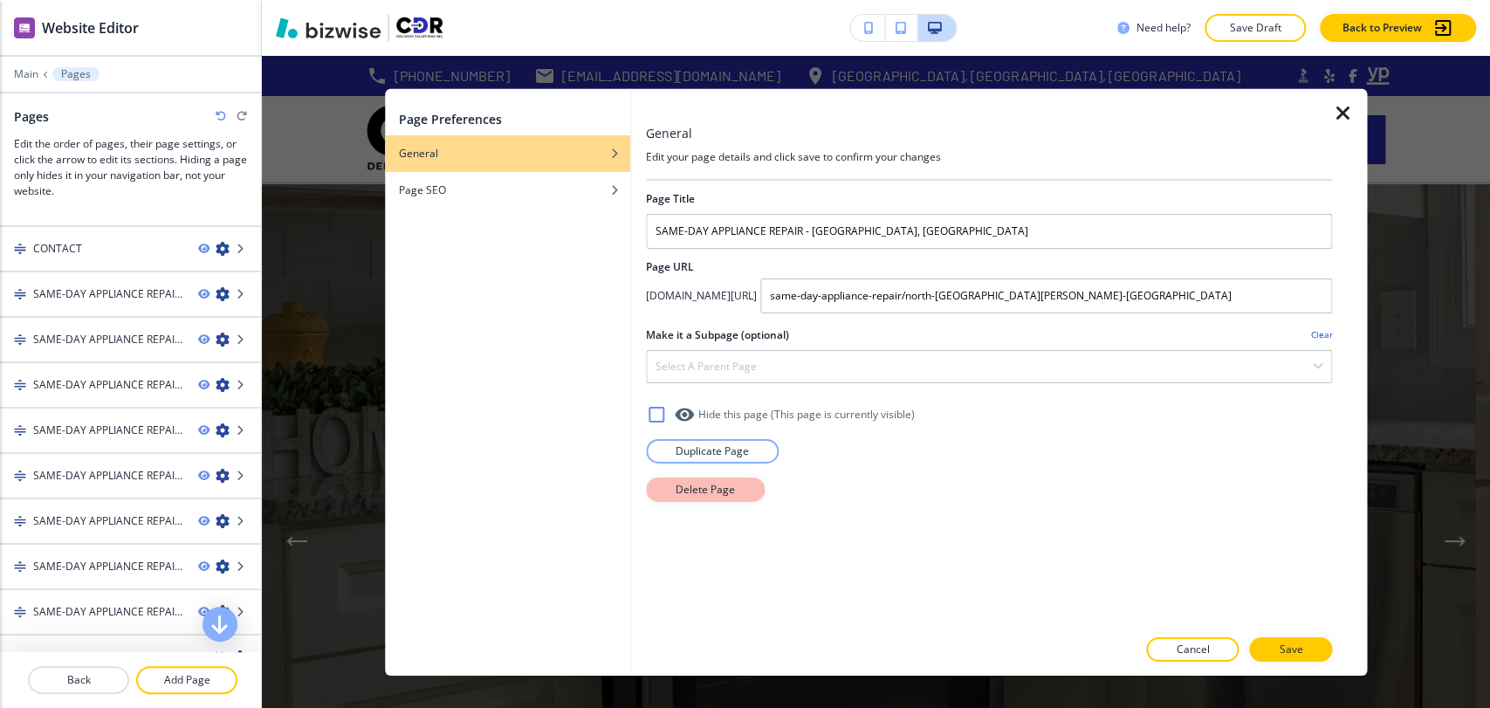
click at [723, 491] on p "Delete Page" at bounding box center [705, 489] width 59 height 16
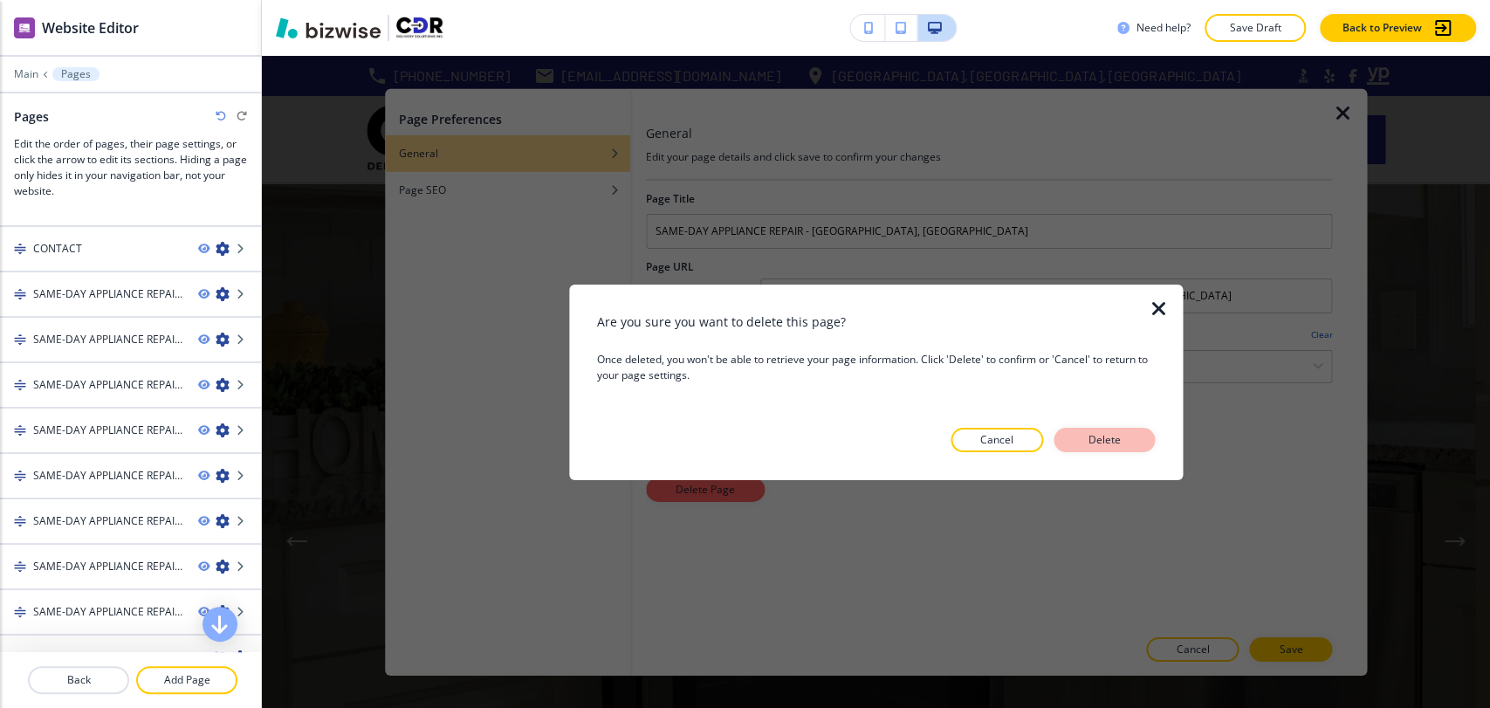
click at [1076, 432] on button "Delete" at bounding box center [1103, 440] width 101 height 24
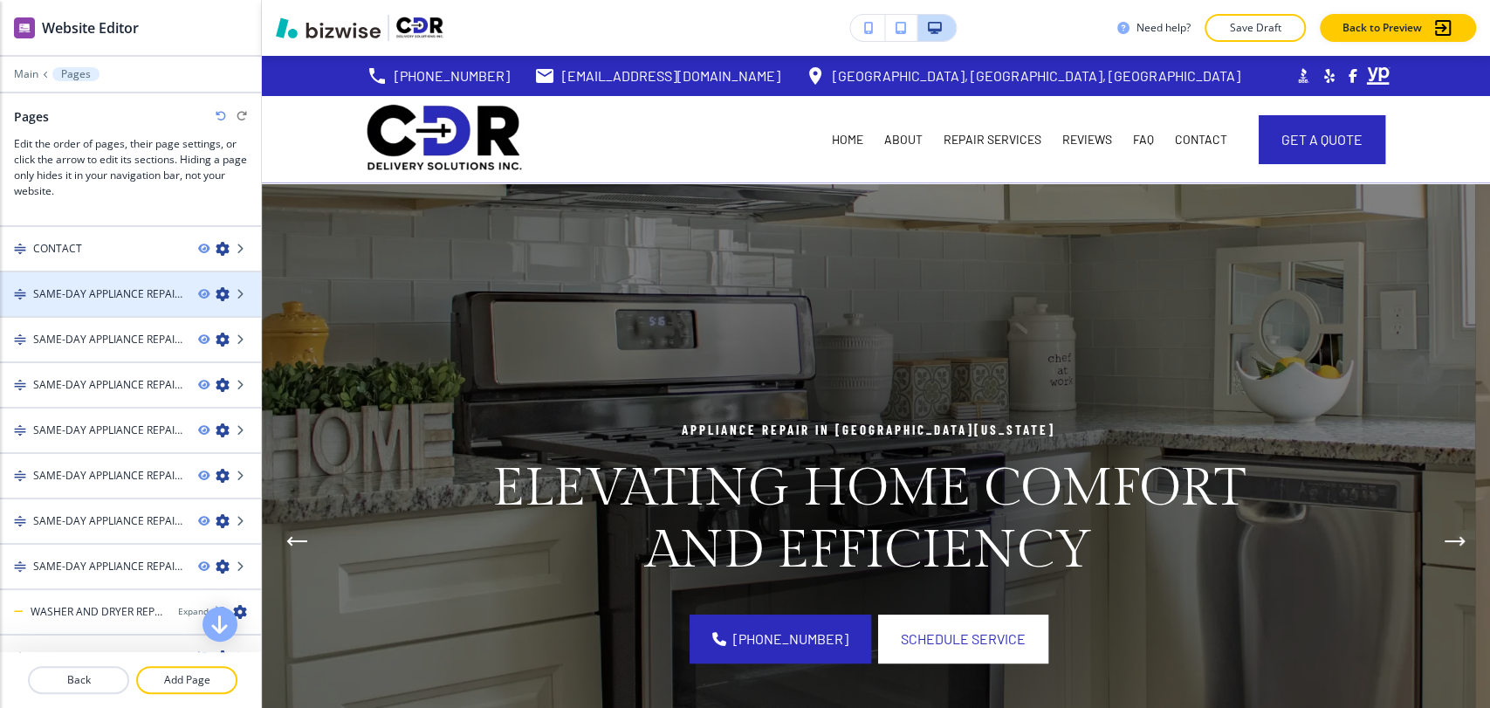
click at [216, 288] on icon "button" at bounding box center [223, 294] width 14 height 14
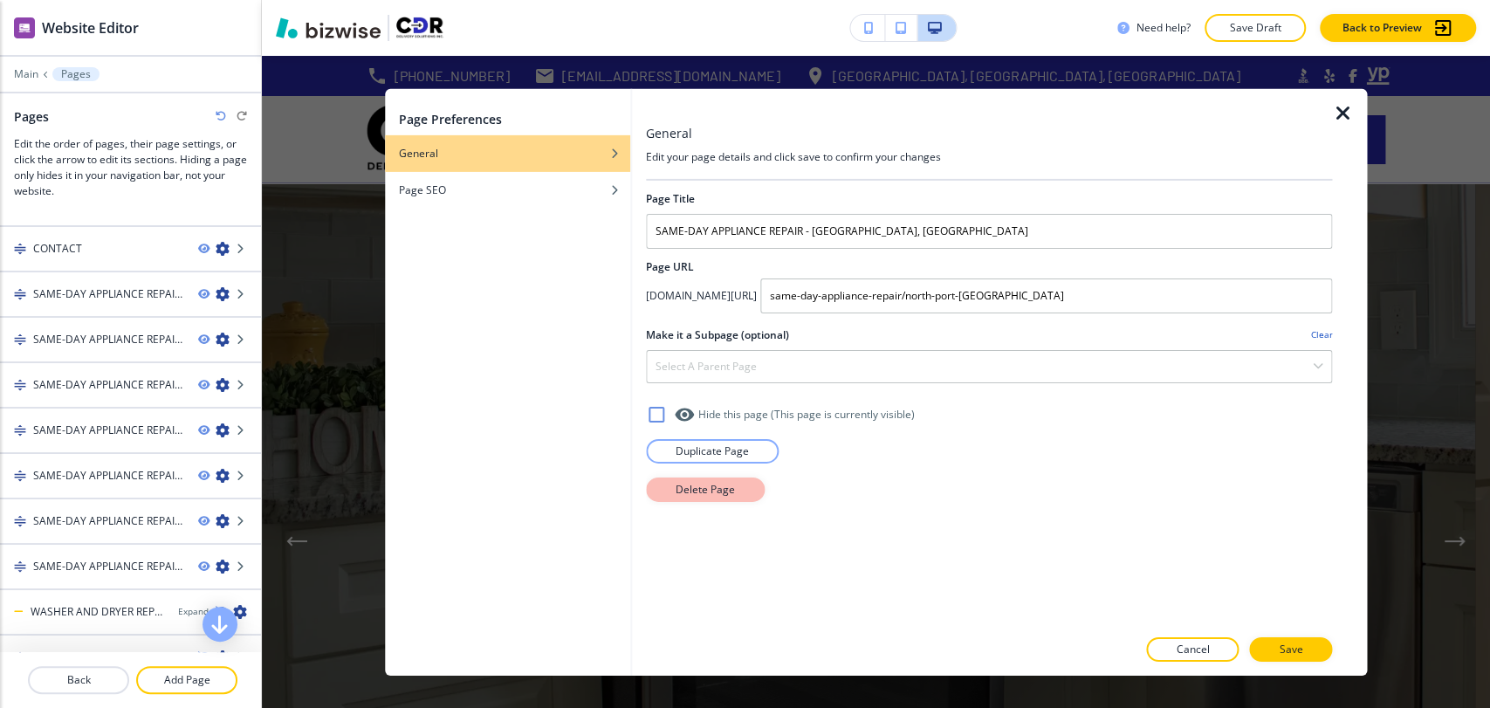
click at [713, 486] on p "Delete Page" at bounding box center [705, 489] width 59 height 16
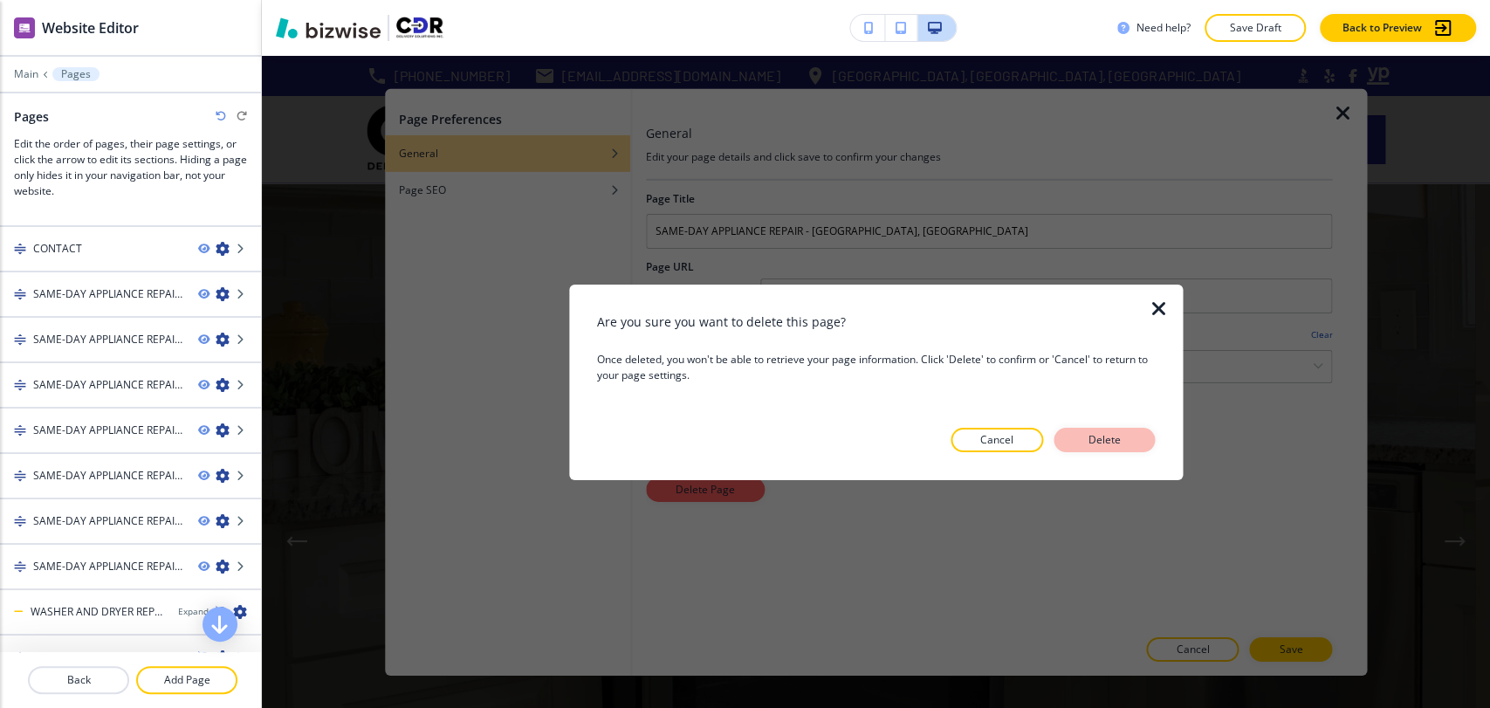
click at [1123, 429] on button "Delete" at bounding box center [1103, 440] width 101 height 24
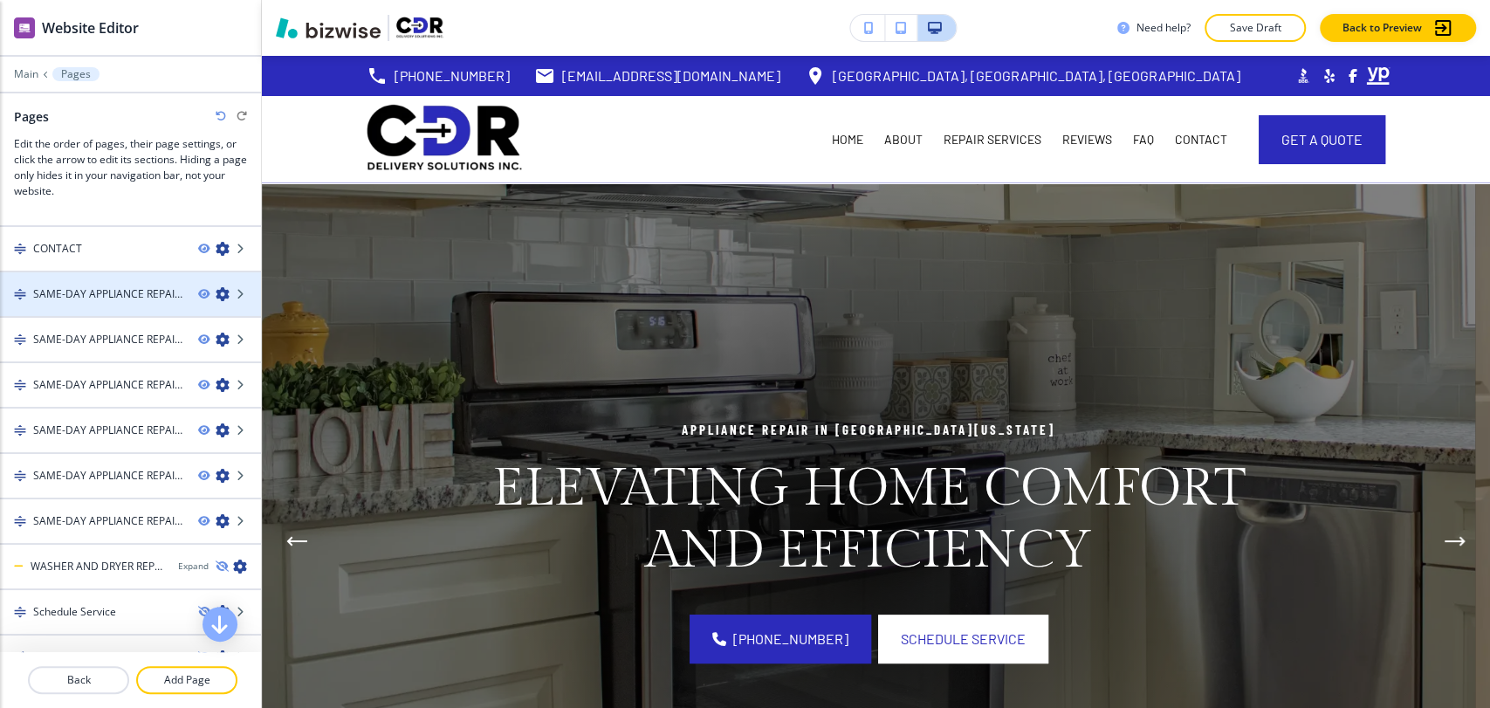
click at [216, 287] on icon "button" at bounding box center [223, 294] width 14 height 14
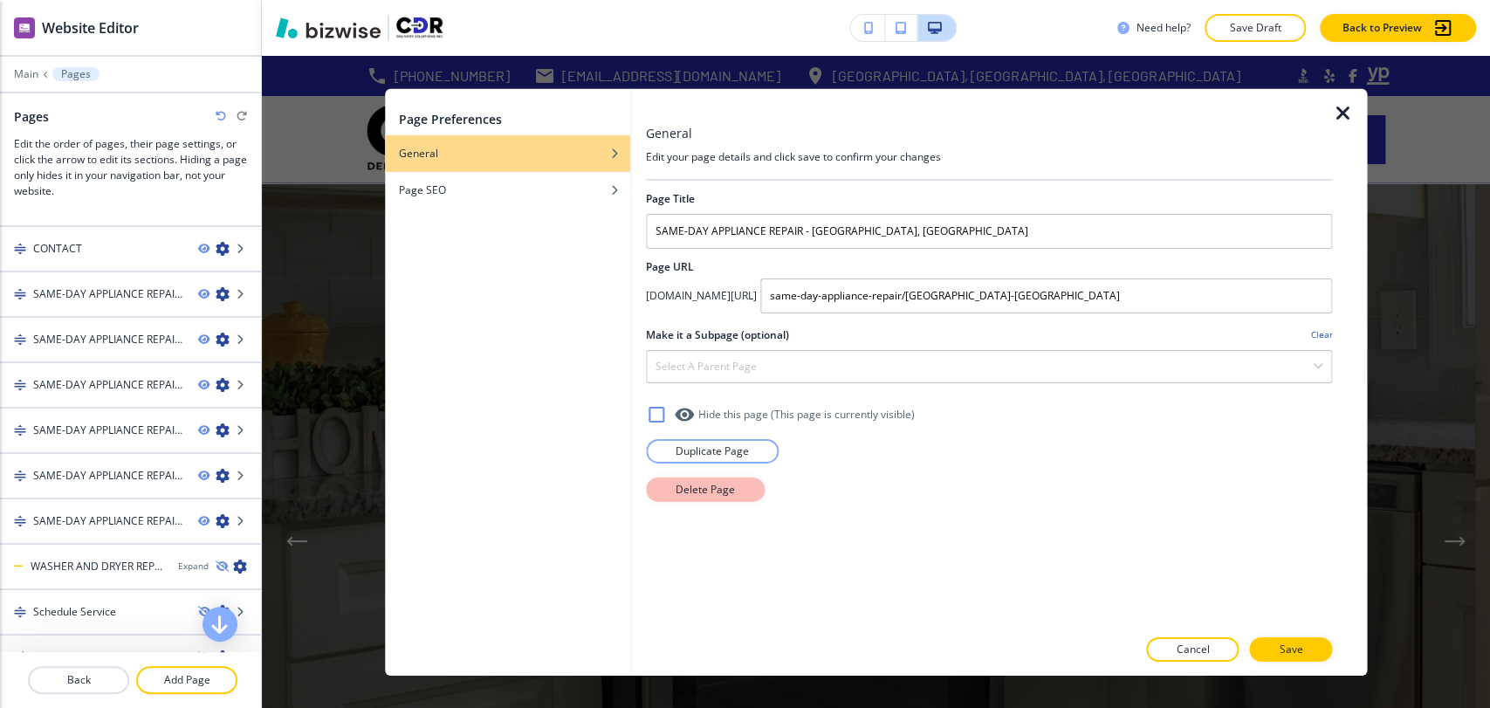
click at [717, 497] on button "Delete Page" at bounding box center [705, 489] width 119 height 24
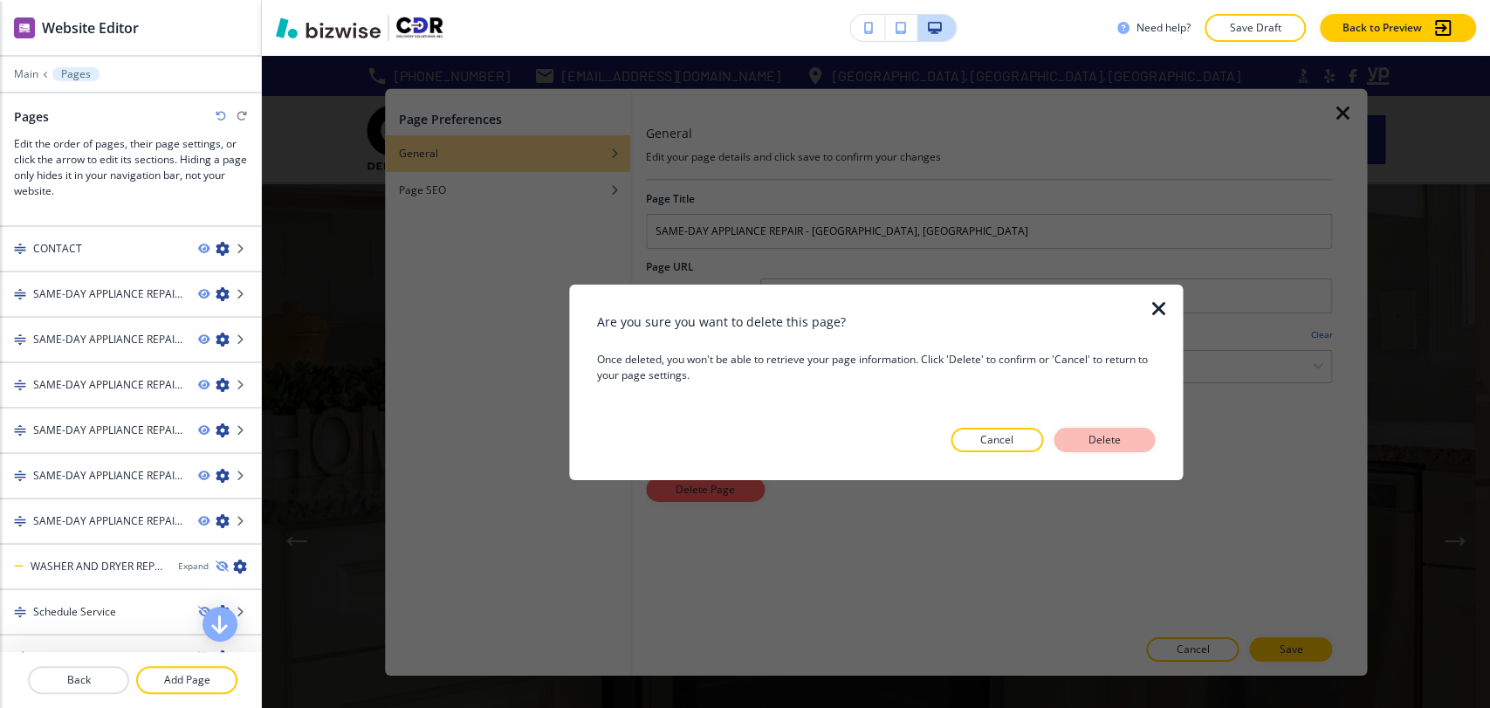
click at [1115, 438] on p "Delete" at bounding box center [1104, 440] width 42 height 16
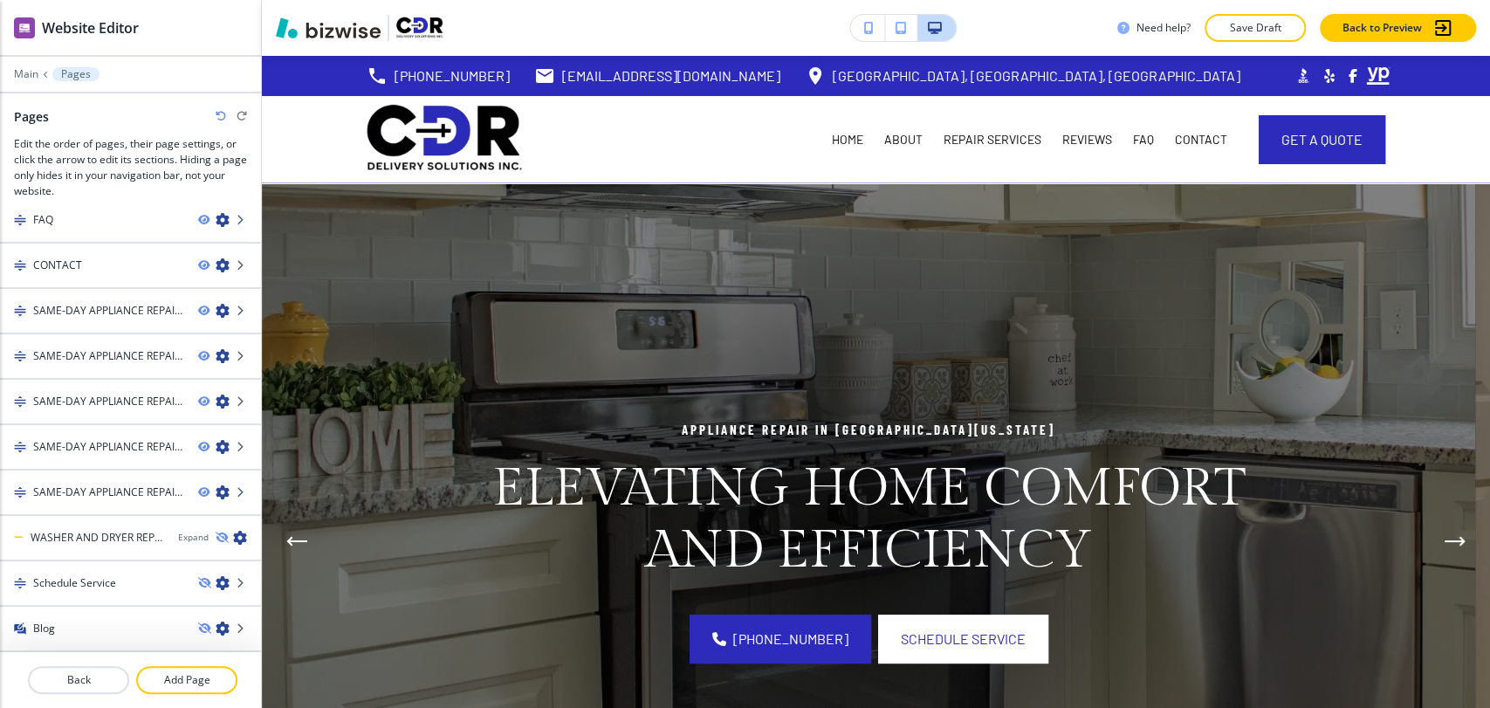
scroll to position [196, 0]
click at [216, 307] on icon "button" at bounding box center [223, 313] width 14 height 14
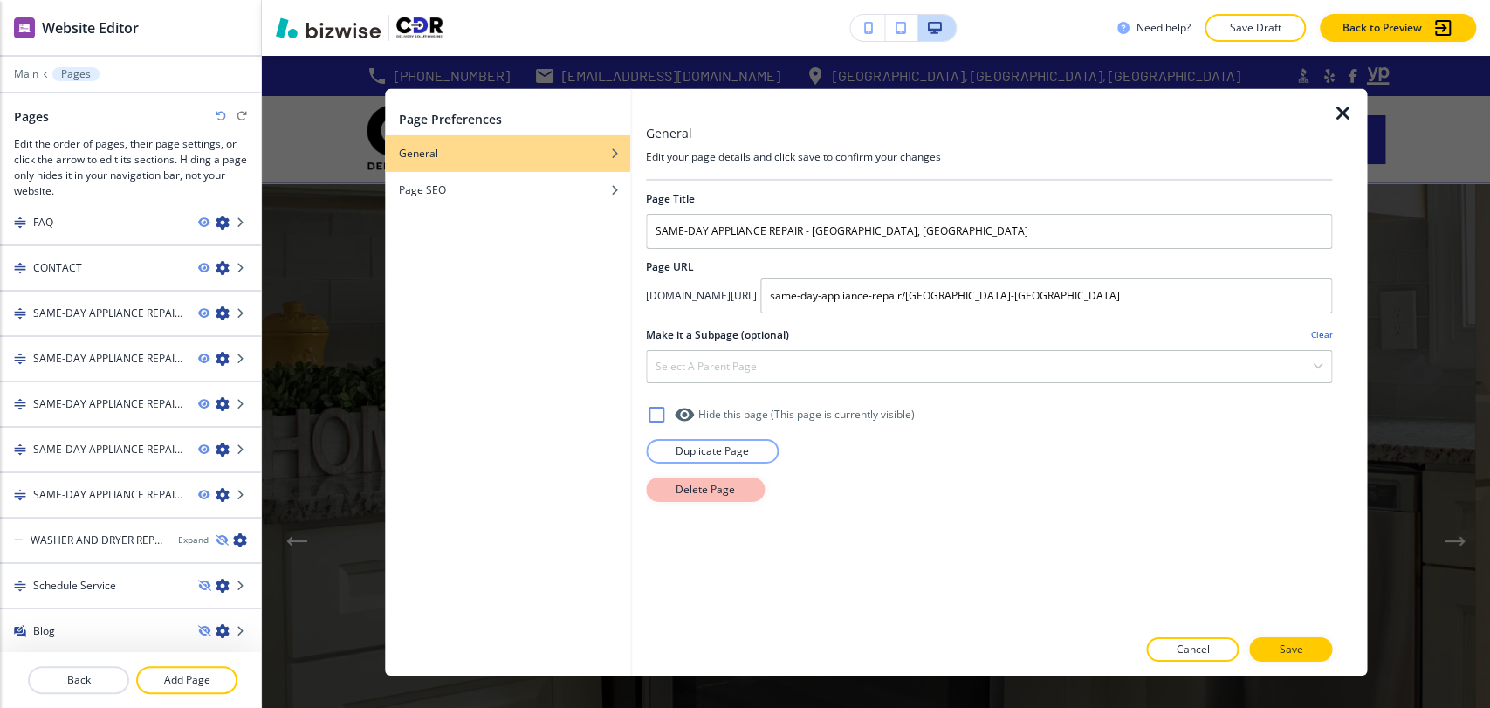
click at [723, 486] on p "Delete Page" at bounding box center [705, 489] width 59 height 16
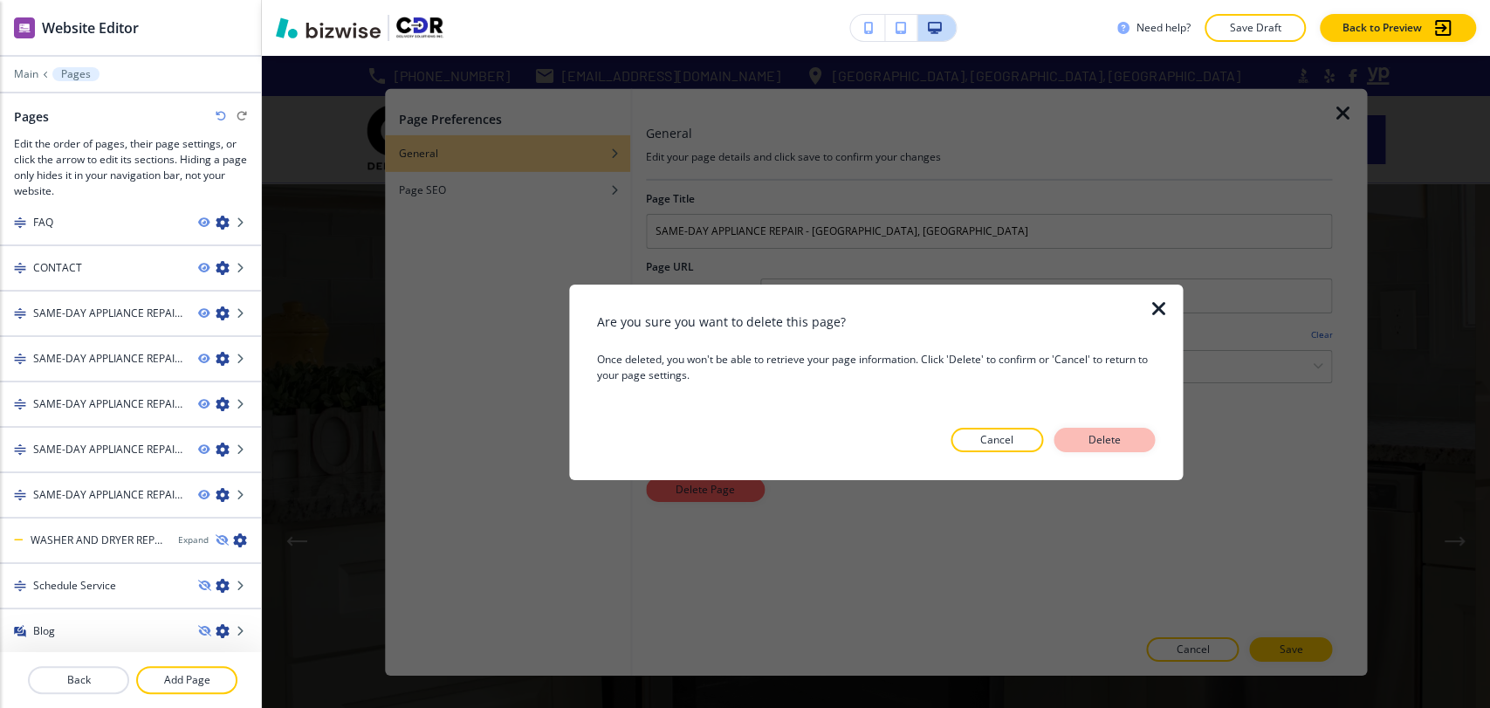
click at [1133, 443] on button "Delete" at bounding box center [1103, 440] width 101 height 24
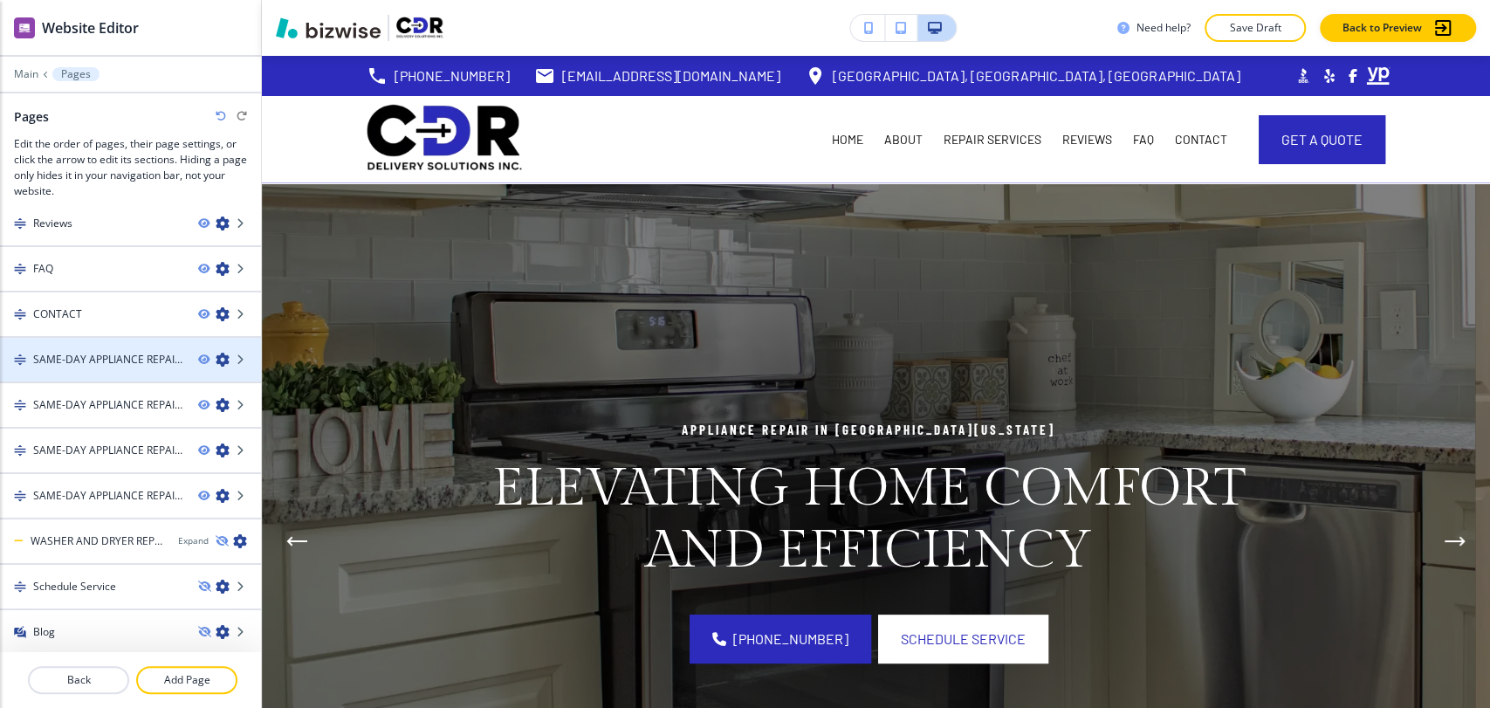
click at [216, 353] on icon "button" at bounding box center [223, 360] width 14 height 14
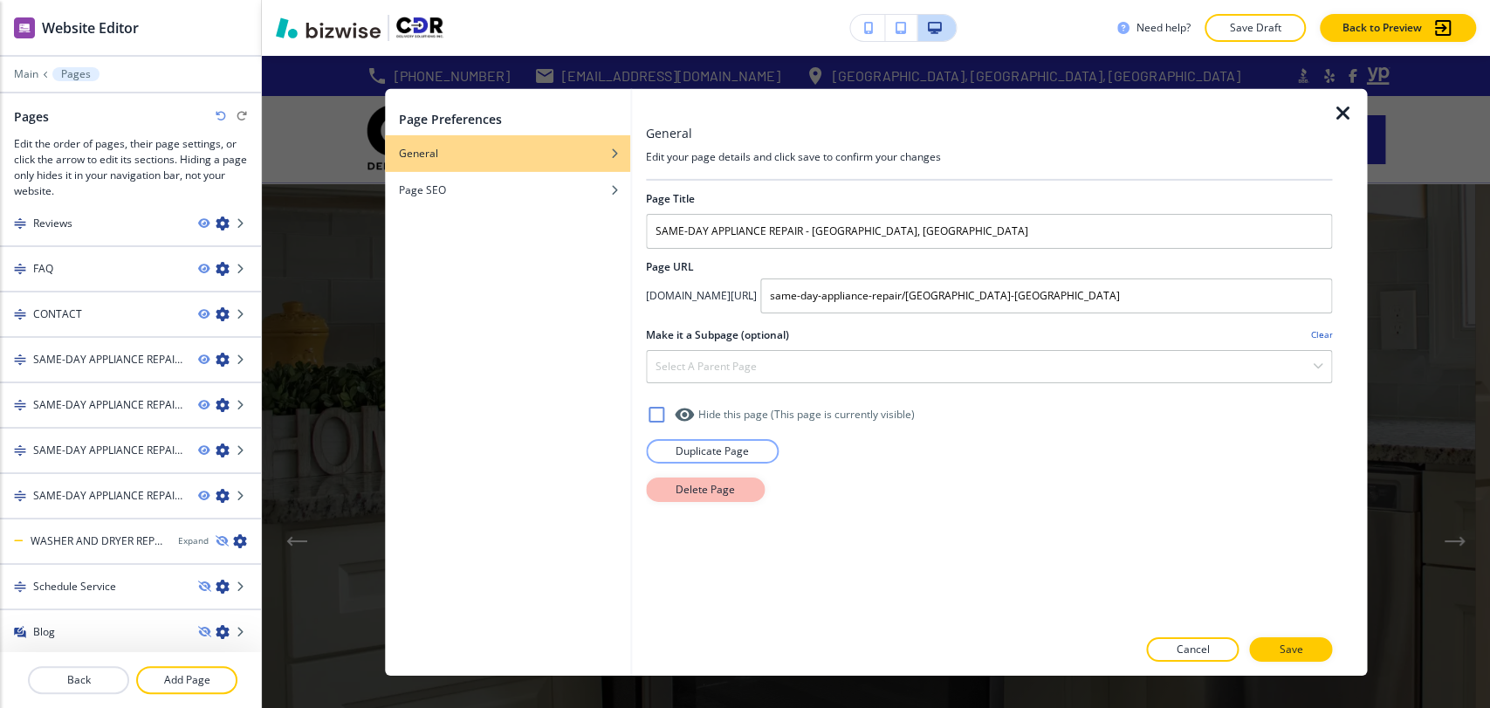
click at [754, 491] on button "Delete Page" at bounding box center [705, 489] width 119 height 24
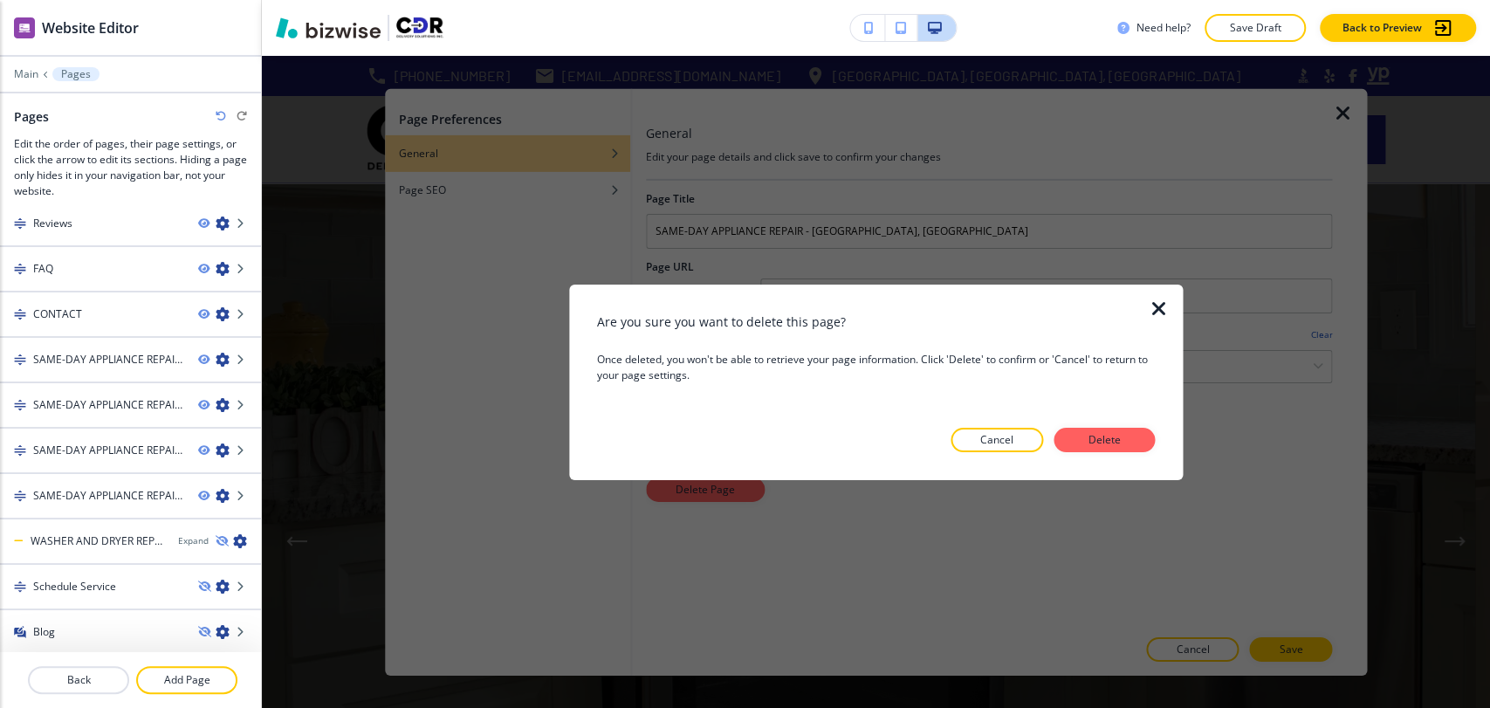
drag, startPoint x: 1103, startPoint y: 436, endPoint x: 809, endPoint y: 383, distance: 298.9
click at [1105, 437] on p "Delete" at bounding box center [1104, 440] width 42 height 16
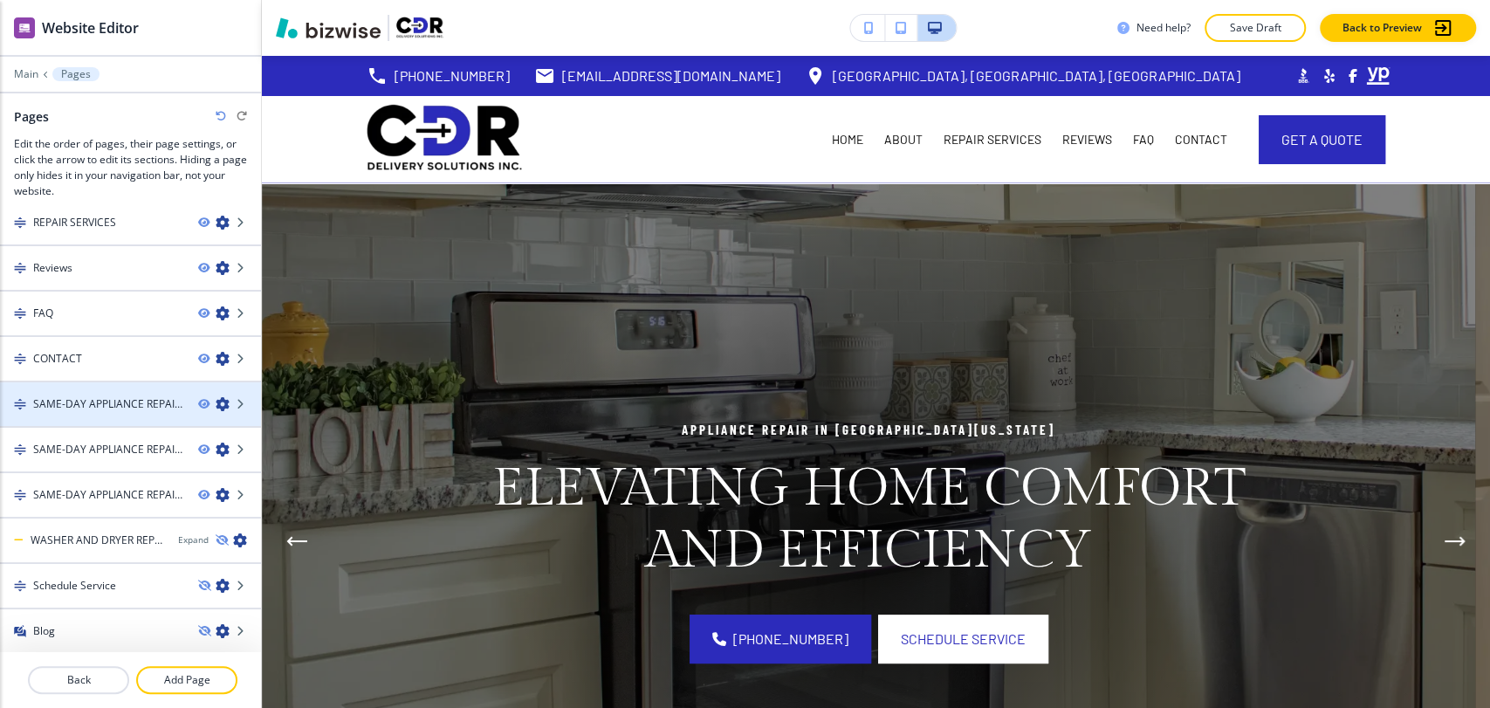
click at [216, 401] on icon "button" at bounding box center [223, 404] width 14 height 14
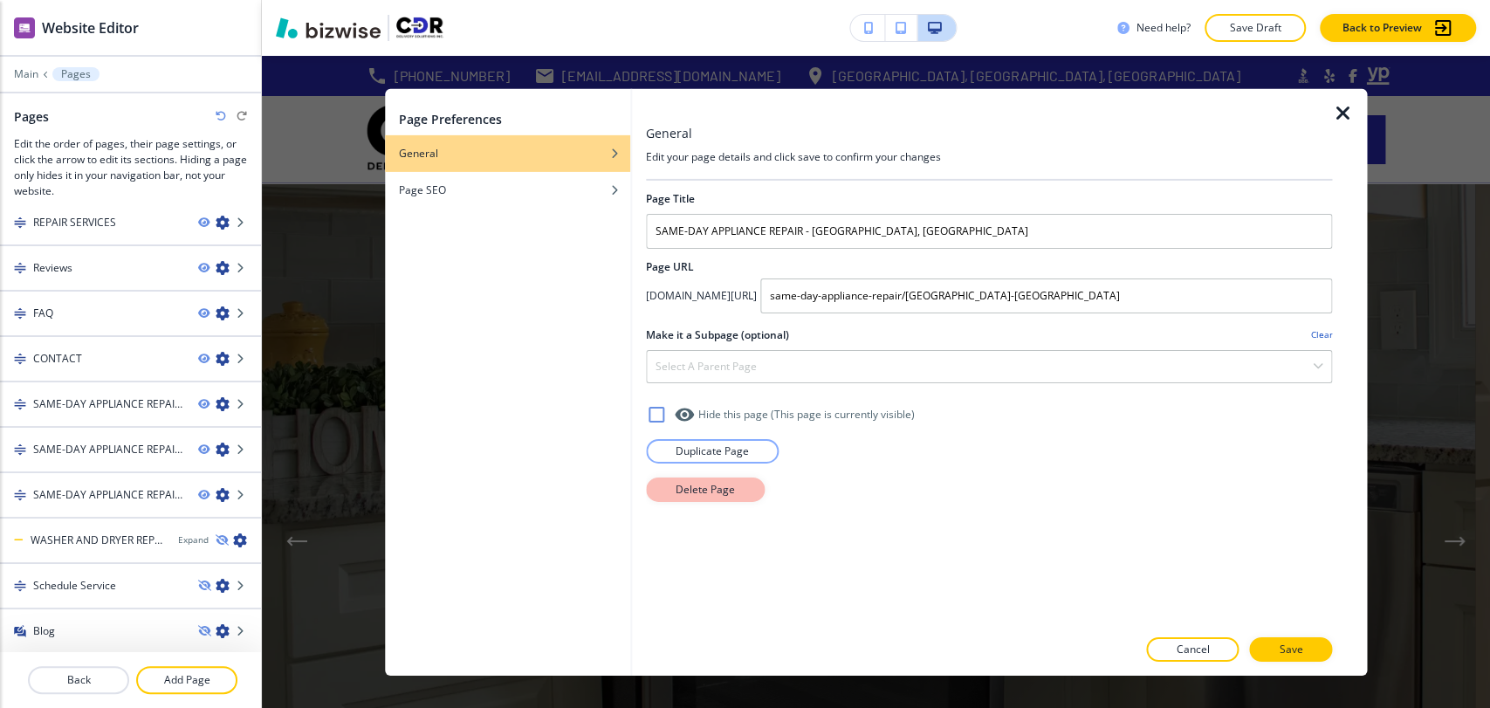
click at [751, 487] on button "Delete Page" at bounding box center [705, 489] width 119 height 24
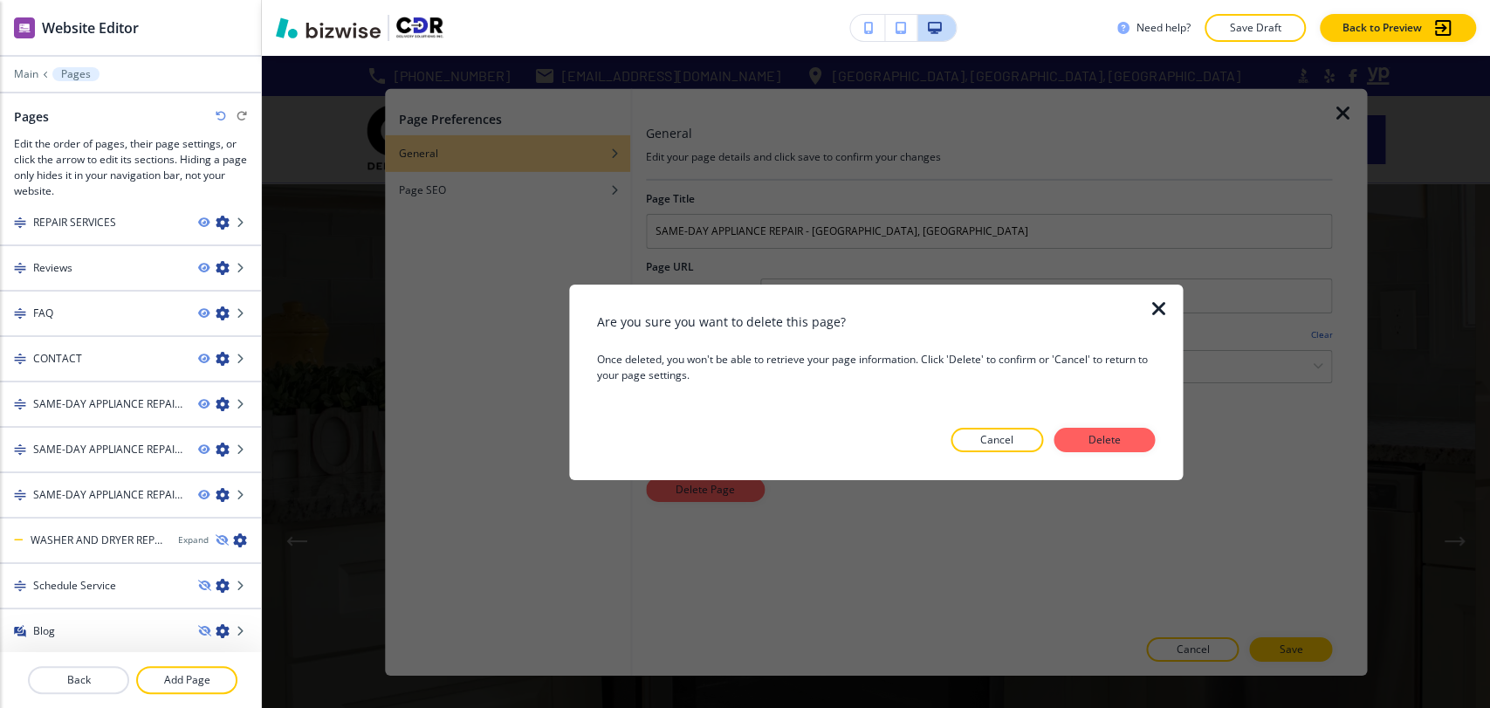
click at [1122, 432] on p "Delete" at bounding box center [1104, 440] width 42 height 16
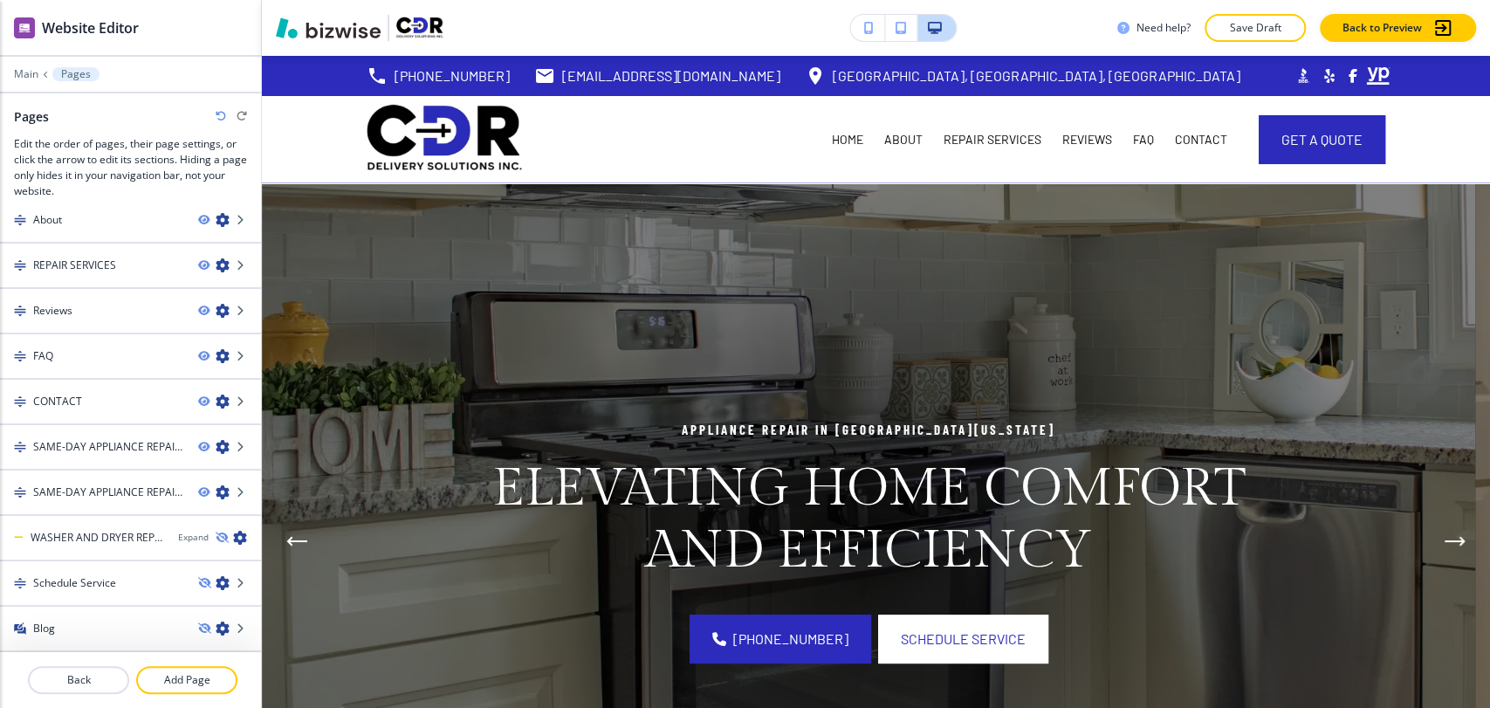
scroll to position [59, 0]
click at [216, 443] on icon "button" at bounding box center [223, 450] width 14 height 14
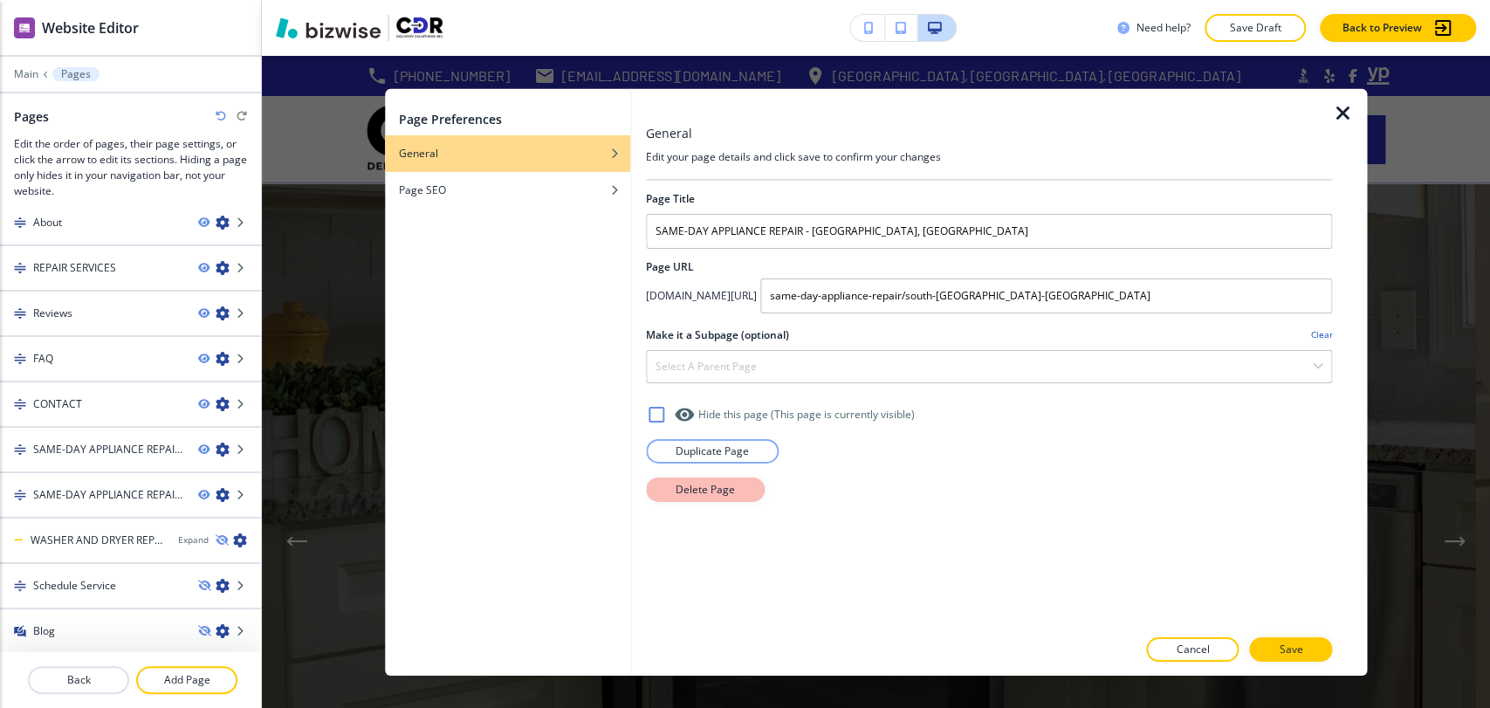
click at [696, 484] on p "Delete Page" at bounding box center [705, 489] width 59 height 16
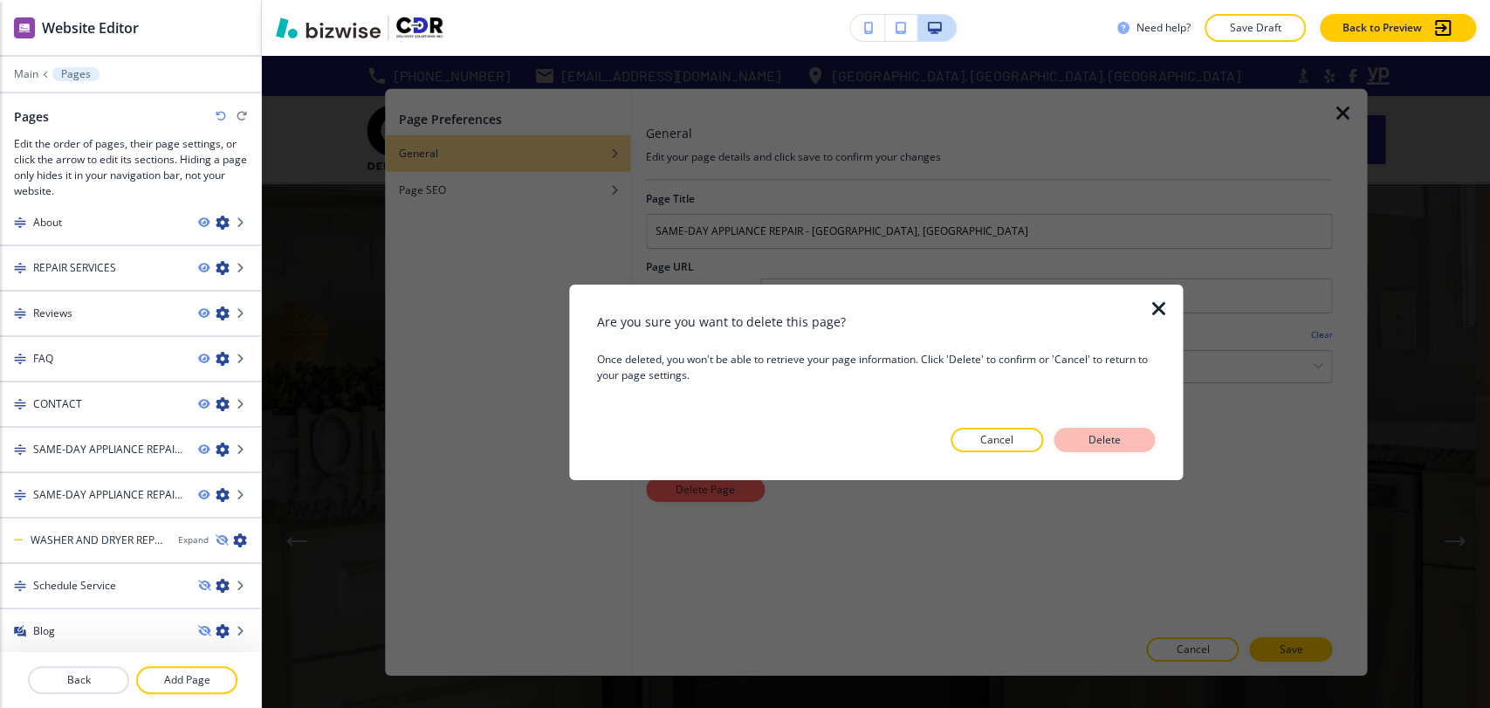
click at [1093, 442] on p "Delete" at bounding box center [1104, 440] width 42 height 16
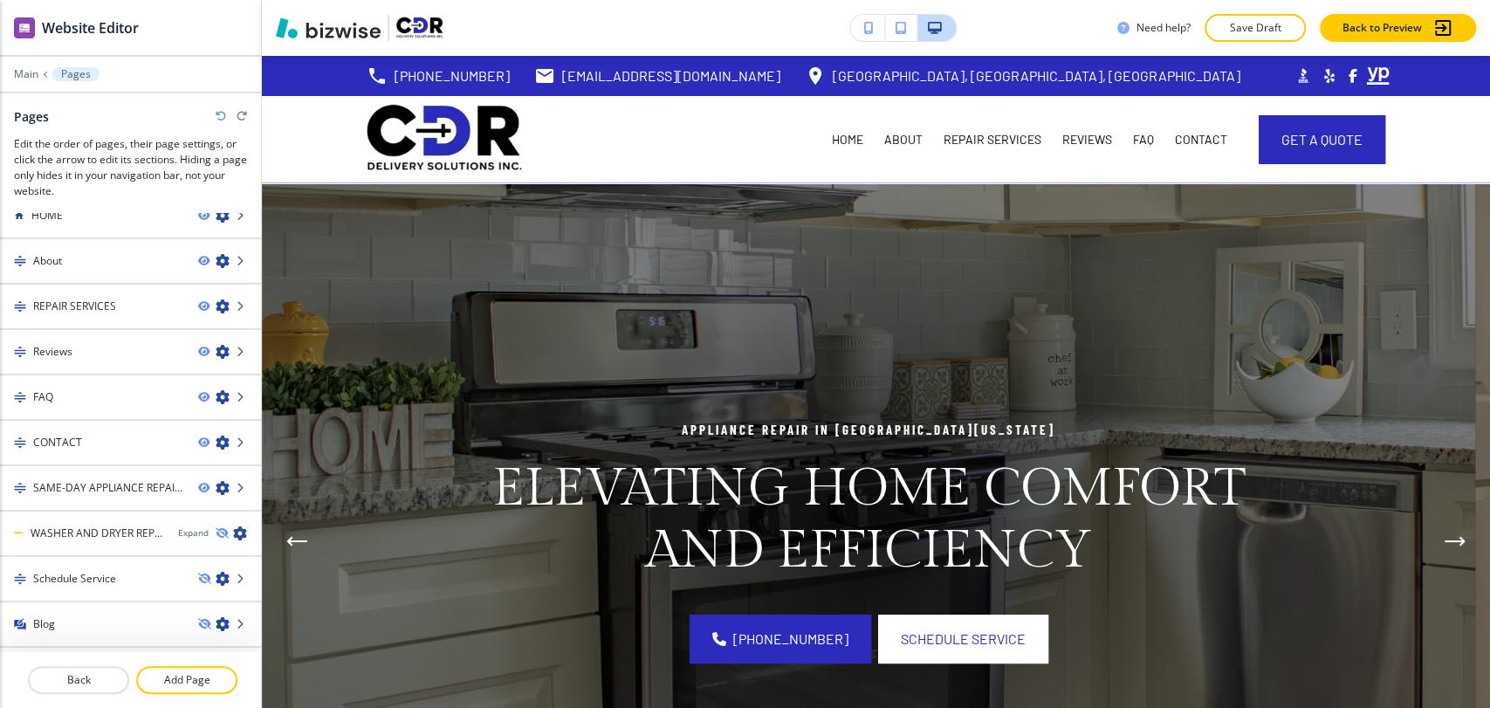
scroll to position [21, 0]
click at [216, 485] on icon "button" at bounding box center [223, 488] width 14 height 14
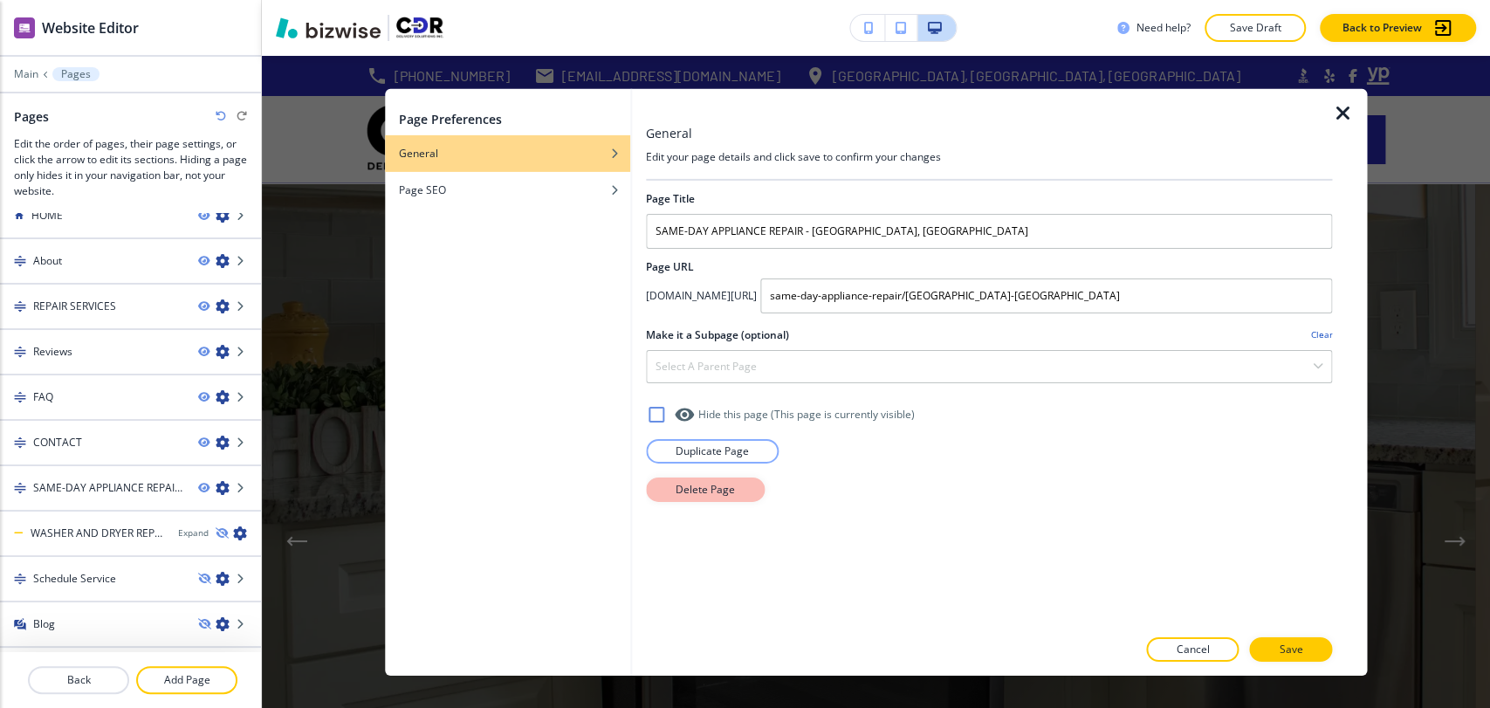
click at [751, 496] on button "Delete Page" at bounding box center [705, 489] width 119 height 24
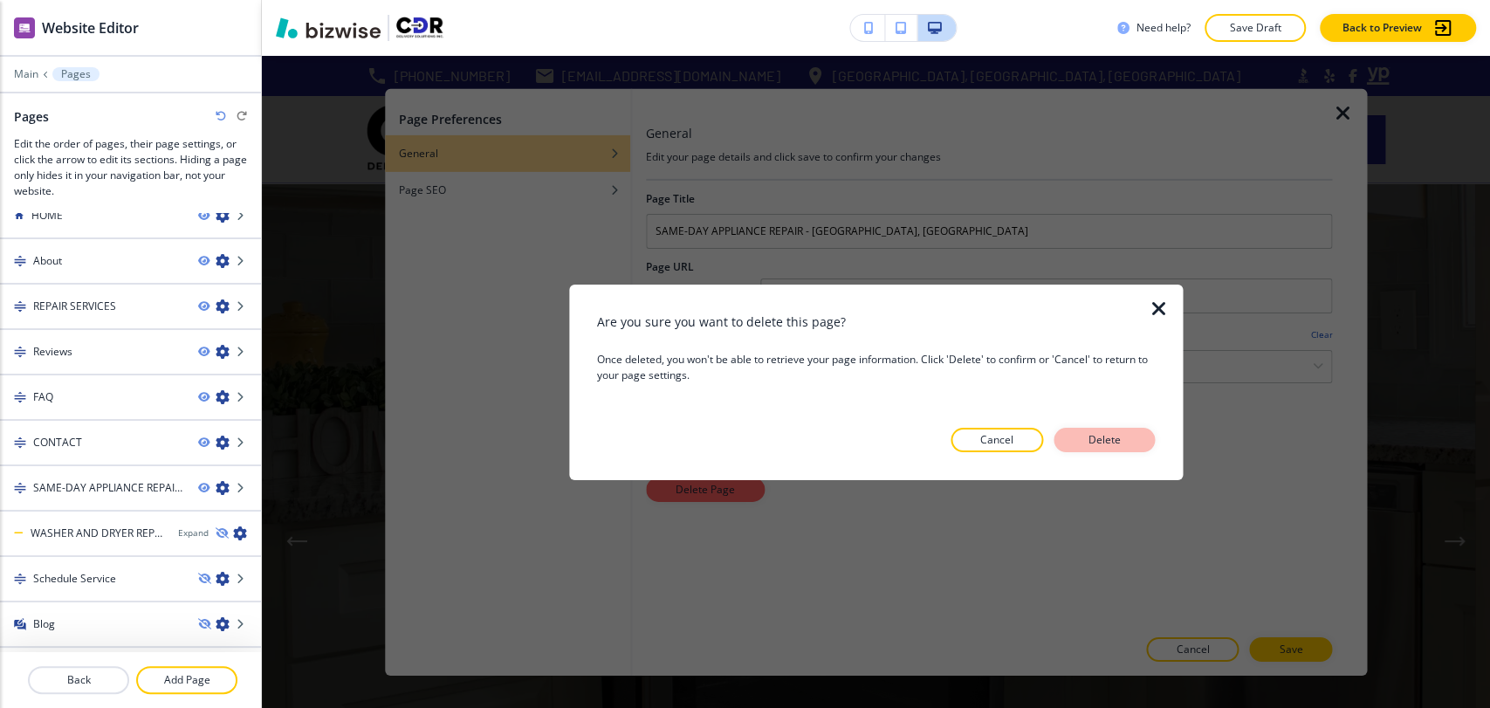
click at [1081, 436] on button "Delete" at bounding box center [1103, 440] width 101 height 24
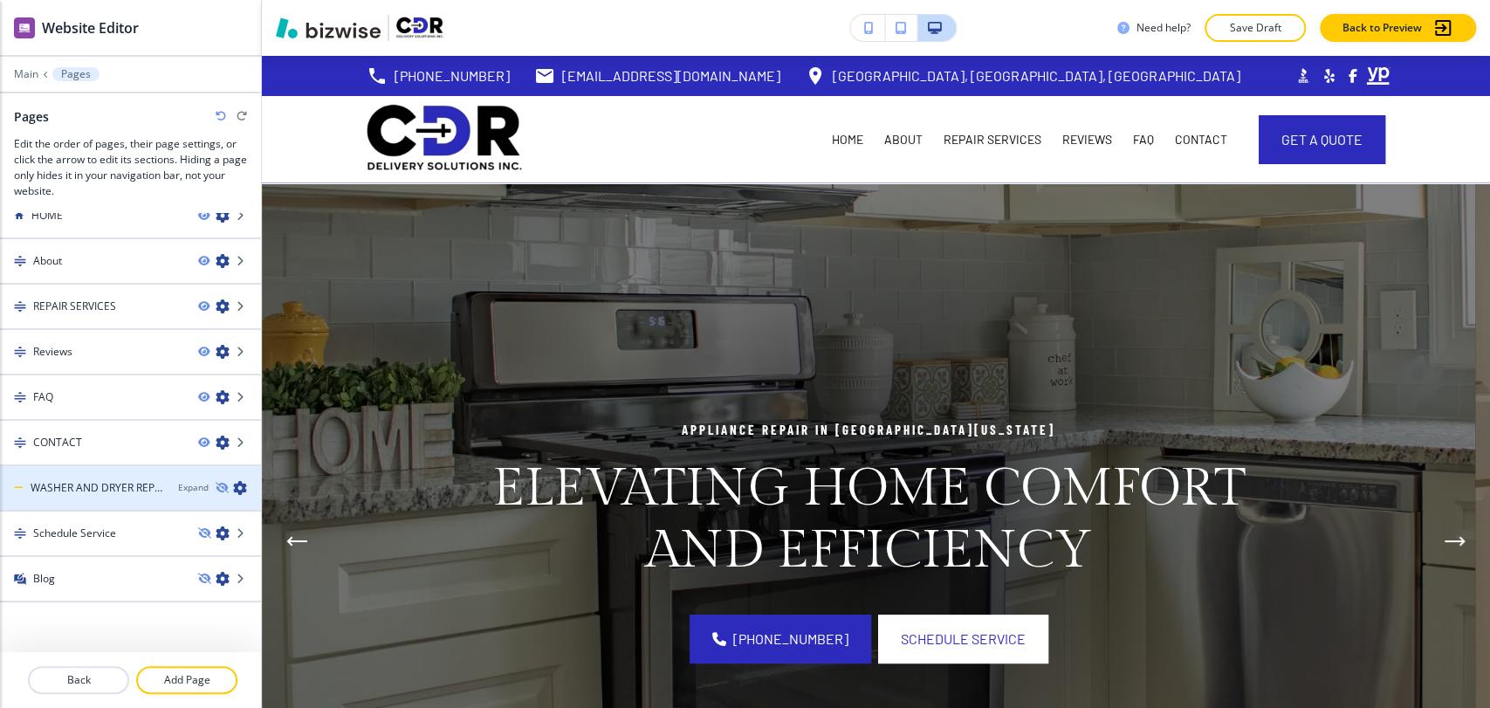
click at [233, 484] on icon "button" at bounding box center [240, 488] width 14 height 14
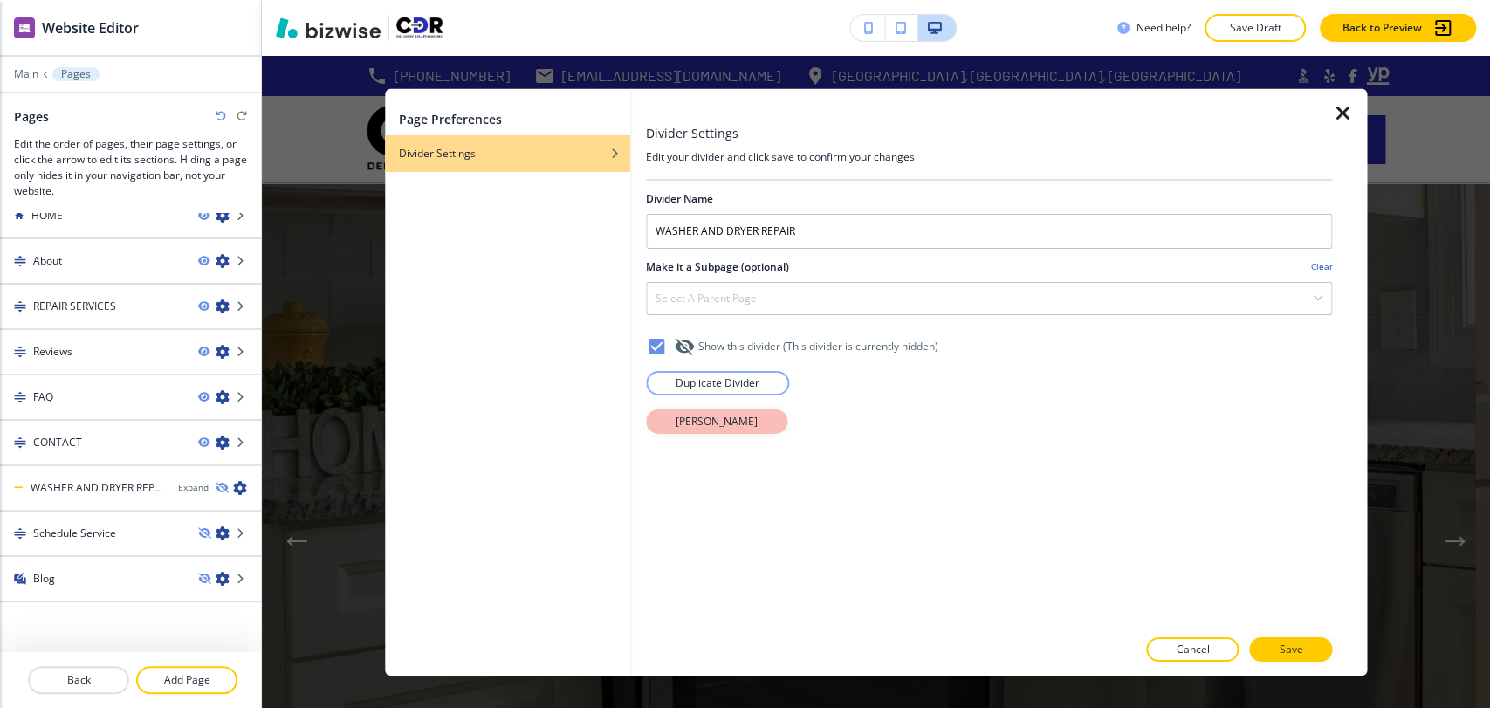
click at [683, 417] on p "[PERSON_NAME]" at bounding box center [717, 421] width 82 height 16
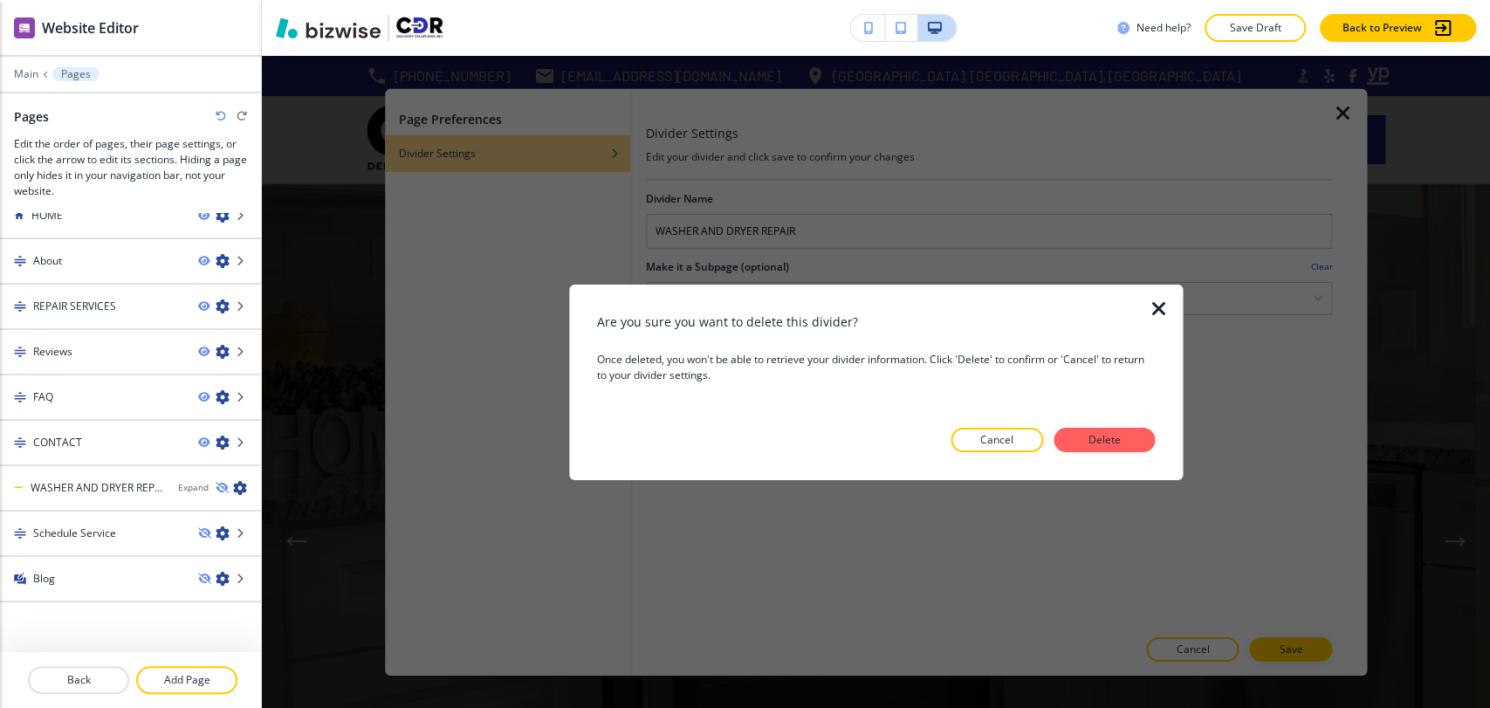
click at [1149, 438] on button "Delete" at bounding box center [1103, 440] width 101 height 24
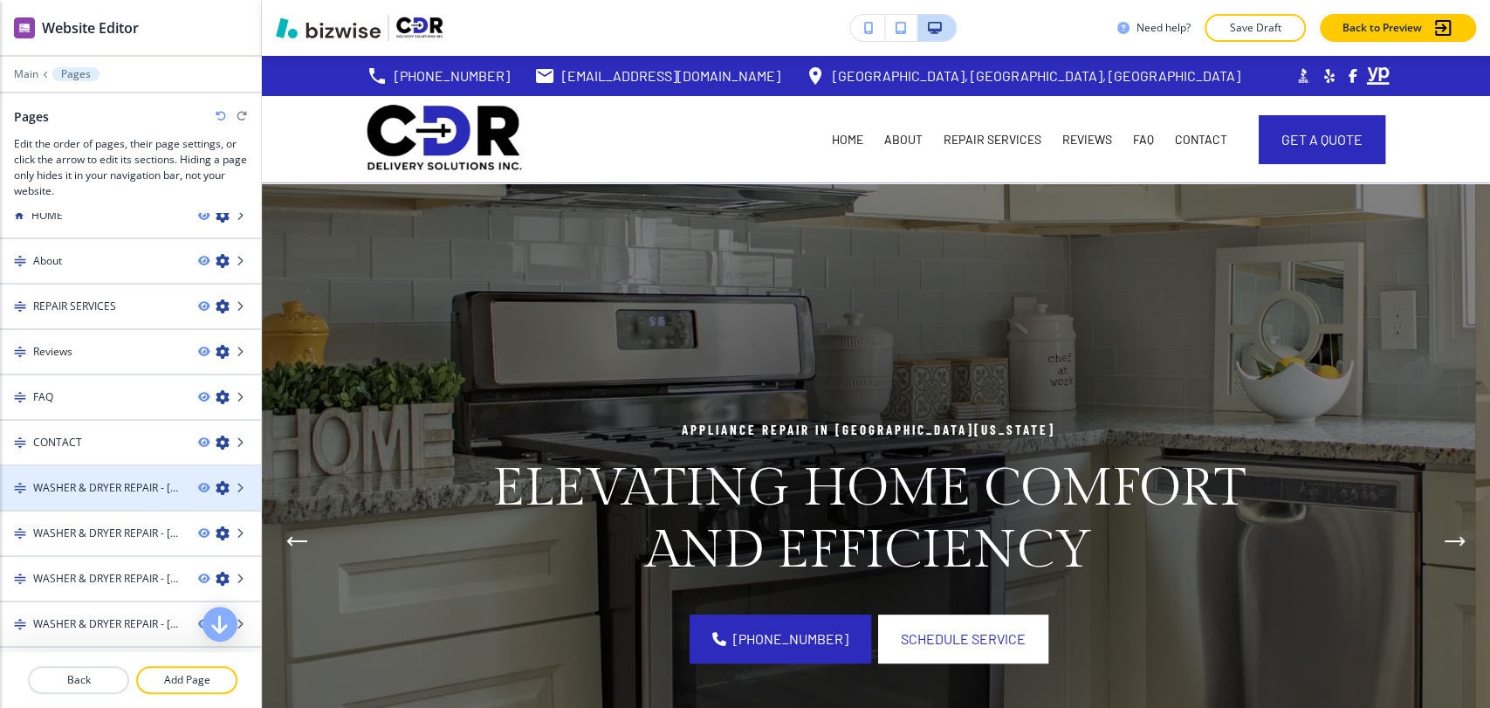
click at [216, 484] on icon "button" at bounding box center [223, 488] width 14 height 14
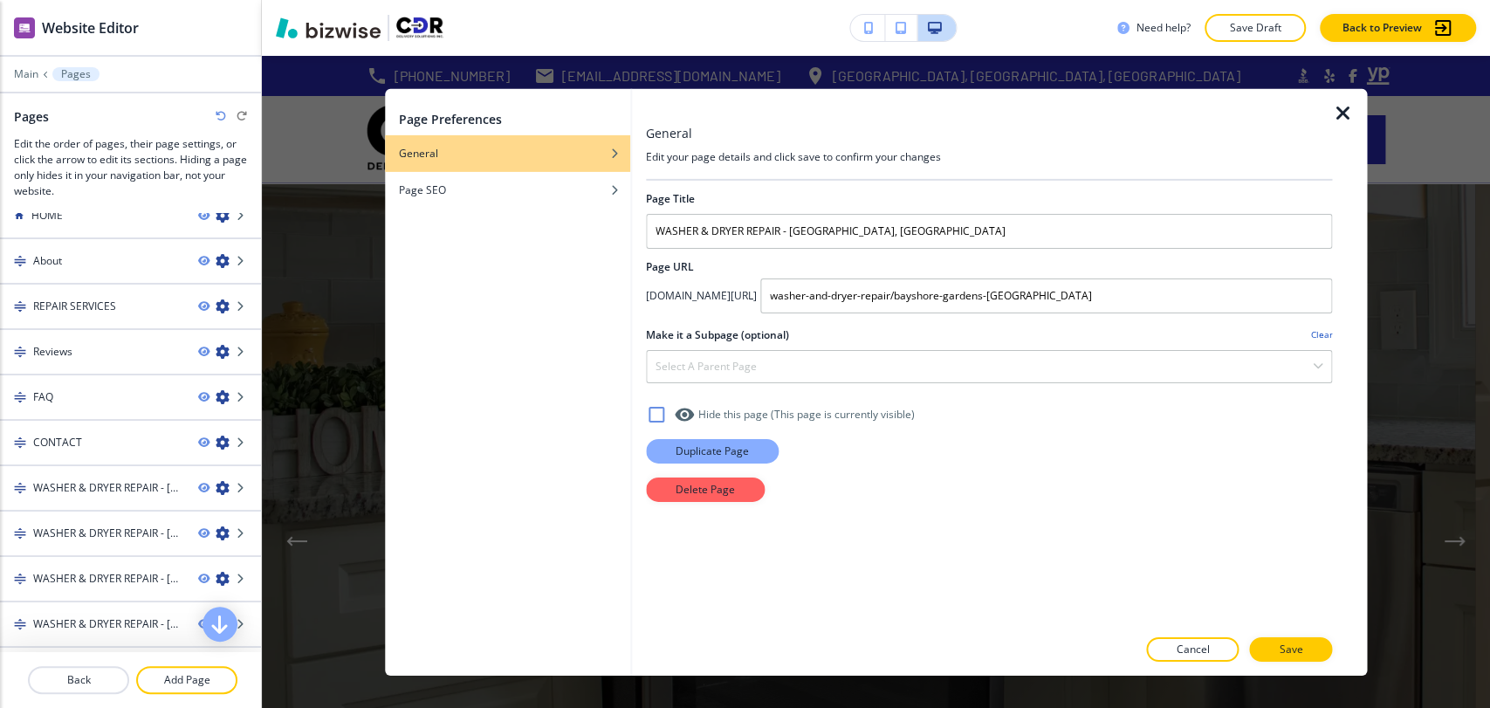
click at [690, 456] on p "Duplicate Page" at bounding box center [712, 451] width 73 height 16
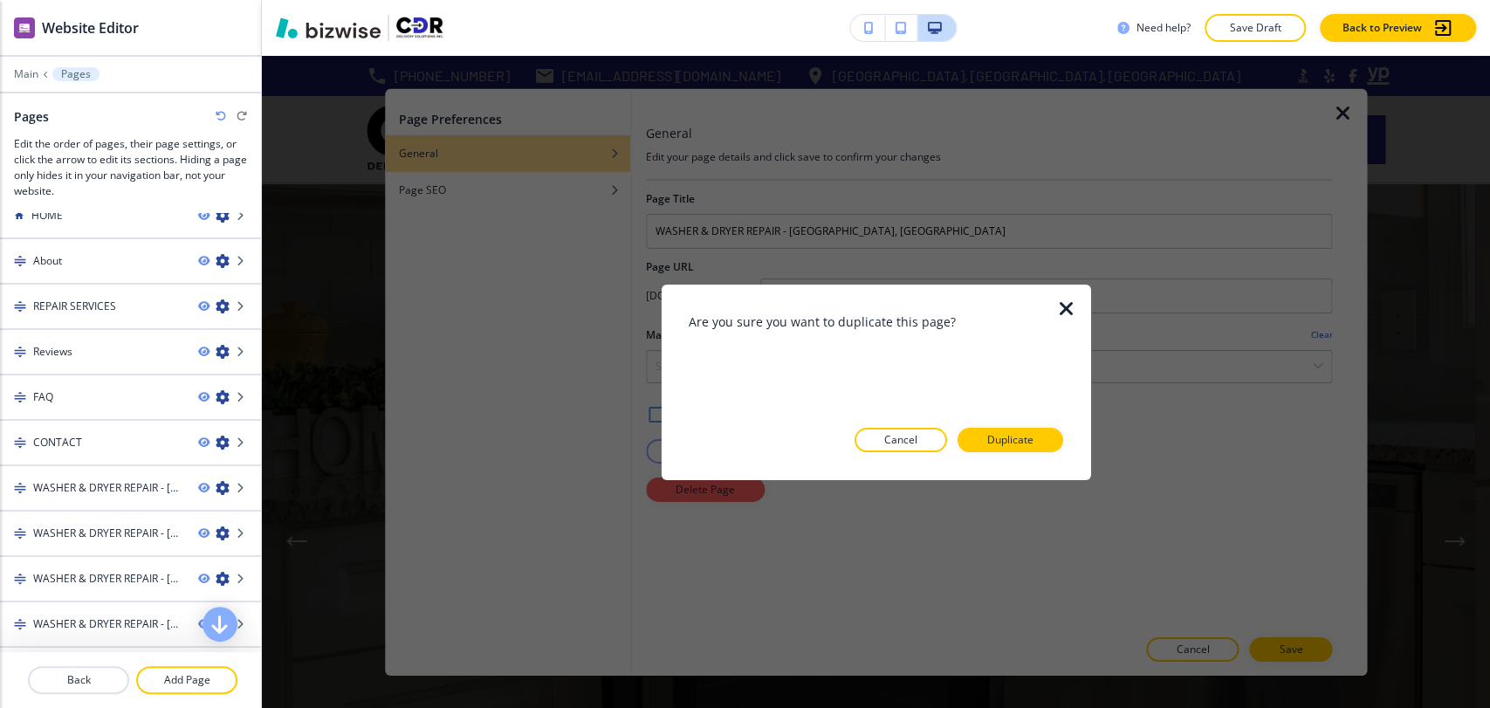
drag, startPoint x: 916, startPoint y: 443, endPoint x: 896, endPoint y: 447, distance: 19.5
click at [915, 443] on p "Cancel" at bounding box center [900, 440] width 33 height 16
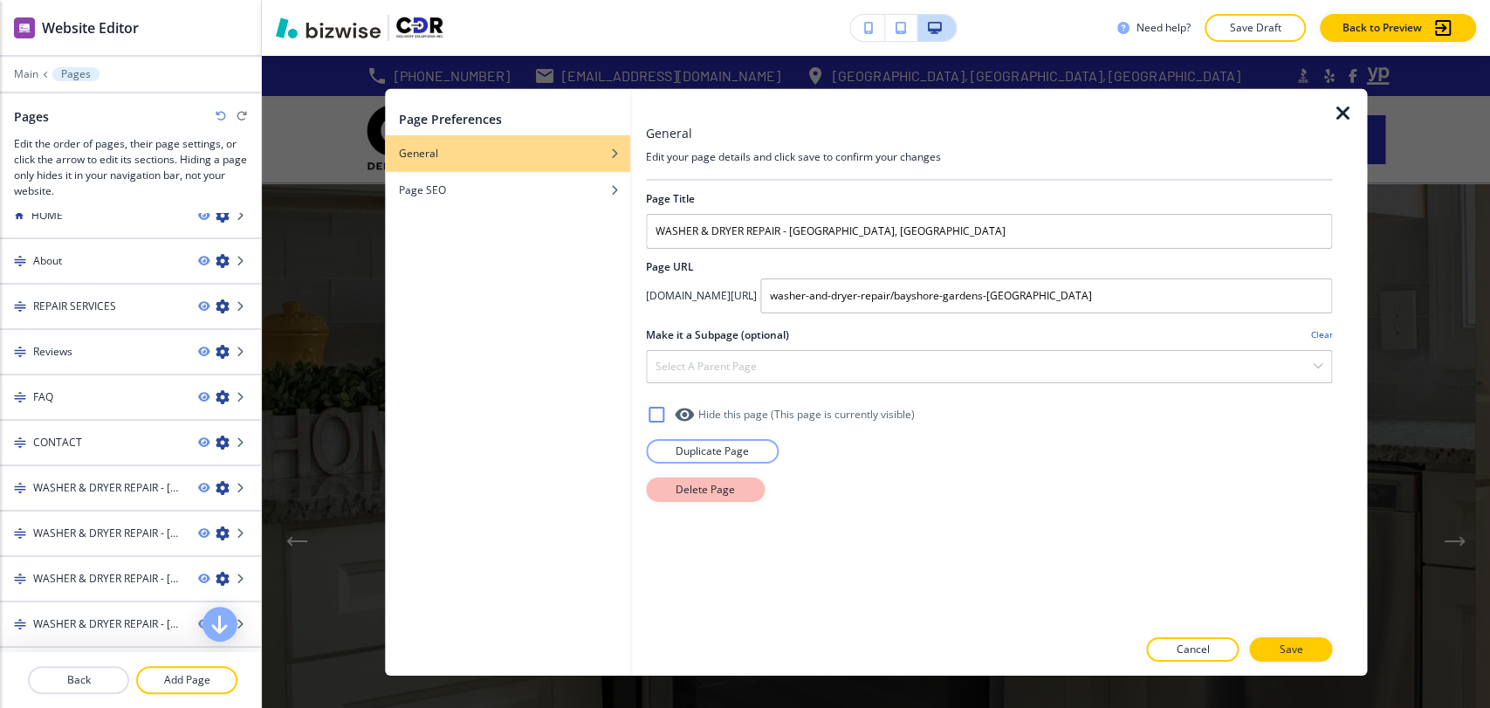
click at [673, 497] on button "Delete Page" at bounding box center [705, 489] width 119 height 24
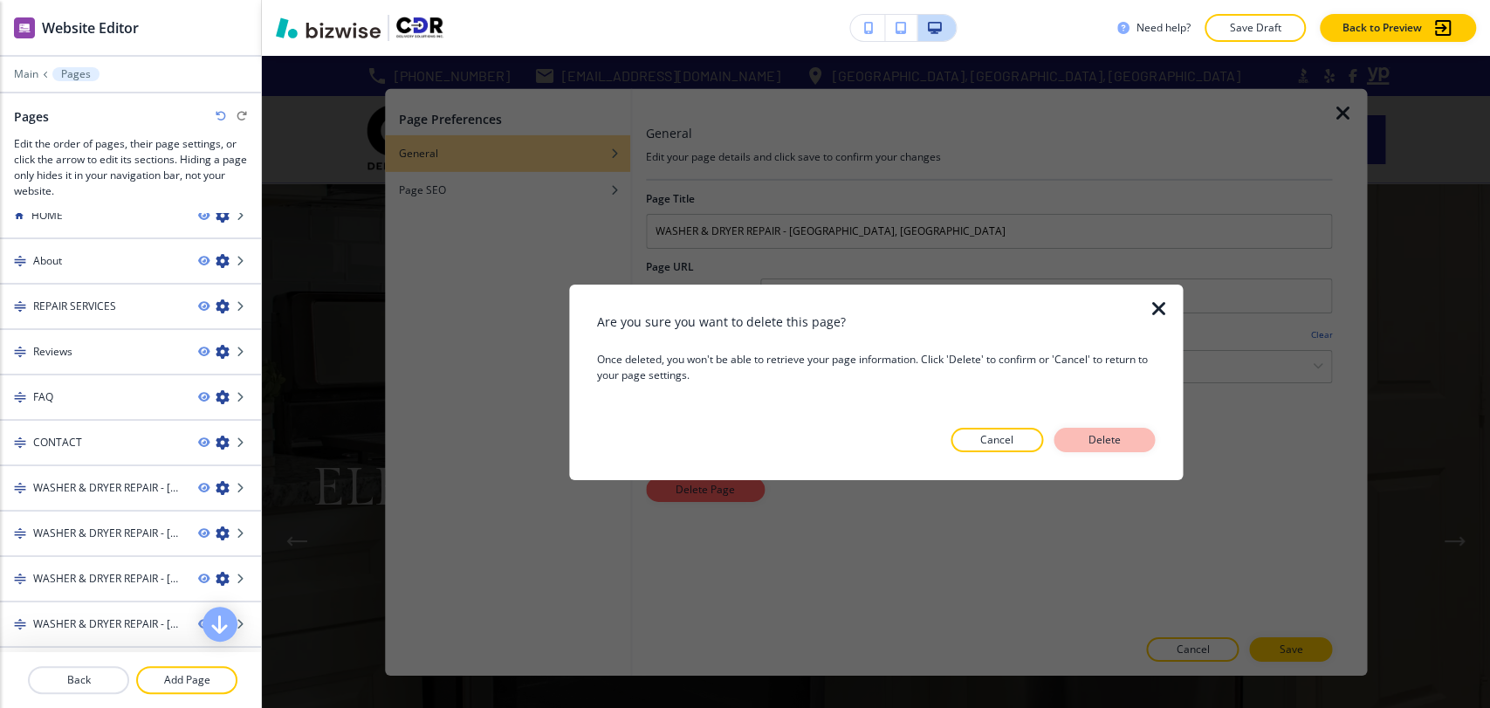
click at [1083, 436] on p "Delete" at bounding box center [1104, 440] width 42 height 16
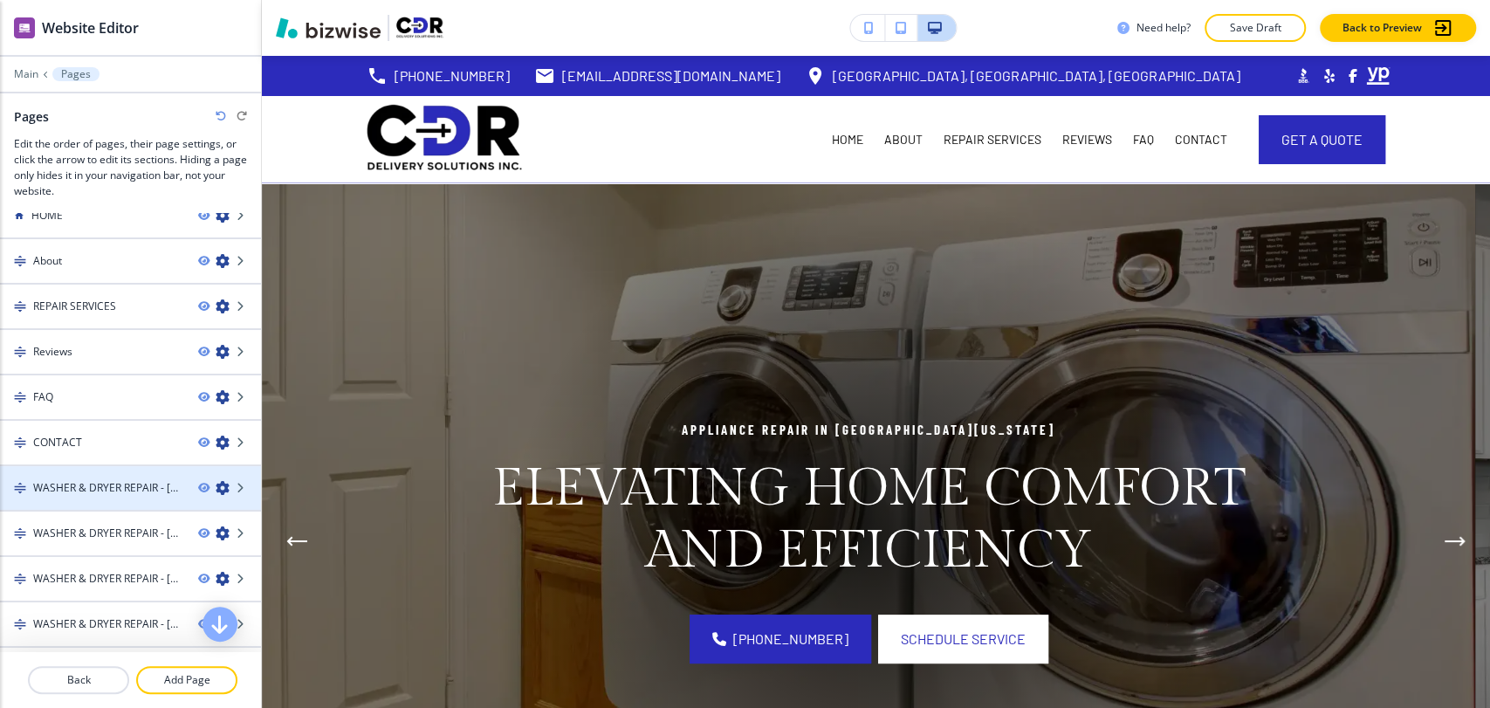
click at [216, 486] on icon "button" at bounding box center [223, 488] width 14 height 14
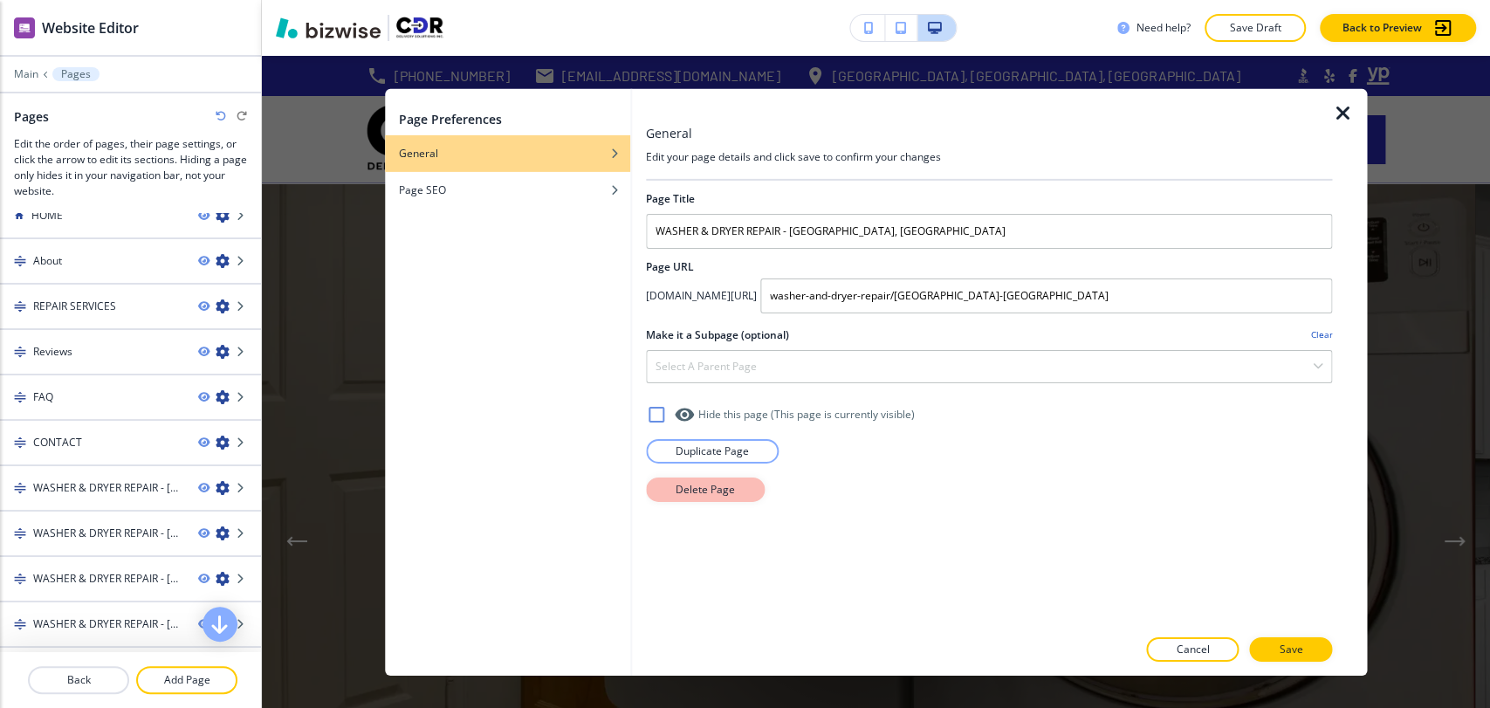
click at [672, 482] on button "Delete Page" at bounding box center [705, 489] width 119 height 24
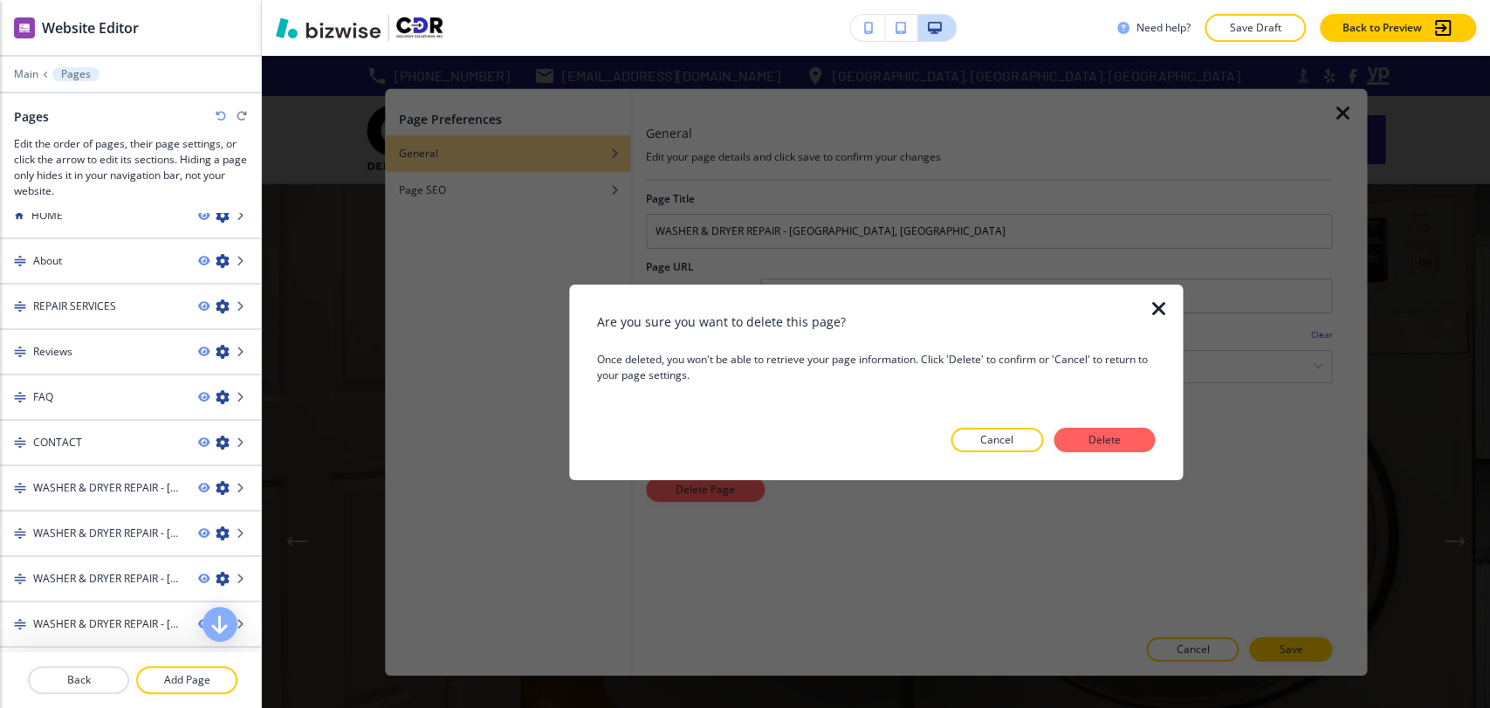
drag, startPoint x: 1091, startPoint y: 445, endPoint x: 676, endPoint y: 445, distance: 415.4
click at [1092, 445] on p "Delete" at bounding box center [1104, 440] width 42 height 16
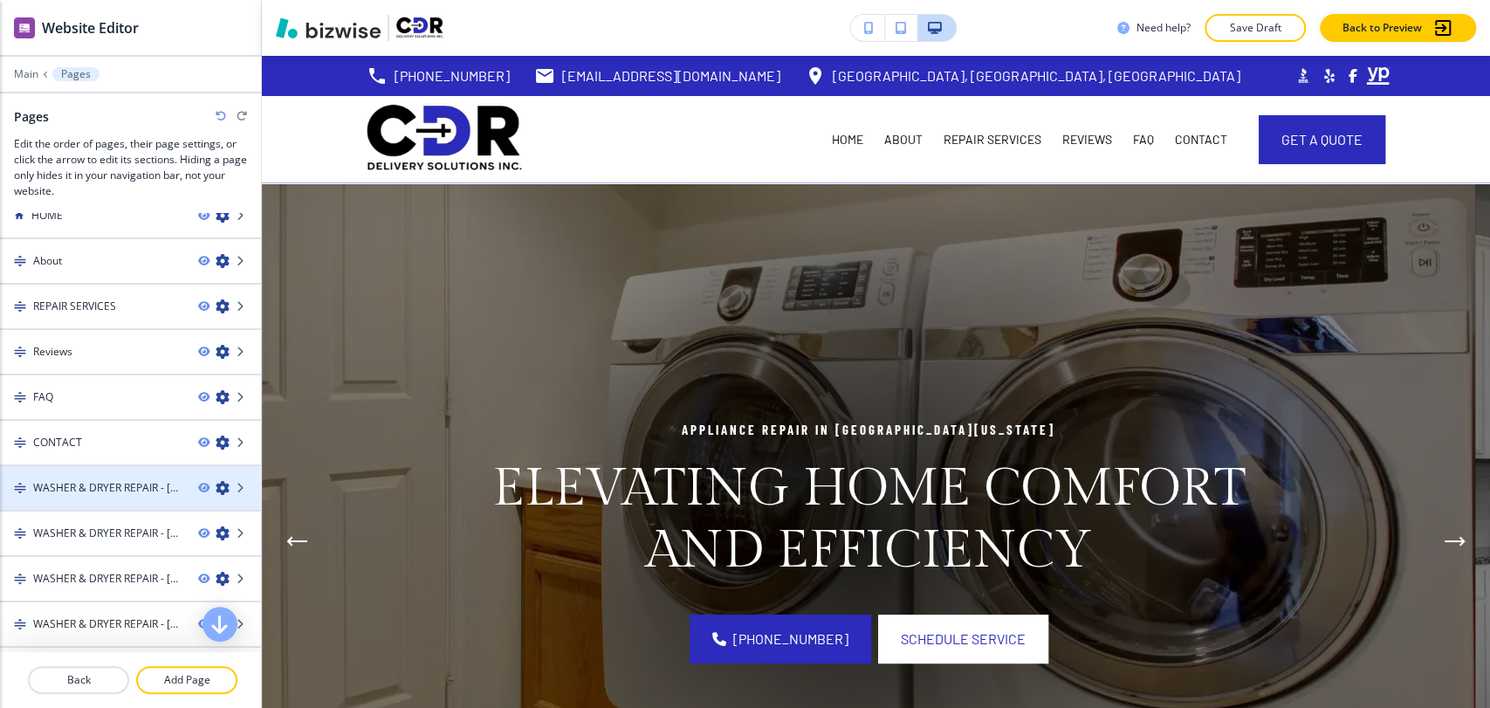
click at [216, 491] on icon "button" at bounding box center [223, 488] width 14 height 14
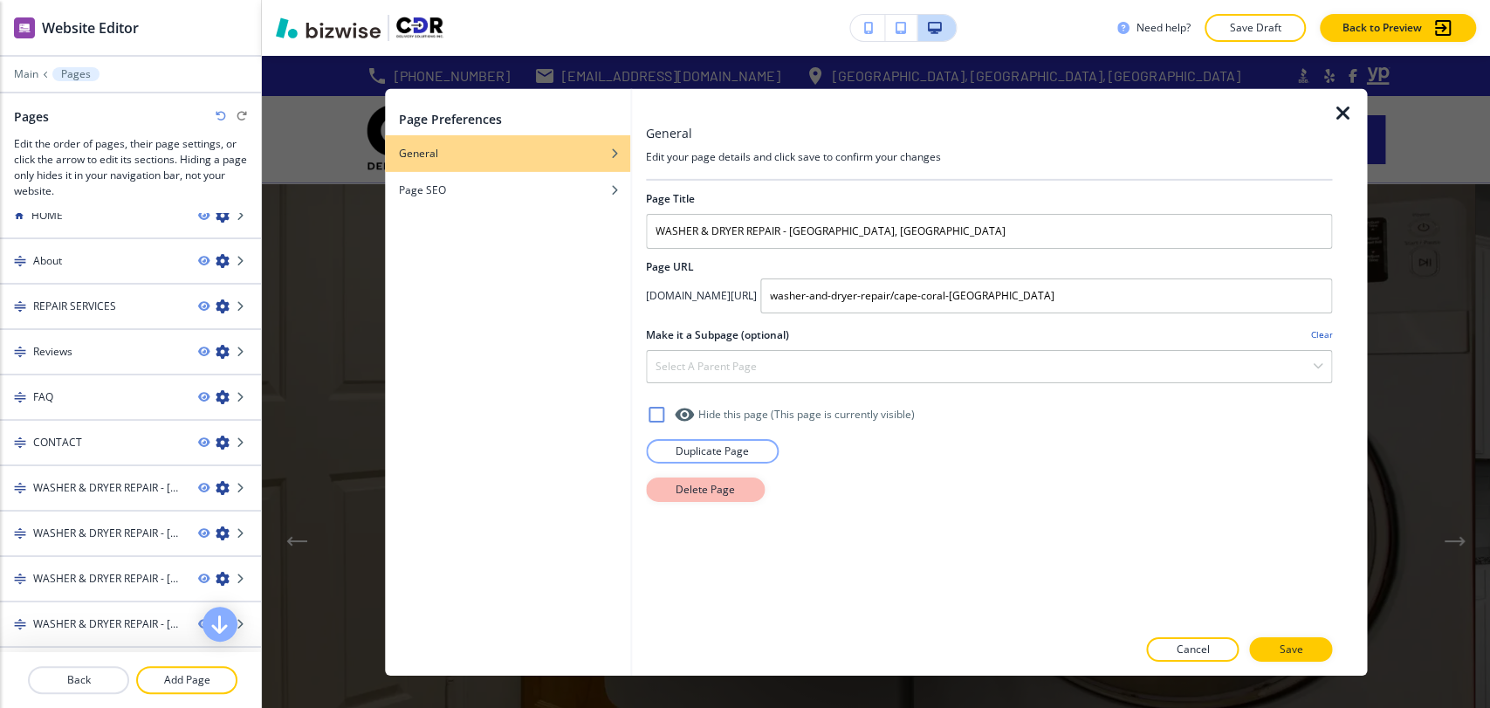
click at [719, 495] on p "Delete Page" at bounding box center [705, 489] width 59 height 16
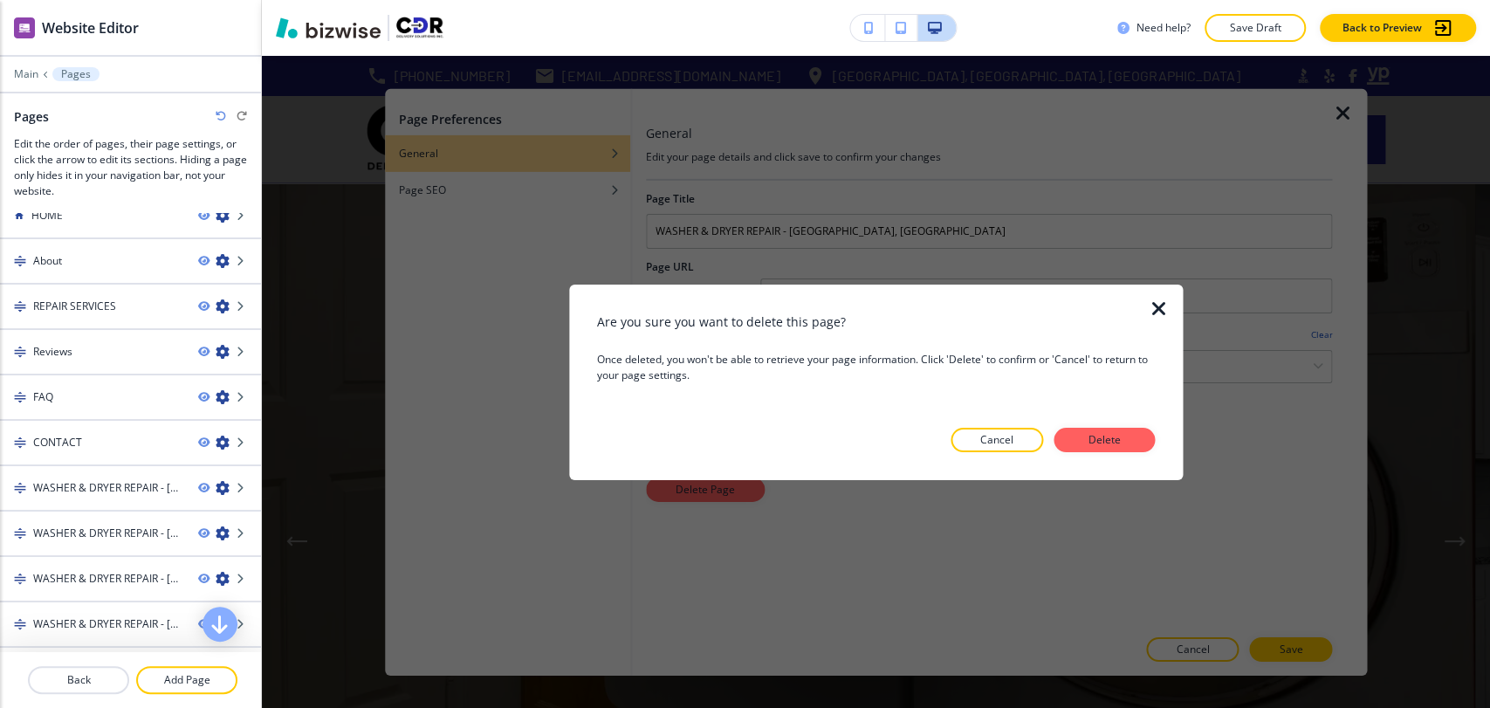
click at [1080, 436] on button "Delete" at bounding box center [1103, 440] width 101 height 24
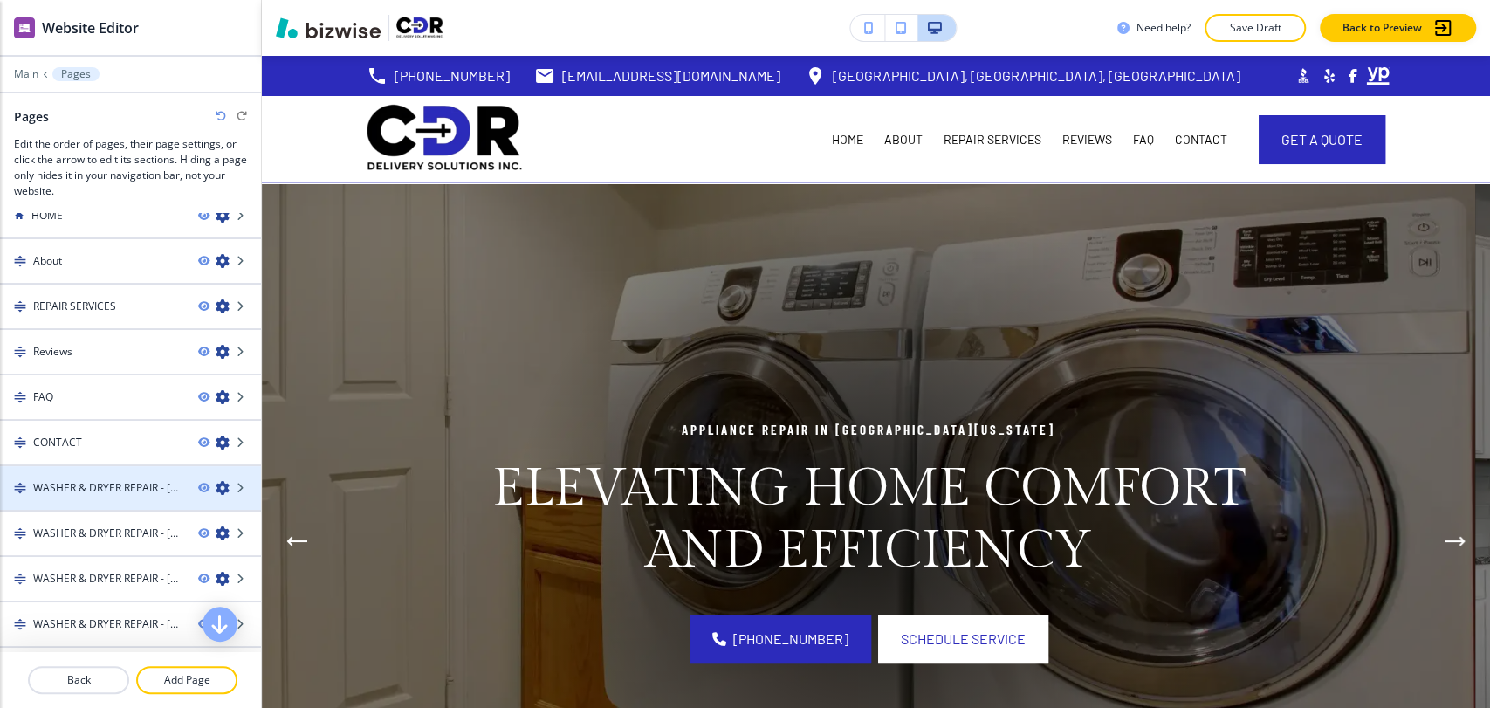
click at [216, 489] on icon "button" at bounding box center [223, 488] width 14 height 14
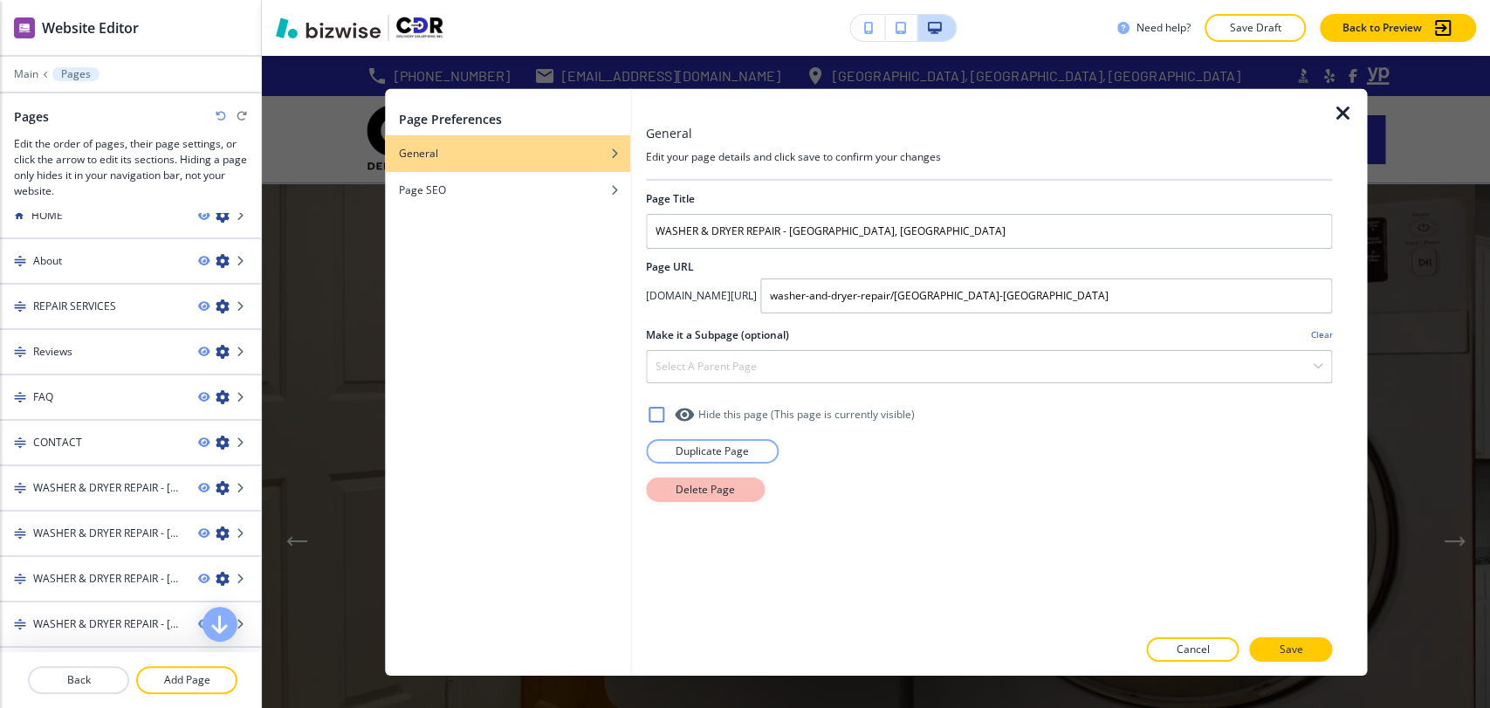
click at [721, 497] on button "Delete Page" at bounding box center [705, 489] width 119 height 24
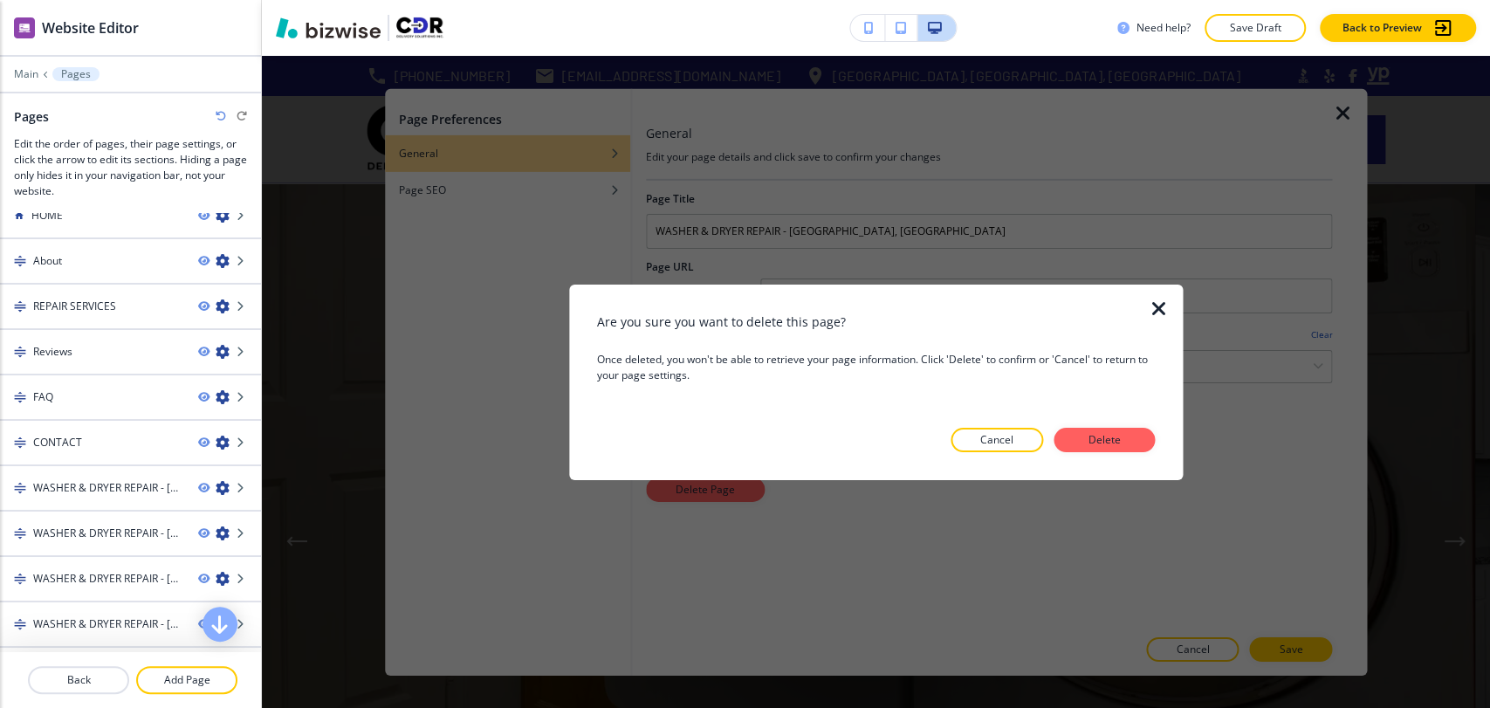
click at [1105, 435] on p "Delete" at bounding box center [1104, 440] width 42 height 16
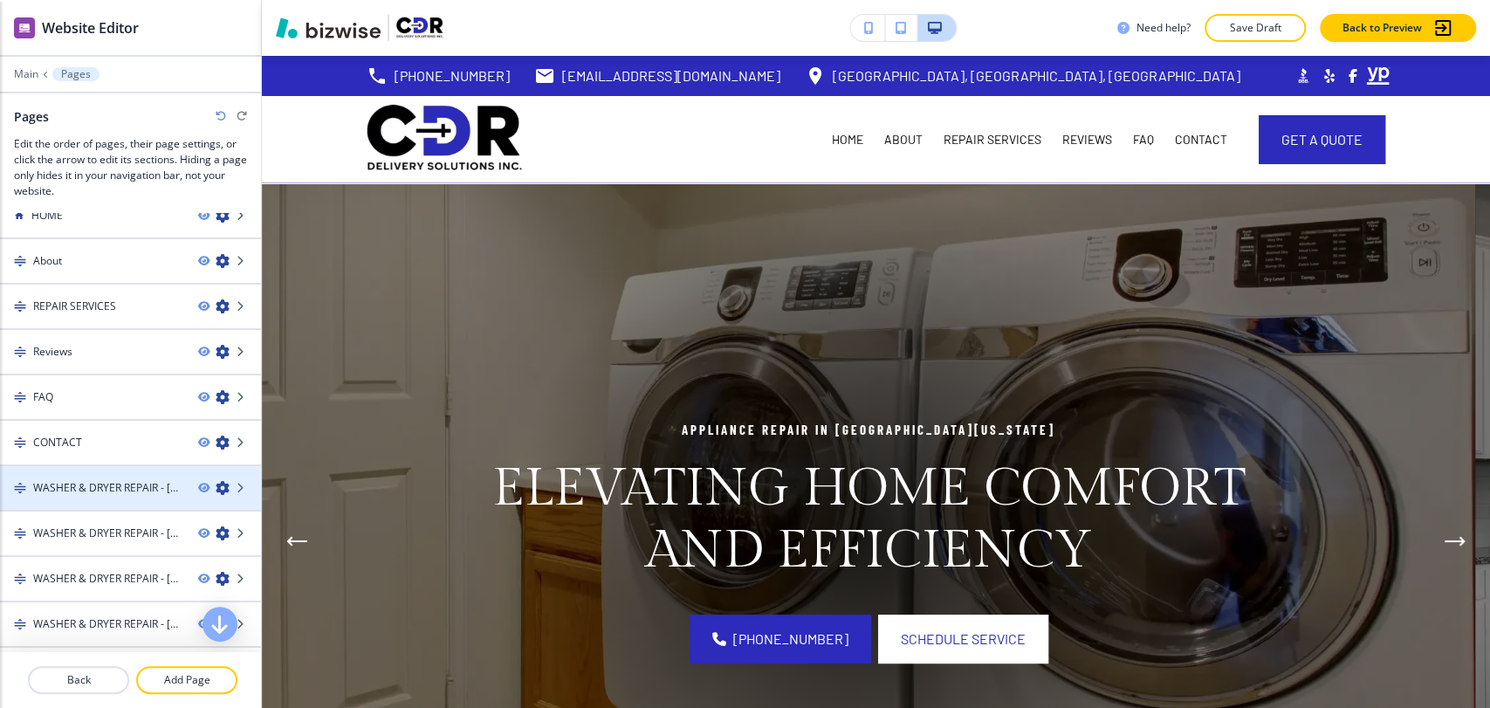
click at [216, 487] on icon "button" at bounding box center [223, 488] width 14 height 14
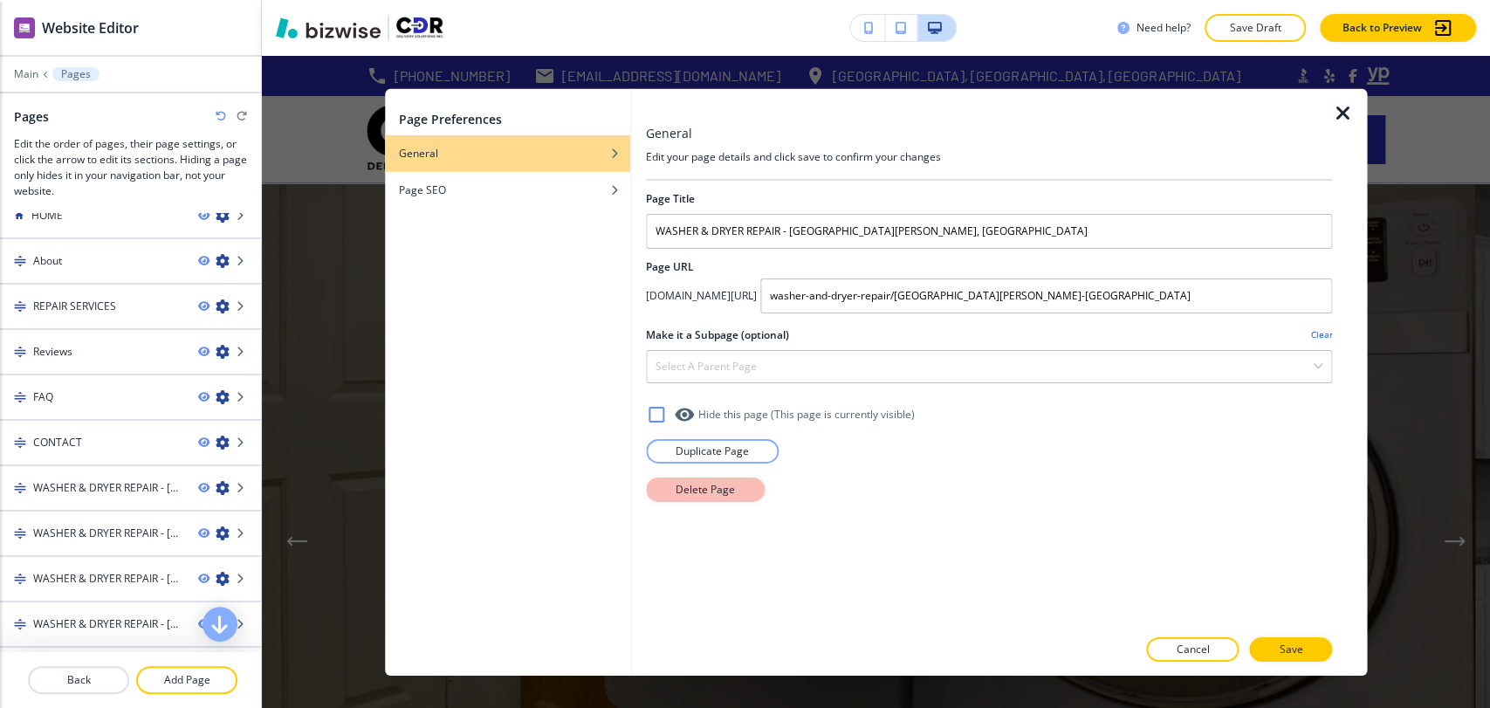
click at [658, 495] on button "Delete Page" at bounding box center [705, 489] width 119 height 24
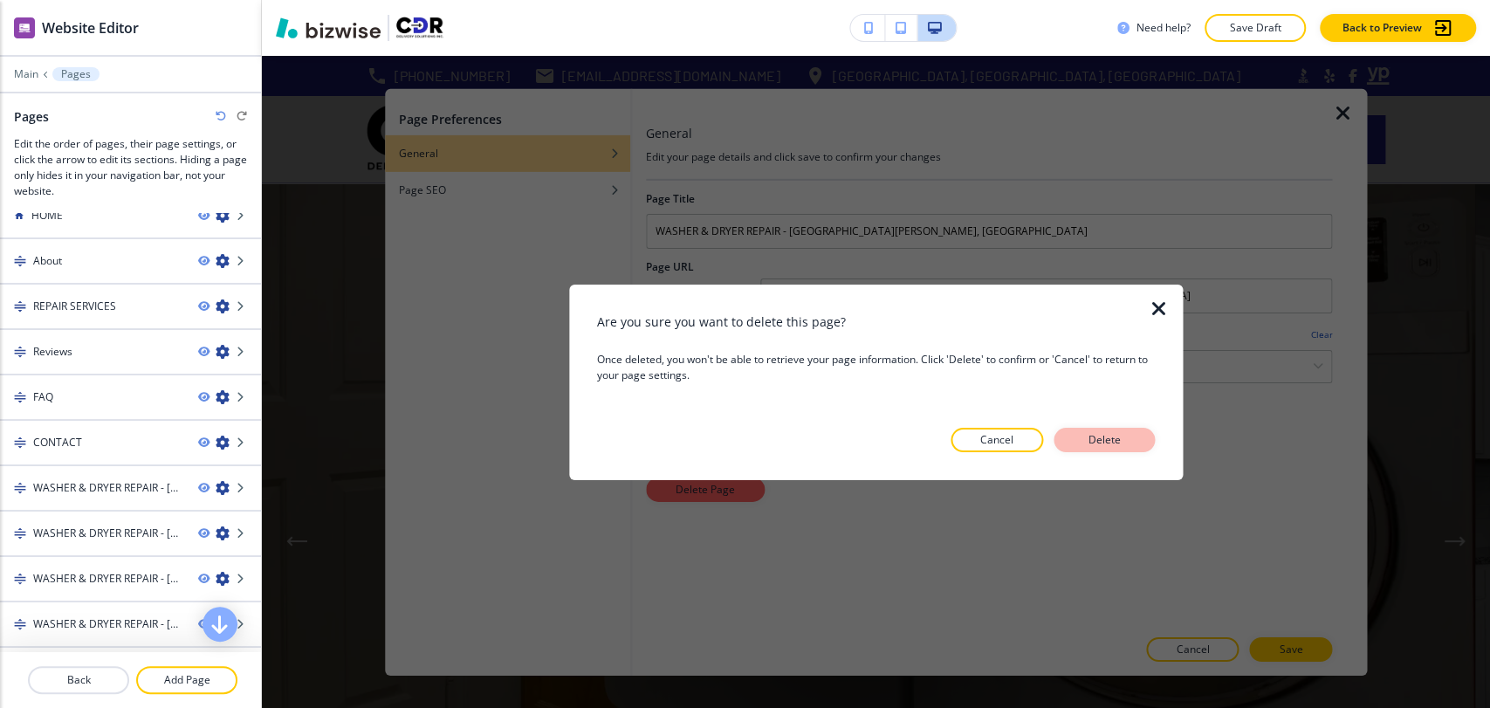
click at [1094, 432] on p "Delete" at bounding box center [1104, 440] width 42 height 16
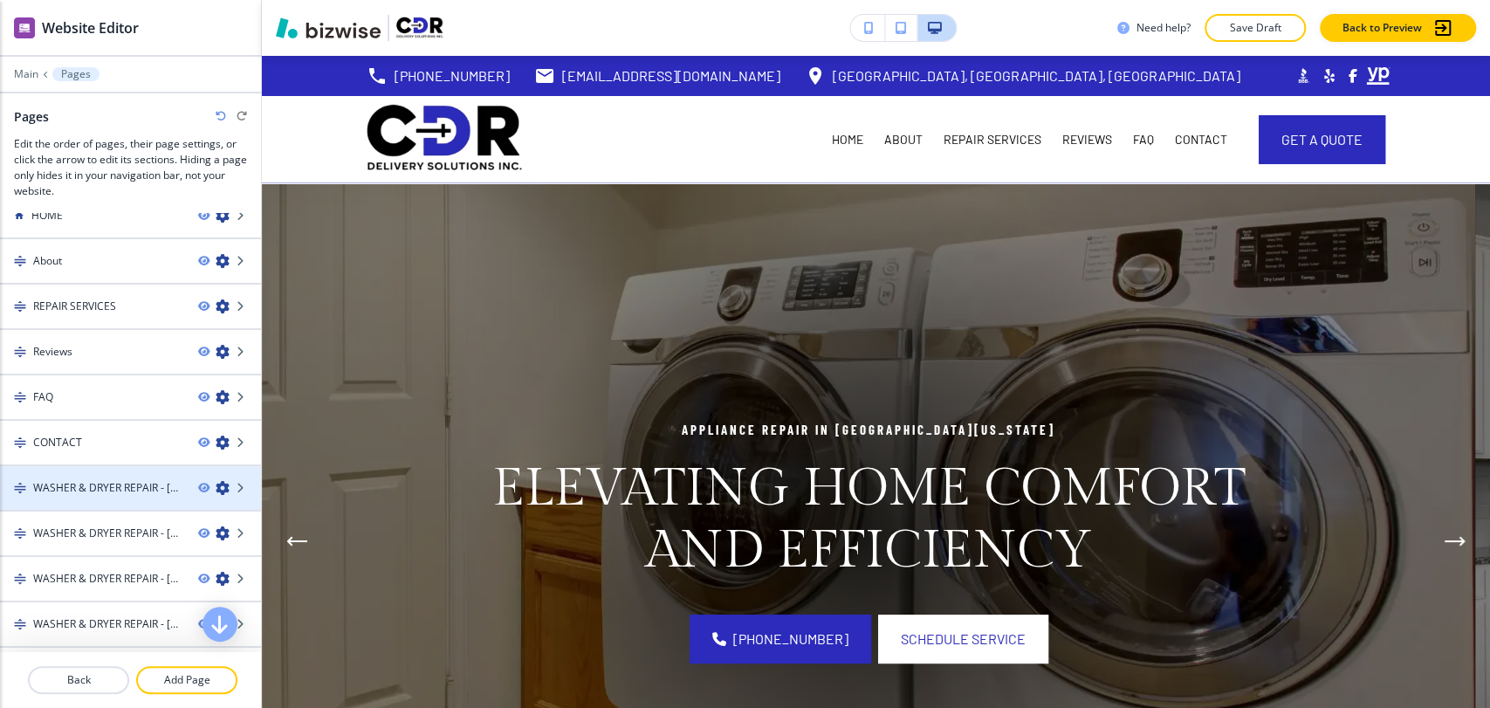
click at [216, 490] on icon "button" at bounding box center [223, 488] width 14 height 14
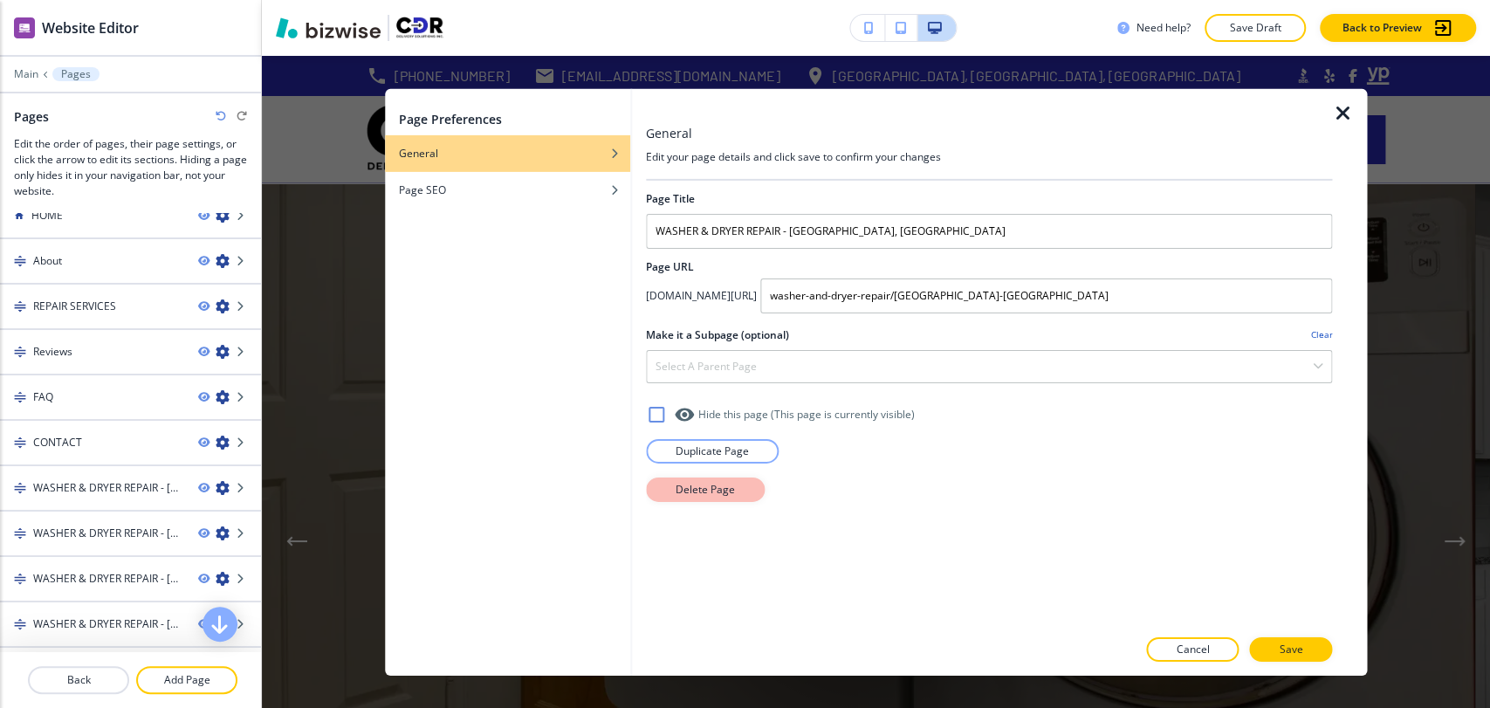
click at [656, 477] on button "Delete Page" at bounding box center [705, 489] width 119 height 24
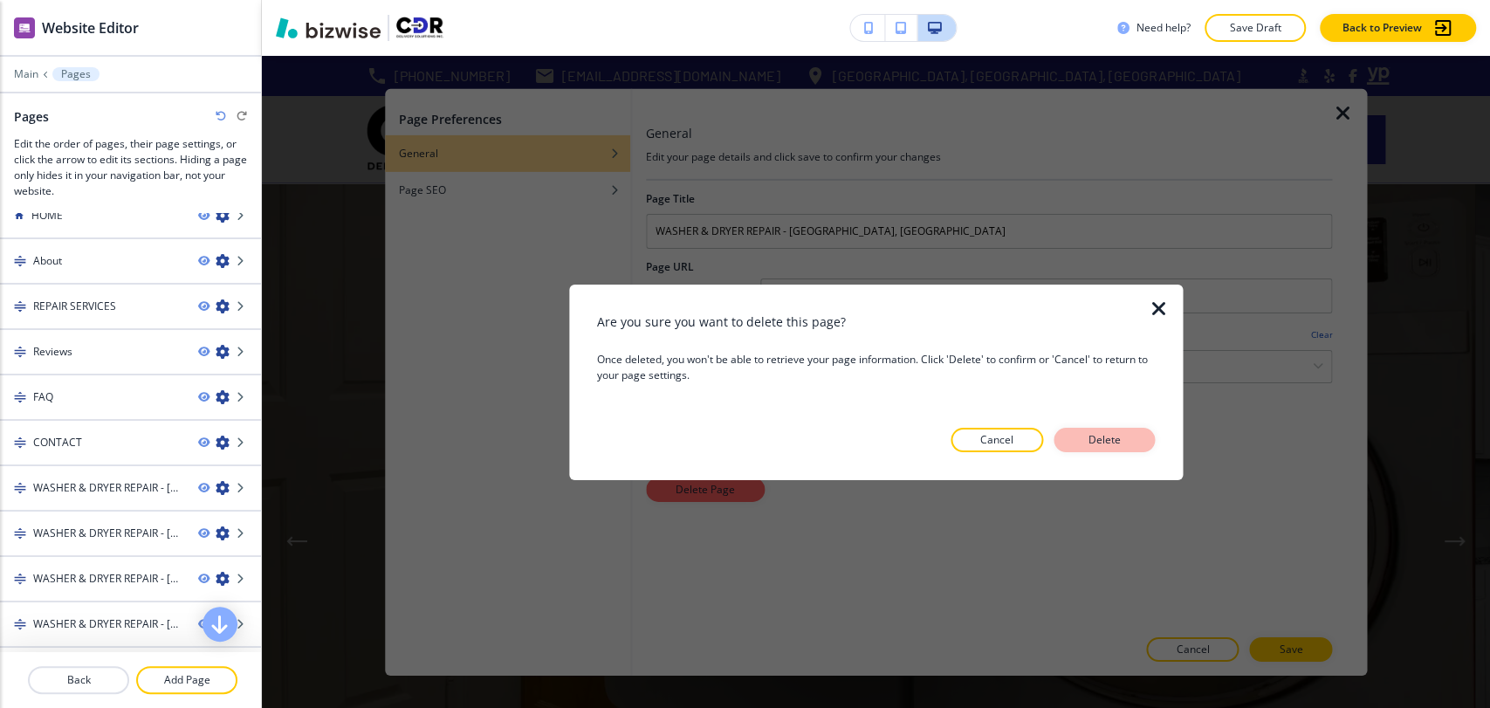
click at [1076, 428] on button "Delete" at bounding box center [1103, 440] width 101 height 24
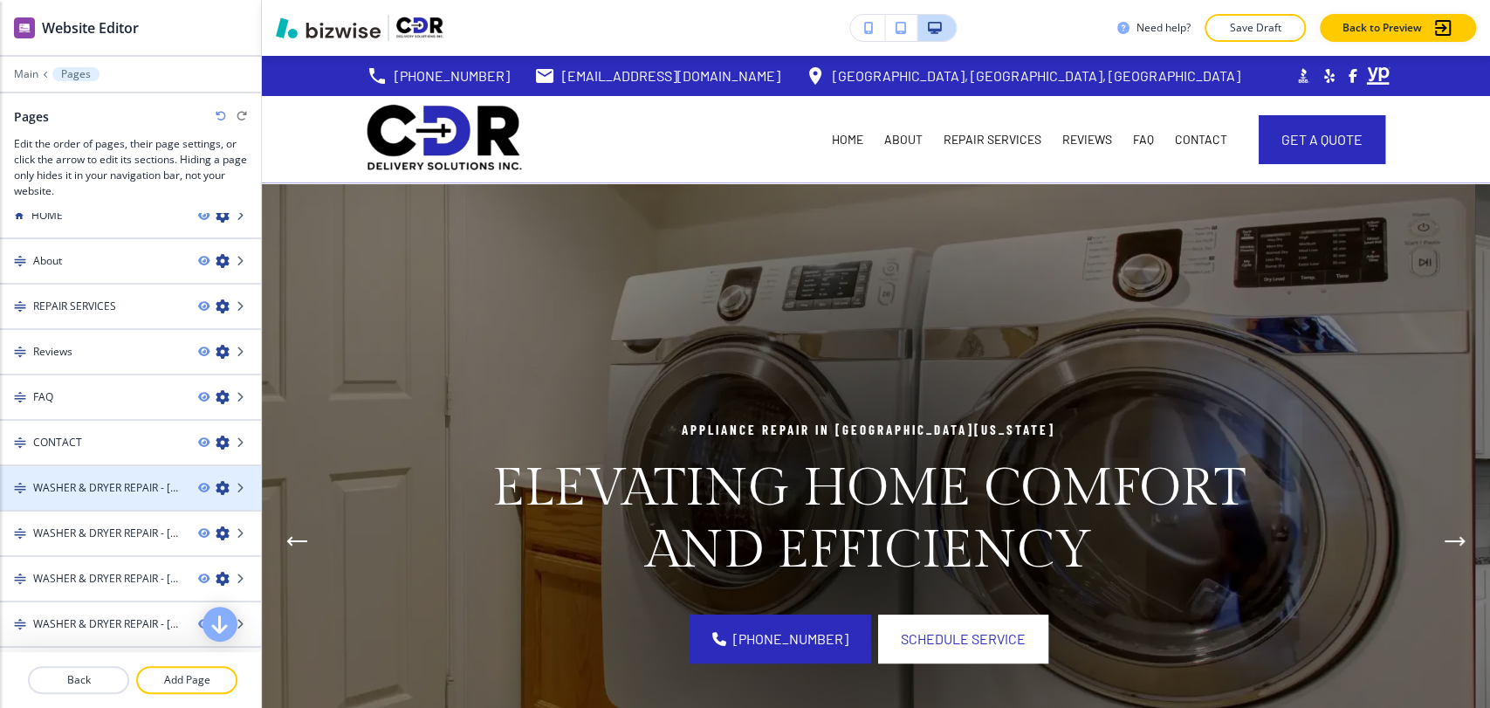
click at [200, 481] on div at bounding box center [229, 488] width 63 height 14
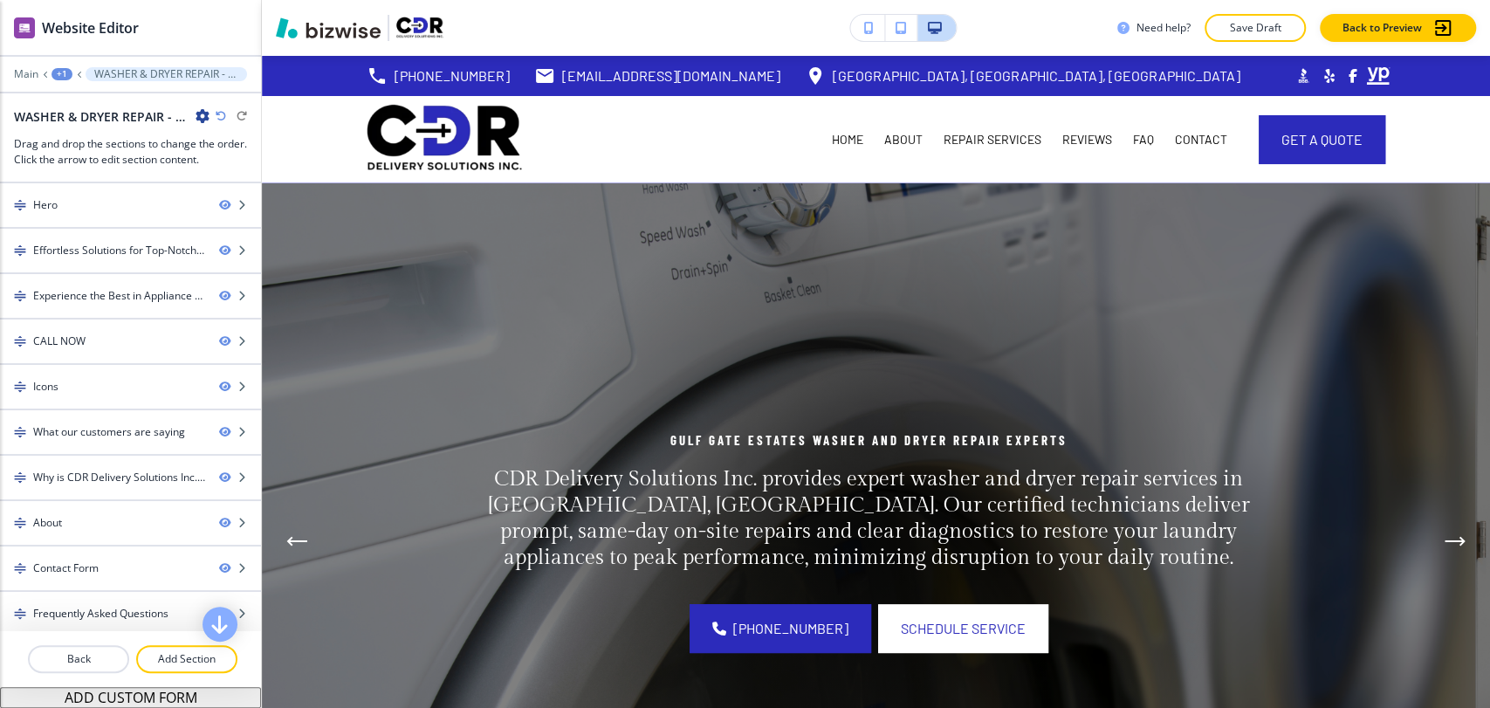
click at [56, 72] on div "+1" at bounding box center [61, 74] width 21 height 12
click at [104, 113] on button "Pages" at bounding box center [107, 102] width 112 height 31
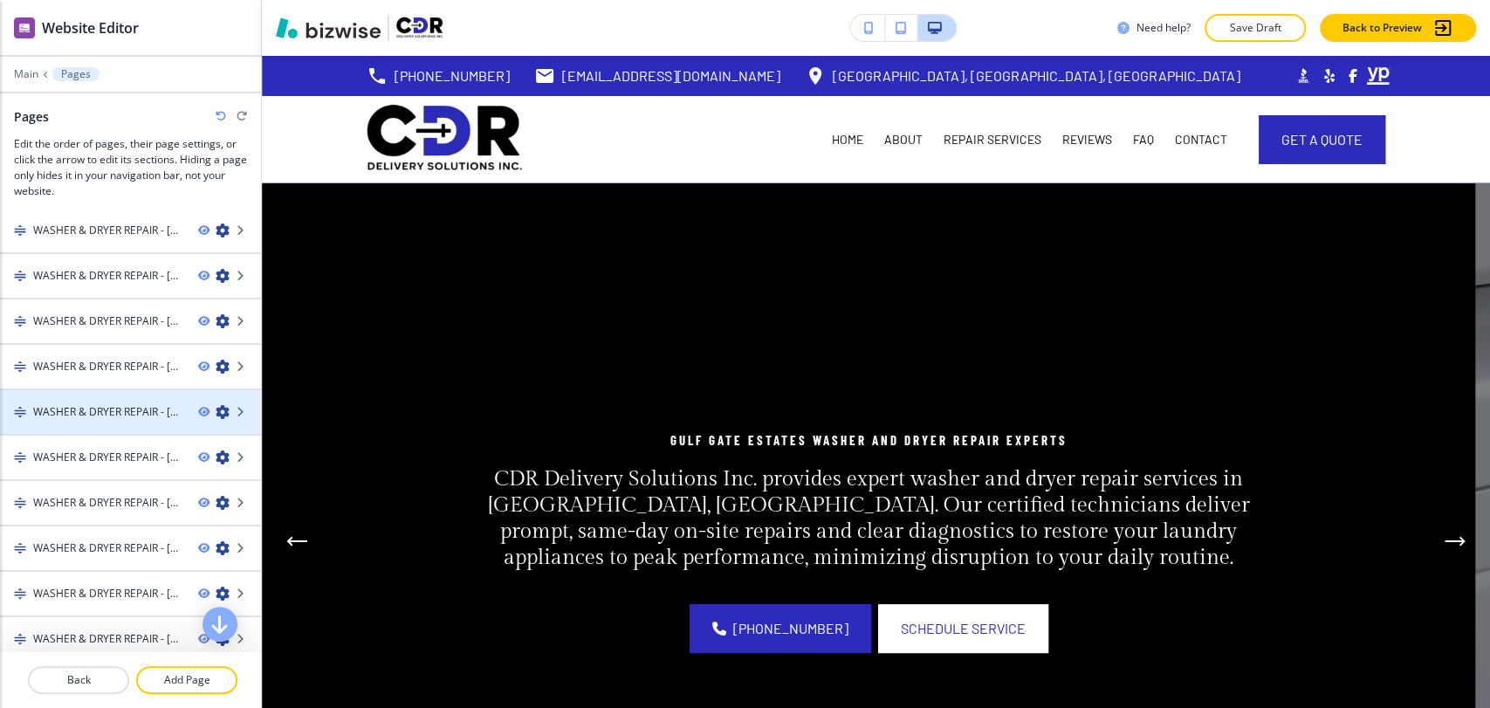
scroll to position [182, 0]
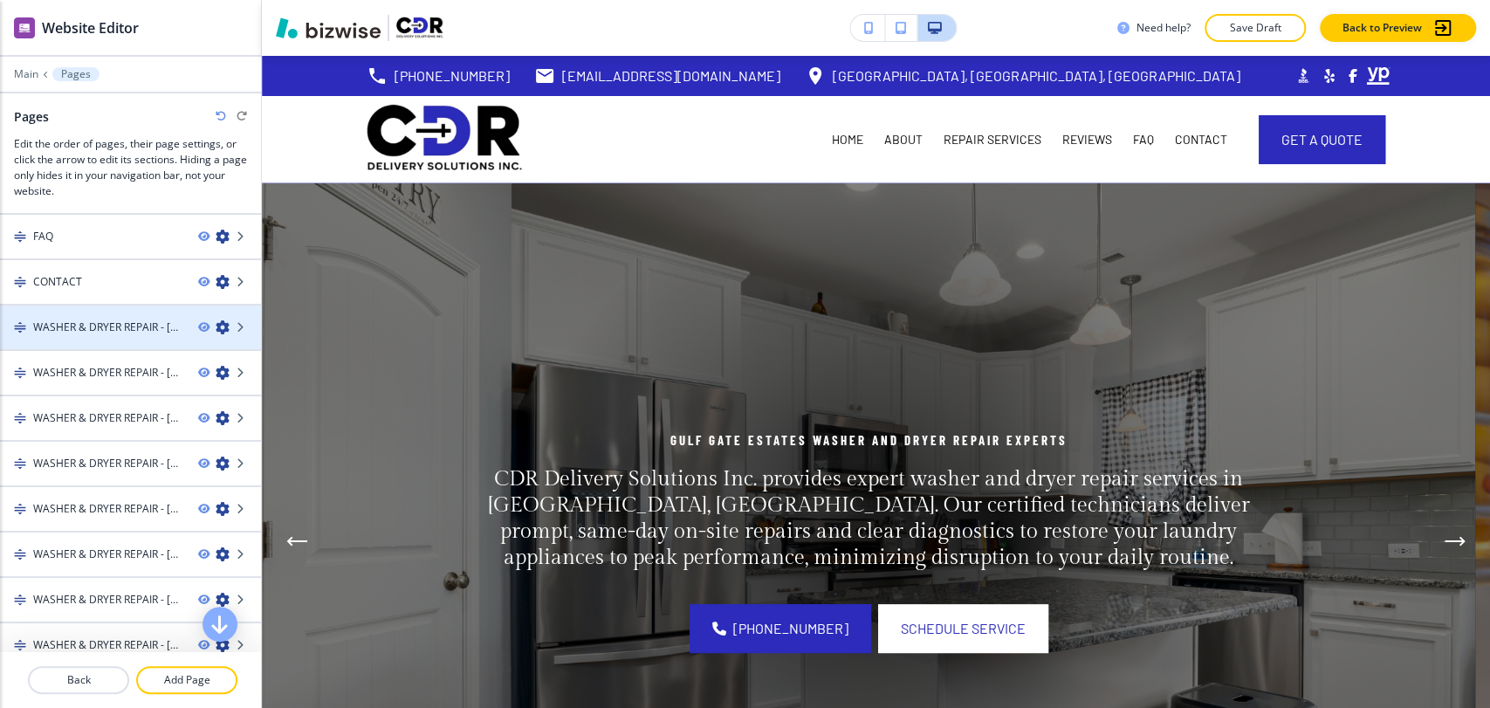
click at [216, 323] on icon "button" at bounding box center [223, 327] width 14 height 14
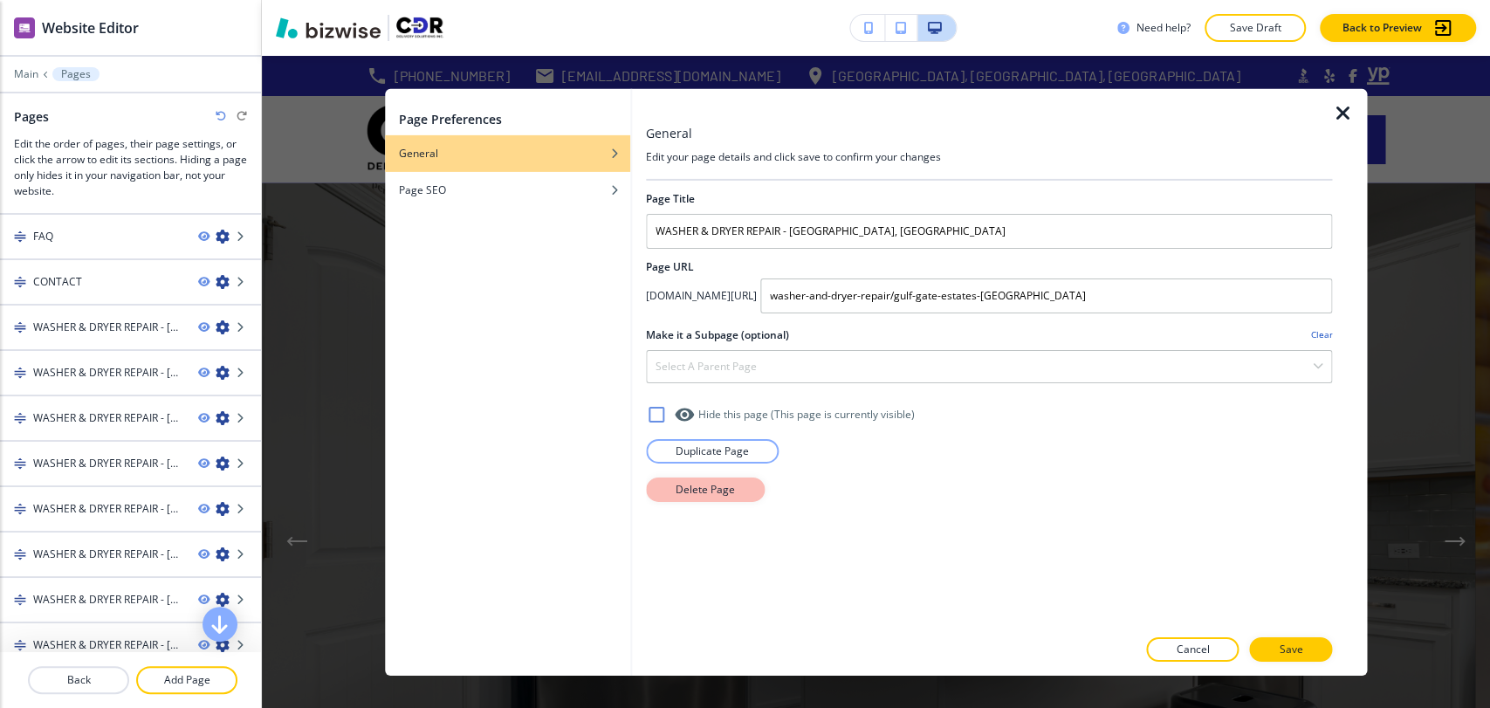
click at [713, 484] on p "Delete Page" at bounding box center [705, 489] width 59 height 16
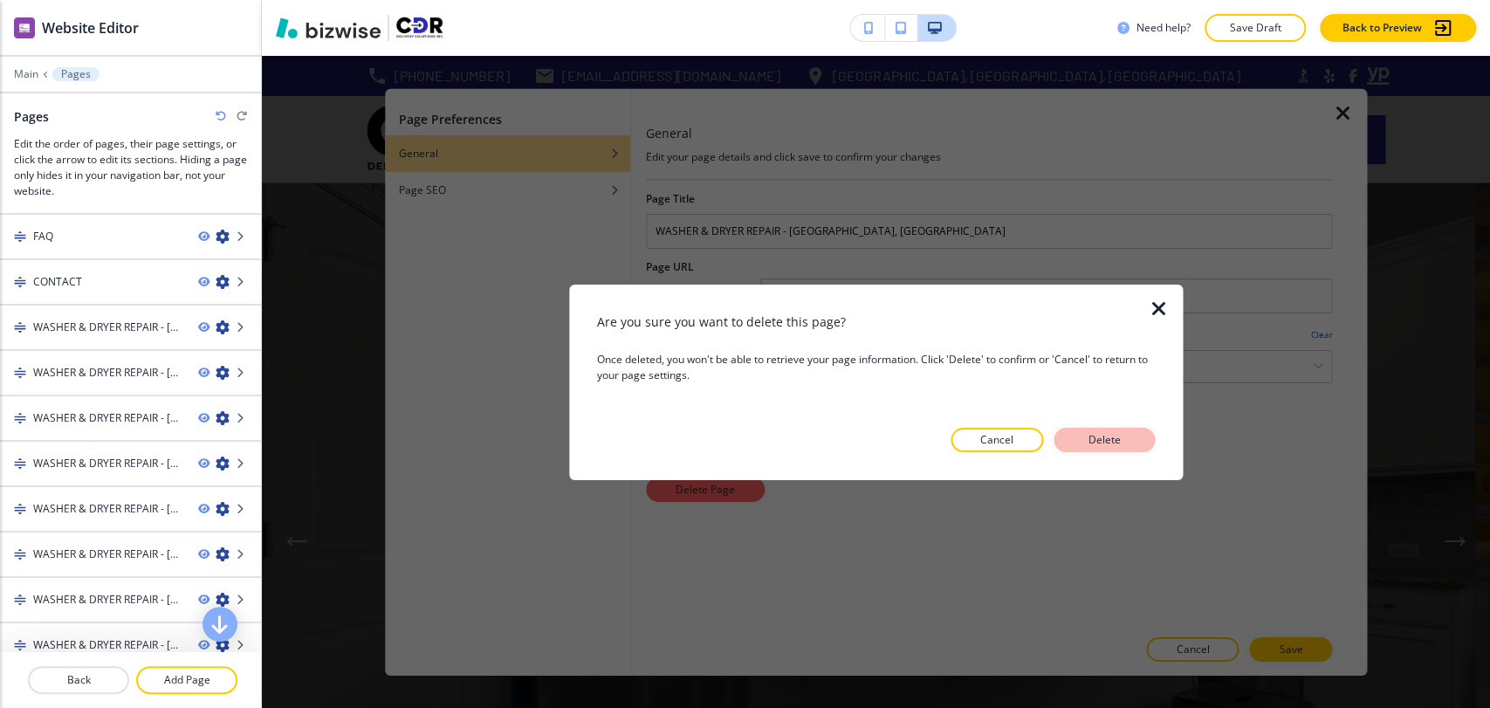
click at [1108, 432] on p "Delete" at bounding box center [1104, 440] width 42 height 16
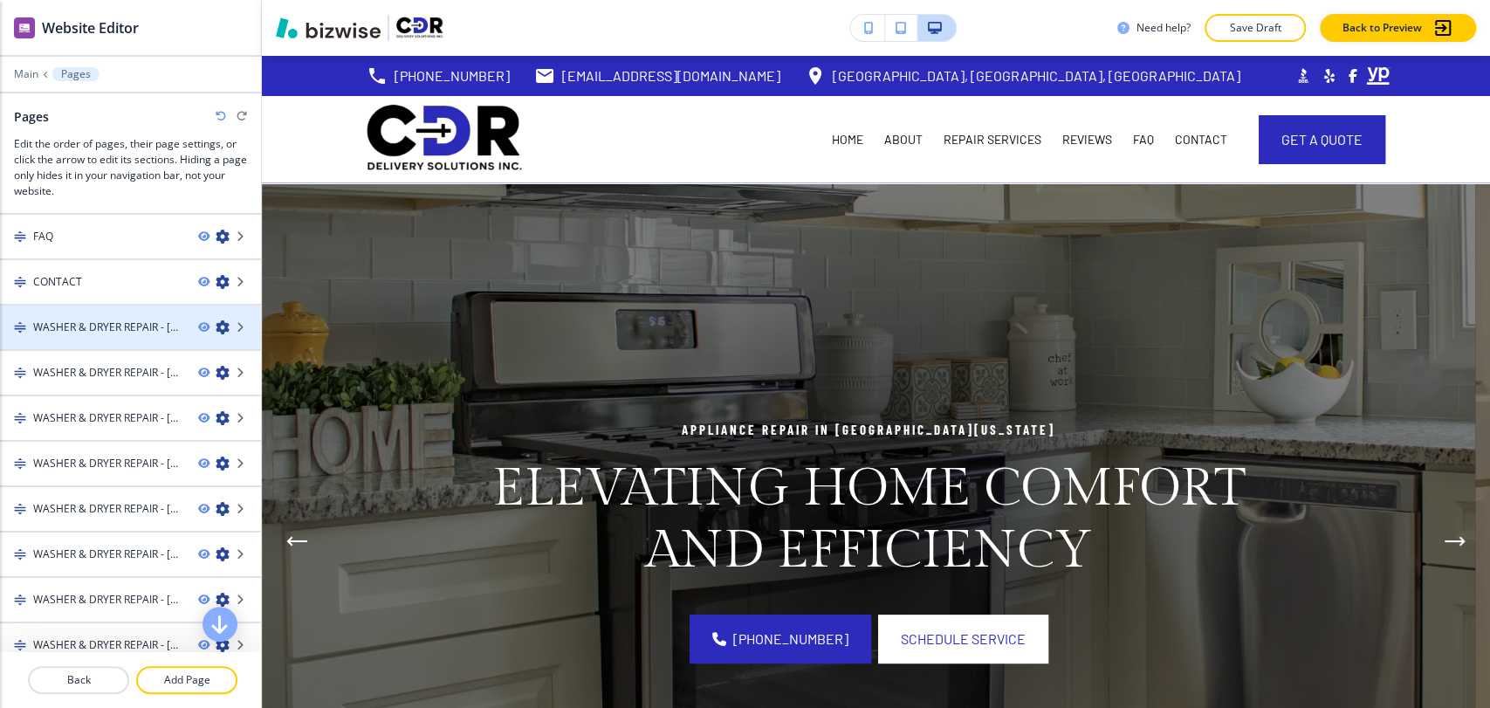
click at [216, 324] on icon "button" at bounding box center [223, 327] width 14 height 14
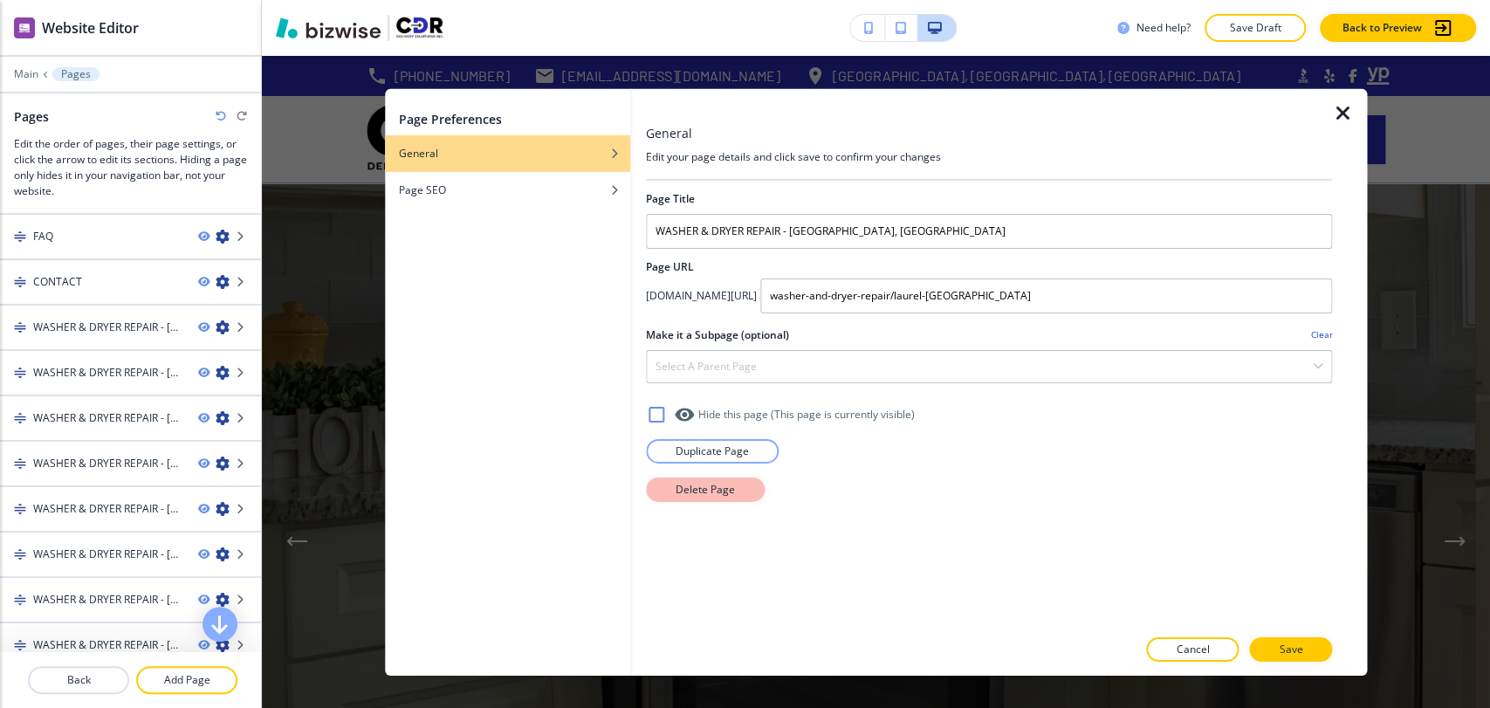
click at [734, 492] on button "Delete Page" at bounding box center [705, 489] width 119 height 24
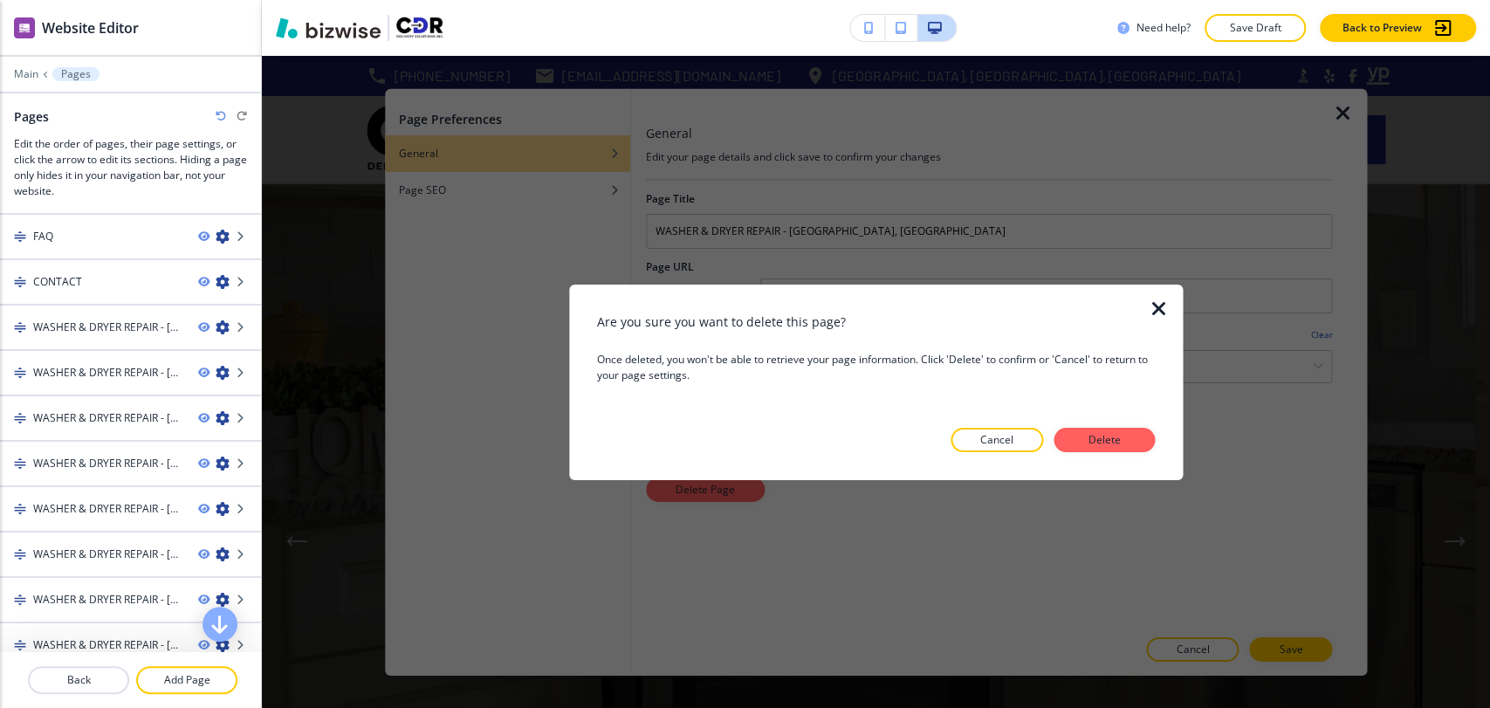
click at [1104, 423] on div "Are you sure you want to delete this page? Once deleted, you won't be able to r…" at bounding box center [876, 382] width 559 height 140
click at [1096, 435] on p "Delete" at bounding box center [1104, 440] width 42 height 16
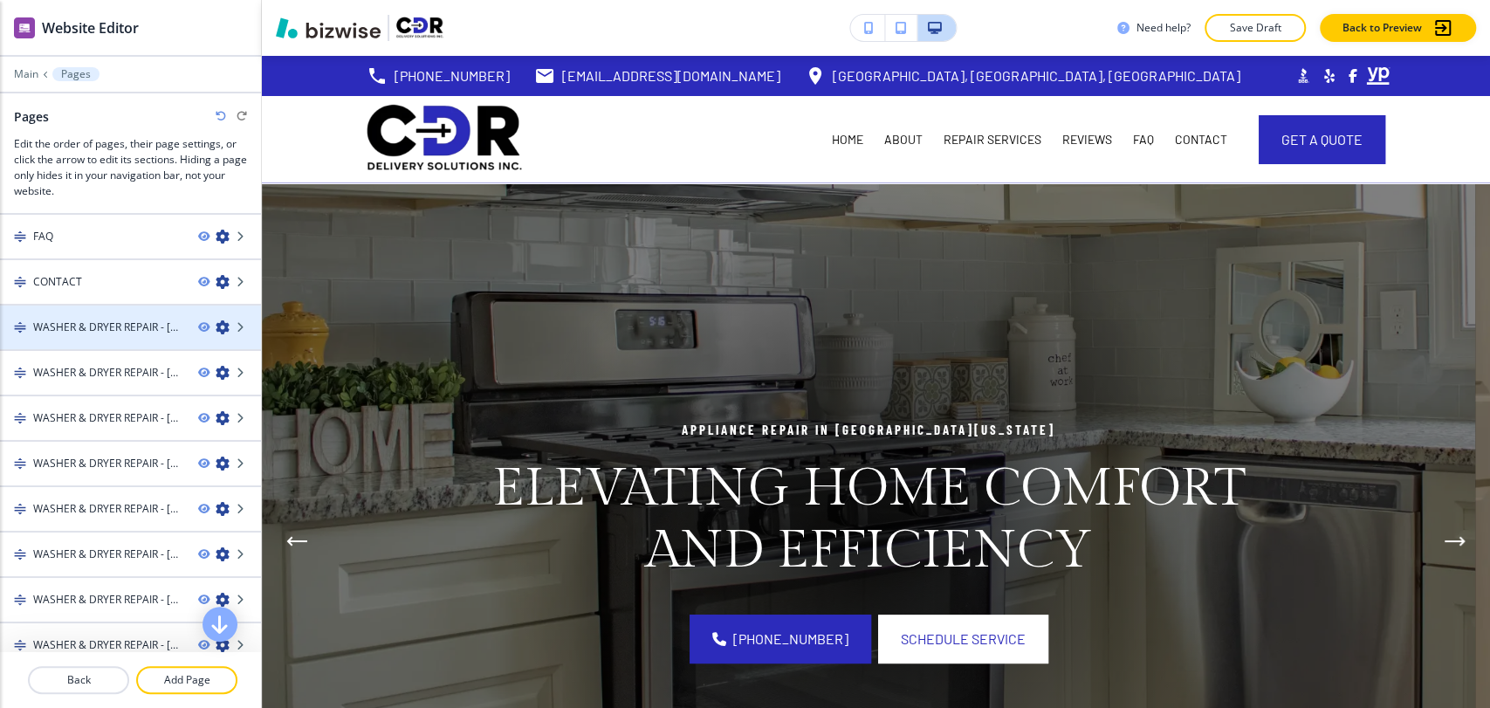
click at [216, 326] on icon "button" at bounding box center [223, 327] width 14 height 14
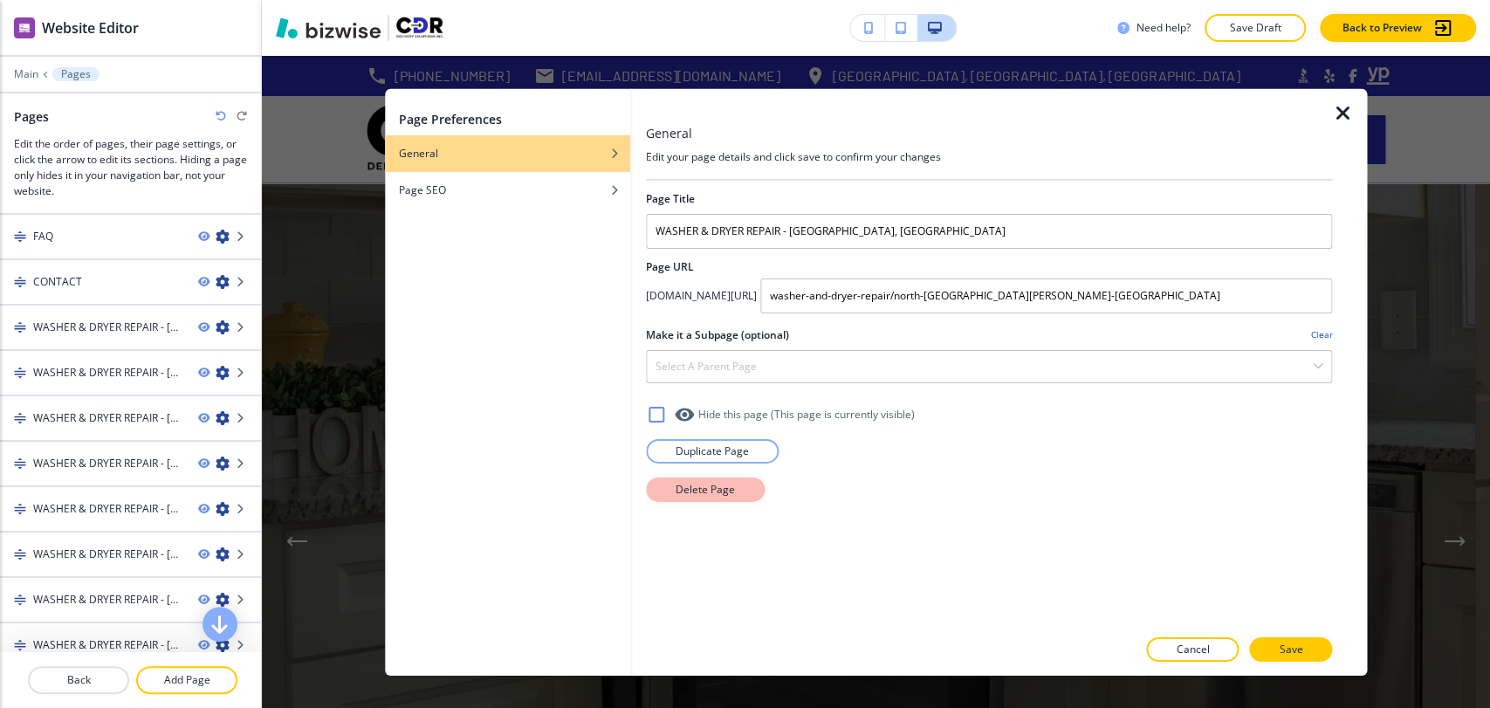
click at [744, 499] on button "Delete Page" at bounding box center [705, 489] width 119 height 24
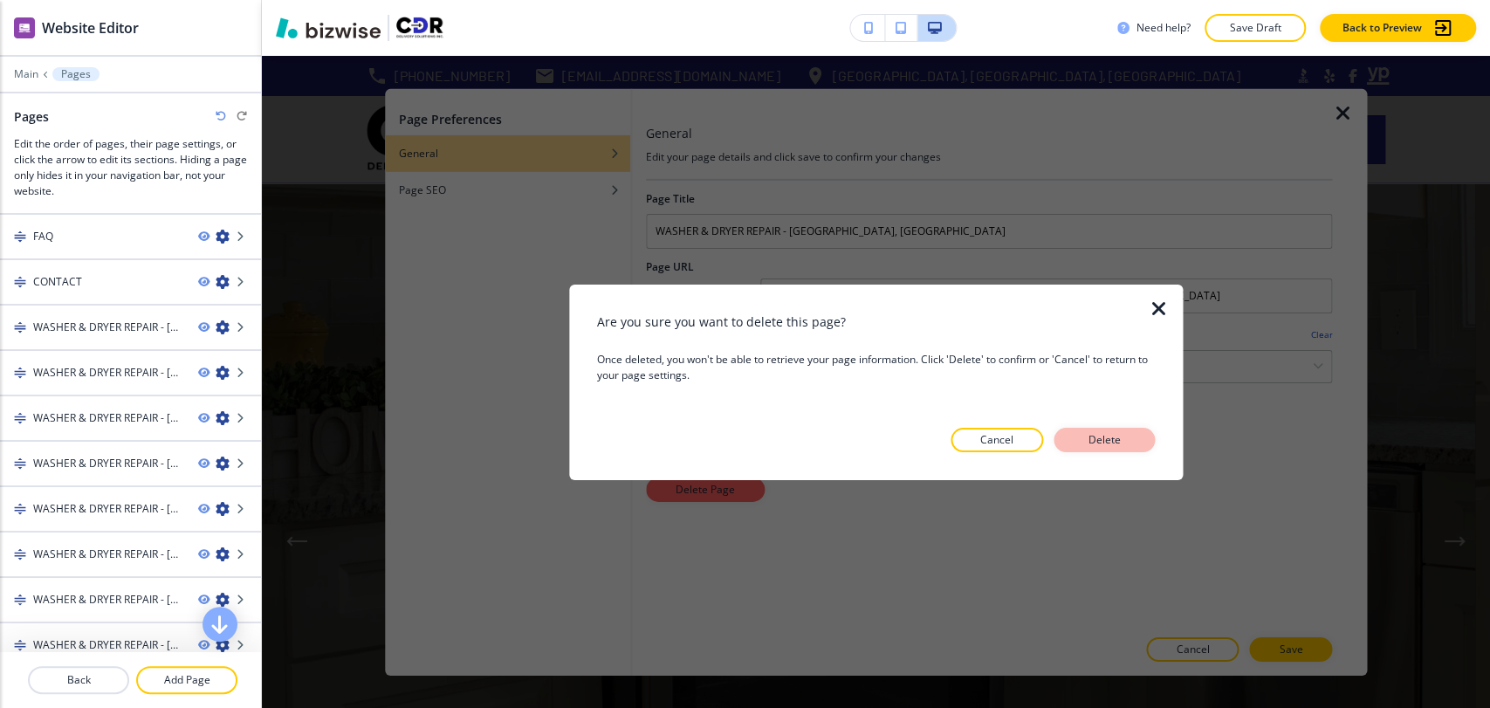
click at [1099, 439] on p "Delete" at bounding box center [1104, 440] width 42 height 16
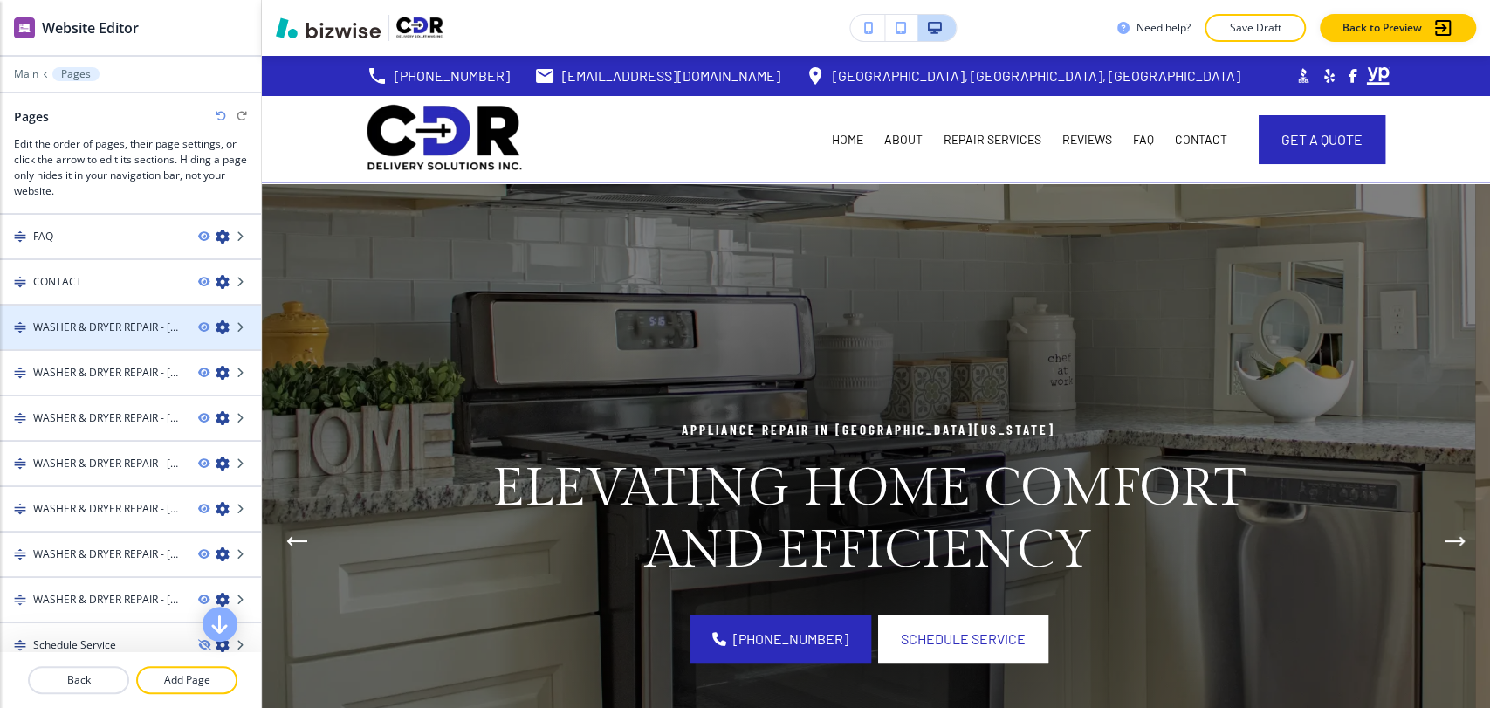
click at [216, 324] on icon "button" at bounding box center [223, 327] width 14 height 14
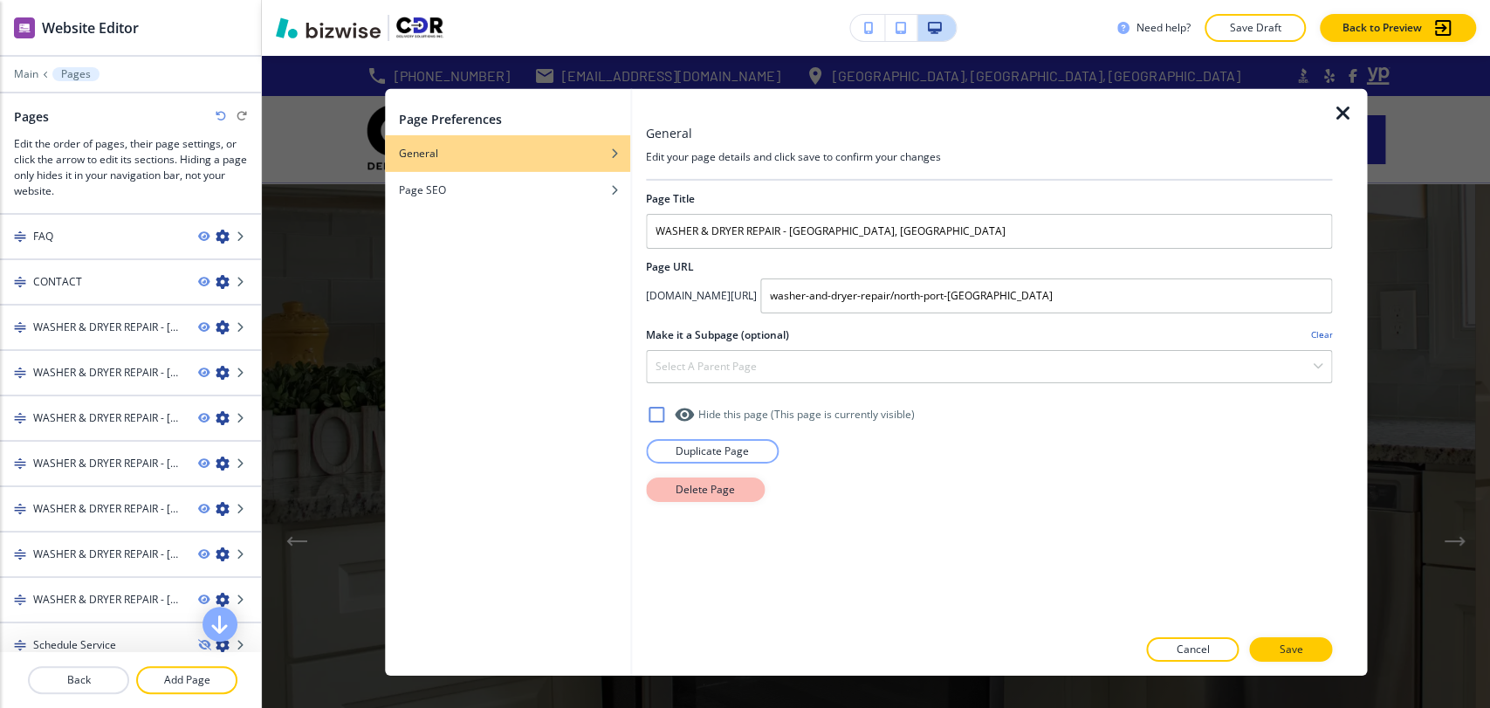
click at [724, 491] on p "Delete Page" at bounding box center [705, 489] width 59 height 16
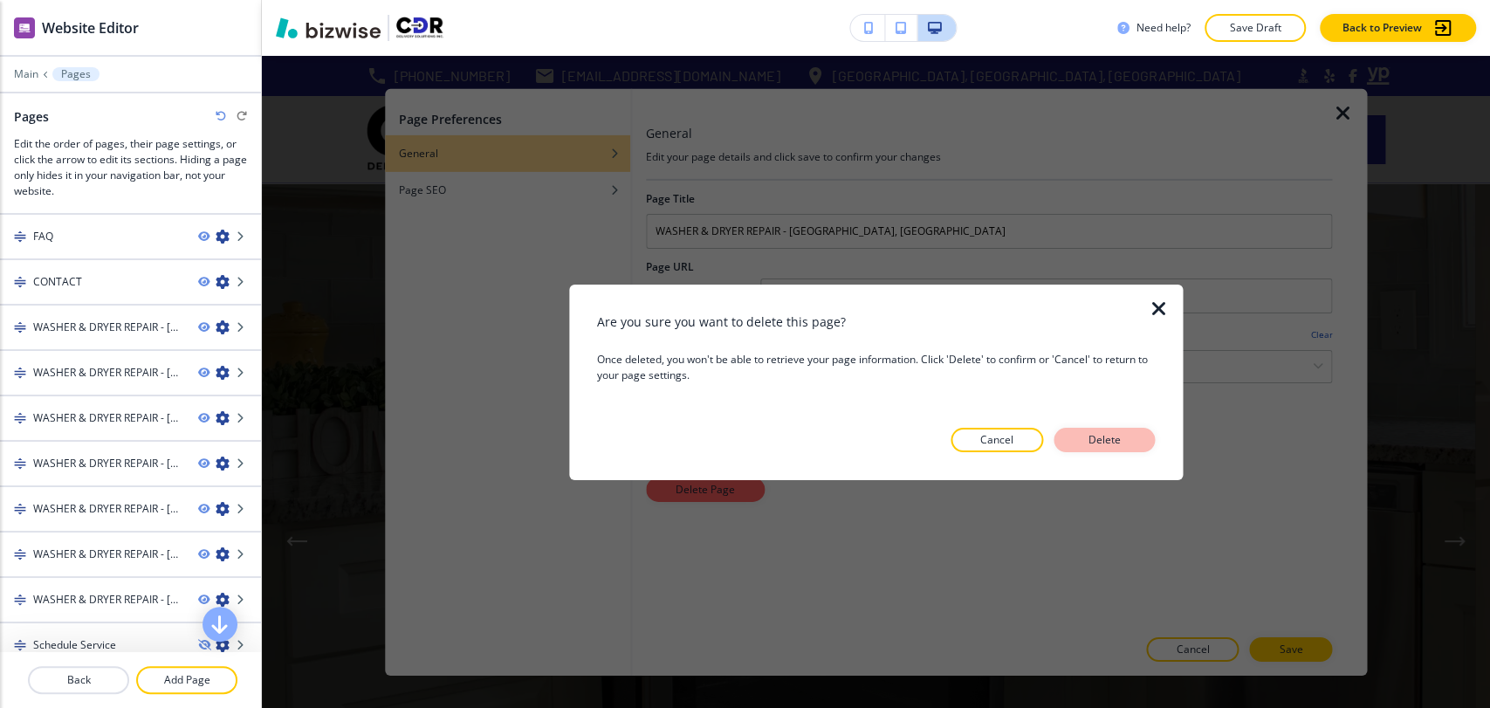
click at [1095, 435] on p "Delete" at bounding box center [1104, 440] width 42 height 16
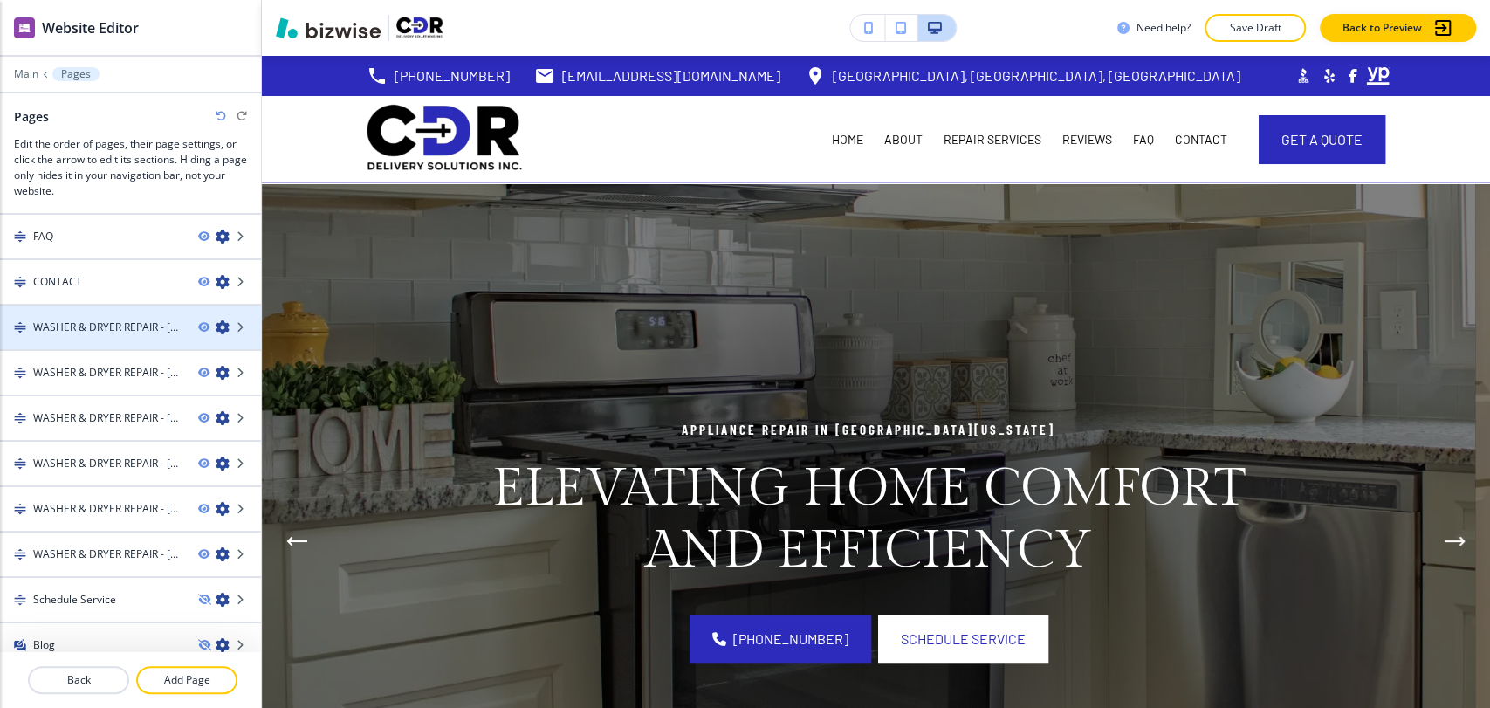
click at [216, 324] on icon "button" at bounding box center [223, 327] width 14 height 14
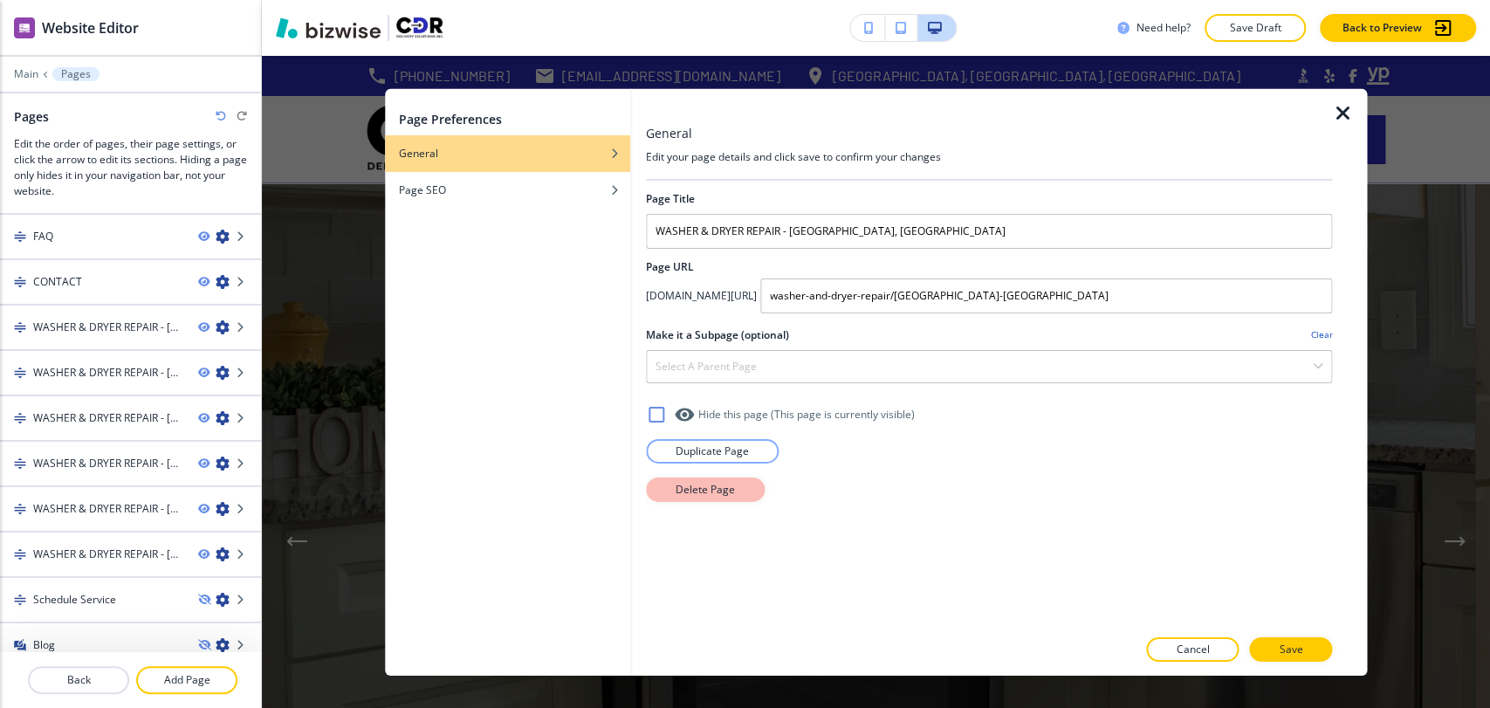
click at [666, 478] on button "Delete Page" at bounding box center [705, 489] width 119 height 24
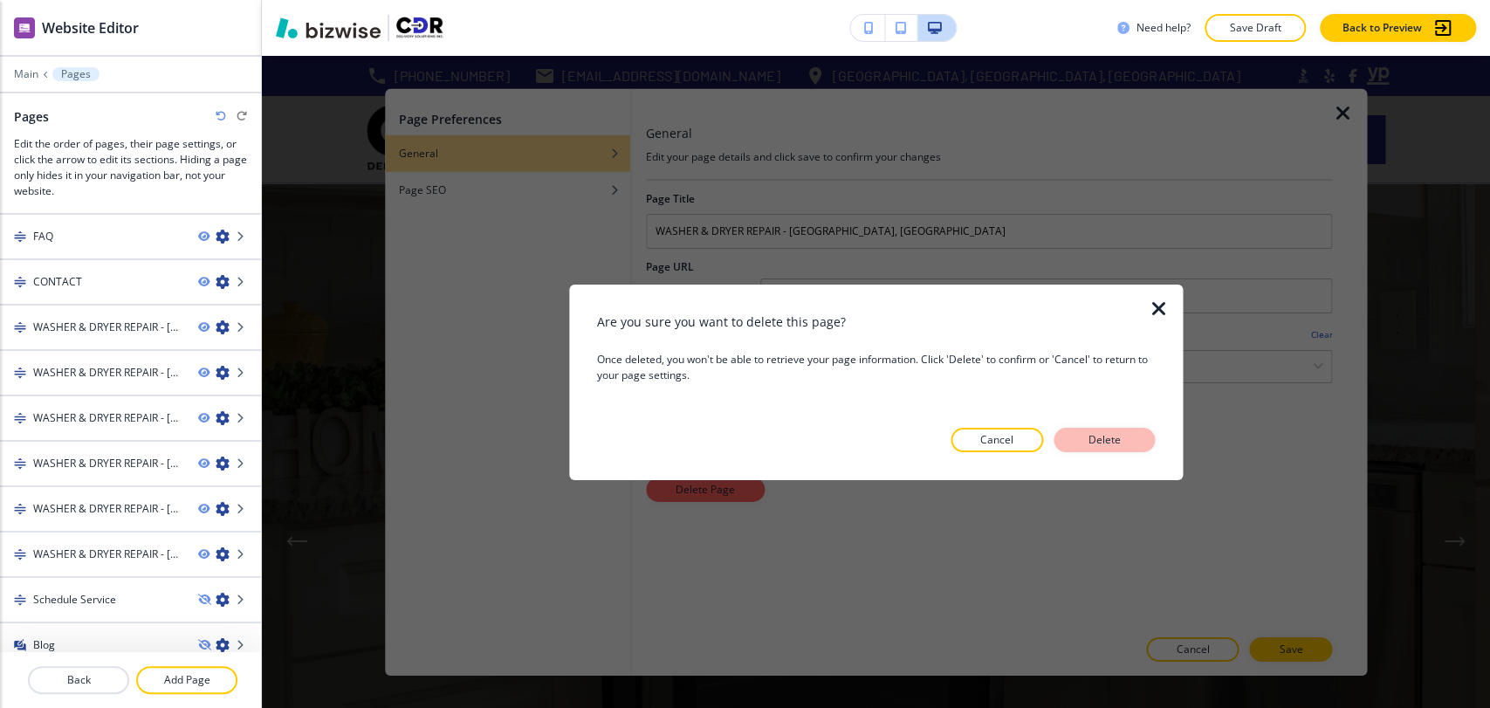
click at [1122, 440] on p "Delete" at bounding box center [1104, 440] width 42 height 16
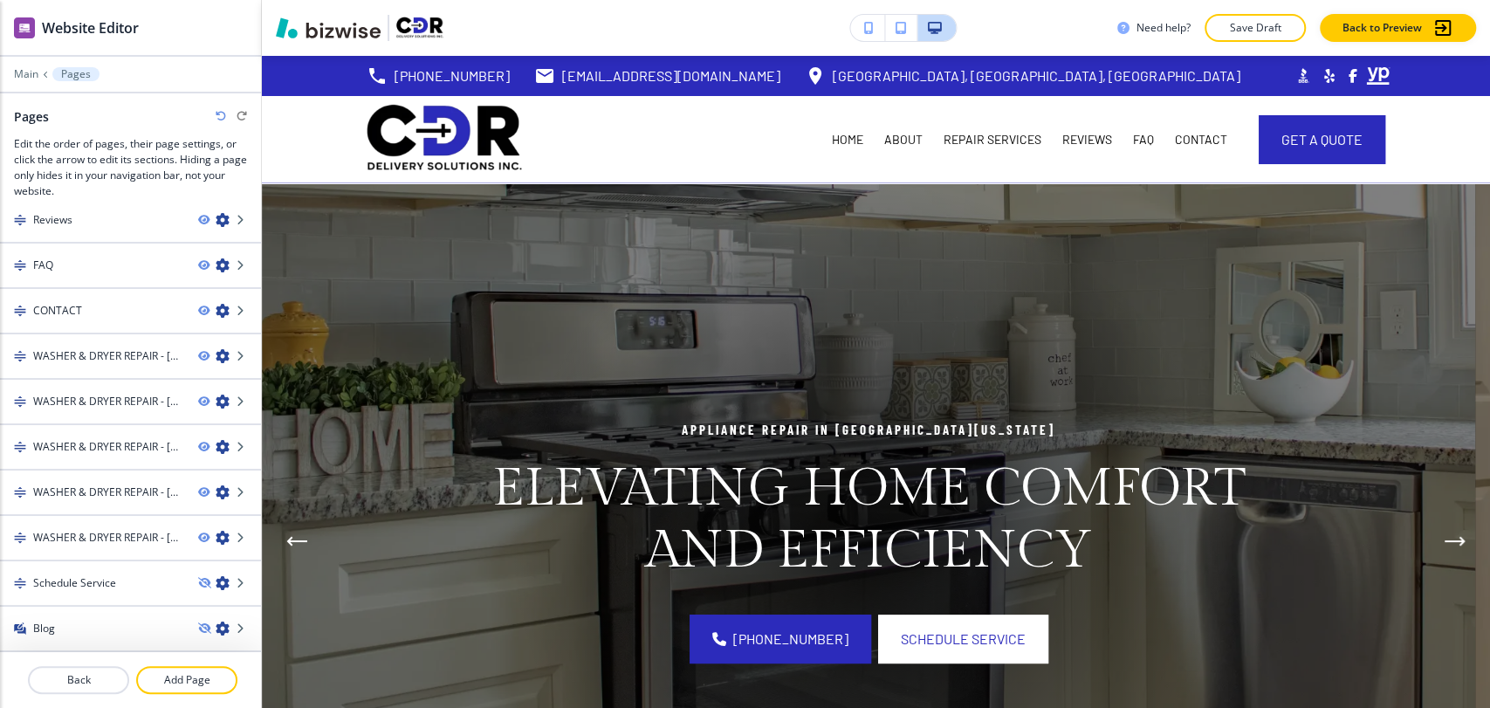
scroll to position [149, 0]
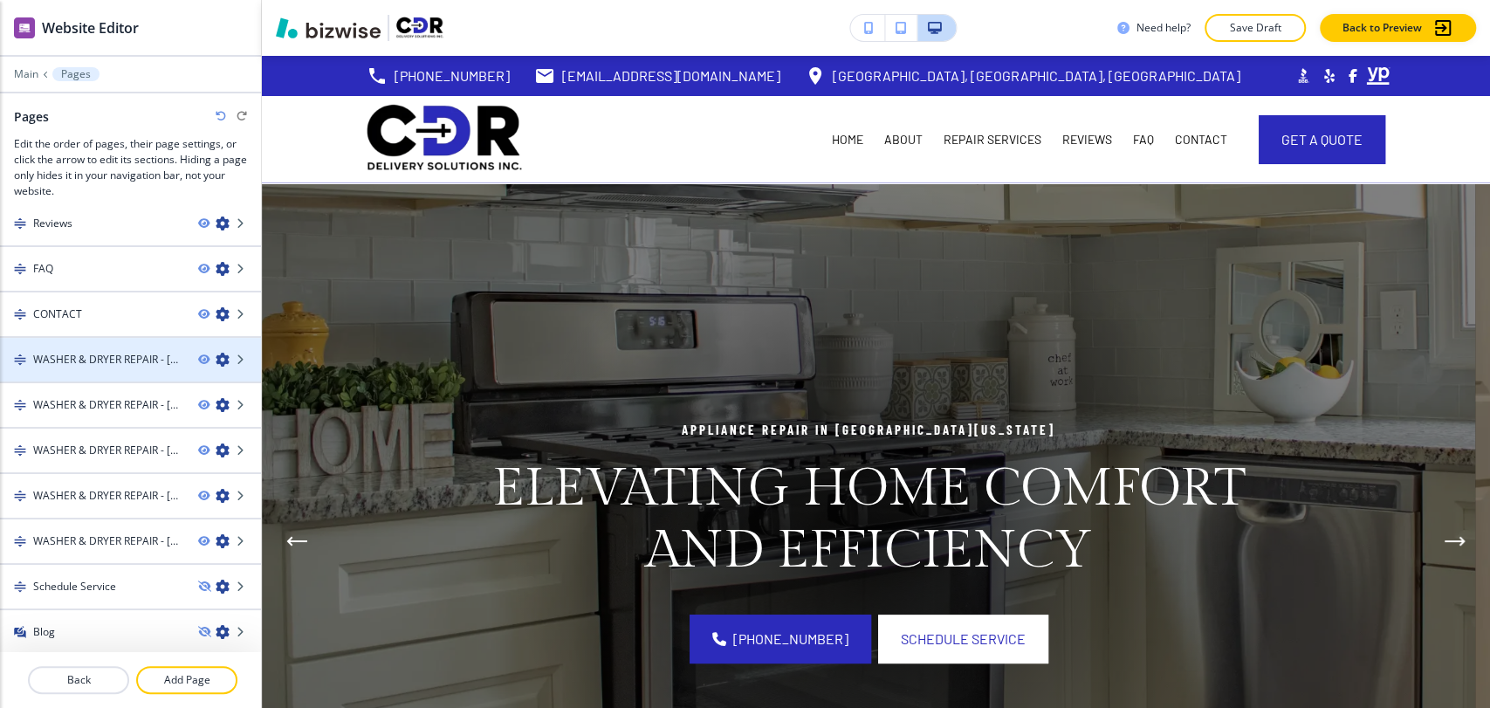
click at [216, 353] on icon "button" at bounding box center [223, 360] width 14 height 14
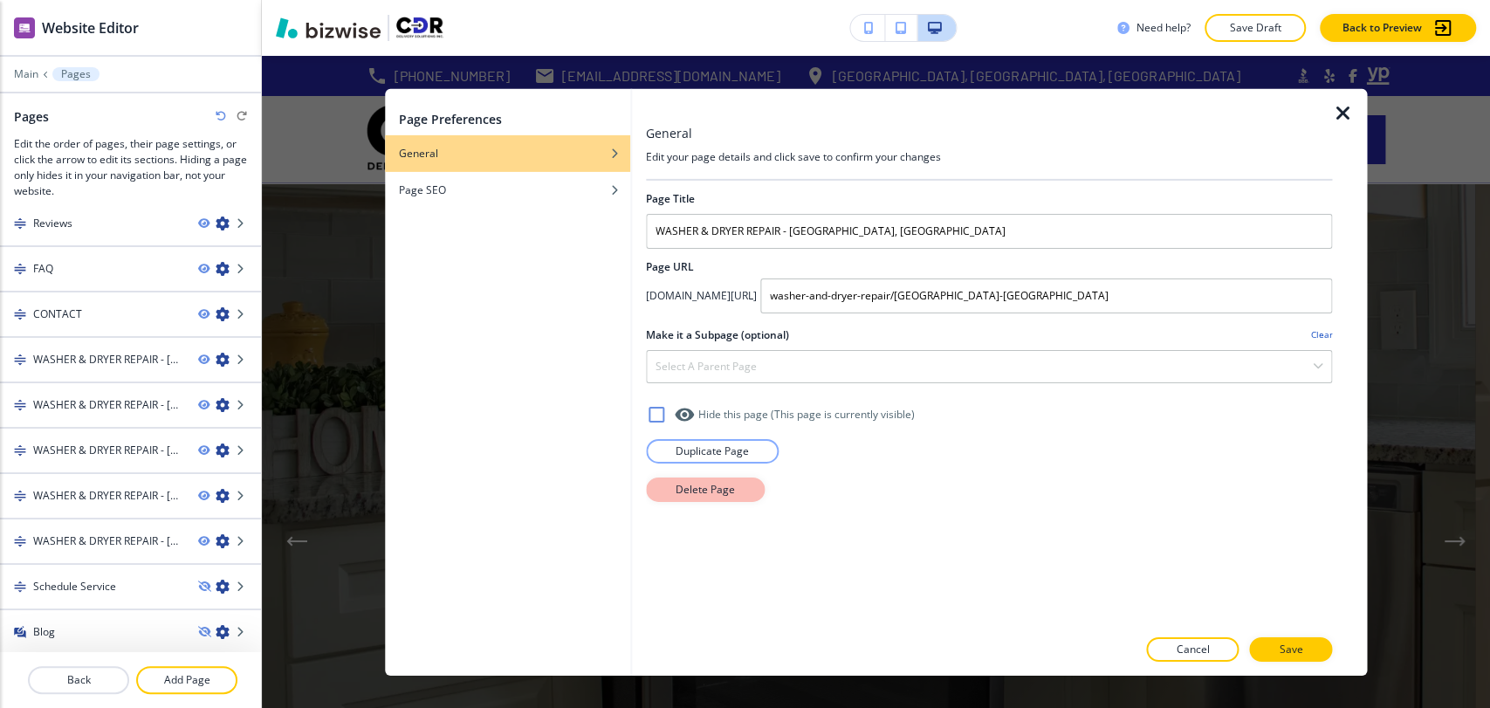
click at [712, 484] on p "Delete Page" at bounding box center [705, 489] width 59 height 16
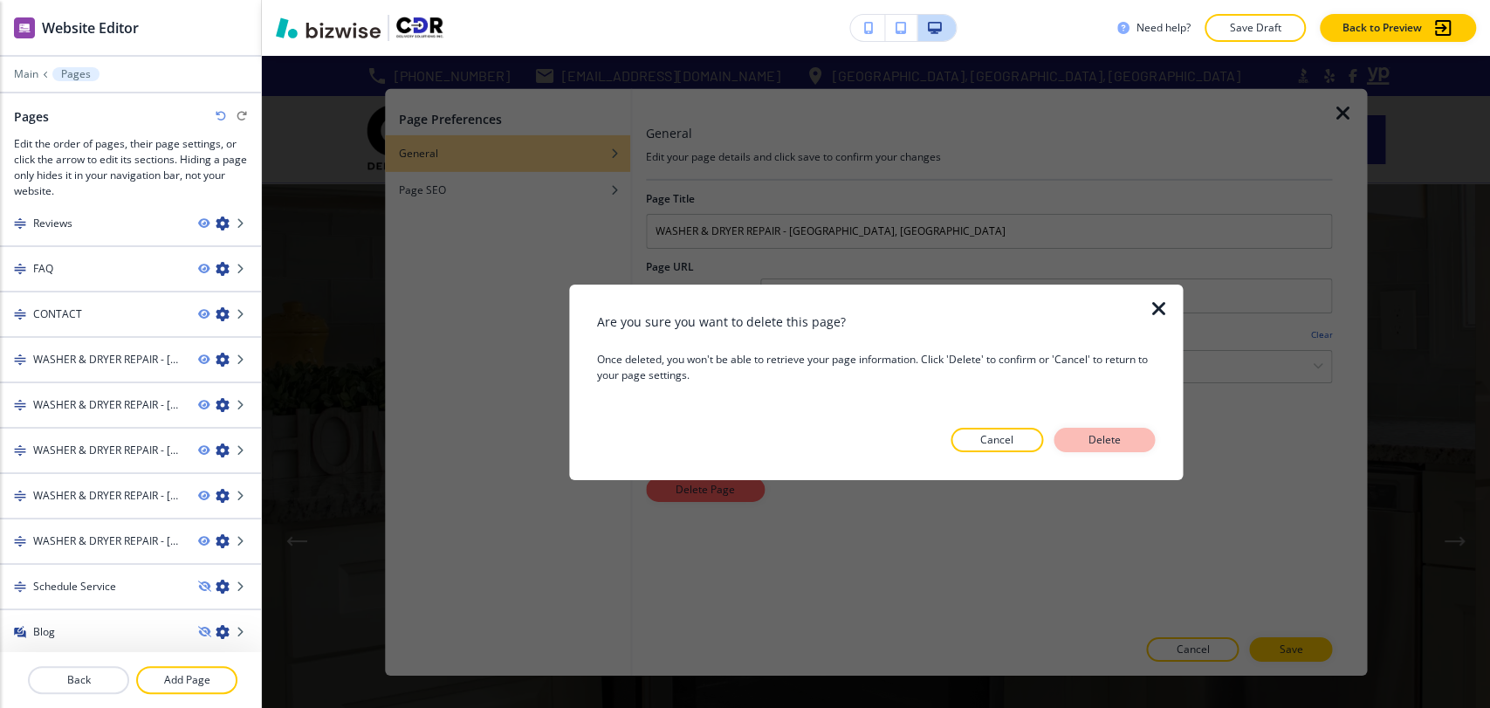
click at [1120, 439] on p "Delete" at bounding box center [1104, 440] width 42 height 16
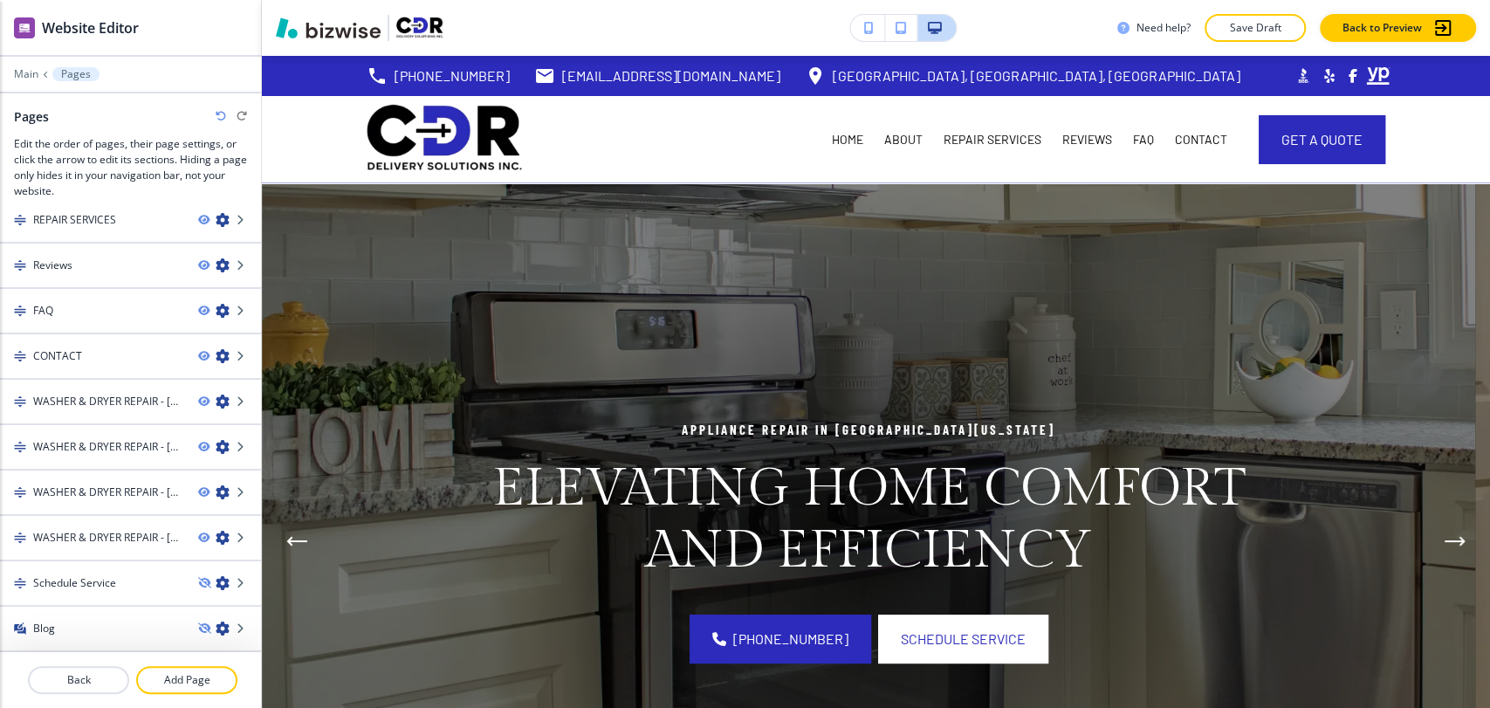
scroll to position [105, 0]
click at [216, 399] on icon "button" at bounding box center [223, 404] width 14 height 14
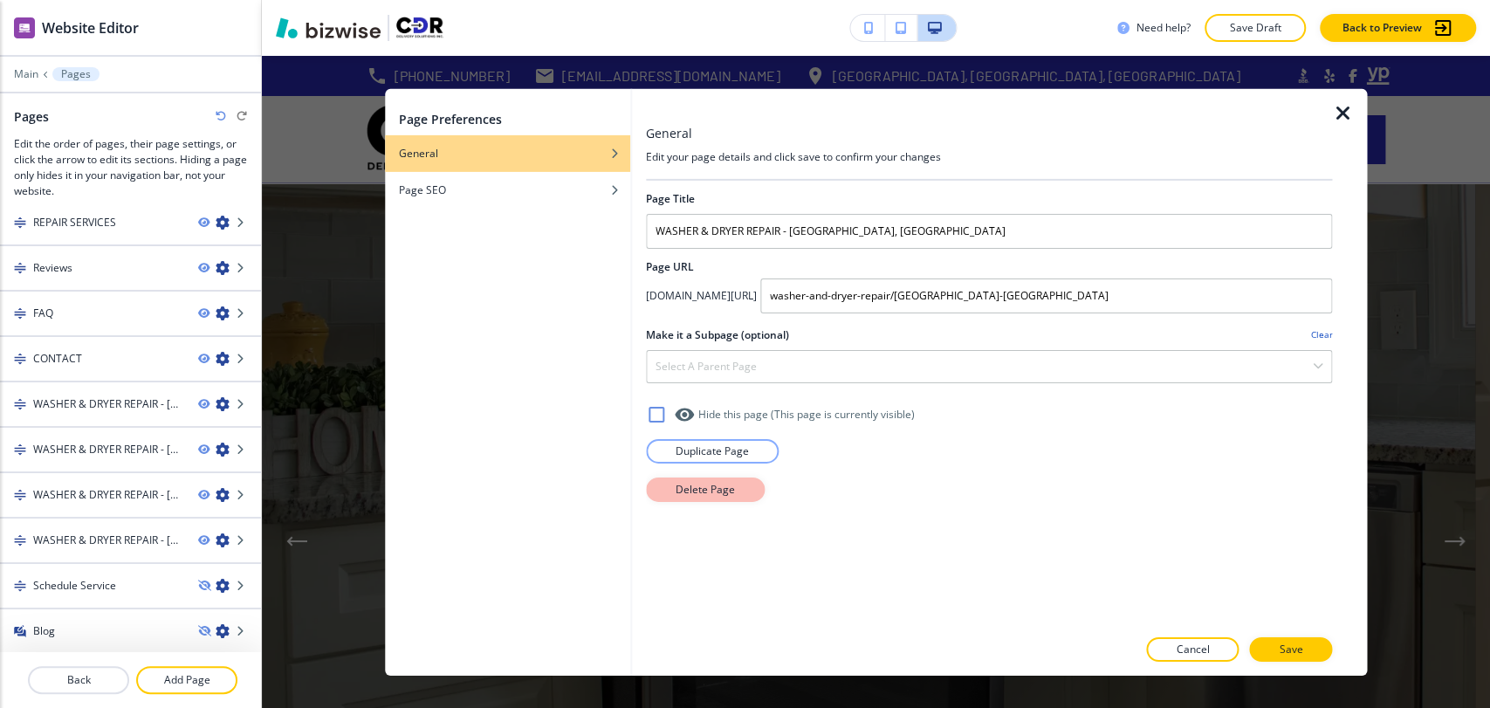
click at [737, 489] on button "Delete Page" at bounding box center [705, 489] width 119 height 24
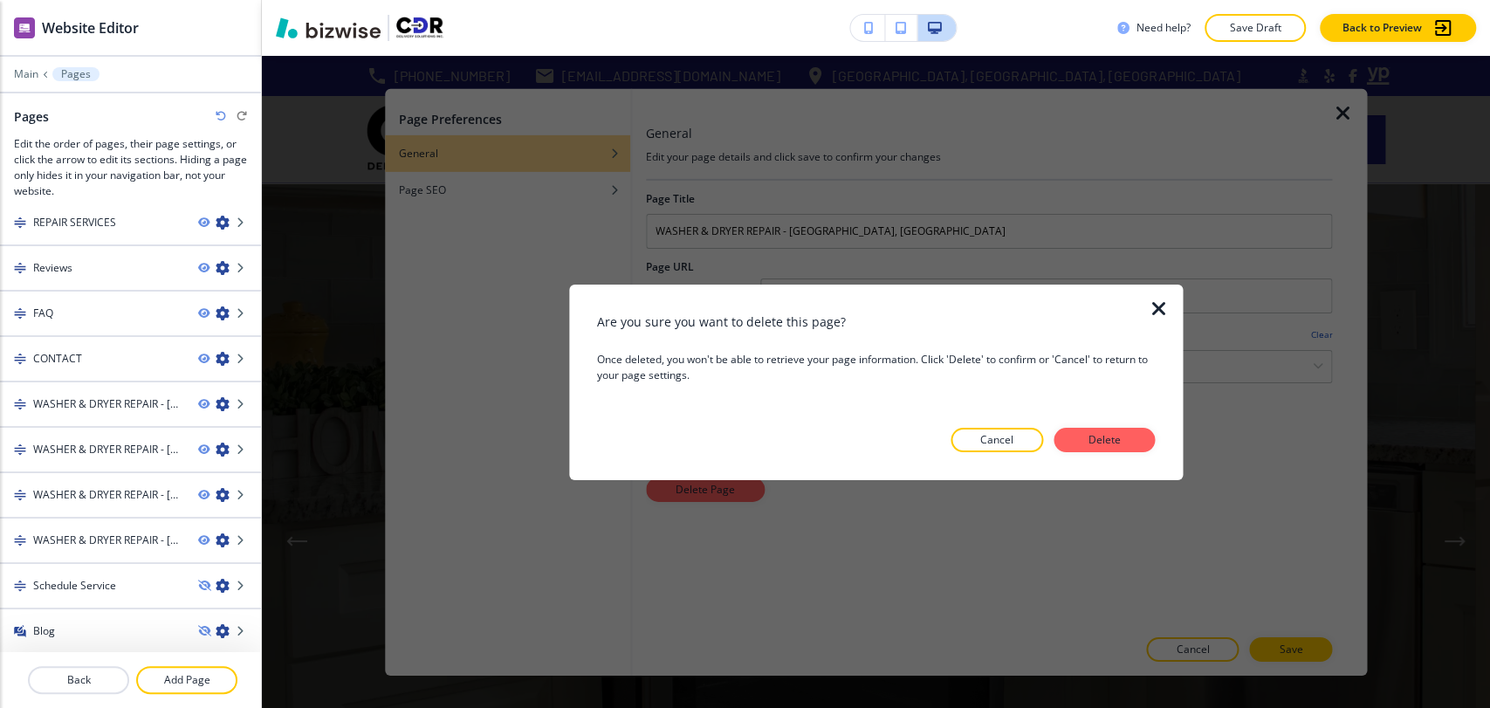
click at [1123, 425] on div "Are you sure you want to delete this page? Once deleted, you won't be able to r…" at bounding box center [876, 382] width 559 height 140
click at [1114, 436] on p "Delete" at bounding box center [1104, 440] width 42 height 16
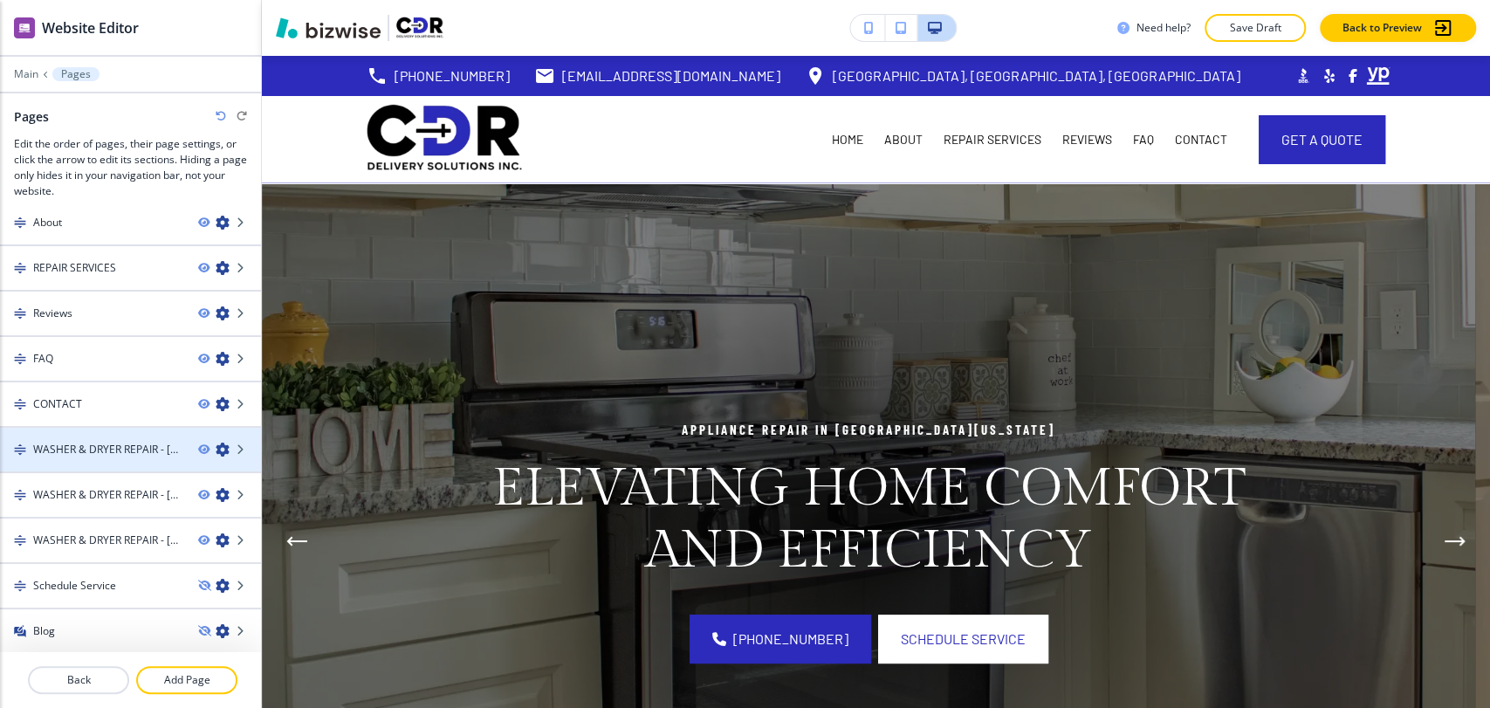
click at [216, 444] on icon "button" at bounding box center [223, 450] width 14 height 14
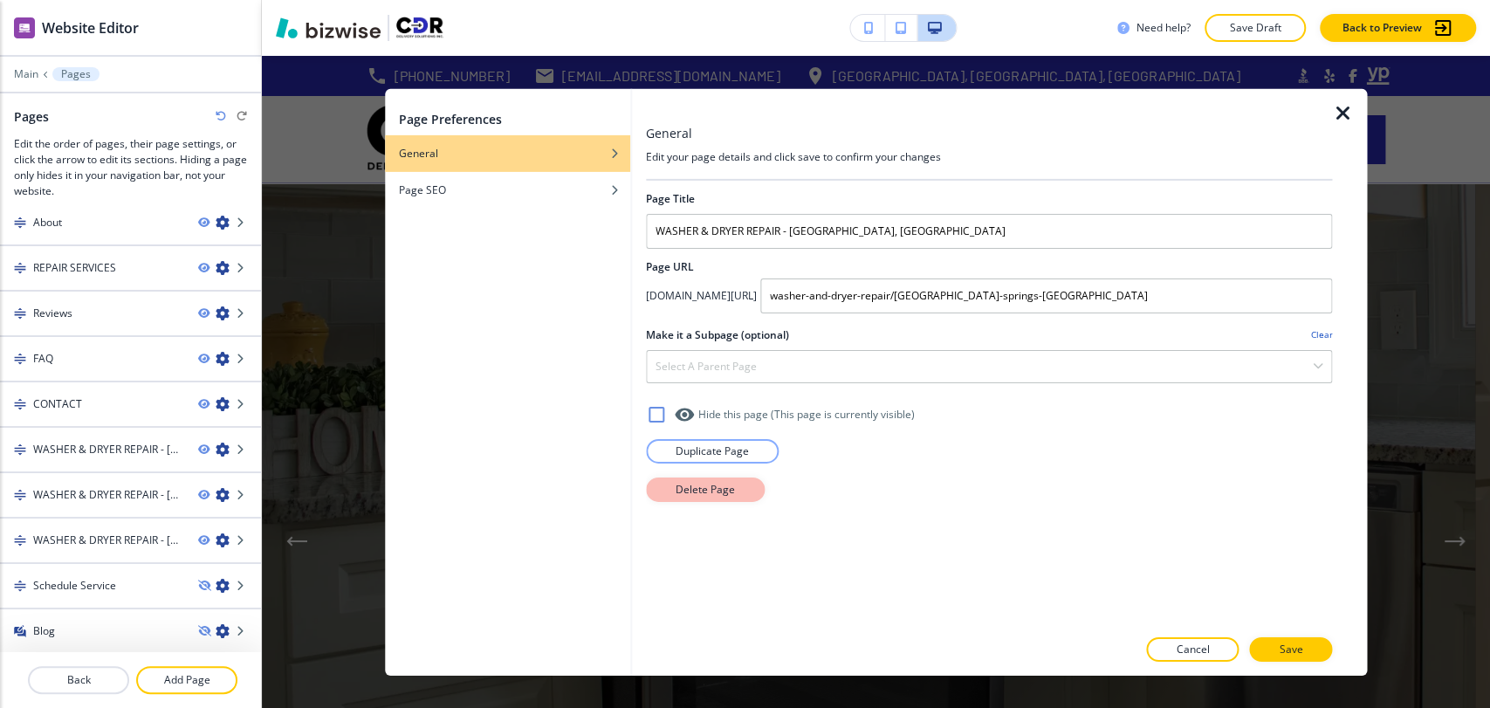
click at [731, 491] on p "Delete Page" at bounding box center [705, 489] width 59 height 16
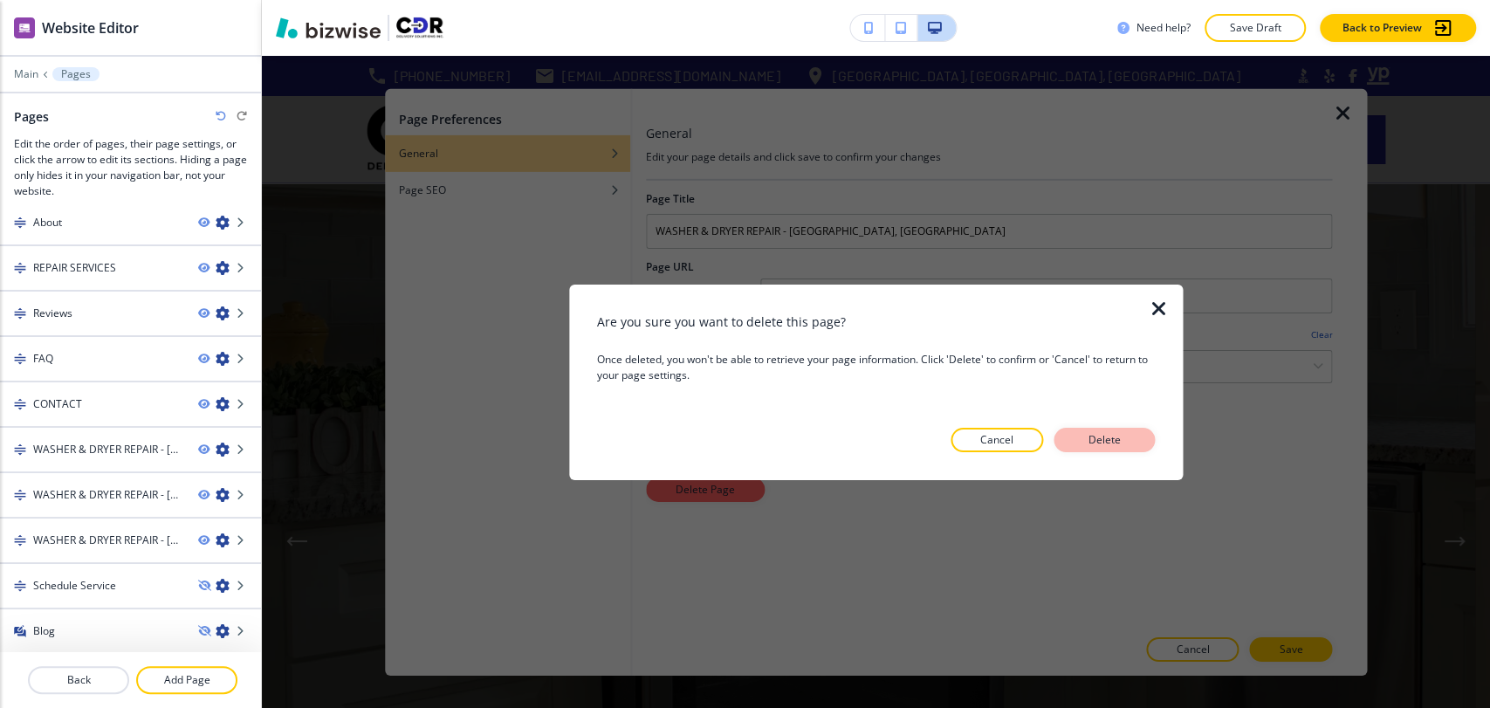
click at [1132, 435] on button "Delete" at bounding box center [1103, 440] width 101 height 24
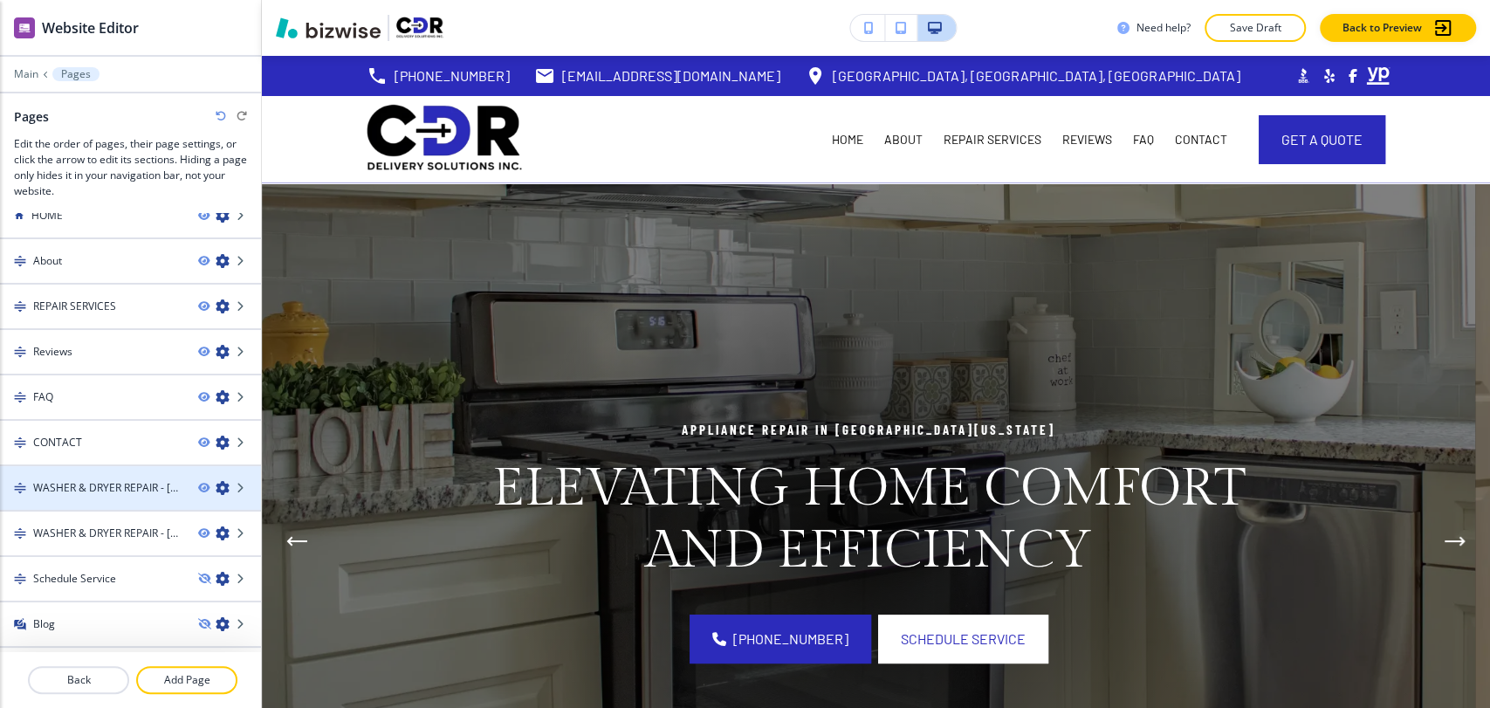
click at [216, 484] on icon "button" at bounding box center [223, 488] width 14 height 14
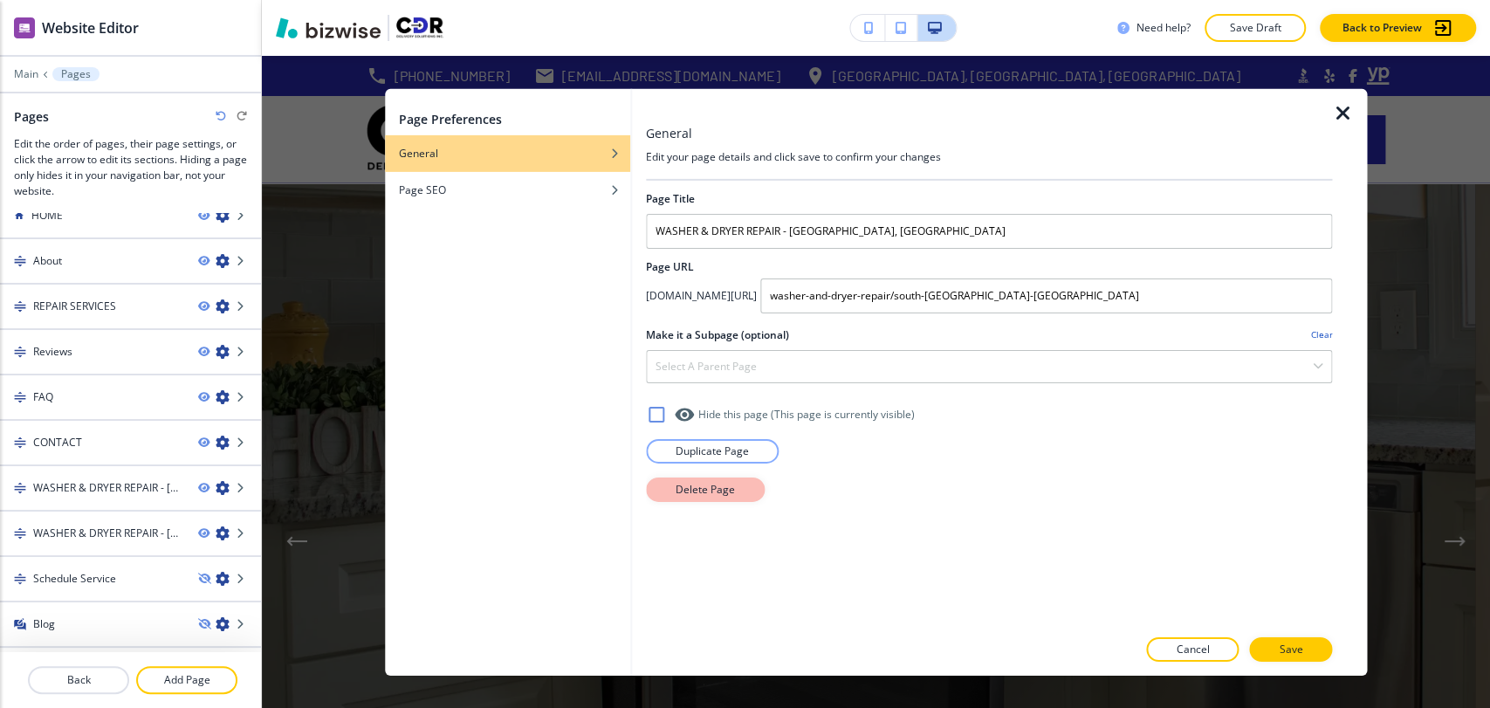
click at [750, 498] on button "Delete Page" at bounding box center [705, 489] width 119 height 24
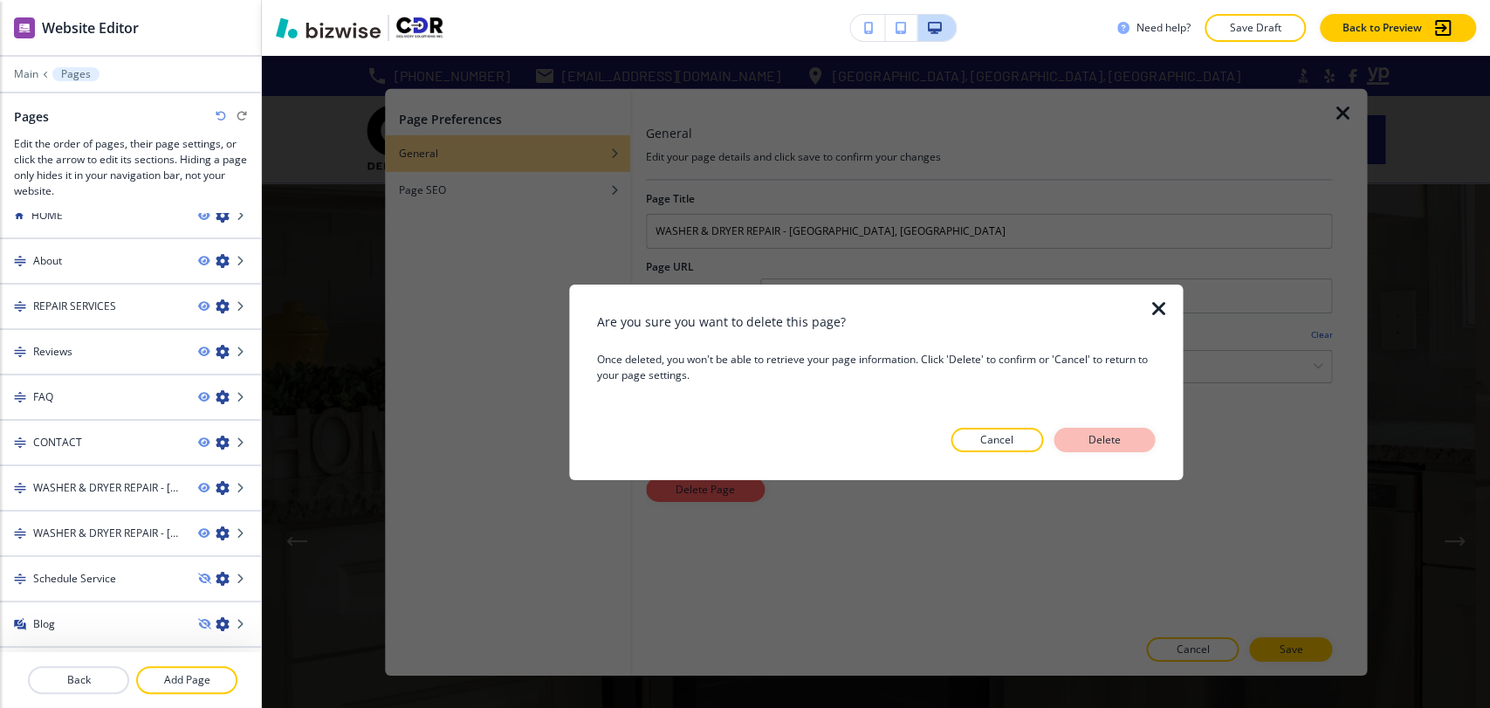
click at [1112, 443] on p "Delete" at bounding box center [1104, 440] width 42 height 16
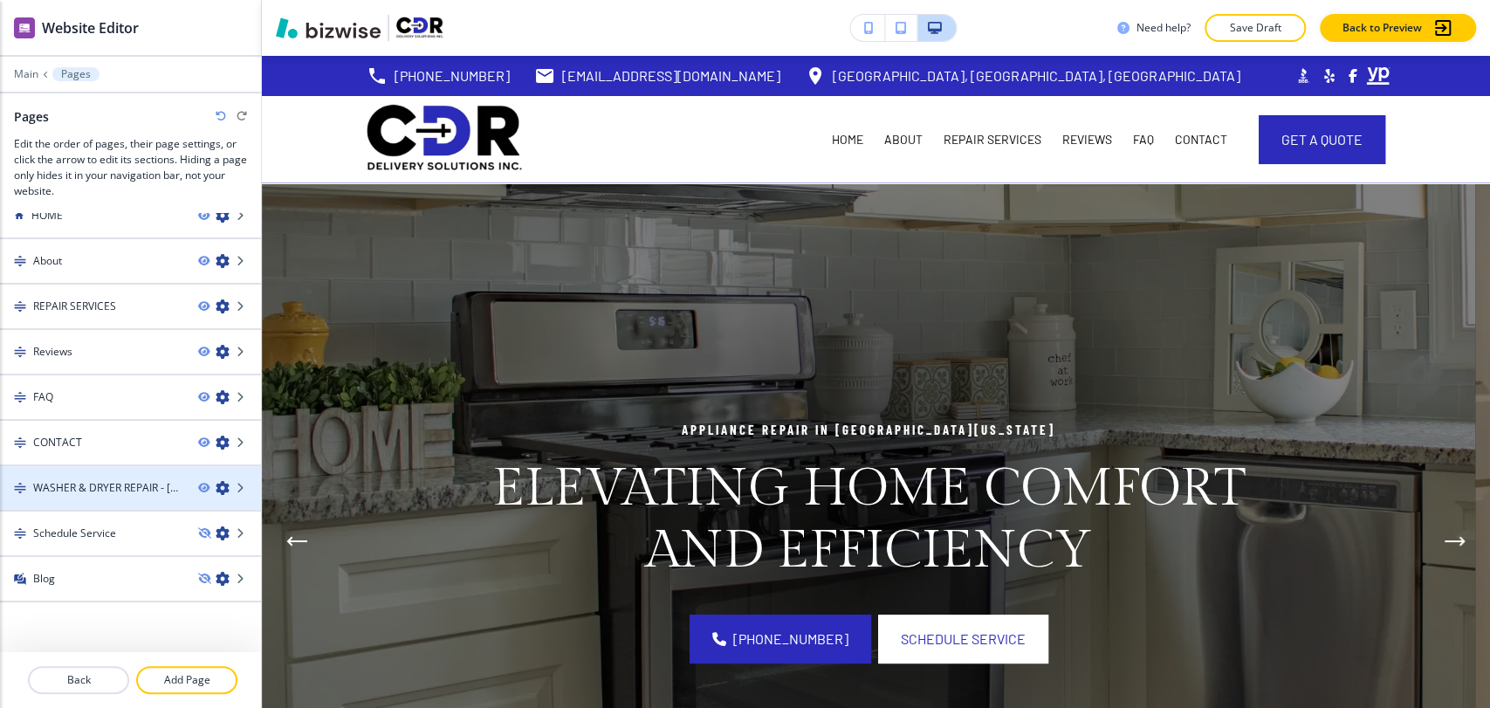
click at [216, 481] on icon "button" at bounding box center [223, 488] width 14 height 14
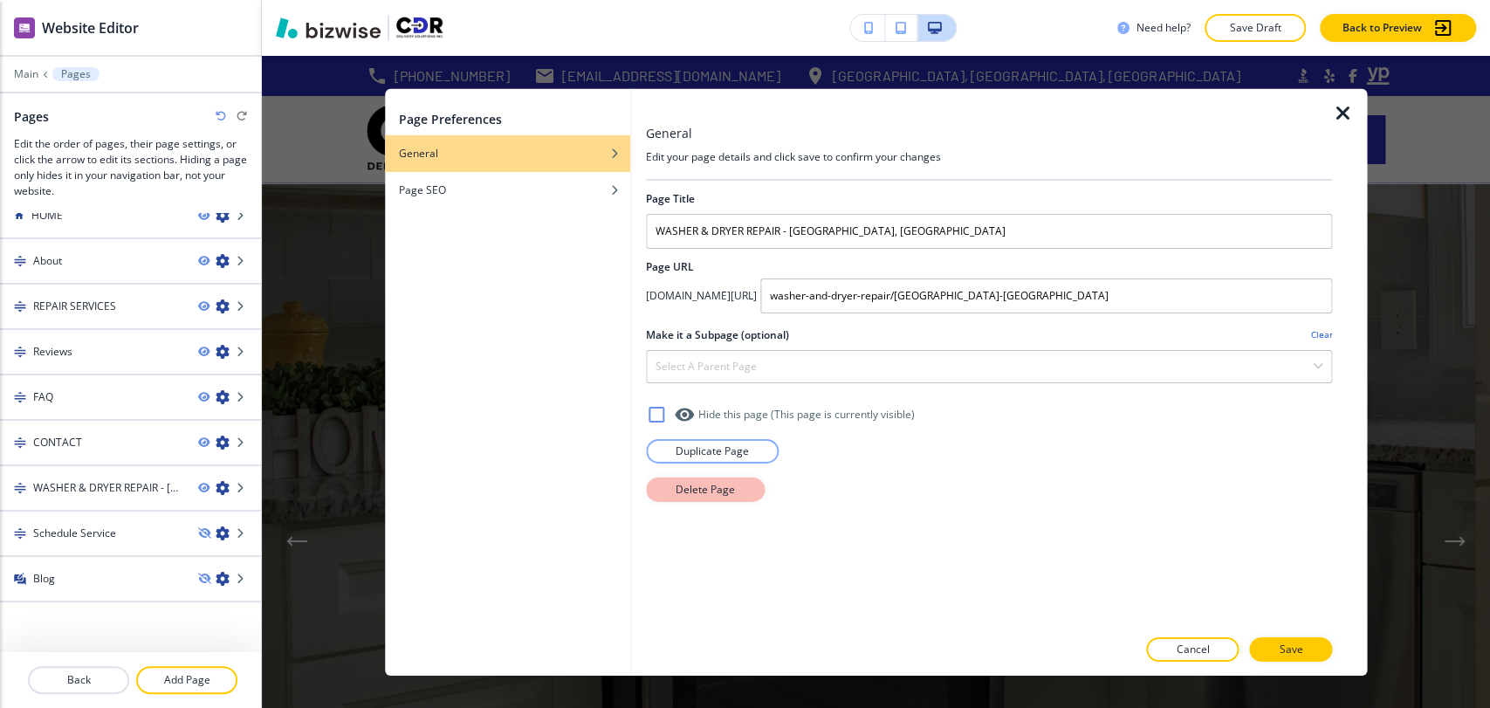
click at [702, 484] on p "Delete Page" at bounding box center [705, 489] width 59 height 16
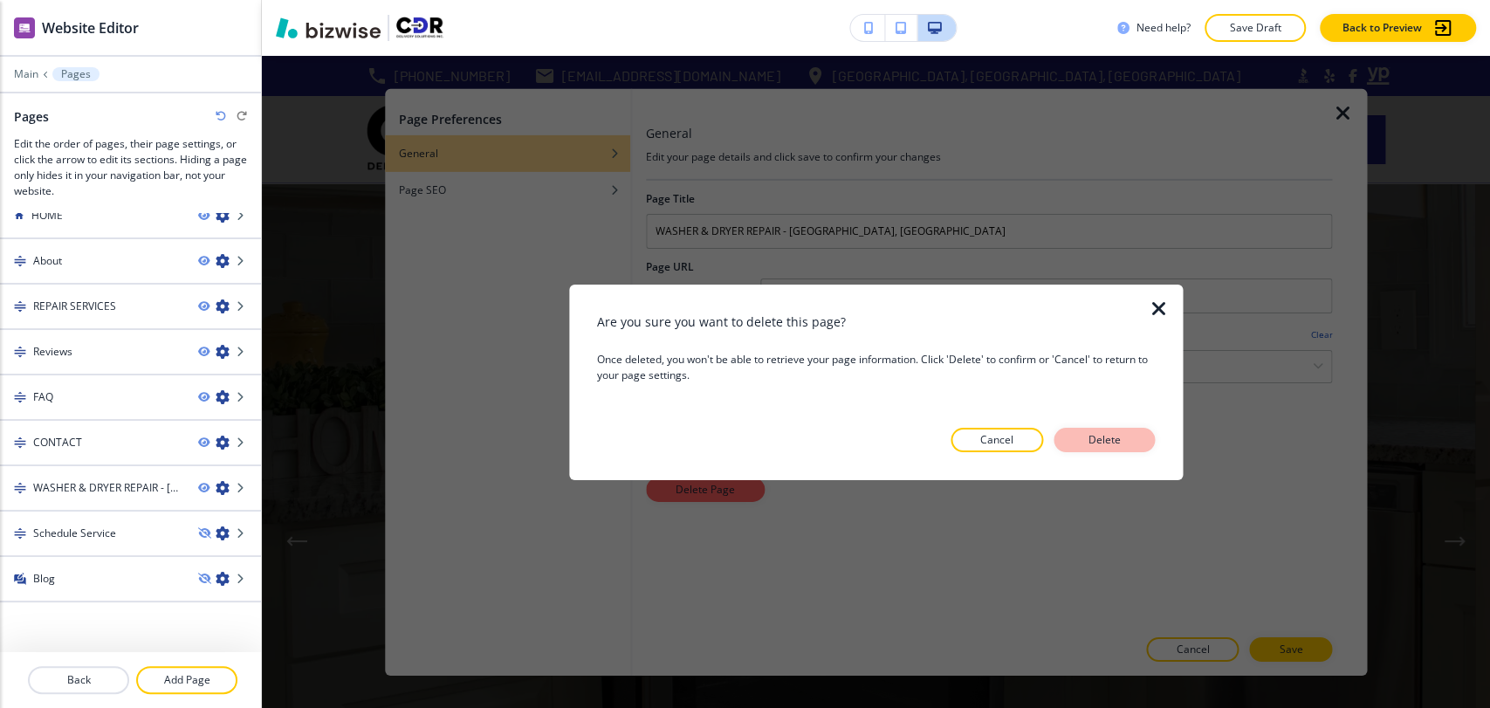
click at [1130, 442] on button "Delete" at bounding box center [1103, 440] width 101 height 24
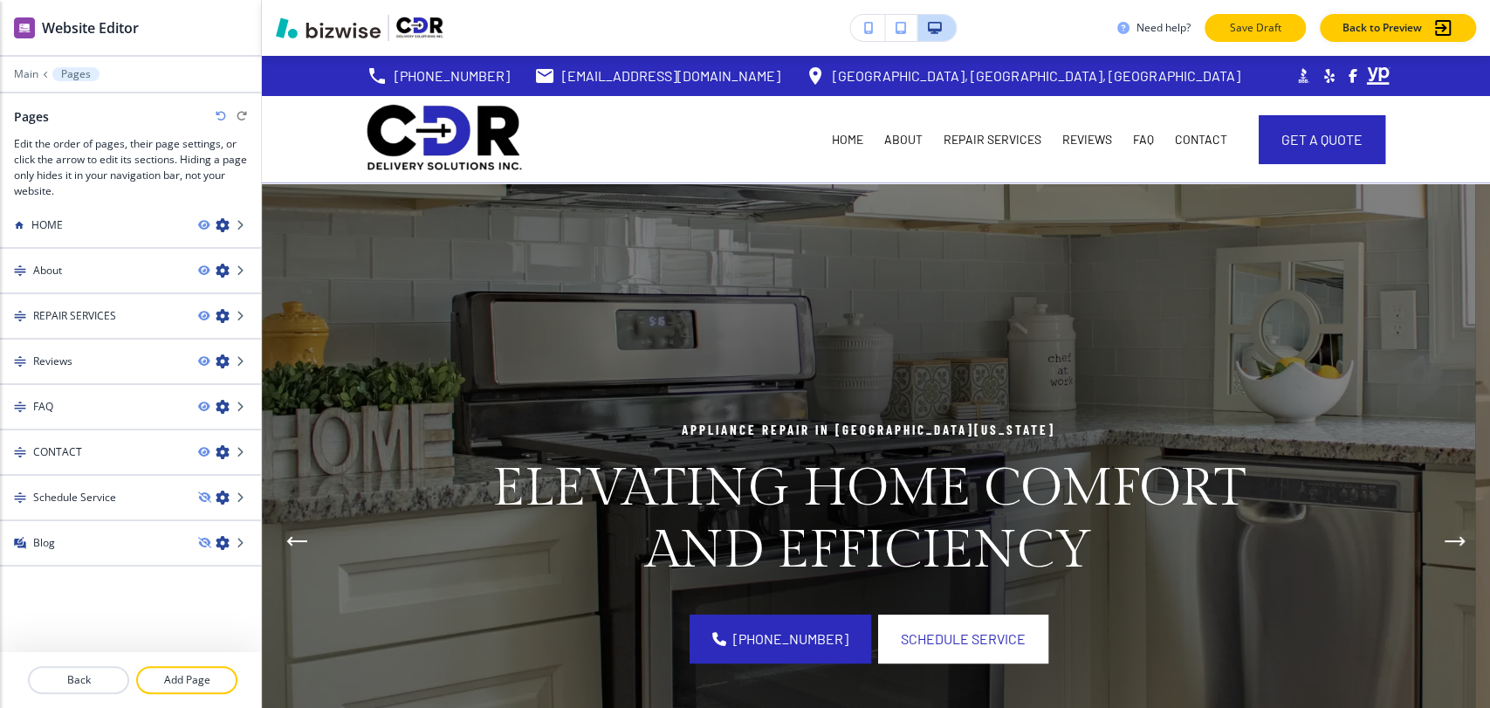
click at [1254, 33] on p "Save Draft" at bounding box center [1255, 28] width 56 height 16
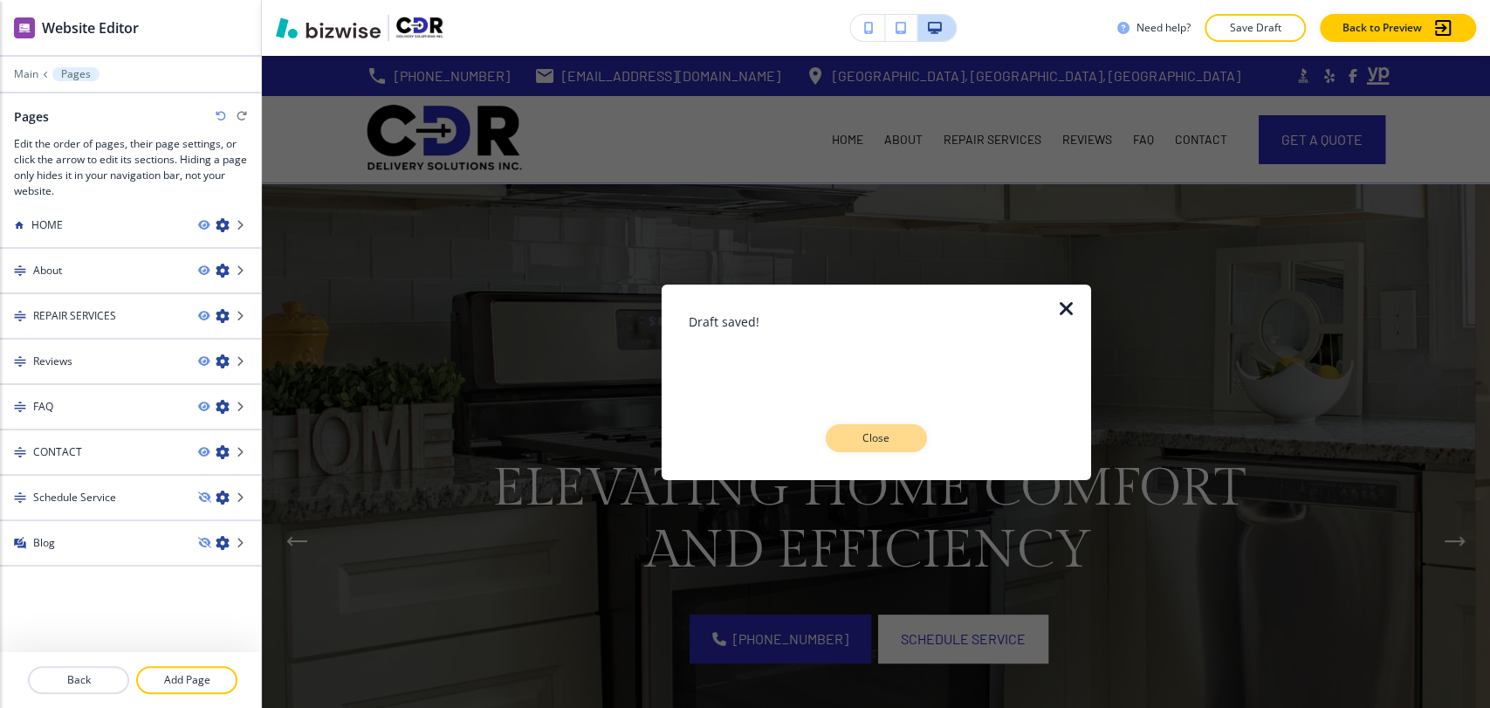
click at [866, 444] on p "Close" at bounding box center [876, 438] width 56 height 16
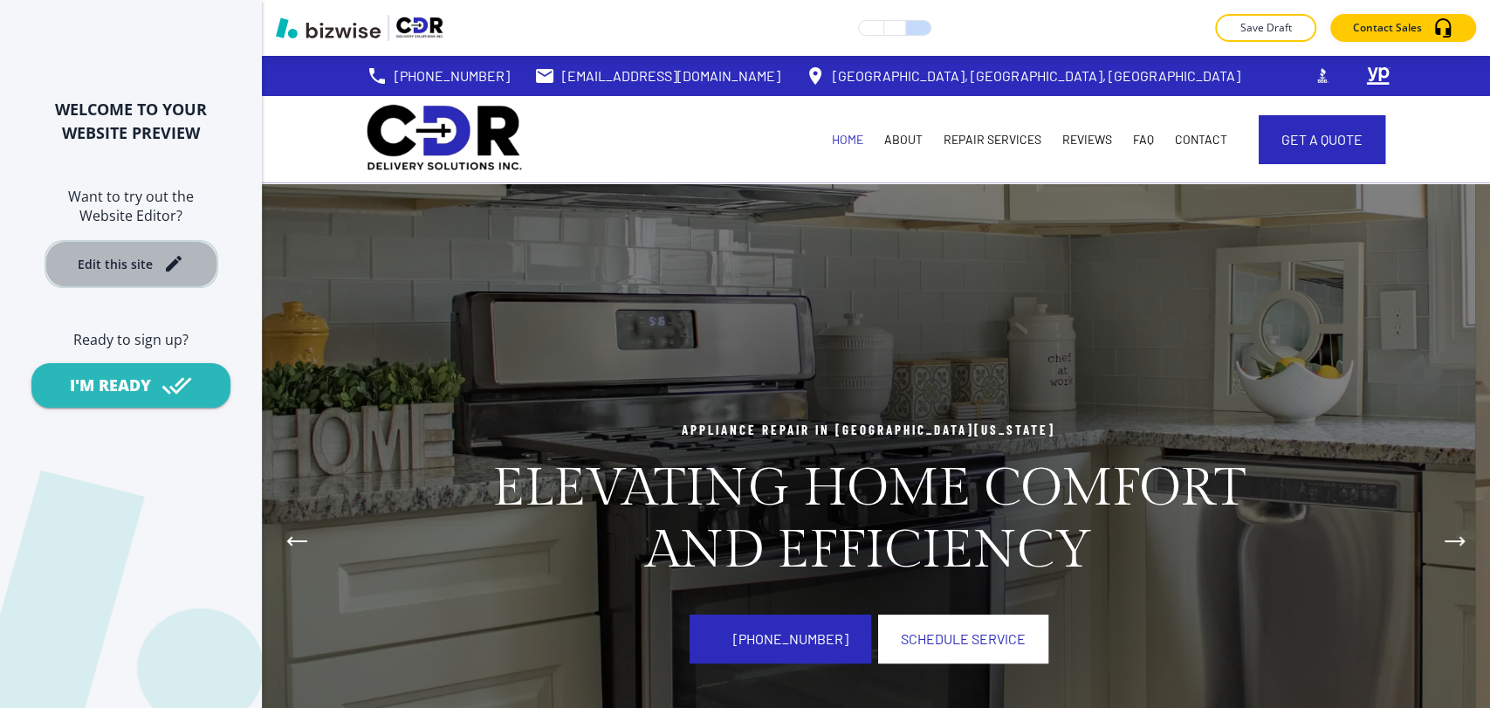
click at [124, 261] on div "Edit this site" at bounding box center [115, 263] width 75 height 13
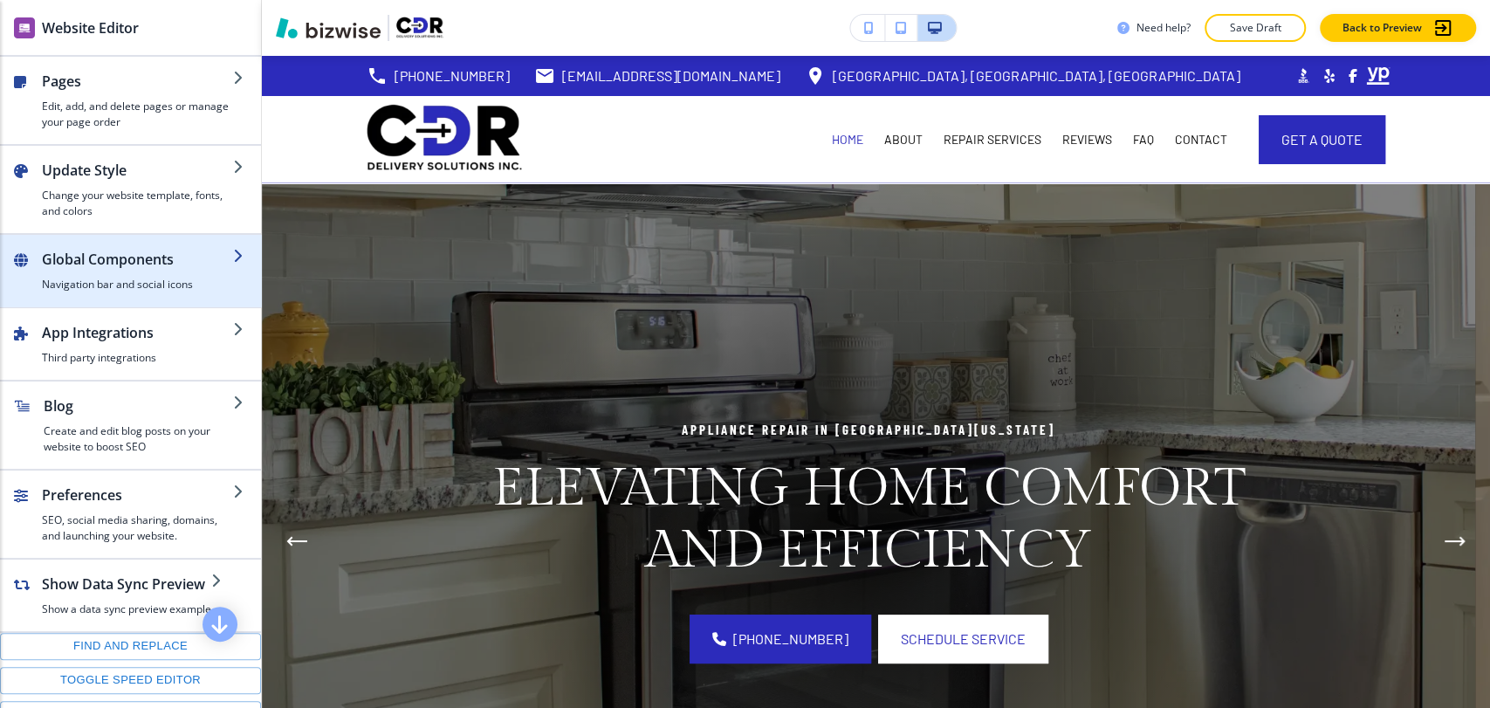
click at [166, 254] on h2 "Global Components" at bounding box center [137, 259] width 191 height 21
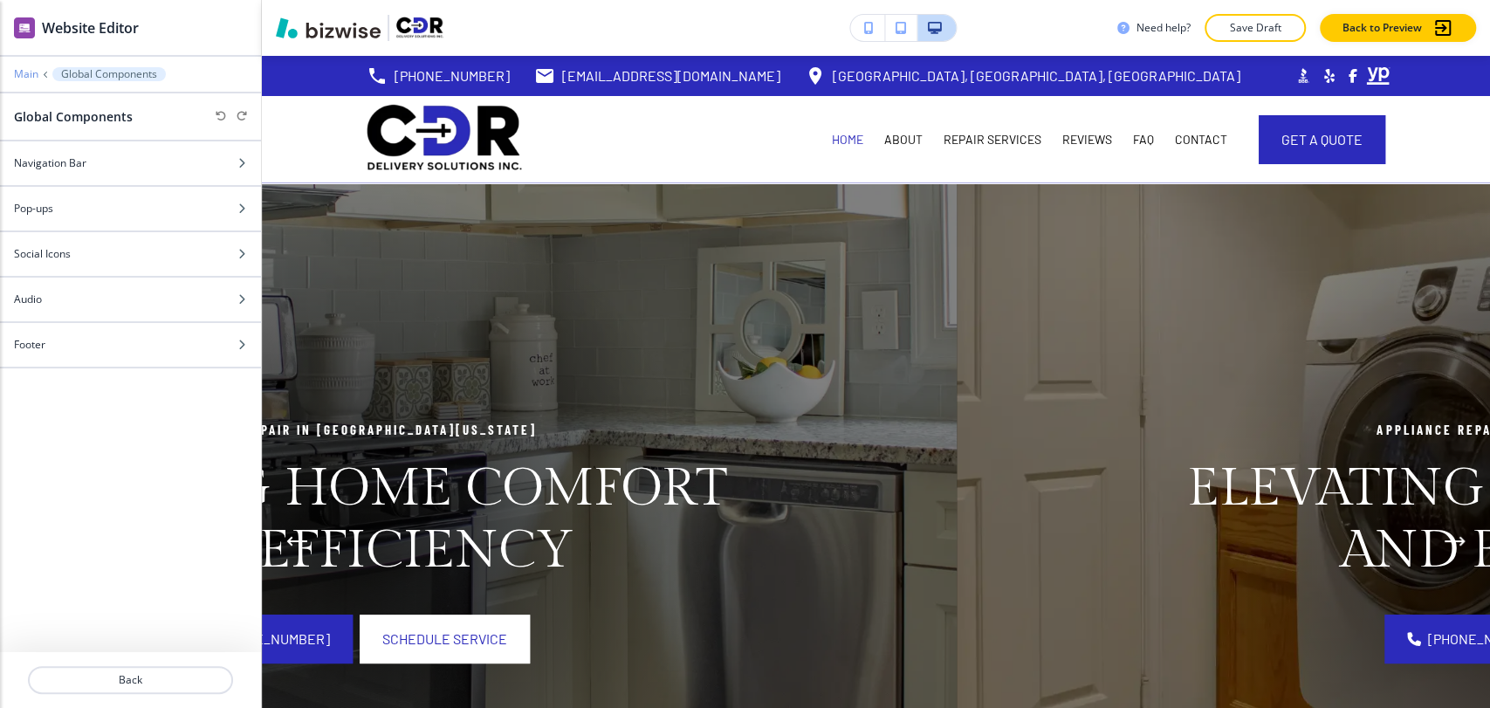
click at [19, 75] on p "Main" at bounding box center [26, 74] width 24 height 12
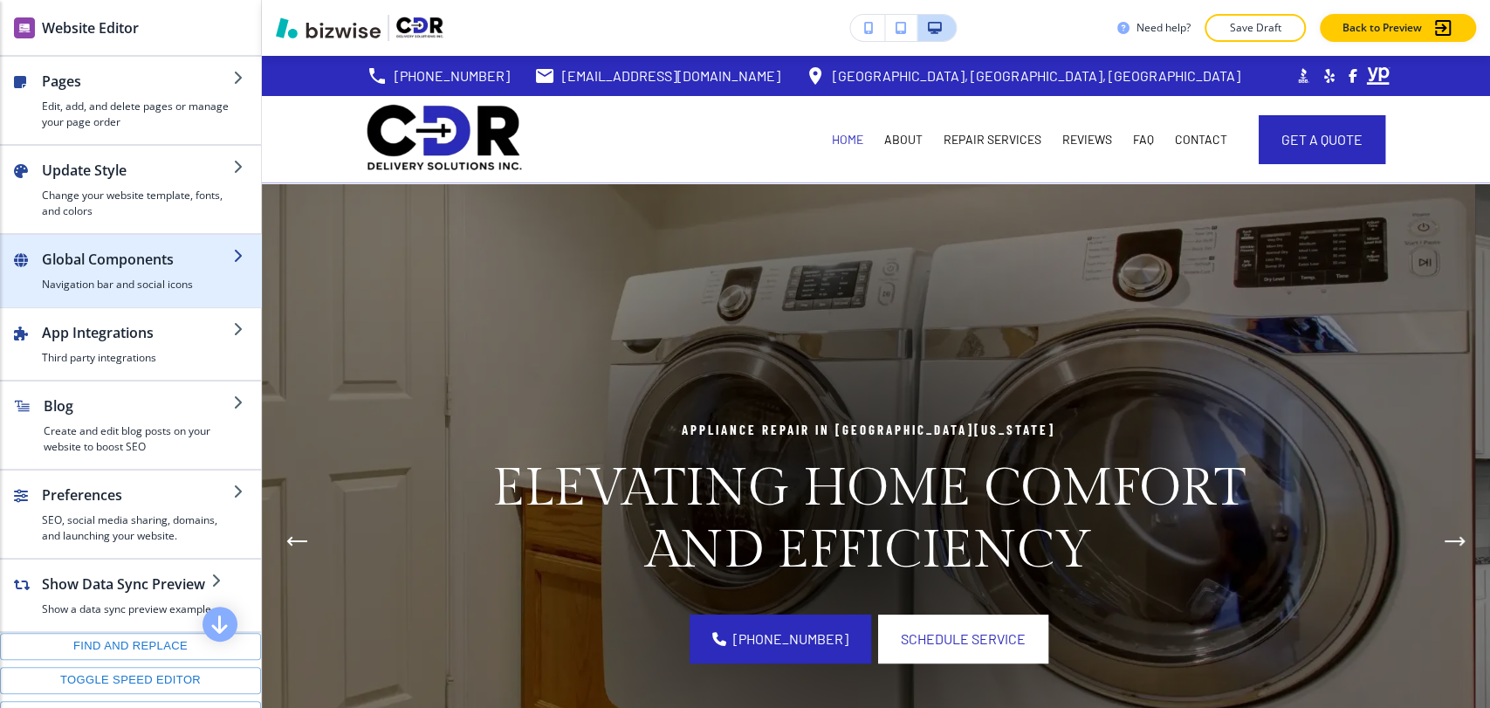
click at [162, 292] on div "button" at bounding box center [130, 299] width 261 height 14
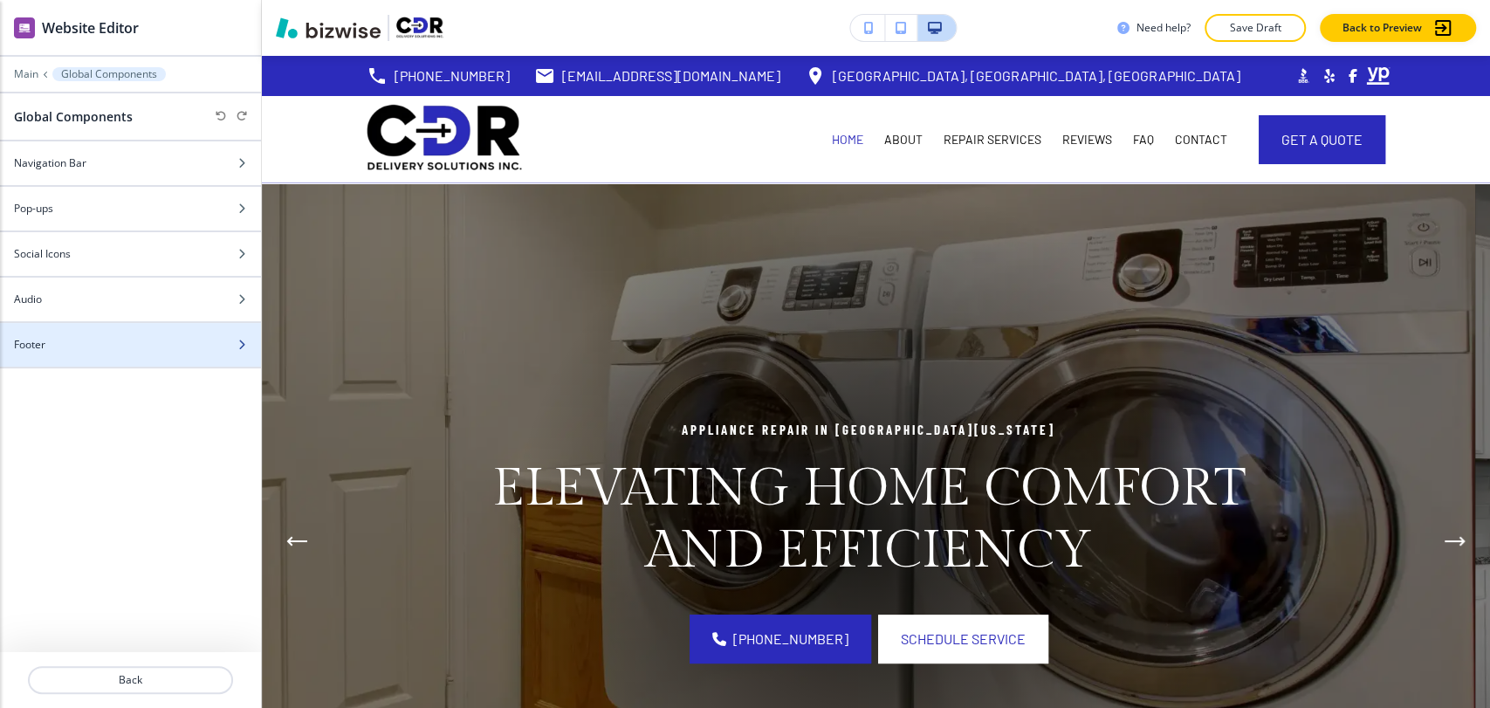
click at [107, 354] on div at bounding box center [130, 360] width 261 height 14
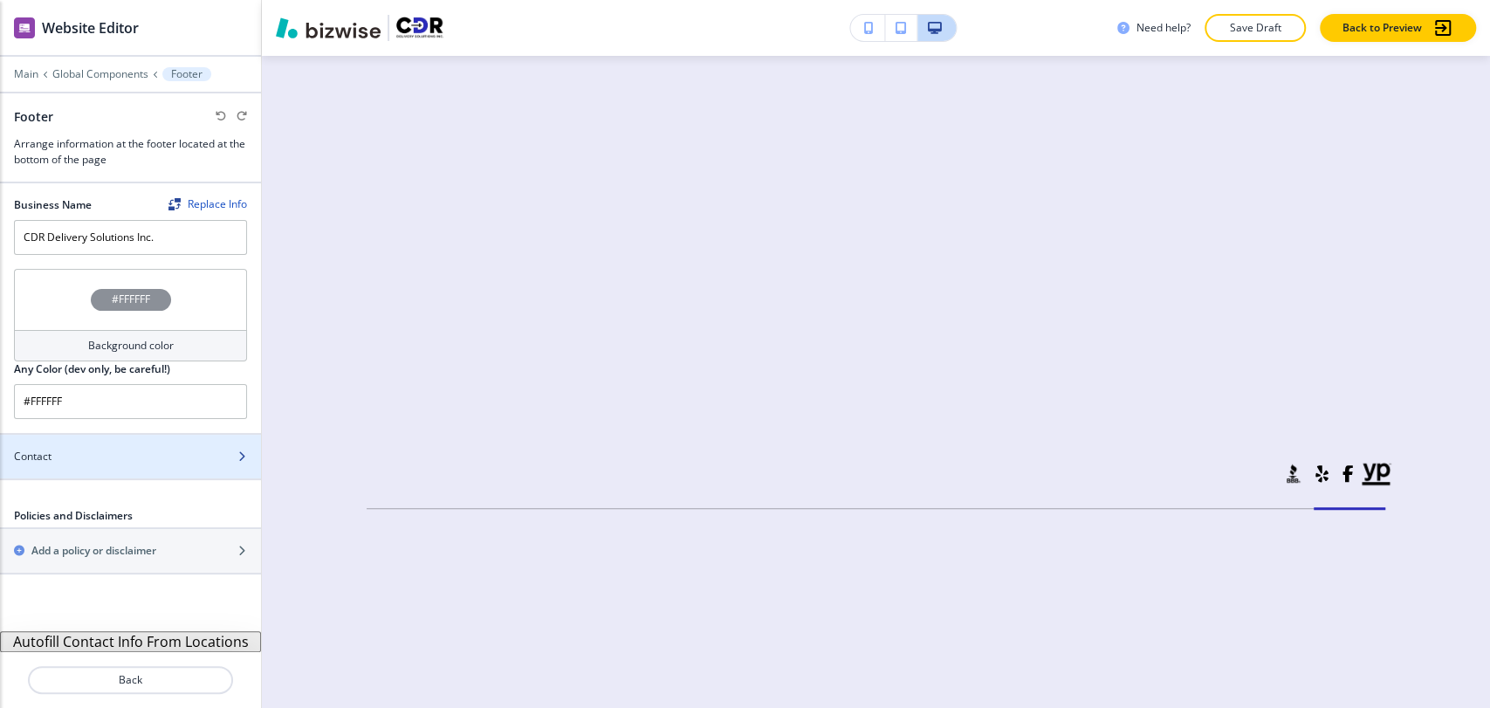
click at [114, 466] on div at bounding box center [130, 471] width 261 height 14
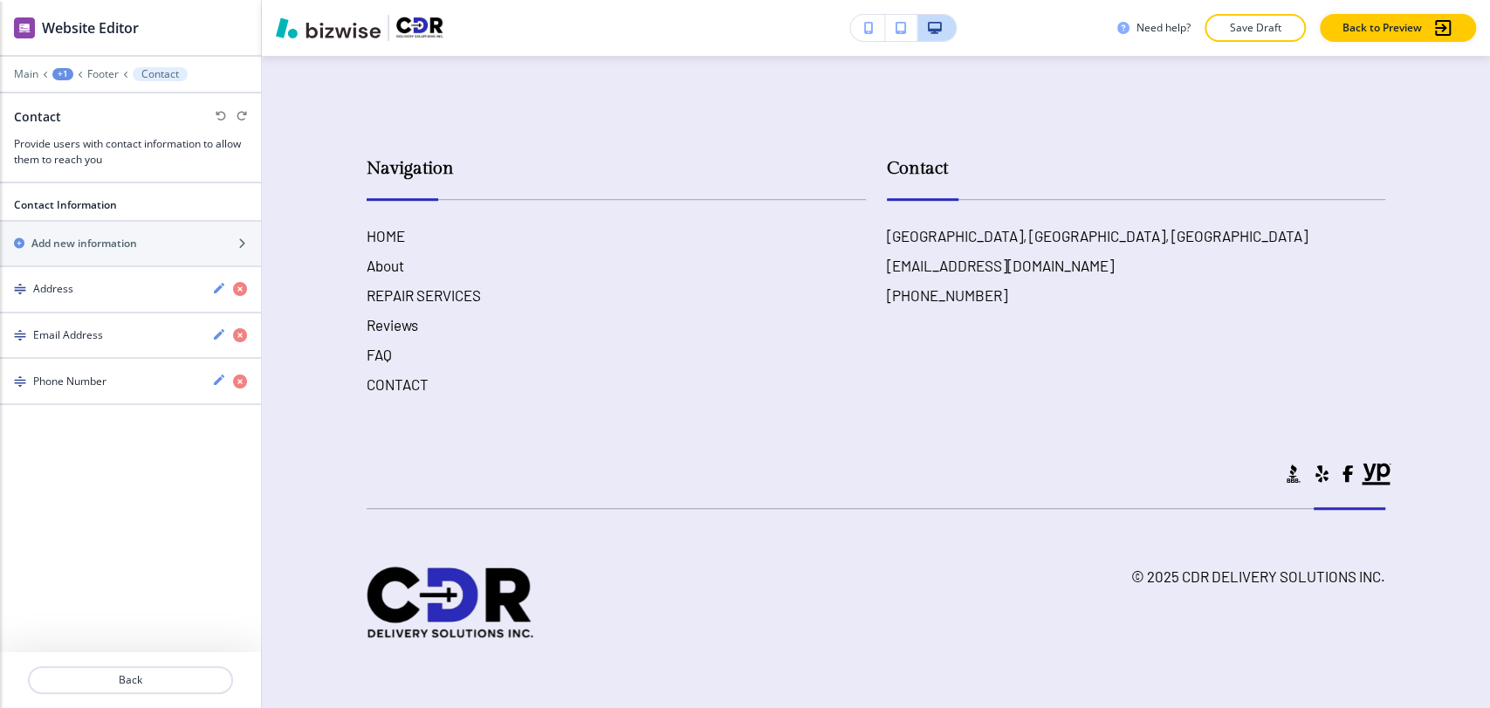
scroll to position [10564, 0]
click at [135, 331] on div "Email Address" at bounding box center [99, 335] width 198 height 16
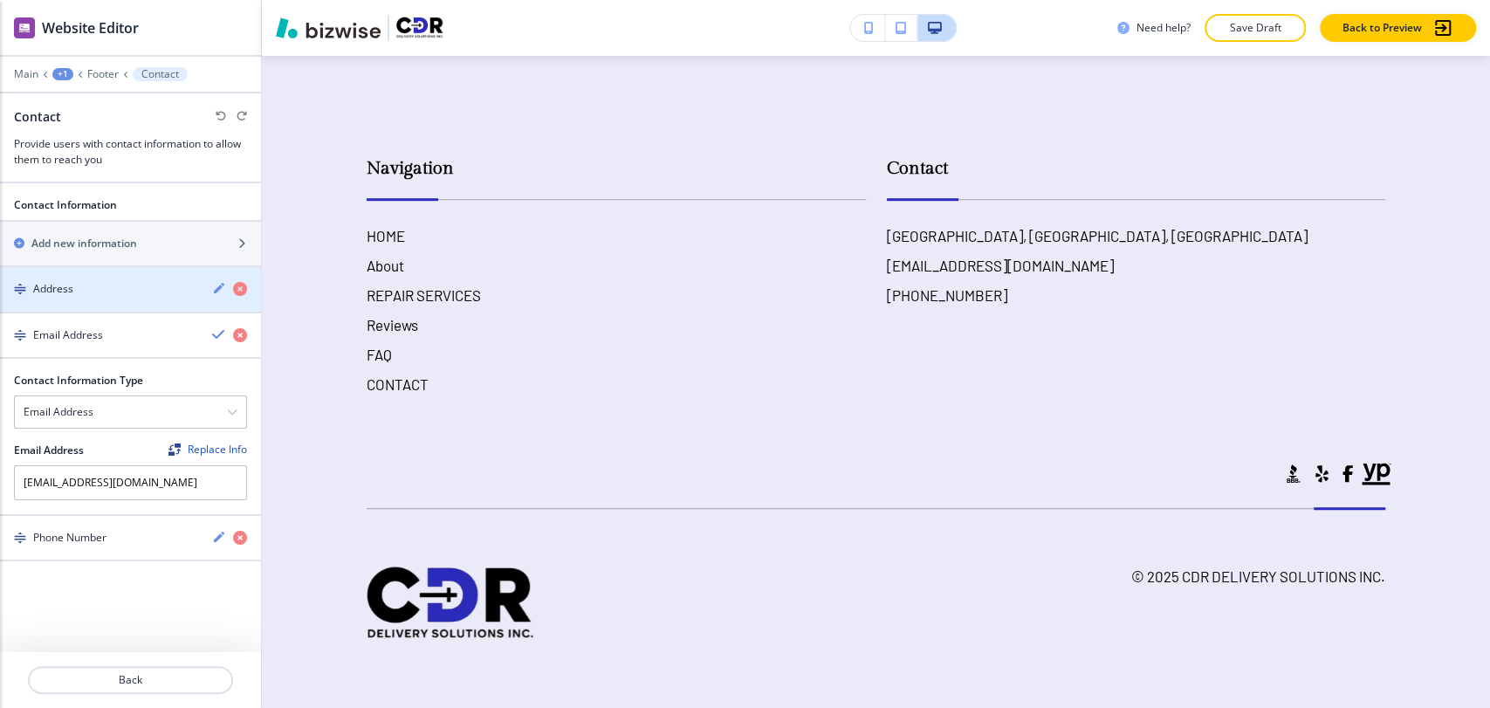
click at [135, 284] on div "Address" at bounding box center [99, 289] width 198 height 16
